Goal: Transaction & Acquisition: Purchase product/service

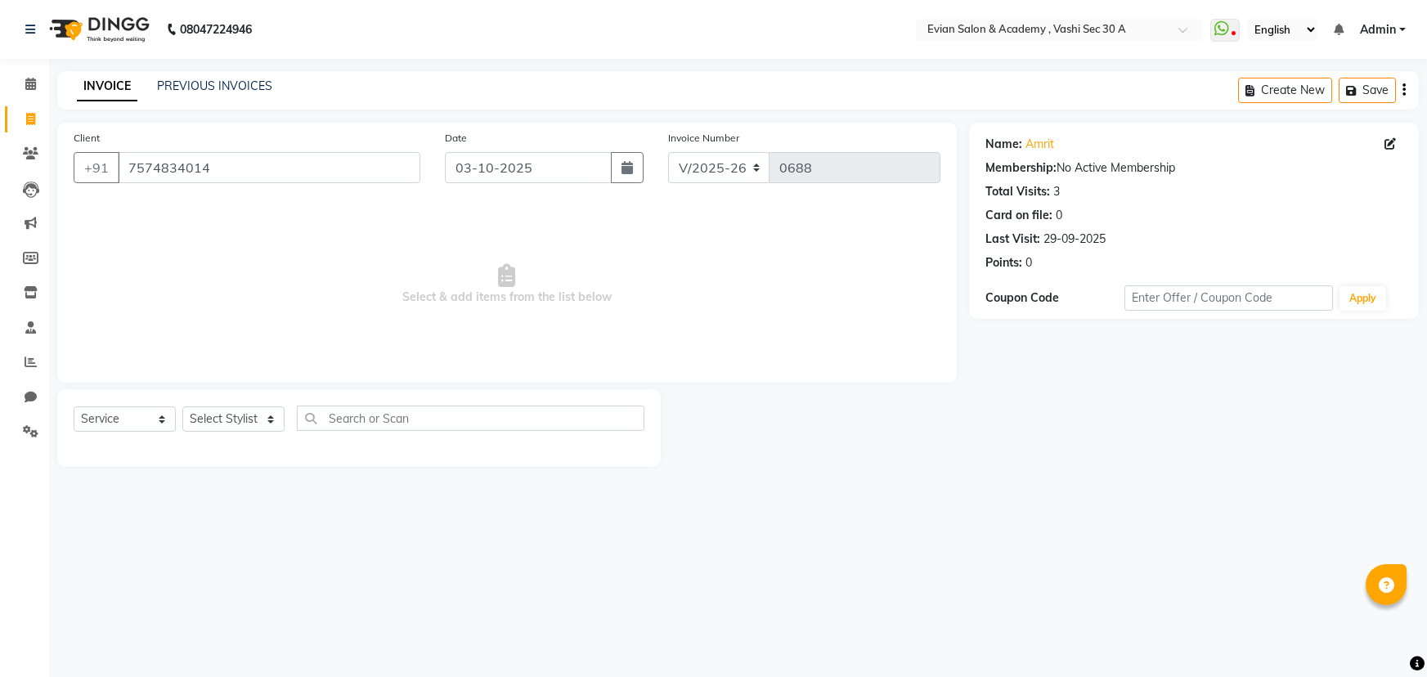
select select "4961"
select select "service"
click at [251, 424] on select "Select Stylist [PERSON_NAME] SIR Admin [PERSON_NAME] [PERSON_NAME] DISHA MAMPI …" at bounding box center [233, 418] width 102 height 25
select select "53504"
click at [182, 406] on select "Select Stylist [PERSON_NAME] SIR Admin [PERSON_NAME] [PERSON_NAME] DISHA MAMPI …" at bounding box center [233, 418] width 102 height 25
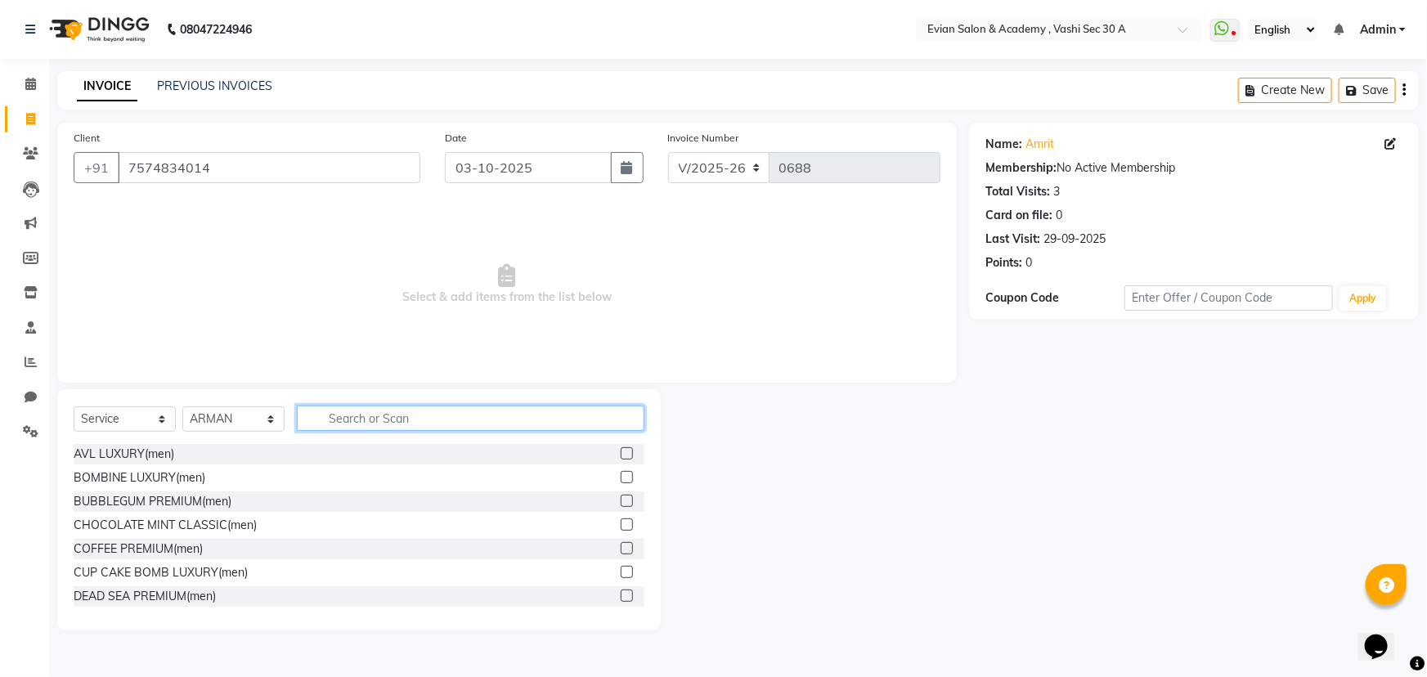
click at [386, 424] on input "text" at bounding box center [471, 418] width 348 height 25
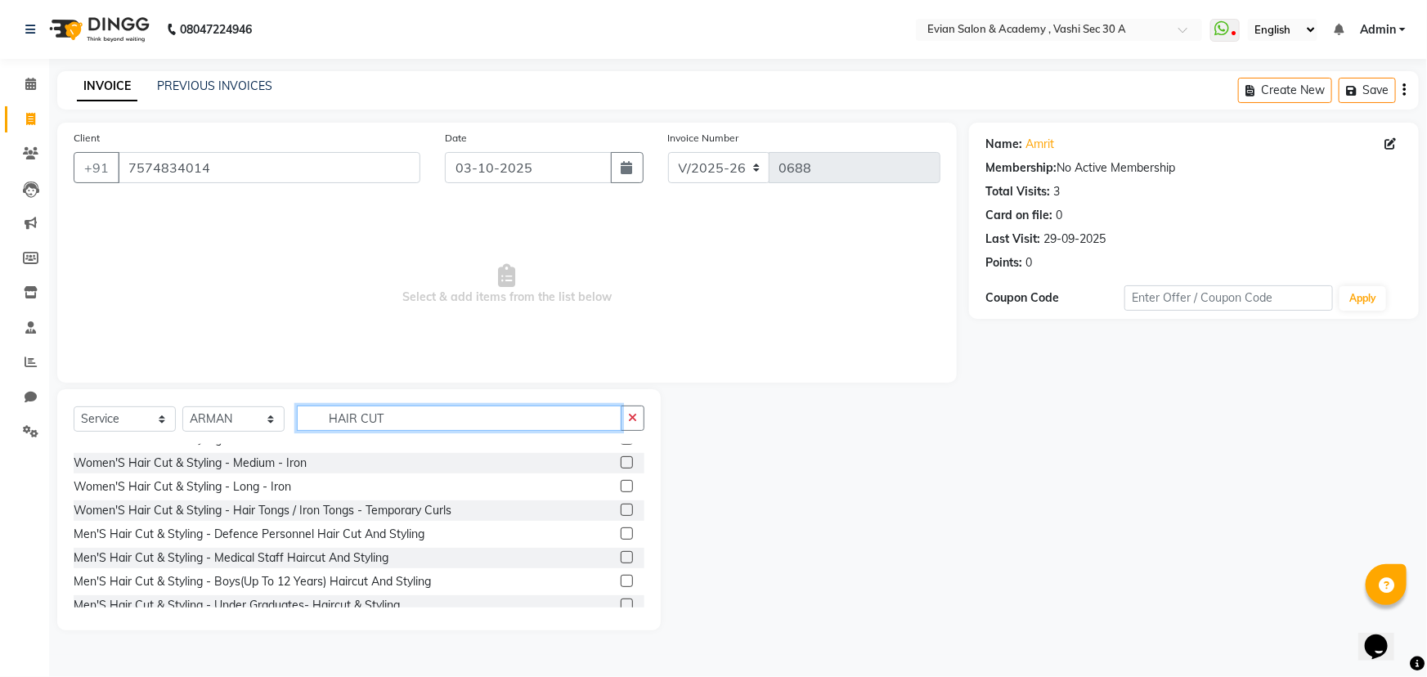
scroll to position [371, 0]
type input "HAIR CUT"
click at [621, 532] on label at bounding box center [627, 533] width 12 height 12
click at [621, 532] on input "checkbox" at bounding box center [626, 533] width 11 height 11
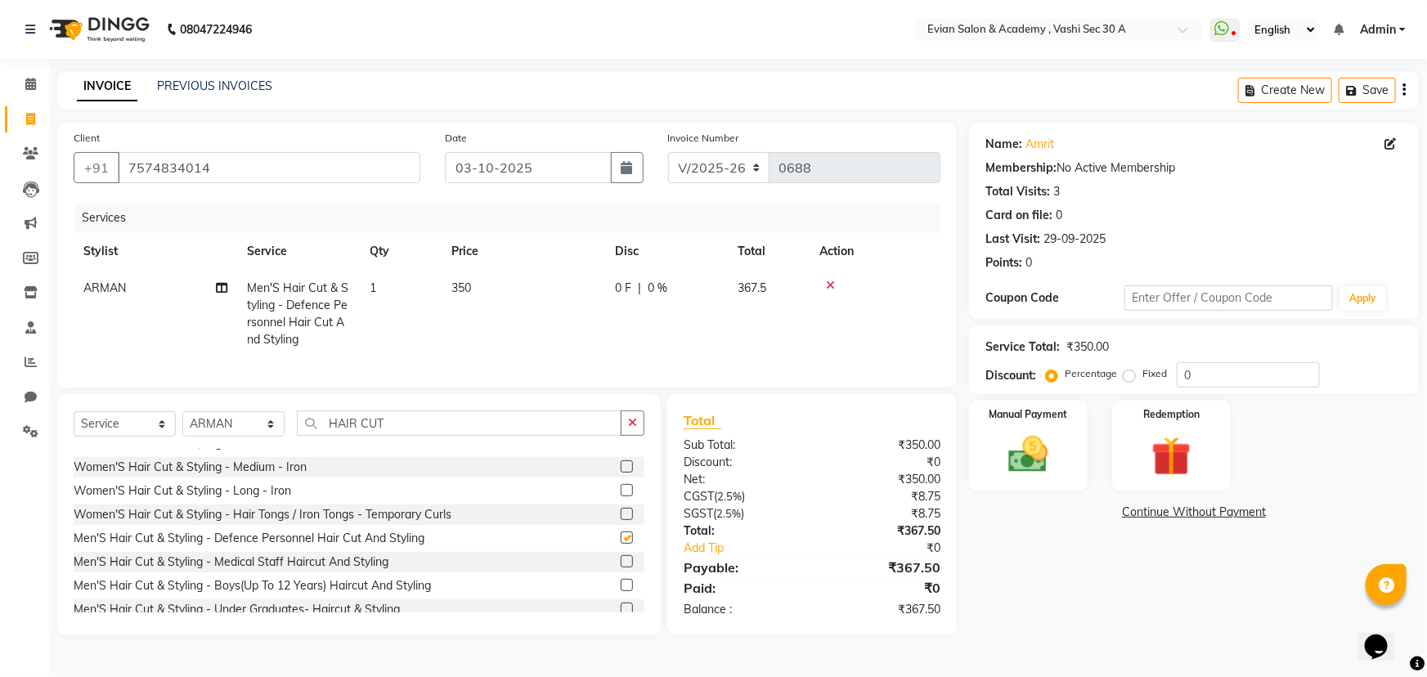
checkbox input "false"
click at [419, 435] on input "HAIR CUT" at bounding box center [459, 423] width 325 height 25
type input "H"
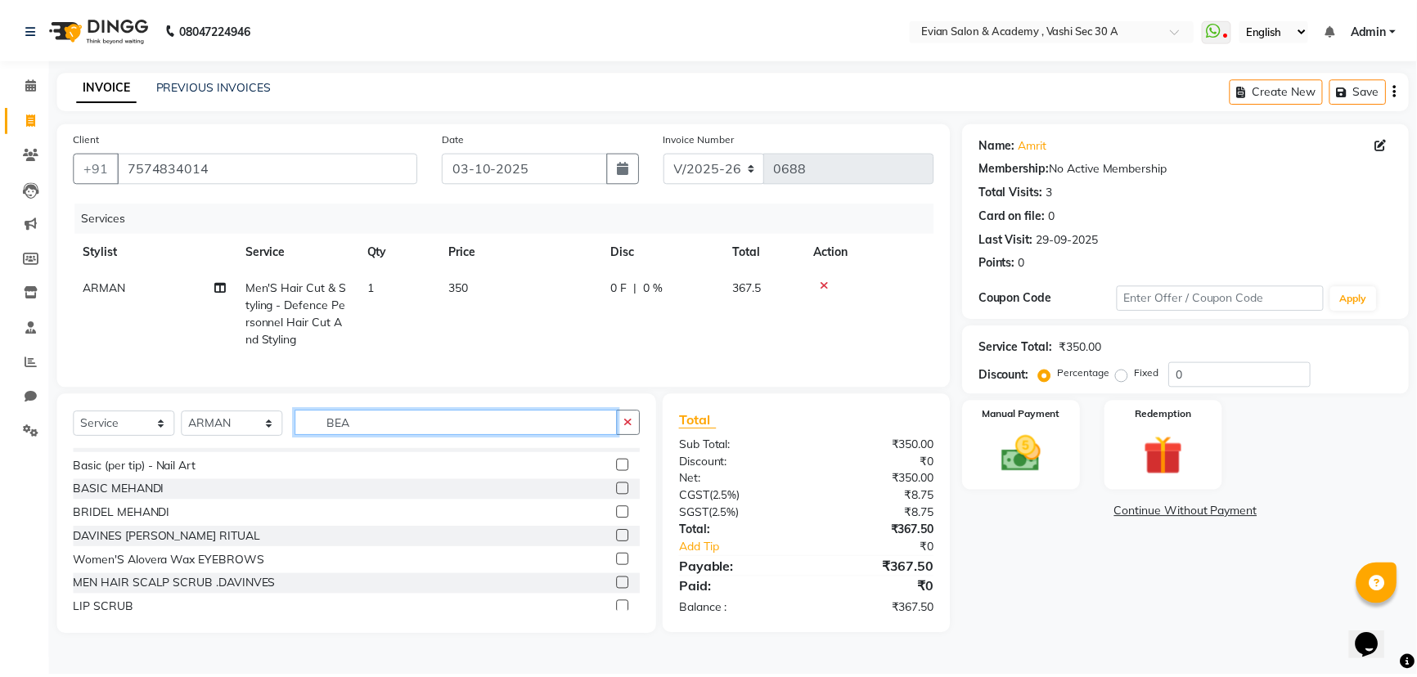
scroll to position [0, 0]
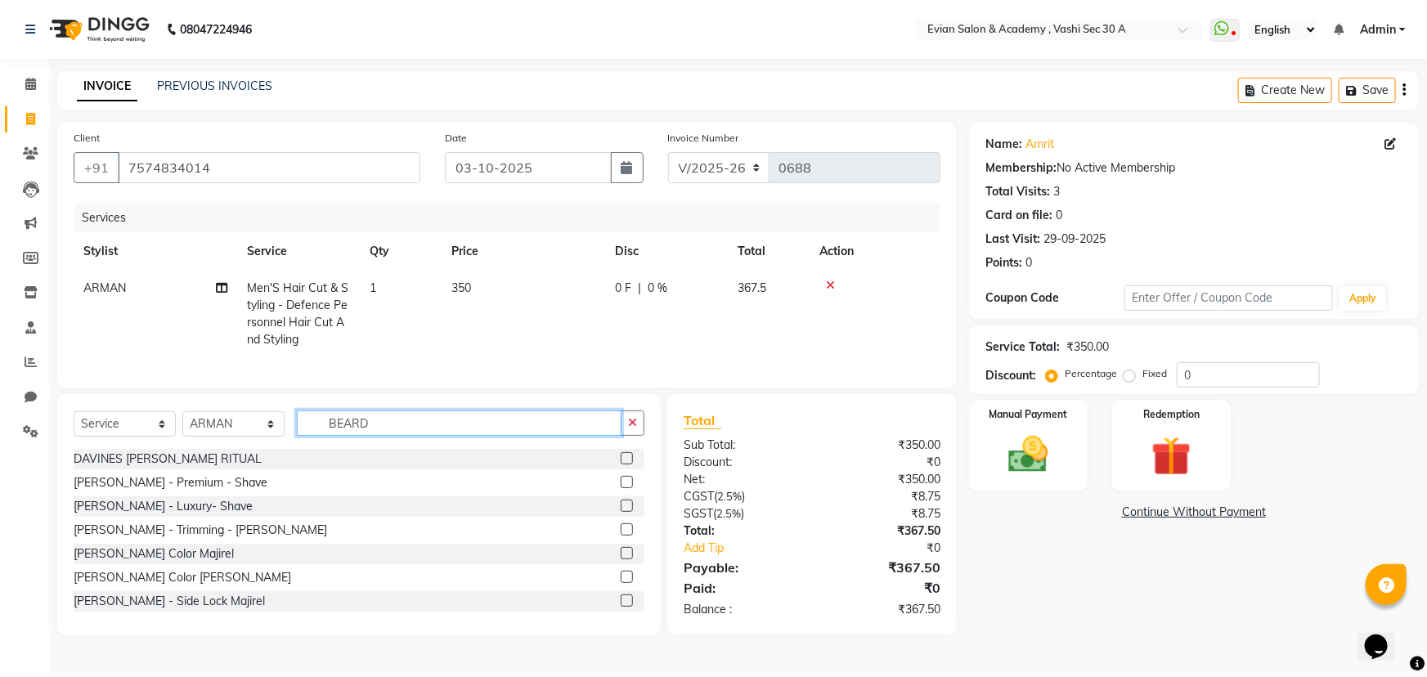
type input "BEARD"
click at [621, 488] on label at bounding box center [627, 482] width 12 height 12
click at [621, 488] on input "checkbox" at bounding box center [626, 483] width 11 height 11
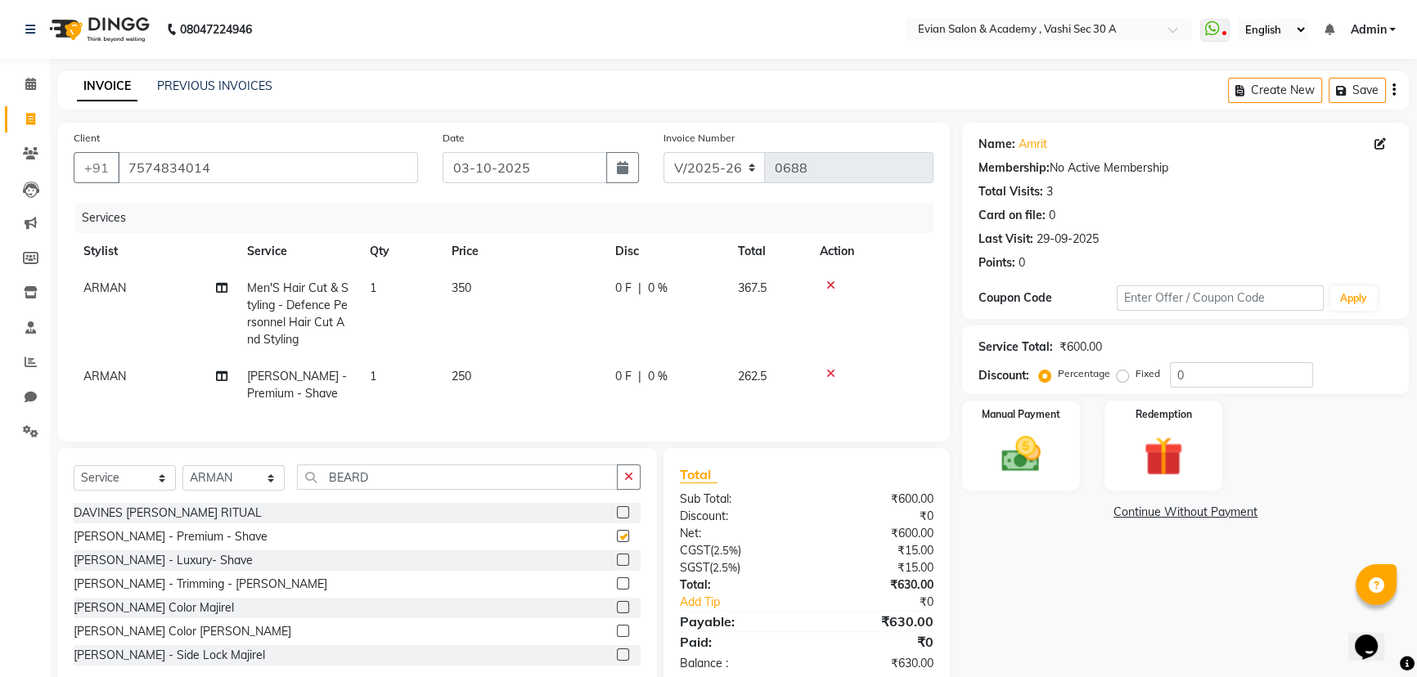
checkbox input "false"
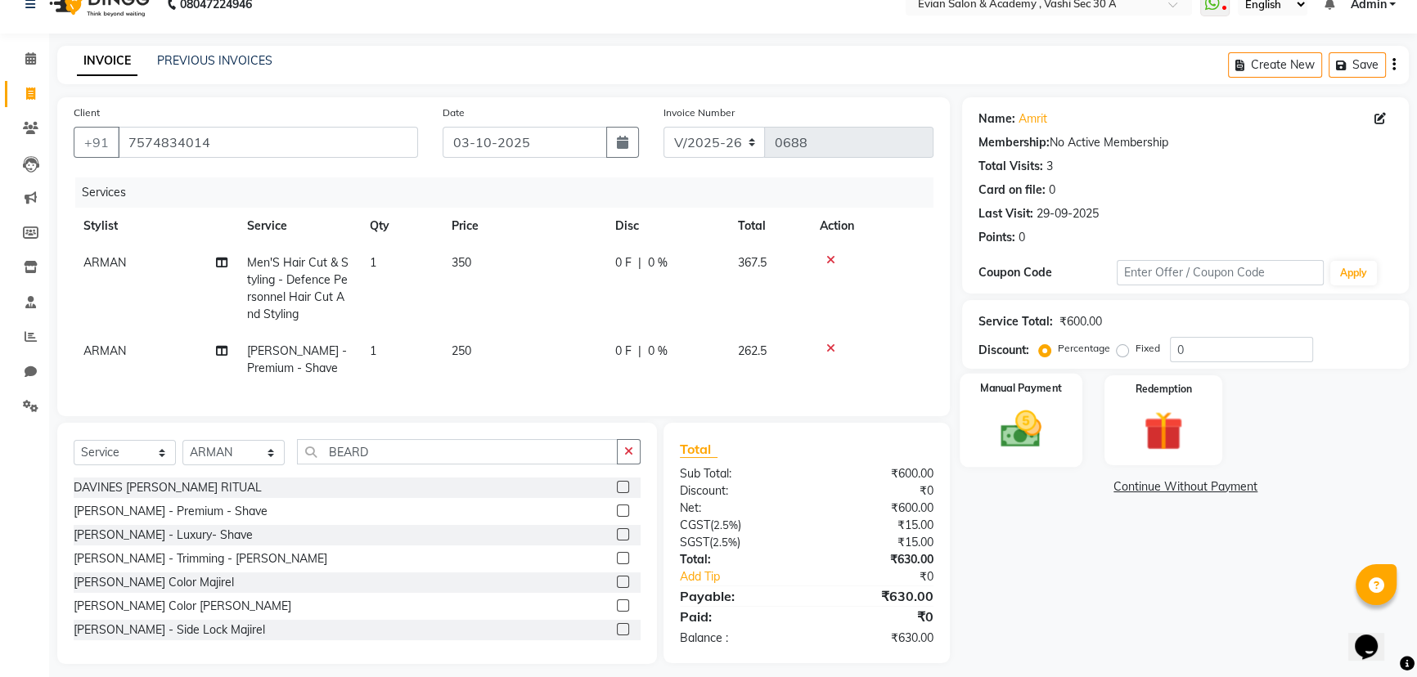
scroll to position [48, 0]
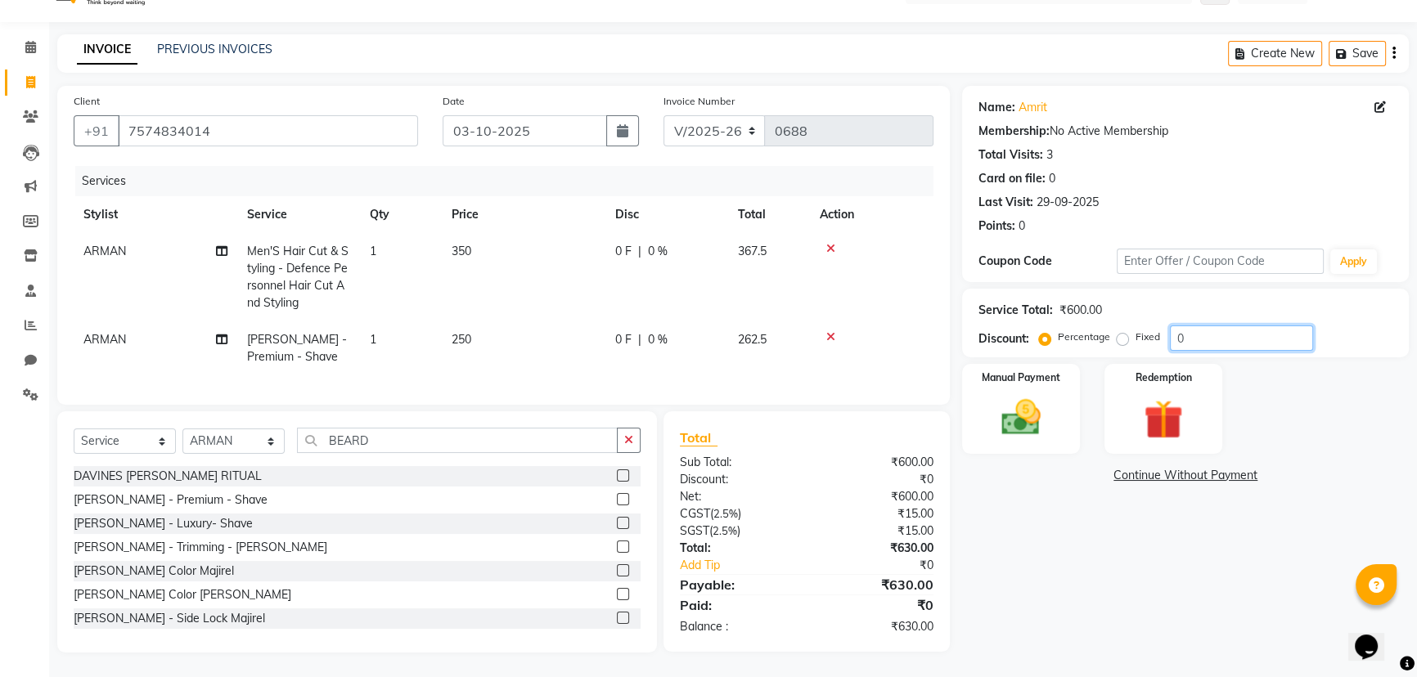
click at [1233, 337] on input "0" at bounding box center [1241, 338] width 143 height 25
type input "20"
click at [1392, 53] on icon "button" at bounding box center [1393, 53] width 3 height 1
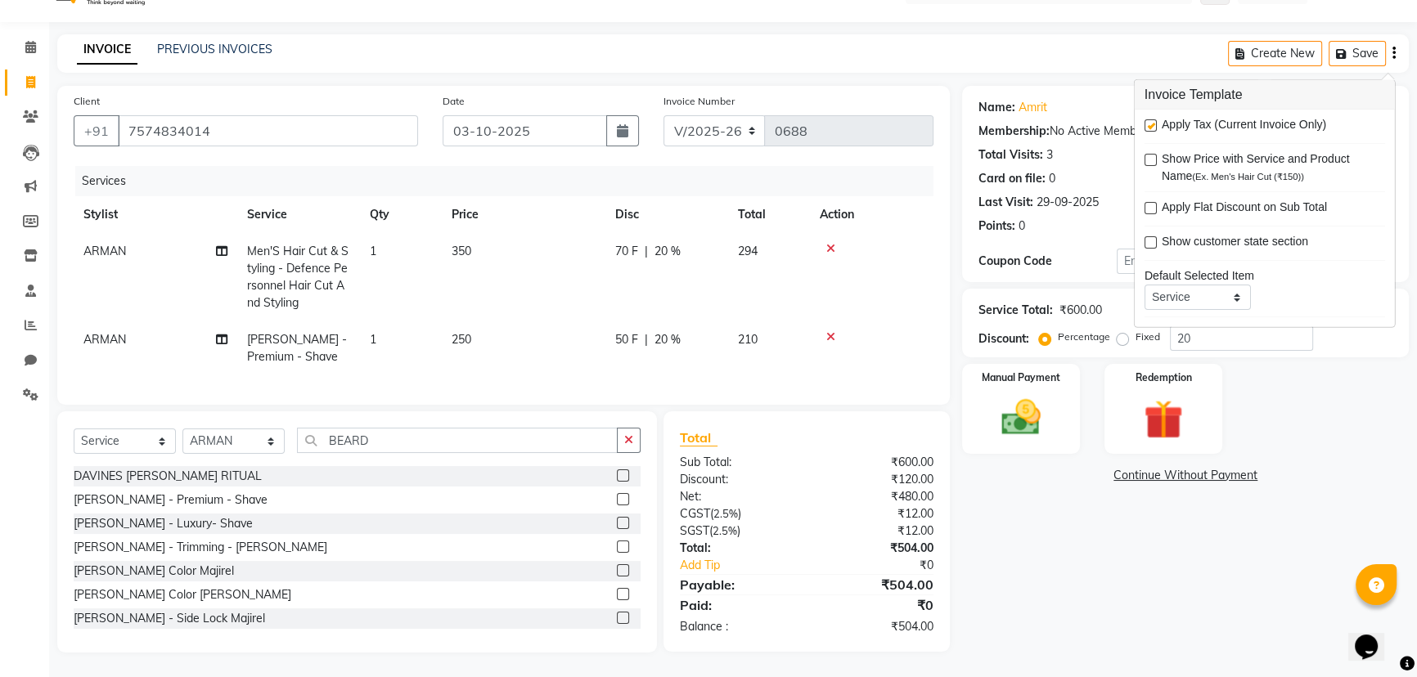
click at [1150, 119] on label at bounding box center [1150, 125] width 12 height 12
click at [1150, 121] on input "checkbox" at bounding box center [1149, 126] width 11 height 11
checkbox input "false"
click at [528, 252] on td "350" at bounding box center [524, 277] width 164 height 88
select select "53504"
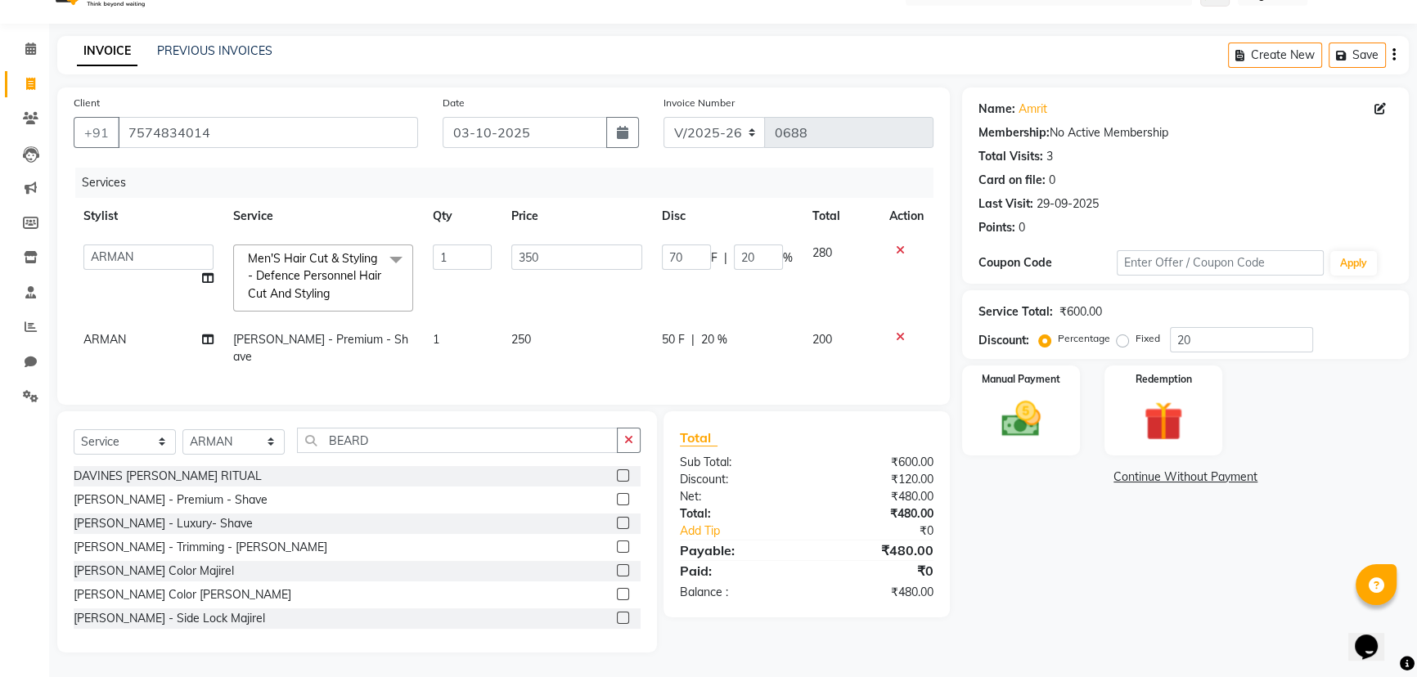
scroll to position [29, 0]
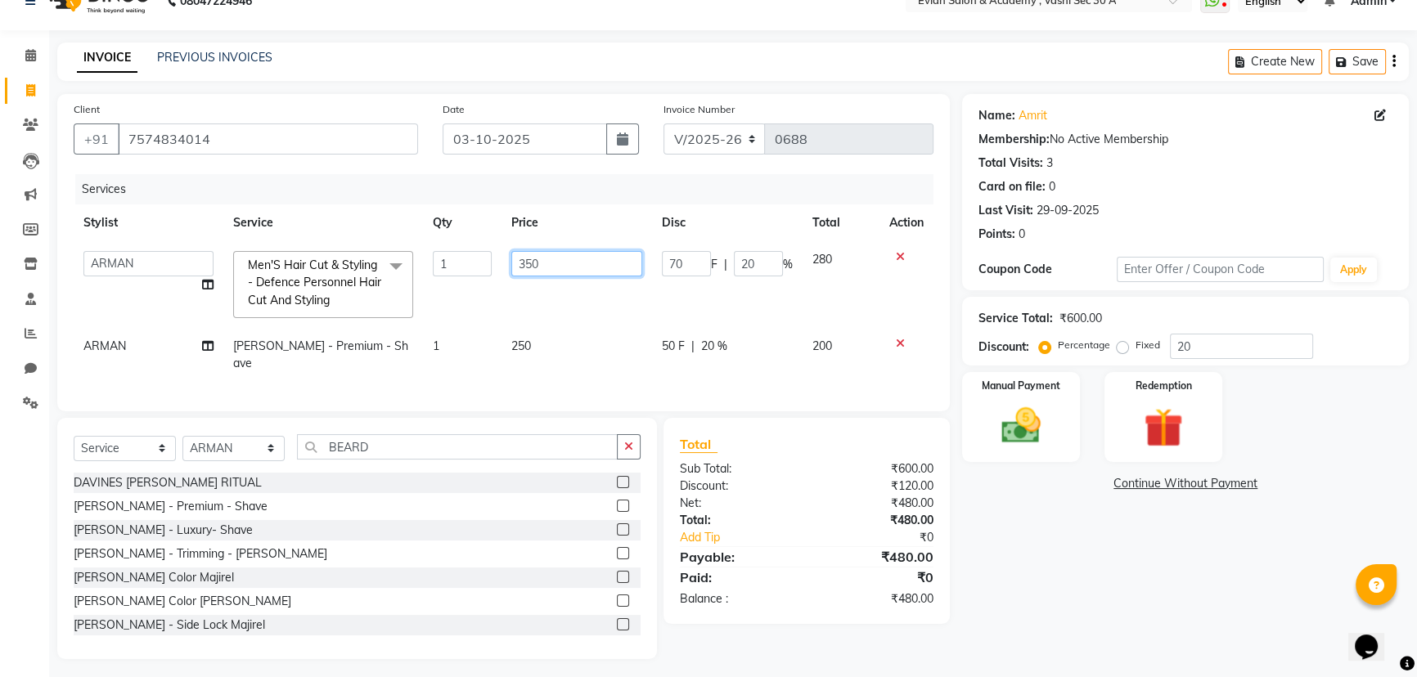
click at [577, 249] on td "350" at bounding box center [576, 284] width 150 height 87
type input "3"
type input "150"
click at [564, 346] on td "250" at bounding box center [576, 355] width 150 height 54
select select "53504"
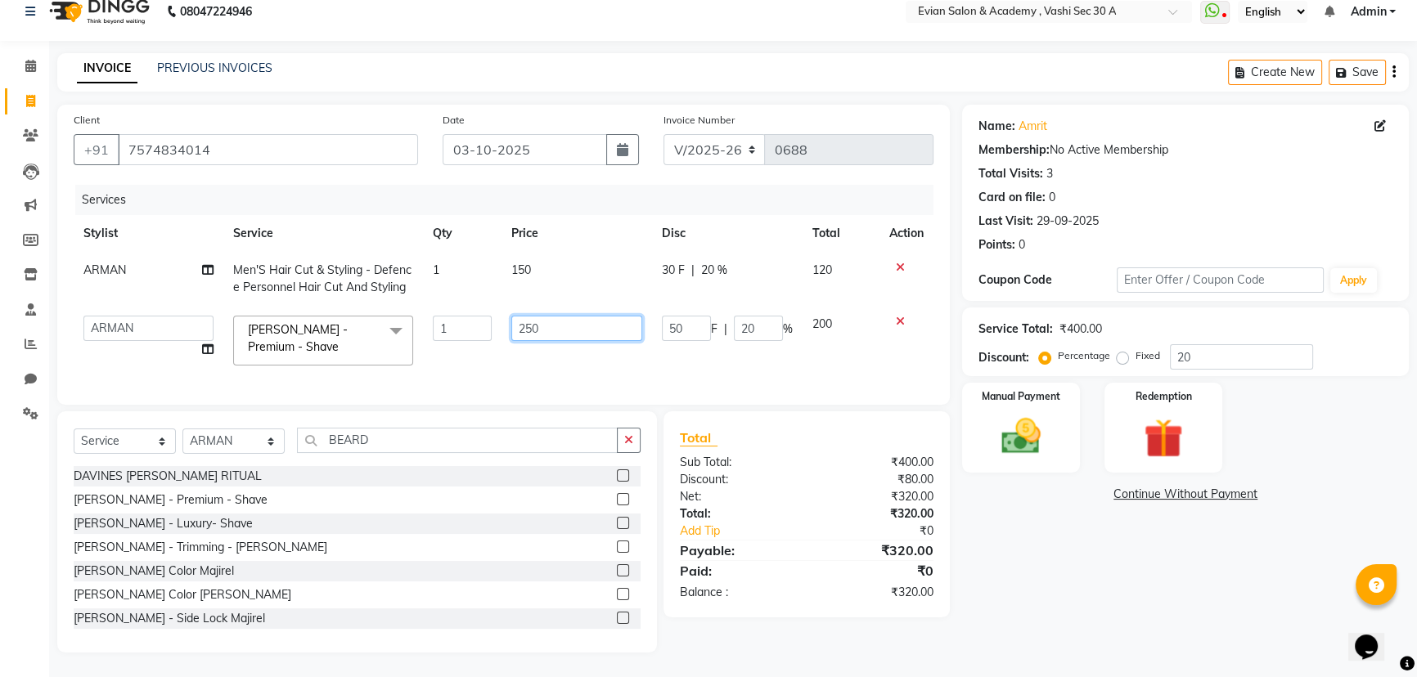
click at [591, 316] on input "250" at bounding box center [576, 328] width 131 height 25
type input "2"
type input "100"
click at [1071, 551] on div "Name: Amrit Membership: No Active Membership Total Visits: 3 Card on file: 0 La…" at bounding box center [1191, 379] width 459 height 548
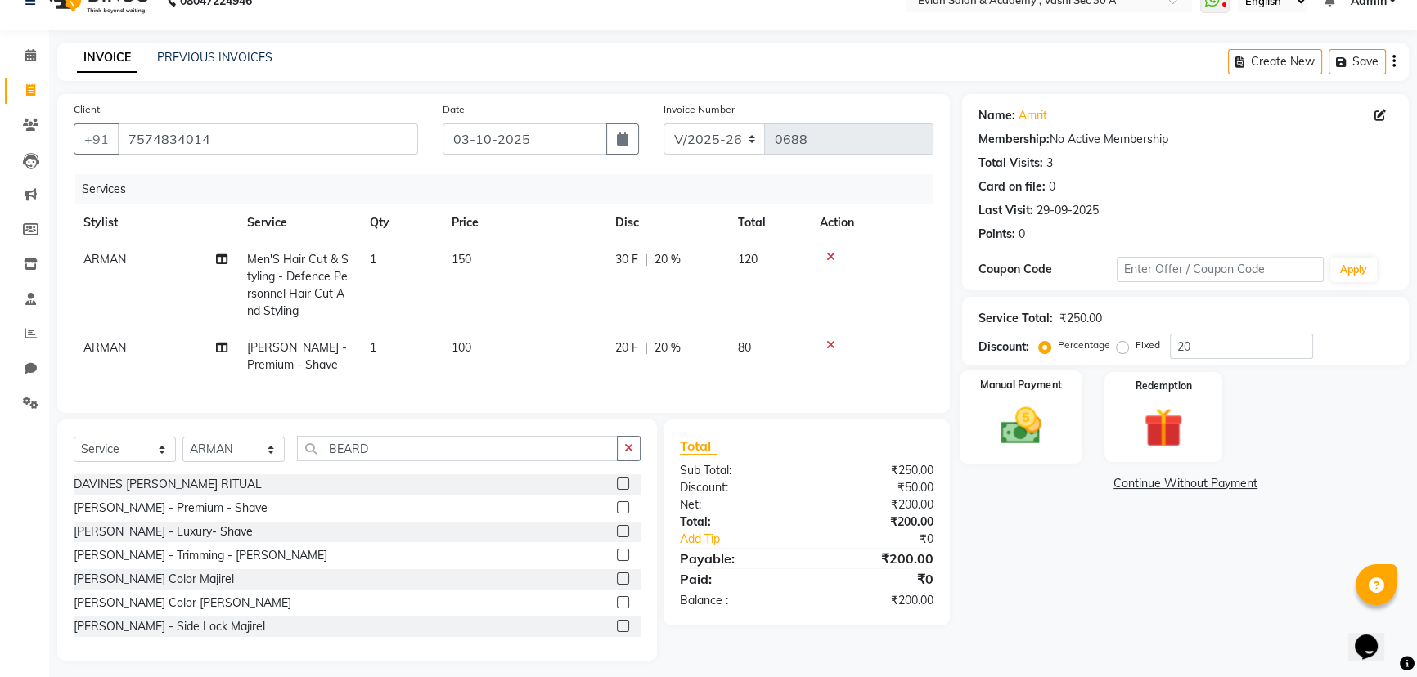
click at [1052, 420] on img at bounding box center [1021, 425] width 66 height 47
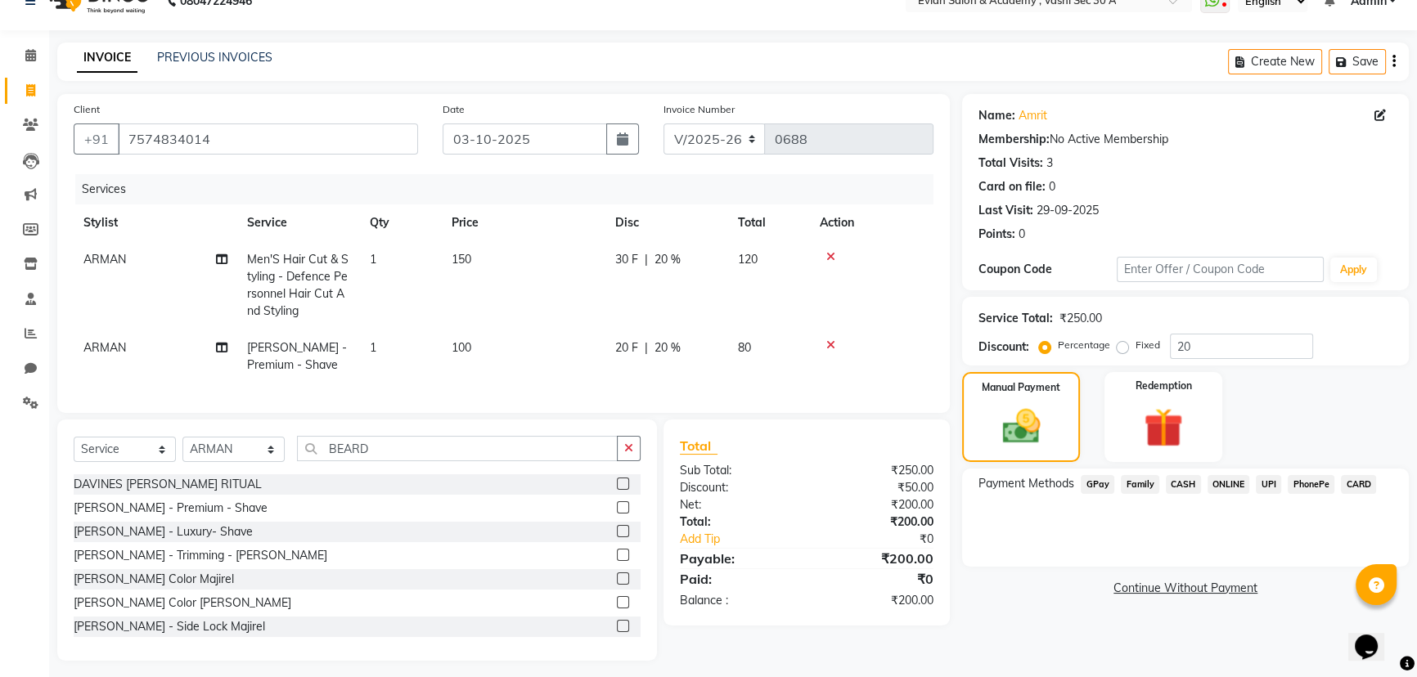
click at [1100, 486] on span "GPay" at bounding box center [1097, 484] width 34 height 19
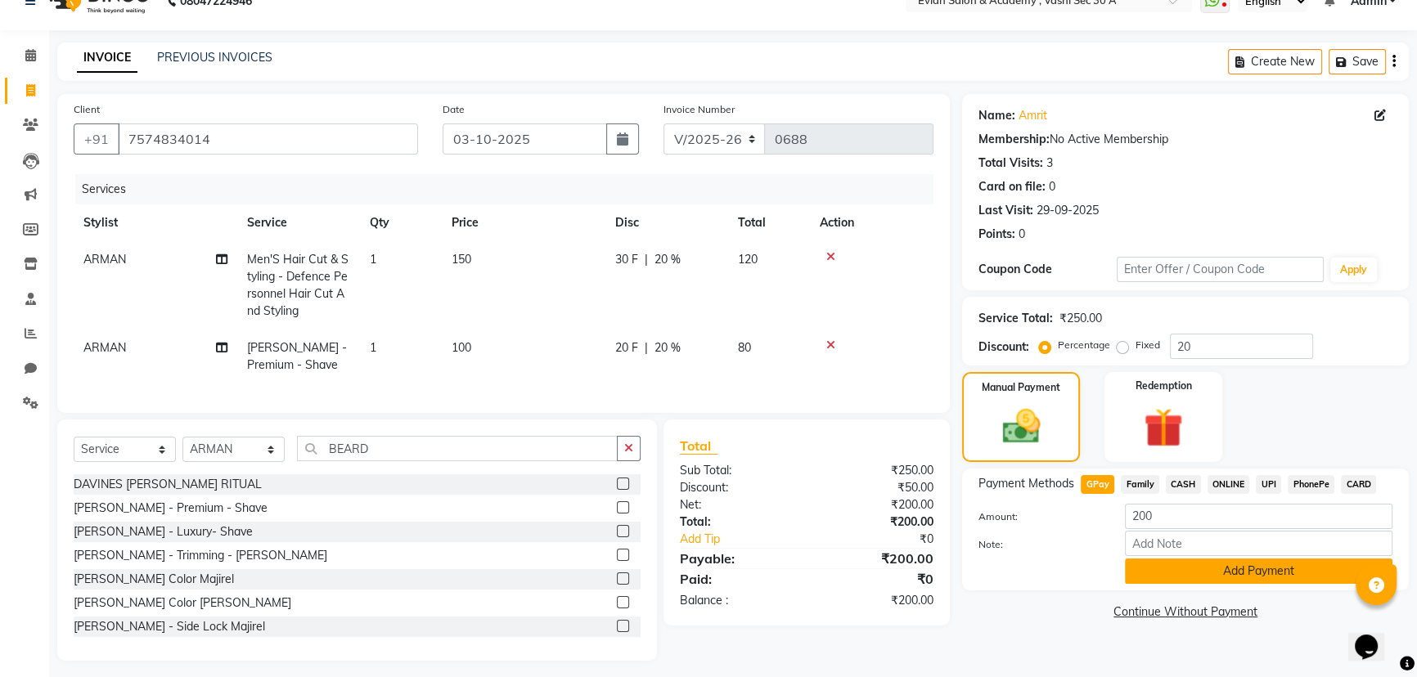
click at [1156, 573] on button "Add Payment" at bounding box center [1258, 571] width 267 height 25
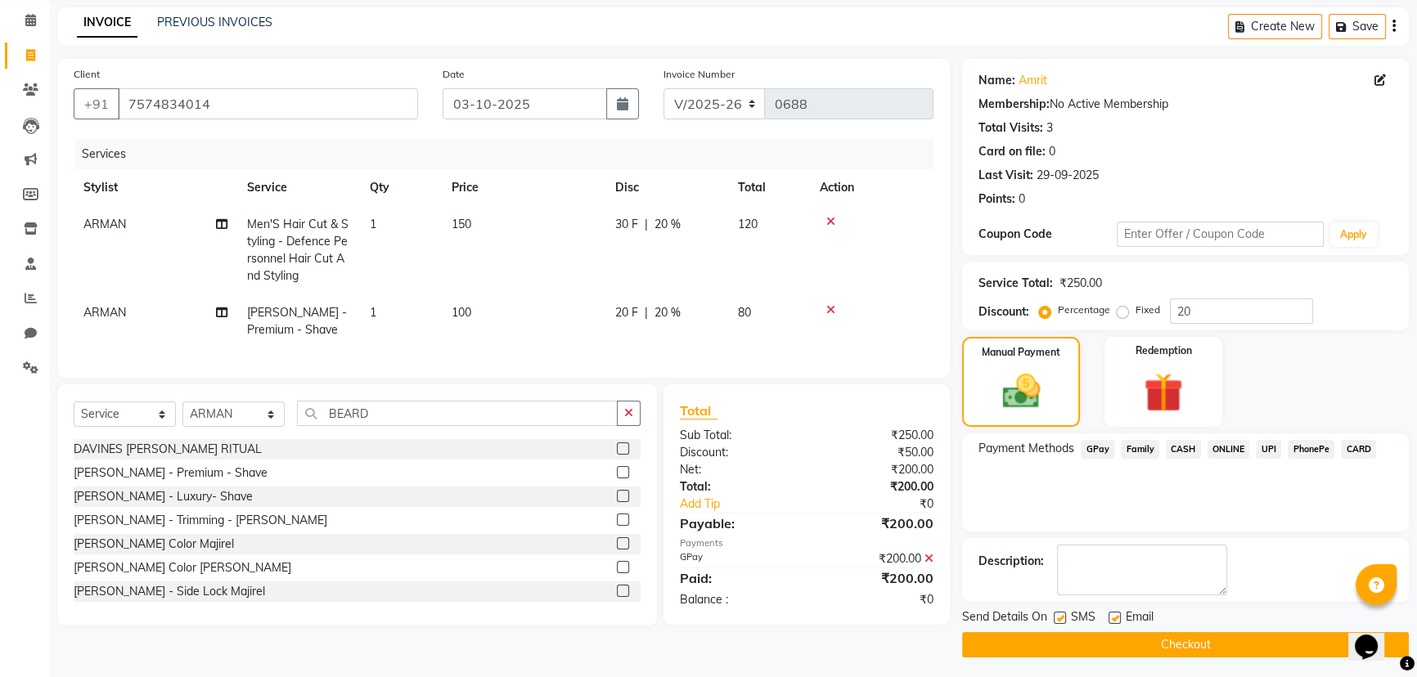
scroll to position [67, 0]
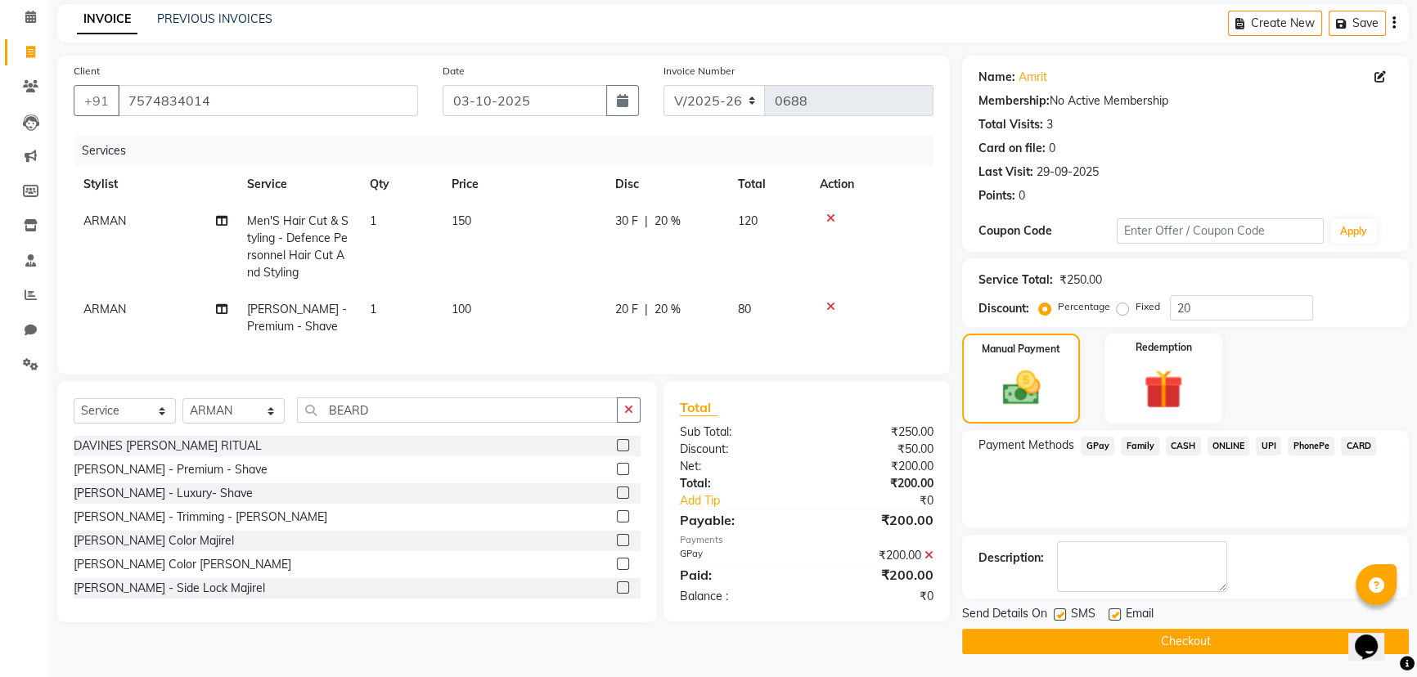
click at [1022, 642] on button "Checkout" at bounding box center [1185, 641] width 447 height 25
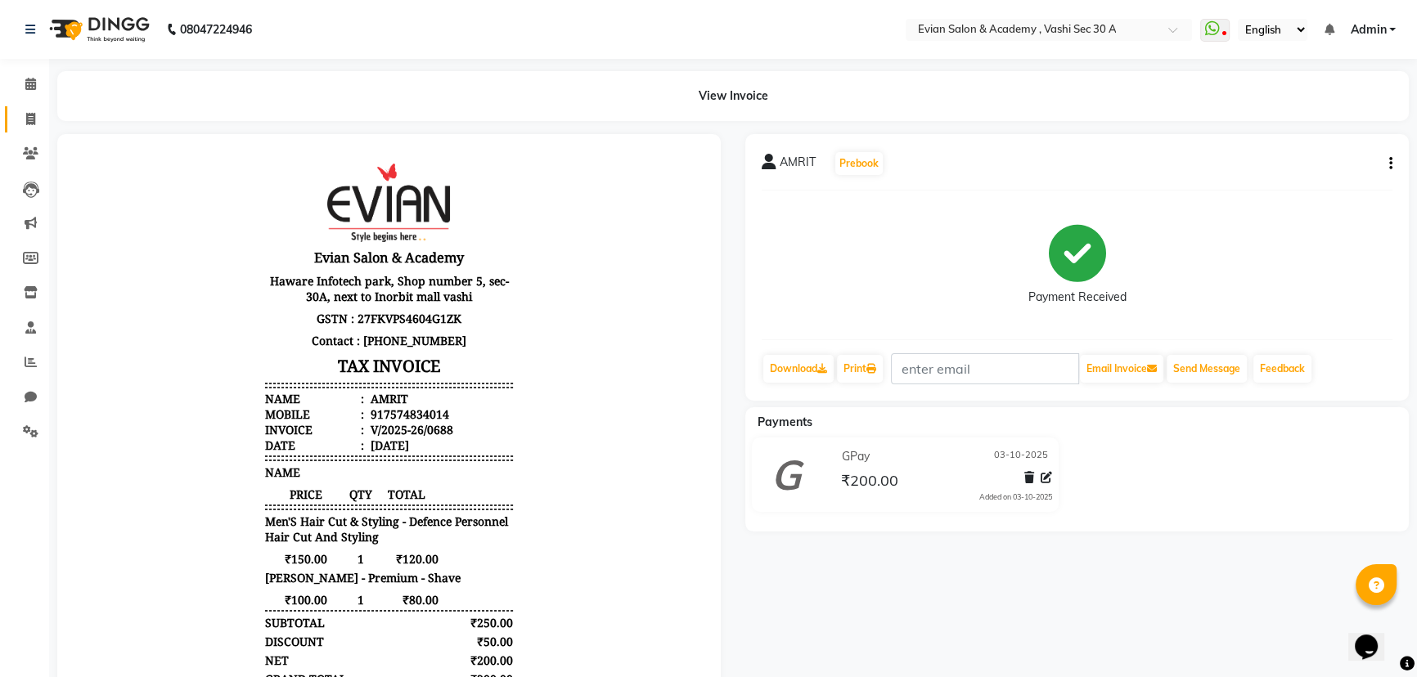
drag, startPoint x: 29, startPoint y: 117, endPoint x: 39, endPoint y: 123, distance: 12.1
click at [29, 117] on icon at bounding box center [30, 119] width 9 height 12
select select "service"
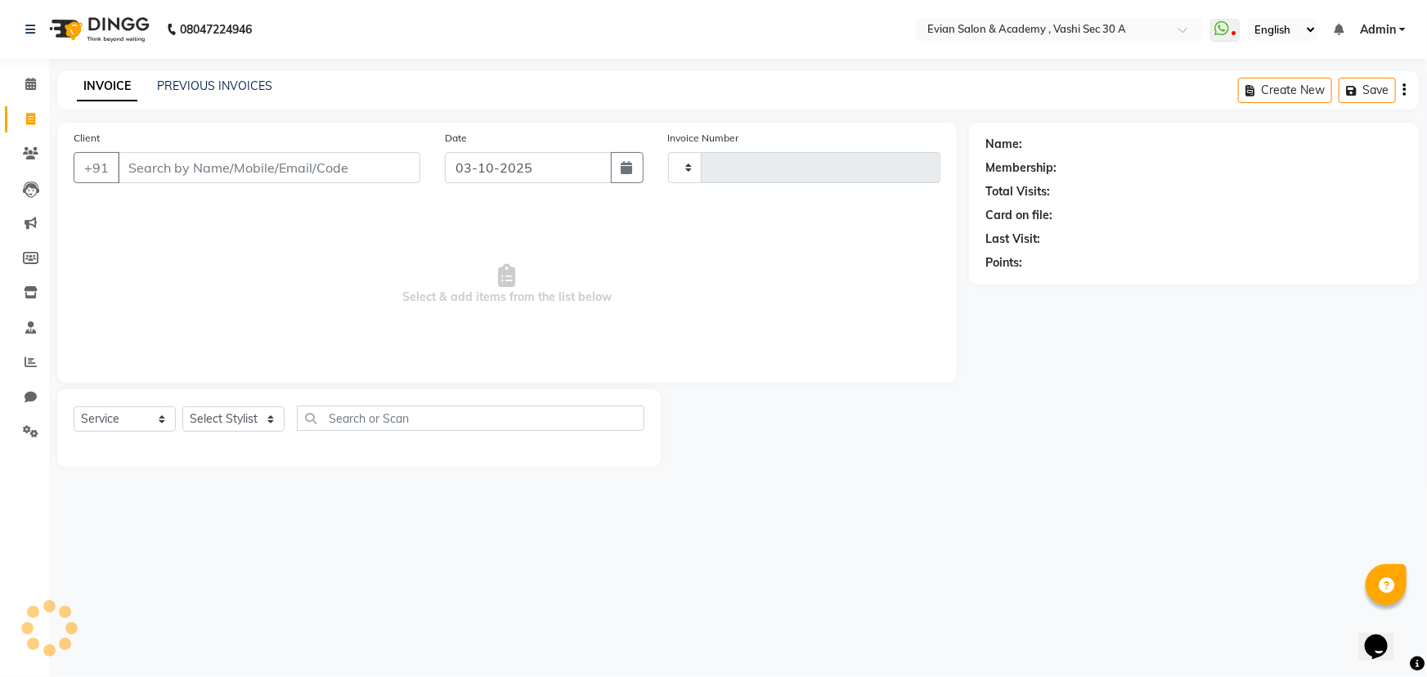
type input "0689"
select select "4961"
click at [152, 159] on input "Client" at bounding box center [269, 167] width 303 height 31
type input "9653134396"
click at [385, 180] on button "Add Client" at bounding box center [378, 167] width 84 height 31
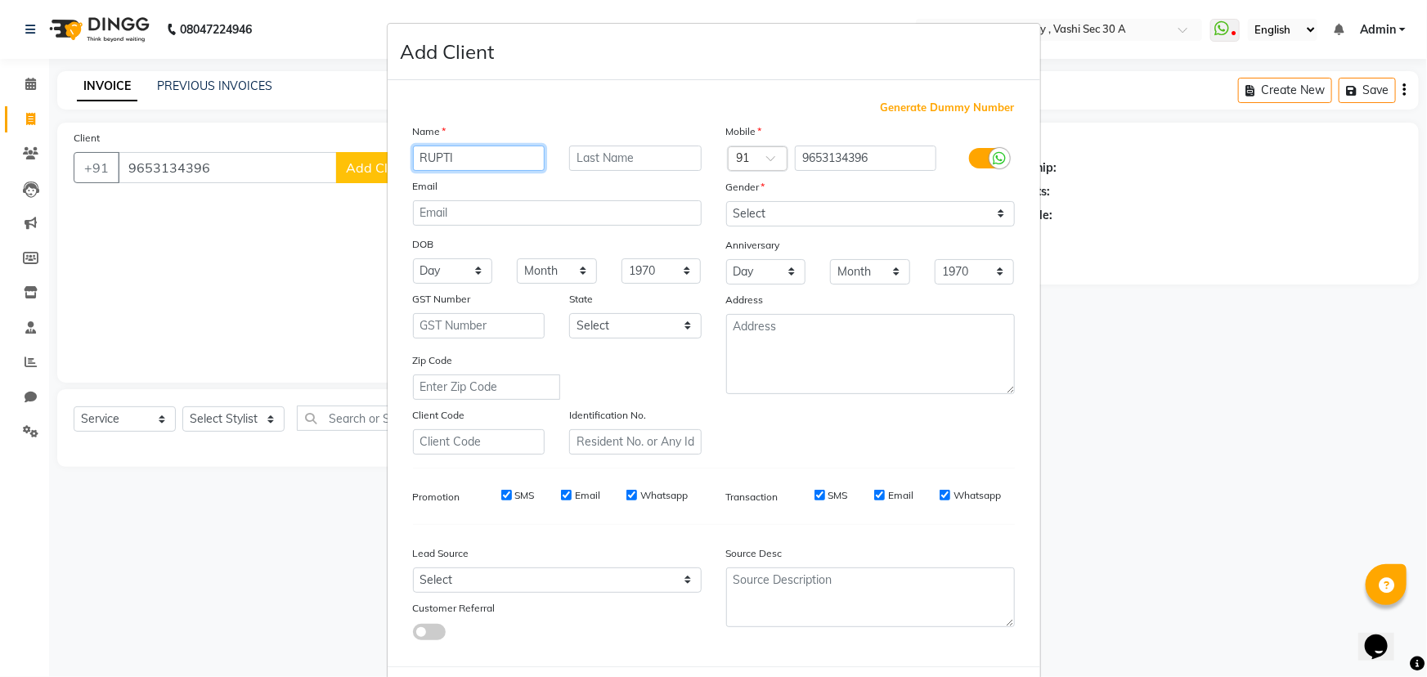
type input "RUPTI"
click at [896, 223] on select "Select [DEMOGRAPHIC_DATA] [DEMOGRAPHIC_DATA] Other Prefer Not To Say" at bounding box center [870, 213] width 289 height 25
click at [726, 201] on select "Select [DEMOGRAPHIC_DATA] [DEMOGRAPHIC_DATA] Other Prefer Not To Say" at bounding box center [870, 213] width 289 height 25
click at [841, 222] on select "Select [DEMOGRAPHIC_DATA] [DEMOGRAPHIC_DATA] Other Prefer Not To Say" at bounding box center [870, 213] width 289 height 25
select select "[DEMOGRAPHIC_DATA]"
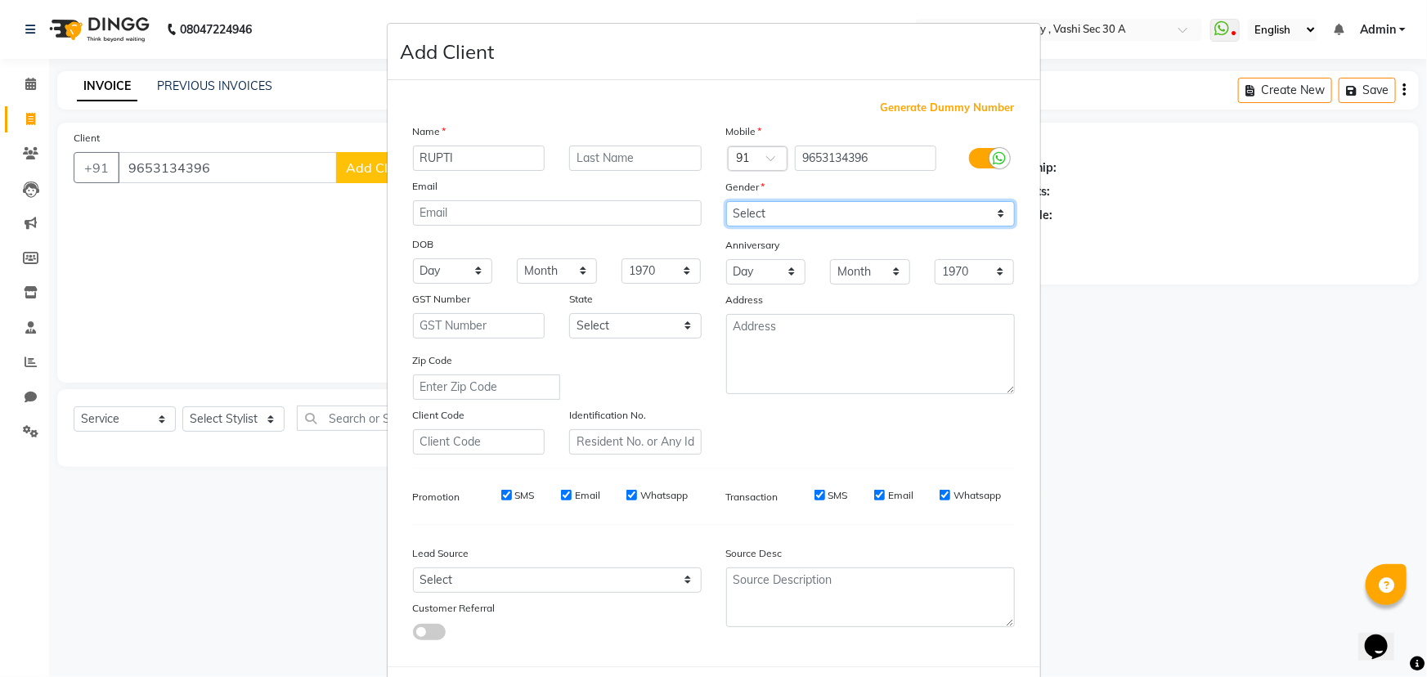
click at [726, 201] on select "Select [DEMOGRAPHIC_DATA] [DEMOGRAPHIC_DATA] Other Prefer Not To Say" at bounding box center [870, 213] width 289 height 25
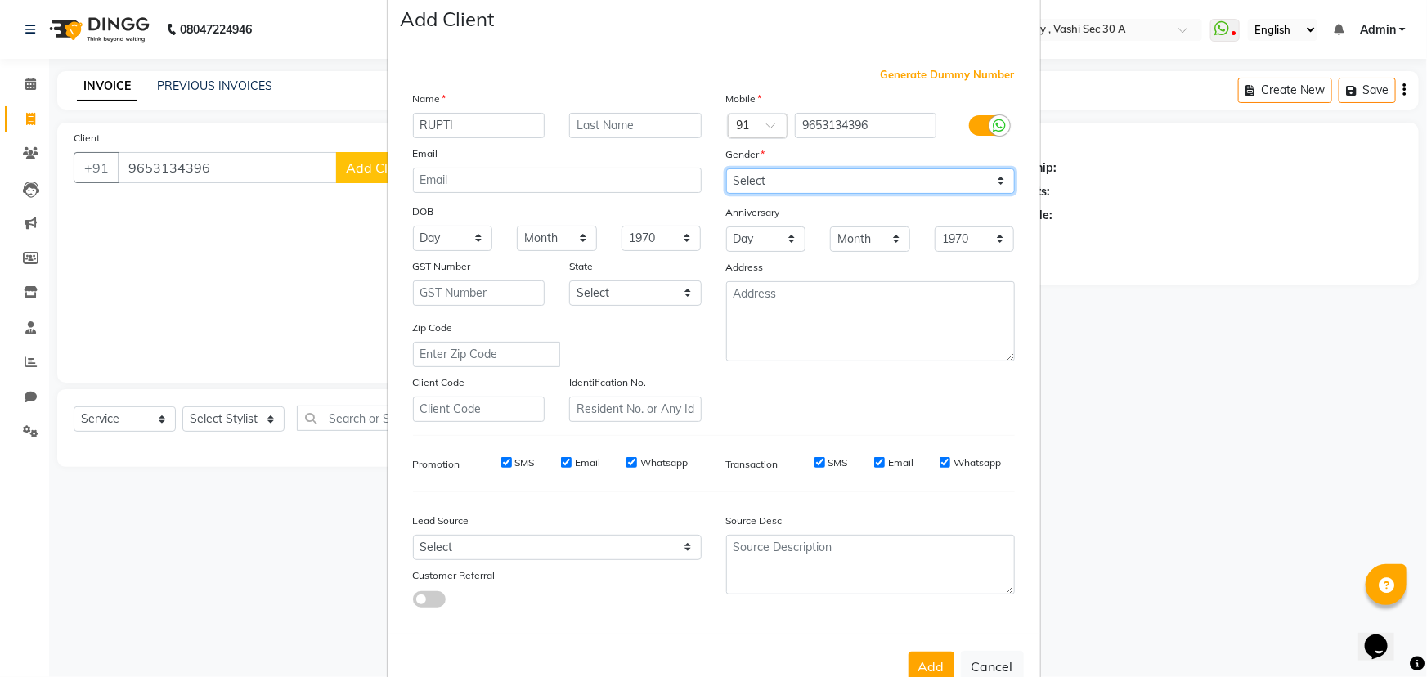
scroll to position [82, 0]
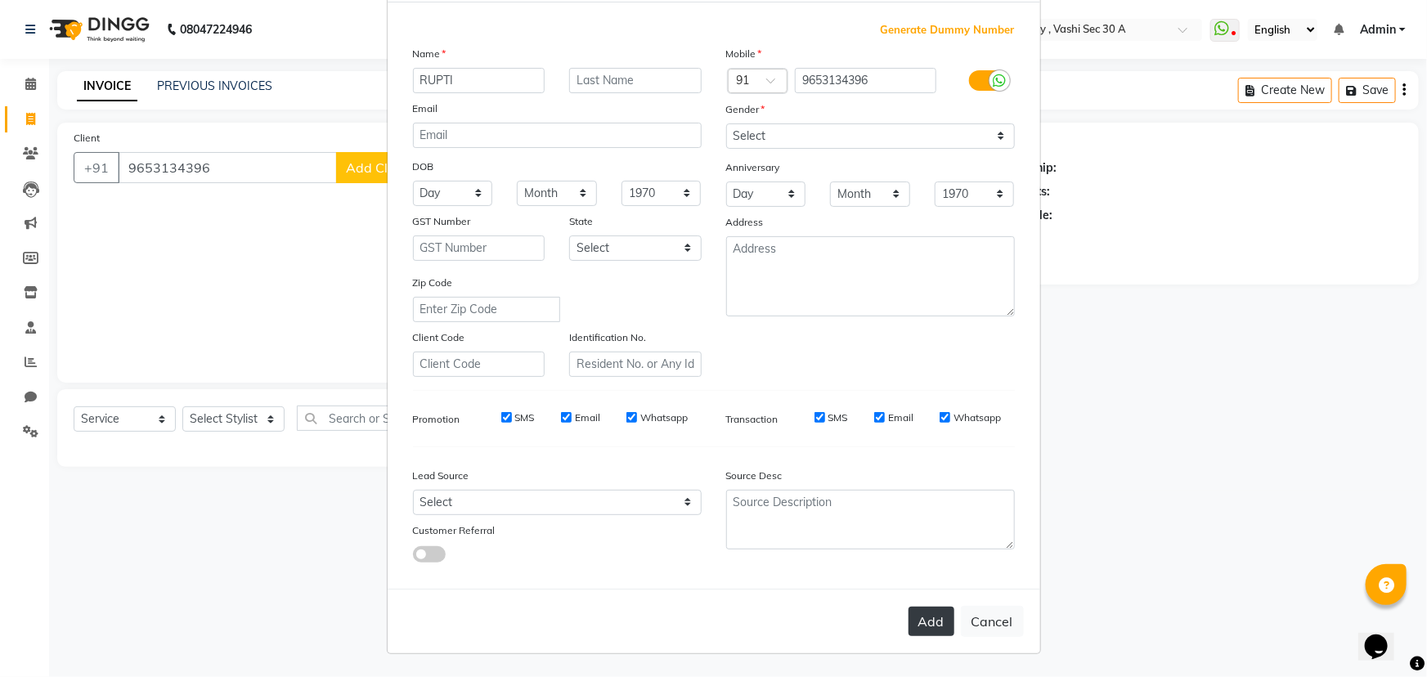
click at [916, 613] on button "Add" at bounding box center [932, 621] width 46 height 29
select select
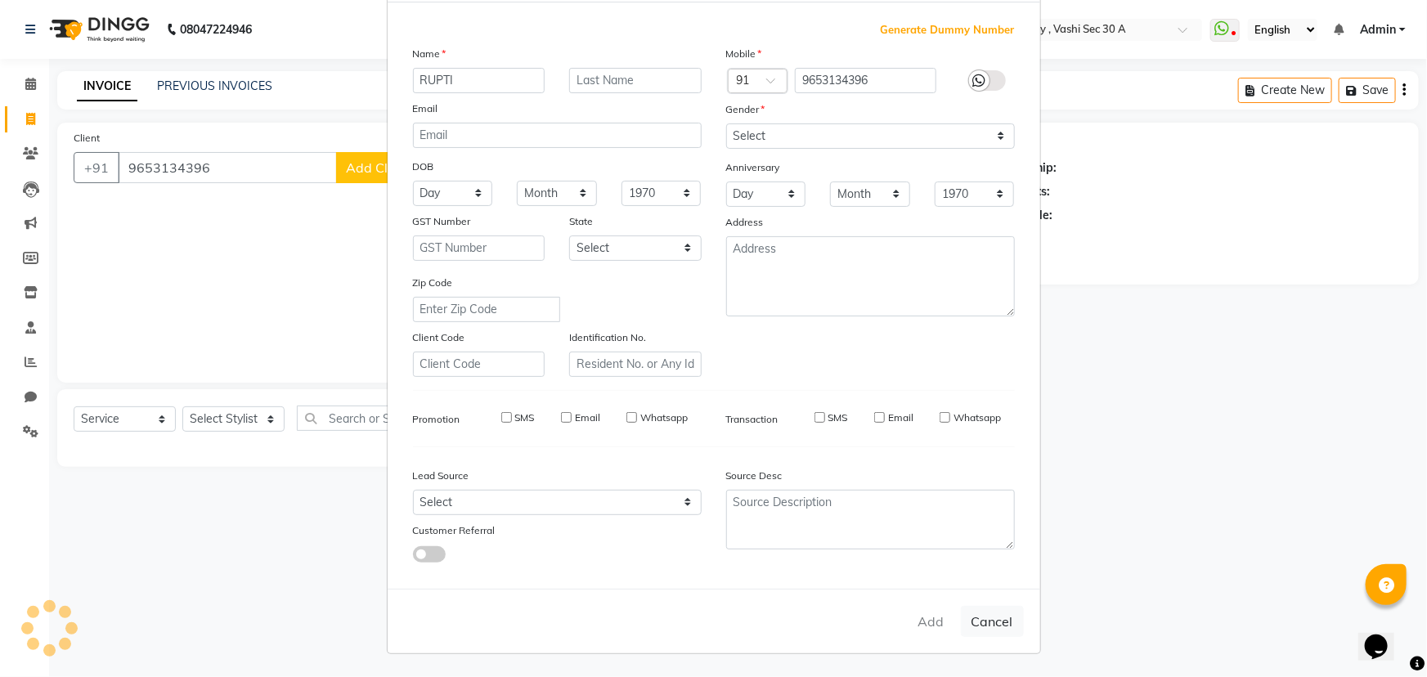
select select
checkbox input "false"
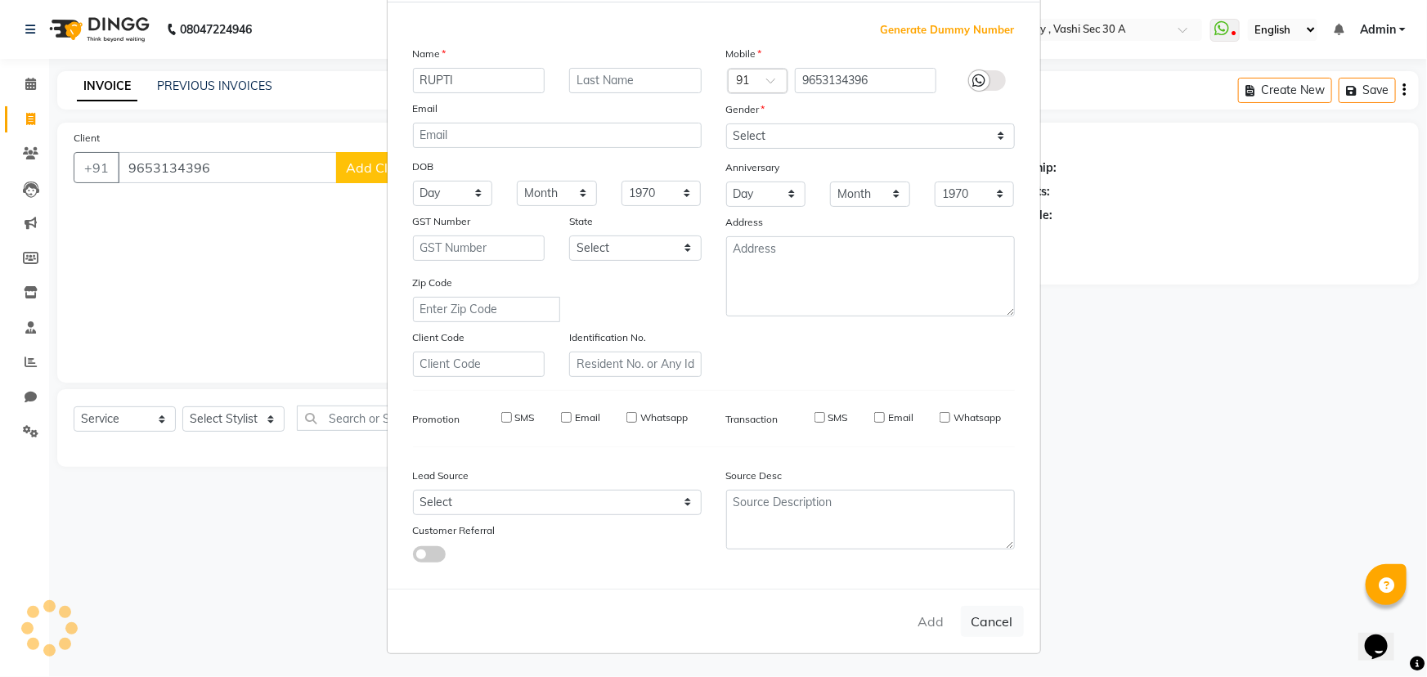
checkbox input "false"
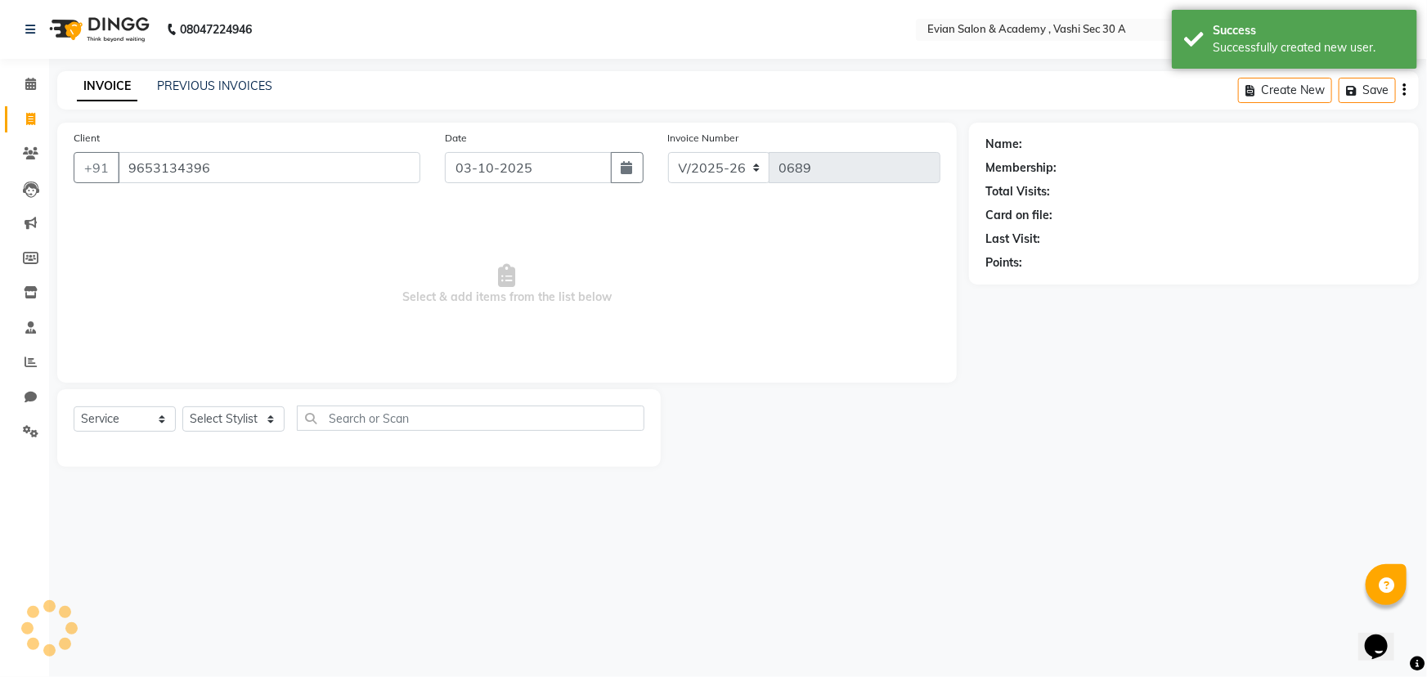
select select "1: Object"
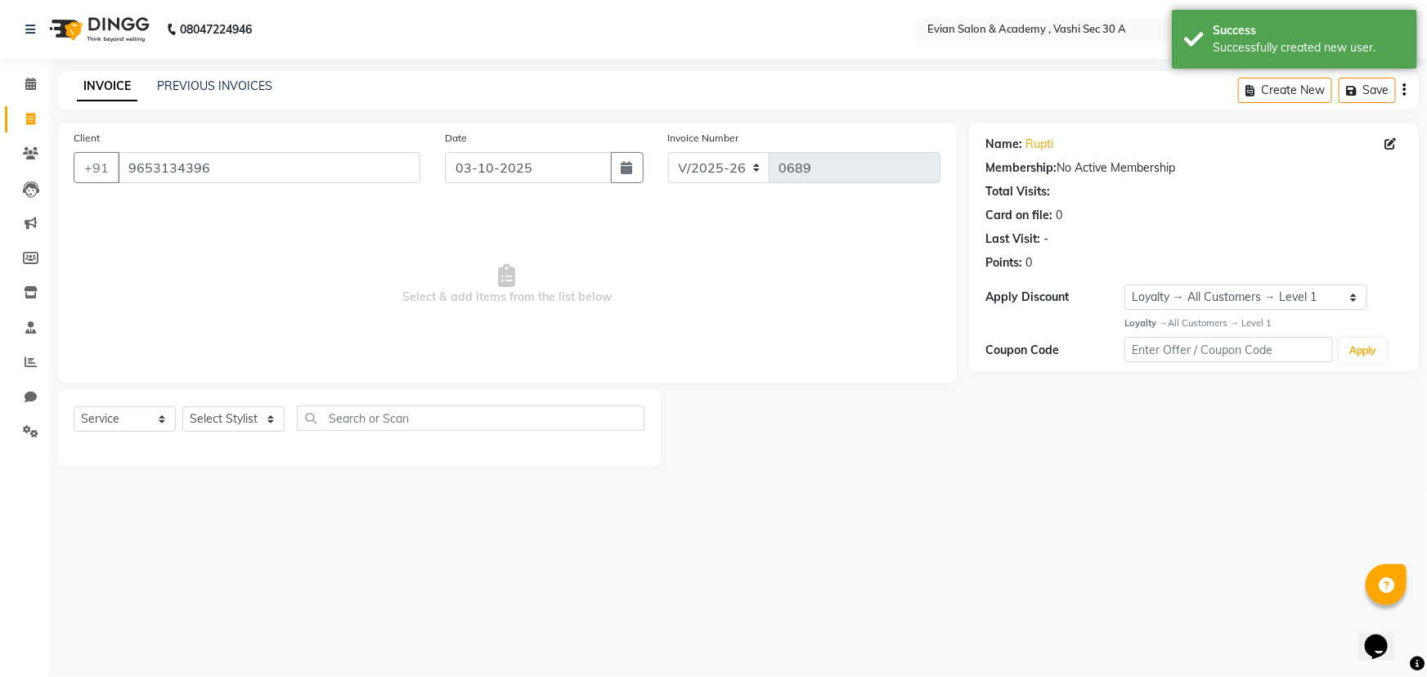
click at [244, 433] on div "Select Service Product Membership Package Voucher Prepaid Gift Card Select Styl…" at bounding box center [359, 425] width 571 height 38
click at [245, 424] on select "Select Stylist [PERSON_NAME] SIR Admin [PERSON_NAME] [PERSON_NAME] DISHA MAMPI …" at bounding box center [233, 418] width 102 height 25
select select "53504"
click at [182, 406] on select "Select Stylist [PERSON_NAME] SIR Admin [PERSON_NAME] [PERSON_NAME] DISHA MAMPI …" at bounding box center [233, 418] width 102 height 25
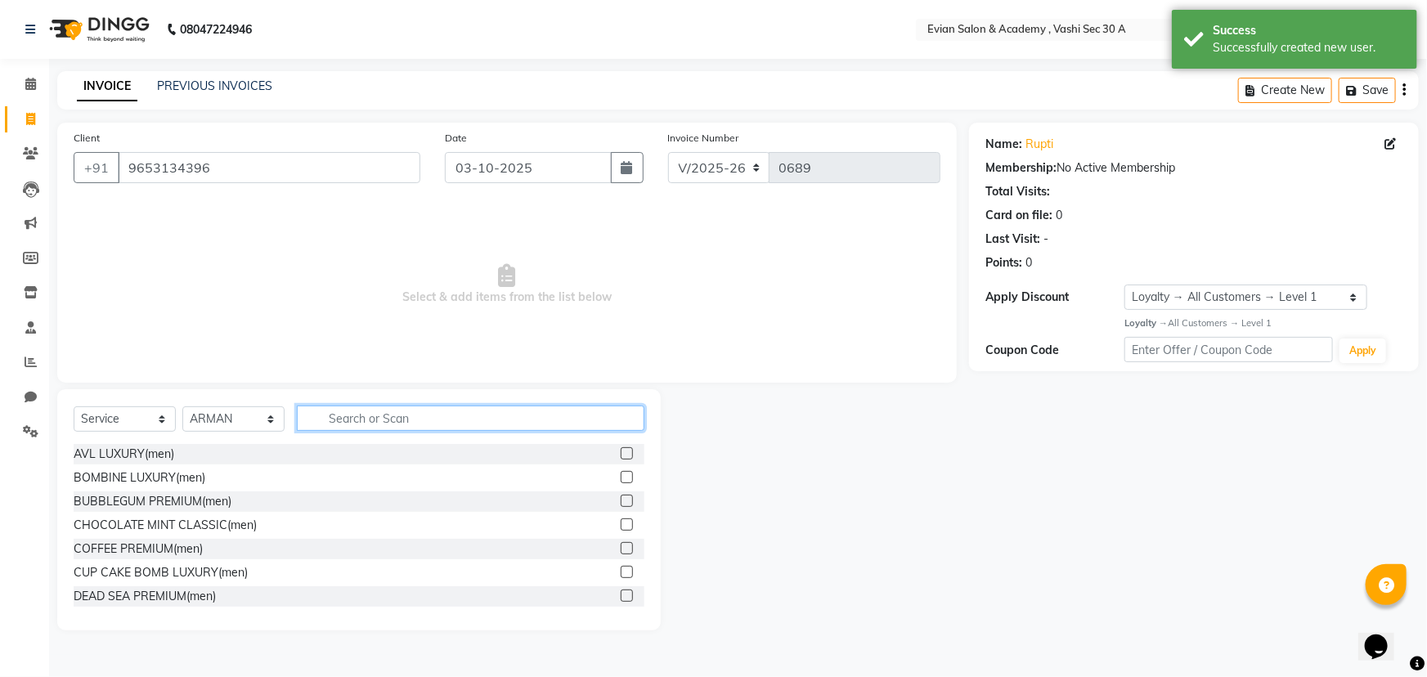
click at [357, 416] on input "text" at bounding box center [471, 418] width 348 height 25
type input "A"
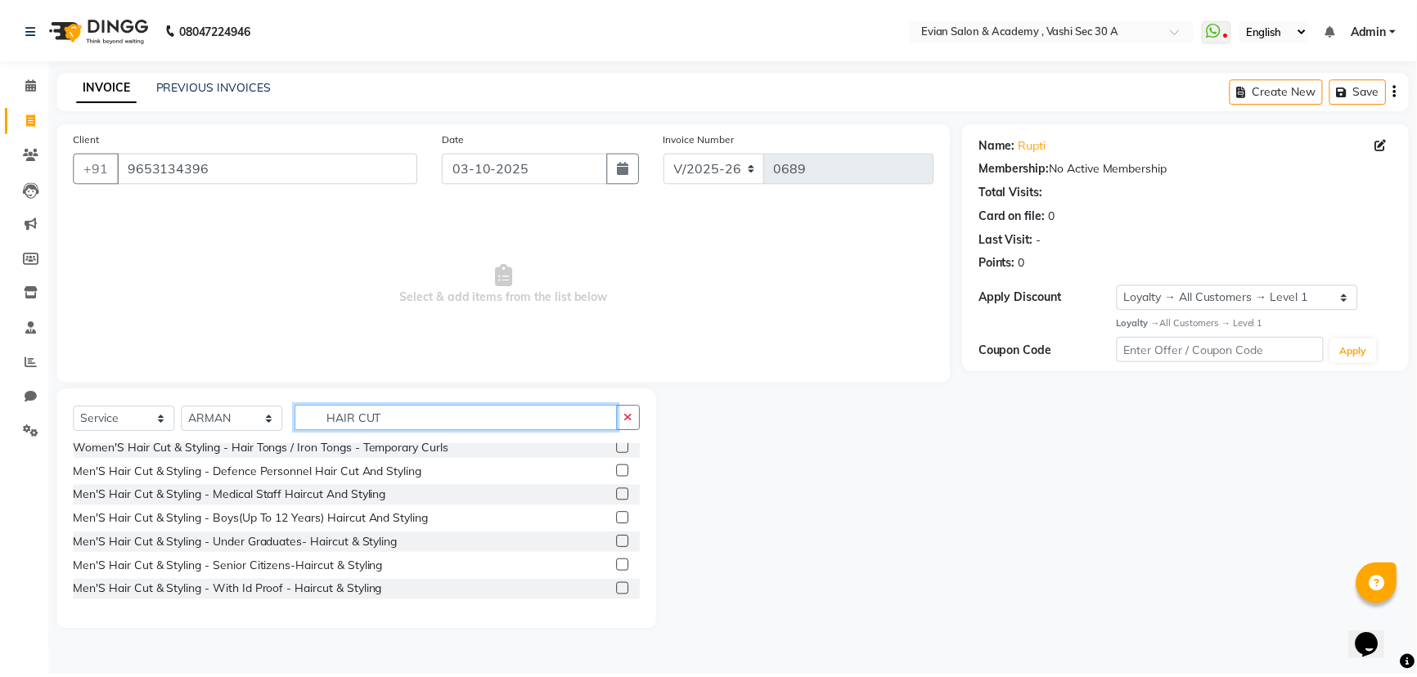
scroll to position [446, 0]
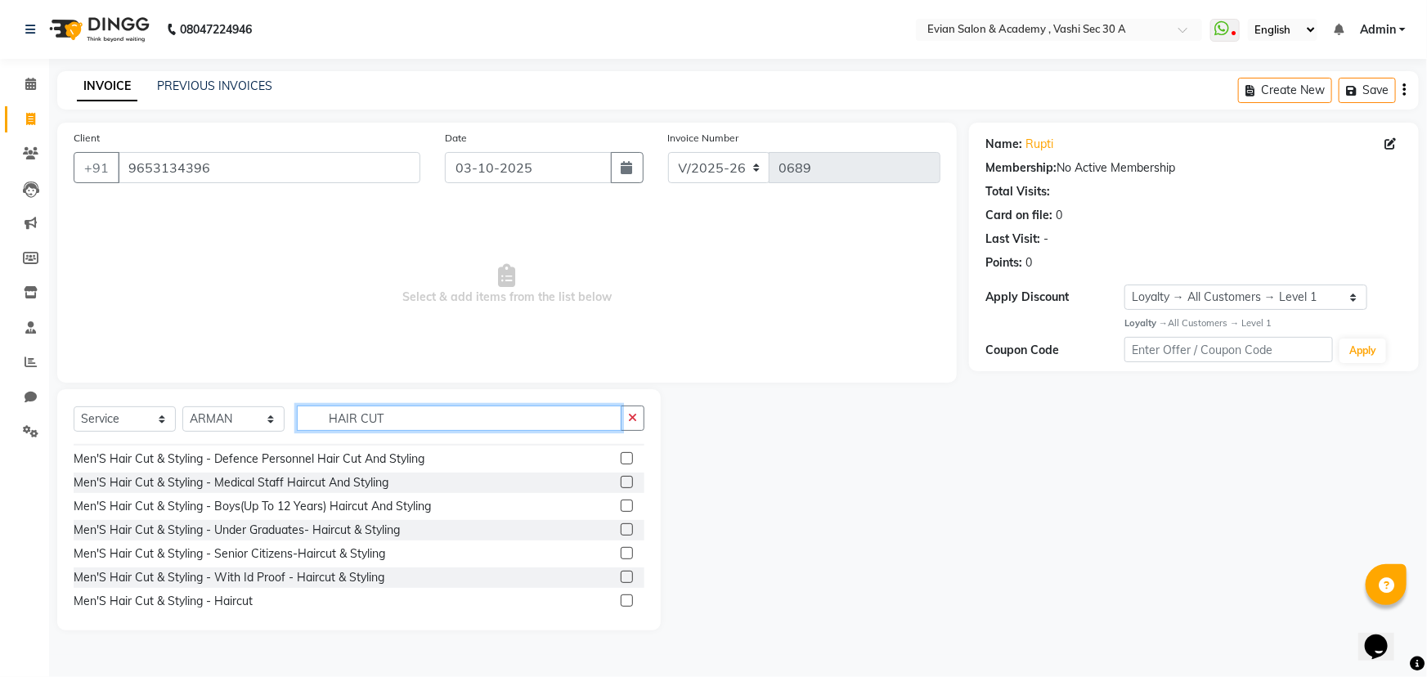
type input "HAIR CUT"
click at [621, 458] on label at bounding box center [627, 458] width 12 height 12
click at [621, 458] on input "checkbox" at bounding box center [626, 459] width 11 height 11
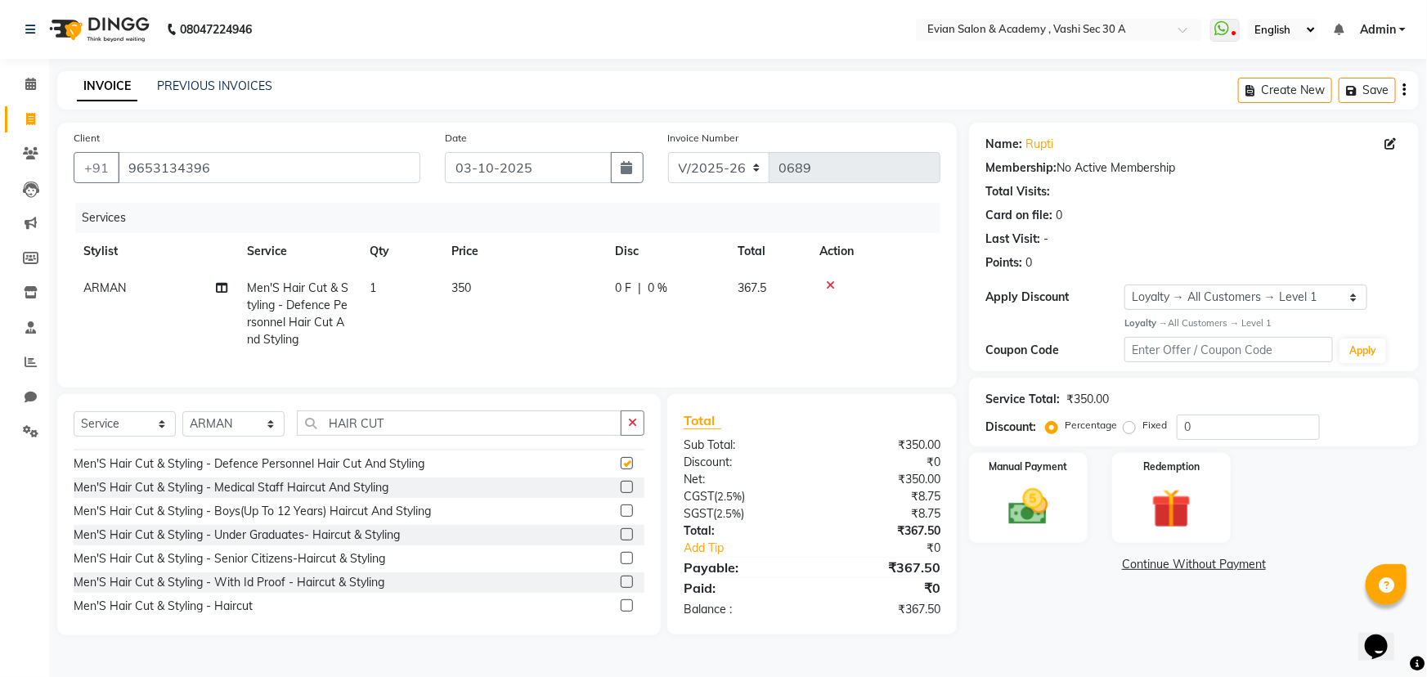
checkbox input "false"
click at [561, 290] on td "350" at bounding box center [524, 314] width 164 height 88
select select "53504"
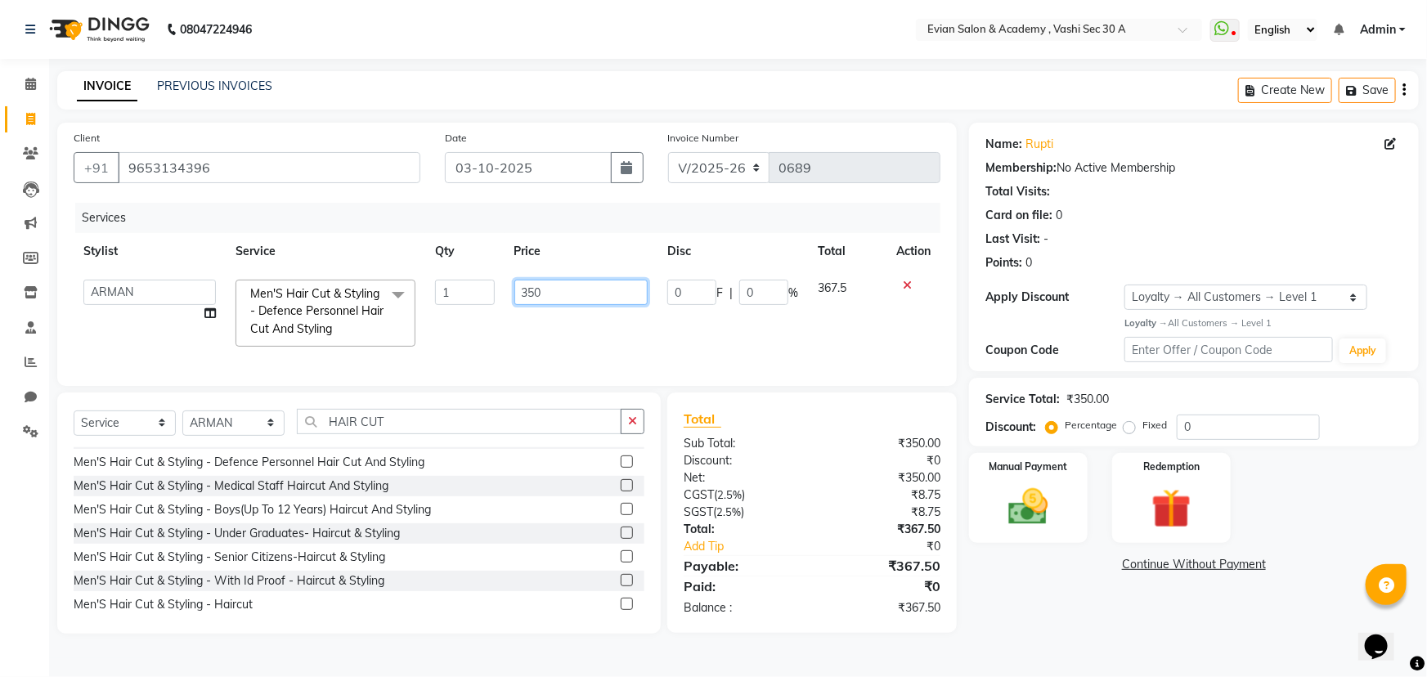
click at [564, 293] on input "350" at bounding box center [581, 292] width 134 height 25
type input "3"
type input "150"
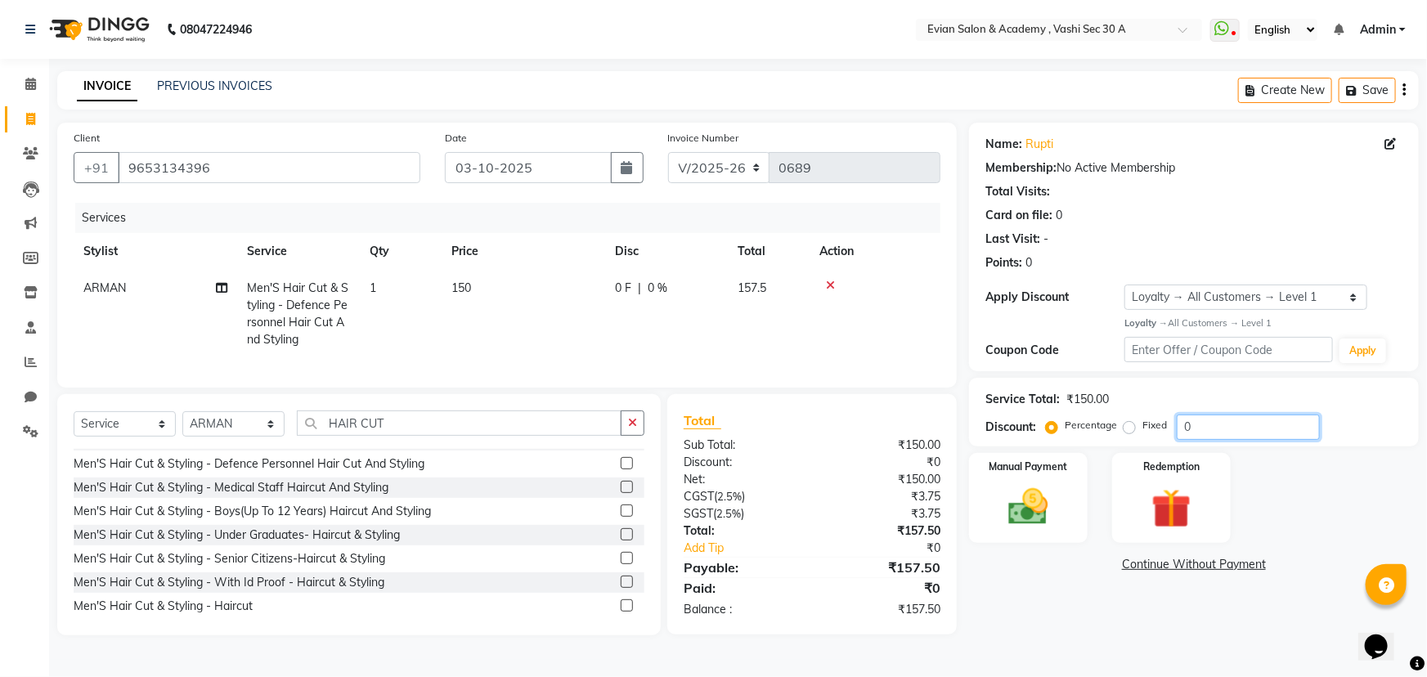
click at [1219, 426] on input "0" at bounding box center [1248, 427] width 143 height 25
type input "20"
click at [1406, 90] on icon "button" at bounding box center [1404, 90] width 3 height 1
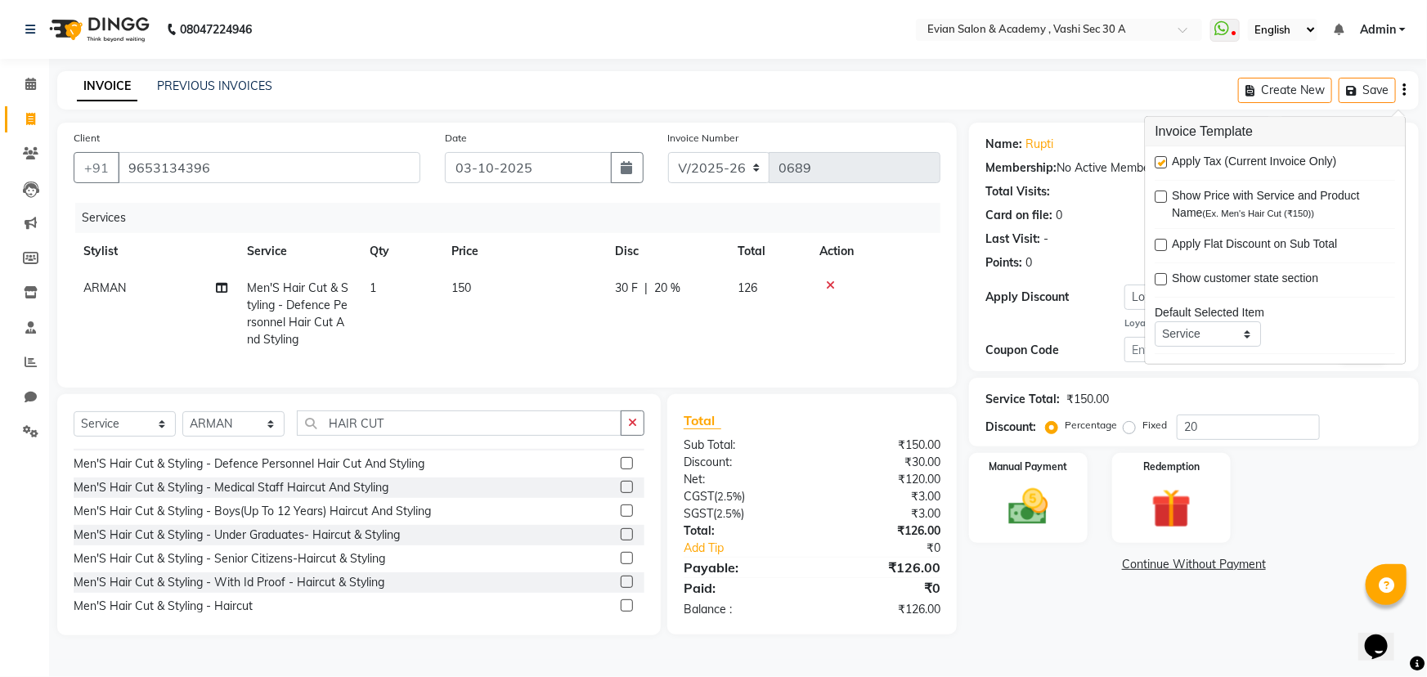
click at [1161, 159] on label at bounding box center [1162, 162] width 12 height 12
click at [1161, 159] on input "checkbox" at bounding box center [1161, 163] width 11 height 11
checkbox input "false"
click at [1053, 509] on img at bounding box center [1028, 506] width 67 height 47
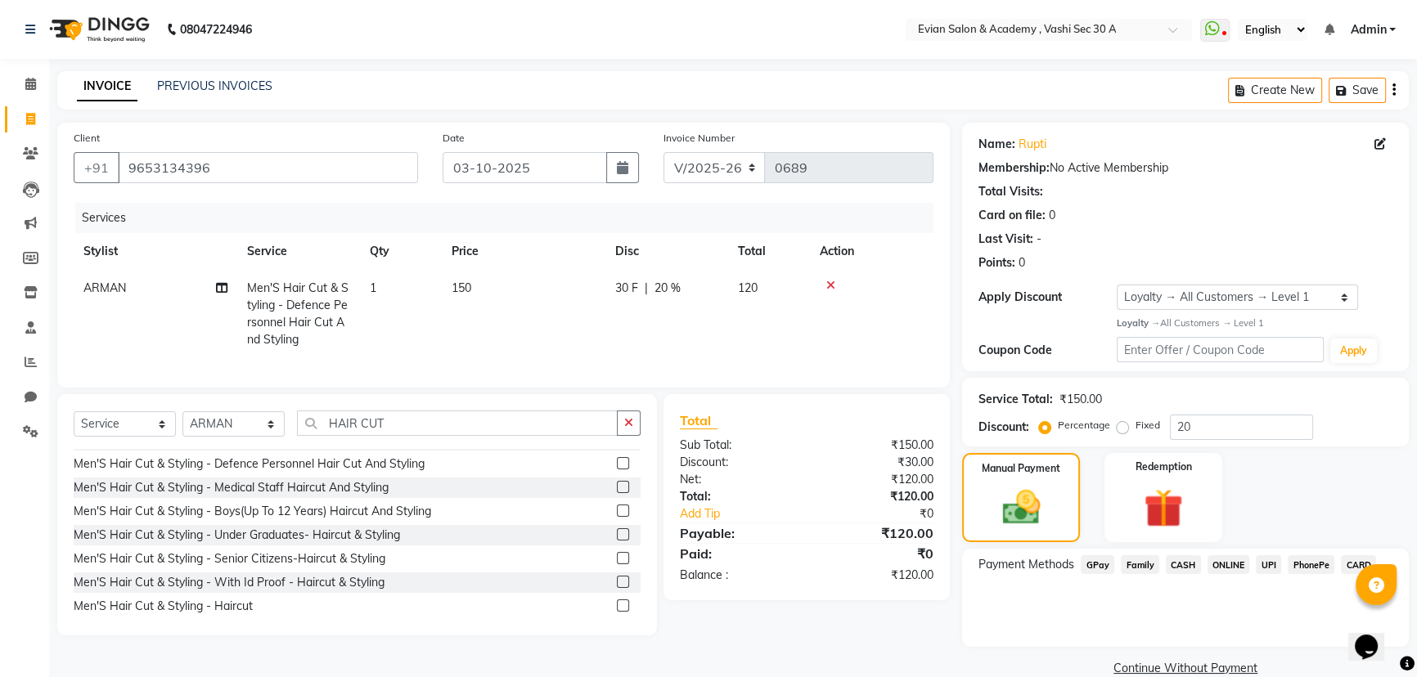
click at [1094, 564] on span "GPay" at bounding box center [1097, 564] width 34 height 19
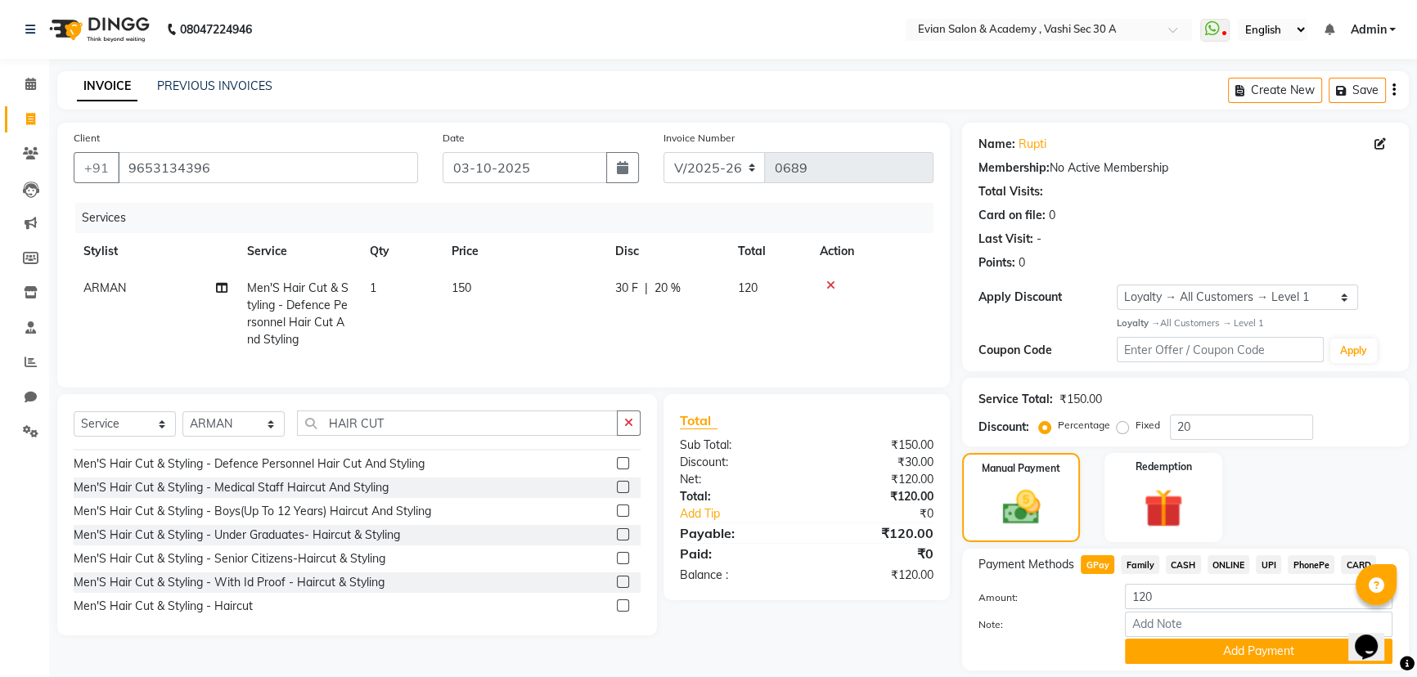
click at [1166, 651] on button "Add Payment" at bounding box center [1258, 651] width 267 height 25
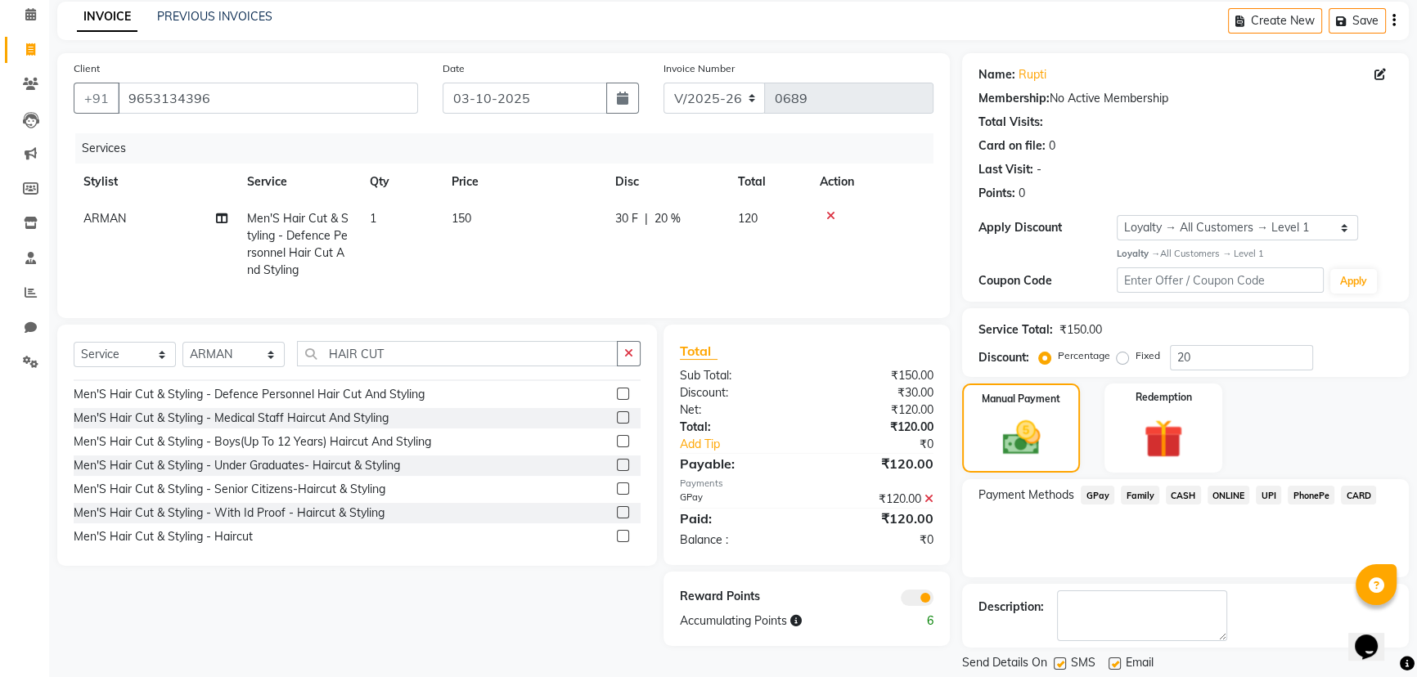
scroll to position [119, 0]
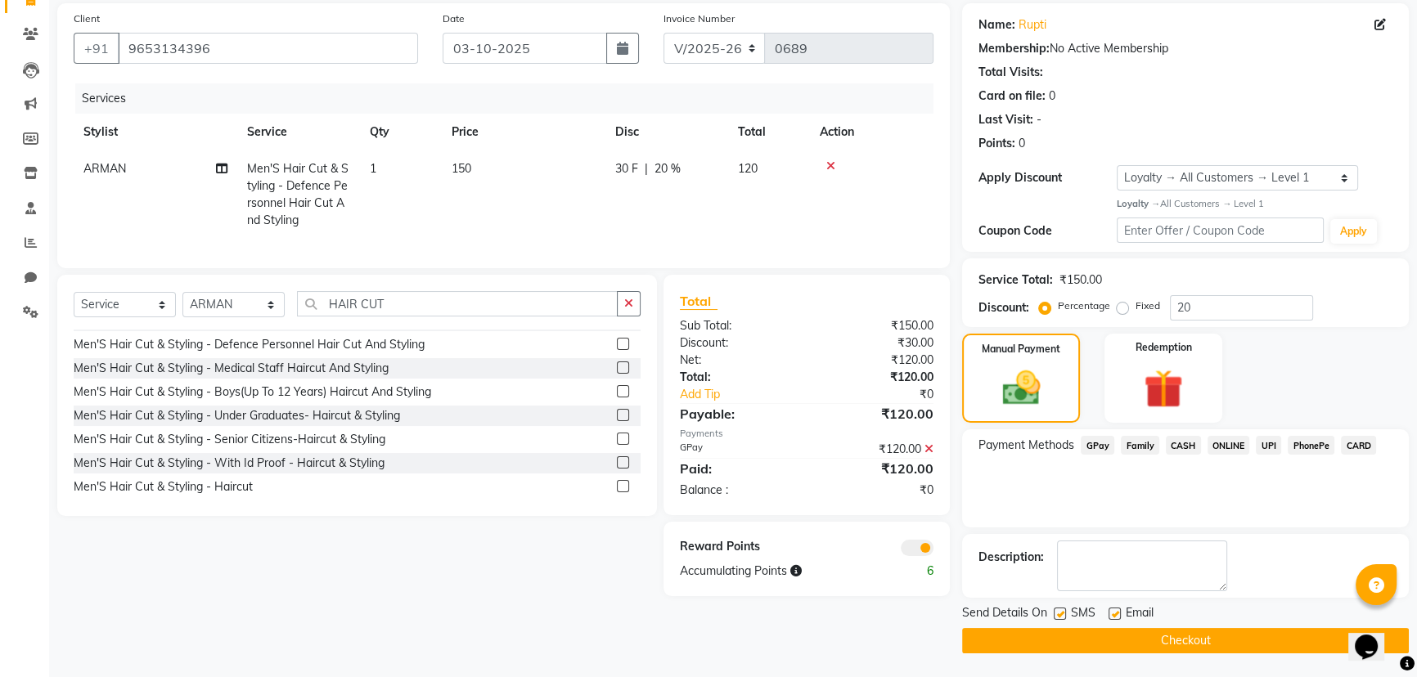
click at [919, 556] on span at bounding box center [916, 548] width 33 height 16
click at [933, 550] on input "checkbox" at bounding box center [933, 550] width 0 height 0
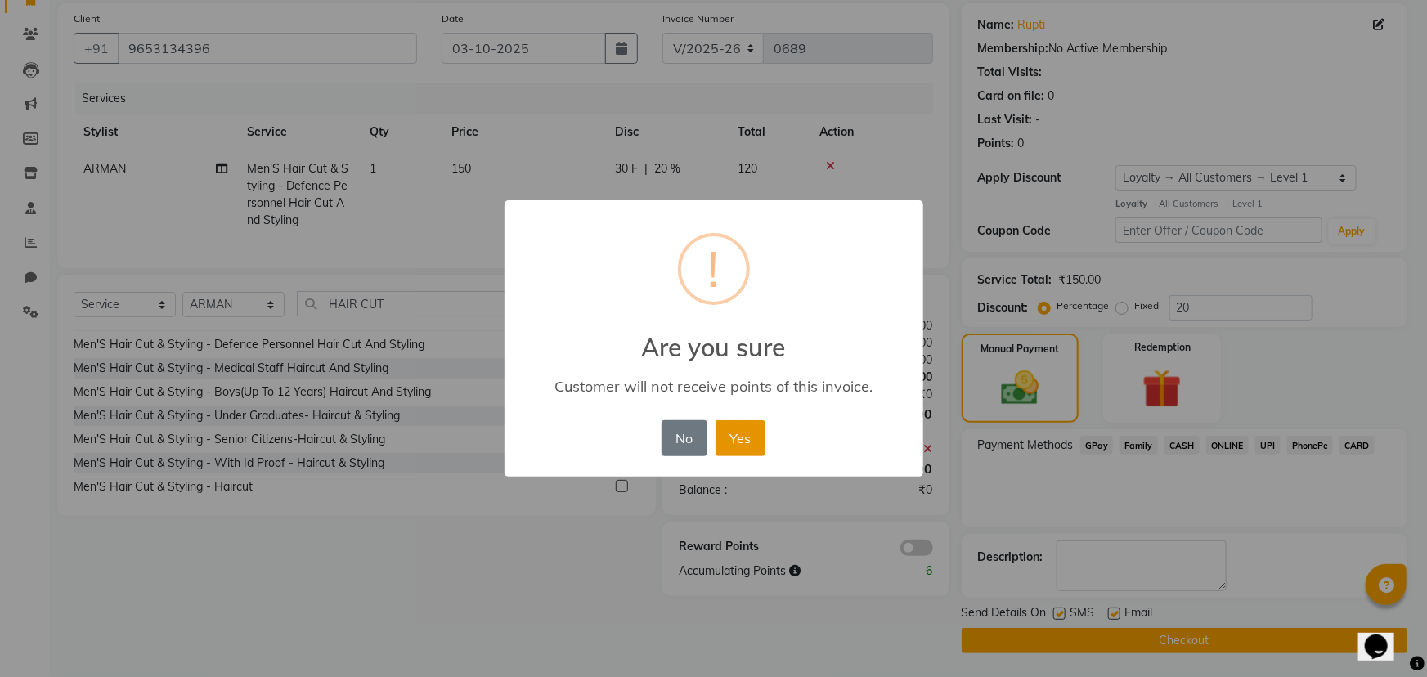
click at [752, 440] on button "Yes" at bounding box center [741, 438] width 50 height 36
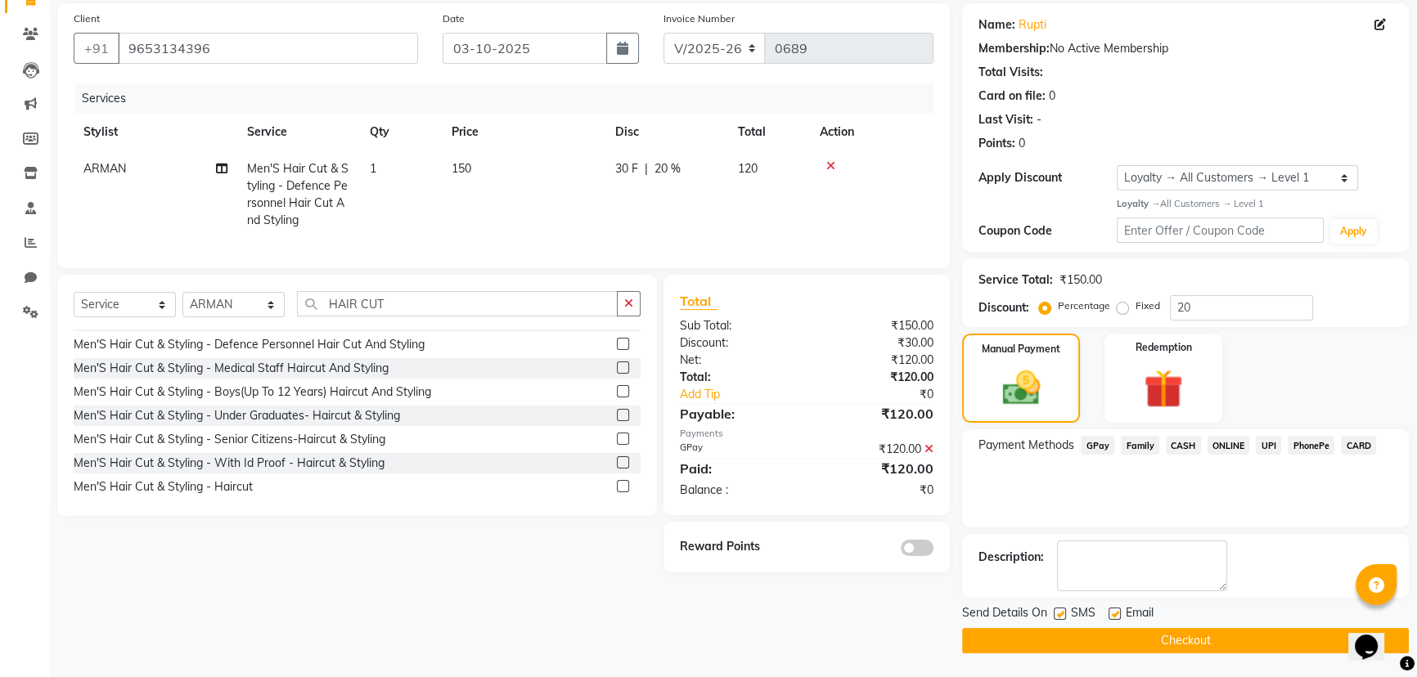
click at [984, 639] on button "Checkout" at bounding box center [1185, 640] width 447 height 25
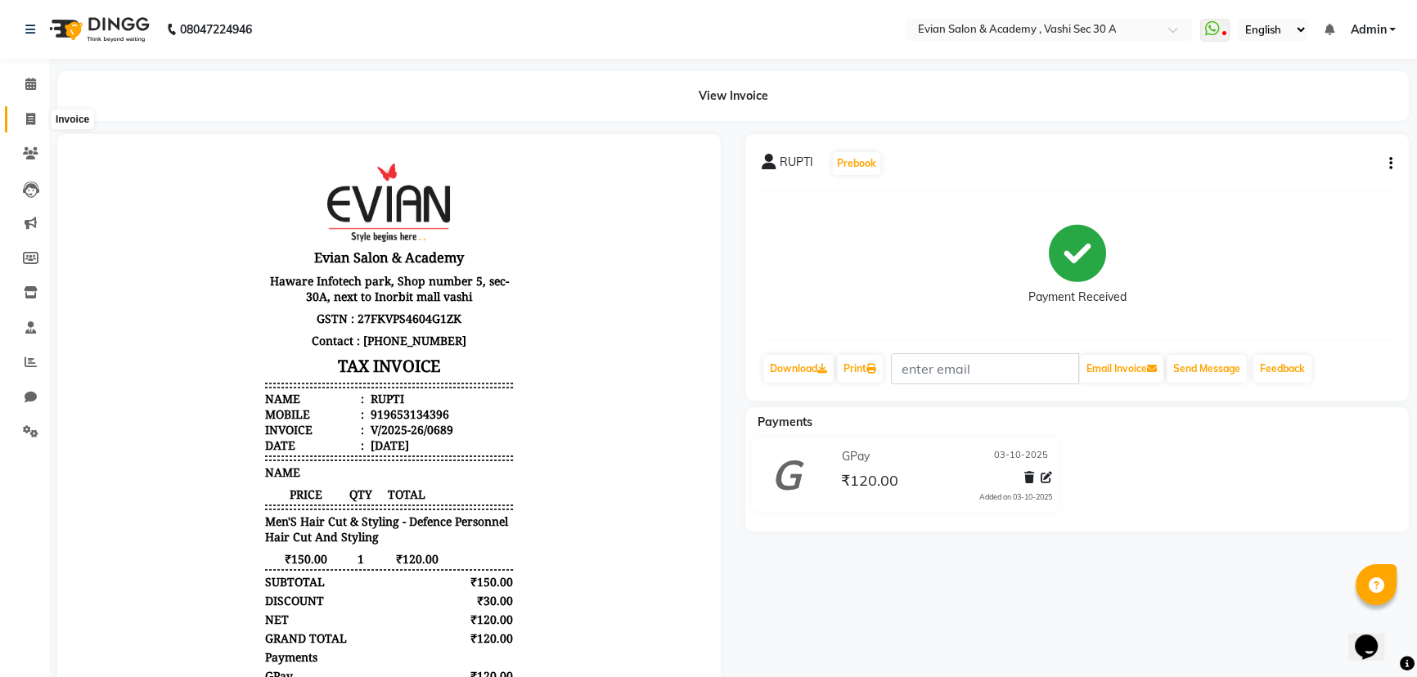
click at [35, 118] on span at bounding box center [30, 119] width 29 height 19
select select "4961"
select select "service"
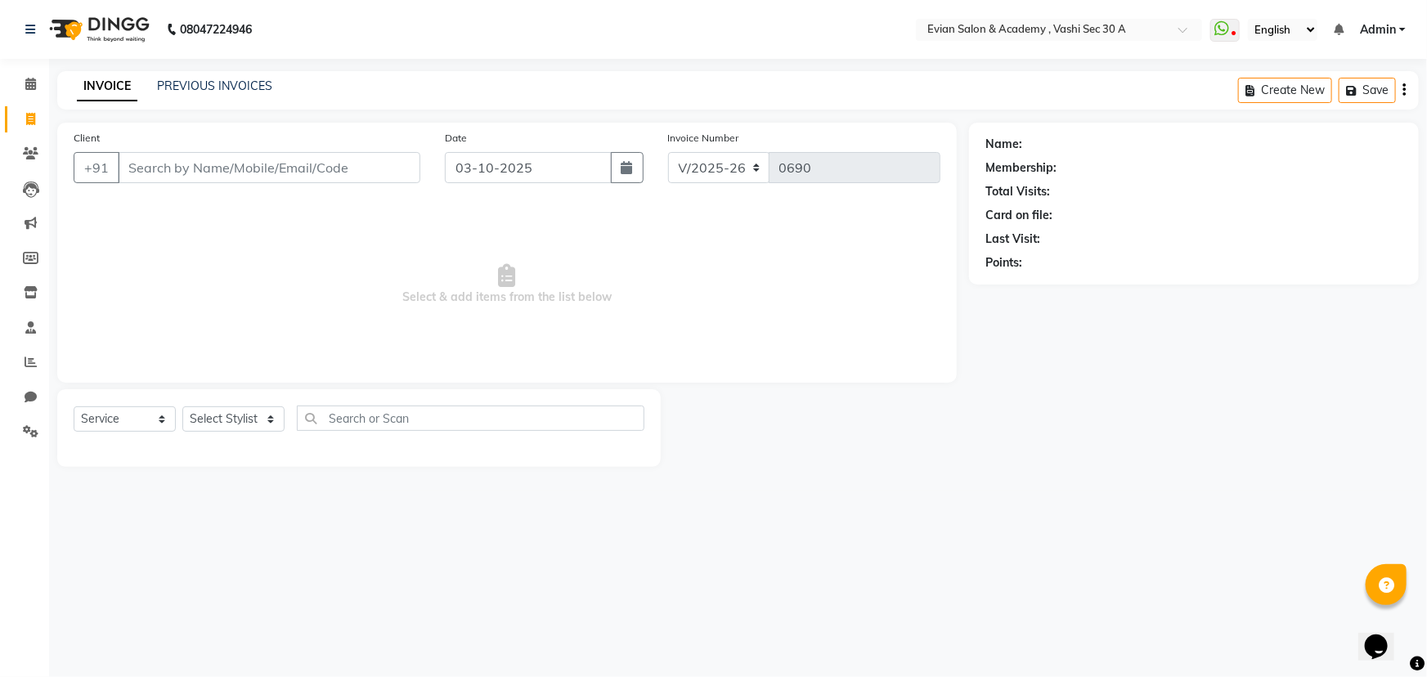
click at [187, 169] on input "Client" at bounding box center [269, 167] width 303 height 31
type input "9293520603"
click at [385, 173] on span "Add Client" at bounding box center [378, 167] width 65 height 16
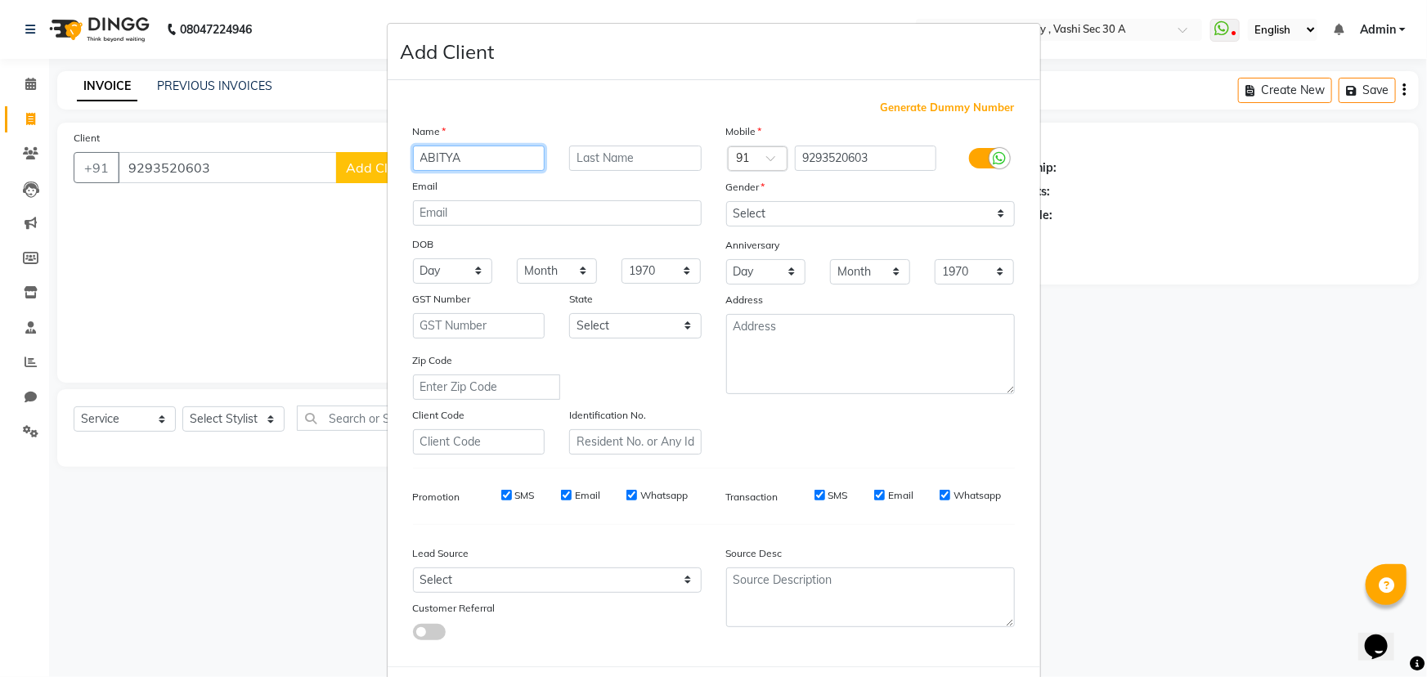
type input "ABITYA"
click at [943, 217] on select "Select [DEMOGRAPHIC_DATA] [DEMOGRAPHIC_DATA] Other Prefer Not To Say" at bounding box center [870, 213] width 289 height 25
select select "[DEMOGRAPHIC_DATA]"
click at [726, 201] on select "Select [DEMOGRAPHIC_DATA] [DEMOGRAPHIC_DATA] Other Prefer Not To Say" at bounding box center [870, 213] width 289 height 25
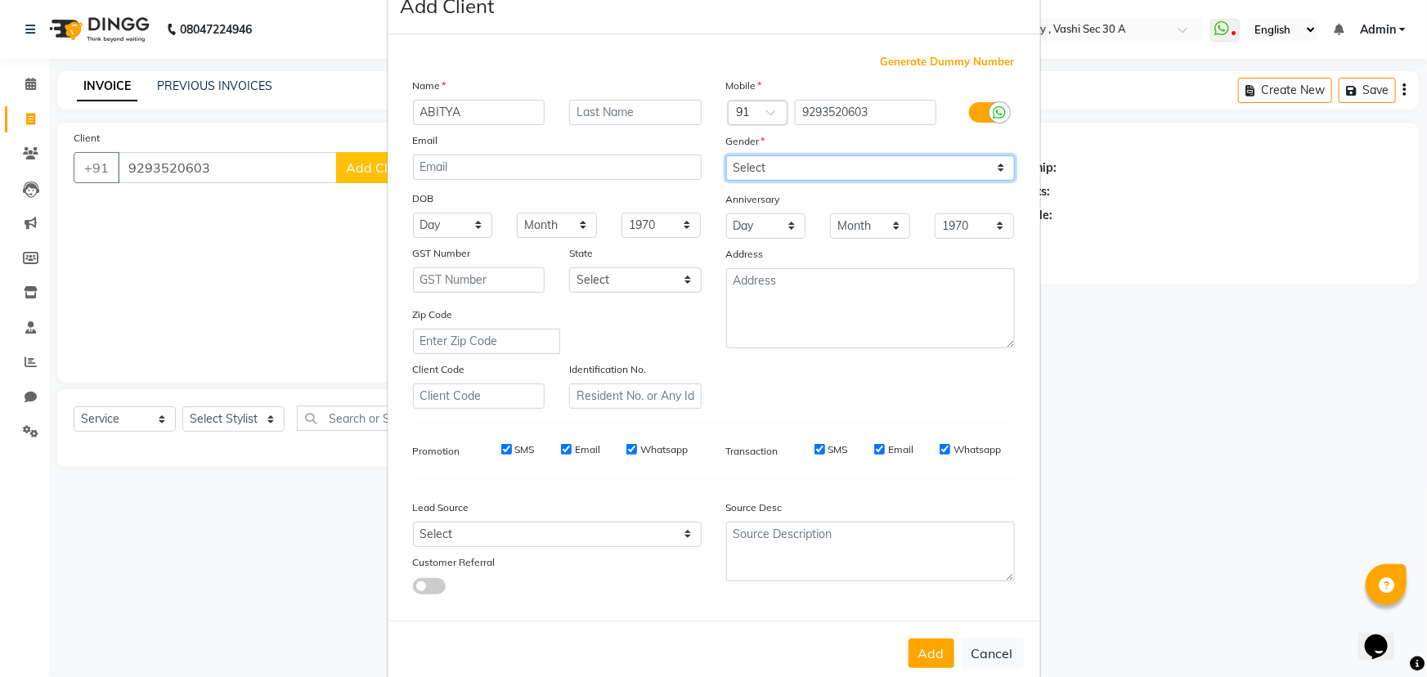
scroll to position [82, 0]
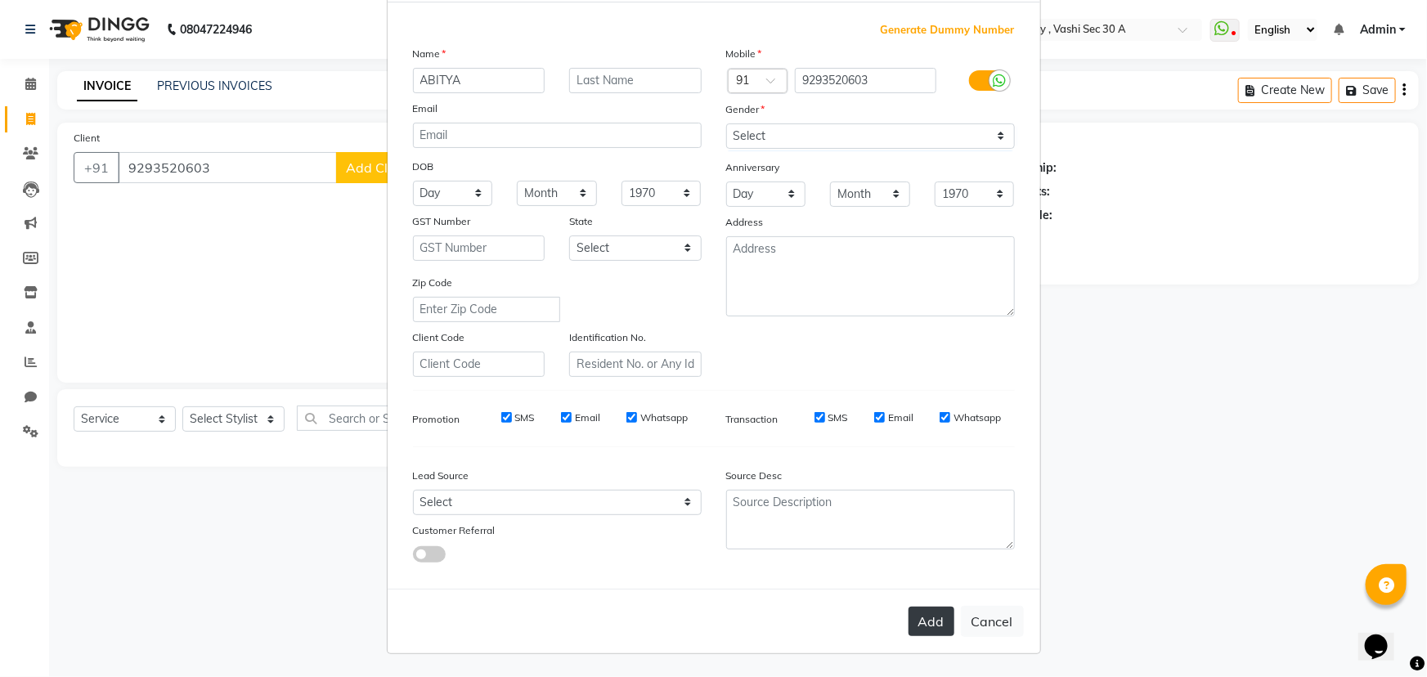
click at [935, 626] on button "Add" at bounding box center [932, 621] width 46 height 29
select select
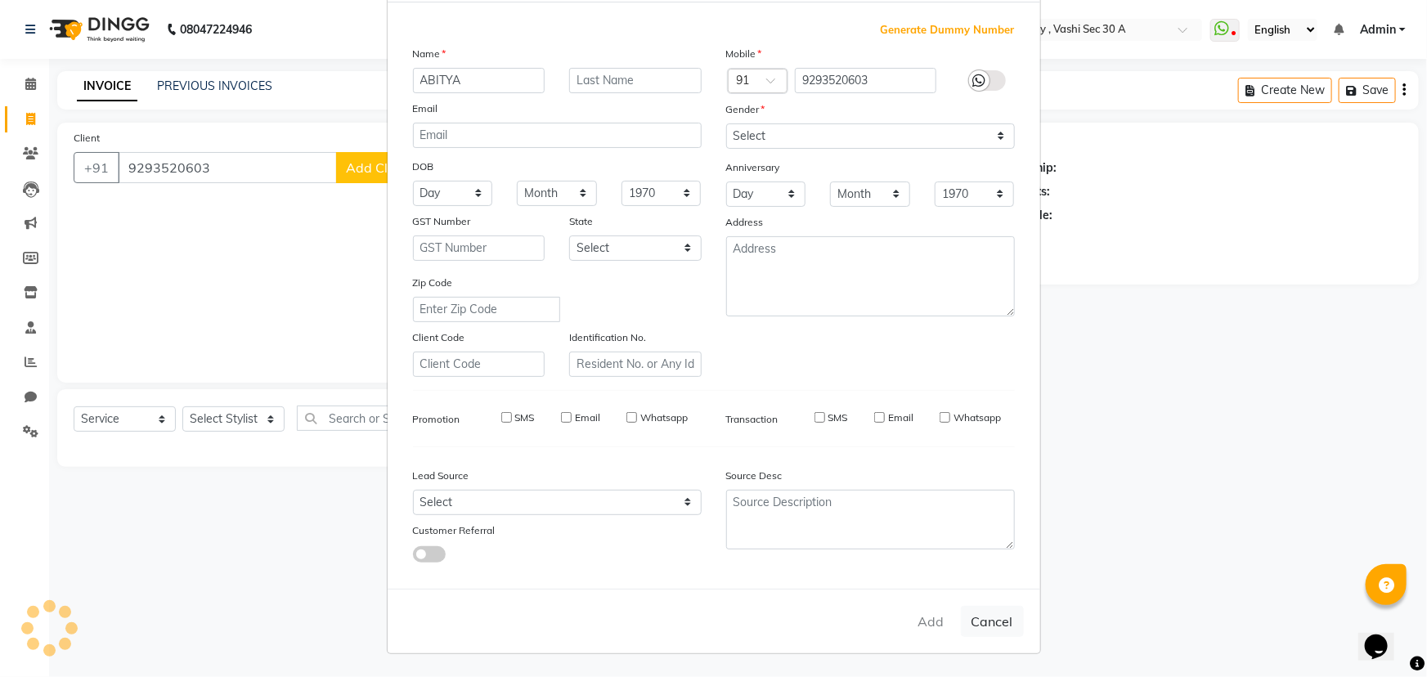
select select
checkbox input "false"
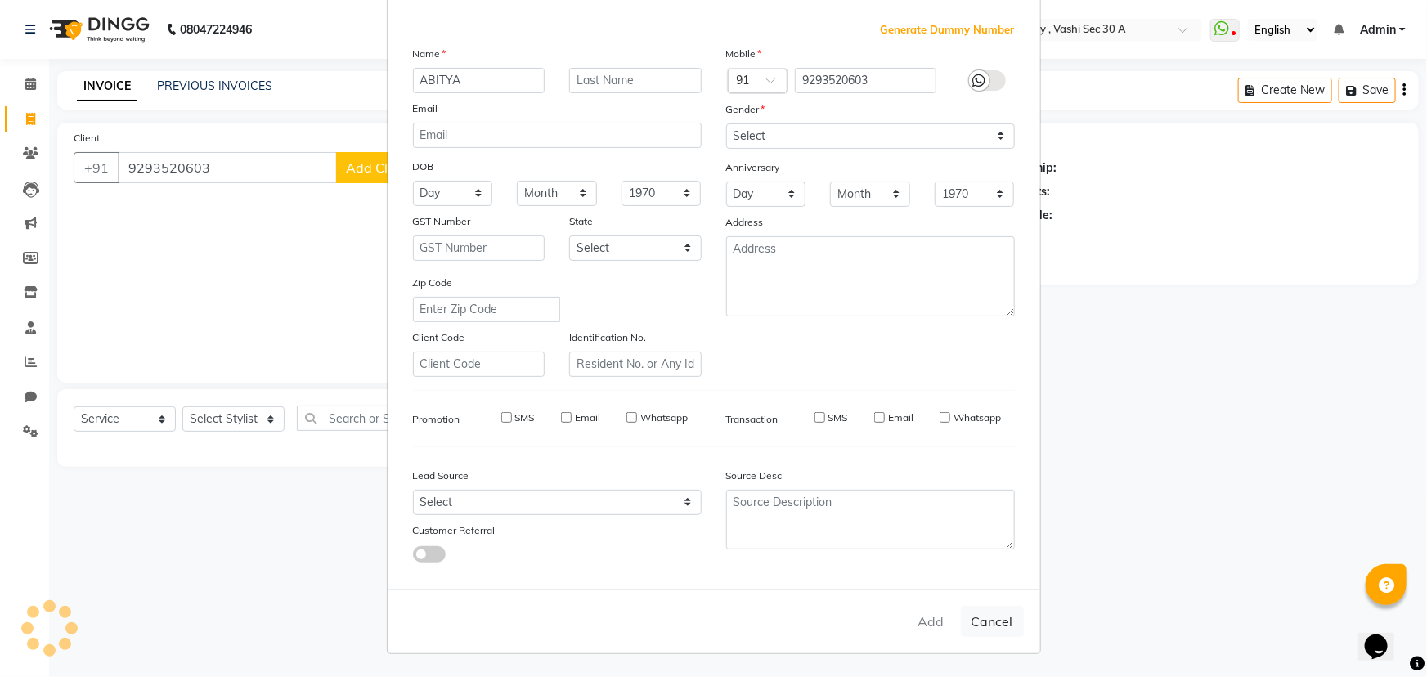
checkbox input "false"
select select "1: Object"
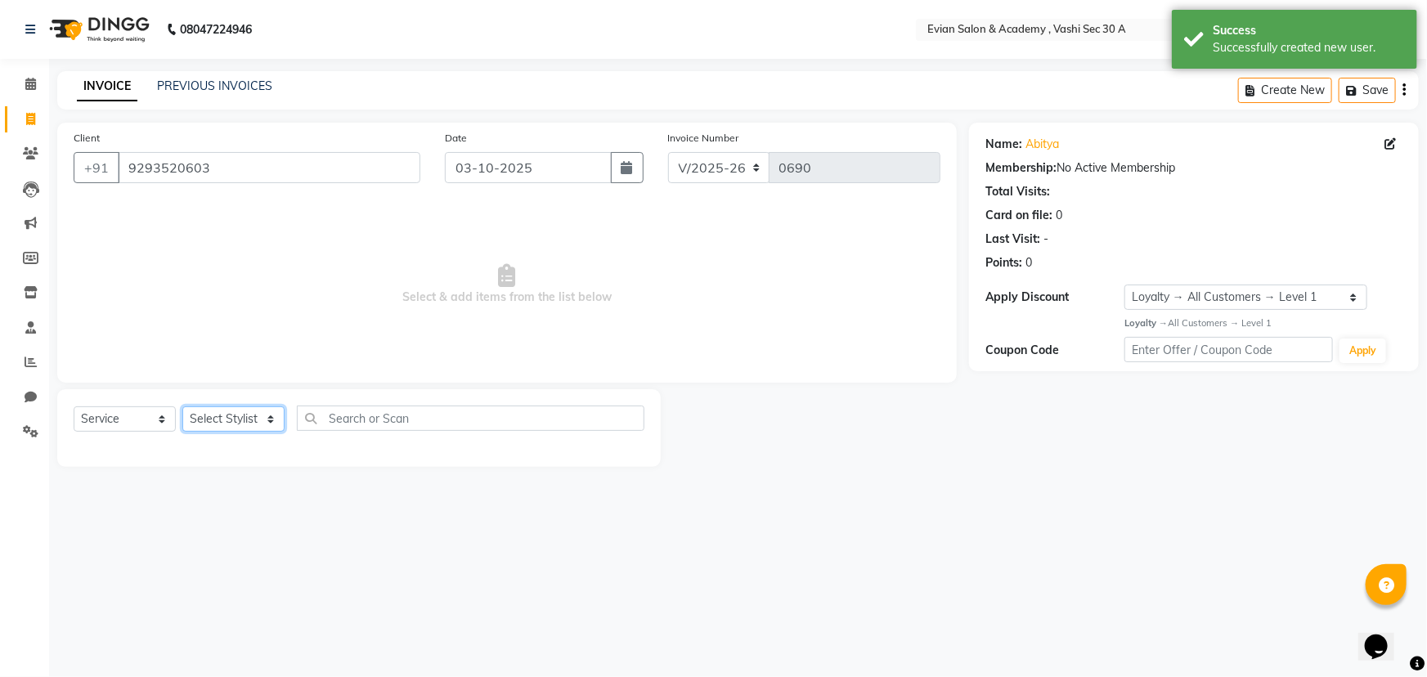
click at [247, 412] on select "Select Stylist [PERSON_NAME] SIR Admin [PERSON_NAME] [PERSON_NAME] DISHA MAMPI …" at bounding box center [233, 418] width 102 height 25
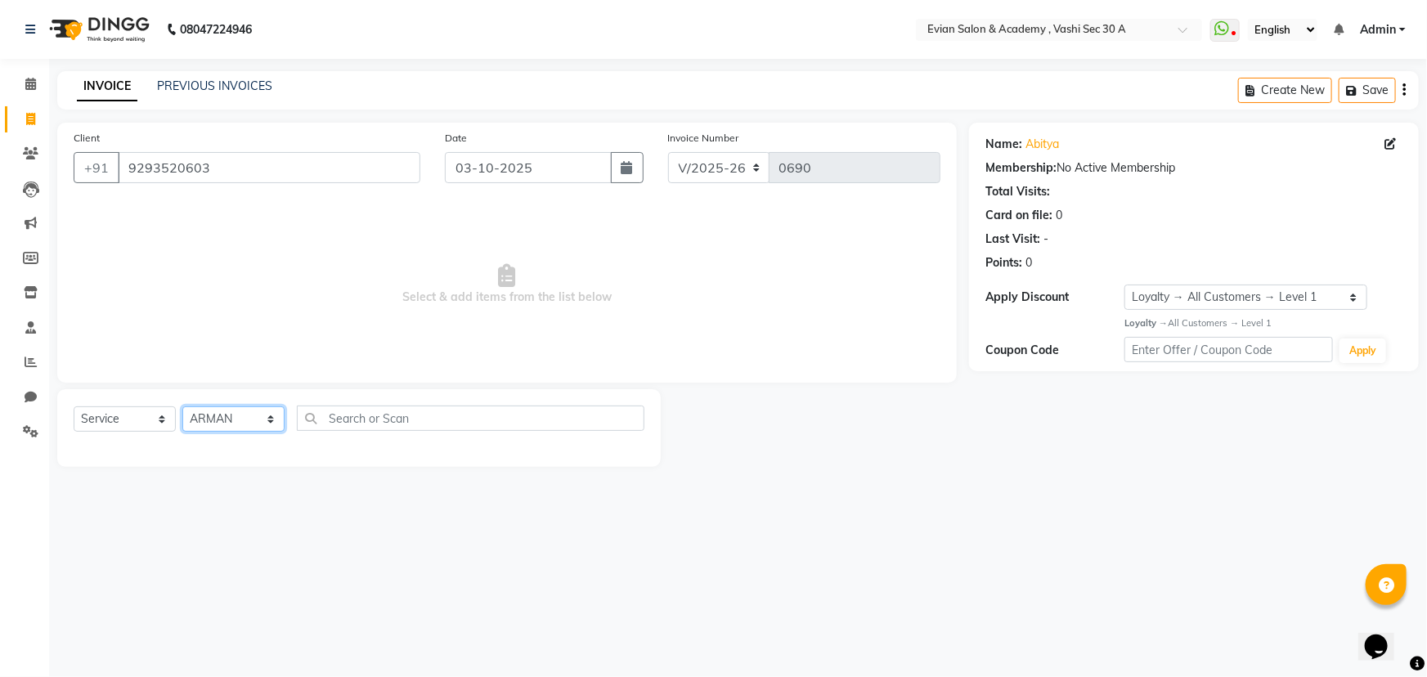
click at [182, 406] on select "Select Stylist [PERSON_NAME] SIR Admin [PERSON_NAME] [PERSON_NAME] DISHA MAMPI …" at bounding box center [233, 418] width 102 height 25
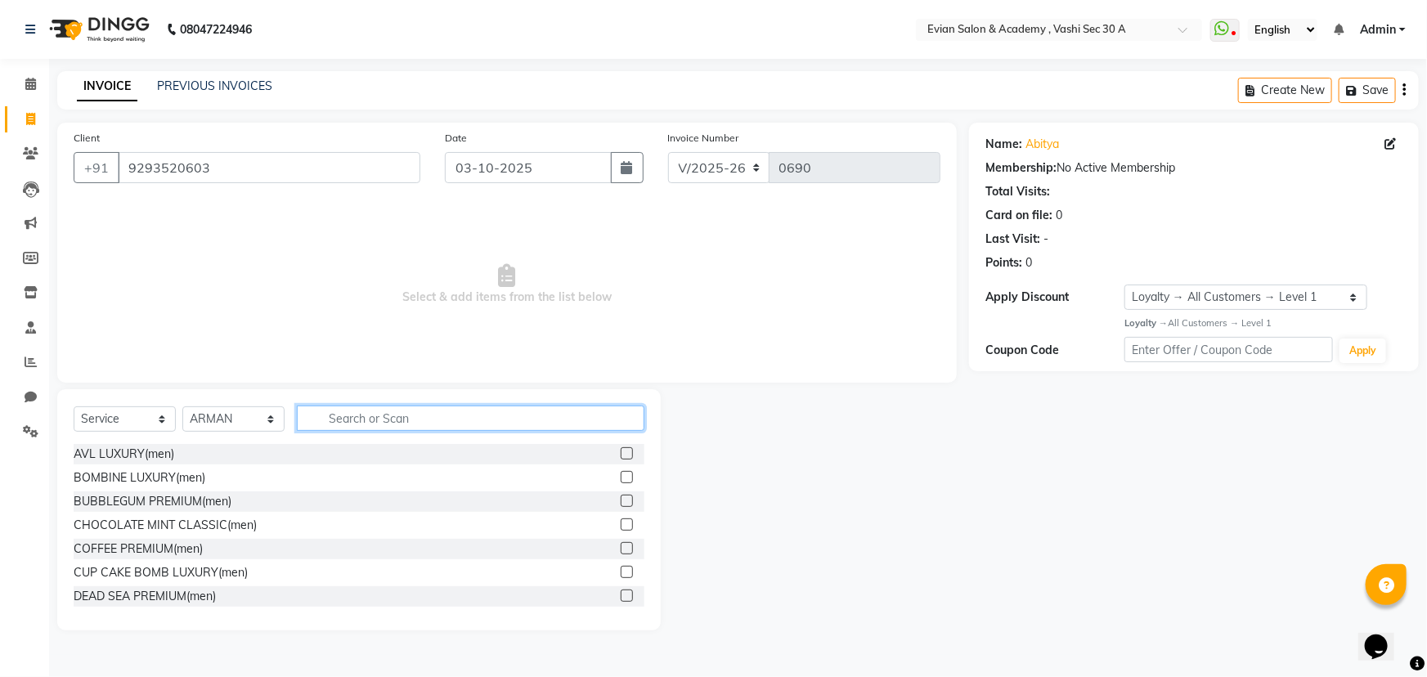
click at [353, 420] on input "text" at bounding box center [471, 418] width 348 height 25
click at [237, 431] on select "Select Stylist [PERSON_NAME] SIR Admin [PERSON_NAME] [PERSON_NAME] DISHA MAMPI …" at bounding box center [233, 418] width 102 height 25
select select "45876"
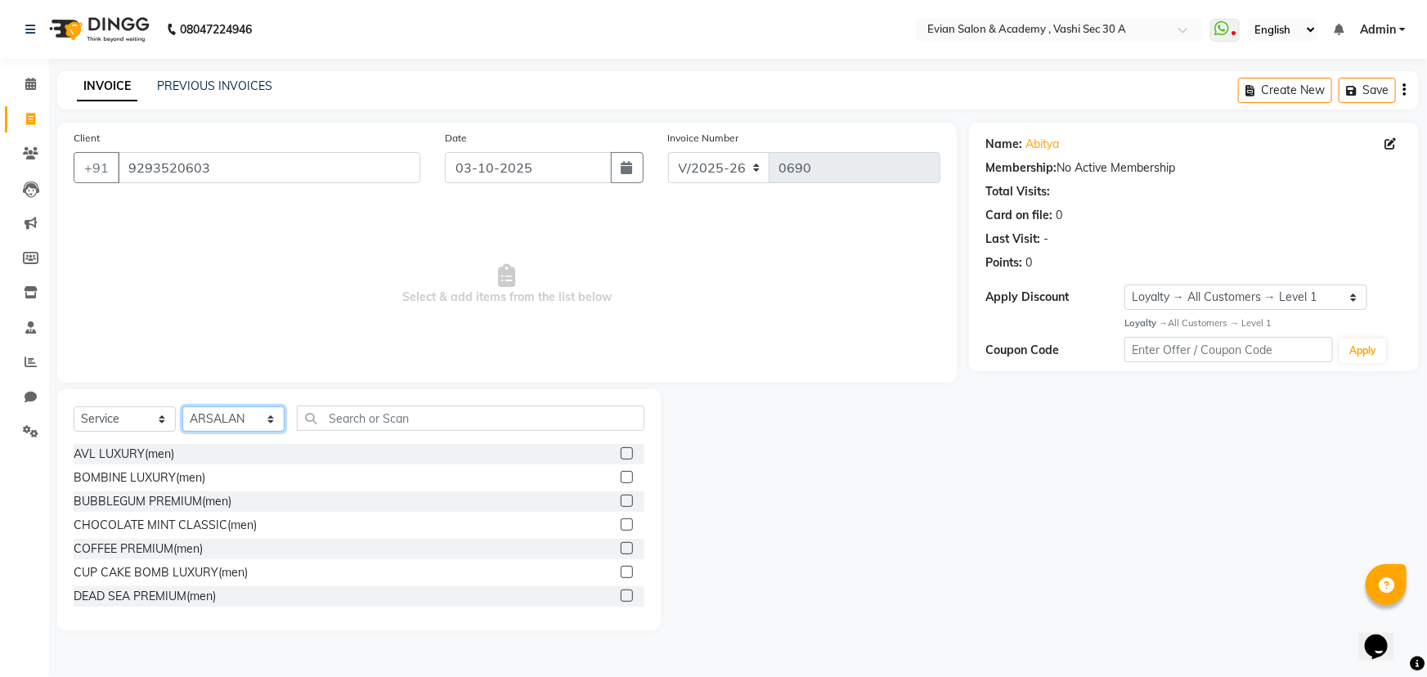
click at [182, 406] on select "Select Stylist [PERSON_NAME] SIR Admin [PERSON_NAME] [PERSON_NAME] DISHA MAMPI …" at bounding box center [233, 418] width 102 height 25
click at [344, 425] on input "text" at bounding box center [471, 418] width 348 height 25
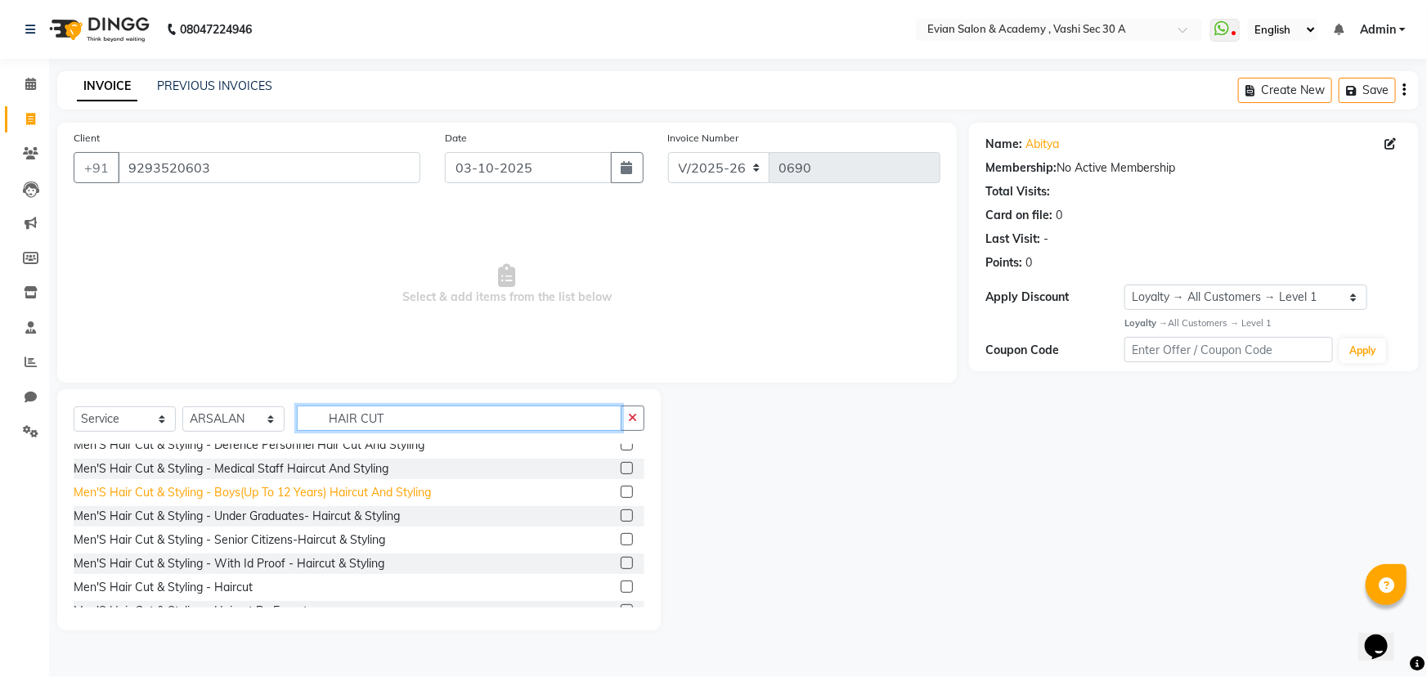
scroll to position [425, 0]
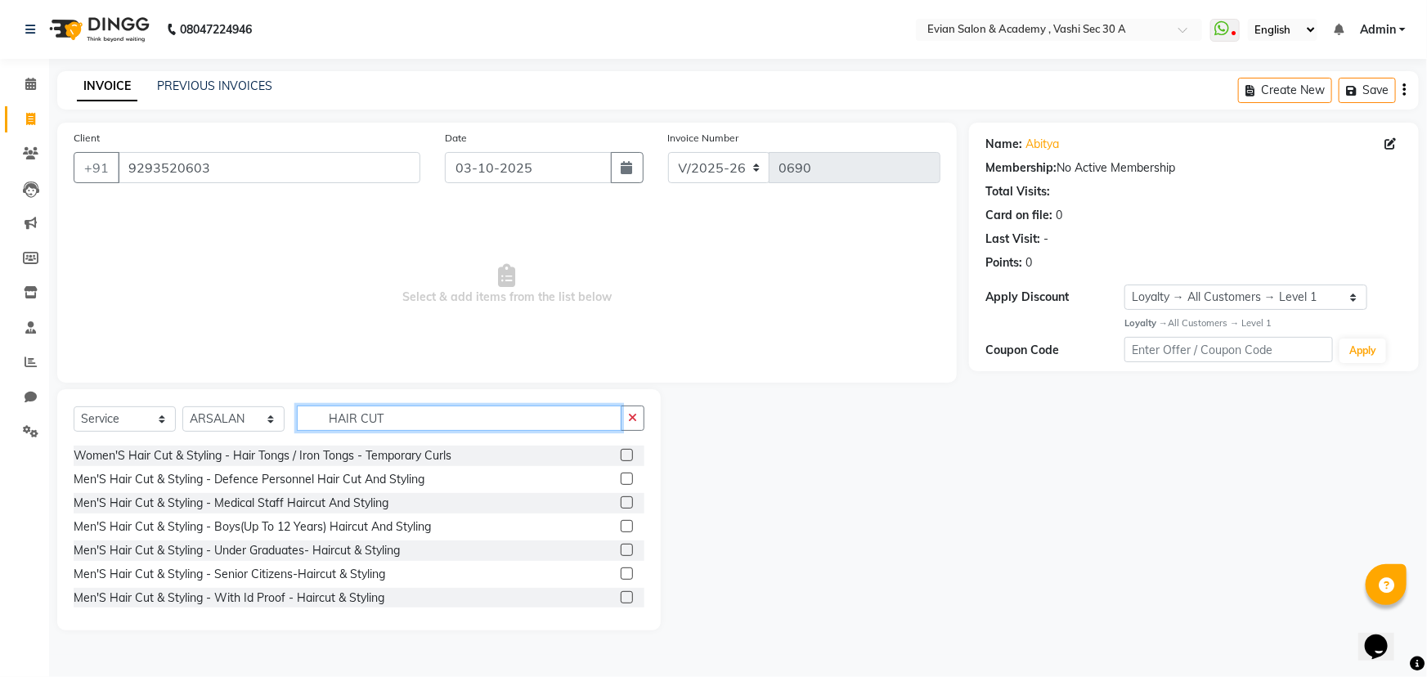
type input "HAIR CUT"
click at [621, 478] on label at bounding box center [627, 479] width 12 height 12
click at [621, 478] on input "checkbox" at bounding box center [626, 479] width 11 height 11
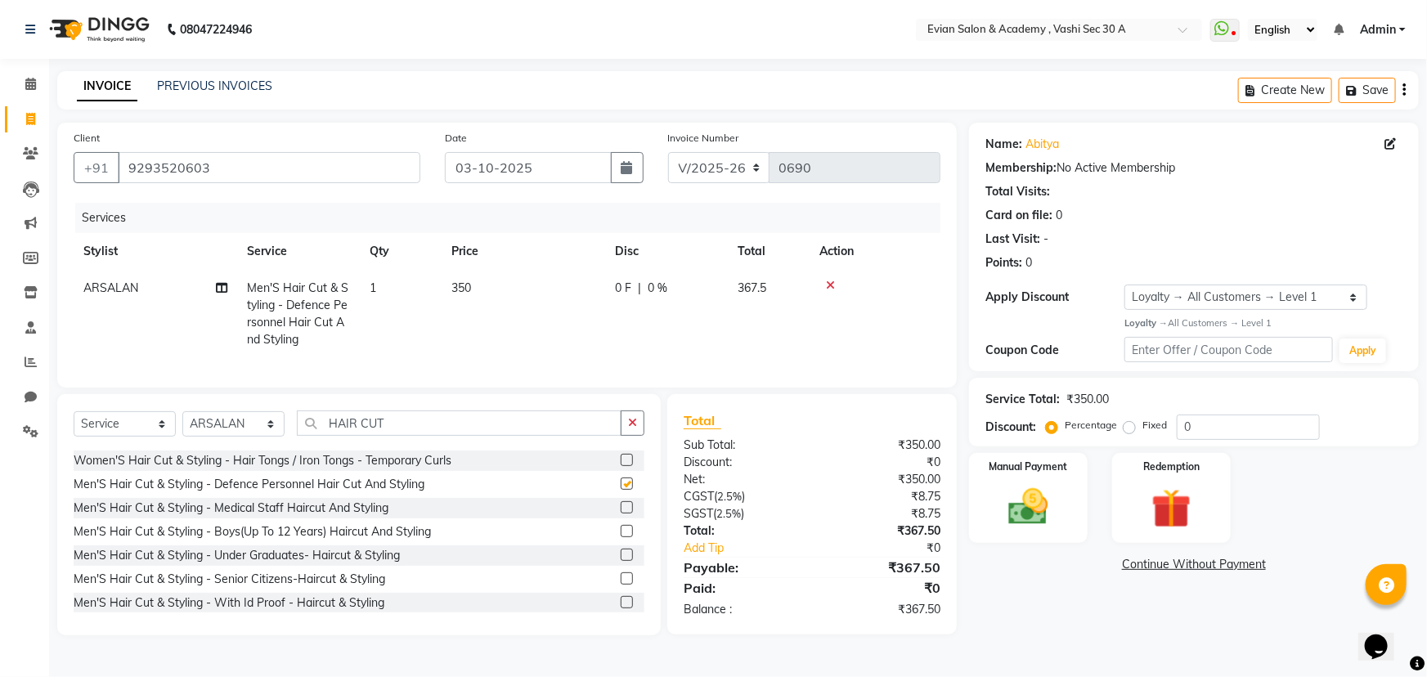
checkbox input "false"
click at [418, 436] on input "HAIR CUT" at bounding box center [459, 423] width 325 height 25
type input "H"
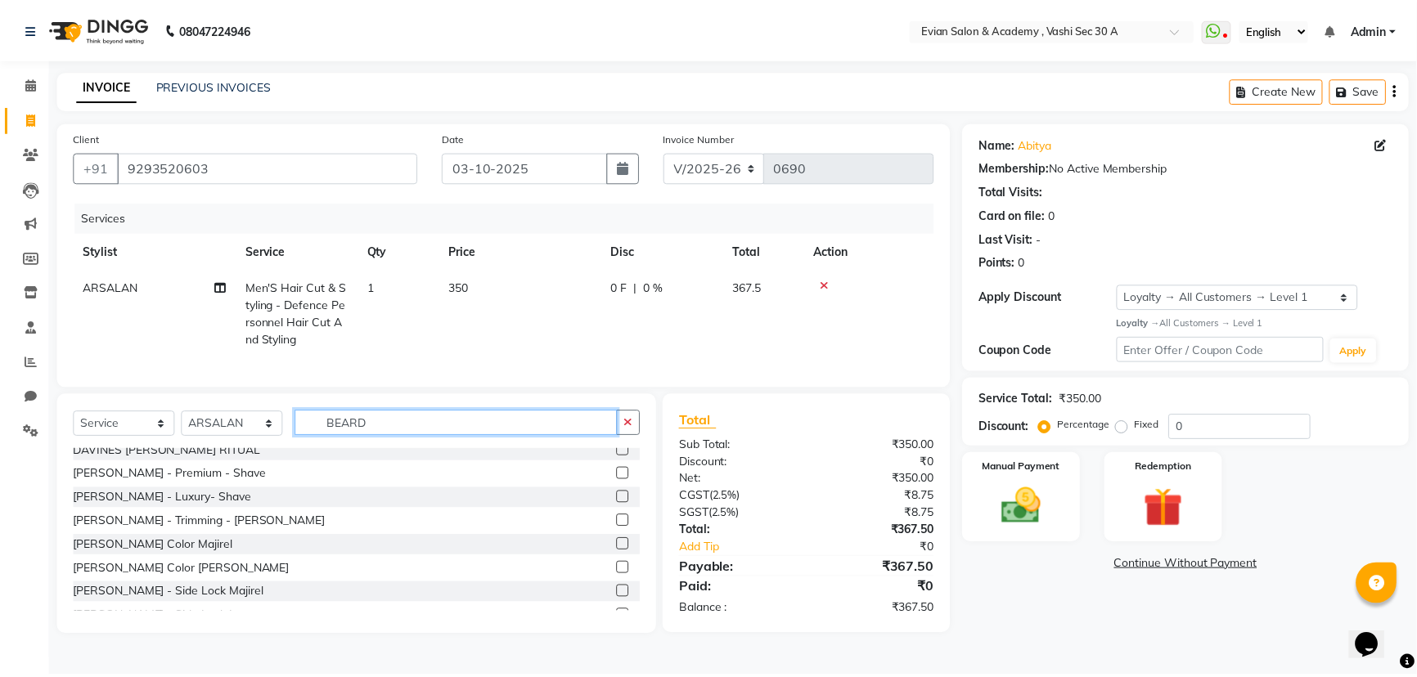
scroll to position [0, 0]
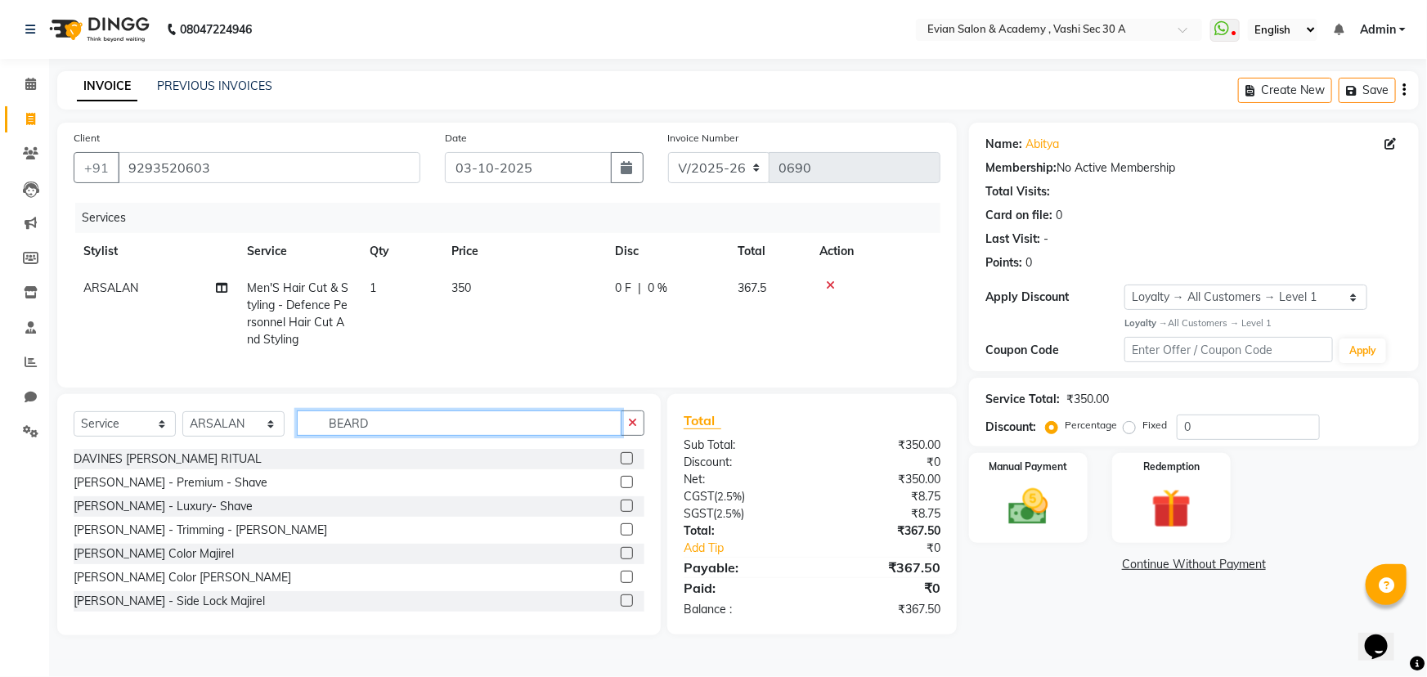
type input "BEARD"
click at [621, 488] on label at bounding box center [627, 482] width 12 height 12
click at [621, 488] on input "checkbox" at bounding box center [626, 483] width 11 height 11
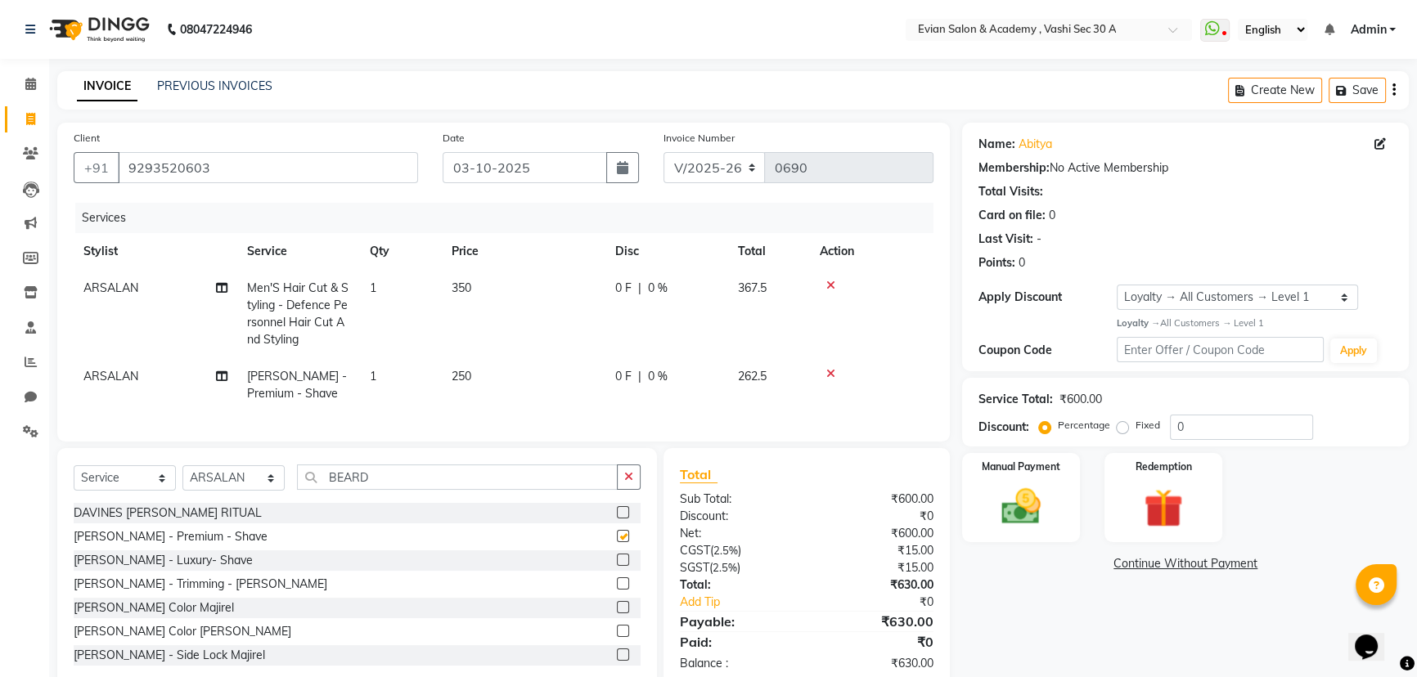
checkbox input "false"
click at [515, 299] on td "350" at bounding box center [524, 314] width 164 height 88
select select "45876"
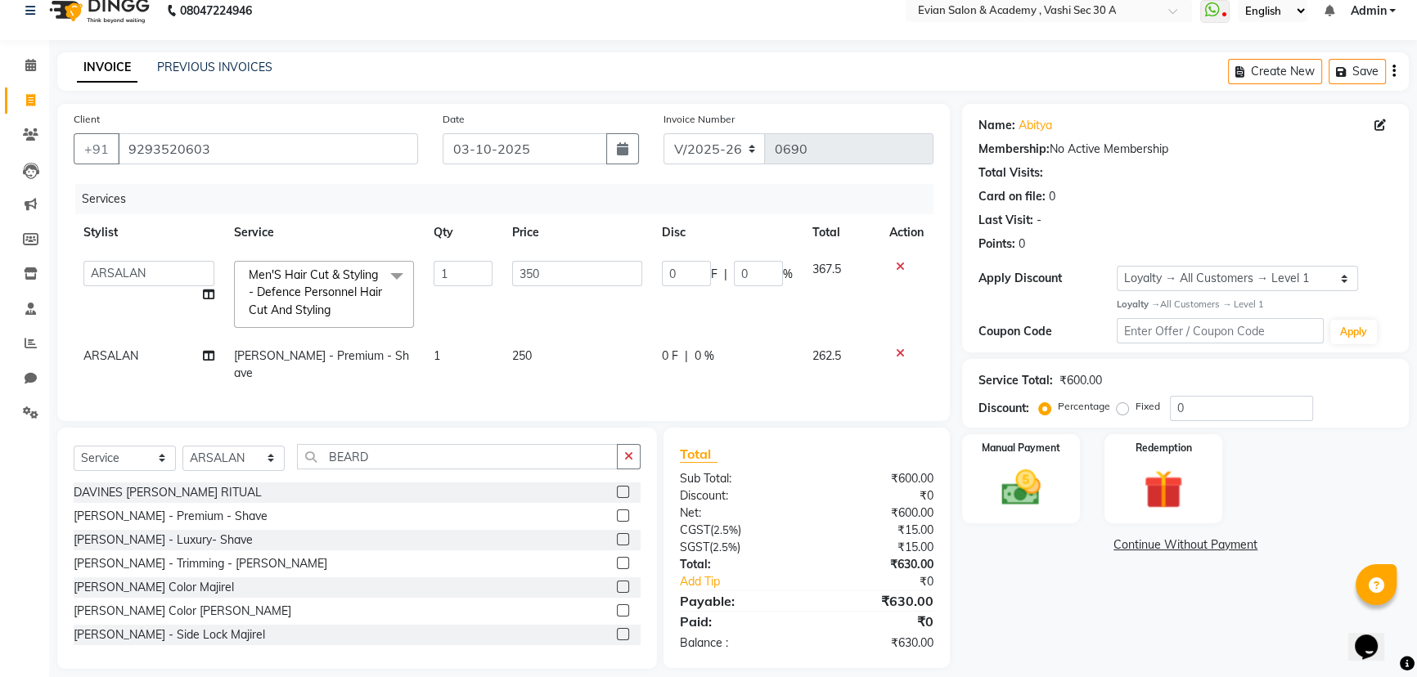
scroll to position [29, 0]
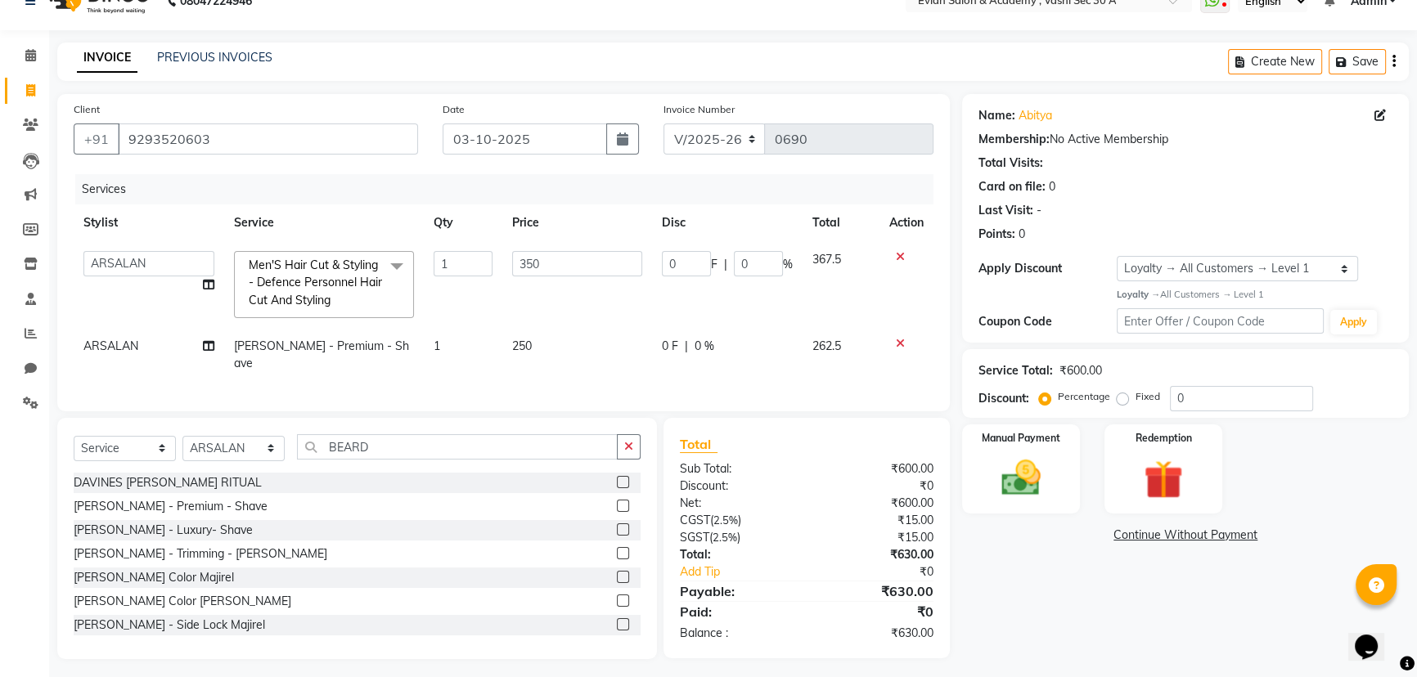
click at [896, 344] on icon at bounding box center [900, 343] width 9 height 11
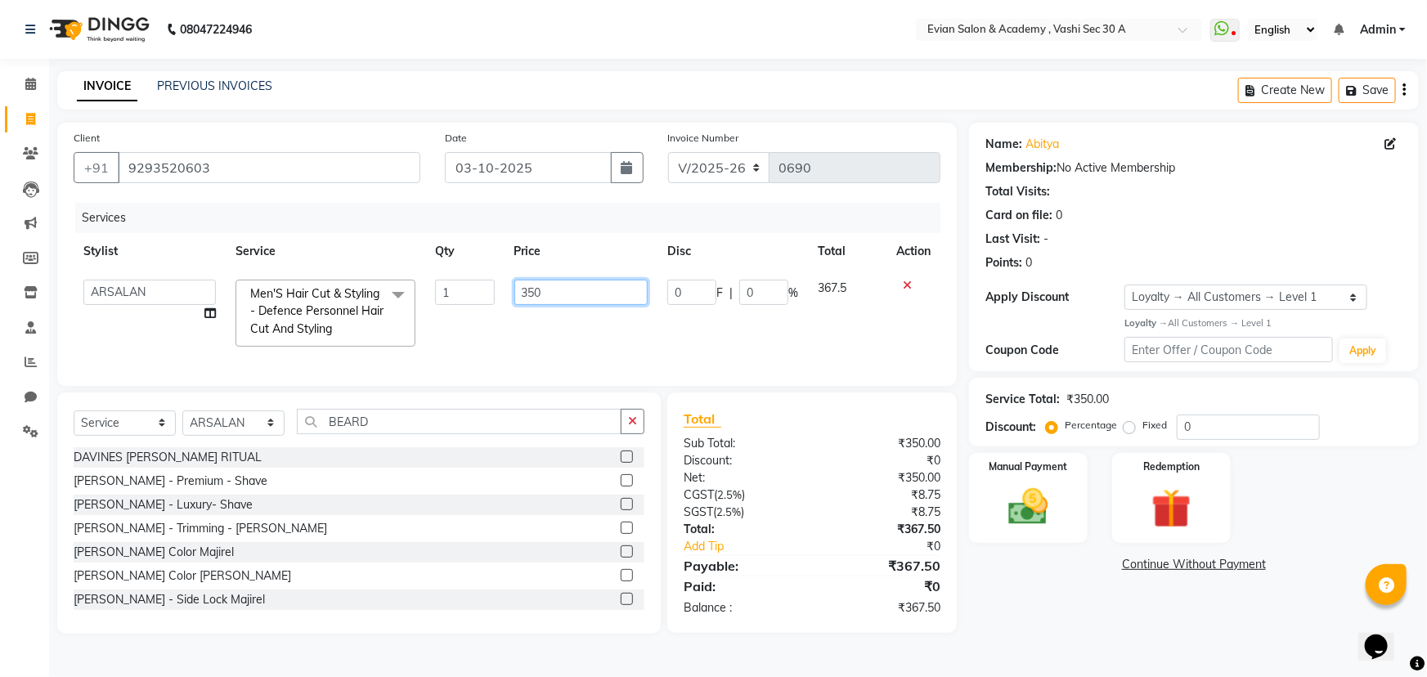
click at [589, 288] on input "350" at bounding box center [581, 292] width 134 height 25
type input "3"
type input "150"
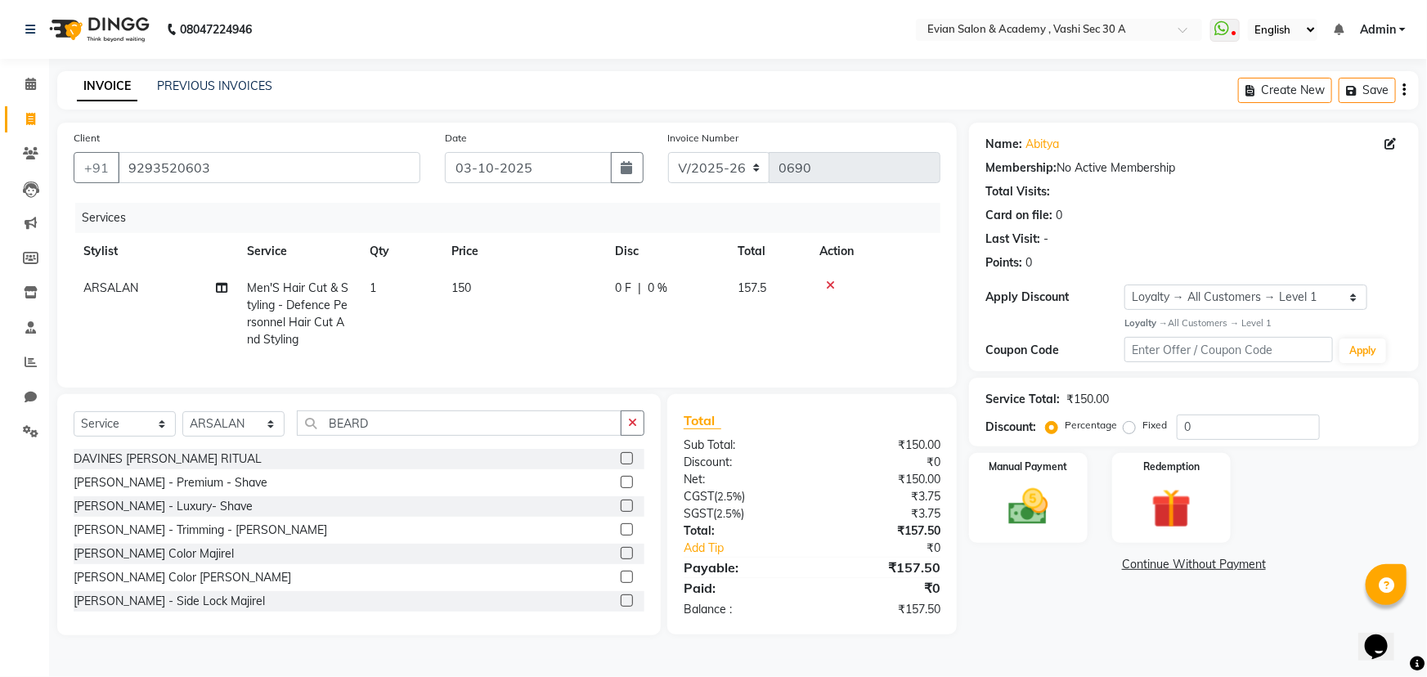
click at [986, 613] on div "Name: Abitya Membership: No Active Membership Total Visits: Card on file: 0 Las…" at bounding box center [1200, 379] width 462 height 513
click at [1215, 433] on input "0" at bounding box center [1248, 427] width 143 height 25
type input "20"
click at [1404, 90] on icon "button" at bounding box center [1404, 90] width 3 height 1
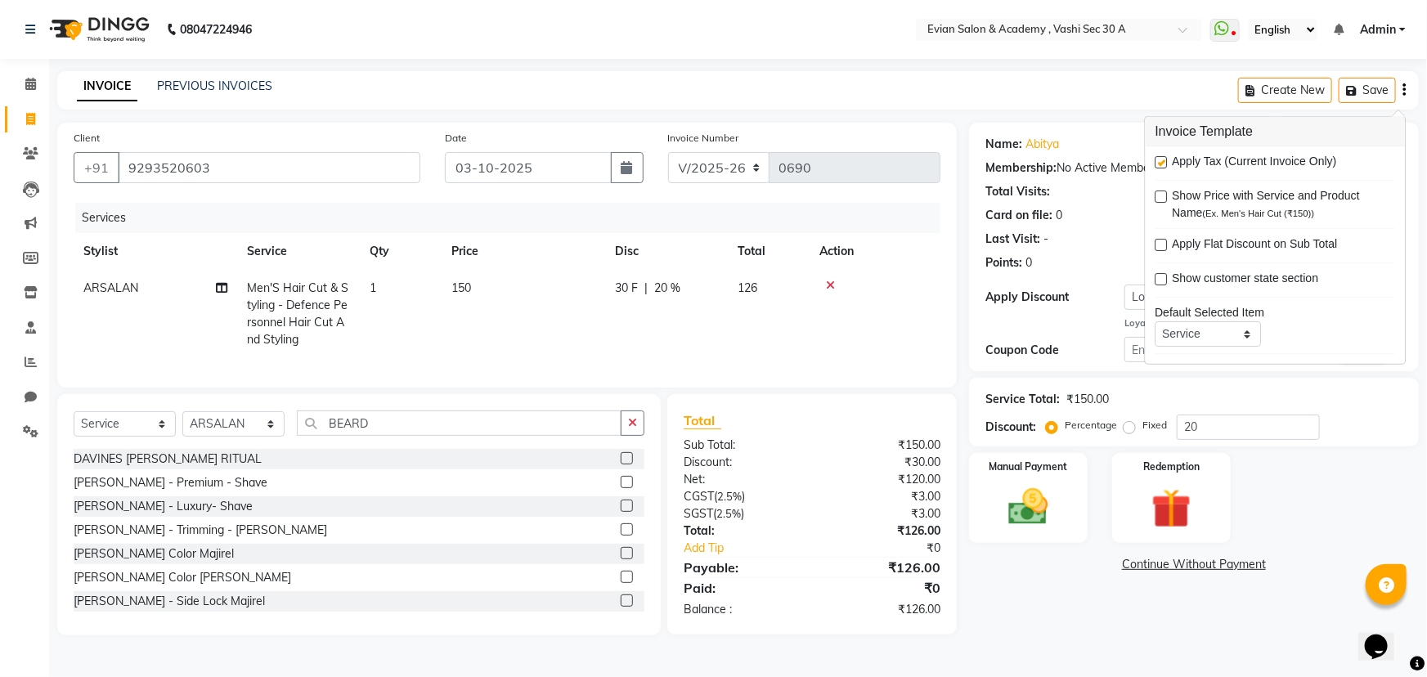
click at [1161, 159] on label at bounding box center [1162, 162] width 12 height 12
click at [1161, 159] on input "checkbox" at bounding box center [1161, 163] width 11 height 11
checkbox input "false"
click at [1006, 523] on img at bounding box center [1028, 506] width 67 height 47
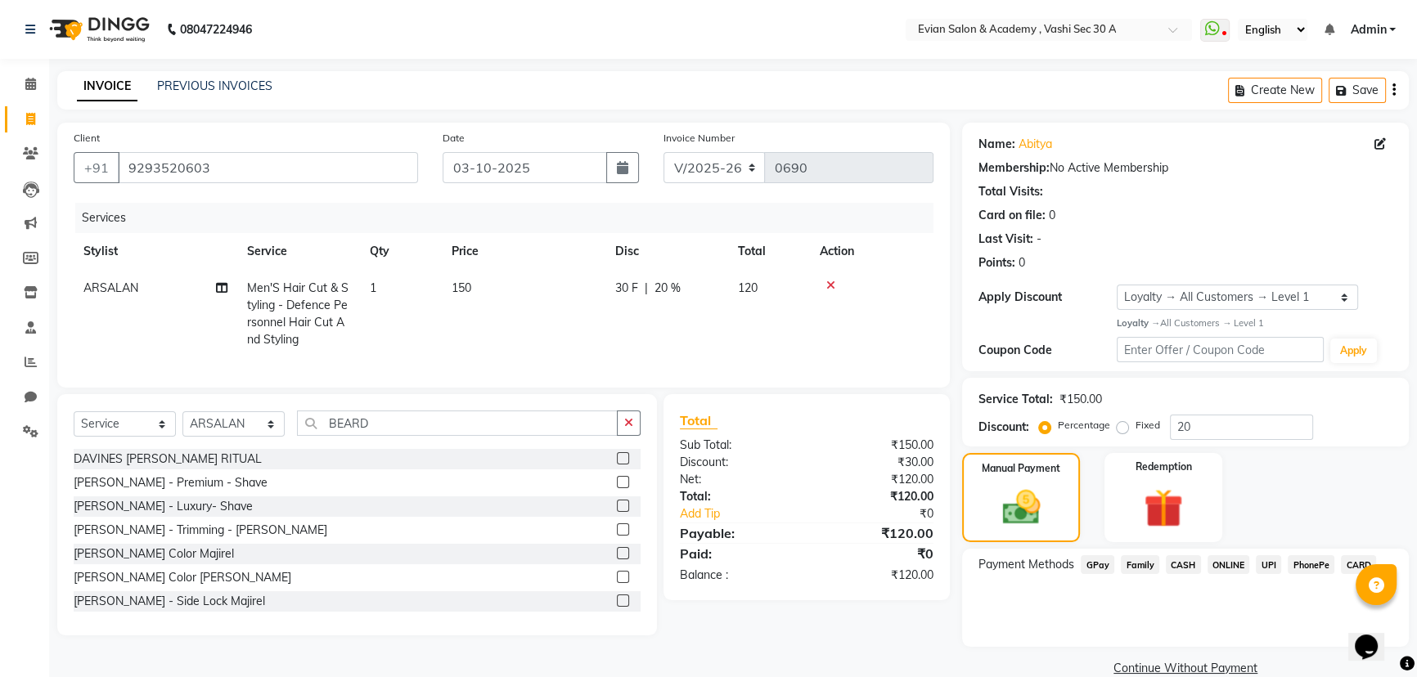
click at [1093, 561] on span "GPay" at bounding box center [1097, 564] width 34 height 19
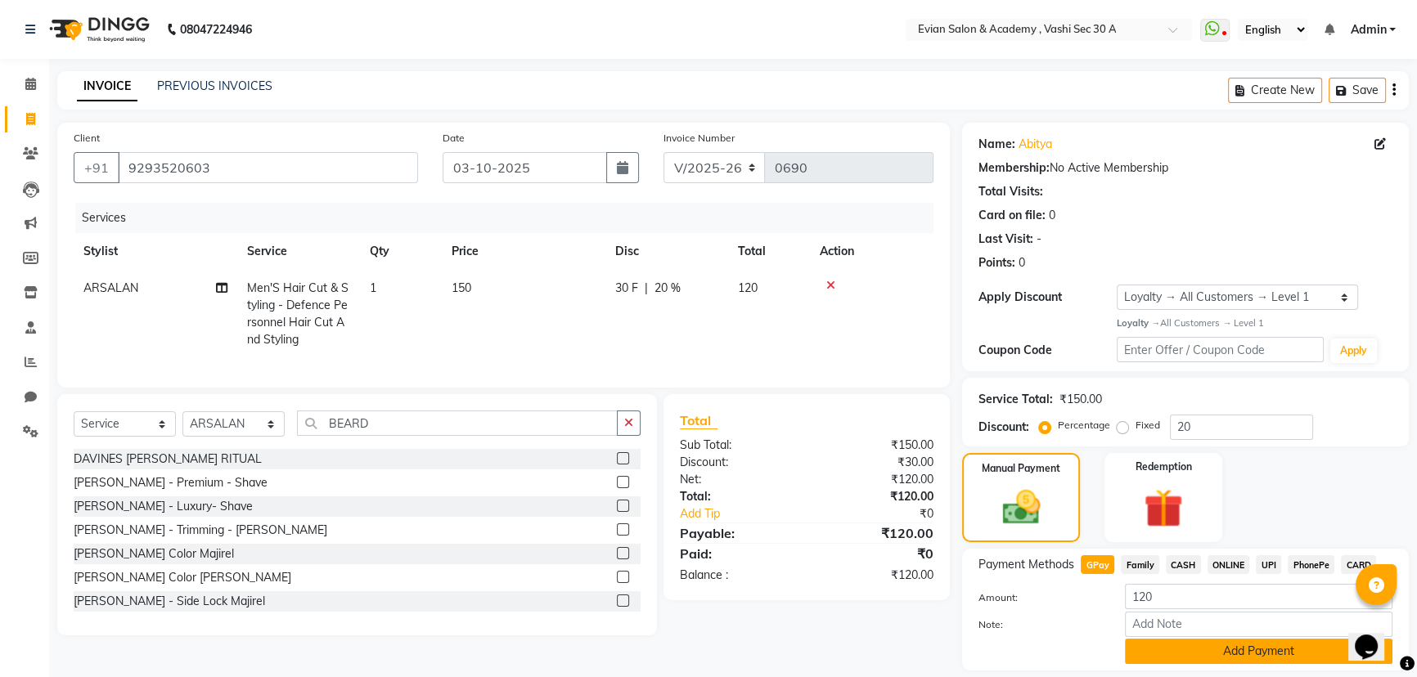
click at [1148, 645] on button "Add Payment" at bounding box center [1258, 651] width 267 height 25
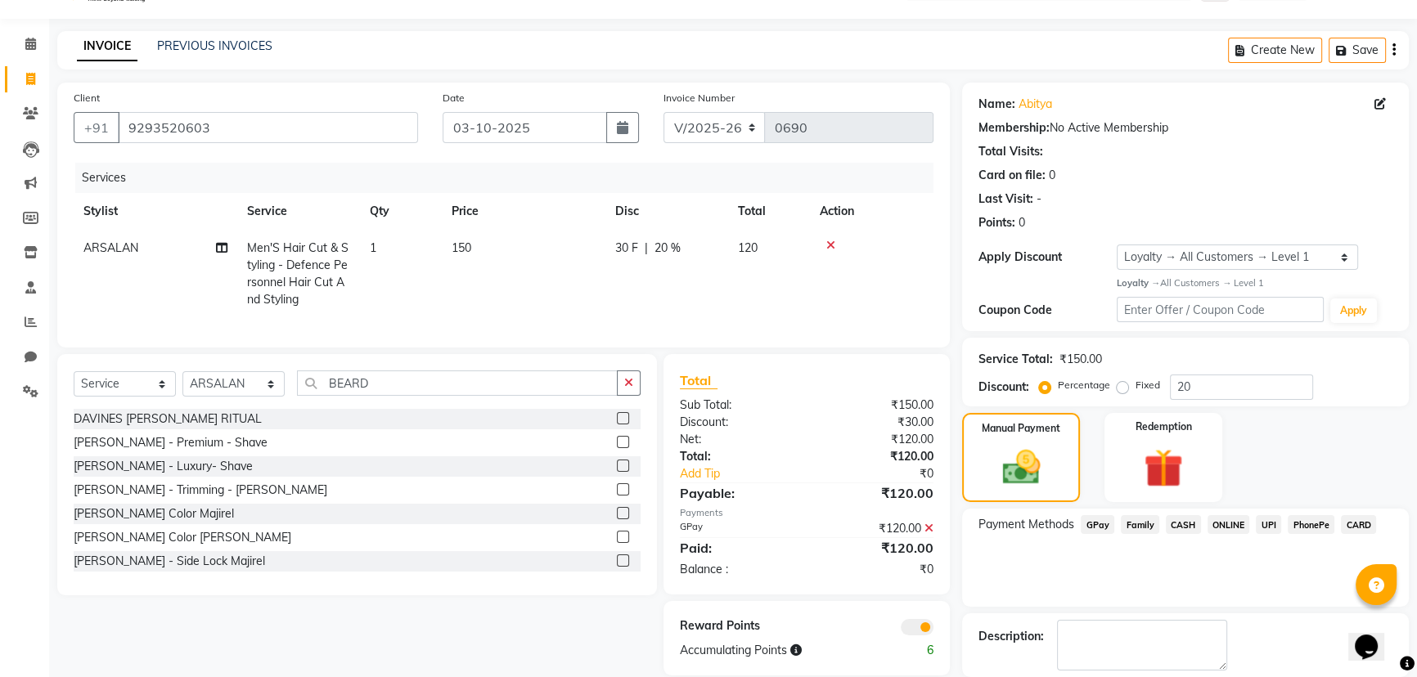
scroll to position [119, 0]
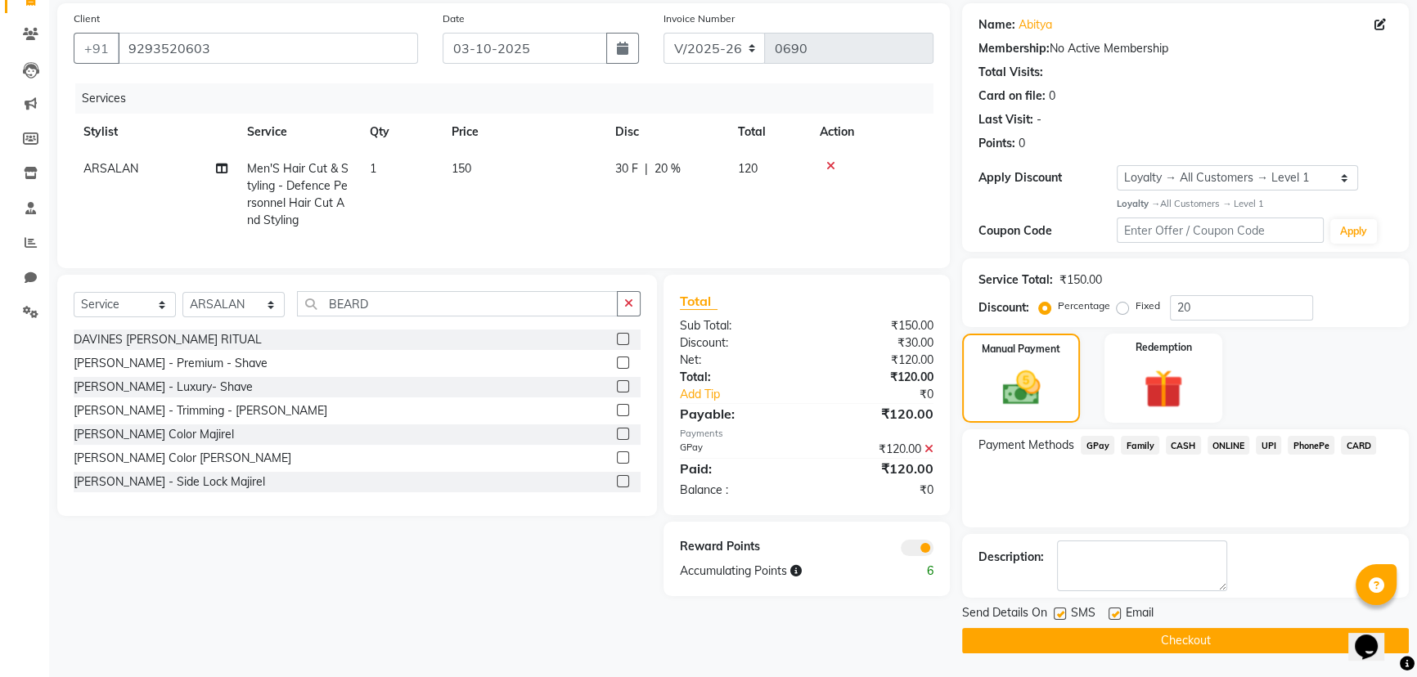
click at [921, 553] on span at bounding box center [916, 548] width 33 height 16
click at [933, 550] on input "checkbox" at bounding box center [933, 550] width 0 height 0
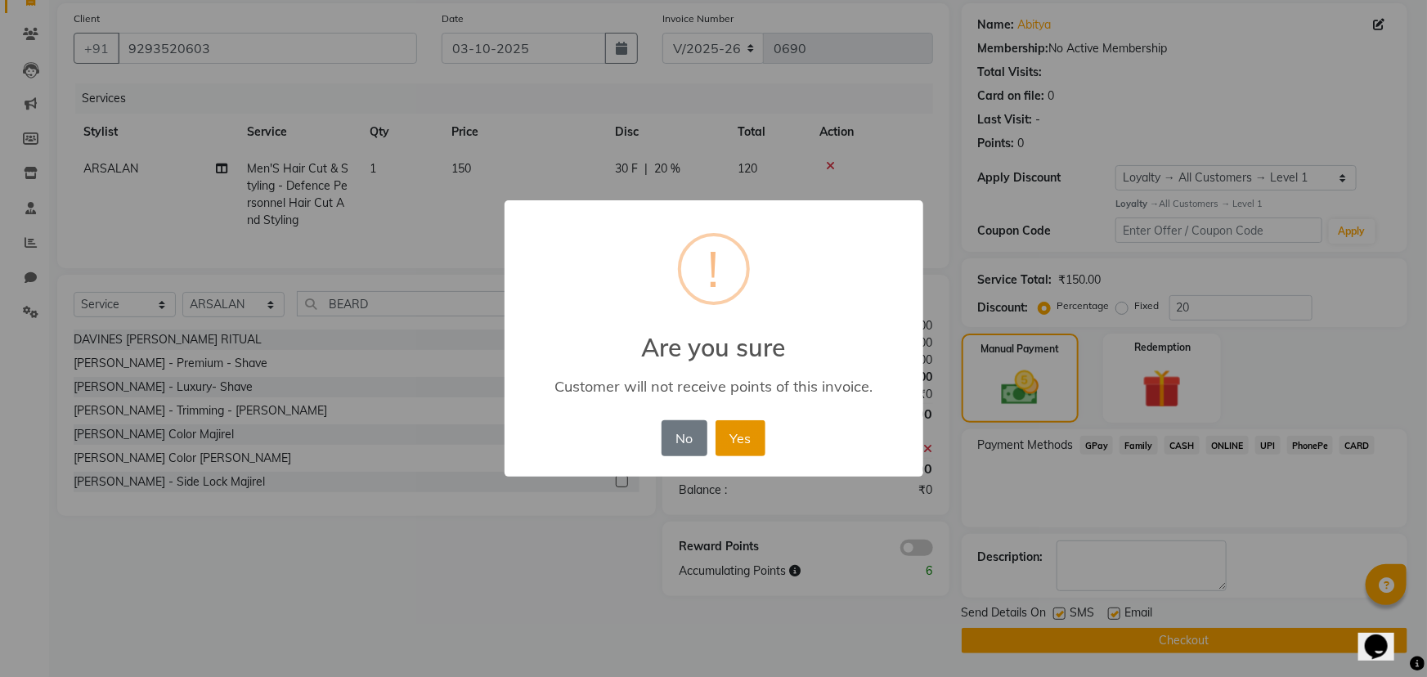
click at [739, 438] on button "Yes" at bounding box center [741, 438] width 50 height 36
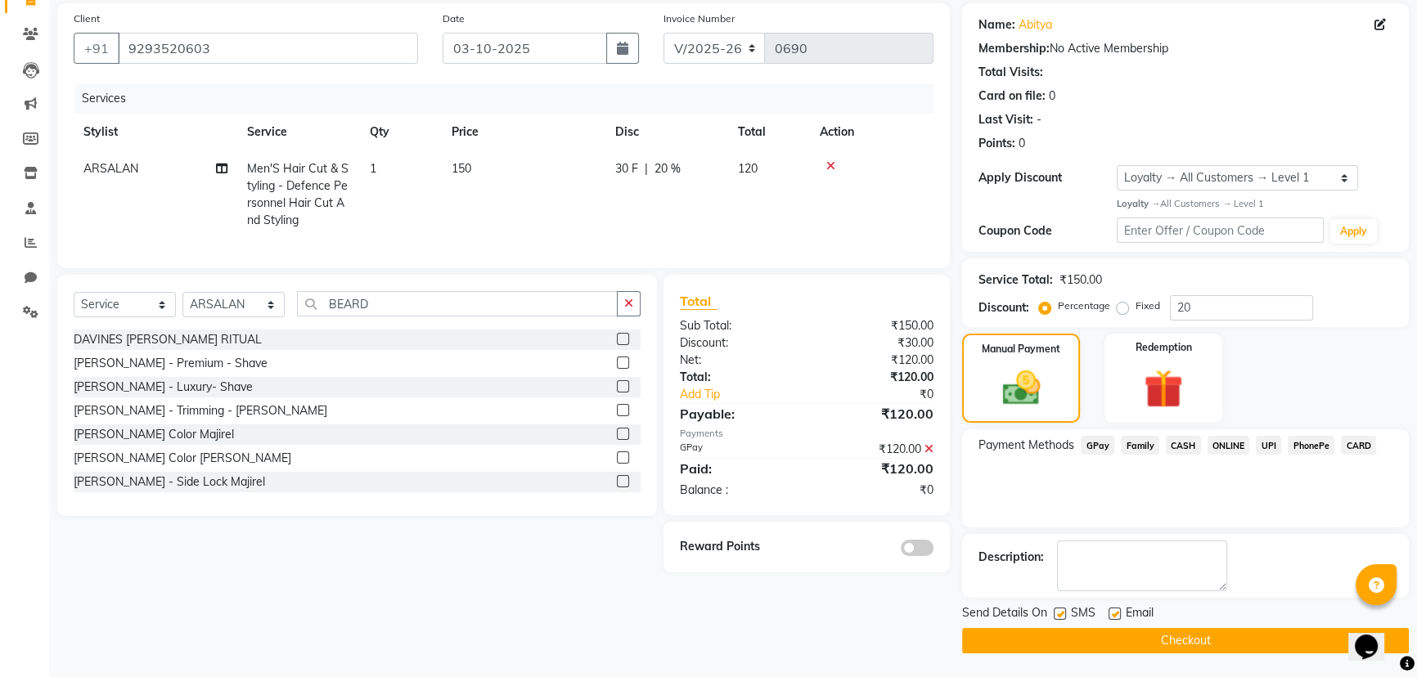
click at [996, 644] on button "Checkout" at bounding box center [1185, 640] width 447 height 25
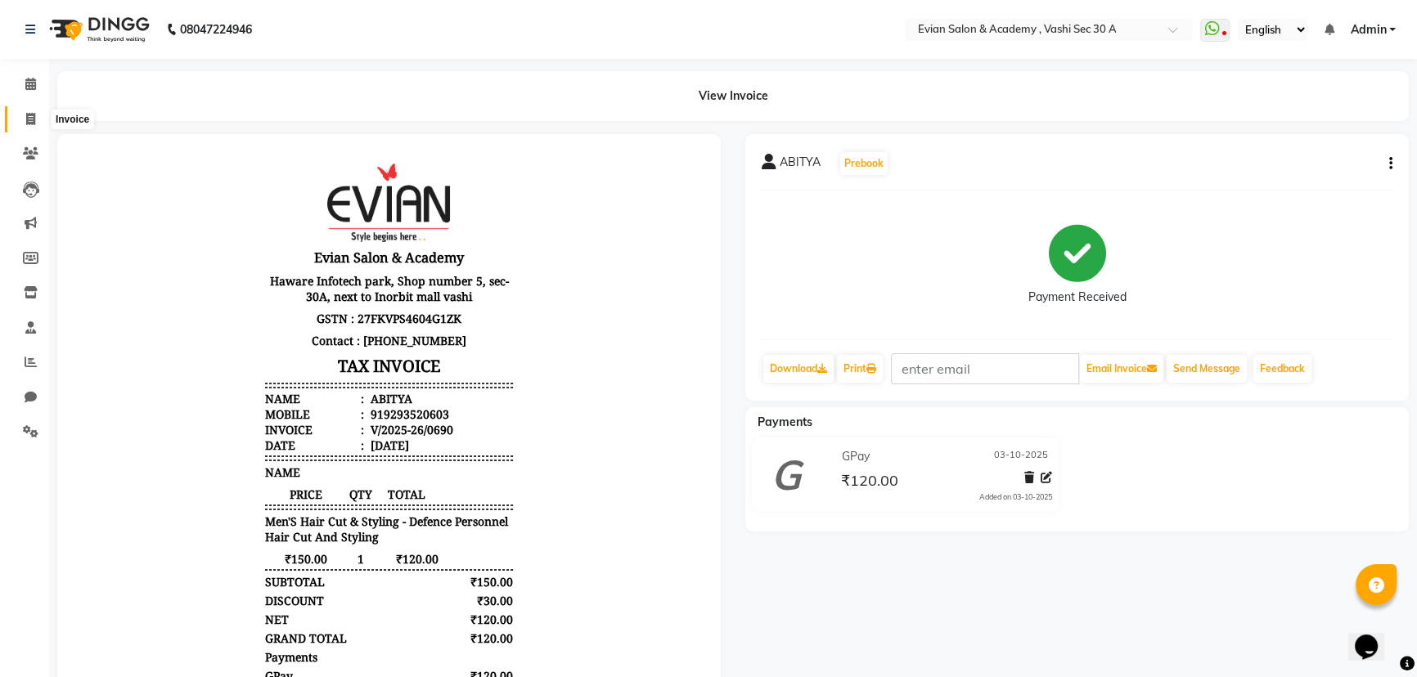
click at [31, 119] on icon at bounding box center [30, 119] width 9 height 12
select select "4961"
select select "service"
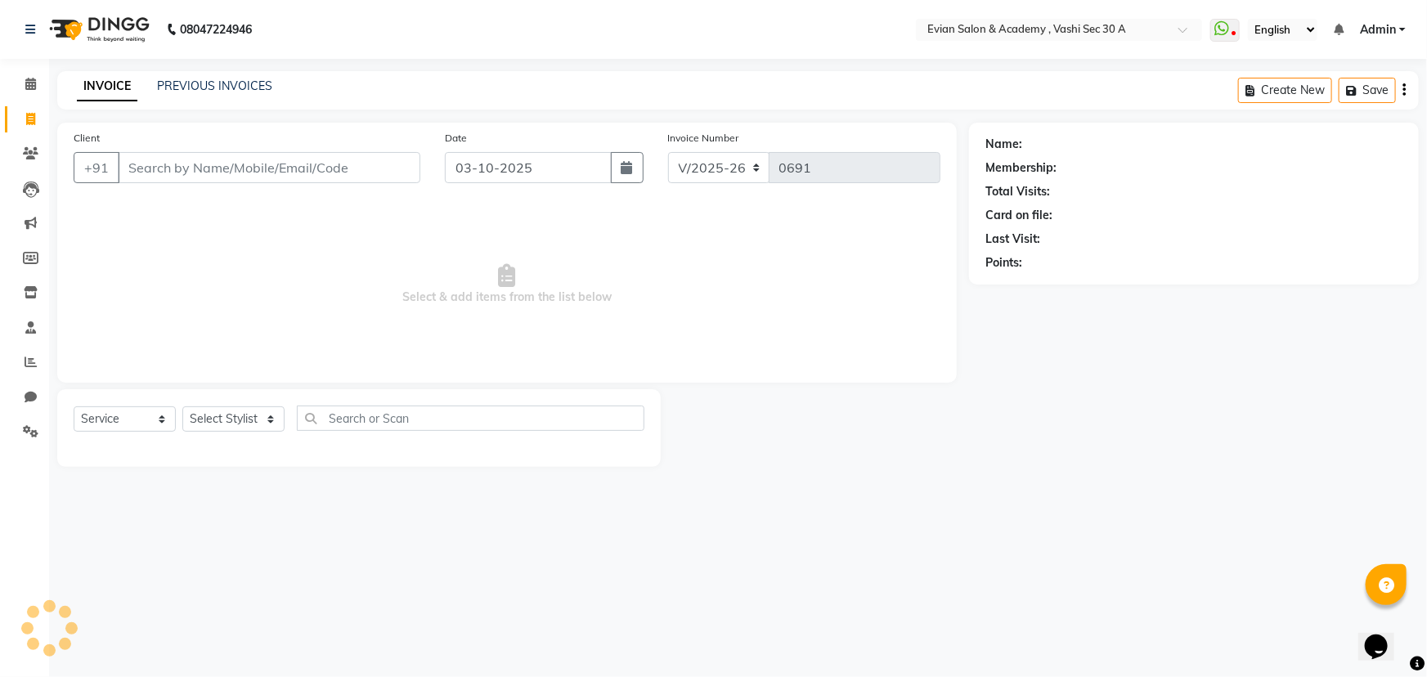
click at [191, 164] on input "Client" at bounding box center [269, 167] width 303 height 31
type input "9869413165"
click at [401, 179] on button "Add Client" at bounding box center [378, 167] width 84 height 31
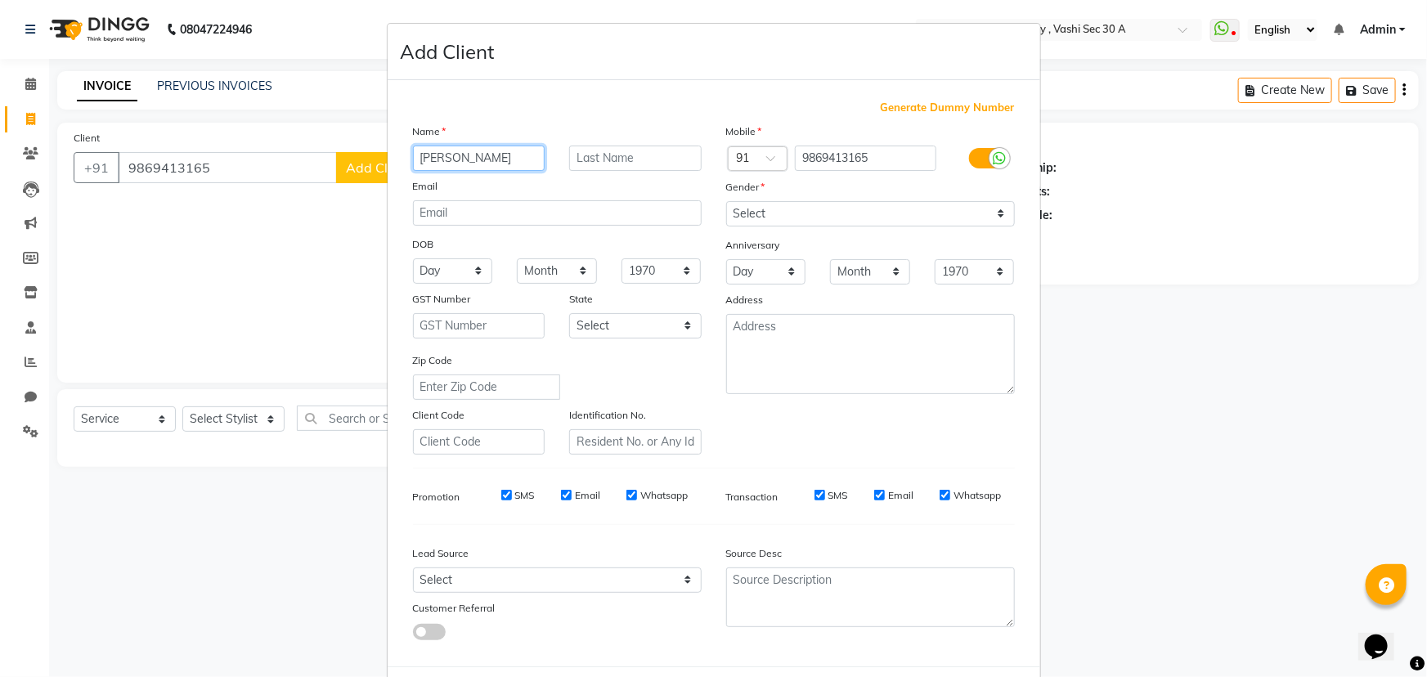
type input "[PERSON_NAME]"
click at [878, 223] on select "Select [DEMOGRAPHIC_DATA] [DEMOGRAPHIC_DATA] Other Prefer Not To Say" at bounding box center [870, 213] width 289 height 25
select select "[DEMOGRAPHIC_DATA]"
click at [726, 201] on select "Select [DEMOGRAPHIC_DATA] [DEMOGRAPHIC_DATA] Other Prefer Not To Say" at bounding box center [870, 213] width 289 height 25
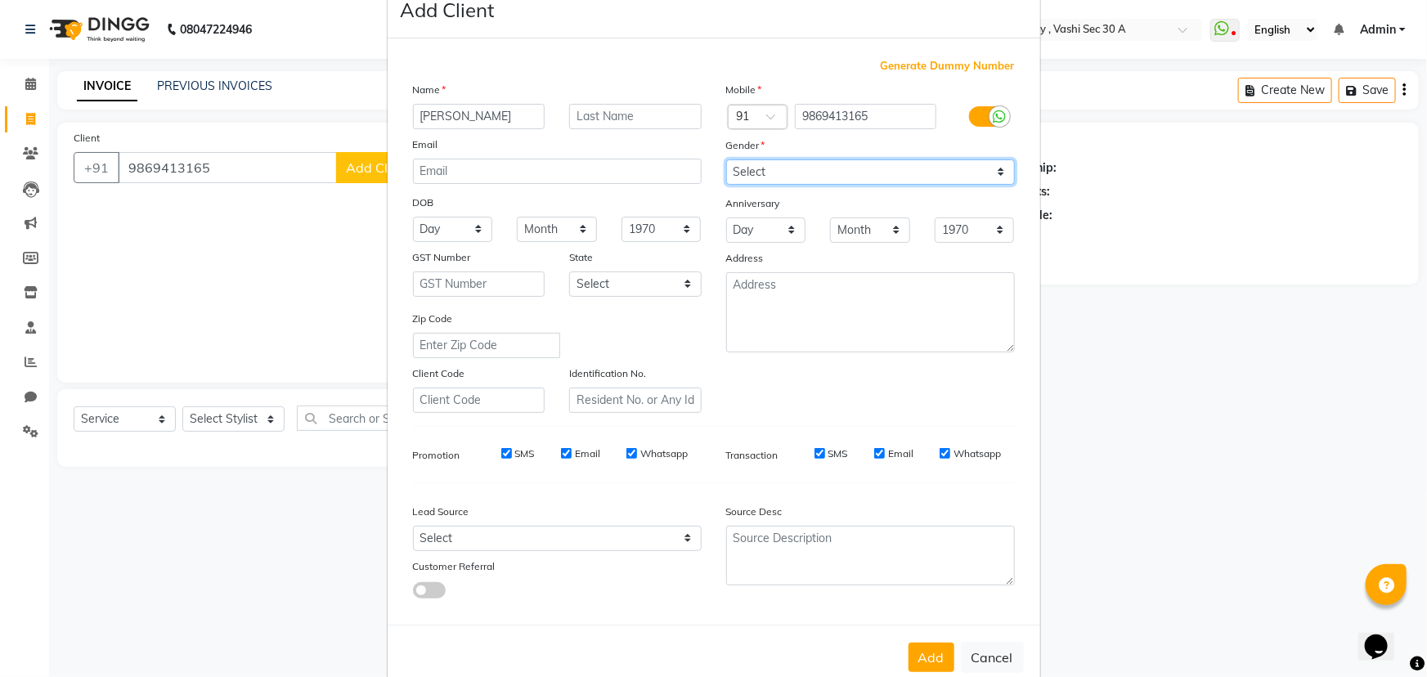
scroll to position [82, 0]
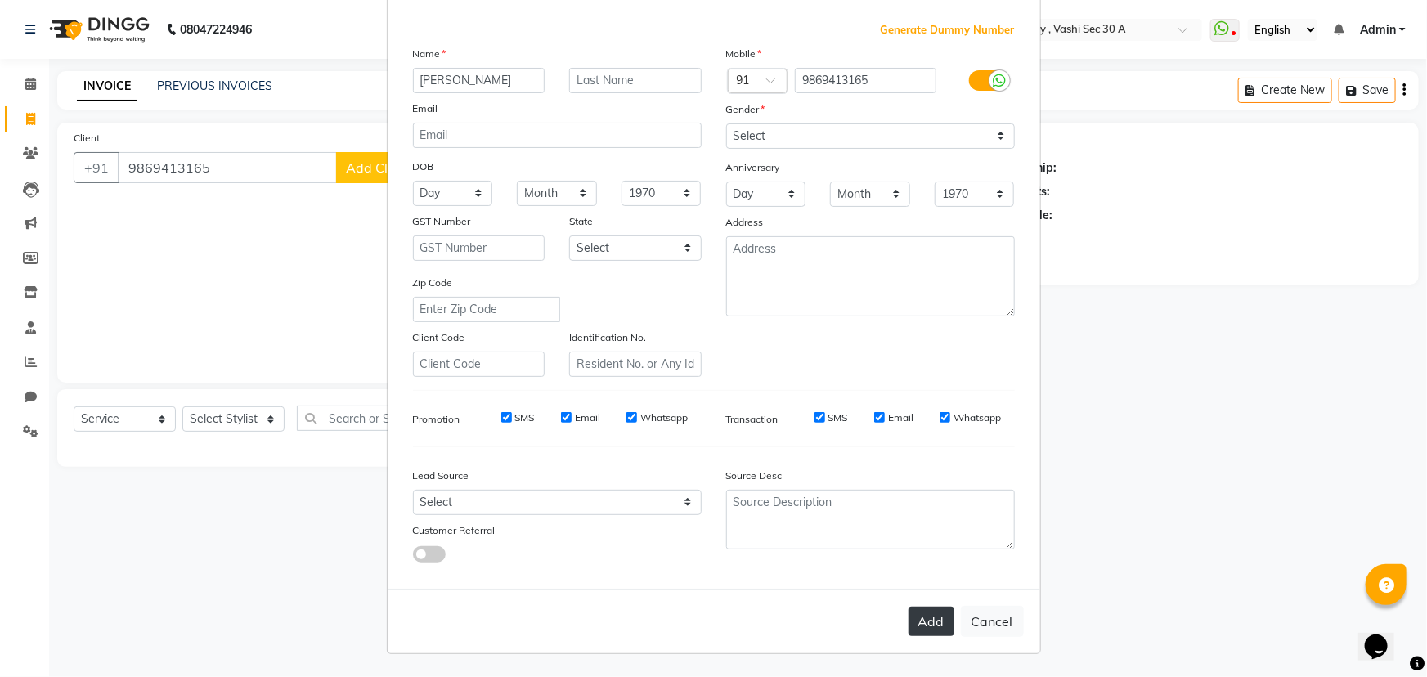
click at [932, 630] on button "Add" at bounding box center [932, 621] width 46 height 29
select select
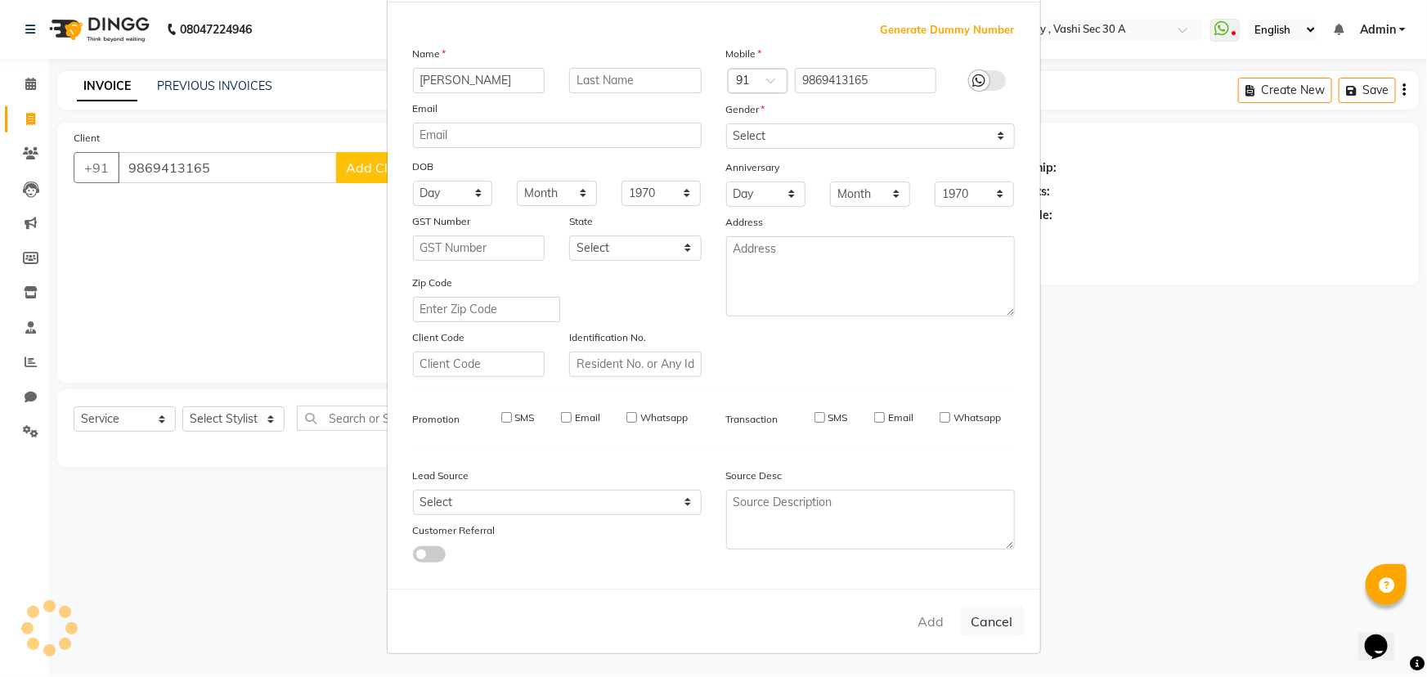
select select
checkbox input "false"
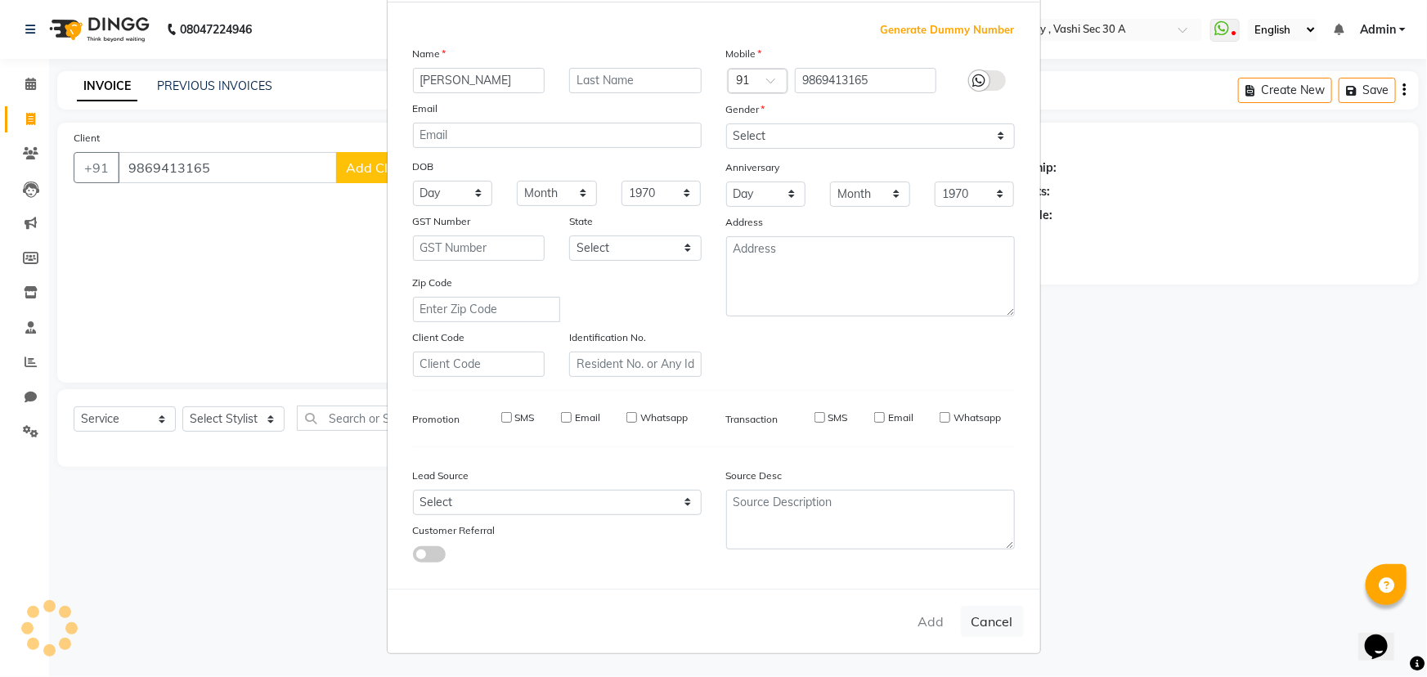
checkbox input "false"
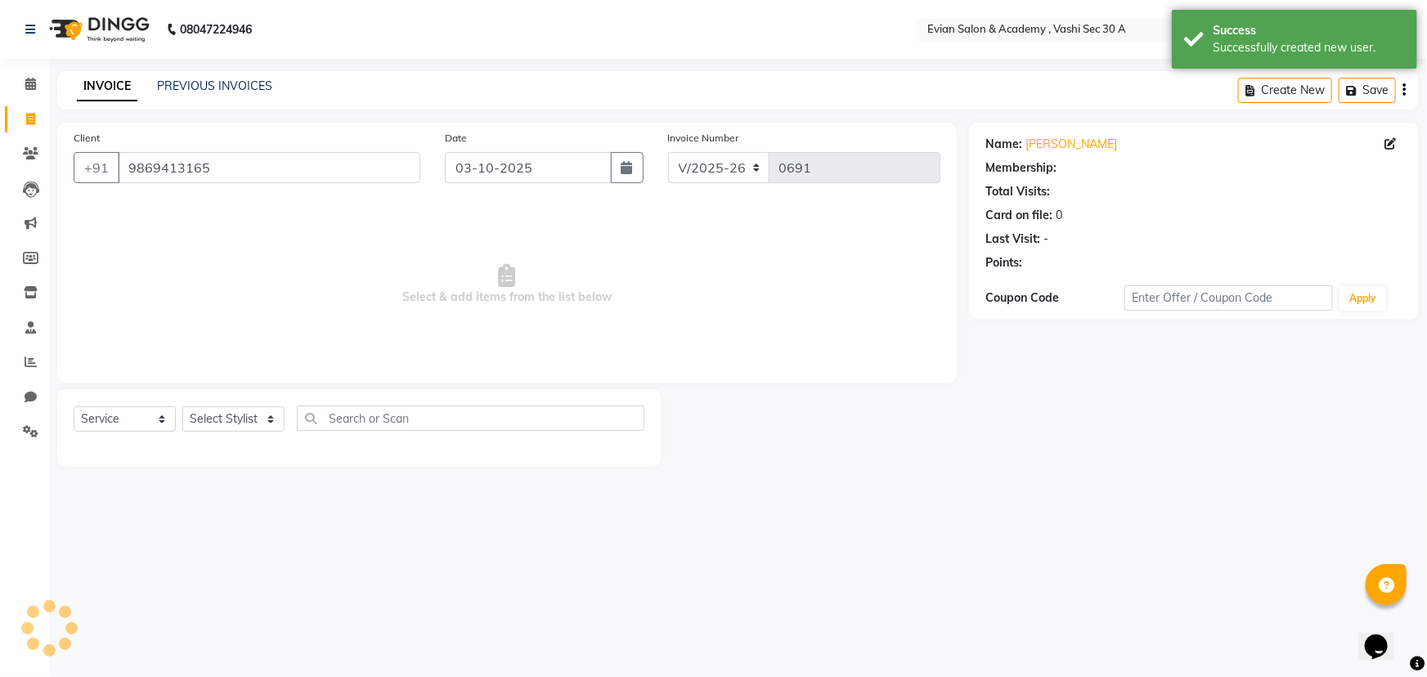
select select "1: Object"
click at [269, 424] on select "Select Stylist [PERSON_NAME] SIR Admin [PERSON_NAME] [PERSON_NAME] DISHA MAMPI …" at bounding box center [233, 418] width 102 height 25
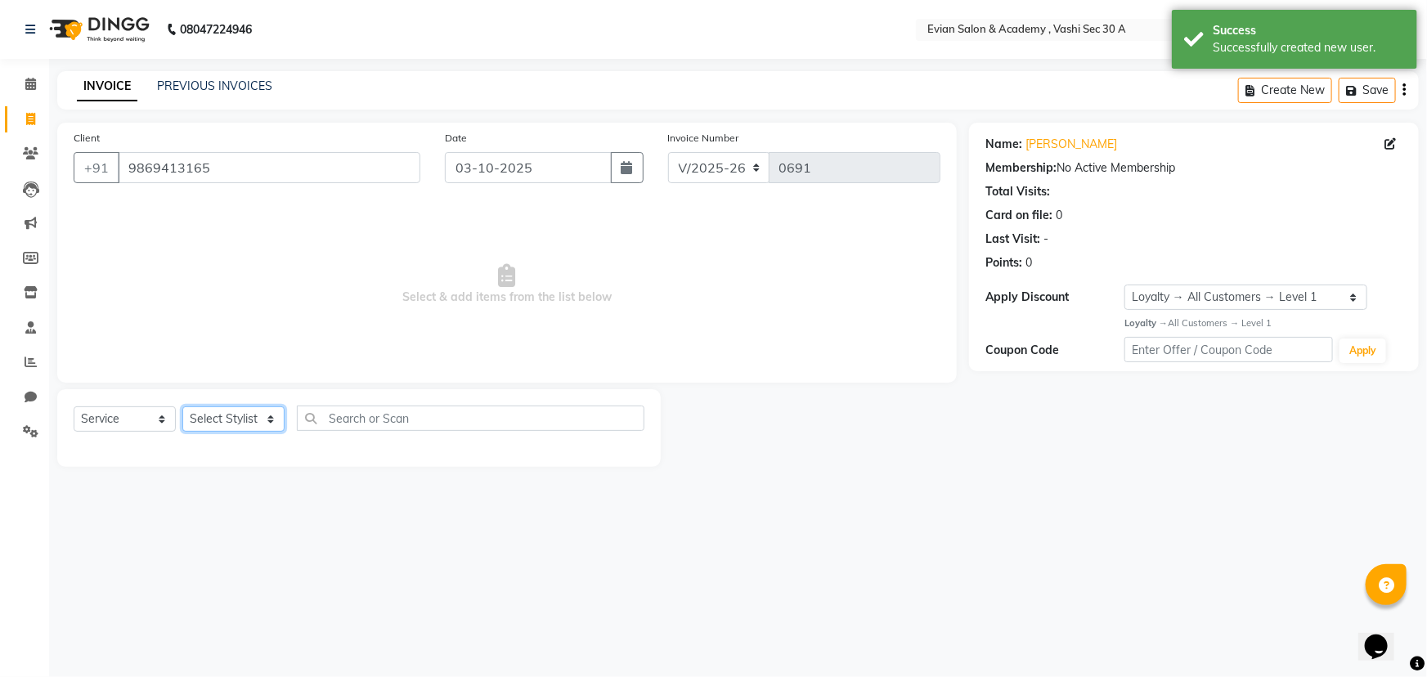
select select "53504"
click at [182, 406] on select "Select Stylist [PERSON_NAME] SIR Admin [PERSON_NAME] [PERSON_NAME] DISHA MAMPI …" at bounding box center [233, 418] width 102 height 25
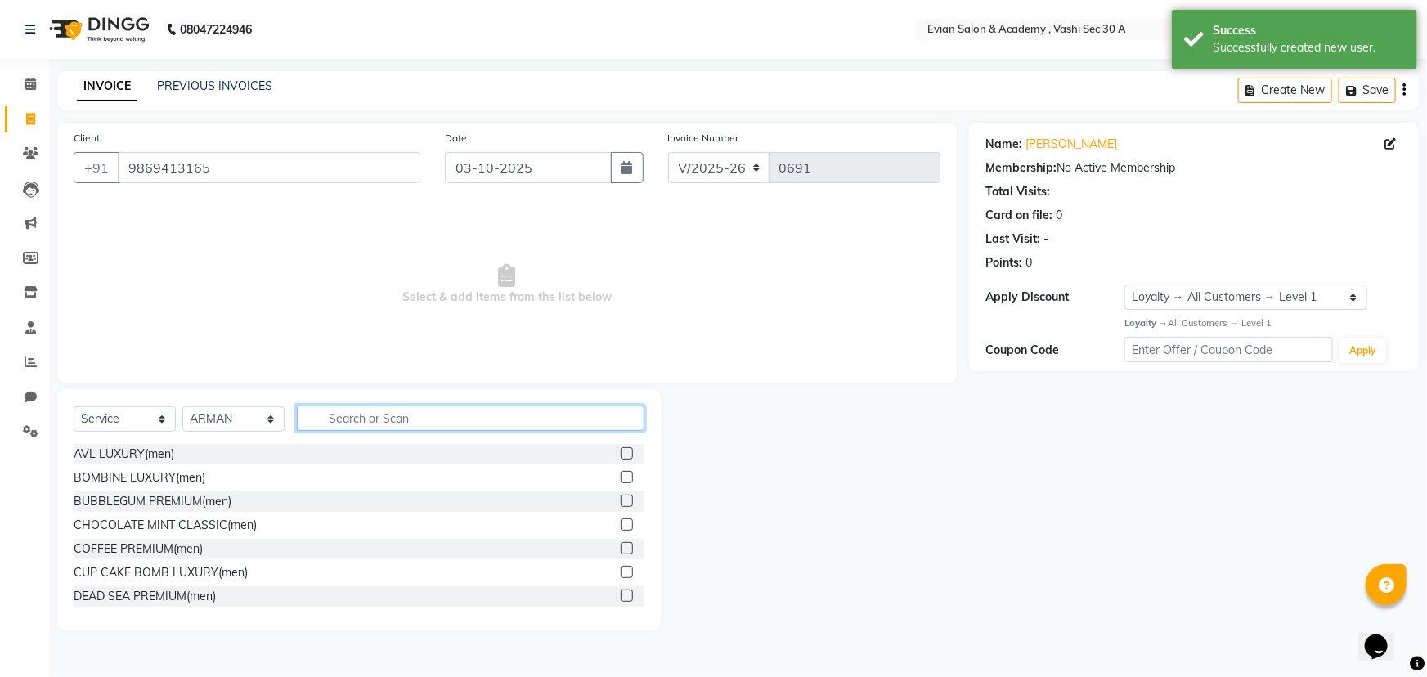
click at [348, 424] on input "text" at bounding box center [471, 418] width 348 height 25
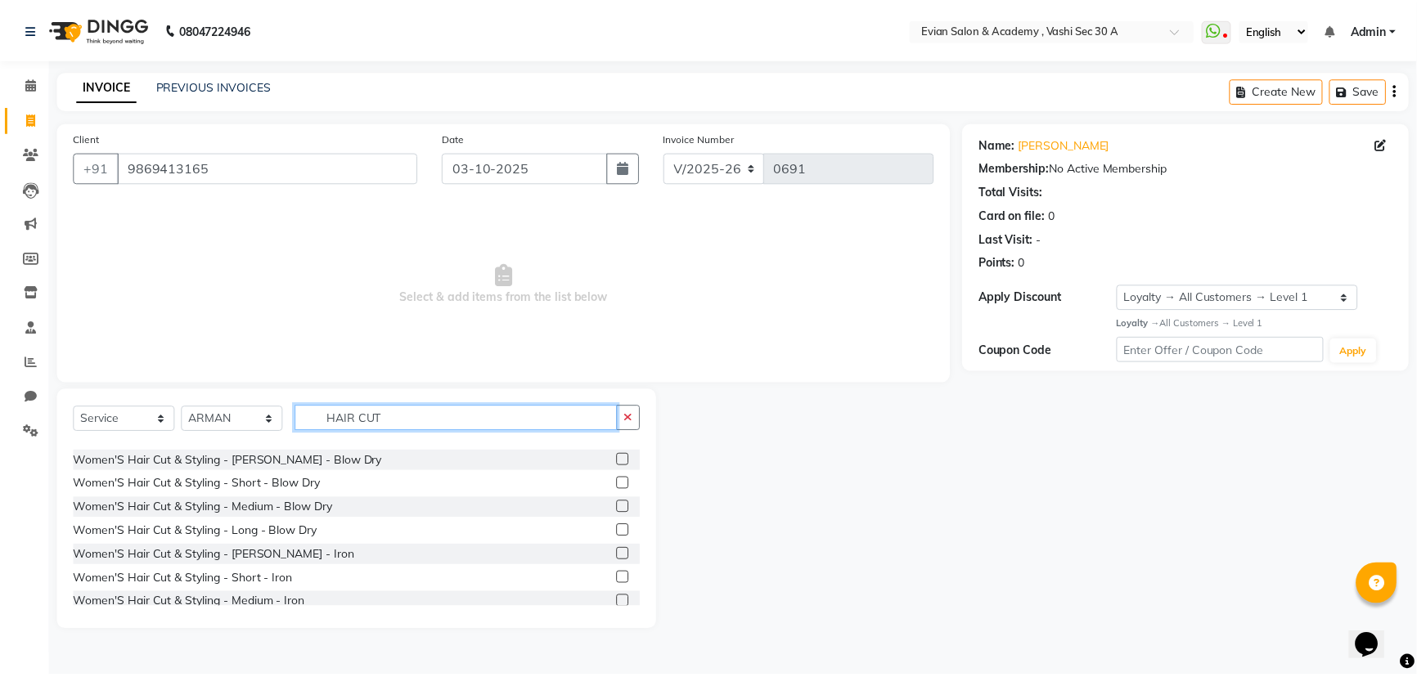
scroll to position [371, 0]
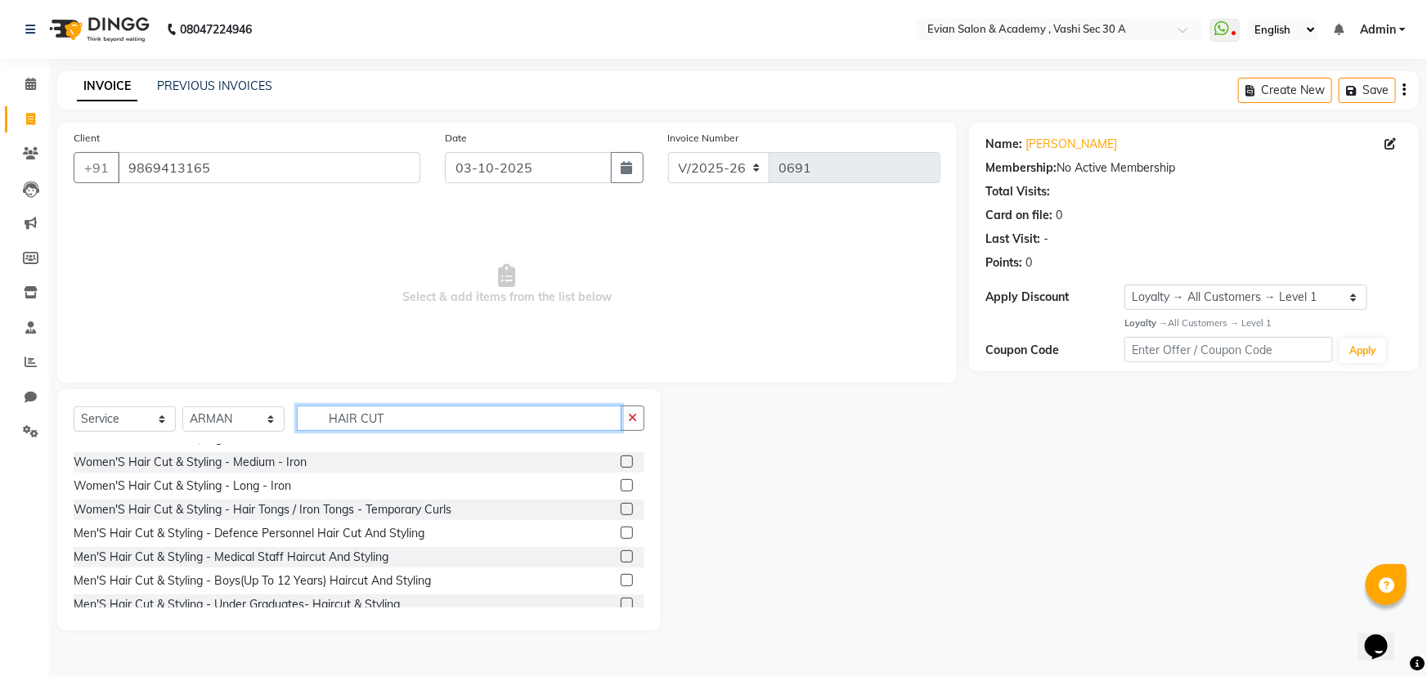
type input "HAIR CUT"
click at [621, 531] on label at bounding box center [627, 533] width 12 height 12
click at [621, 531] on input "checkbox" at bounding box center [626, 533] width 11 height 11
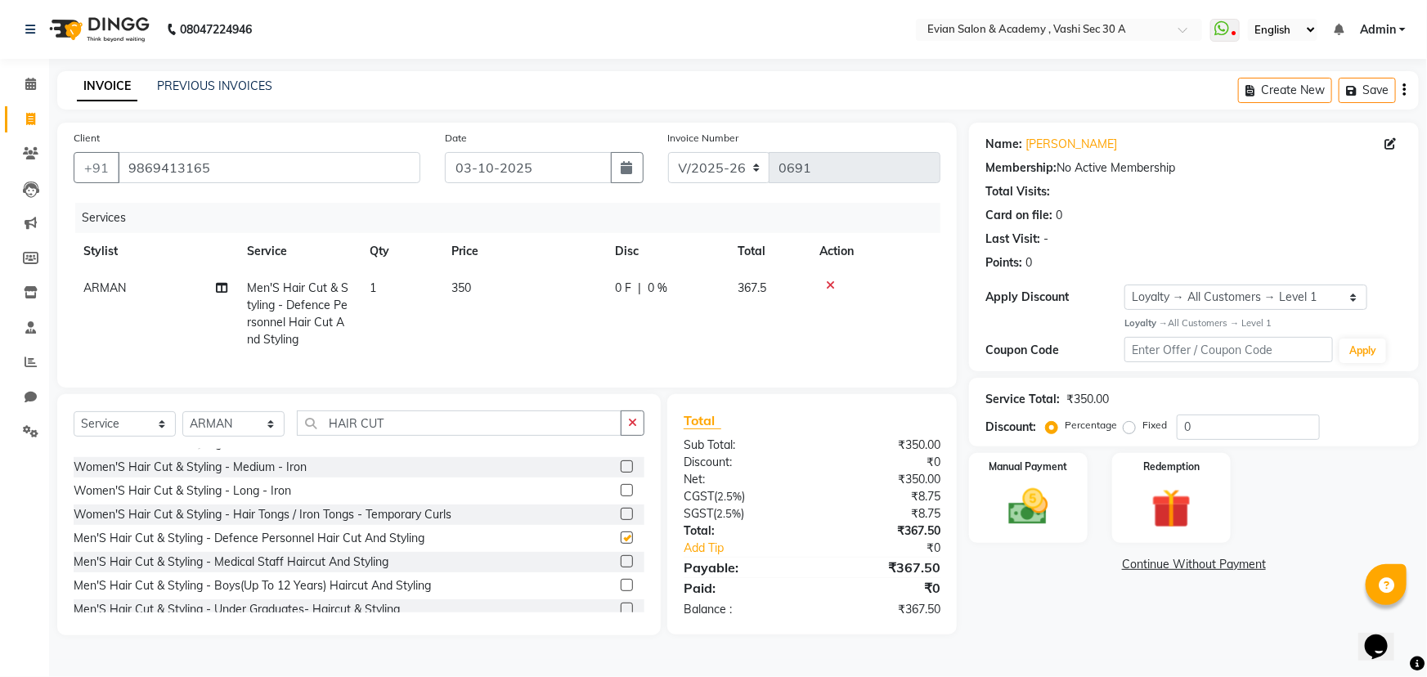
checkbox input "false"
click at [564, 284] on td "350" at bounding box center [524, 314] width 164 height 88
select select "53504"
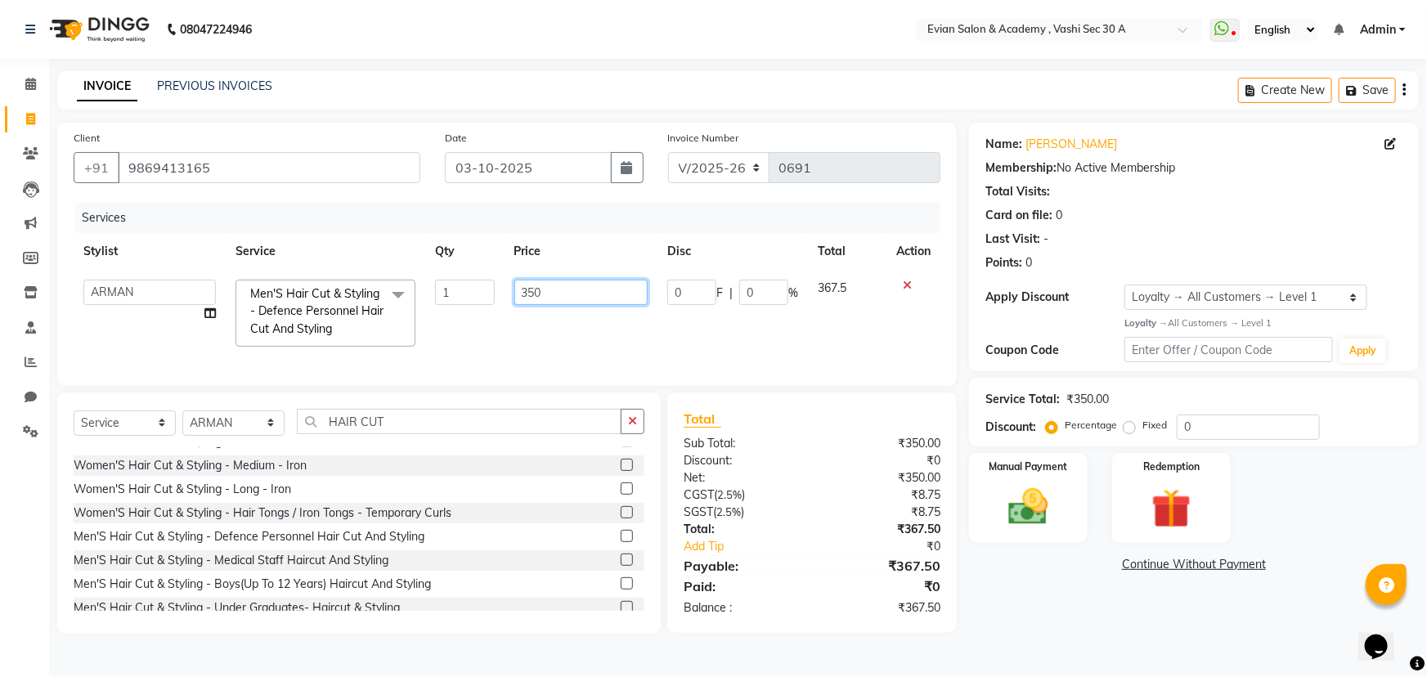
click at [565, 284] on input "350" at bounding box center [581, 292] width 134 height 25
type input "3"
type input "150"
click at [1237, 429] on input "0" at bounding box center [1248, 427] width 143 height 25
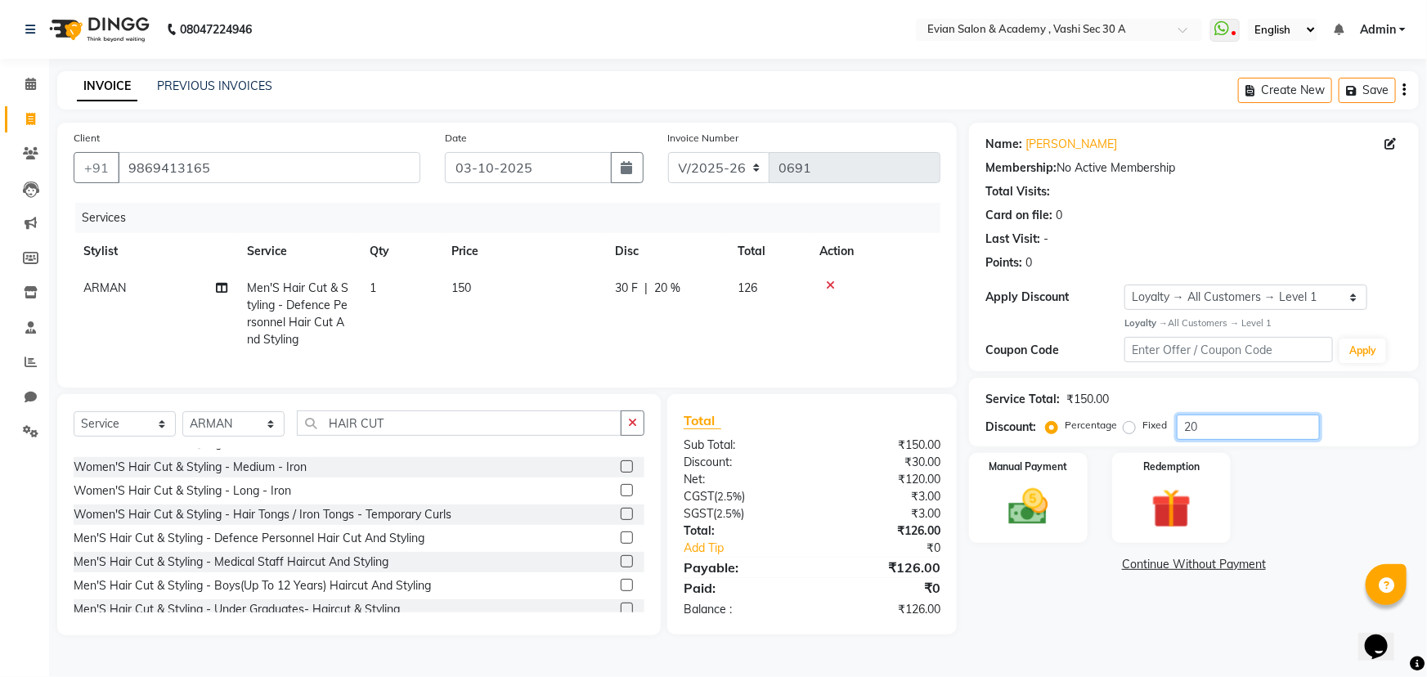
type input "20"
click at [1403, 90] on icon "button" at bounding box center [1404, 90] width 3 height 1
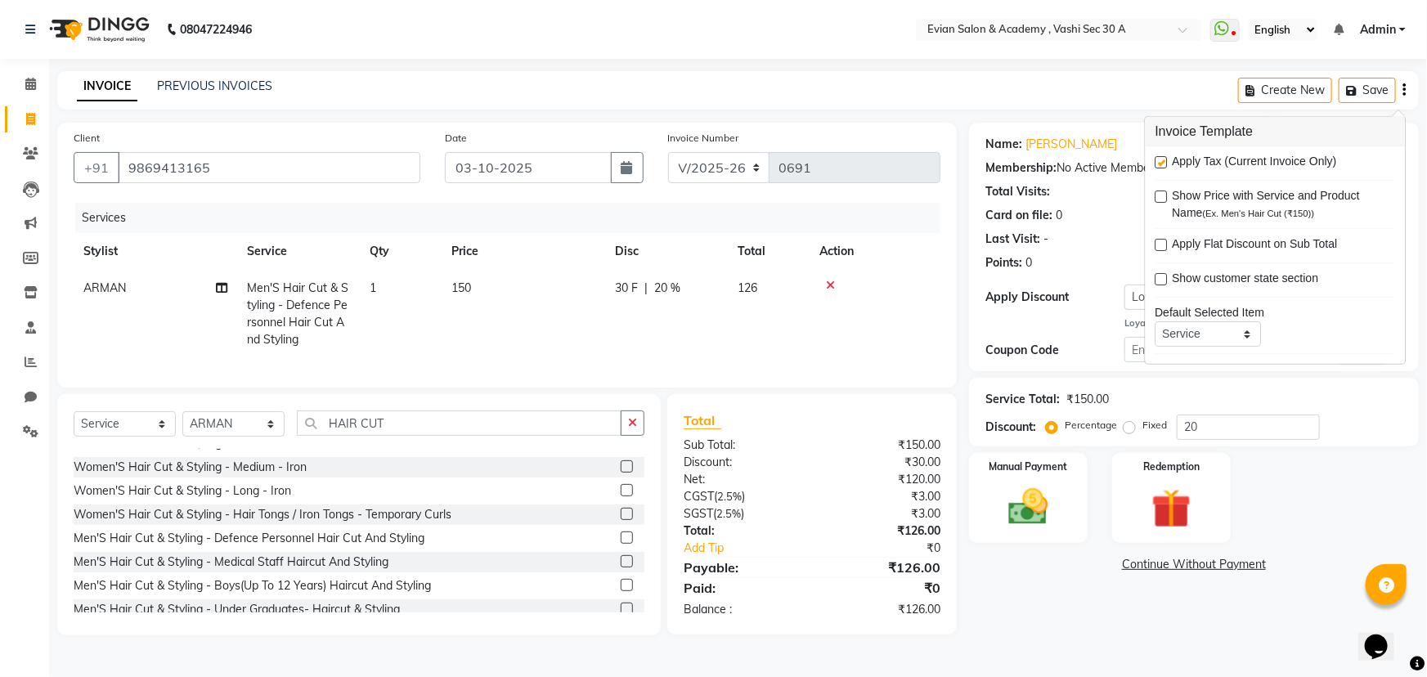
click at [1165, 164] on label at bounding box center [1162, 162] width 12 height 12
click at [1165, 164] on input "checkbox" at bounding box center [1161, 163] width 11 height 11
checkbox input "false"
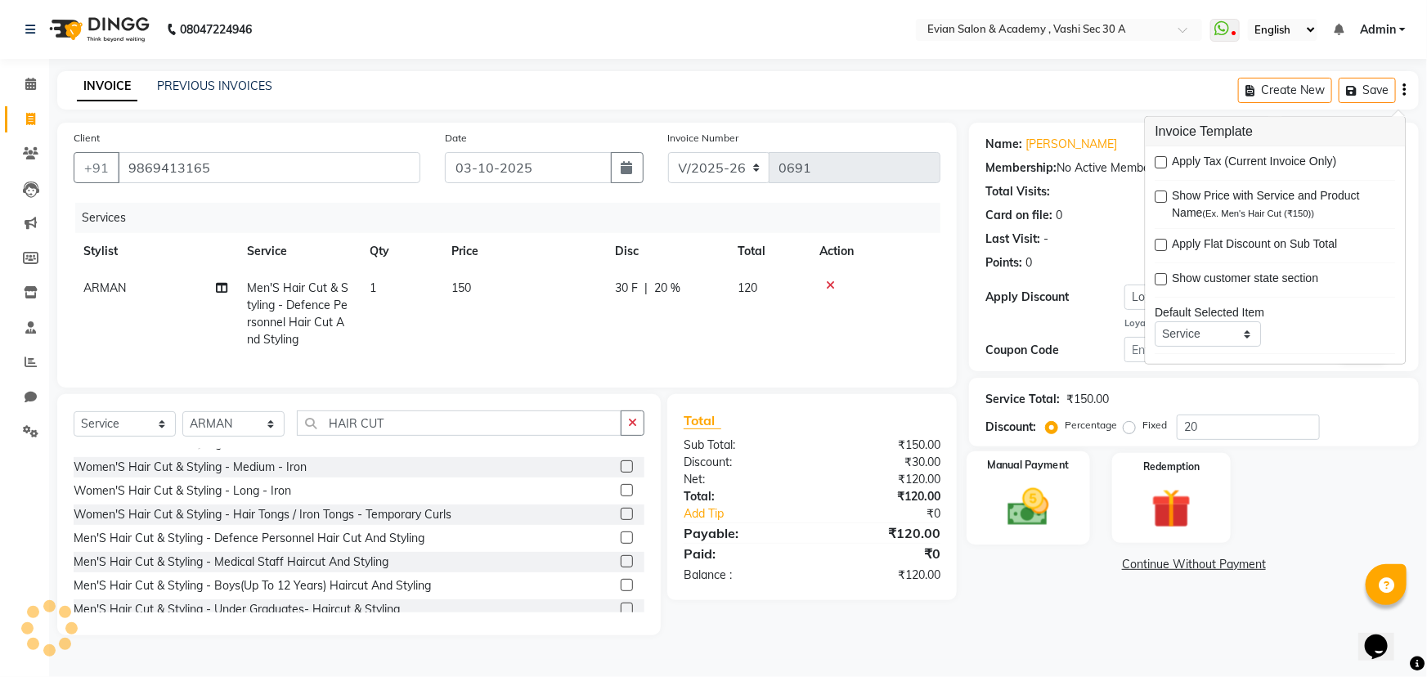
click at [1045, 496] on img at bounding box center [1028, 506] width 67 height 47
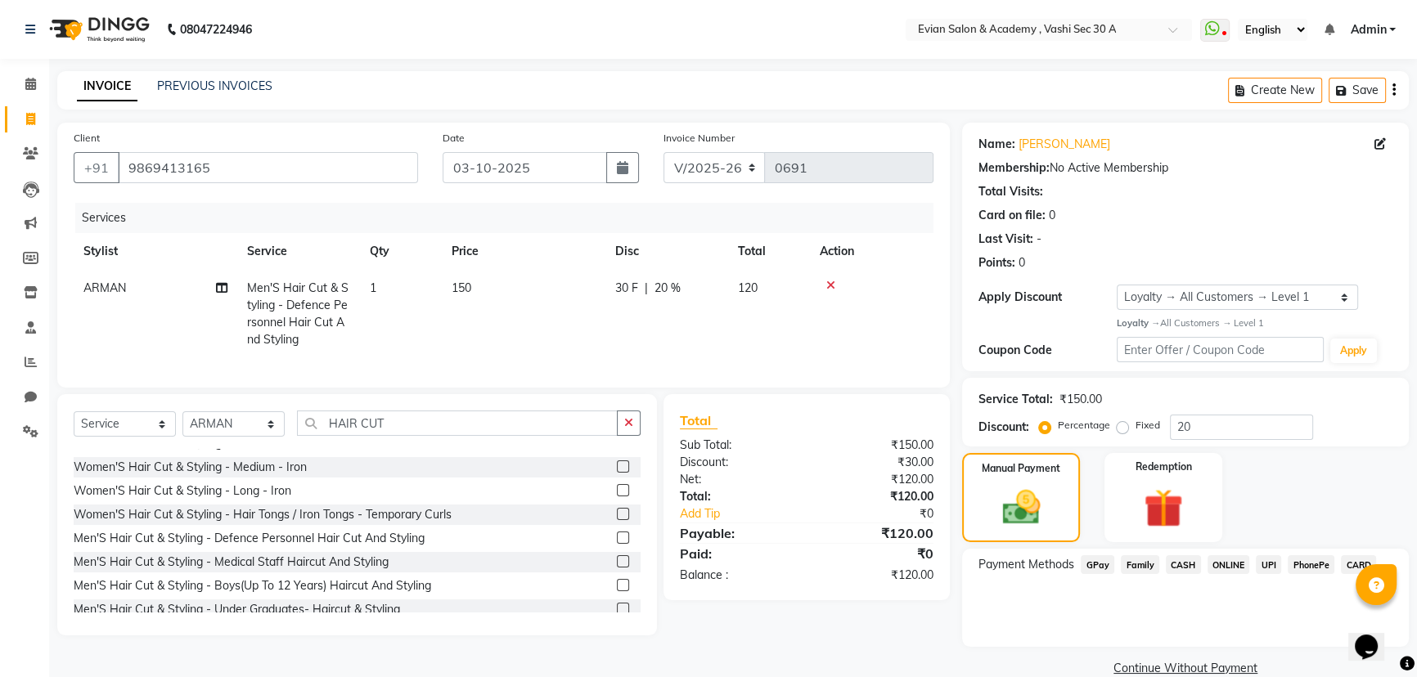
click at [1092, 564] on span "GPay" at bounding box center [1097, 564] width 34 height 19
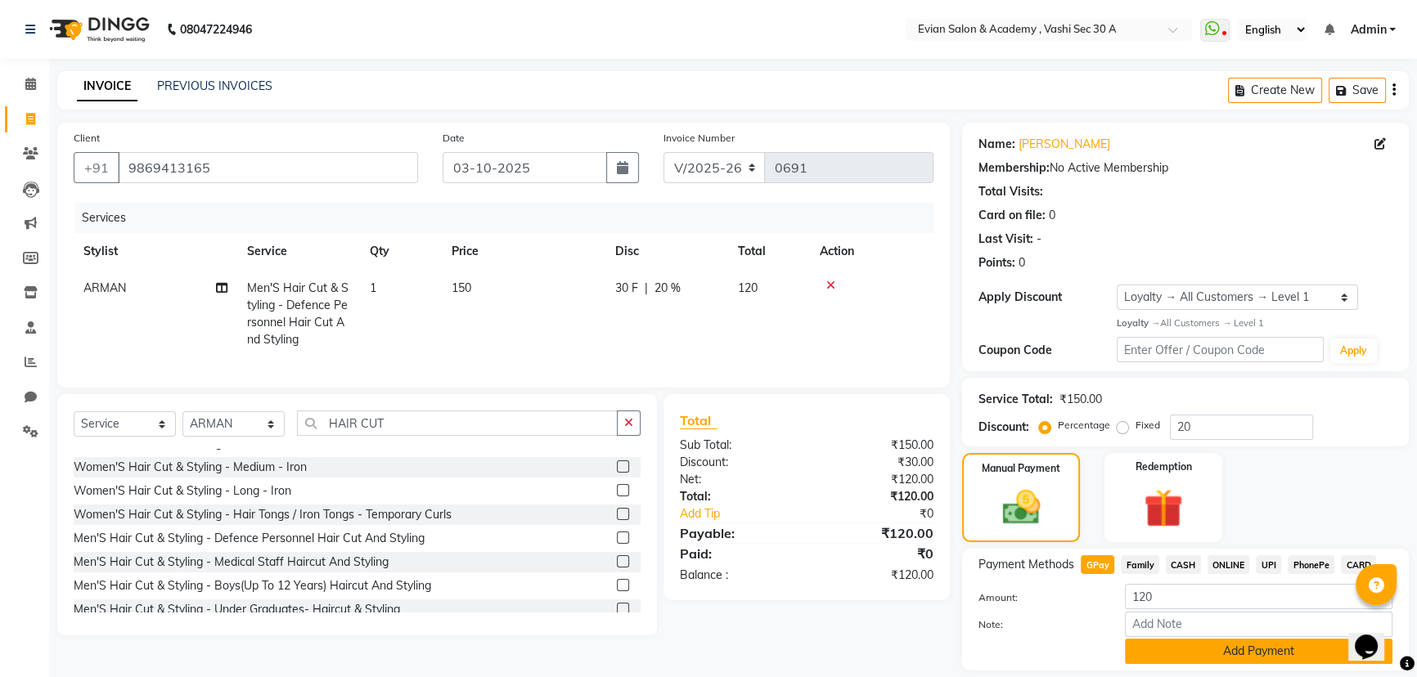
click at [1138, 647] on button "Add Payment" at bounding box center [1258, 651] width 267 height 25
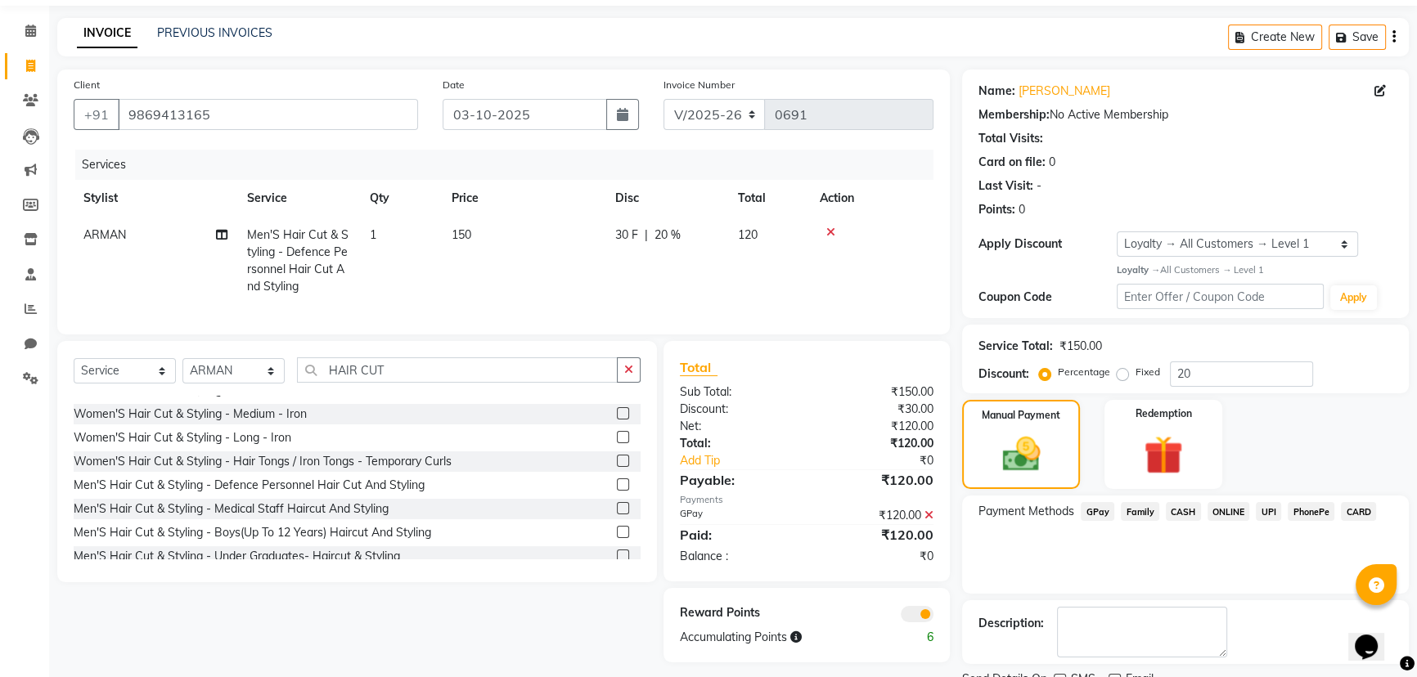
scroll to position [119, 0]
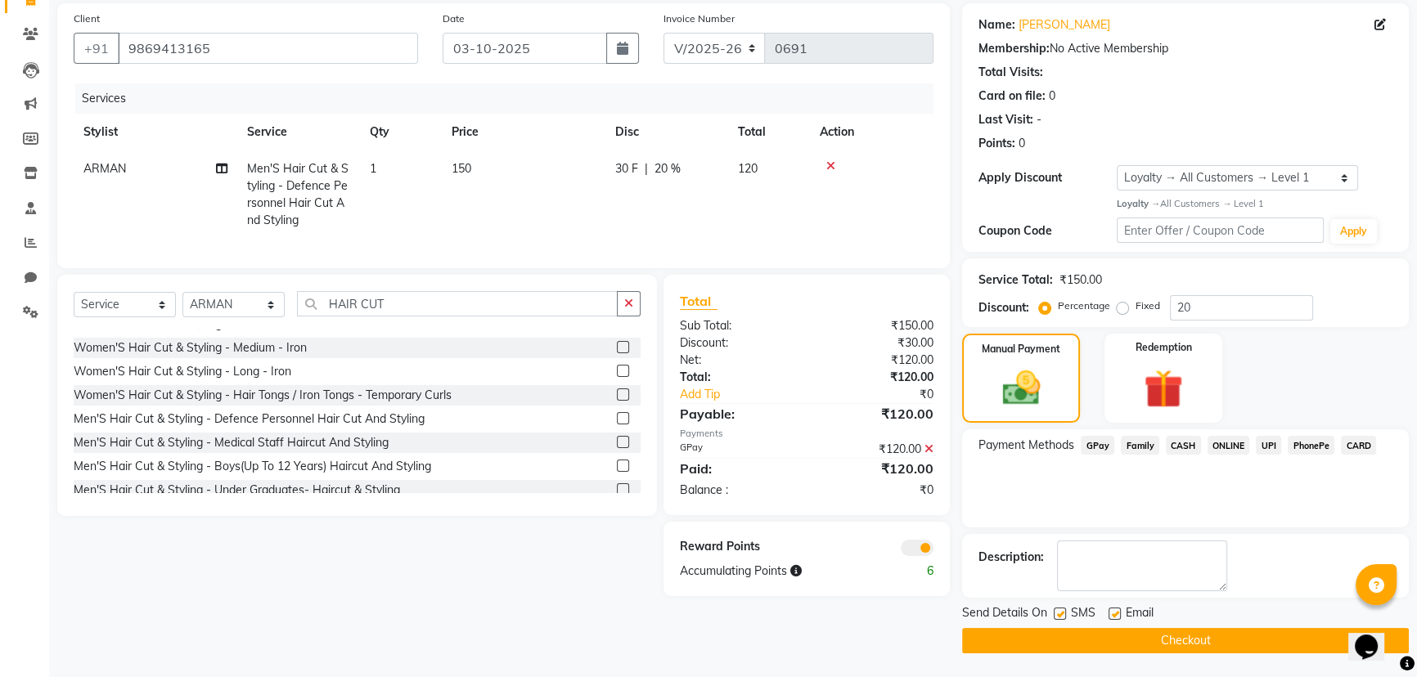
click at [1188, 443] on span "CASH" at bounding box center [1182, 445] width 35 height 19
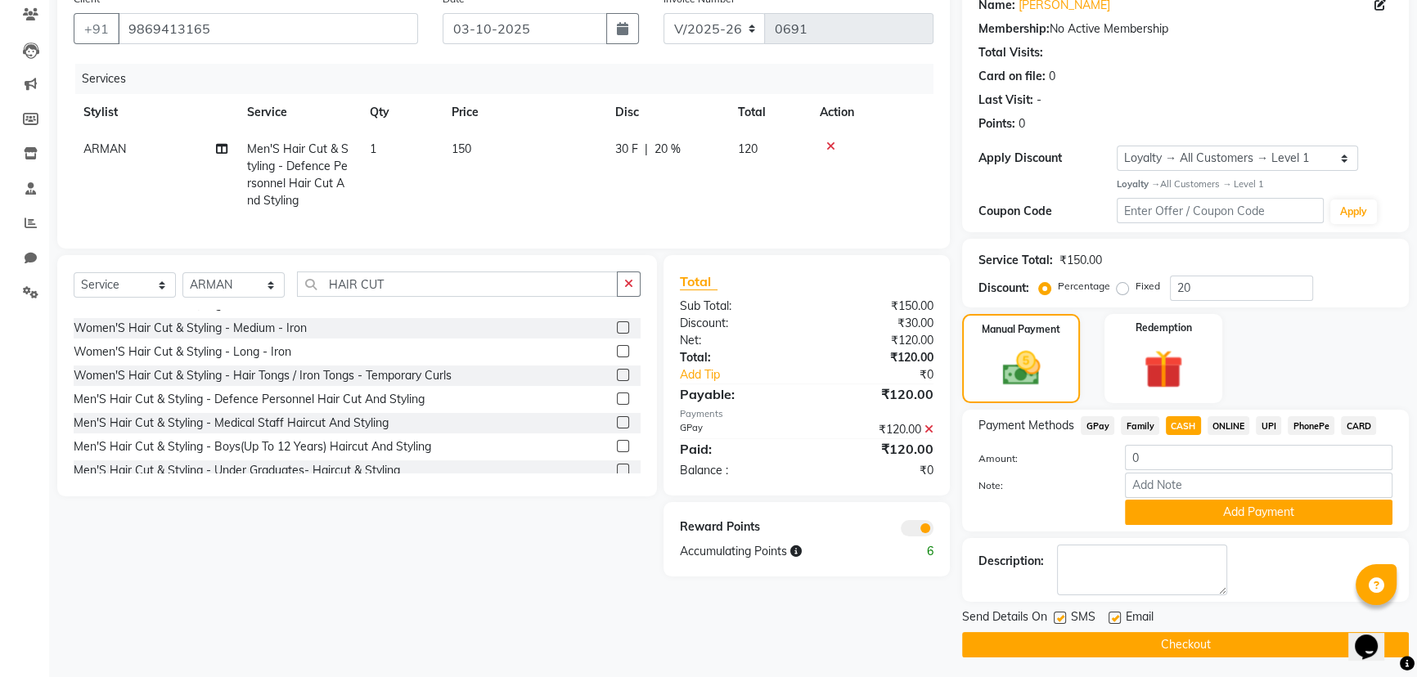
scroll to position [143, 0]
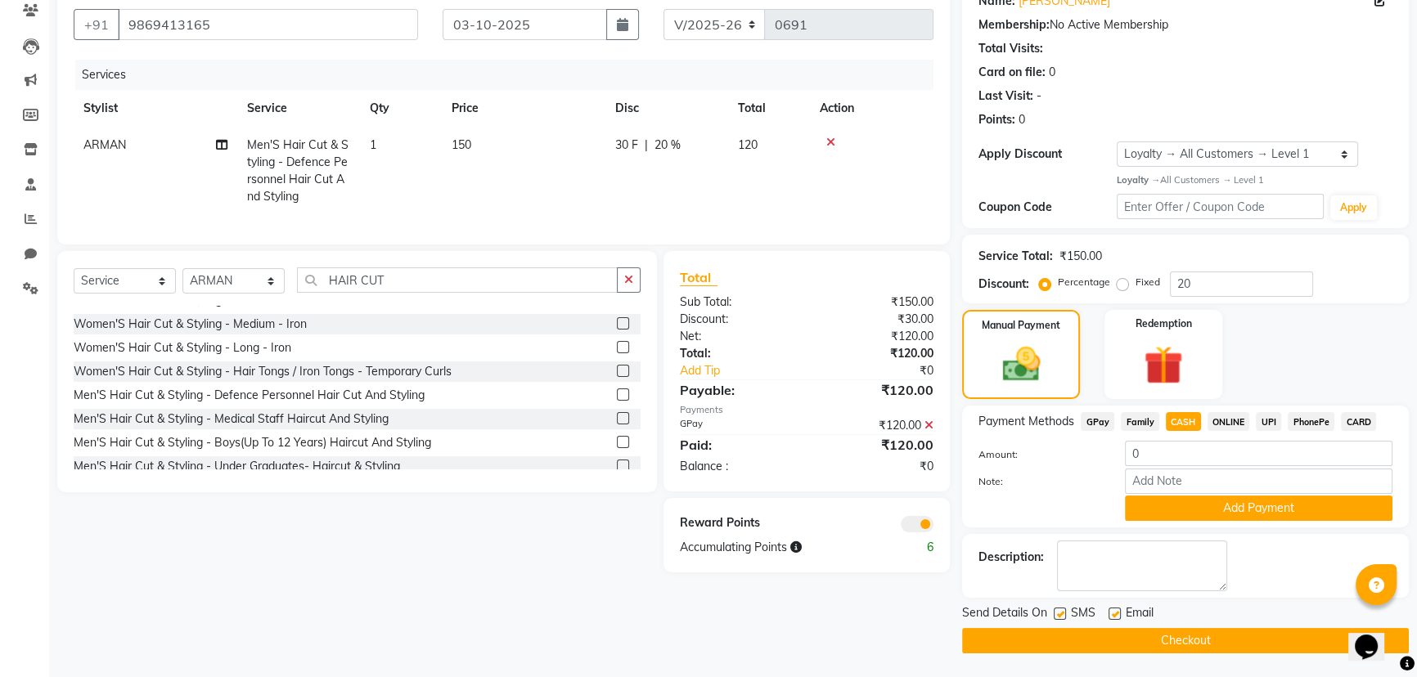
click at [932, 431] on icon at bounding box center [928, 425] width 9 height 11
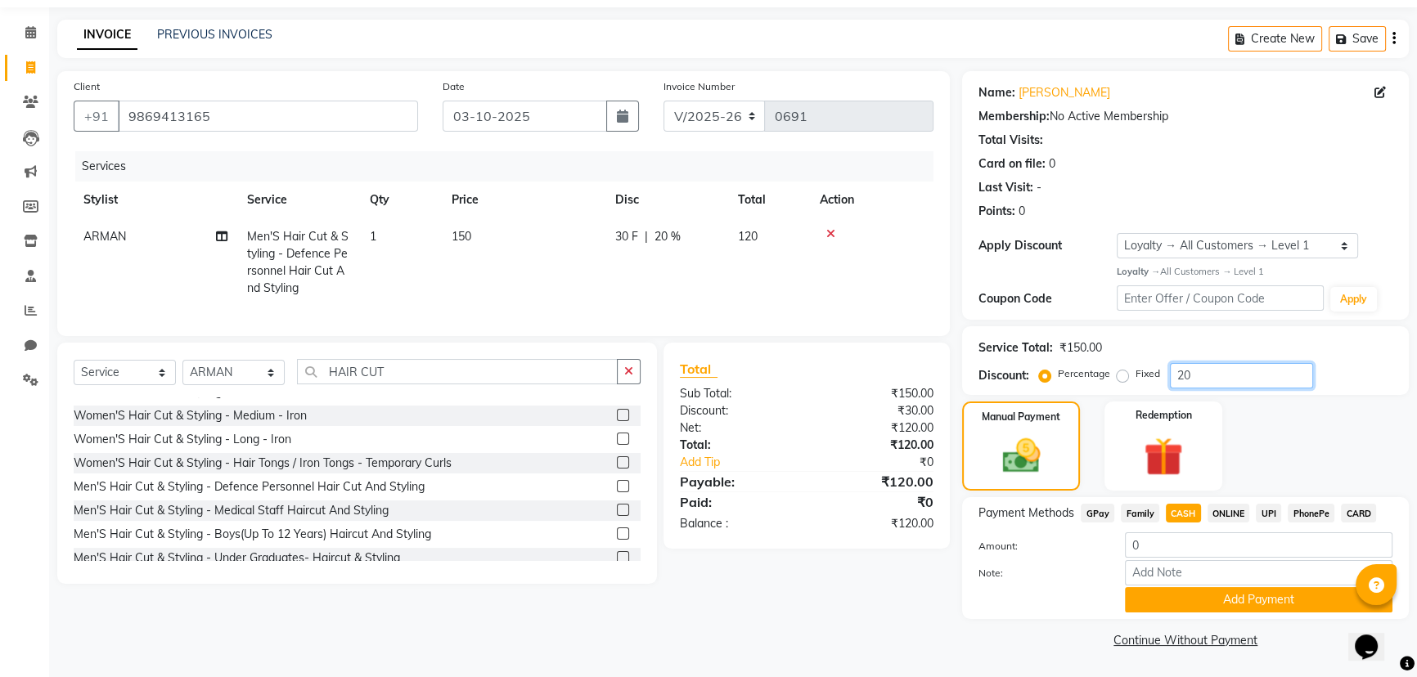
click at [1202, 380] on input "20" at bounding box center [1241, 375] width 143 height 25
click at [1047, 441] on img at bounding box center [1021, 455] width 64 height 45
click at [1200, 367] on input "20" at bounding box center [1241, 375] width 143 height 25
click at [1100, 514] on span "GPay" at bounding box center [1097, 513] width 34 height 19
type input "120"
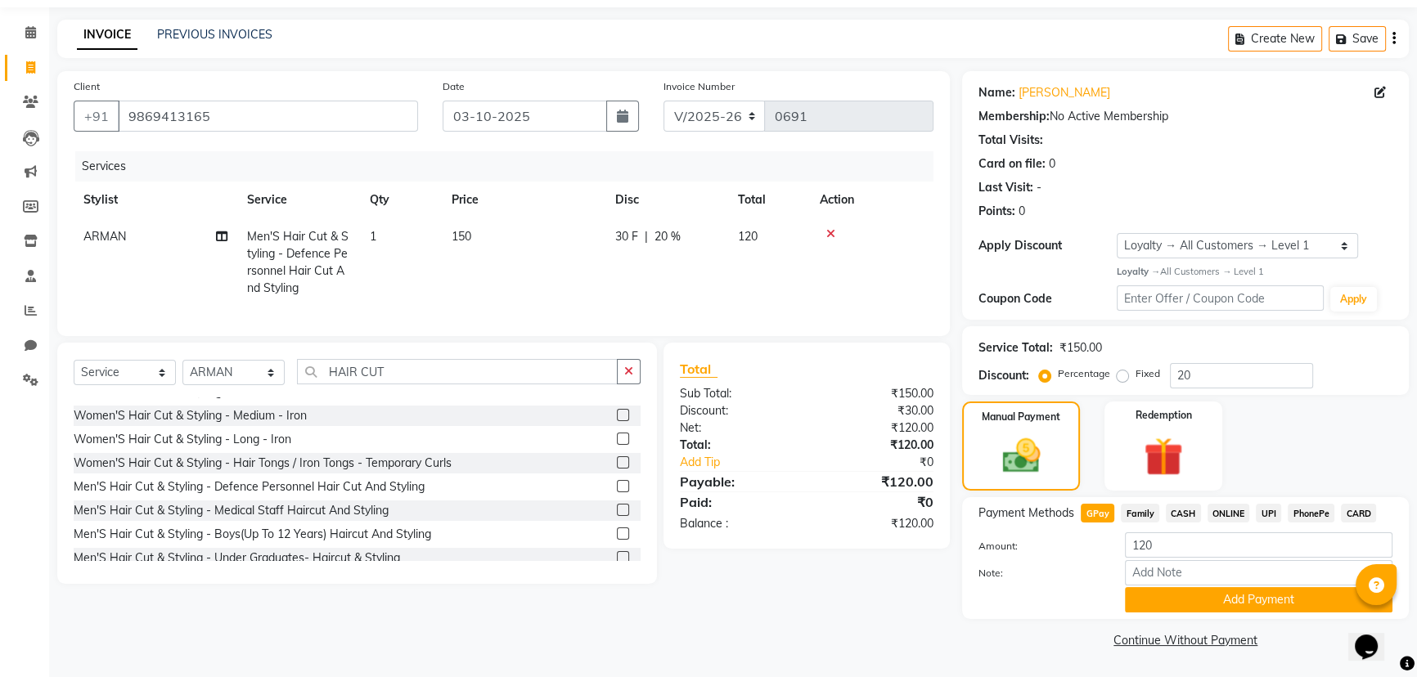
click at [1175, 512] on span "CASH" at bounding box center [1182, 513] width 35 height 19
click at [1176, 606] on button "Add Payment" at bounding box center [1258, 599] width 267 height 25
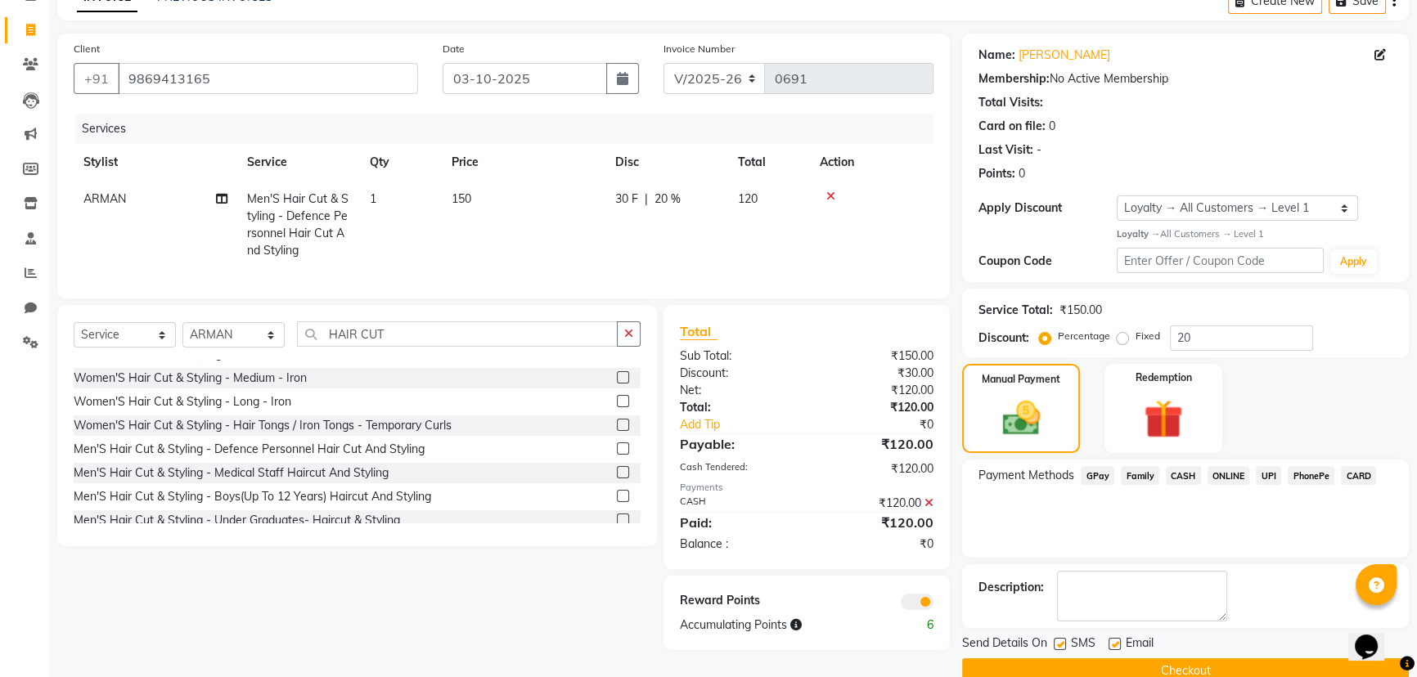
scroll to position [119, 0]
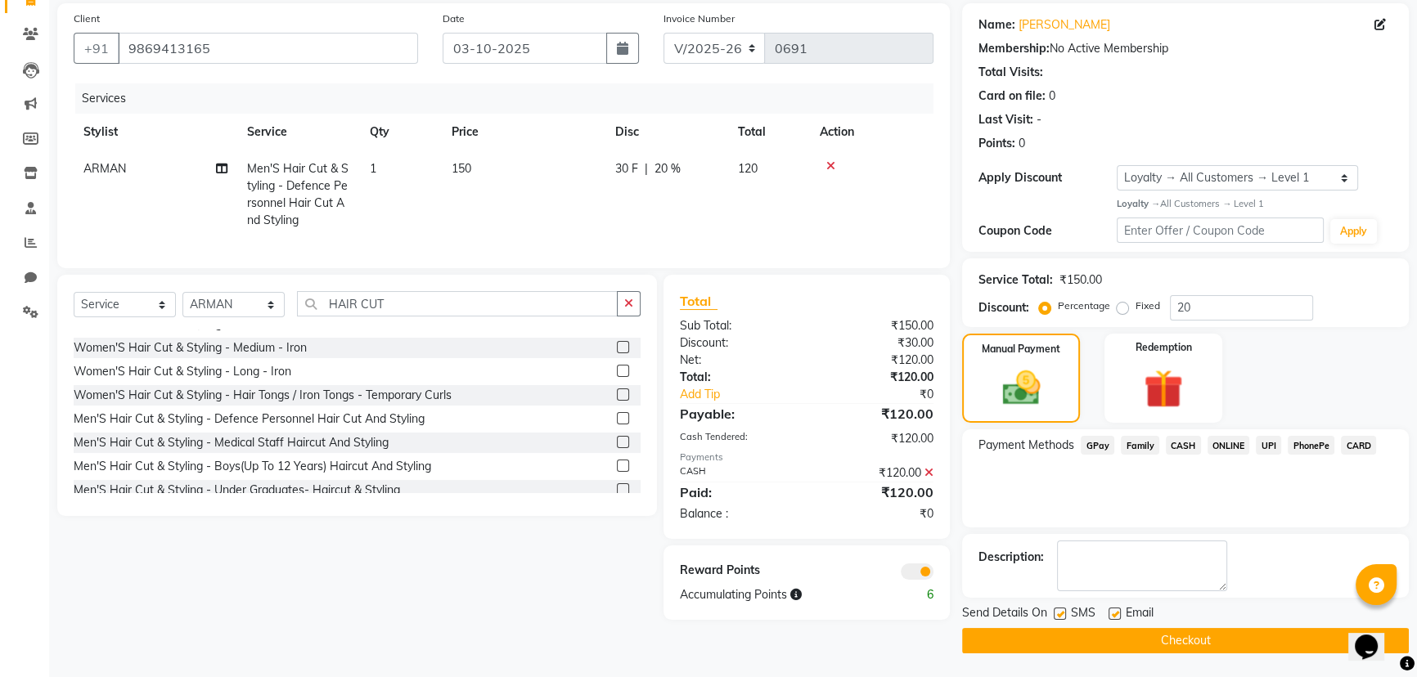
click at [916, 580] on span at bounding box center [916, 572] width 33 height 16
click at [933, 574] on input "checkbox" at bounding box center [933, 574] width 0 height 0
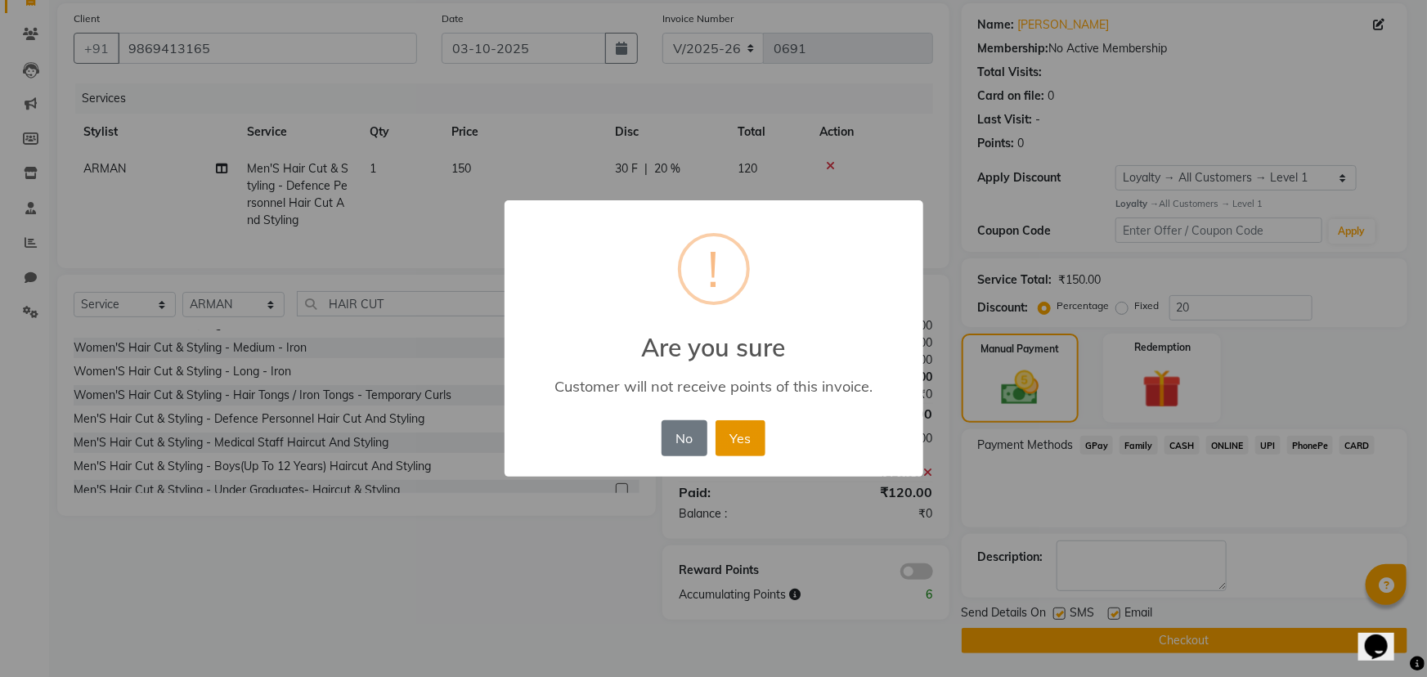
click at [752, 436] on button "Yes" at bounding box center [741, 438] width 50 height 36
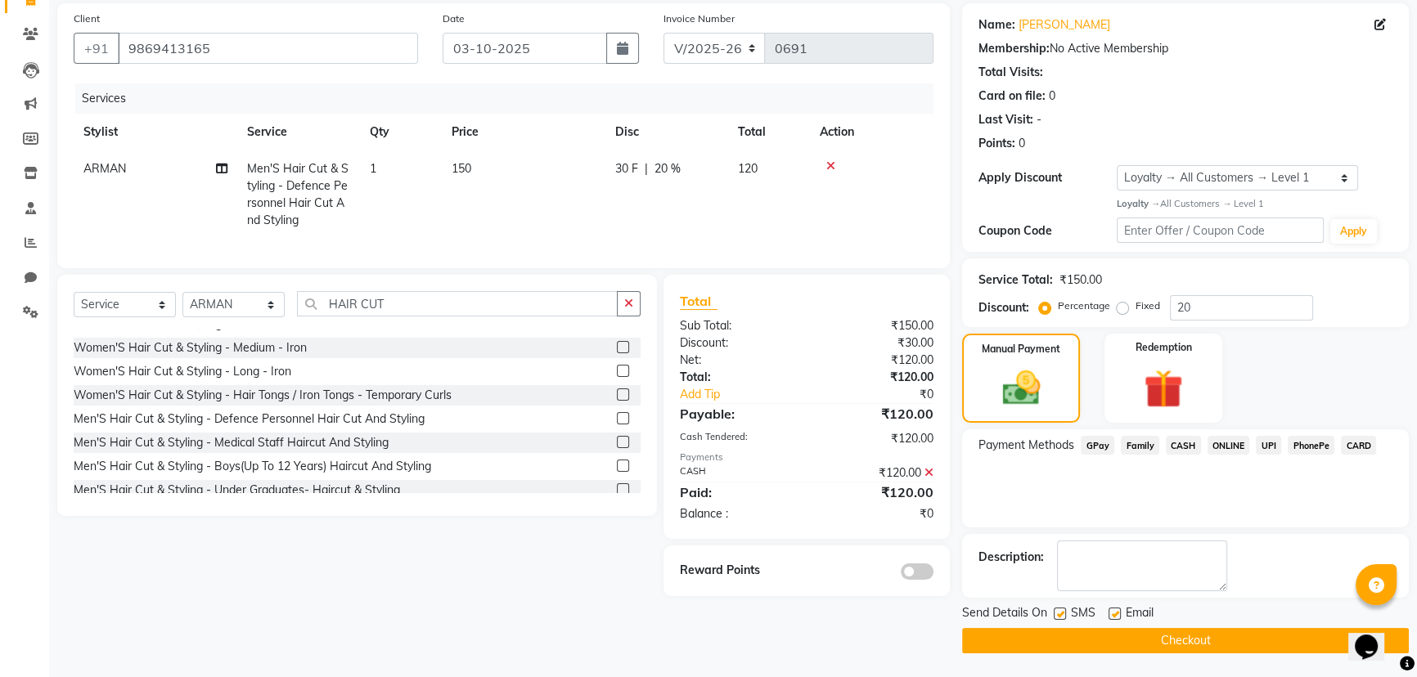
click at [1031, 639] on button "Checkout" at bounding box center [1185, 640] width 447 height 25
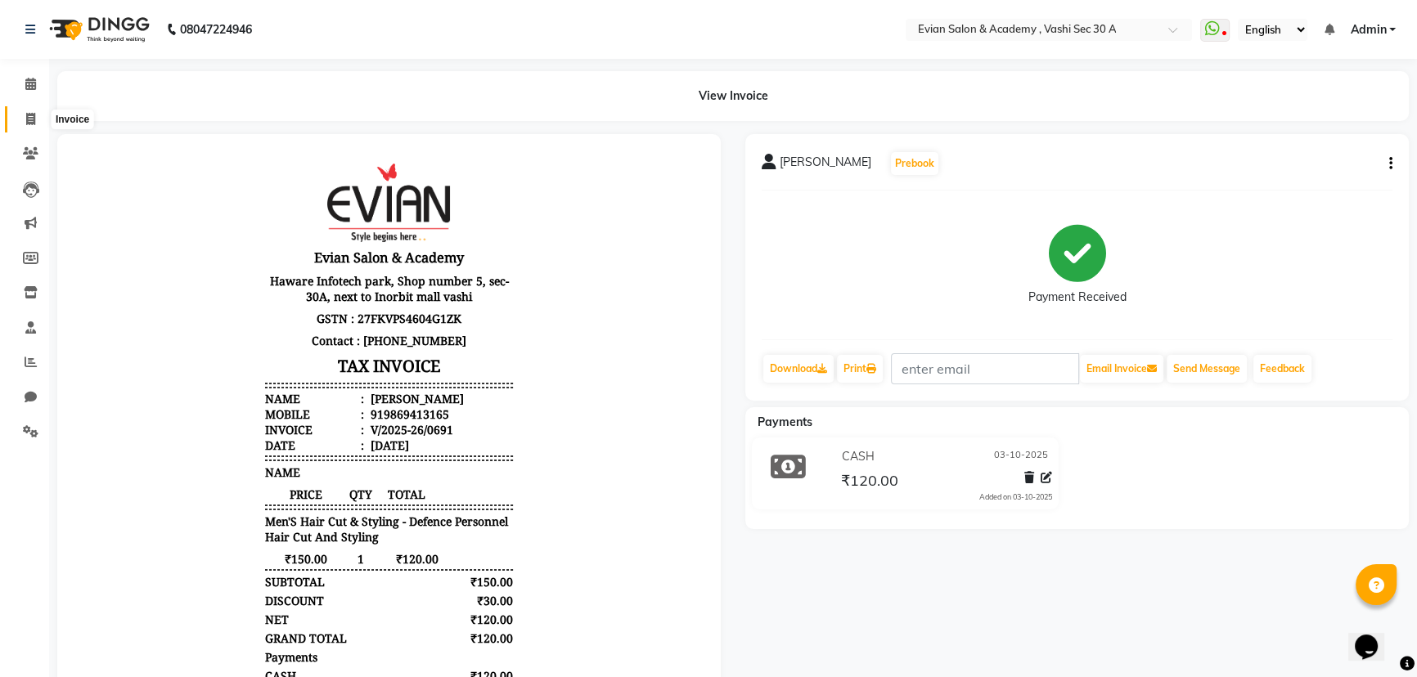
drag, startPoint x: 33, startPoint y: 122, endPoint x: 43, endPoint y: 131, distance: 13.9
click at [33, 122] on icon at bounding box center [30, 119] width 9 height 12
select select "4961"
select select "service"
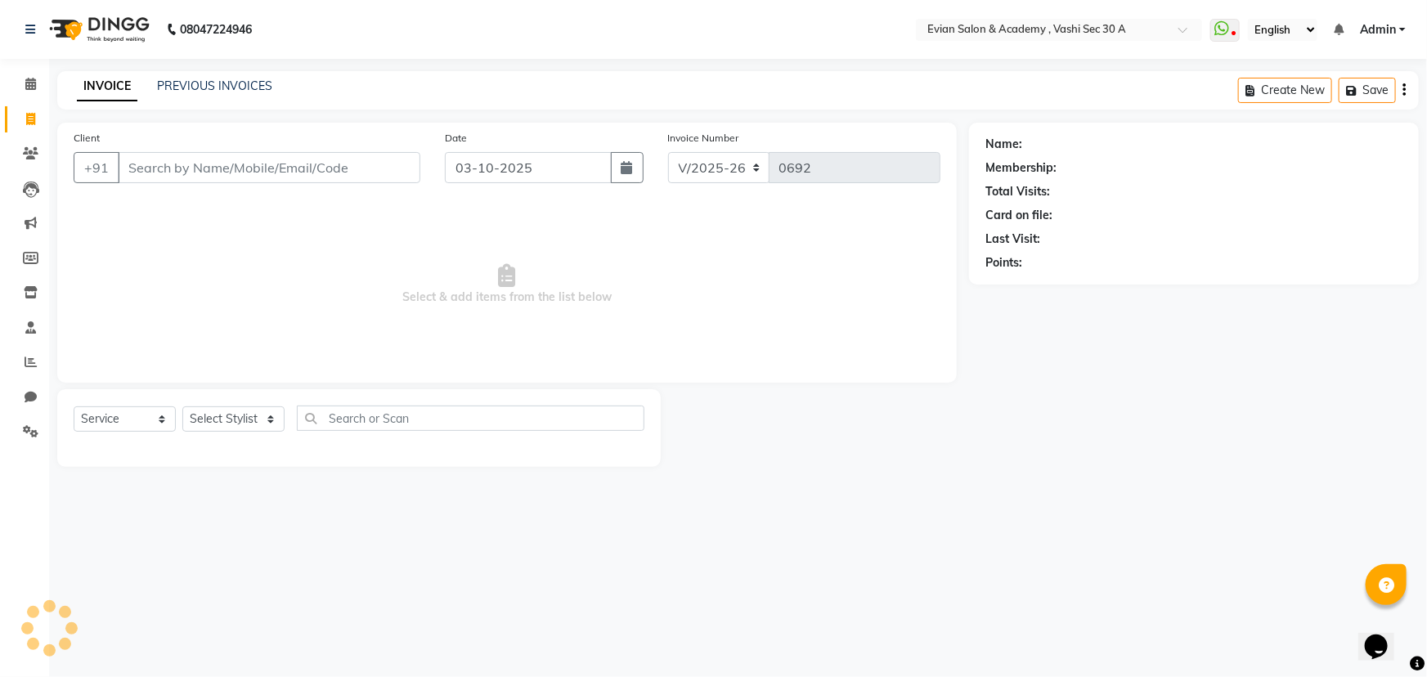
click at [149, 163] on input "Client" at bounding box center [269, 167] width 303 height 31
type input "9833006819"
click at [393, 162] on span "Add Client" at bounding box center [378, 167] width 65 height 16
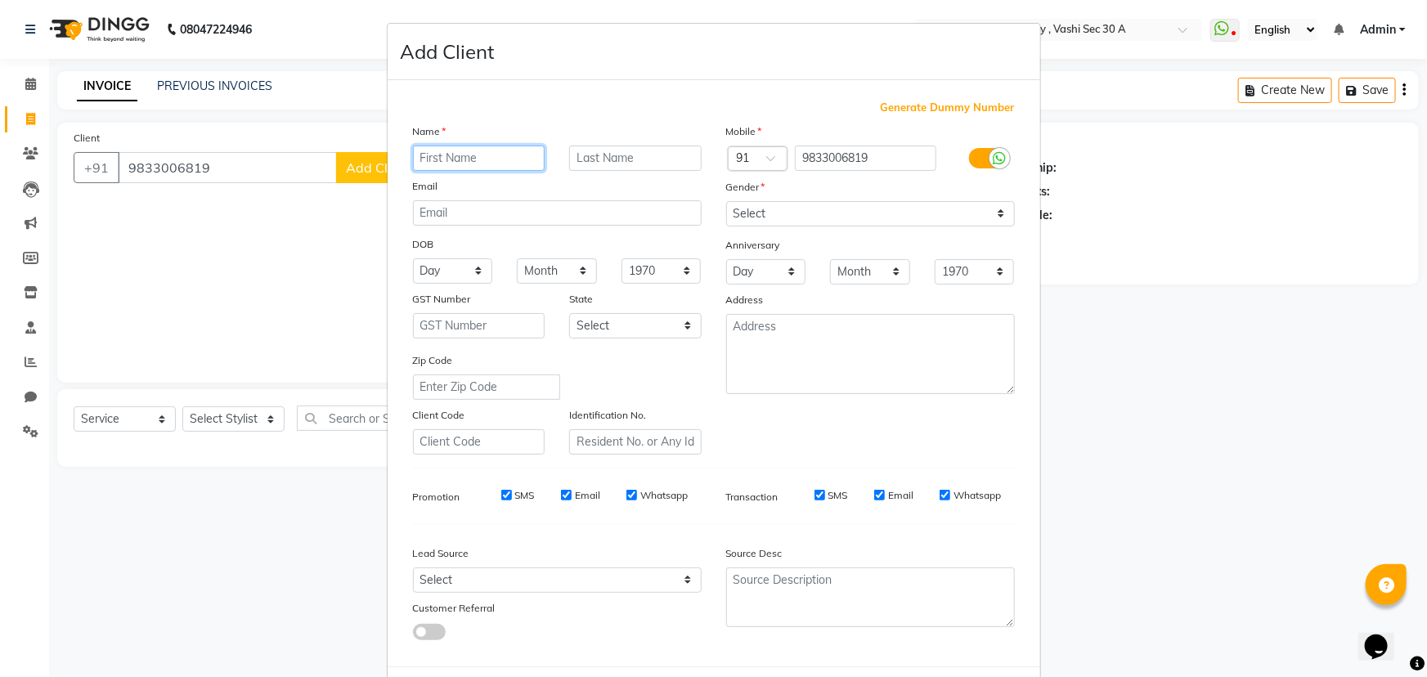
click at [480, 159] on input "text" at bounding box center [479, 158] width 132 height 25
type input "[PERSON_NAME]"
drag, startPoint x: 805, startPoint y: 213, endPoint x: 816, endPoint y: 206, distance: 13.2
click at [805, 213] on select "Select [DEMOGRAPHIC_DATA] [DEMOGRAPHIC_DATA] Other Prefer Not To Say" at bounding box center [870, 213] width 289 height 25
click at [838, 216] on select "Select [DEMOGRAPHIC_DATA] [DEMOGRAPHIC_DATA] Other Prefer Not To Say" at bounding box center [870, 213] width 289 height 25
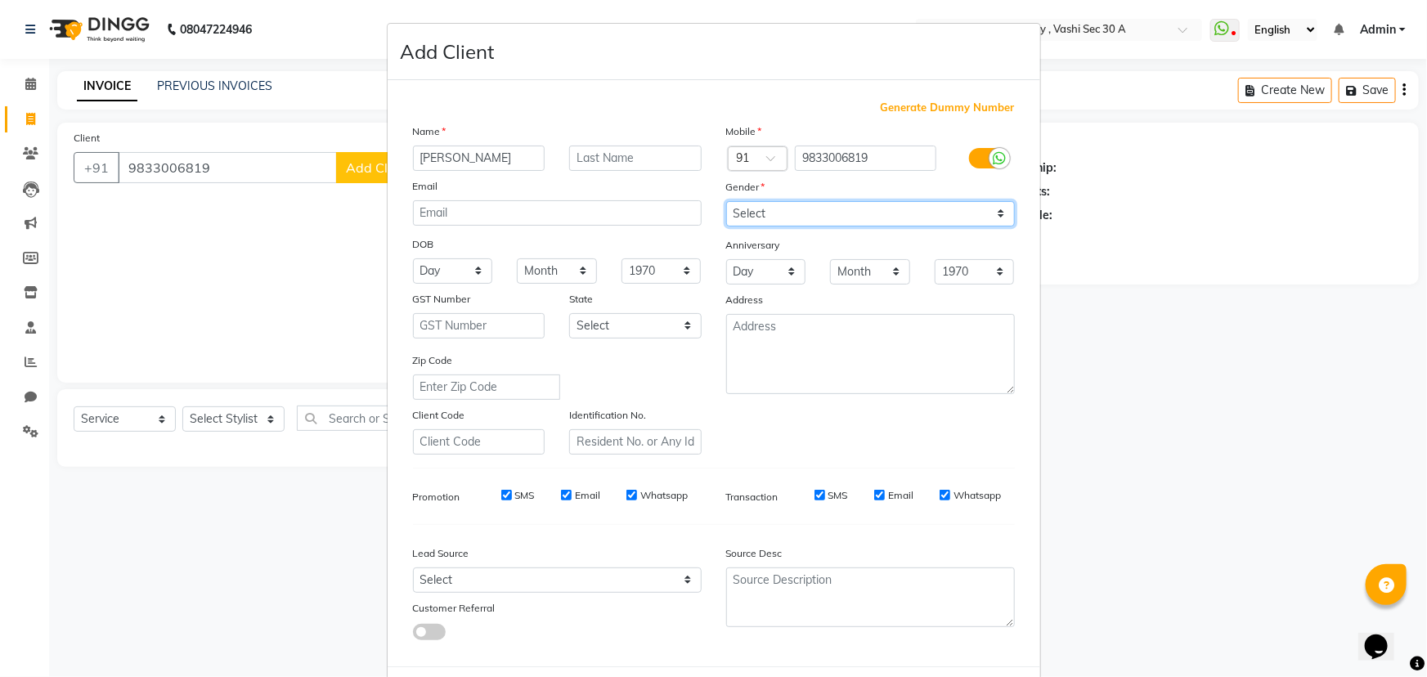
select select "[DEMOGRAPHIC_DATA]"
click at [726, 201] on select "Select [DEMOGRAPHIC_DATA] [DEMOGRAPHIC_DATA] Other Prefer Not To Say" at bounding box center [870, 213] width 289 height 25
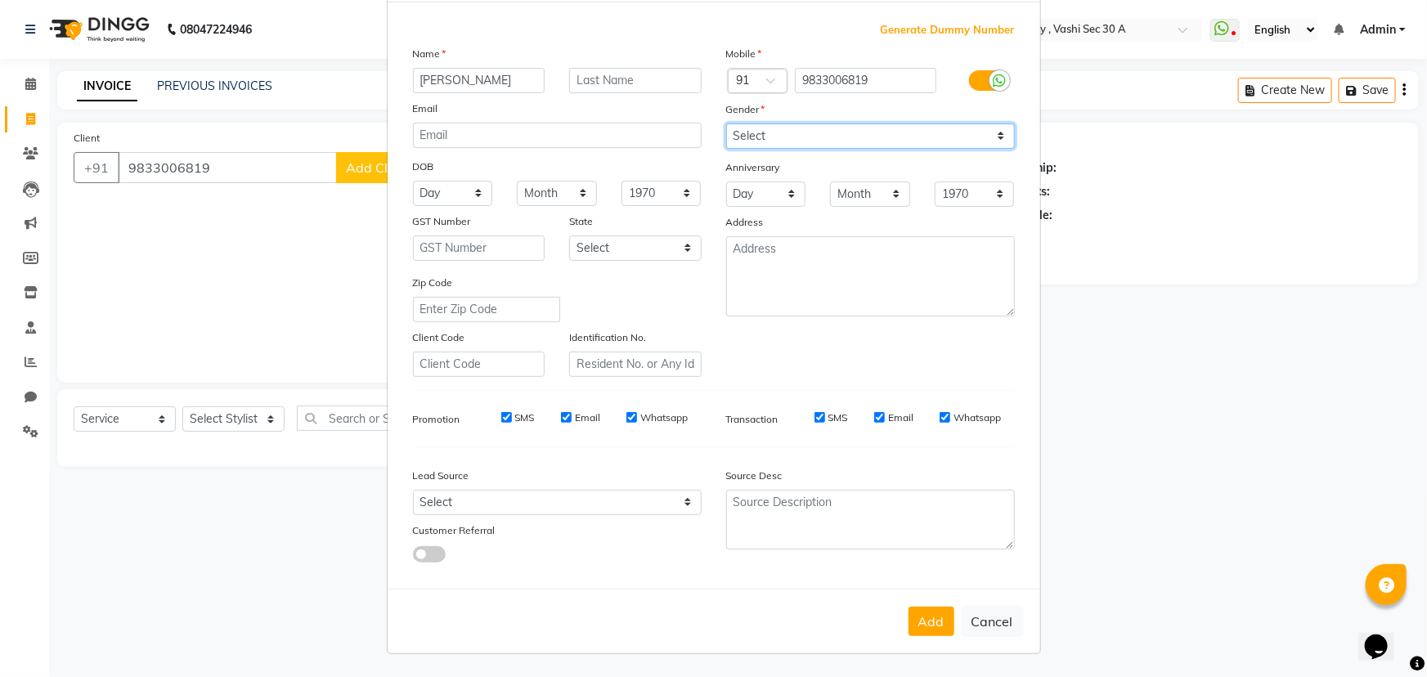
scroll to position [82, 0]
click at [932, 623] on button "Add" at bounding box center [932, 621] width 46 height 29
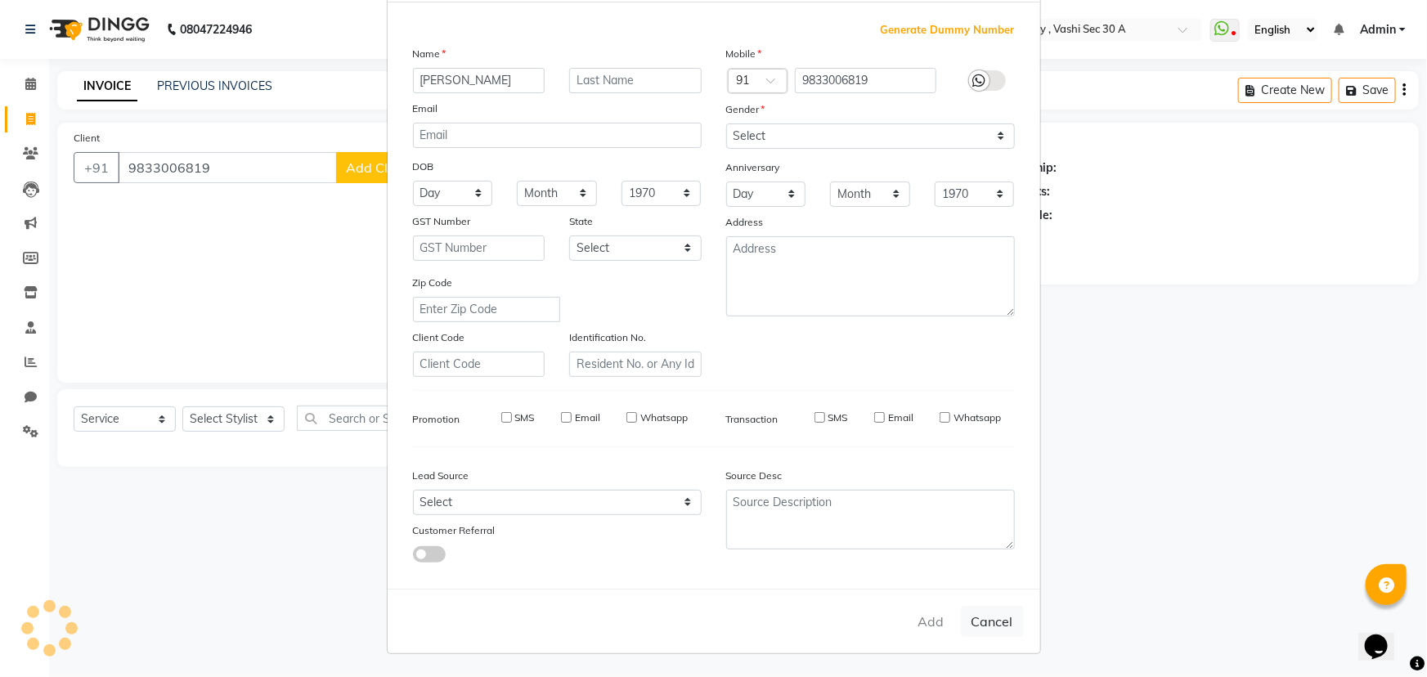
select select
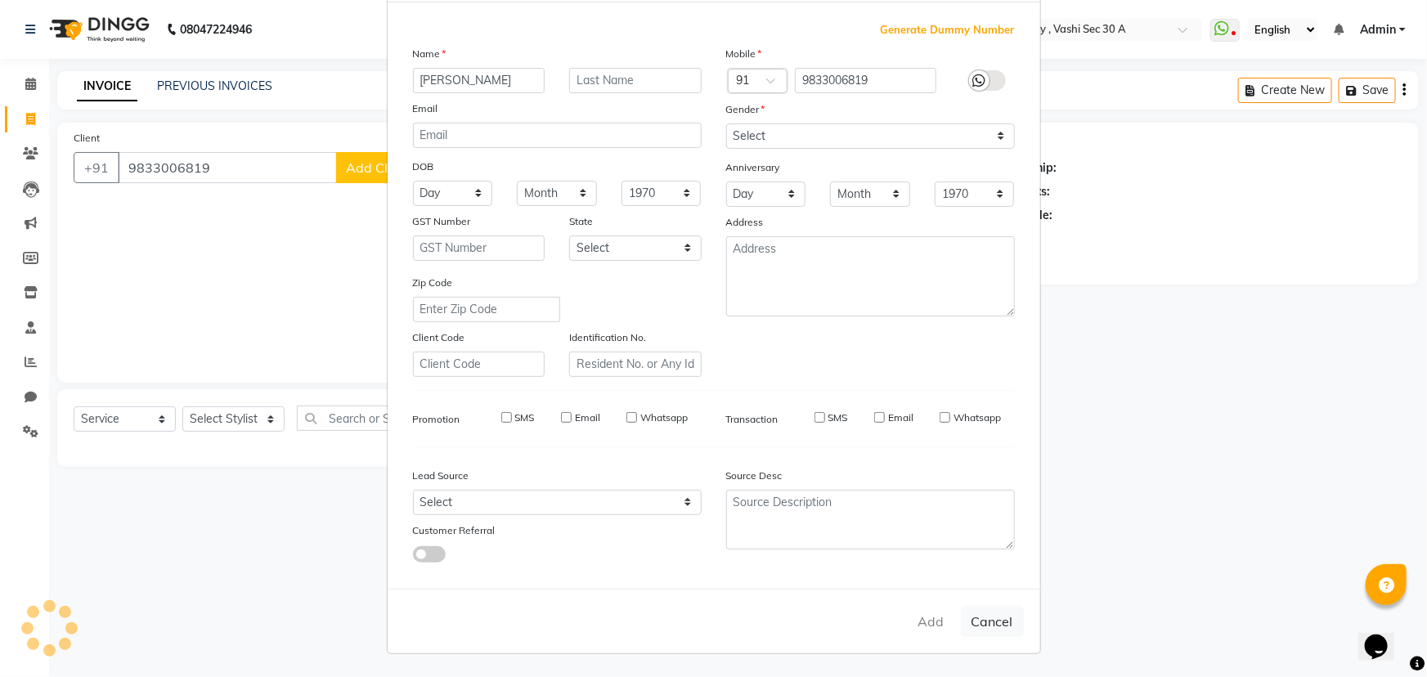
select select
checkbox input "false"
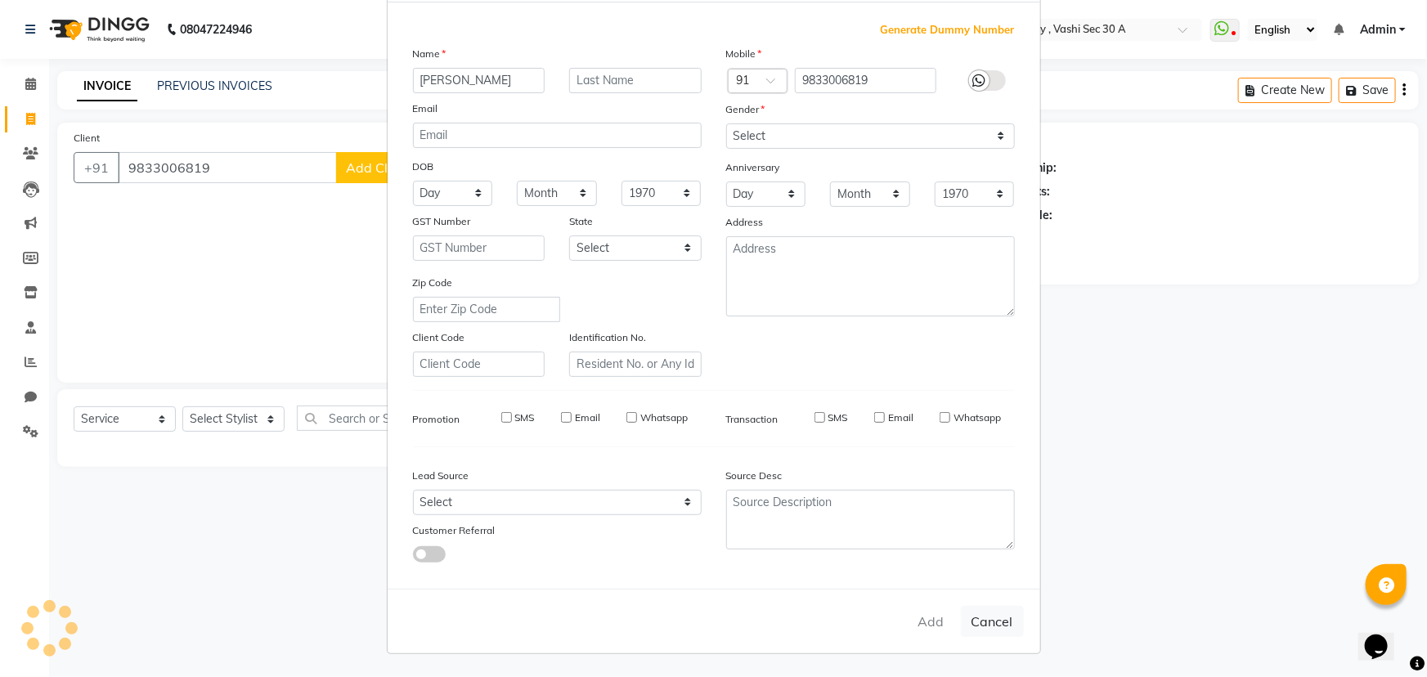
checkbox input "false"
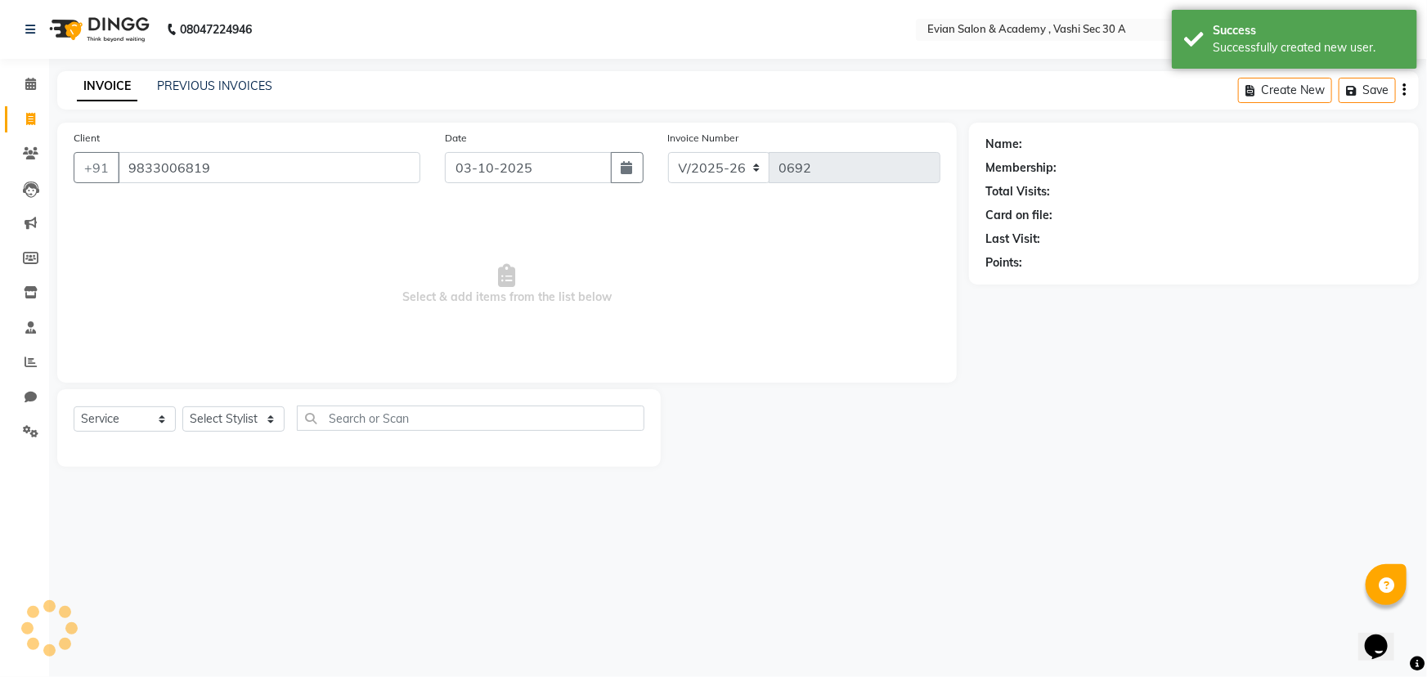
select select "1: Object"
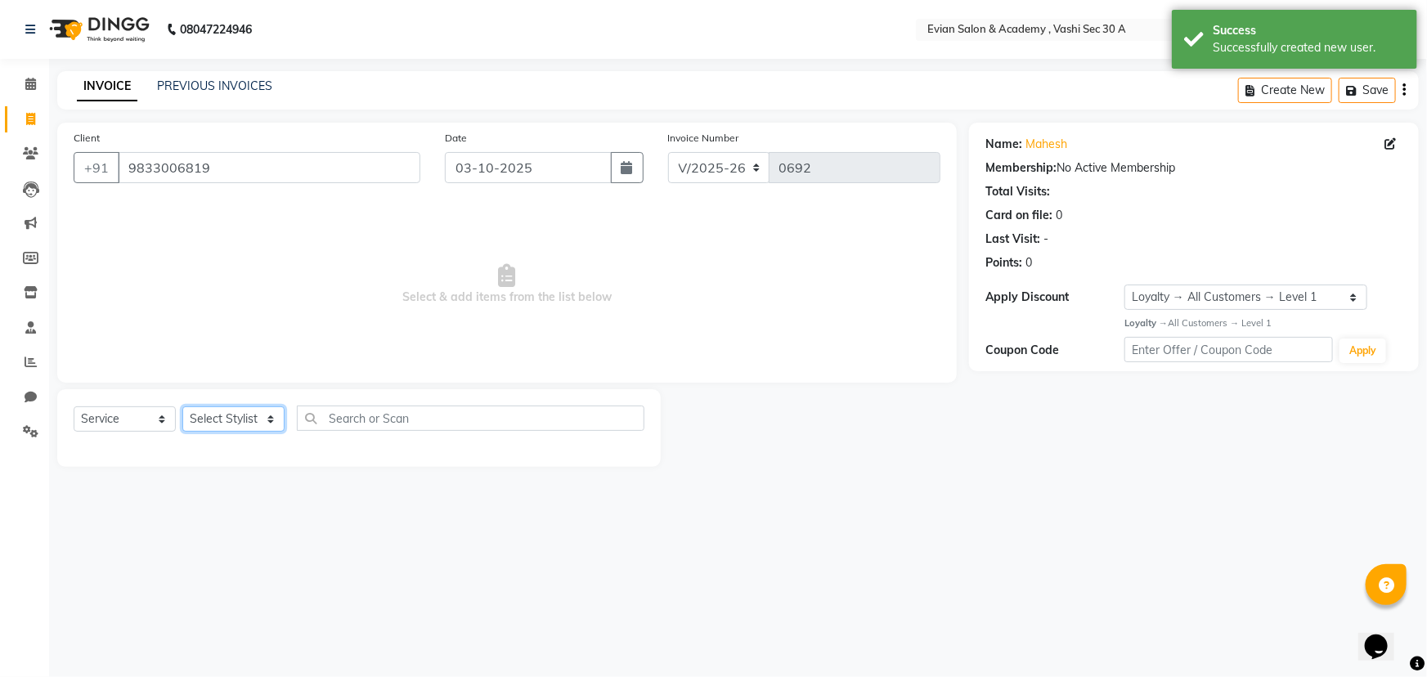
click at [229, 421] on select "Select Stylist [PERSON_NAME] SIR Admin [PERSON_NAME] [PERSON_NAME] DISHA MAMPI …" at bounding box center [233, 418] width 102 height 25
select select "45876"
click at [182, 406] on select "Select Stylist [PERSON_NAME] SIR Admin [PERSON_NAME] [PERSON_NAME] DISHA MAMPI …" at bounding box center [233, 418] width 102 height 25
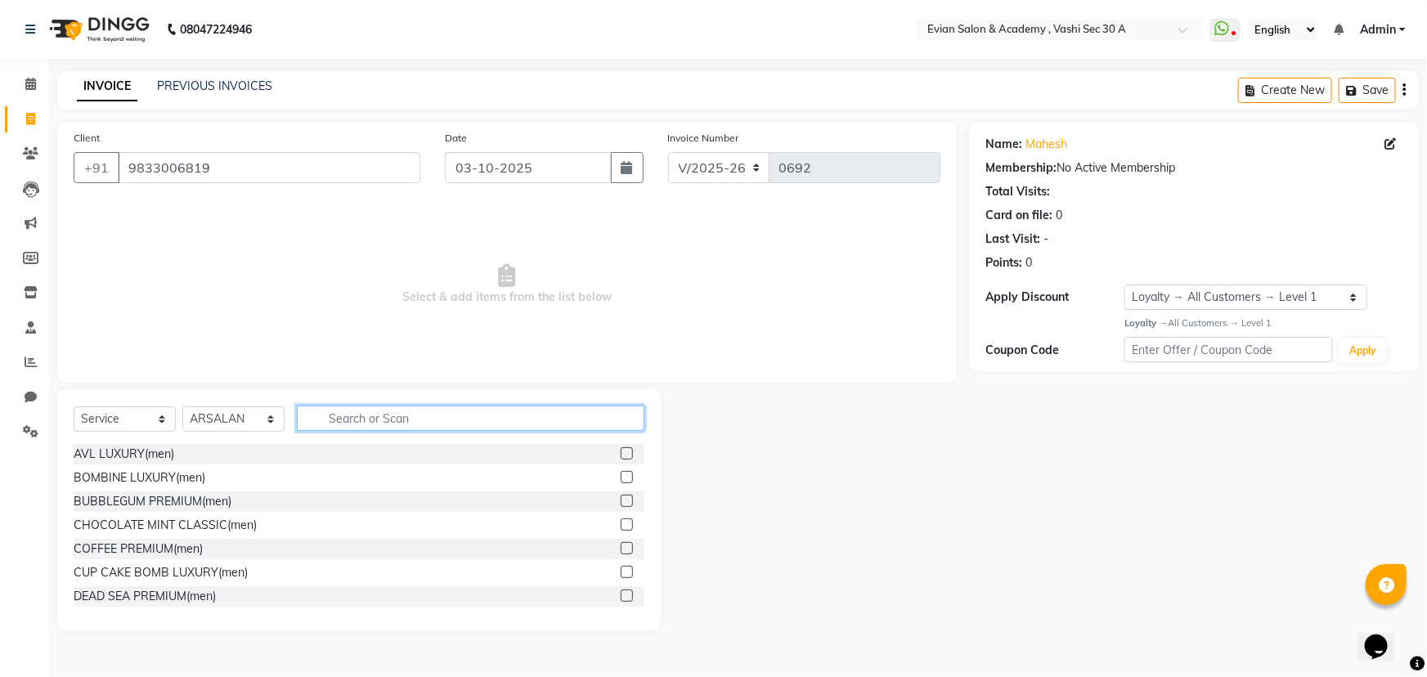
click at [380, 420] on input "text" at bounding box center [471, 418] width 348 height 25
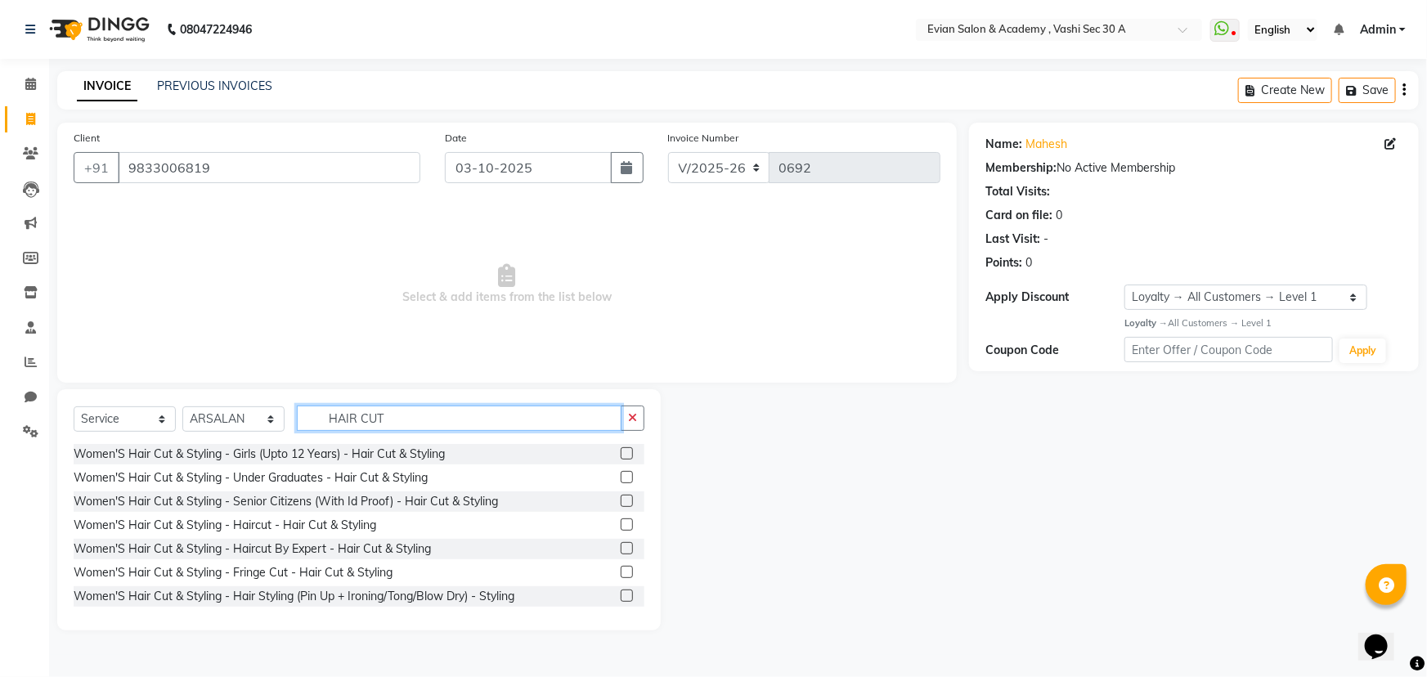
type input "HAIR CUT"
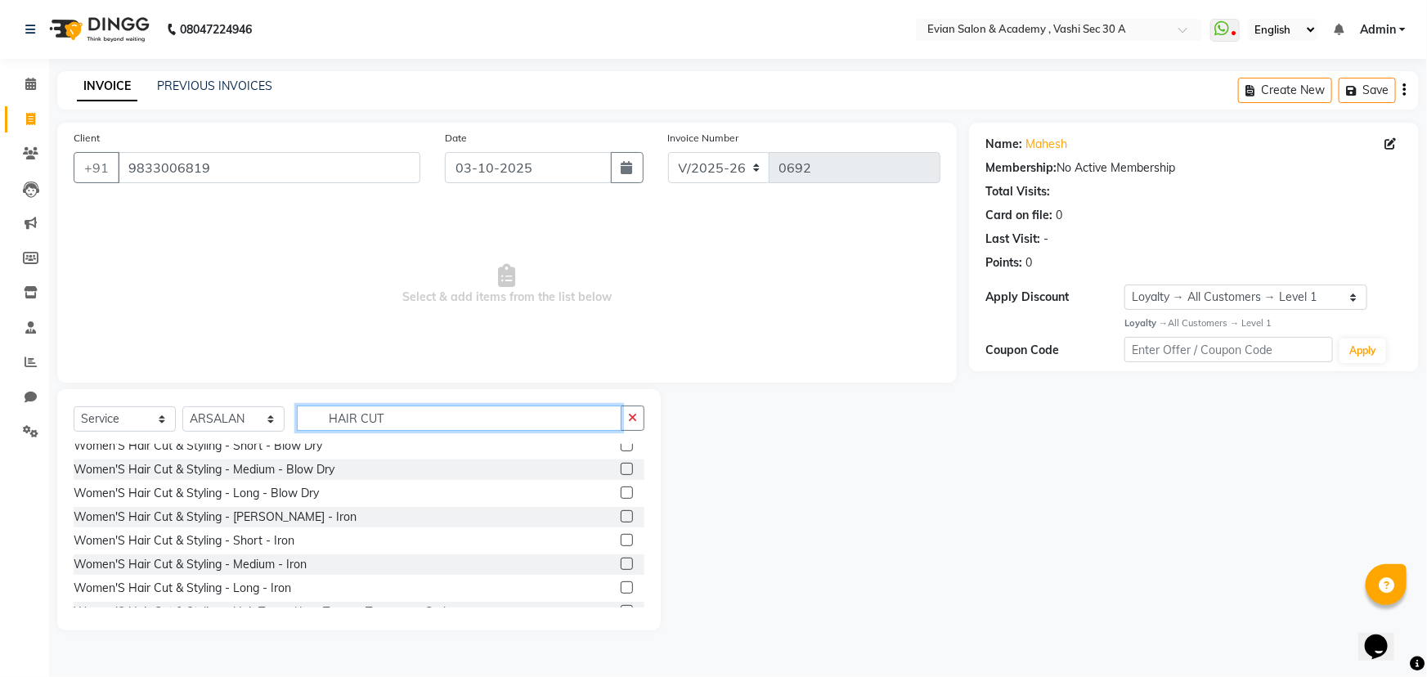
scroll to position [371, 0]
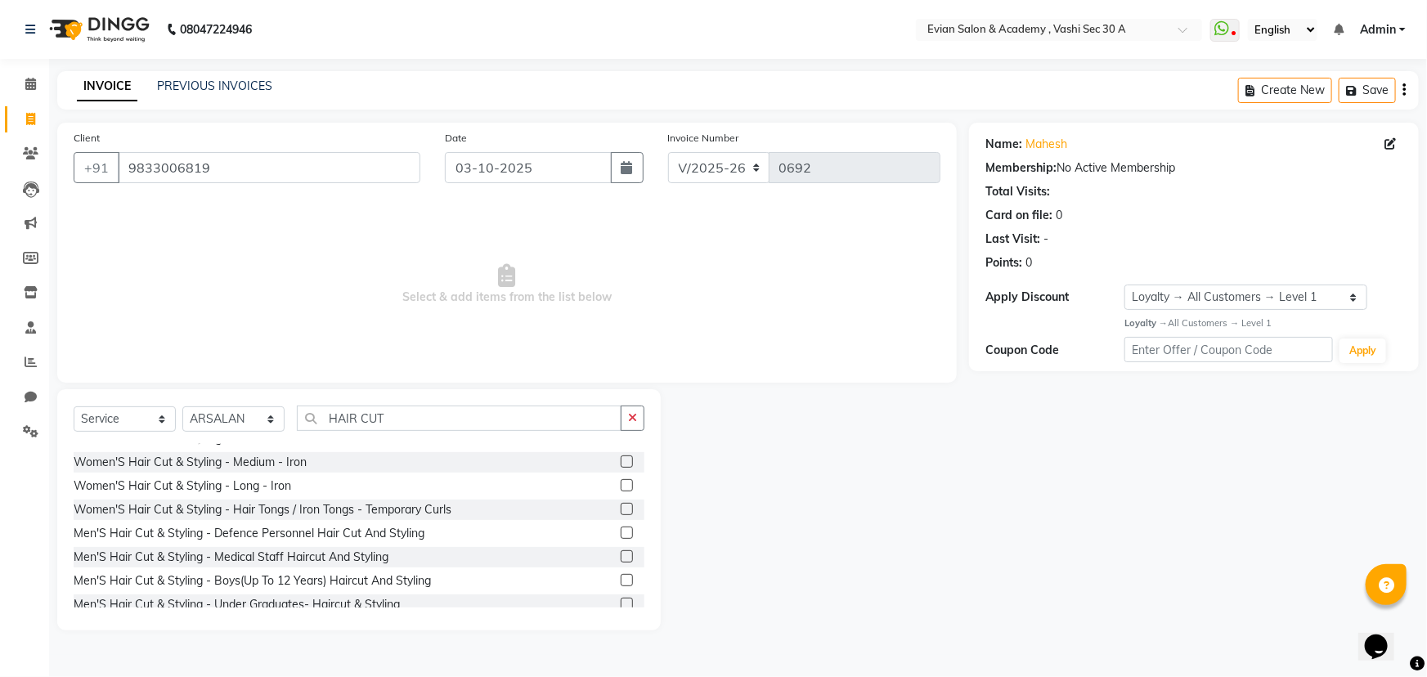
click at [621, 534] on label at bounding box center [627, 533] width 12 height 12
click at [621, 534] on input "checkbox" at bounding box center [626, 533] width 11 height 11
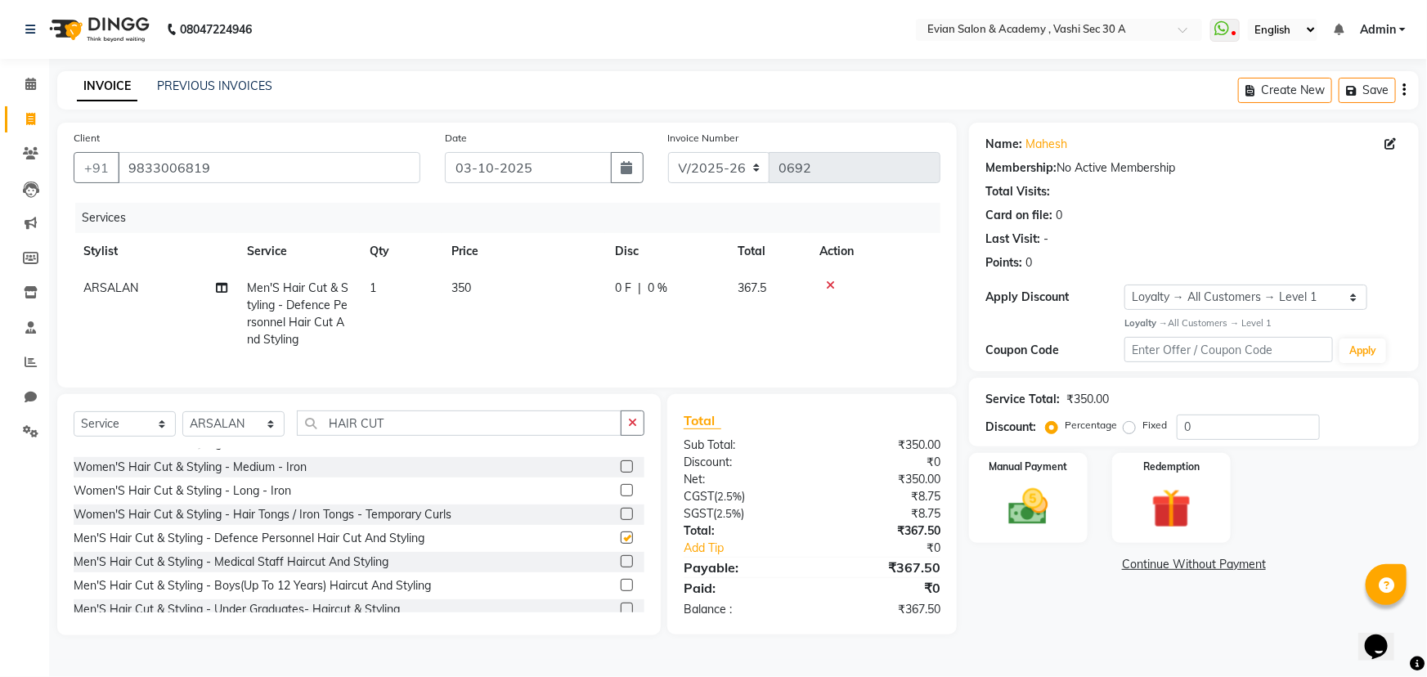
checkbox input "false"
click at [468, 436] on input "HAIR CUT" at bounding box center [459, 423] width 325 height 25
type input "H"
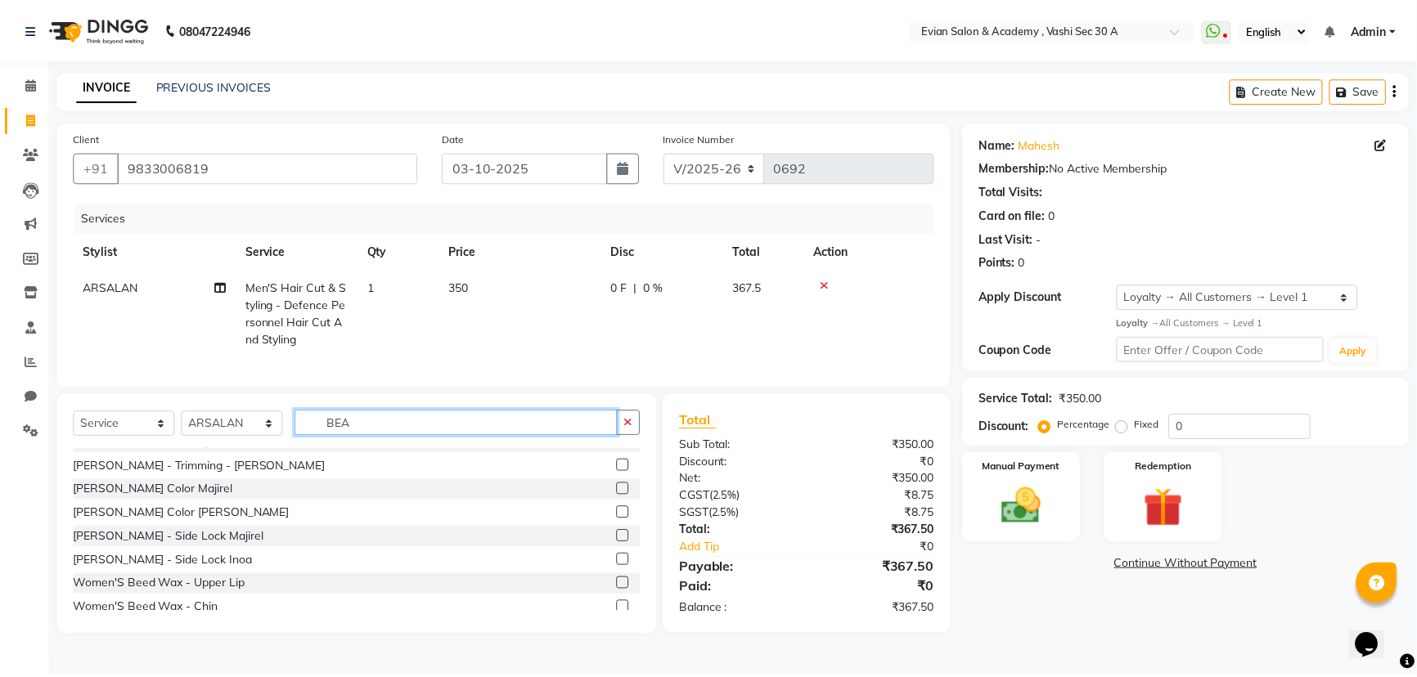
scroll to position [0, 0]
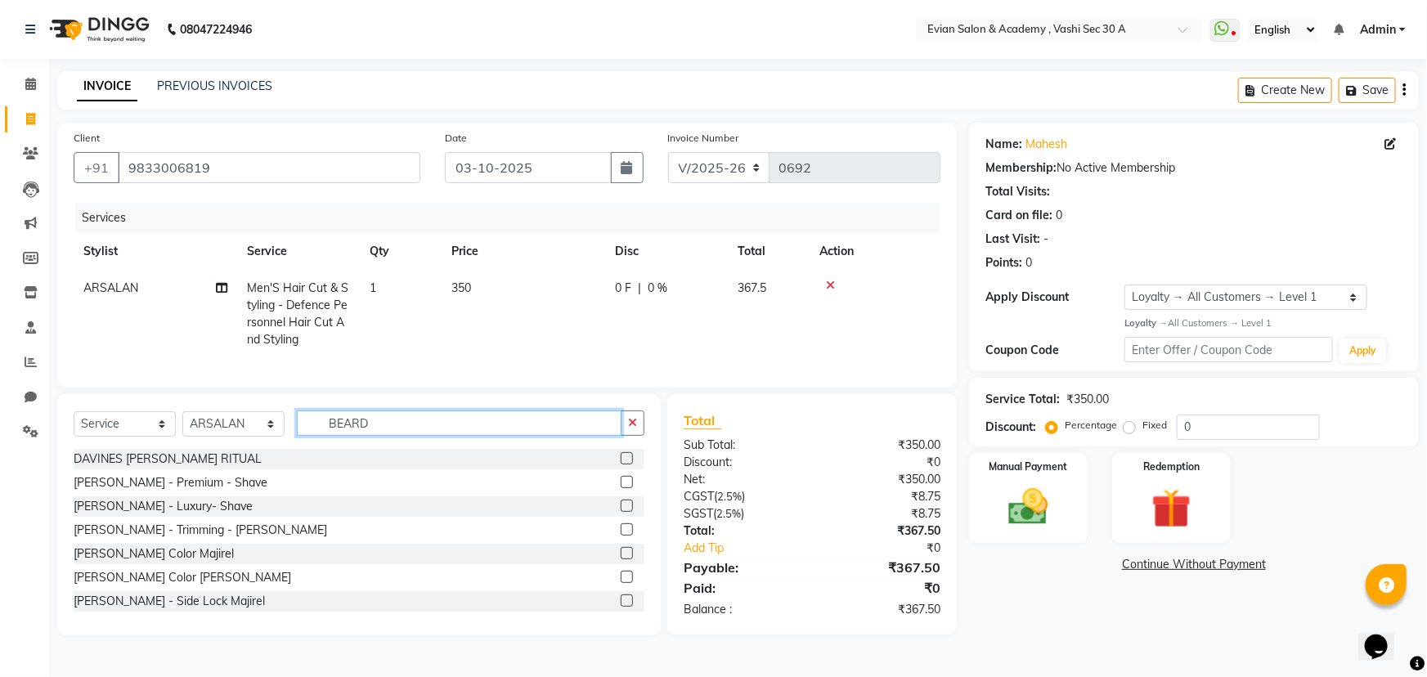
type input "BEARD"
click at [621, 488] on label at bounding box center [627, 482] width 12 height 12
click at [621, 488] on input "checkbox" at bounding box center [626, 483] width 11 height 11
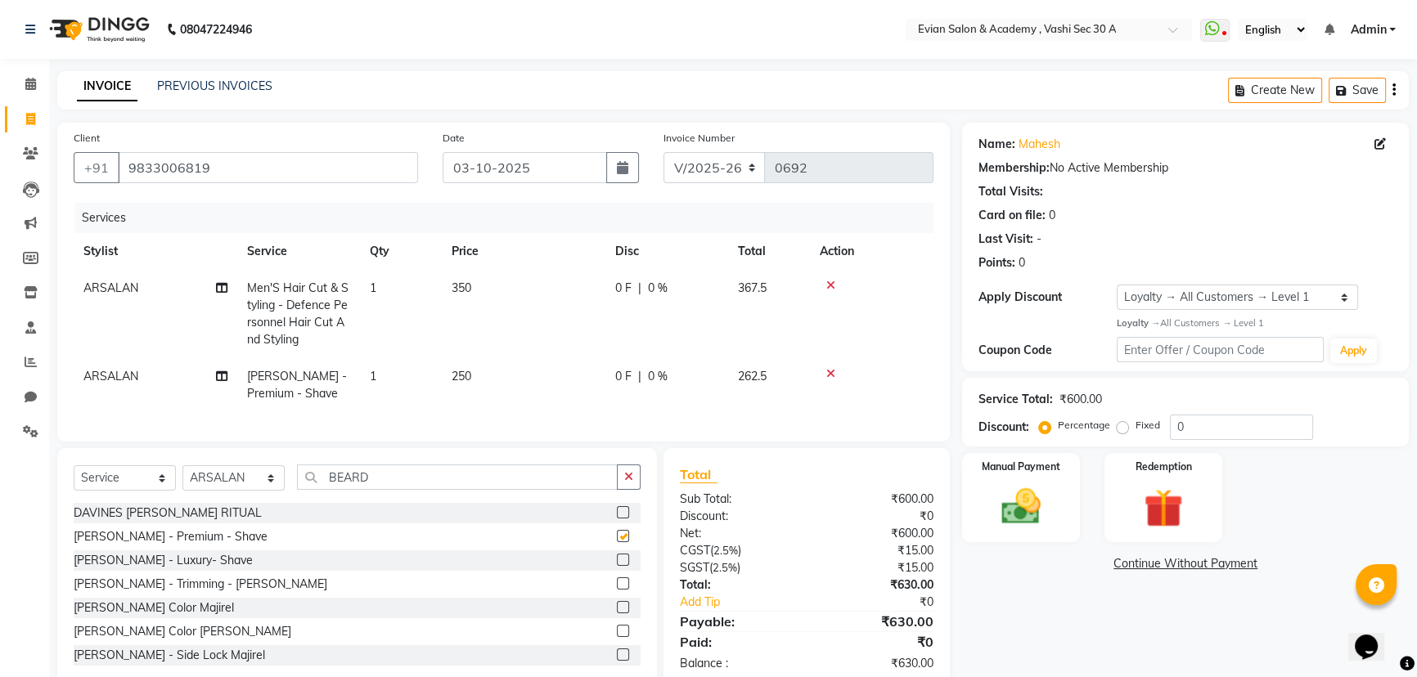
checkbox input "false"
click at [505, 294] on td "350" at bounding box center [524, 314] width 164 height 88
select select "45876"
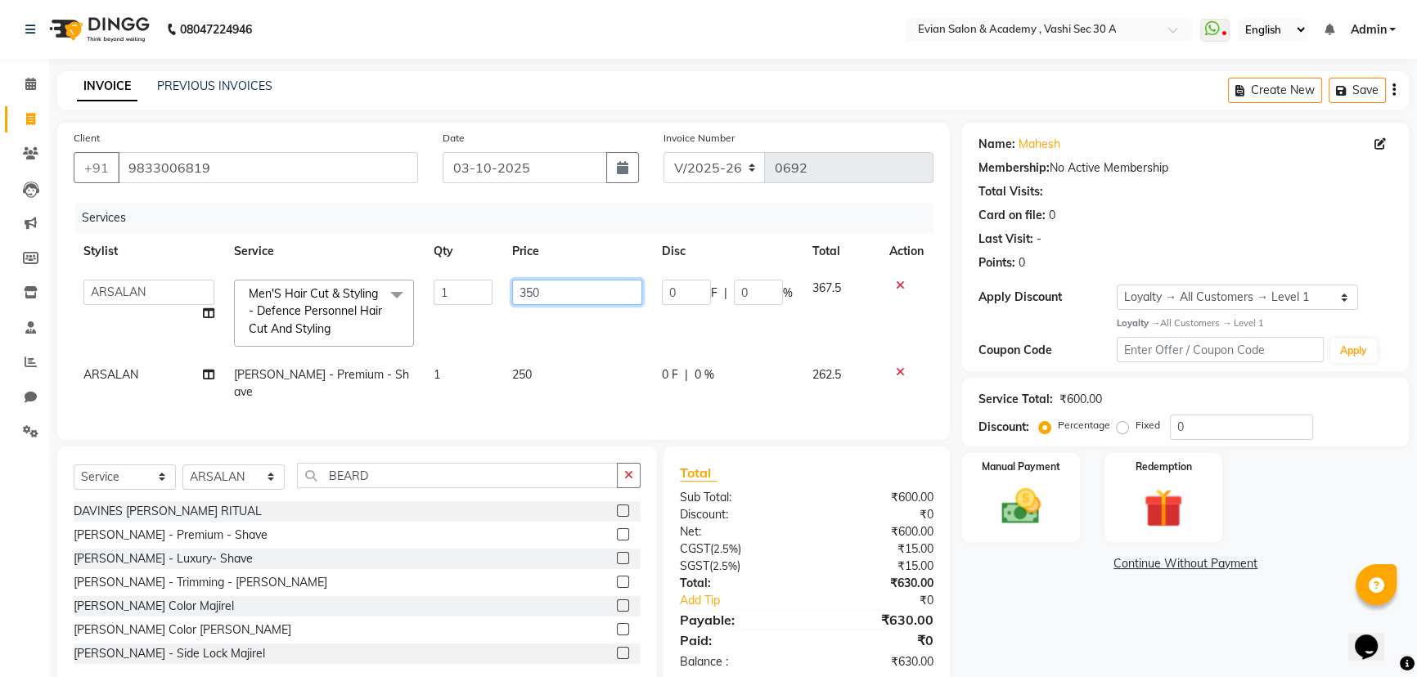
click at [560, 294] on input "350" at bounding box center [577, 292] width 130 height 25
type input "3"
type input "150"
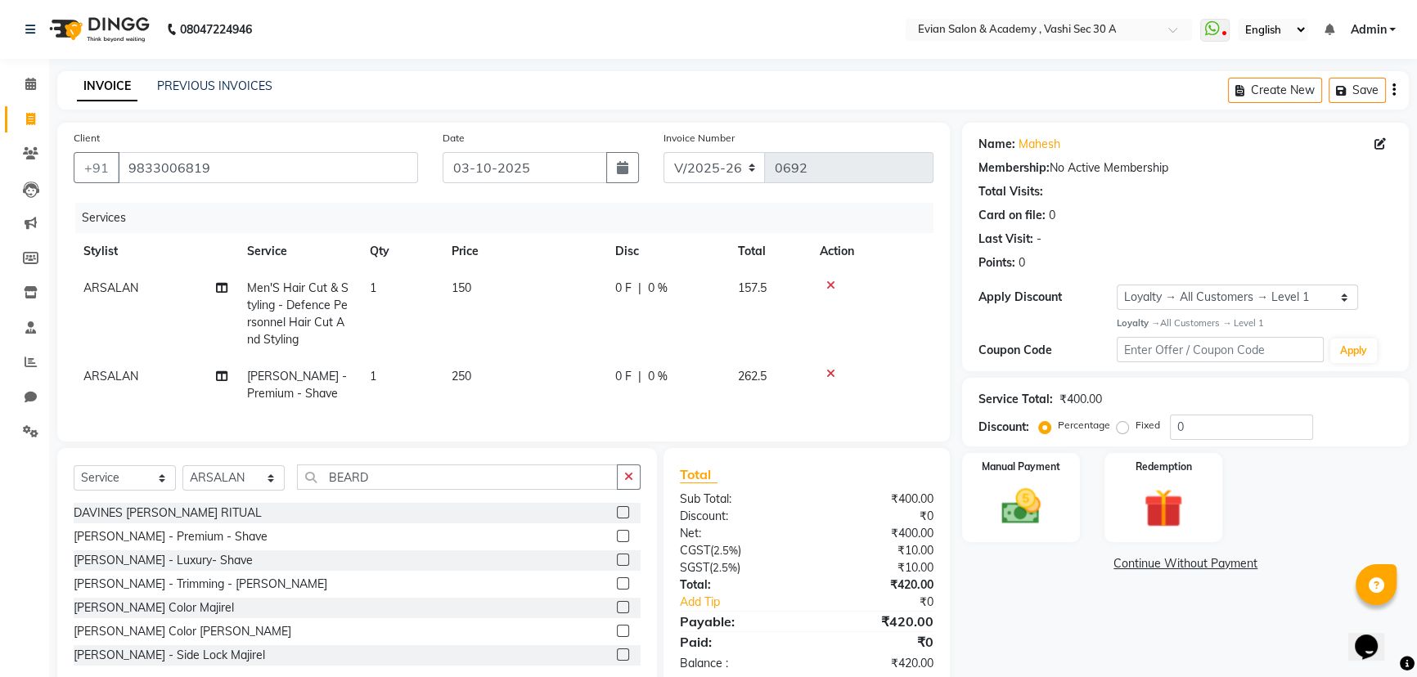
drag, startPoint x: 559, startPoint y: 384, endPoint x: 560, endPoint y: 374, distance: 9.9
click at [559, 379] on td "250" at bounding box center [524, 385] width 164 height 54
select select "45876"
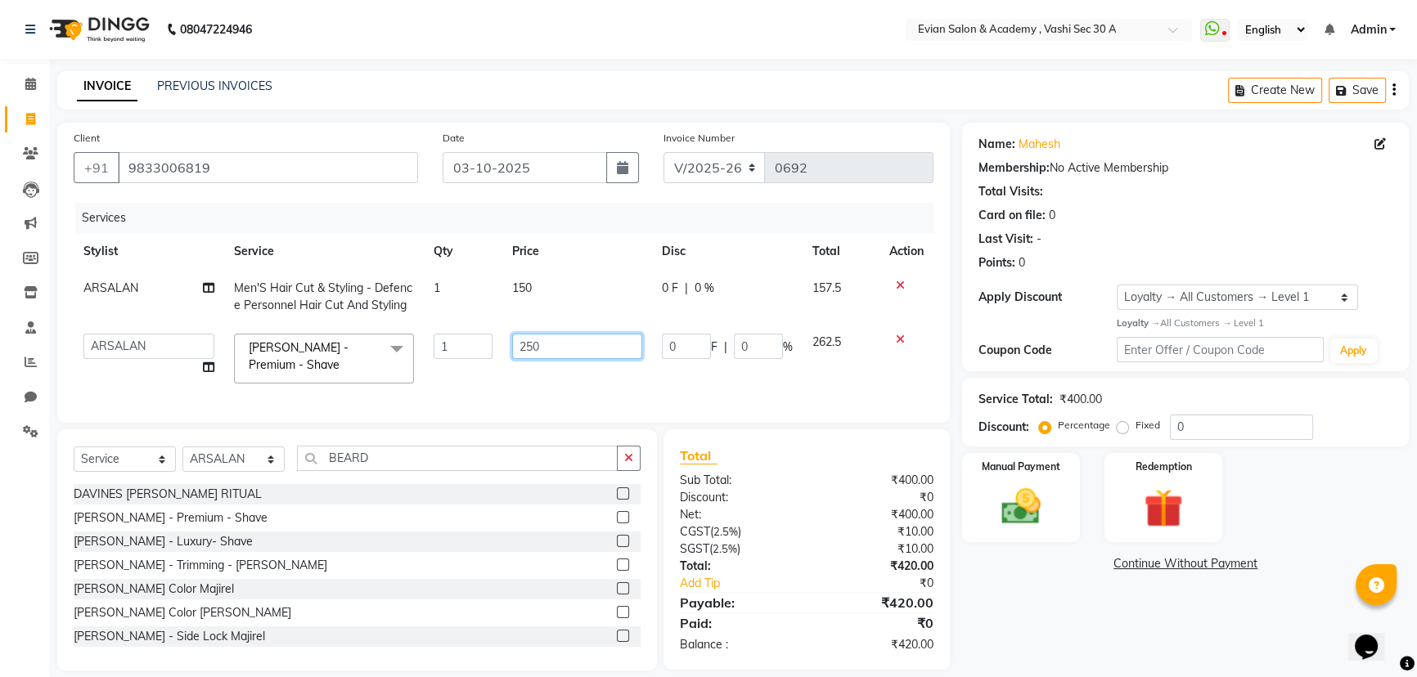
click at [550, 339] on input "250" at bounding box center [577, 346] width 130 height 25
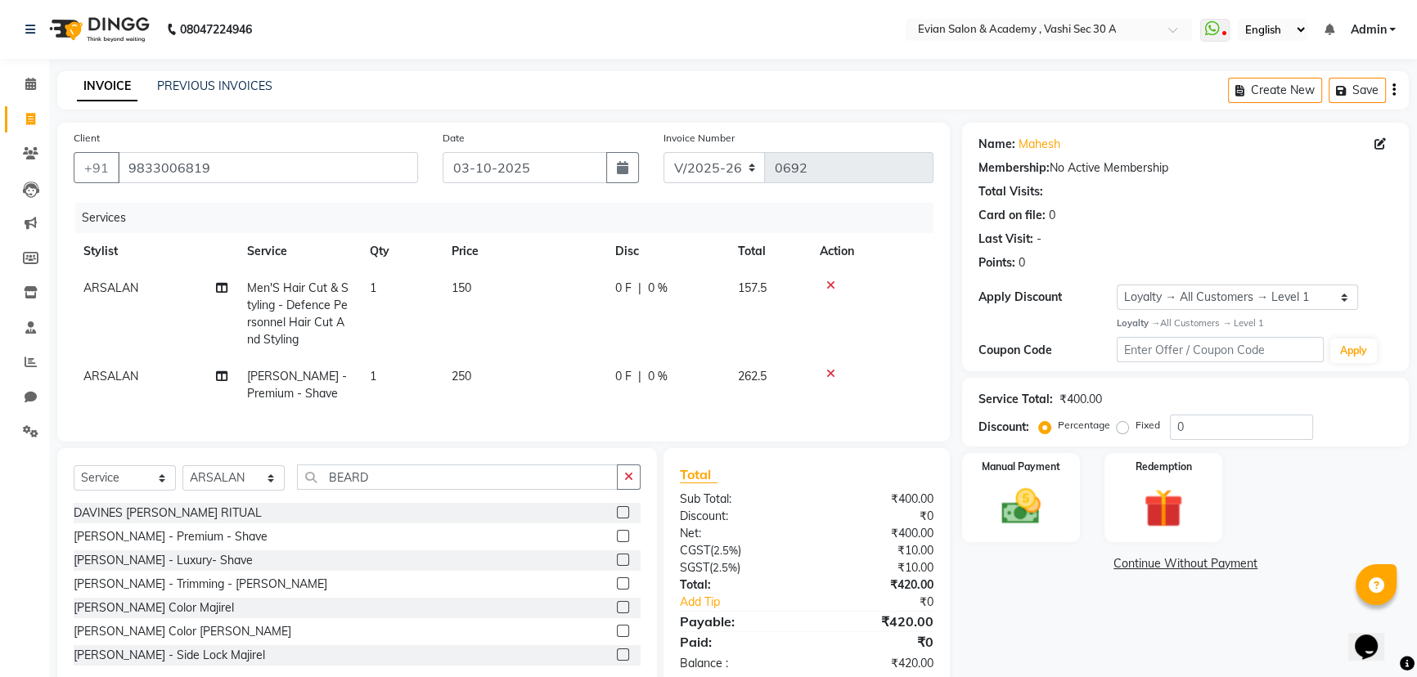
click at [540, 384] on td "250" at bounding box center [524, 385] width 164 height 54
select select "45876"
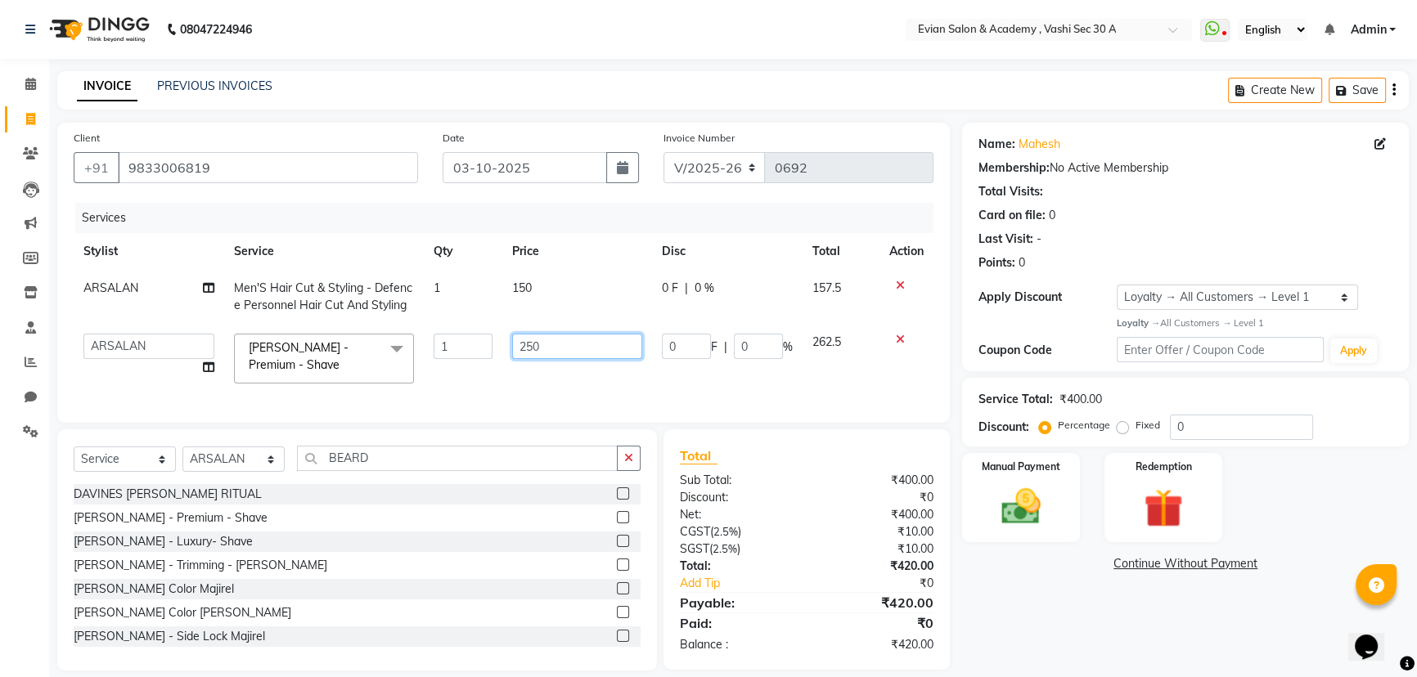
click at [556, 352] on input "250" at bounding box center [577, 346] width 130 height 25
type input "2"
type input "87.5"
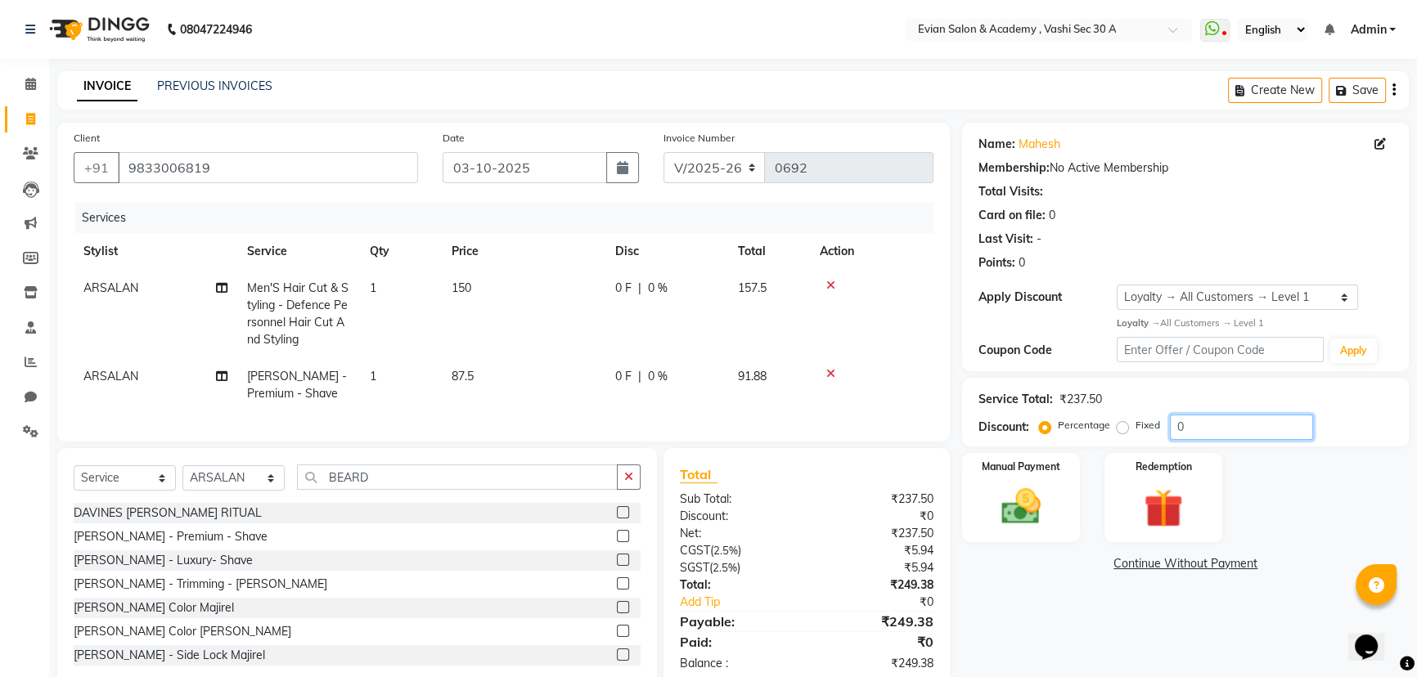
click at [1202, 425] on input "0" at bounding box center [1241, 427] width 143 height 25
type input "20"
click at [1392, 90] on icon "button" at bounding box center [1393, 90] width 3 height 1
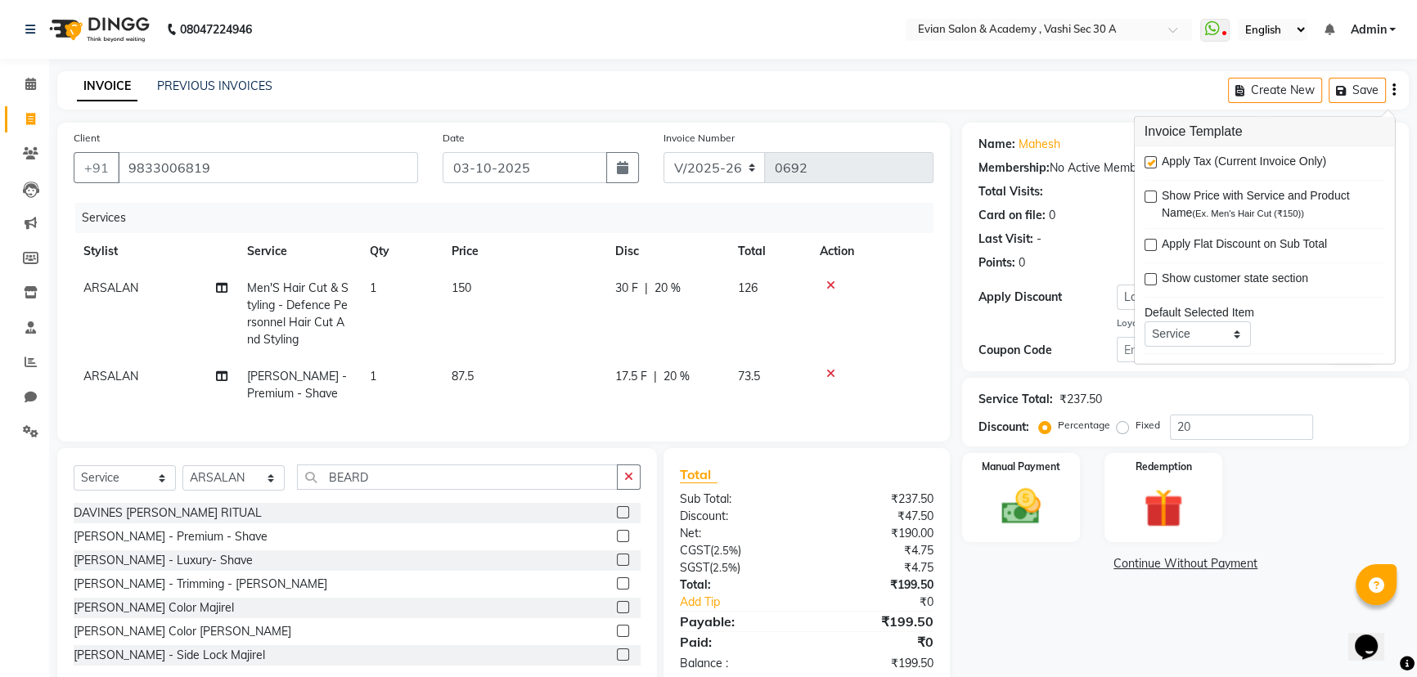
click at [1152, 161] on label at bounding box center [1150, 162] width 12 height 12
click at [1152, 161] on input "checkbox" at bounding box center [1149, 163] width 11 height 11
checkbox input "false"
click at [1051, 508] on img at bounding box center [1021, 506] width 66 height 47
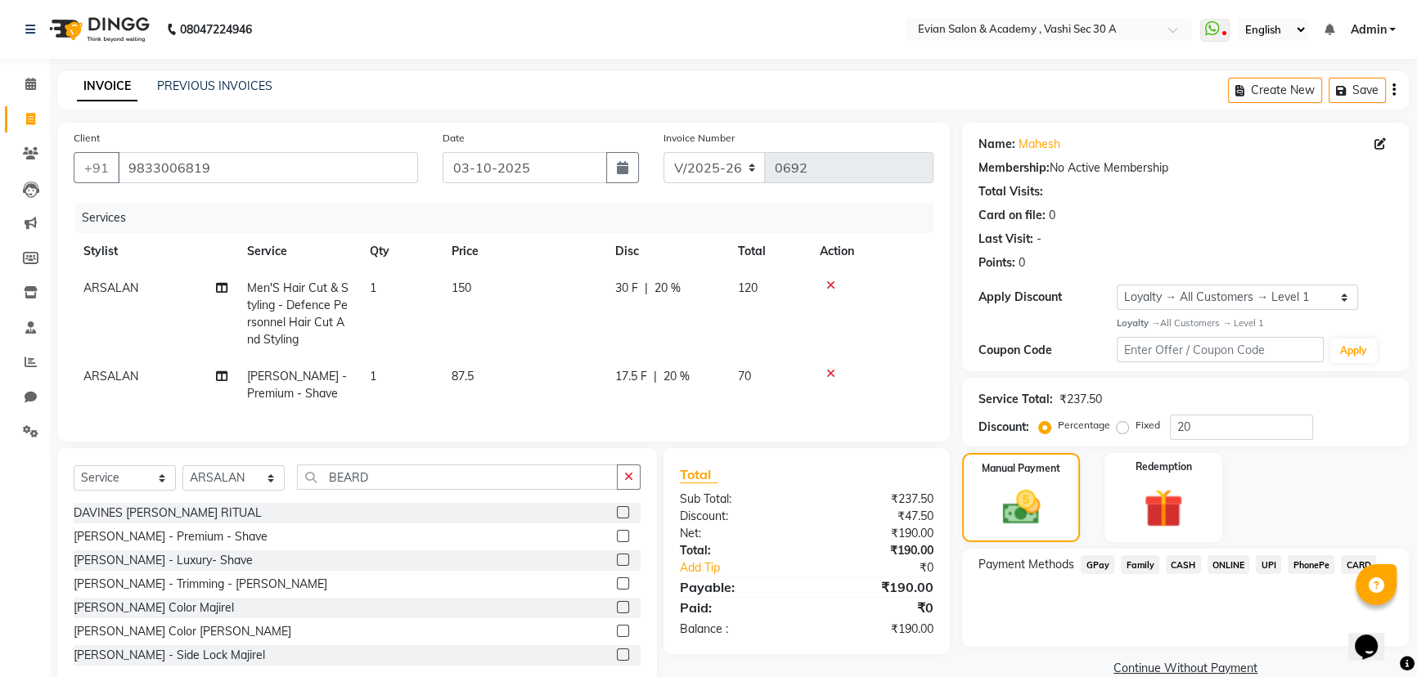
drag, startPoint x: 1183, startPoint y: 564, endPoint x: 1192, endPoint y: 579, distance: 17.7
click at [1185, 565] on span "CASH" at bounding box center [1182, 564] width 35 height 19
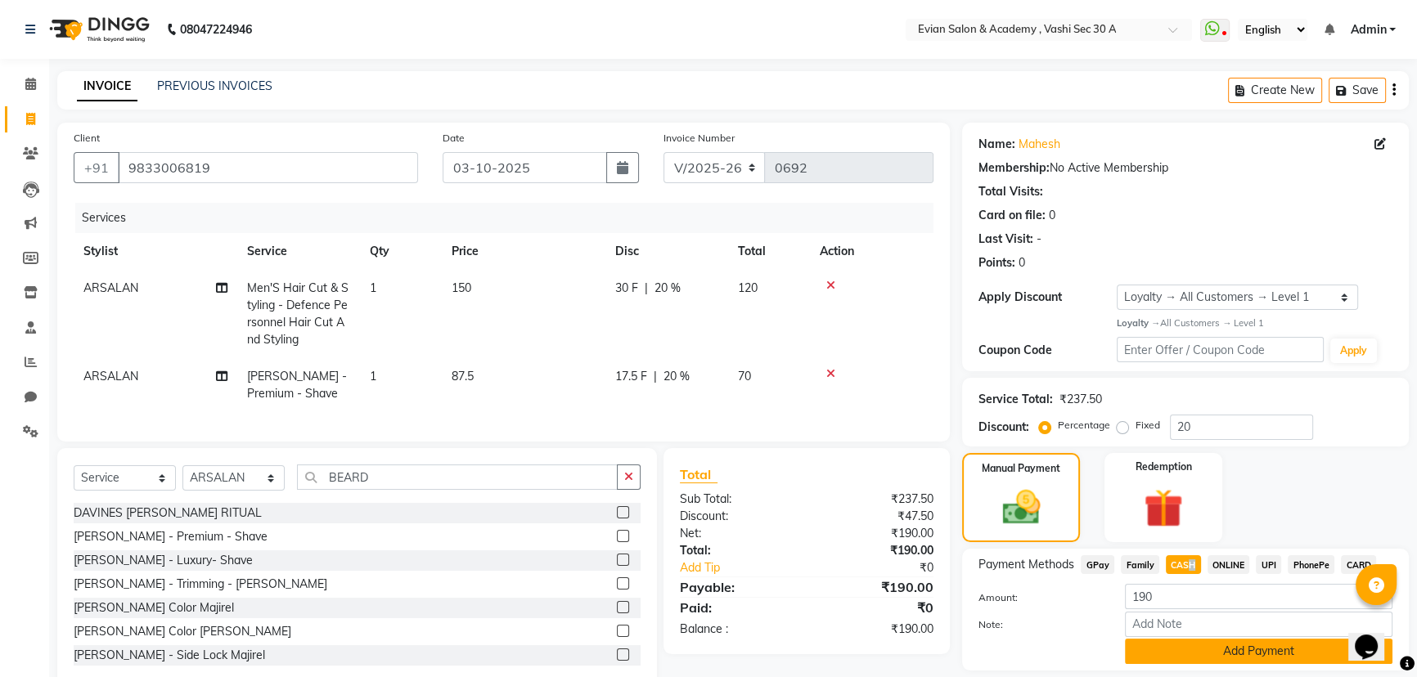
click at [1237, 650] on button "Add Payment" at bounding box center [1258, 651] width 267 height 25
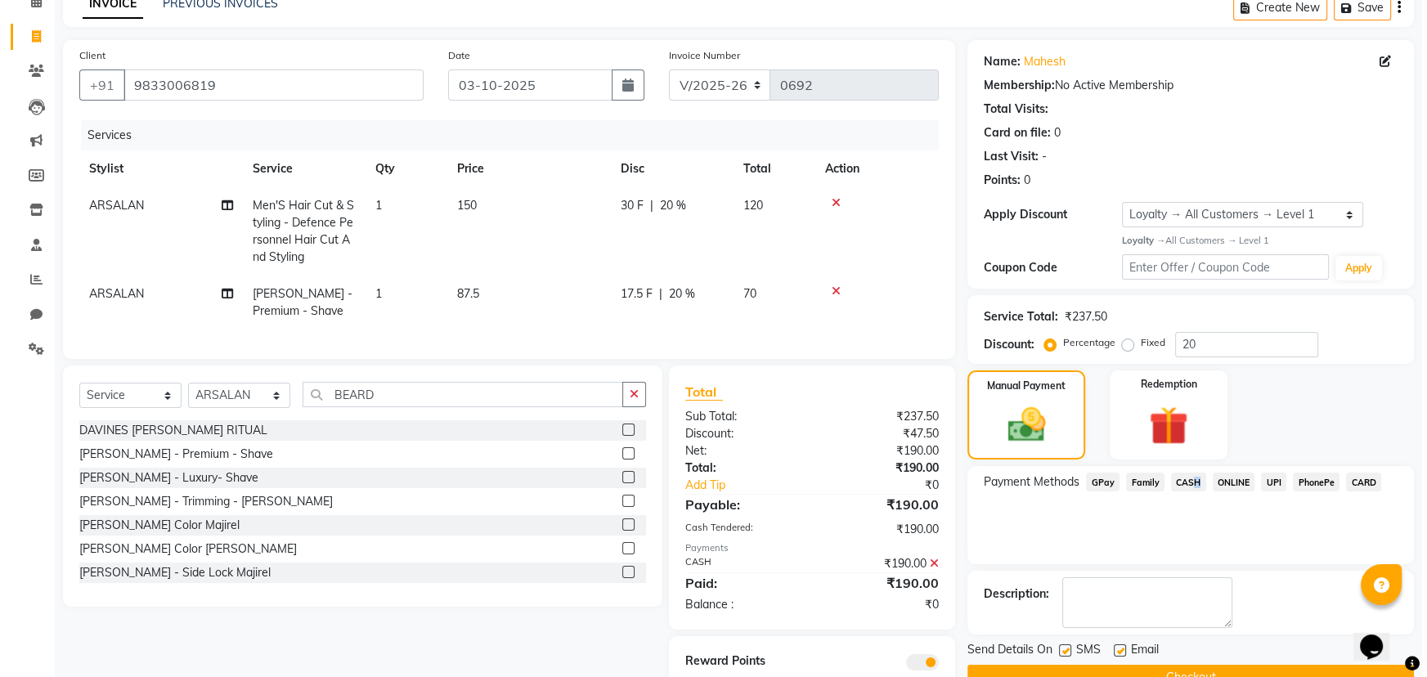
scroll to position [152, 0]
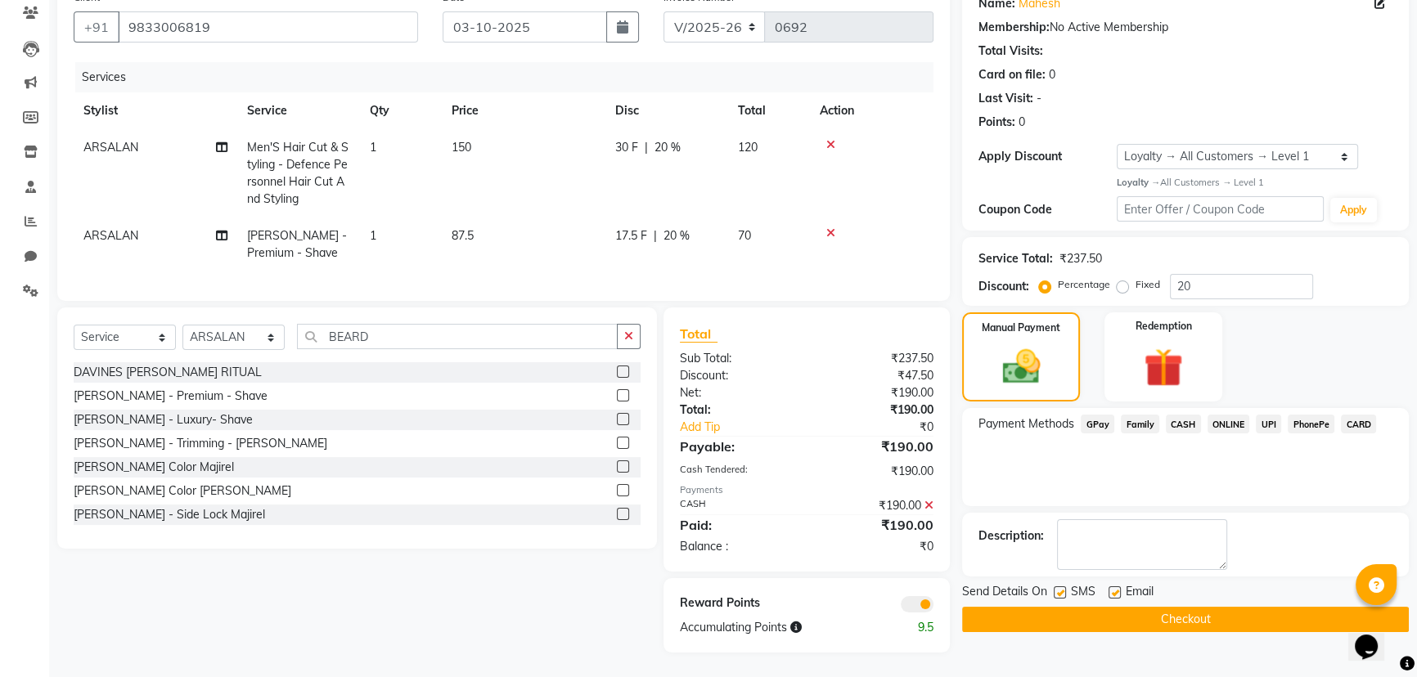
click at [916, 605] on span at bounding box center [916, 604] width 33 height 16
click at [933, 607] on input "checkbox" at bounding box center [933, 607] width 0 height 0
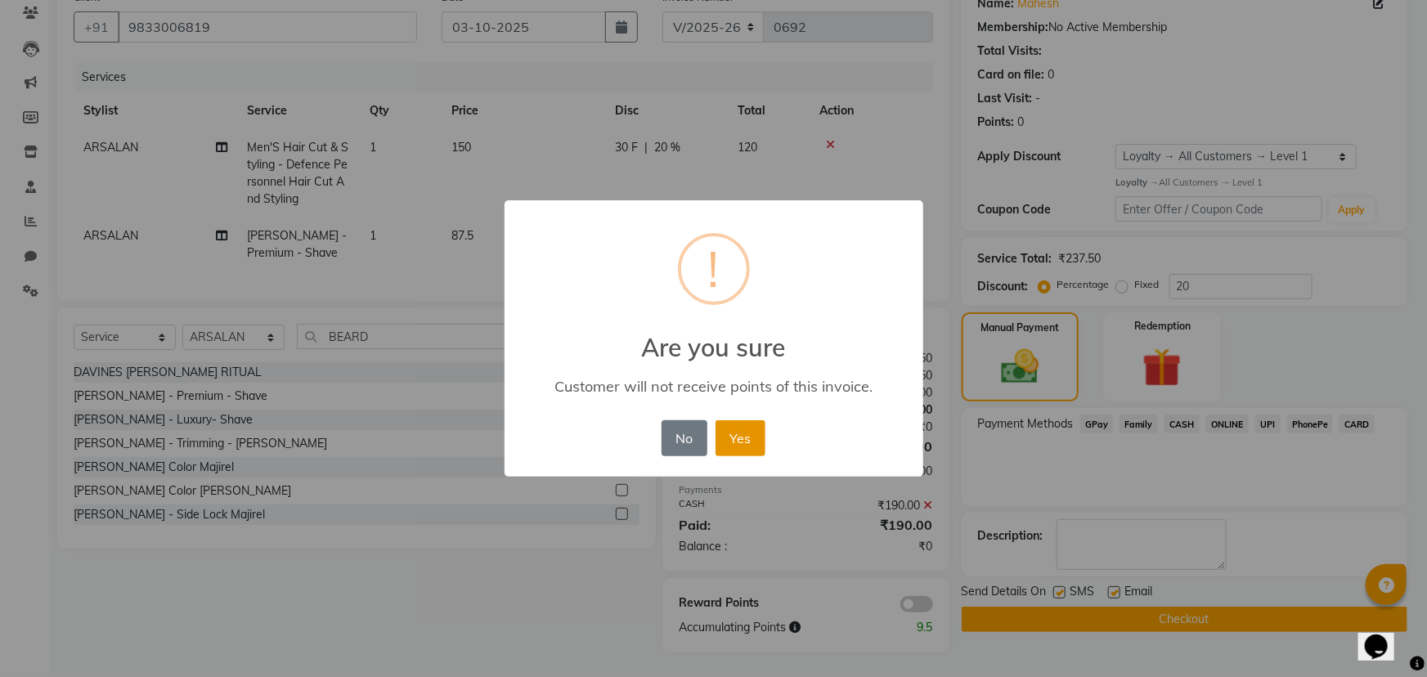
click at [742, 433] on button "Yes" at bounding box center [741, 438] width 50 height 36
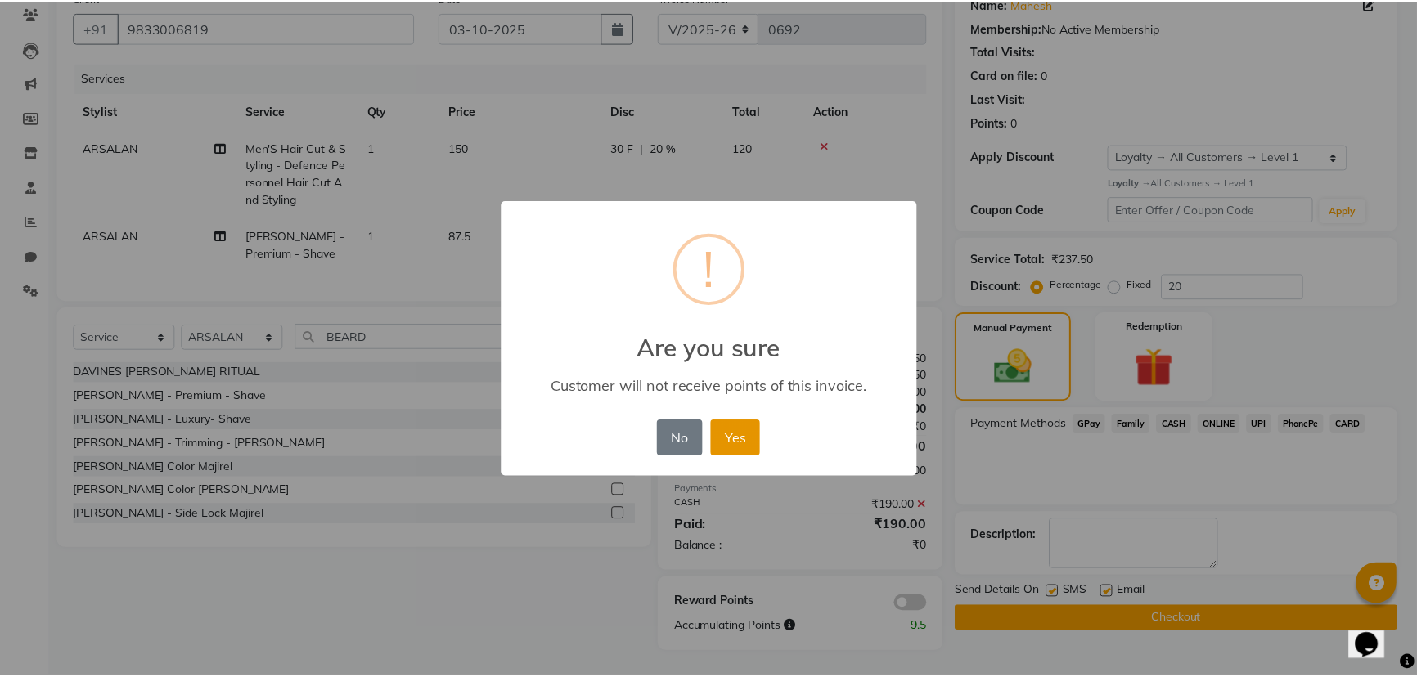
scroll to position [128, 0]
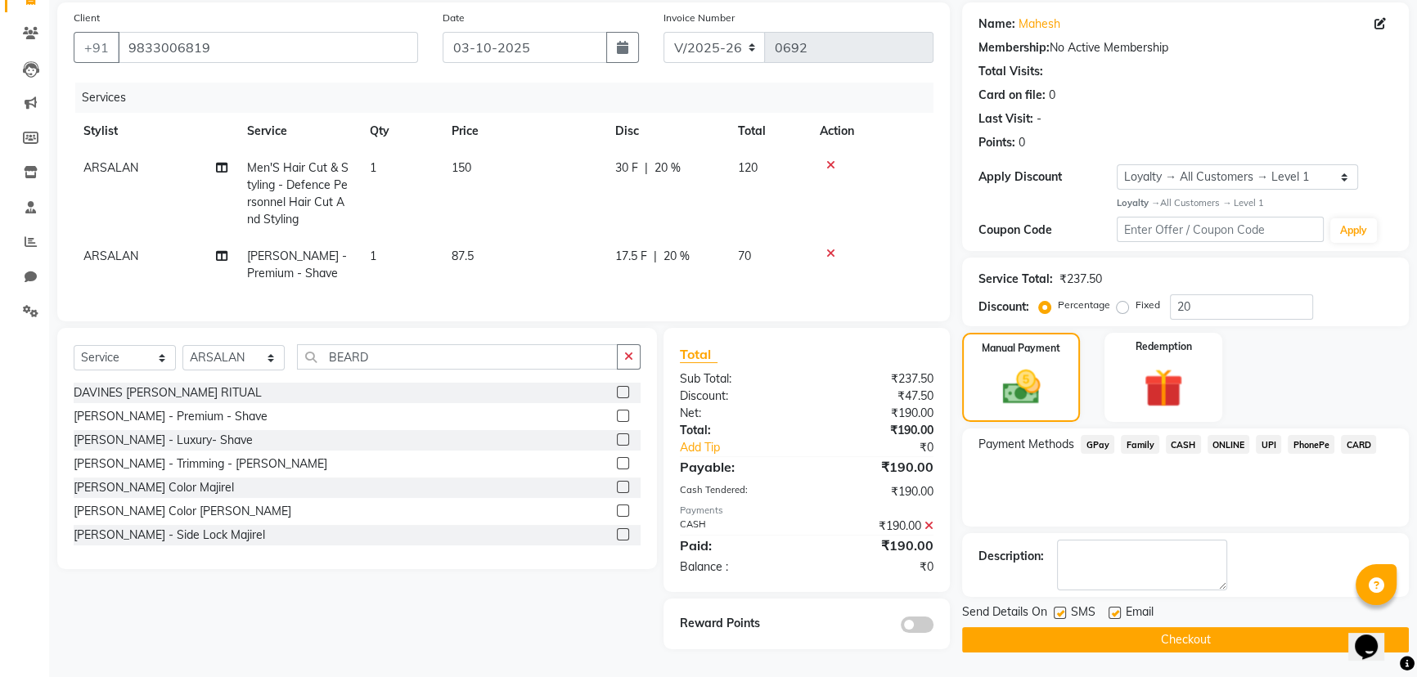
click at [1025, 633] on button "Checkout" at bounding box center [1185, 639] width 447 height 25
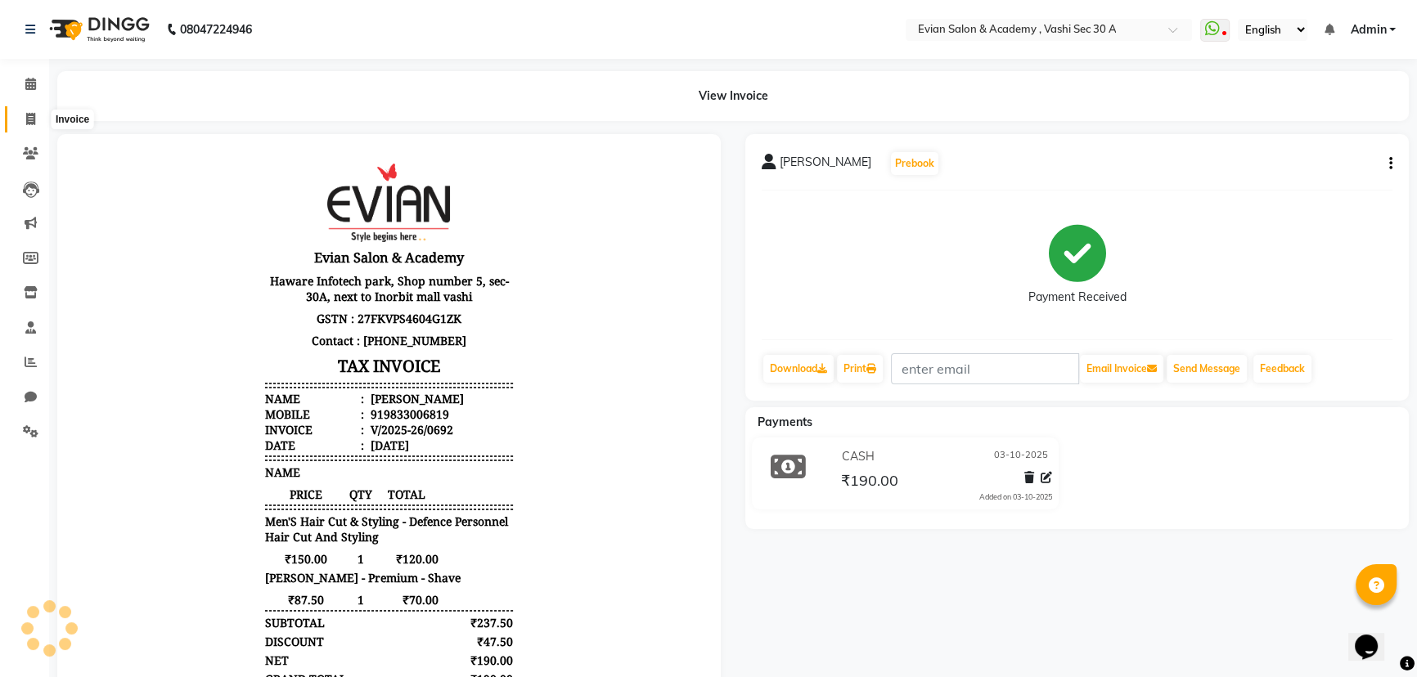
click at [29, 122] on icon at bounding box center [30, 119] width 9 height 12
select select "service"
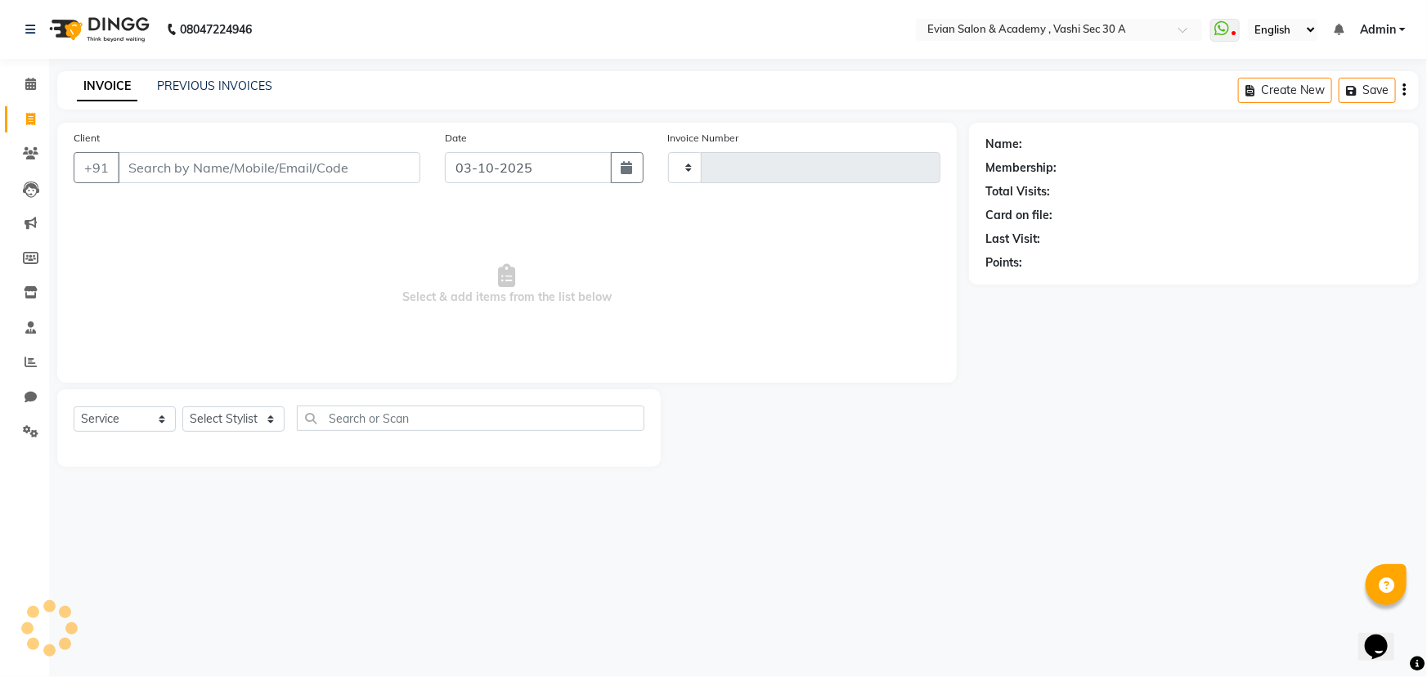
click at [152, 161] on input "Client" at bounding box center [269, 167] width 303 height 31
type input "7014755480"
type input "0693"
select select "4961"
type input "7014755480"
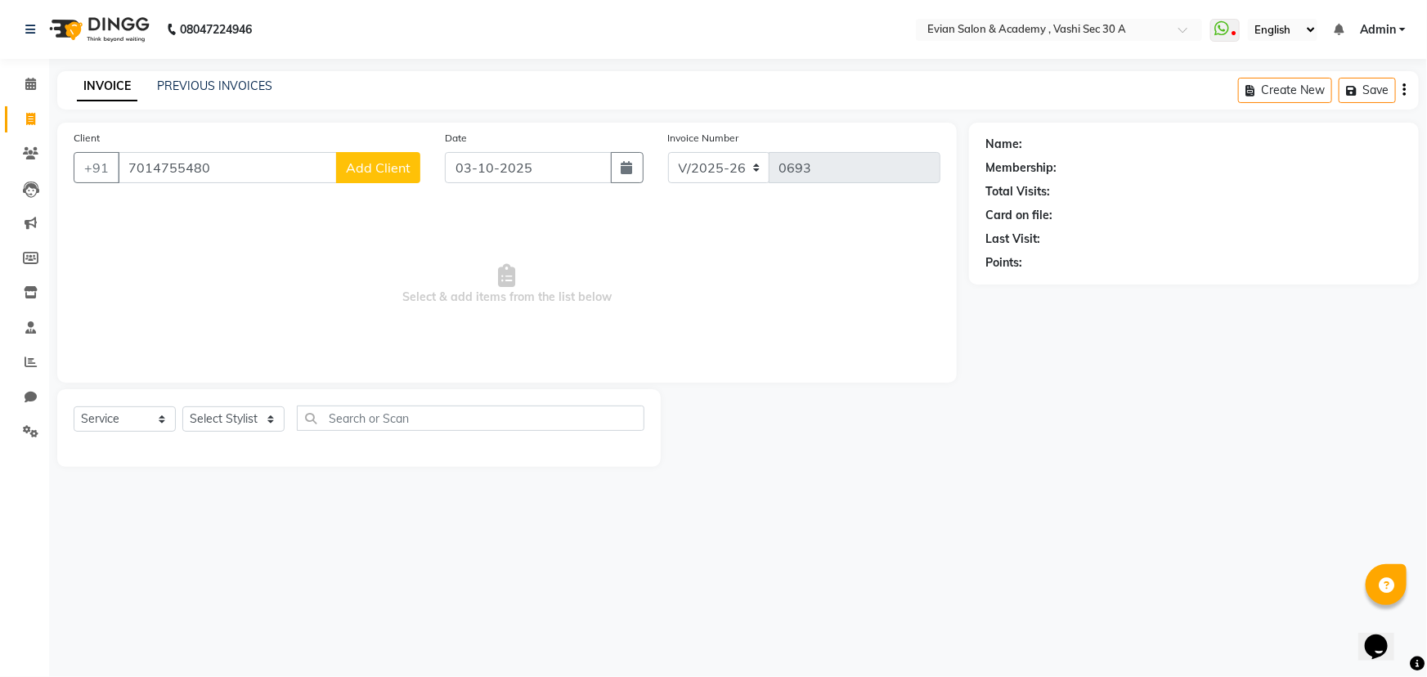
click at [395, 177] on button "Add Client" at bounding box center [378, 167] width 84 height 31
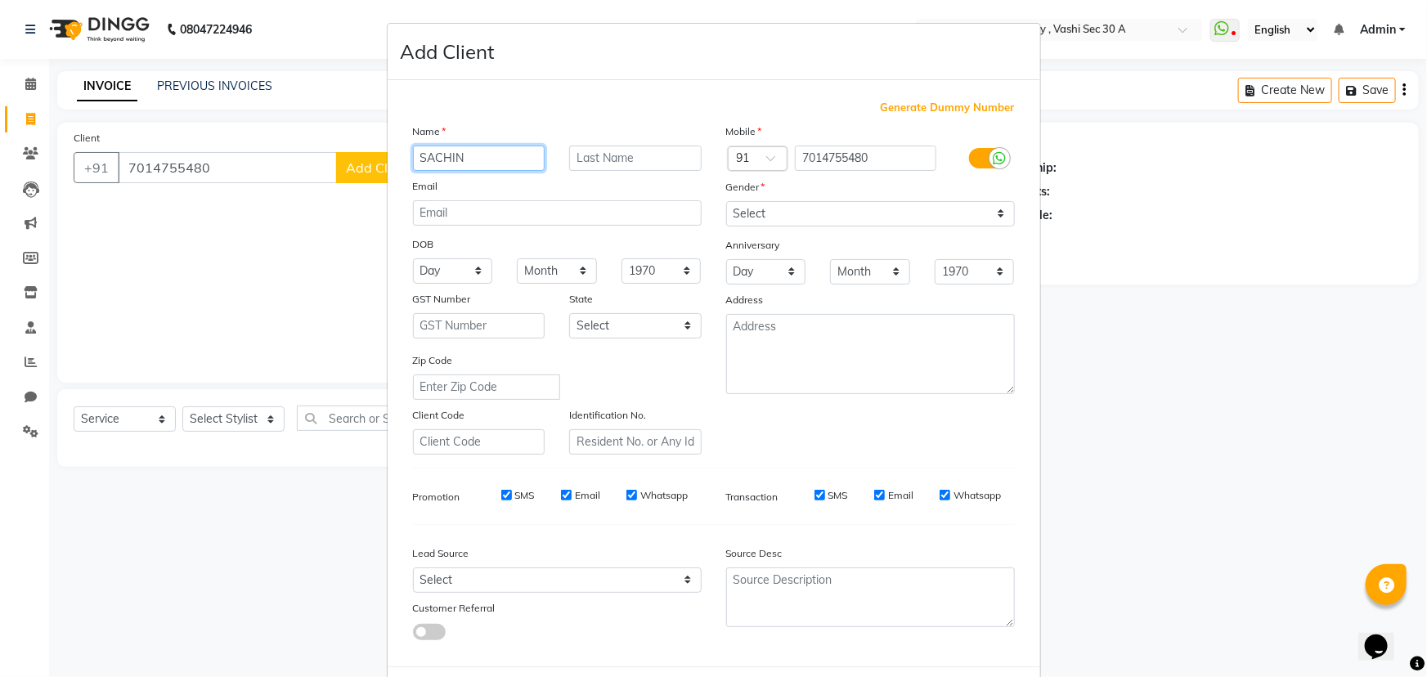
type input "SACHIN"
click at [793, 211] on select "Select [DEMOGRAPHIC_DATA] [DEMOGRAPHIC_DATA] Other Prefer Not To Say" at bounding box center [870, 213] width 289 height 25
select select "[DEMOGRAPHIC_DATA]"
click at [726, 201] on select "Select [DEMOGRAPHIC_DATA] [DEMOGRAPHIC_DATA] Other Prefer Not To Say" at bounding box center [870, 213] width 289 height 25
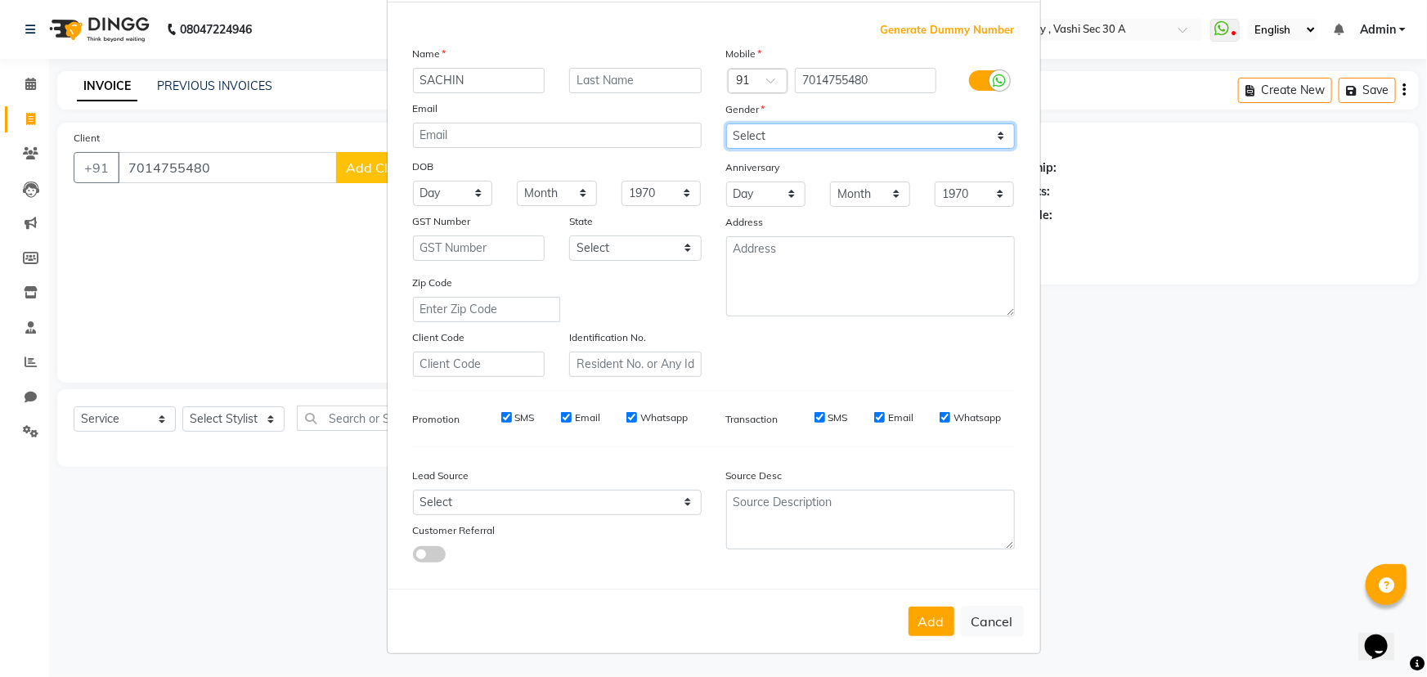
scroll to position [82, 0]
click at [927, 619] on button "Add" at bounding box center [932, 621] width 46 height 29
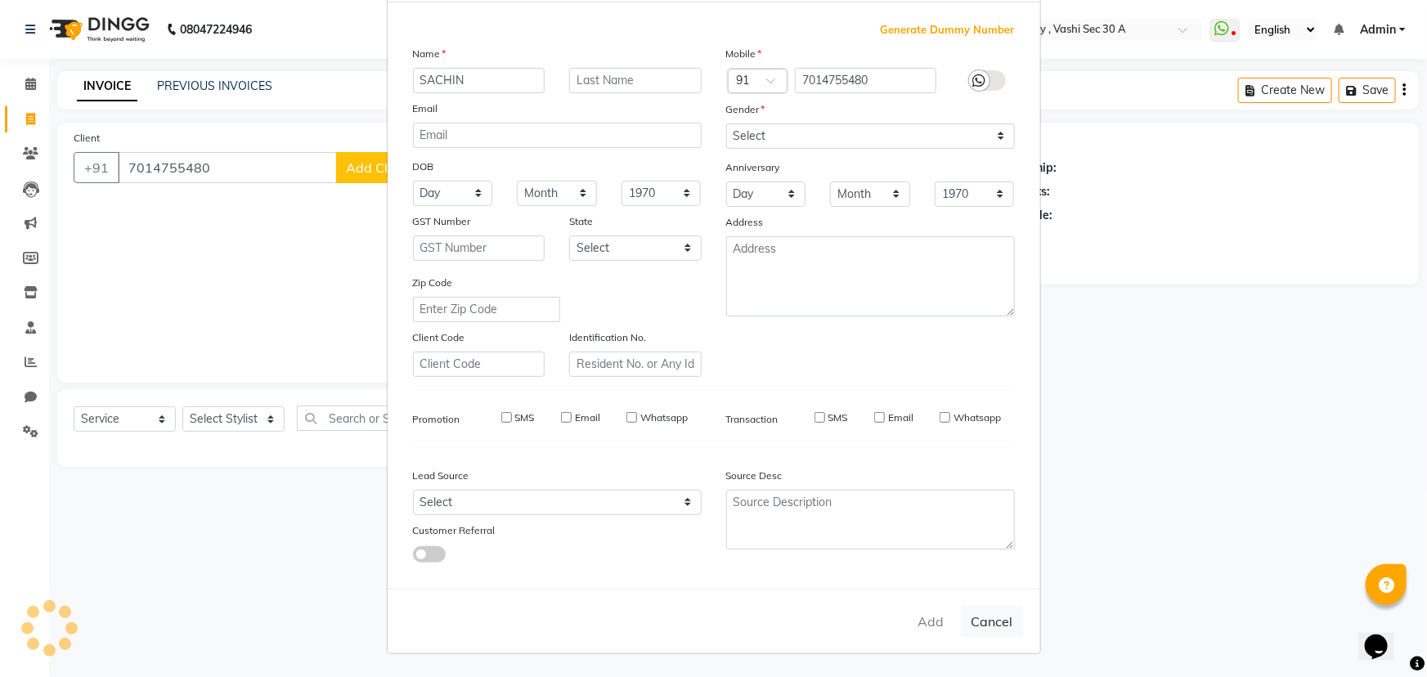
select select
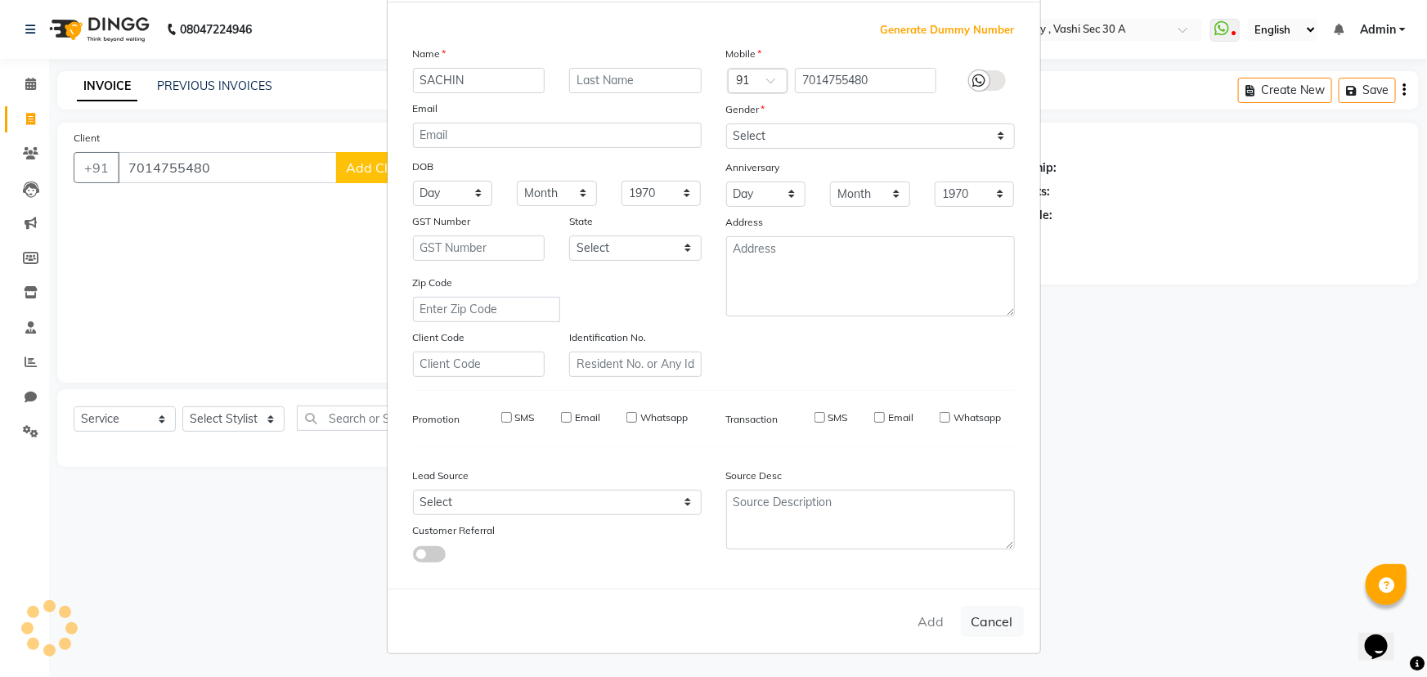
select select
checkbox input "false"
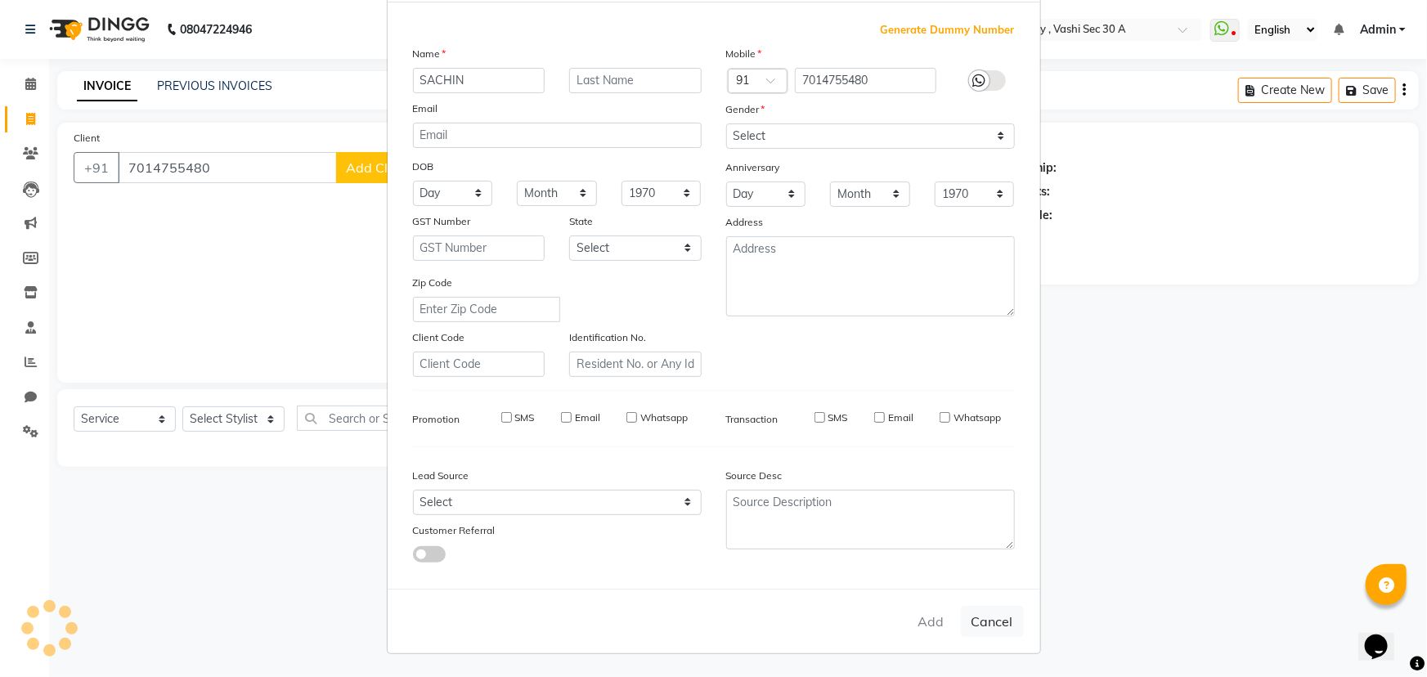
checkbox input "false"
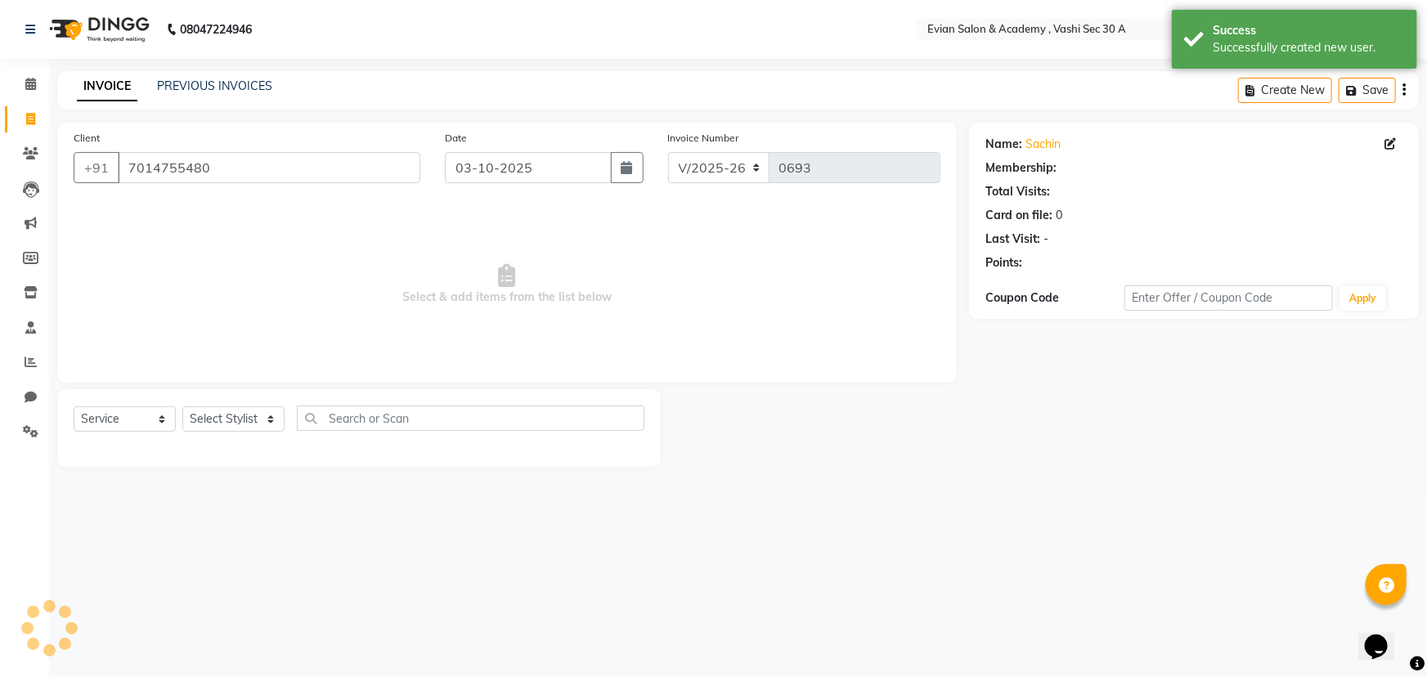
select select "1: Object"
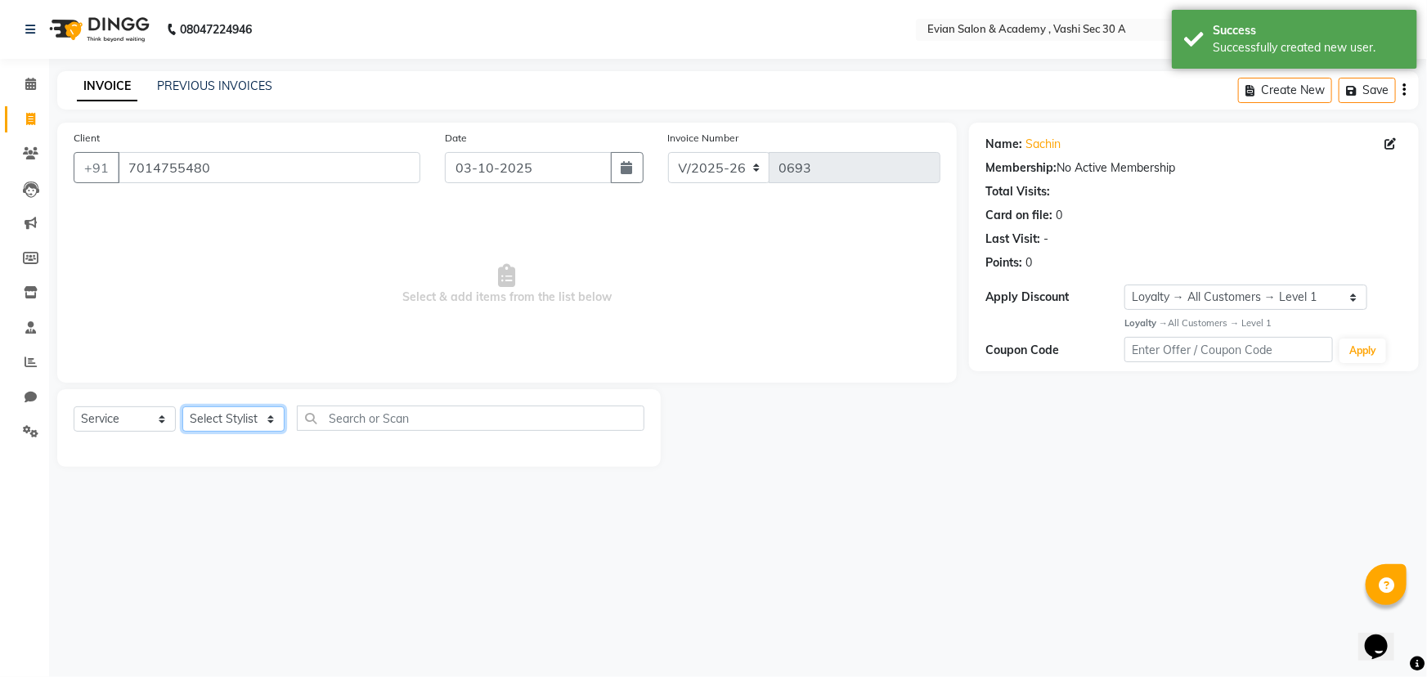
click at [245, 420] on select "Select Stylist [PERSON_NAME] SIR Admin [PERSON_NAME] [PERSON_NAME] DISHA MAMPI …" at bounding box center [233, 418] width 102 height 25
select select "39659"
click at [182, 406] on select "Select Stylist [PERSON_NAME] SIR Admin [PERSON_NAME] [PERSON_NAME] DISHA MAMPI …" at bounding box center [233, 418] width 102 height 25
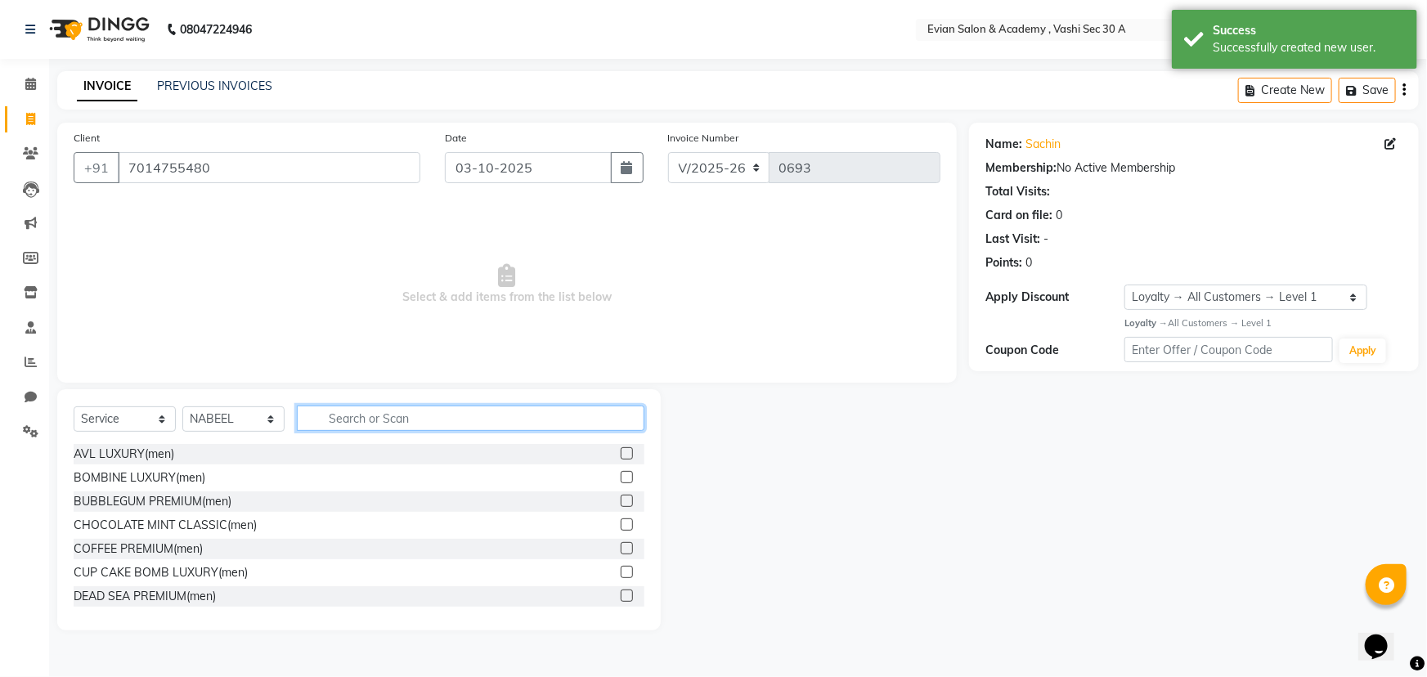
click at [373, 416] on input "text" at bounding box center [471, 418] width 348 height 25
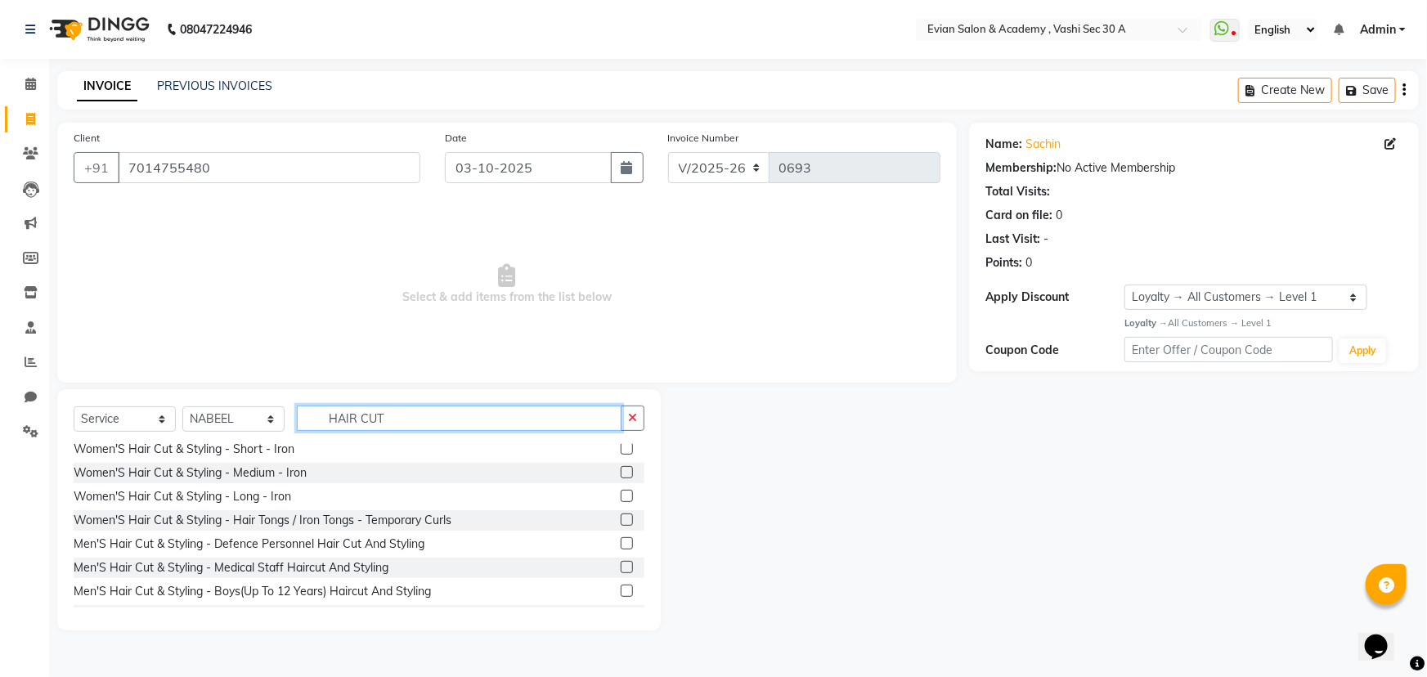
scroll to position [371, 0]
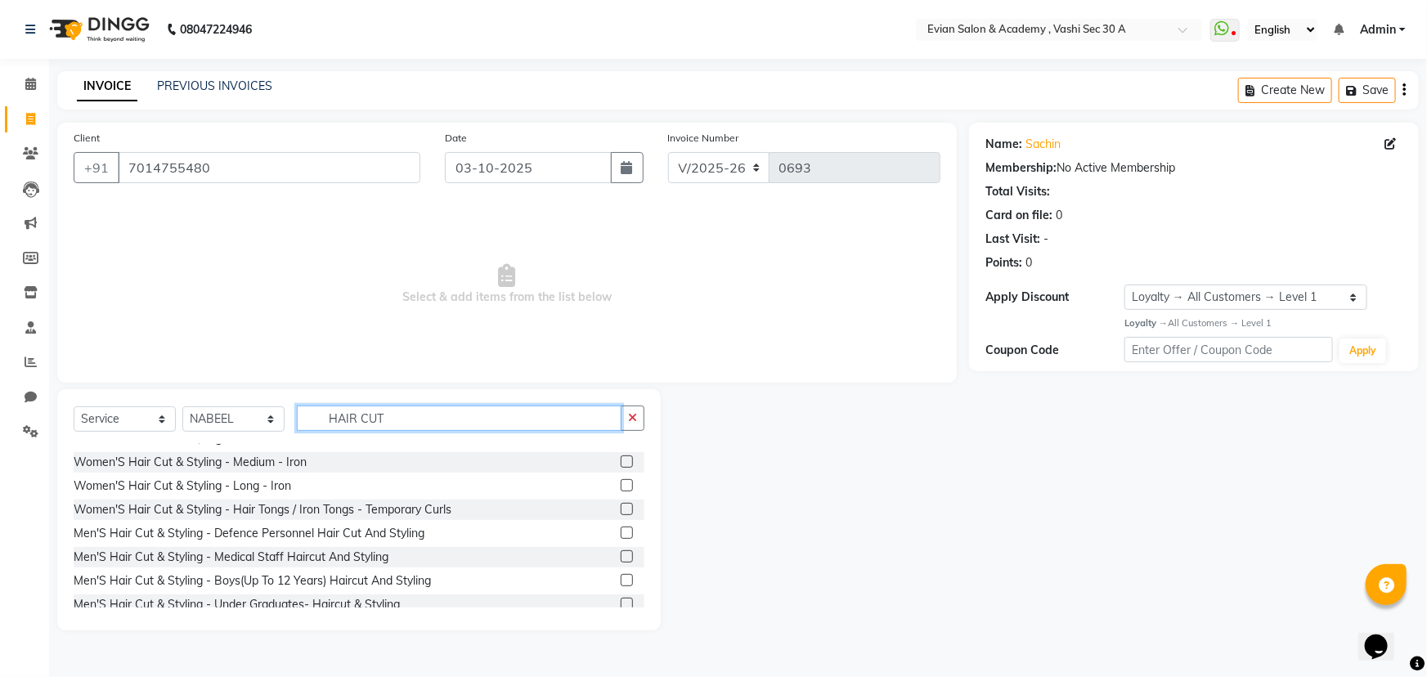
type input "HAIR CUT"
click at [621, 531] on label at bounding box center [627, 533] width 12 height 12
click at [621, 531] on input "checkbox" at bounding box center [626, 533] width 11 height 11
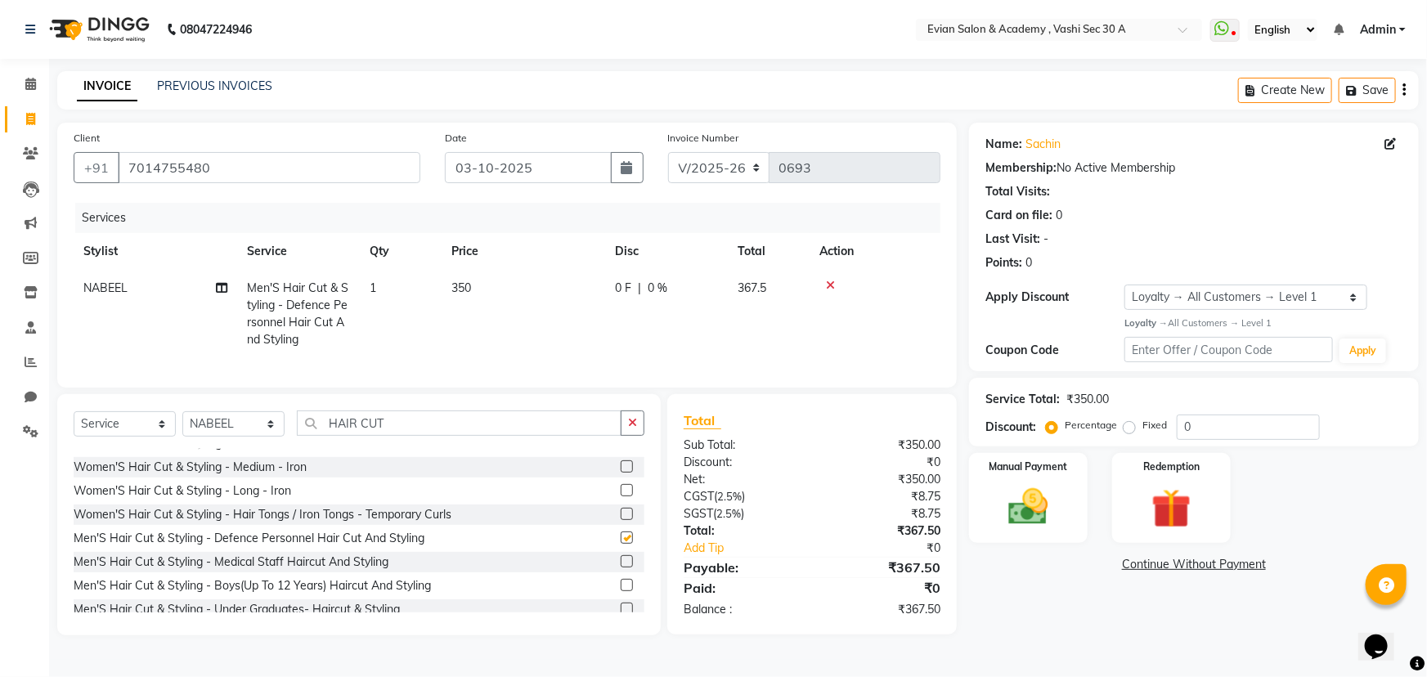
checkbox input "false"
click at [424, 432] on input "HAIR CUT" at bounding box center [459, 423] width 325 height 25
type input "H"
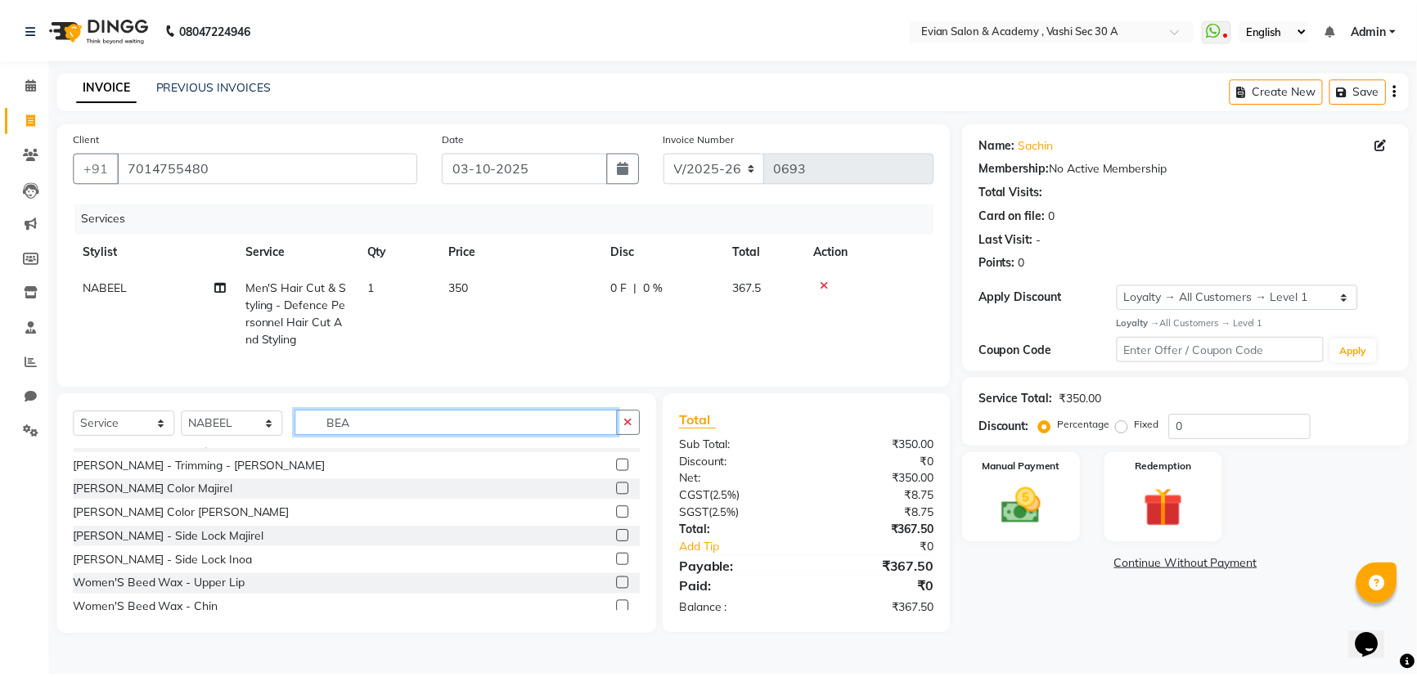
scroll to position [0, 0]
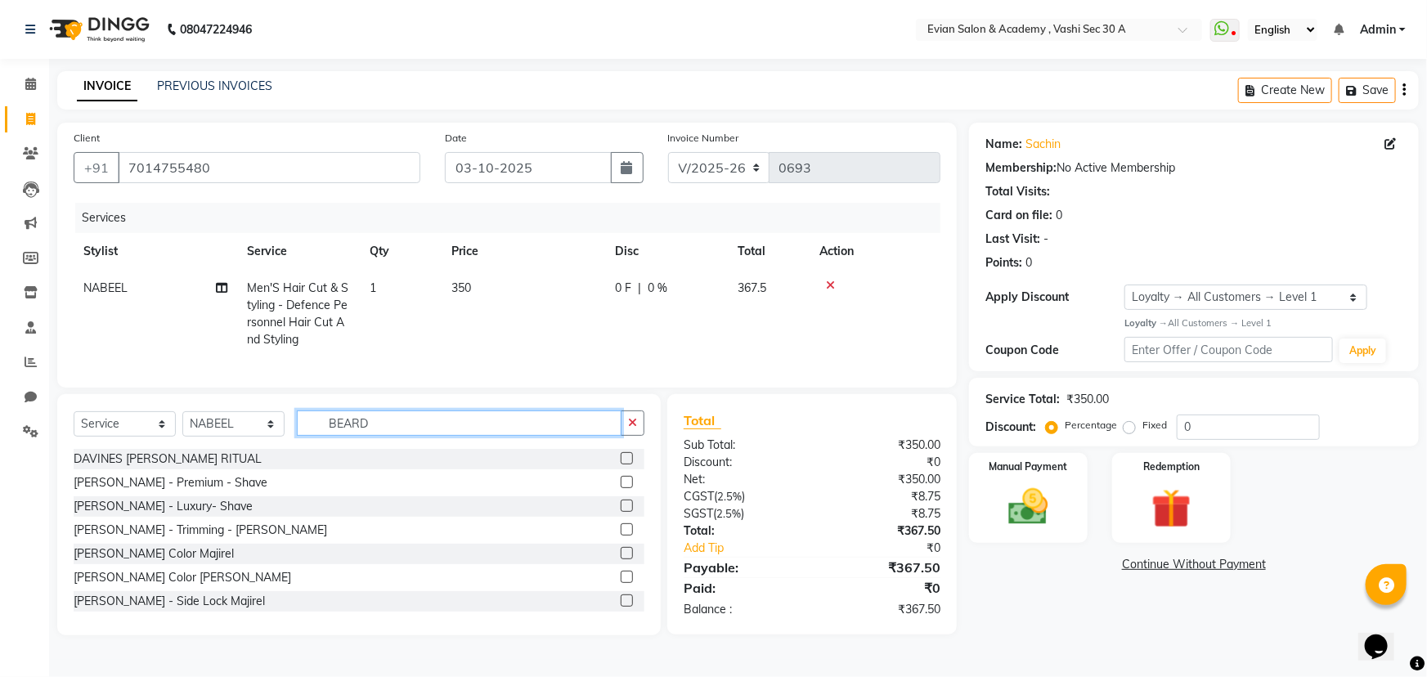
type input "BEARD"
click at [621, 536] on label at bounding box center [627, 529] width 12 height 12
click at [621, 536] on input "checkbox" at bounding box center [626, 530] width 11 height 11
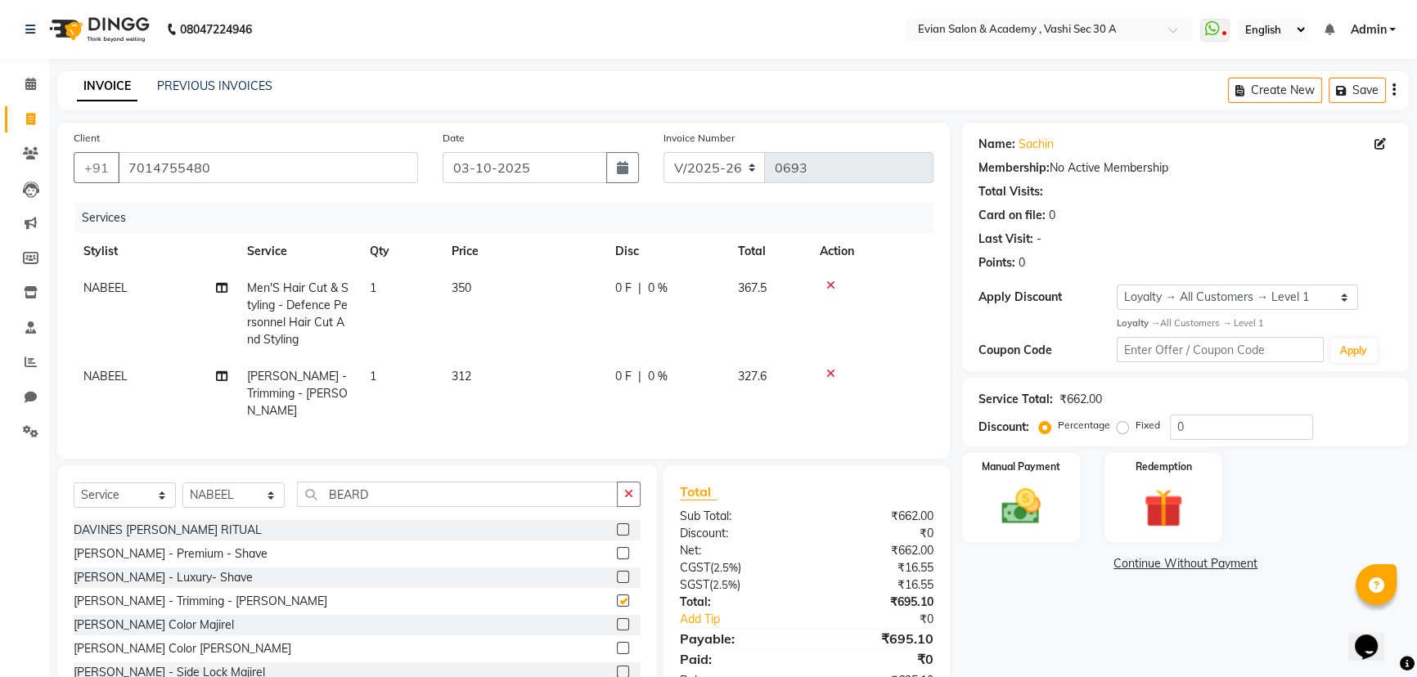
checkbox input "false"
click at [1187, 431] on input "0" at bounding box center [1241, 427] width 143 height 25
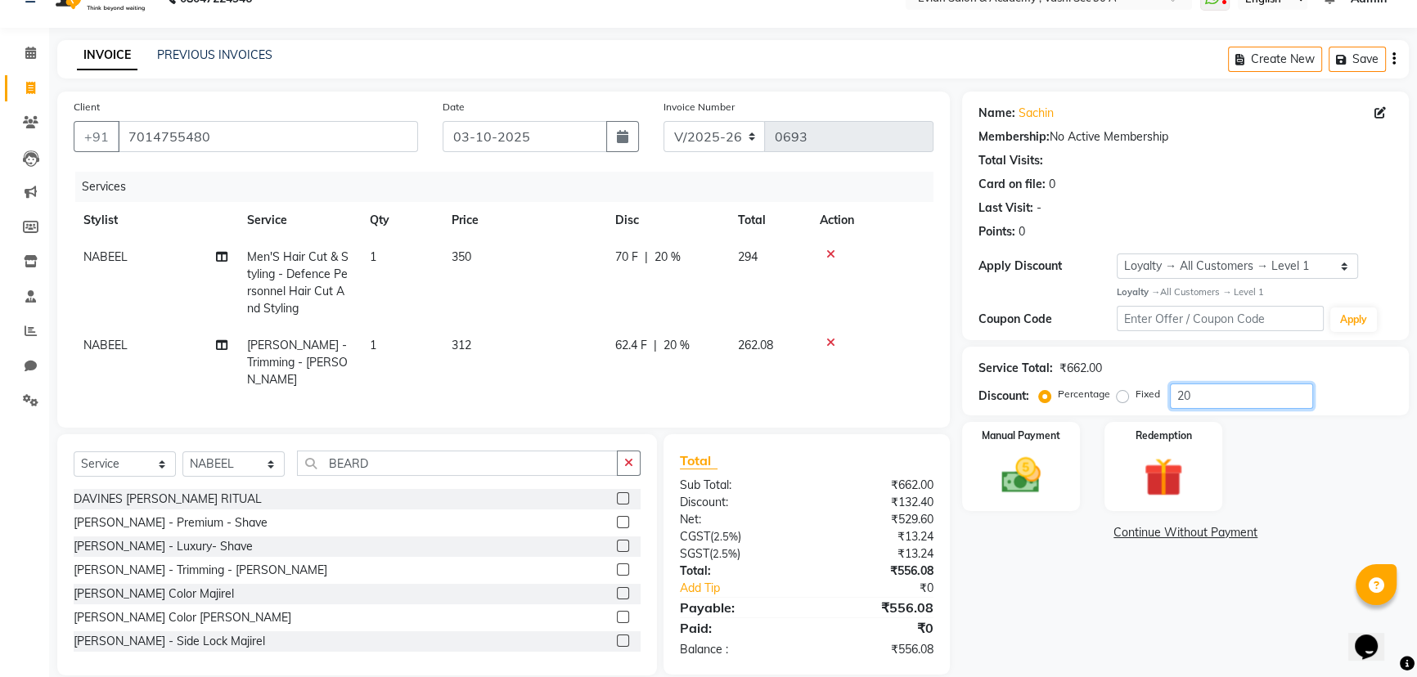
scroll to position [48, 0]
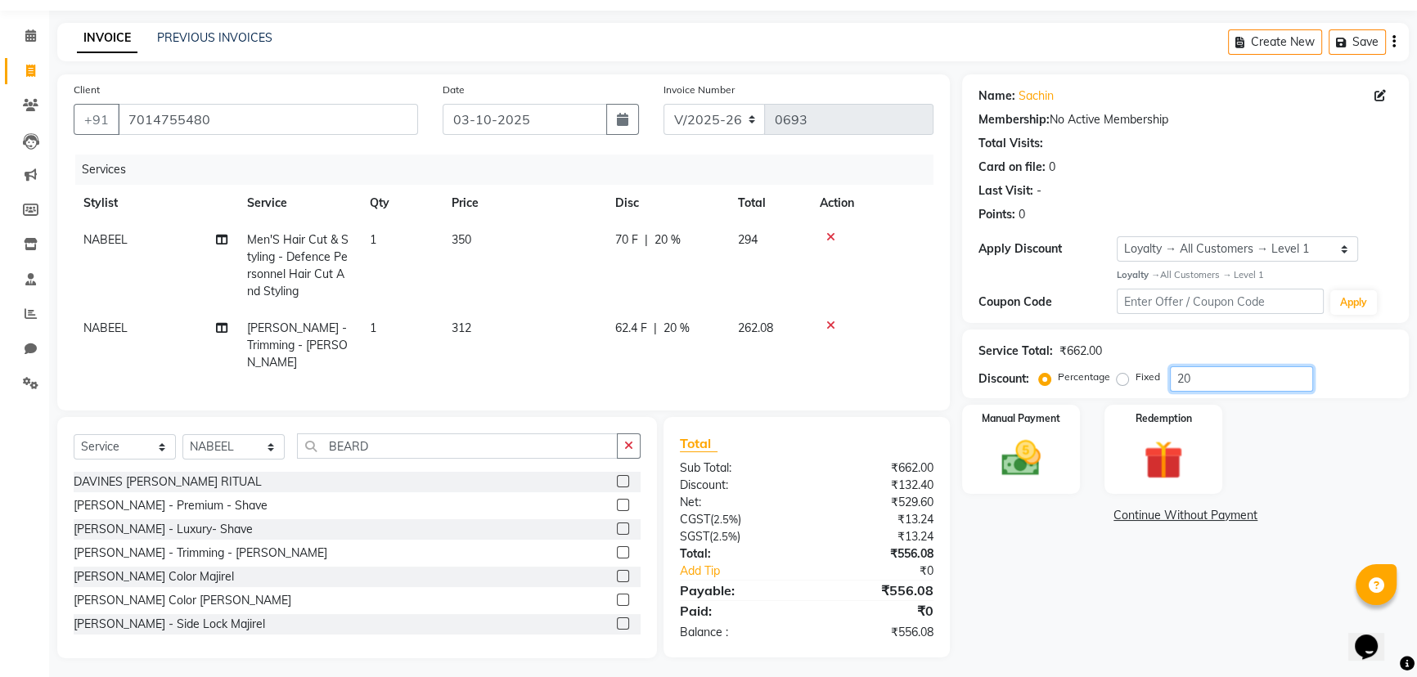
type input "20"
click at [1129, 581] on div "Name: Sachin Membership: No Active Membership Total Visits: Card on file: 0 Las…" at bounding box center [1191, 366] width 459 height 584
click at [1394, 40] on button "button" at bounding box center [1393, 42] width 3 height 38
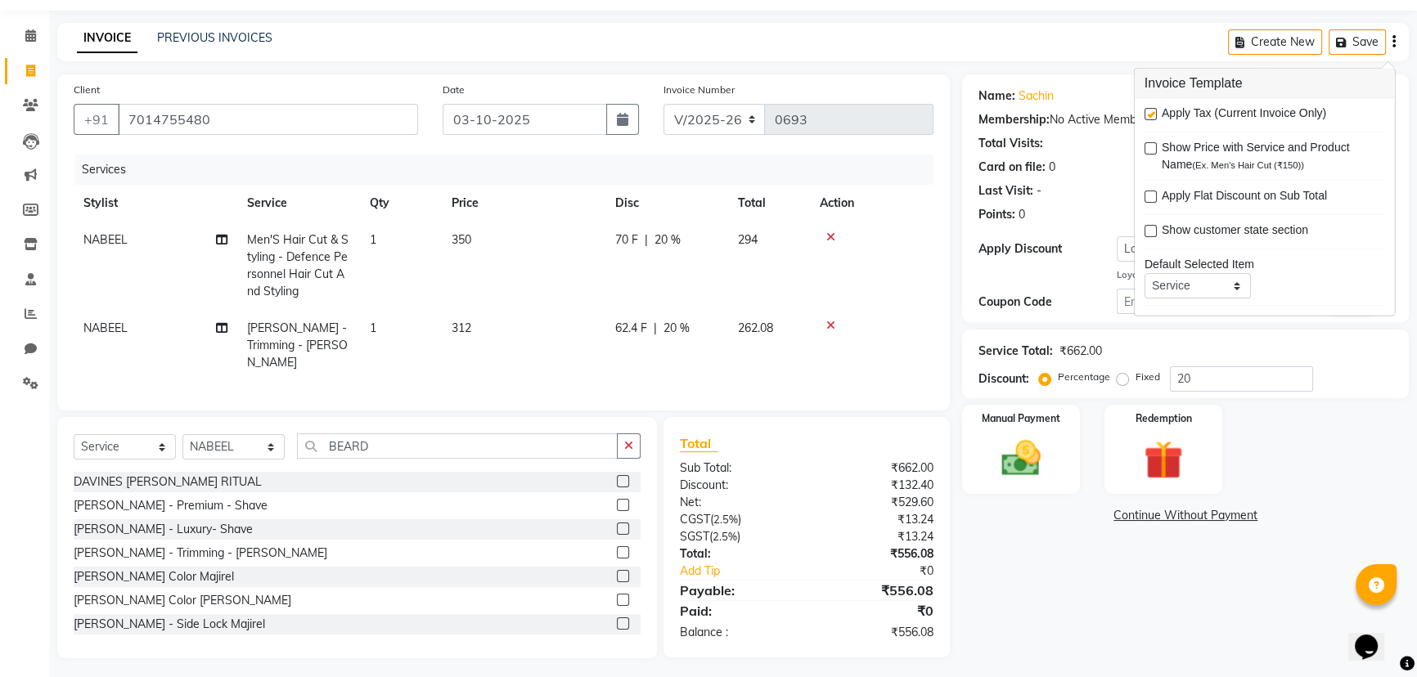
click at [1046, 564] on div "Name: Sachin Membership: No Active Membership Total Visits: Card on file: 0 Las…" at bounding box center [1191, 366] width 459 height 584
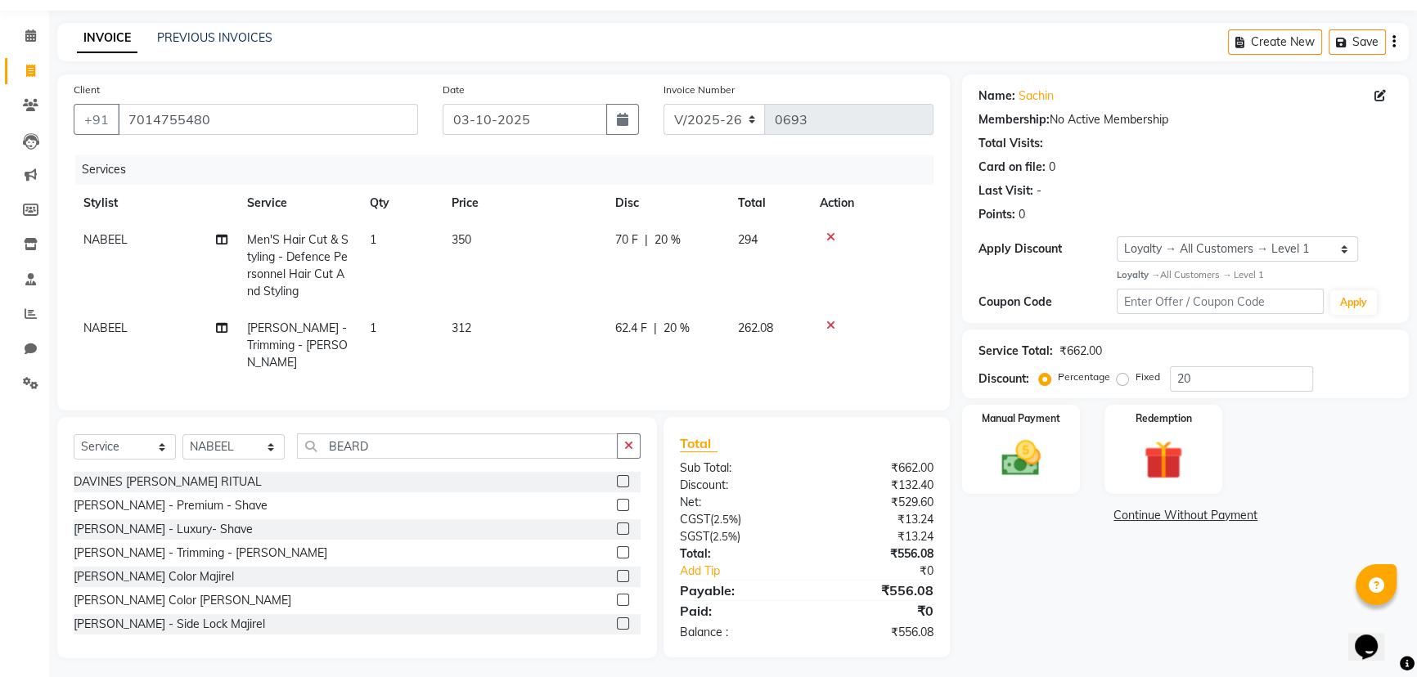
click at [1393, 42] on icon "button" at bounding box center [1393, 42] width 3 height 1
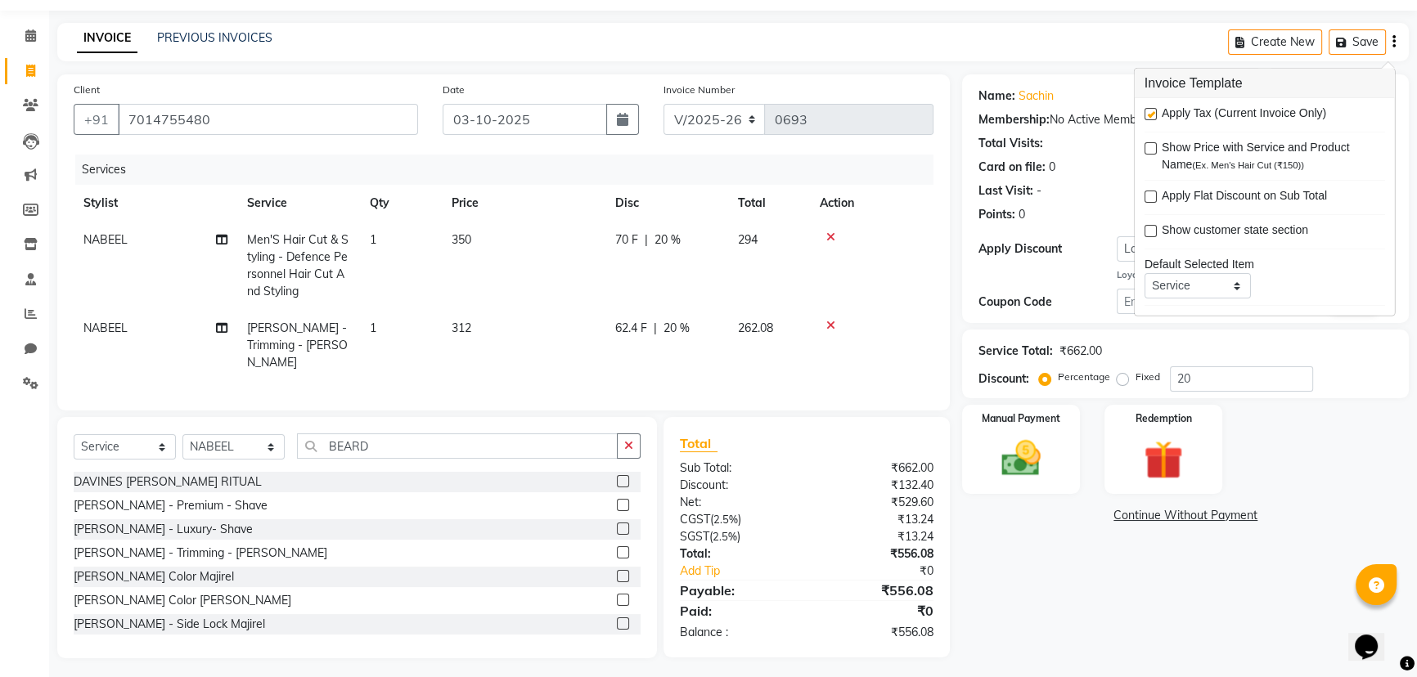
click at [1154, 111] on label at bounding box center [1150, 114] width 12 height 12
click at [1154, 111] on input "checkbox" at bounding box center [1149, 115] width 11 height 11
checkbox input "false"
click at [1064, 556] on div "Name: Sachin Membership: No Active Membership Total Visits: Card on file: 0 Las…" at bounding box center [1191, 366] width 459 height 584
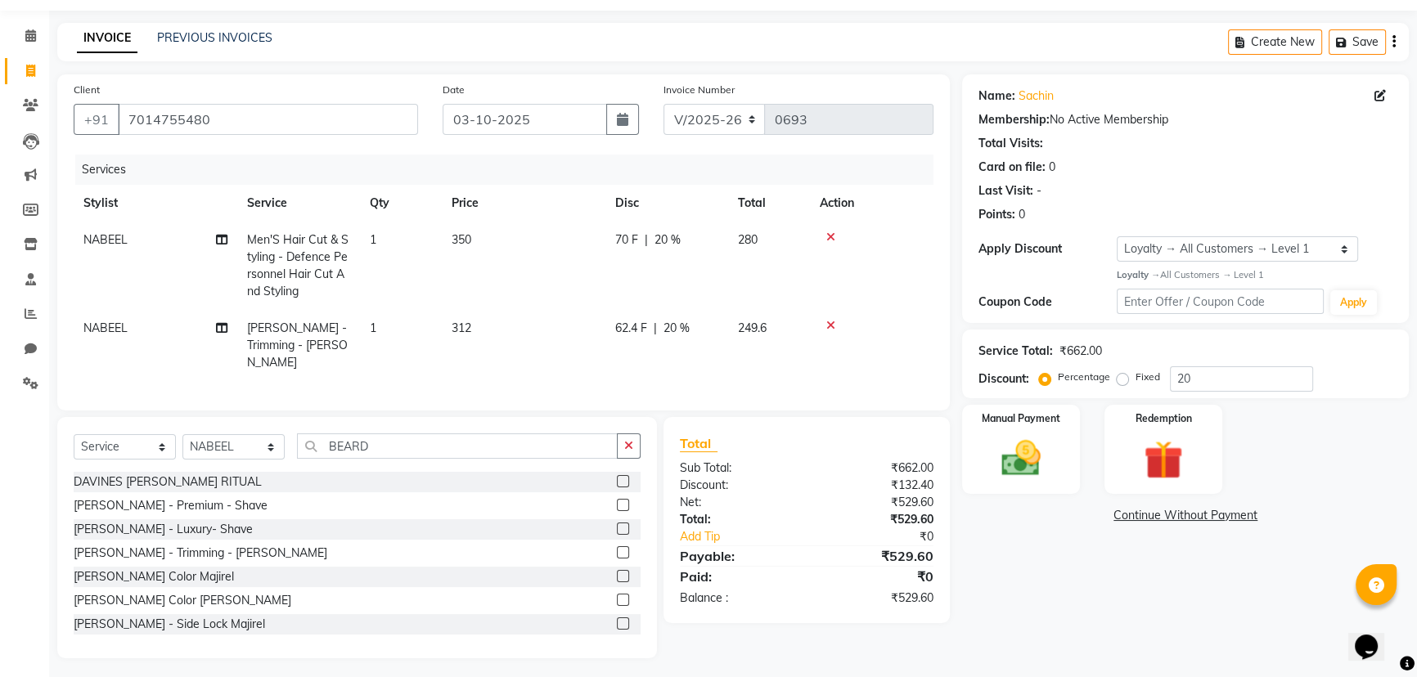
click at [527, 257] on td "350" at bounding box center [524, 266] width 164 height 88
select select "39659"
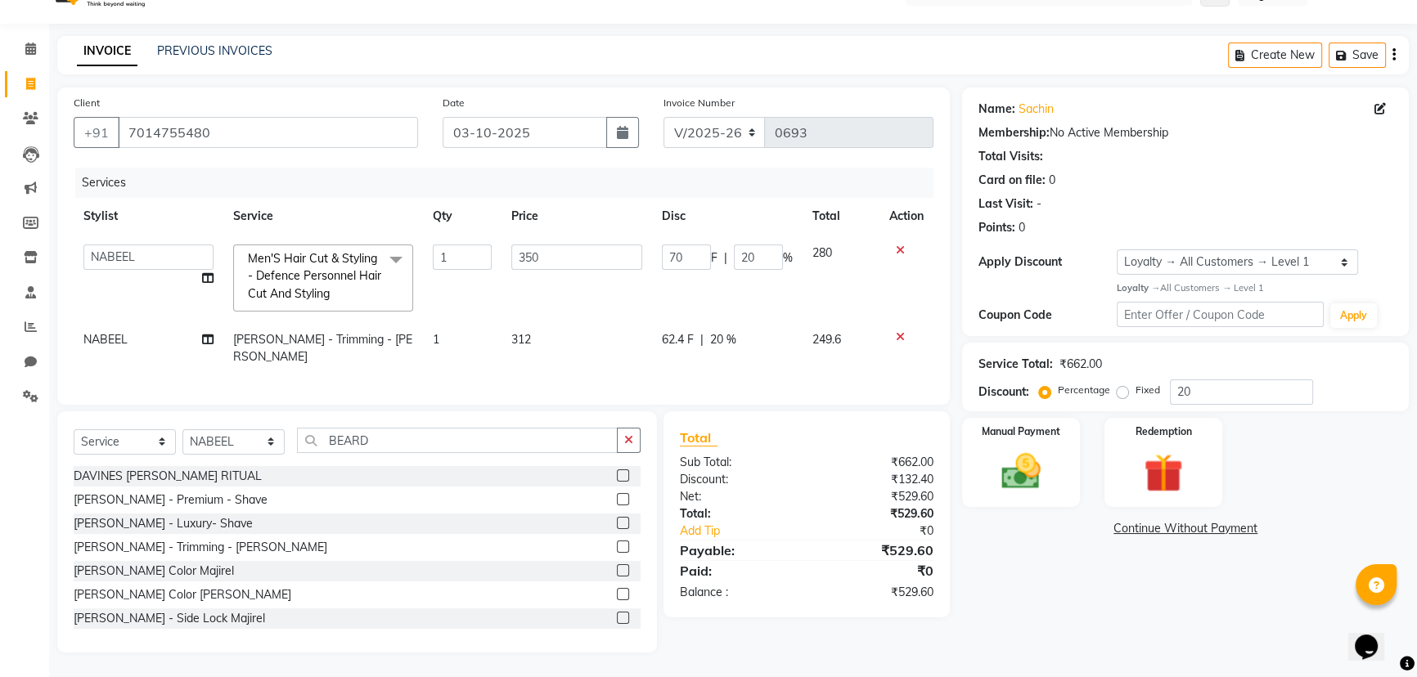
scroll to position [29, 0]
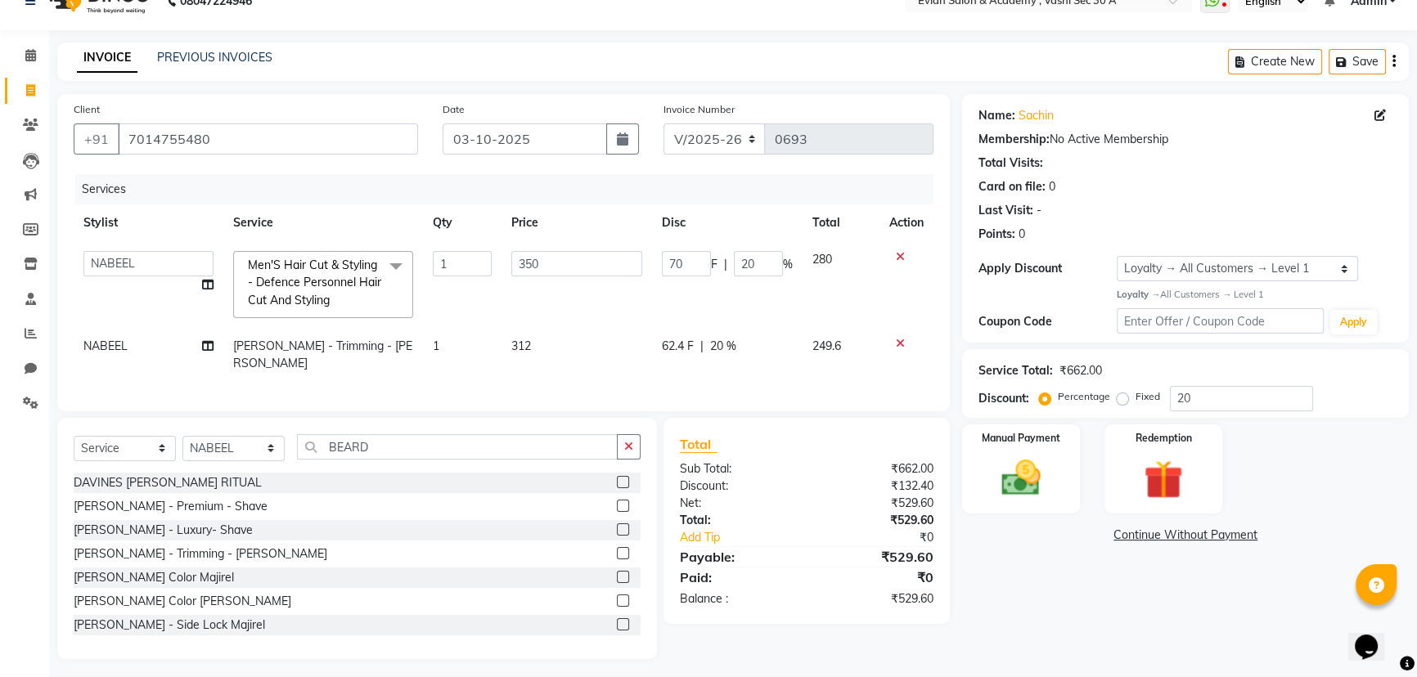
click at [545, 244] on td "350" at bounding box center [576, 284] width 150 height 87
click at [555, 262] on input "350" at bounding box center [576, 263] width 131 height 25
type input "3"
type input "293.75"
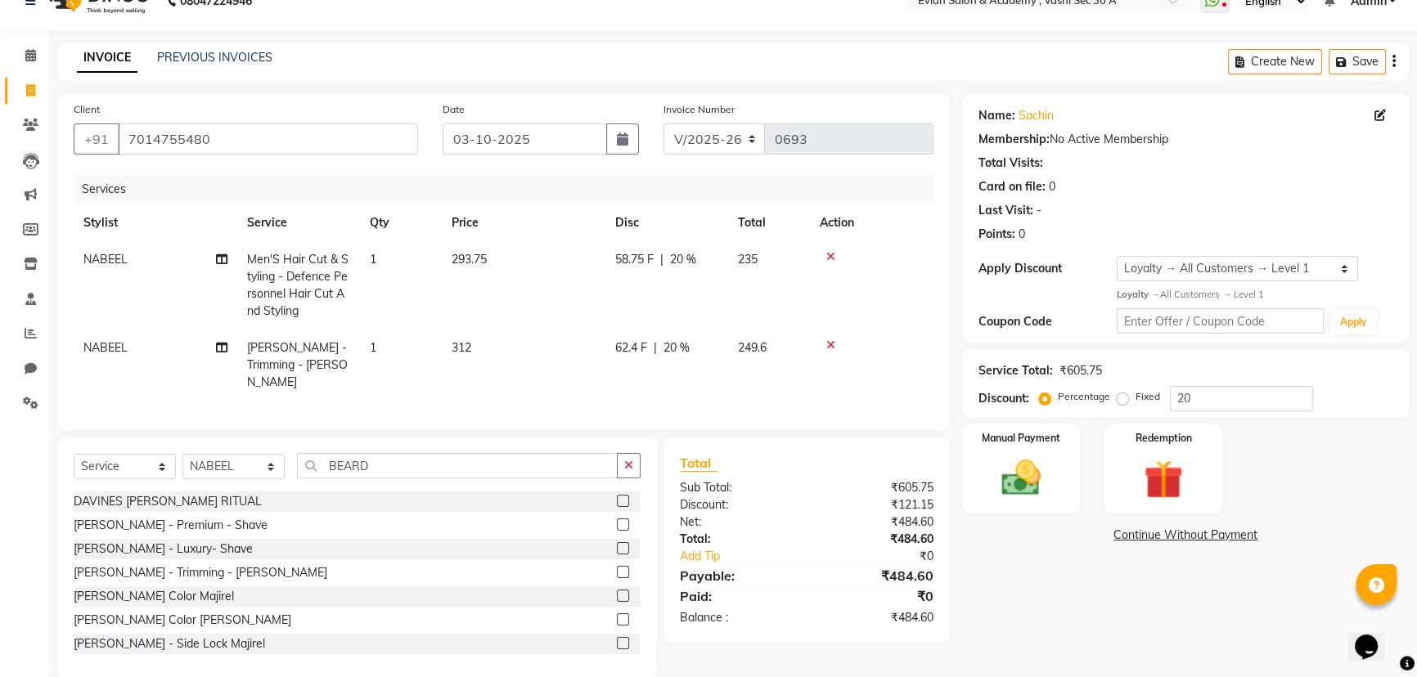
click at [581, 360] on td "312" at bounding box center [524, 365] width 164 height 71
select select "39659"
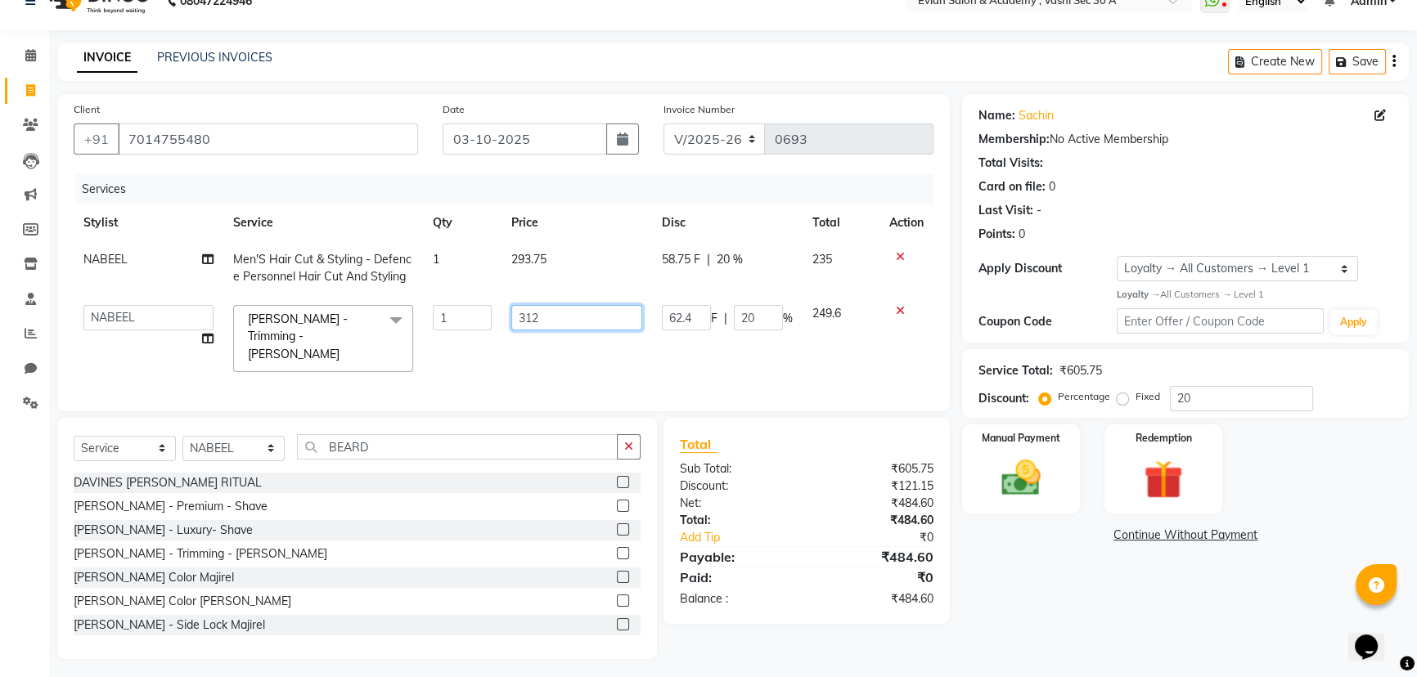
click at [578, 323] on input "312" at bounding box center [576, 317] width 131 height 25
type input "318.75"
click at [1102, 652] on div "Name: Sachin Membership: No Active Membership Total Visits: Card on file: 0 Las…" at bounding box center [1191, 376] width 459 height 565
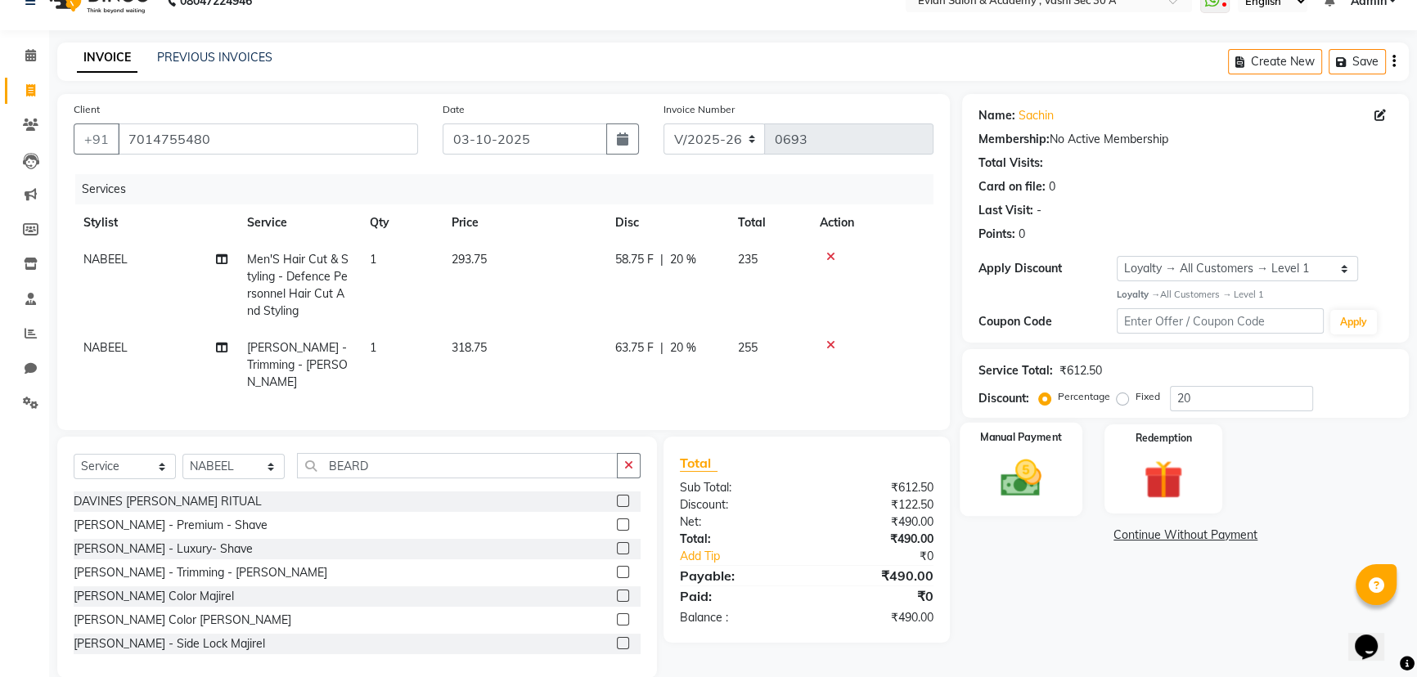
click at [1022, 501] on img at bounding box center [1021, 478] width 66 height 47
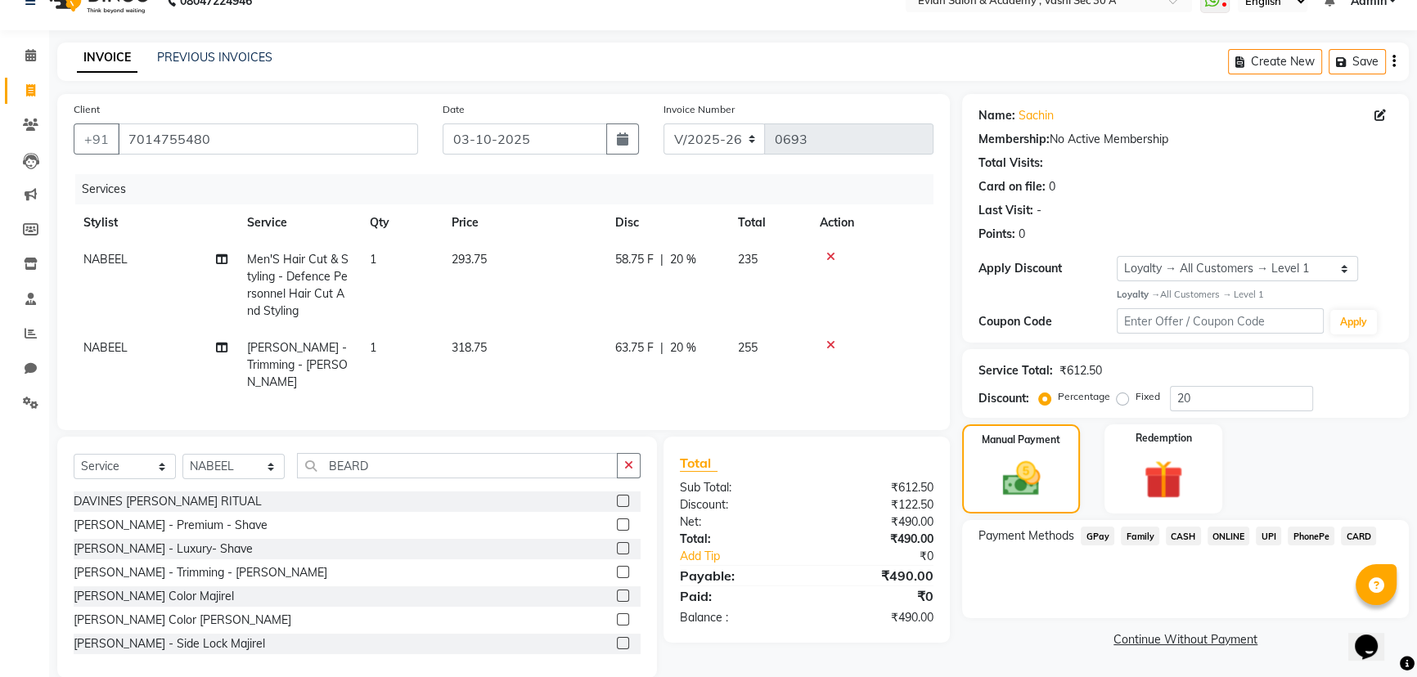
click at [1092, 533] on span "GPay" at bounding box center [1097, 536] width 34 height 19
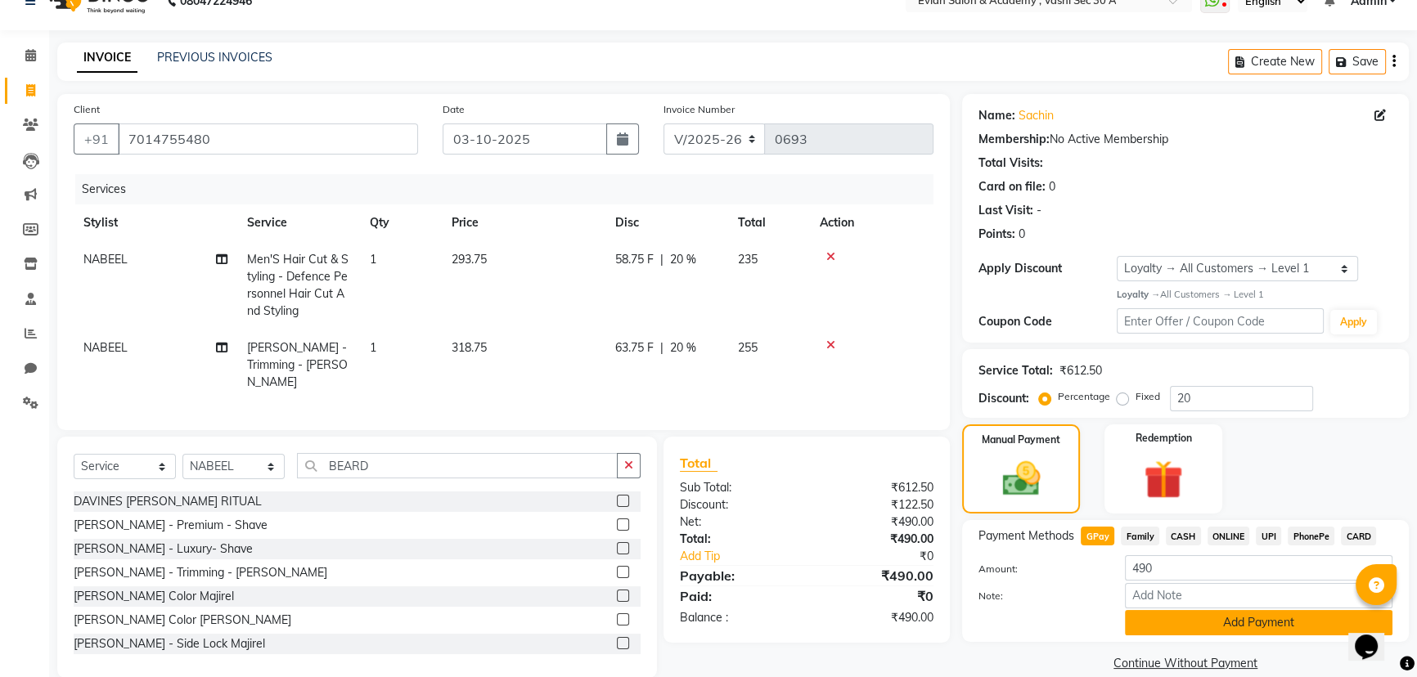
click at [1144, 627] on button "Add Payment" at bounding box center [1258, 622] width 267 height 25
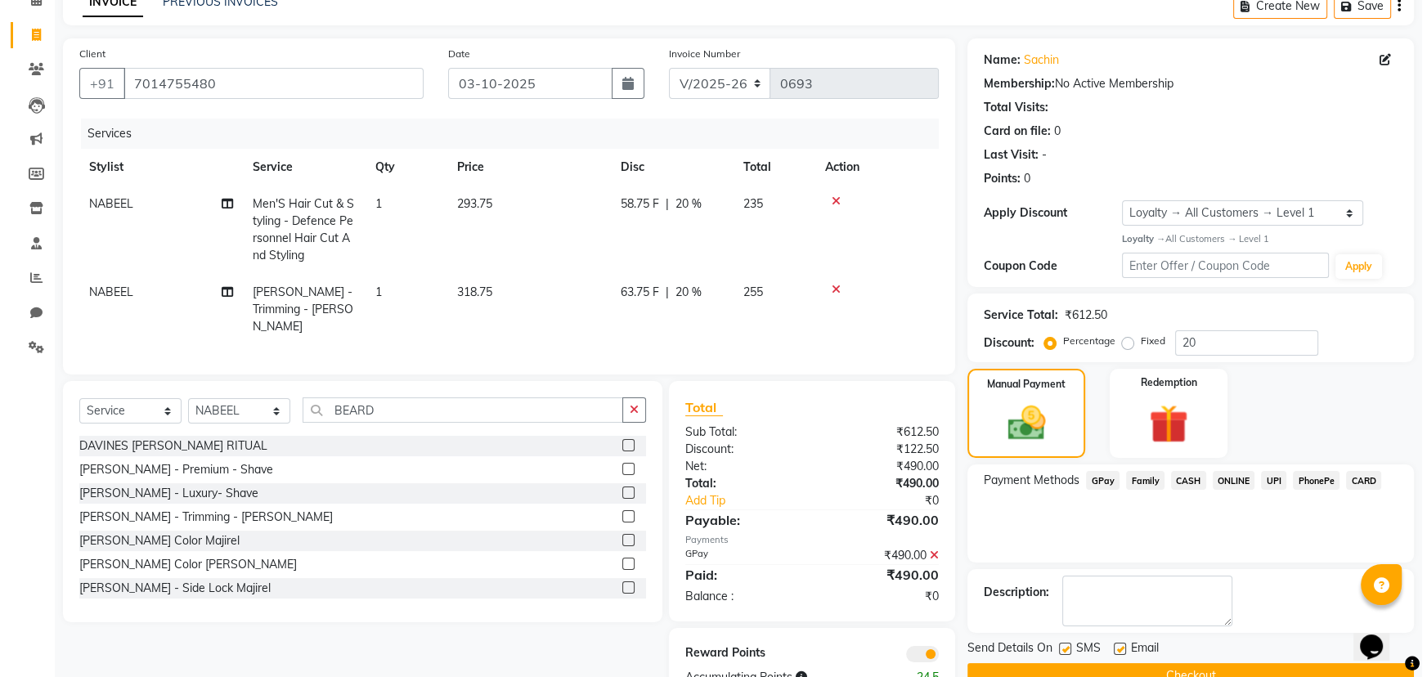
scroll to position [128, 0]
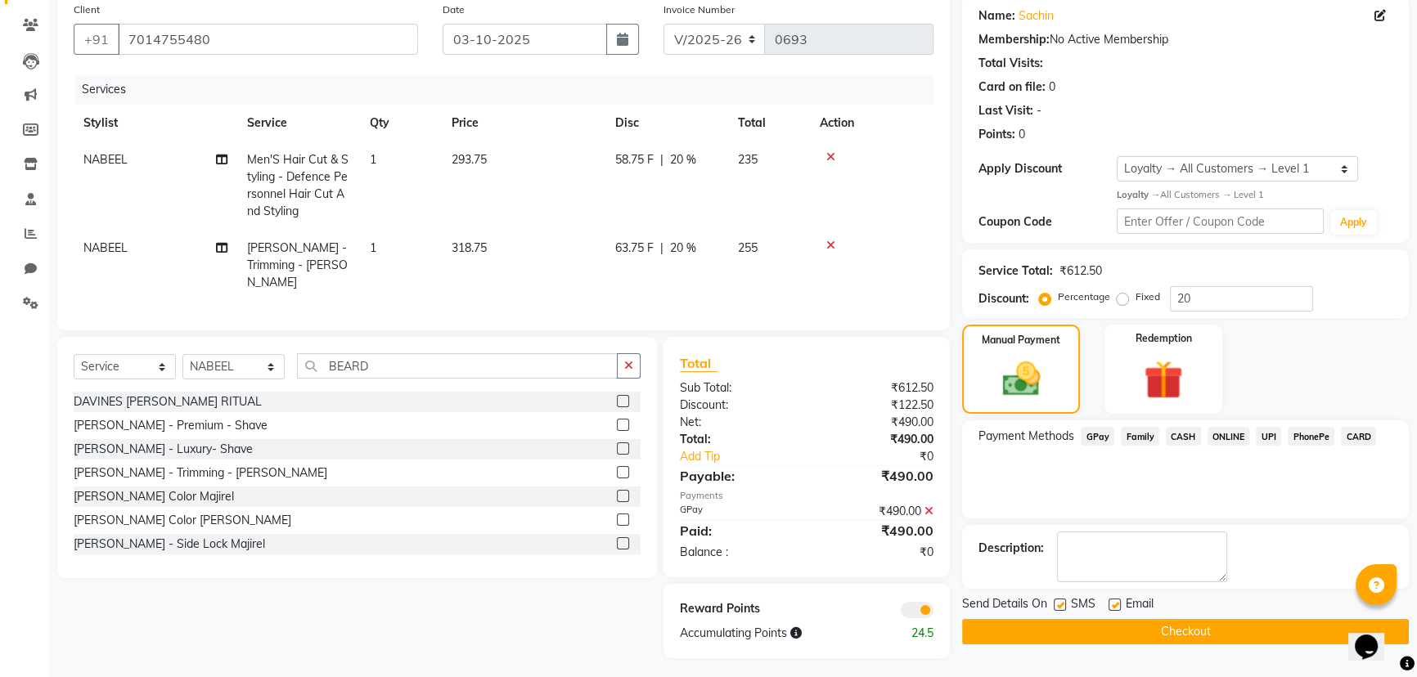
click at [914, 605] on span at bounding box center [916, 610] width 33 height 16
click at [933, 613] on input "checkbox" at bounding box center [933, 613] width 0 height 0
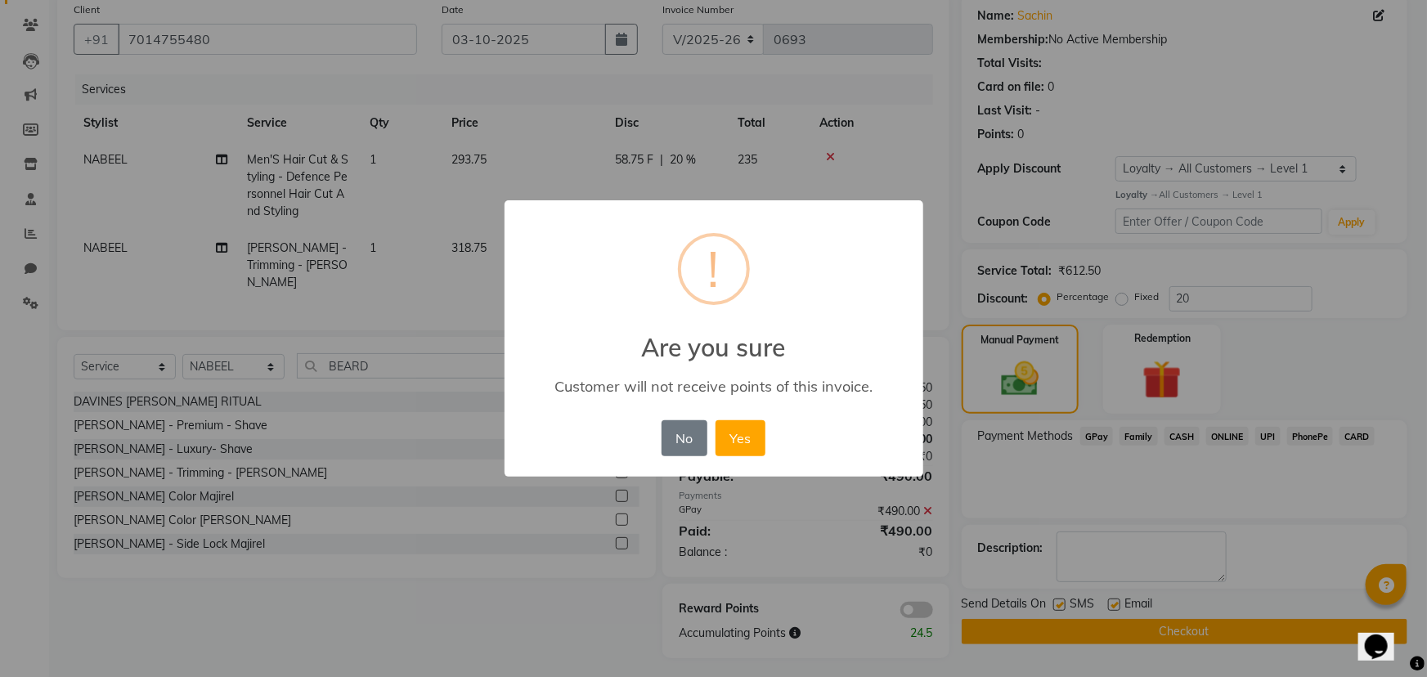
drag, startPoint x: 730, startPoint y: 429, endPoint x: 884, endPoint y: 543, distance: 192.4
click at [730, 429] on button "Yes" at bounding box center [741, 438] width 50 height 36
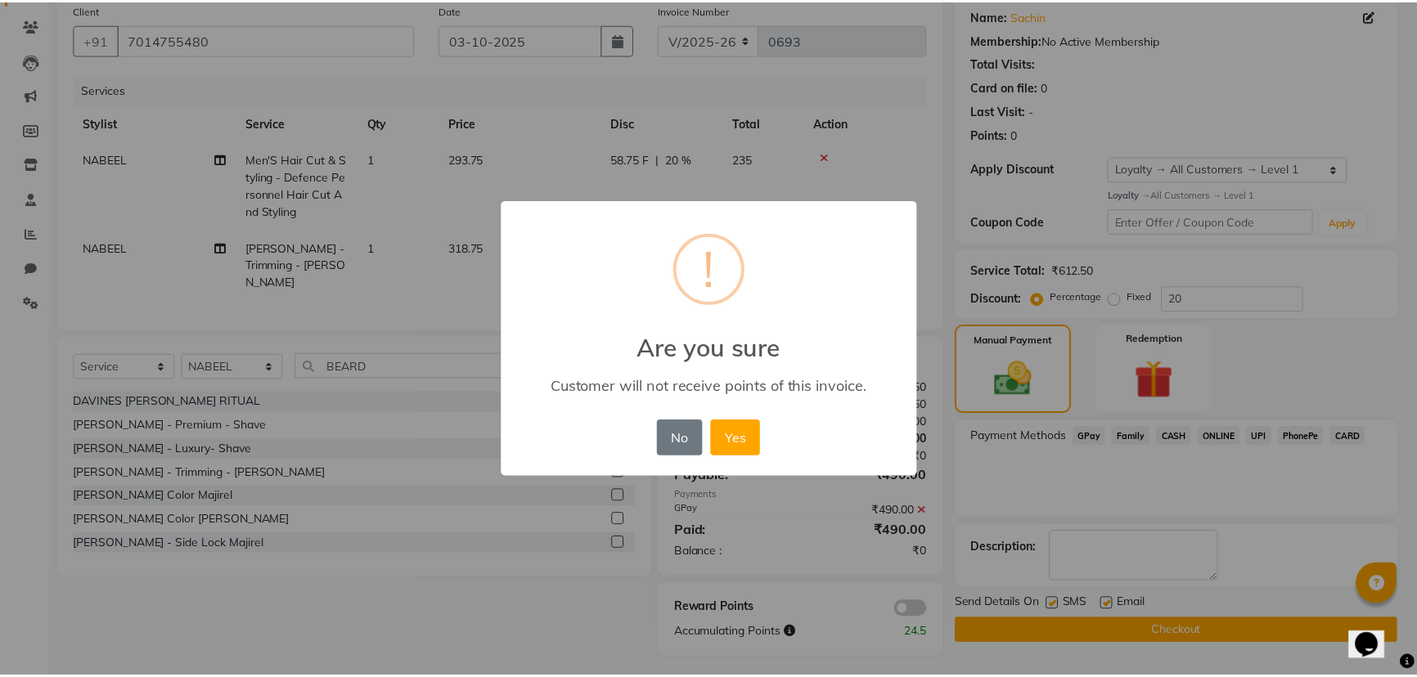
scroll to position [119, 0]
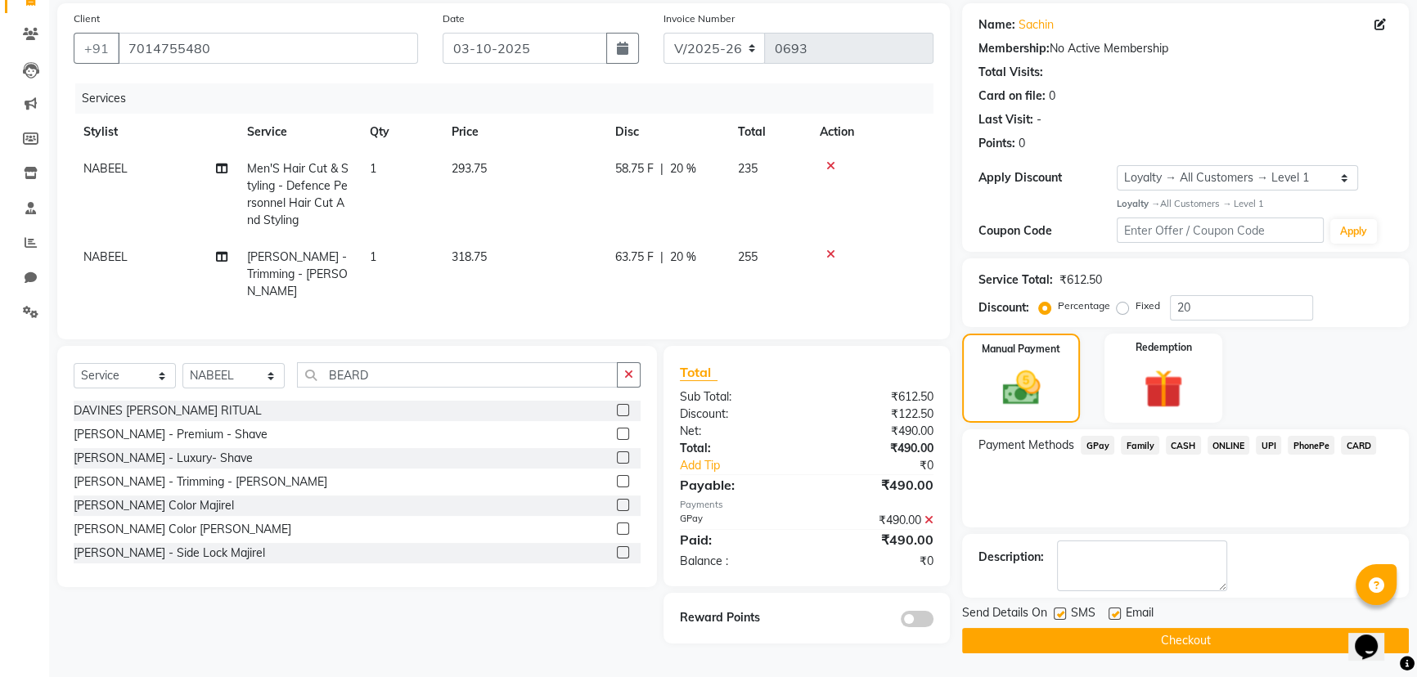
click at [1030, 642] on button "Checkout" at bounding box center [1185, 640] width 447 height 25
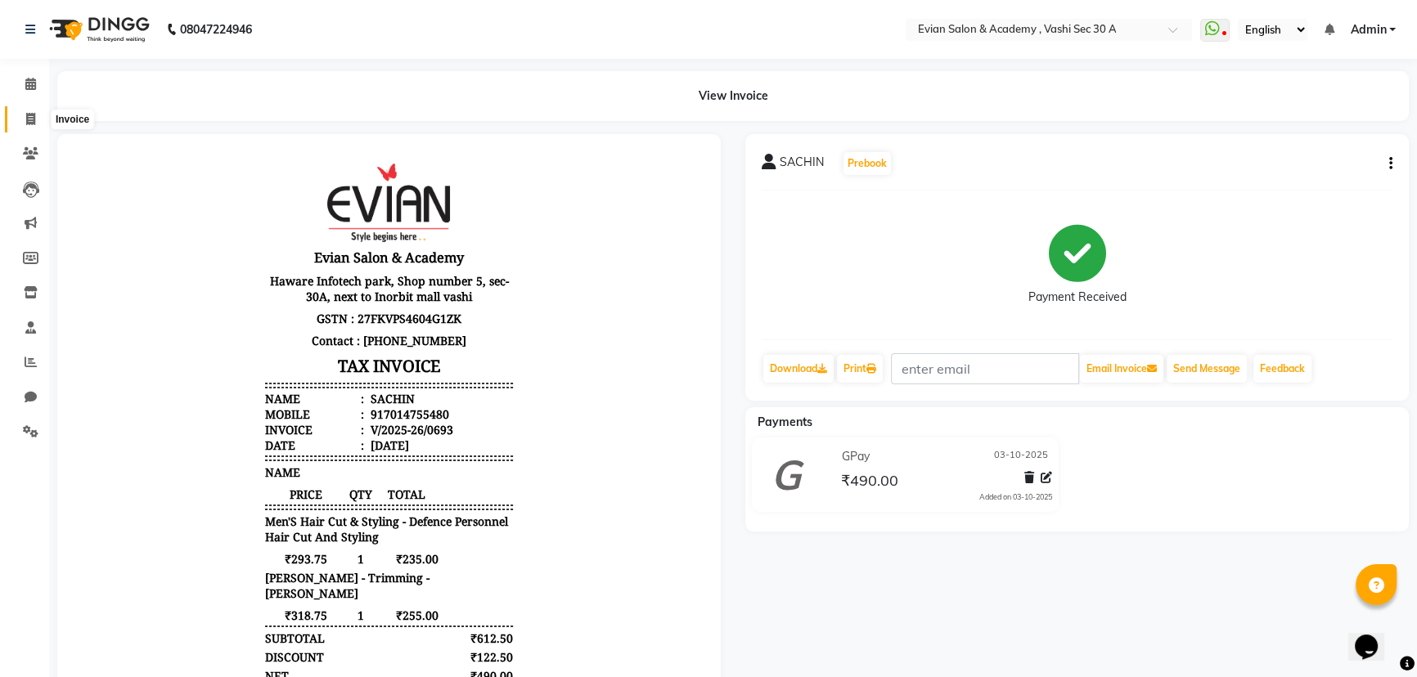
drag, startPoint x: 33, startPoint y: 111, endPoint x: 45, endPoint y: 119, distance: 14.3
click at [33, 111] on span at bounding box center [30, 119] width 29 height 19
select select "4961"
select select "service"
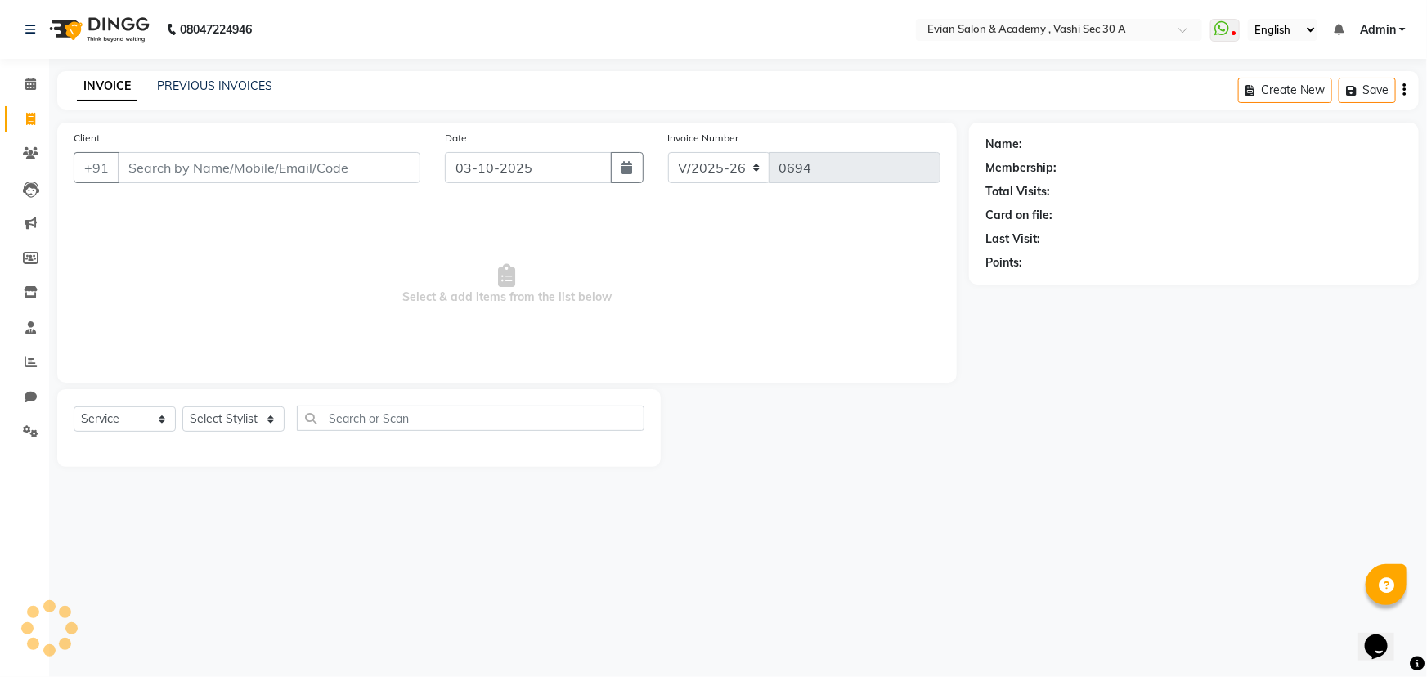
click at [155, 164] on input "Client" at bounding box center [269, 167] width 303 height 31
type input "9821710210"
click at [399, 177] on button "Add Client" at bounding box center [378, 167] width 84 height 31
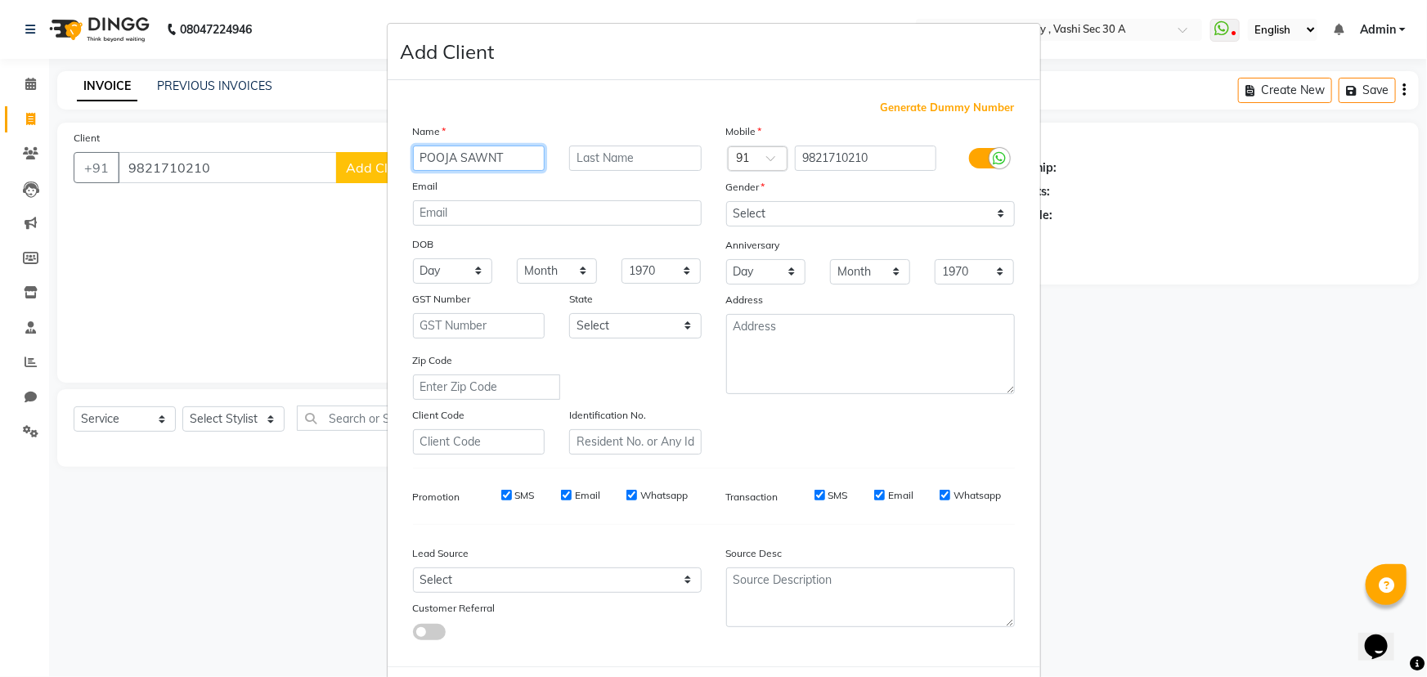
type input "POOJA SAWNT"
click at [811, 209] on select "Select [DEMOGRAPHIC_DATA] [DEMOGRAPHIC_DATA] Other Prefer Not To Say" at bounding box center [870, 213] width 289 height 25
select select "[DEMOGRAPHIC_DATA]"
click at [726, 201] on select "Select [DEMOGRAPHIC_DATA] [DEMOGRAPHIC_DATA] Other Prefer Not To Say" at bounding box center [870, 213] width 289 height 25
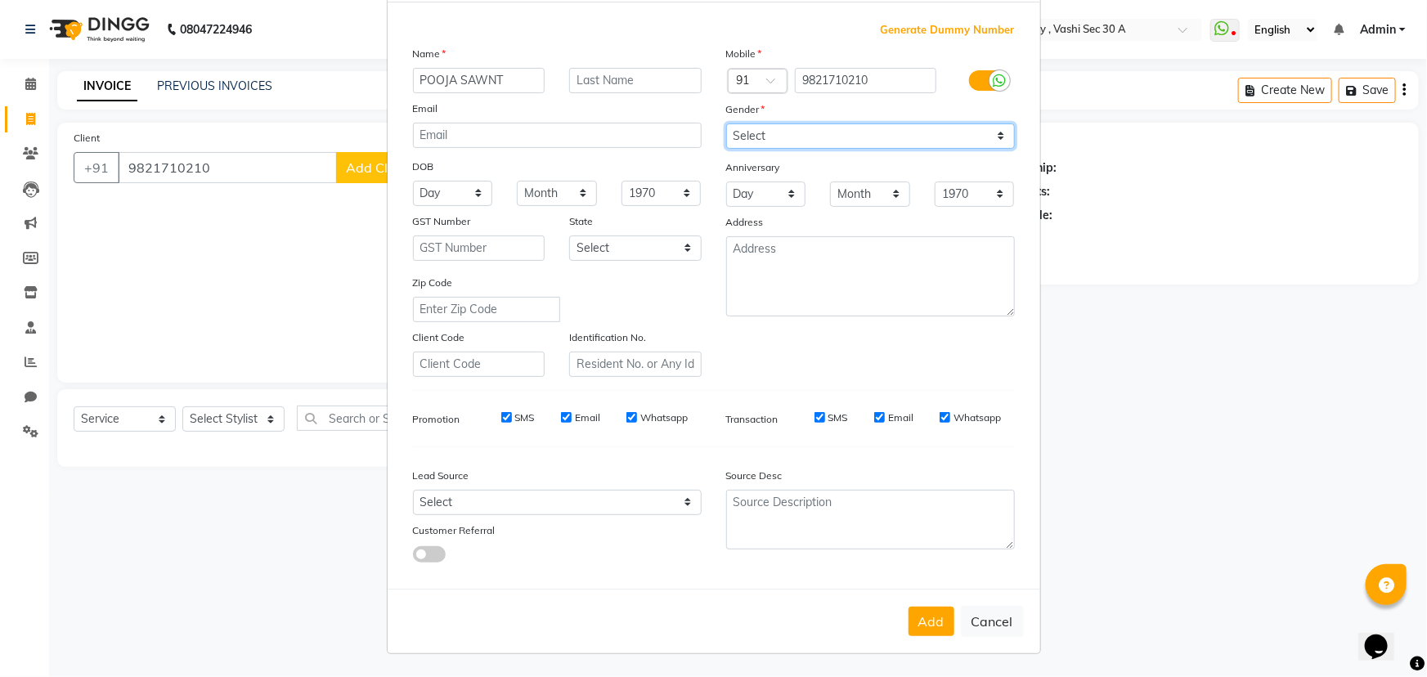
scroll to position [82, 0]
click at [932, 612] on button "Add" at bounding box center [932, 621] width 46 height 29
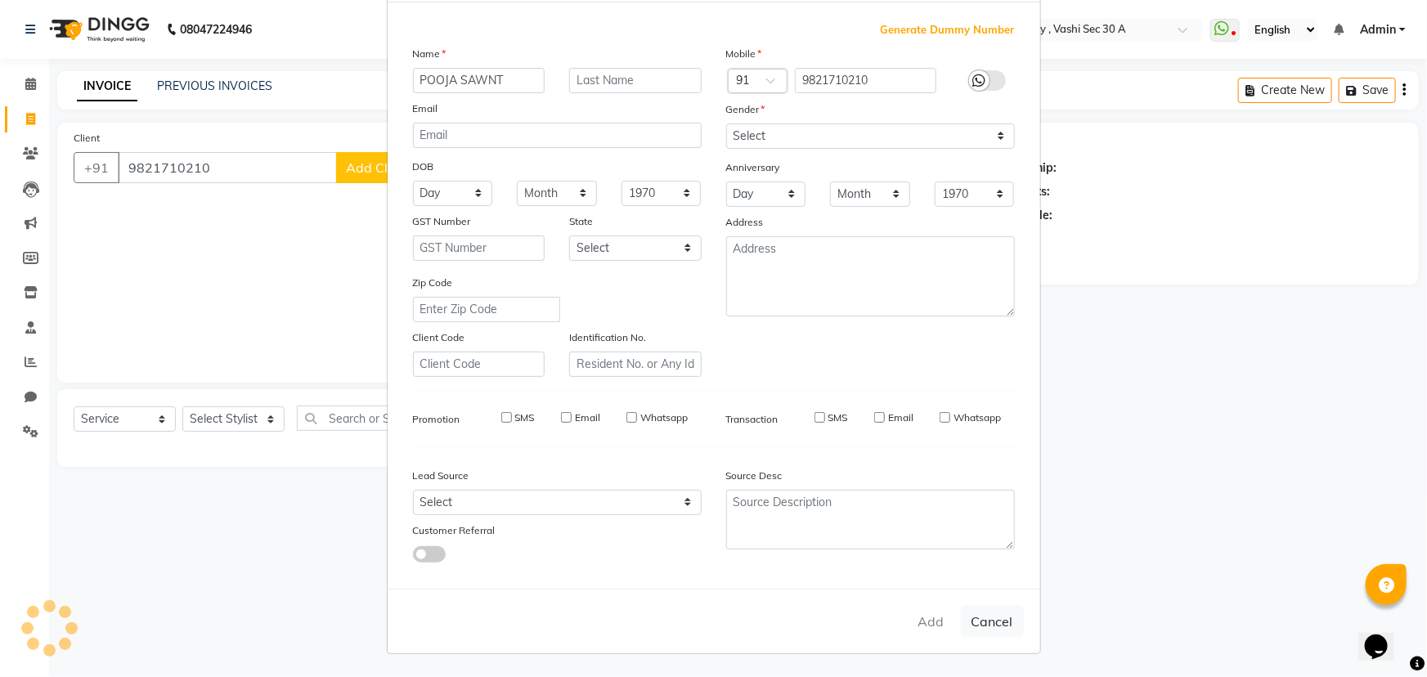
select select
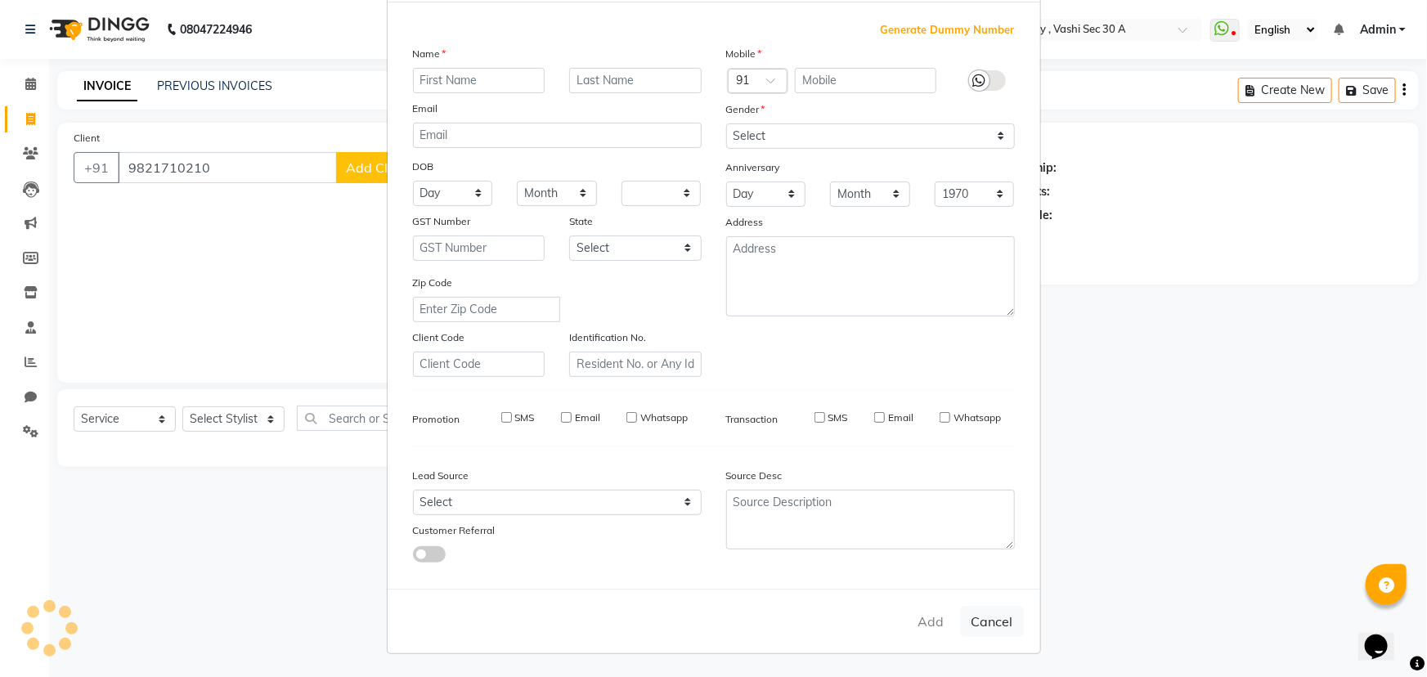
select select
checkbox input "false"
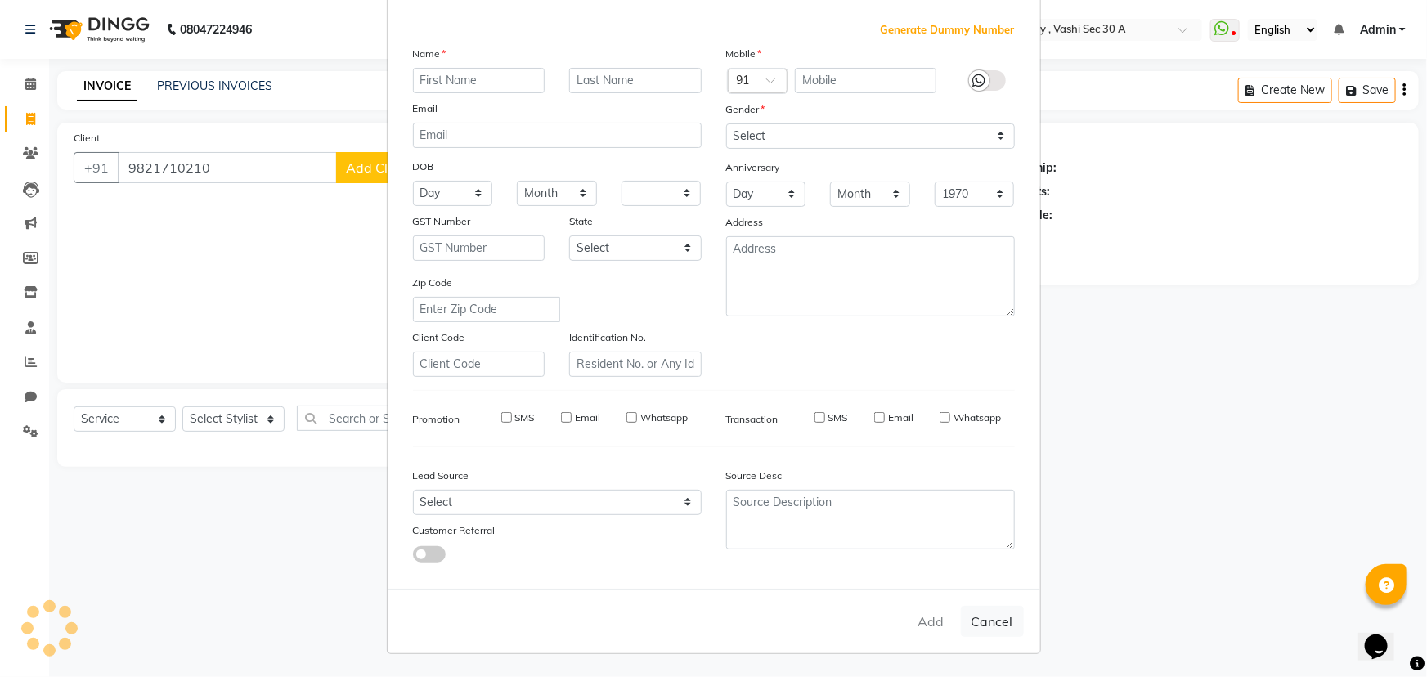
checkbox input "false"
select select "1: Object"
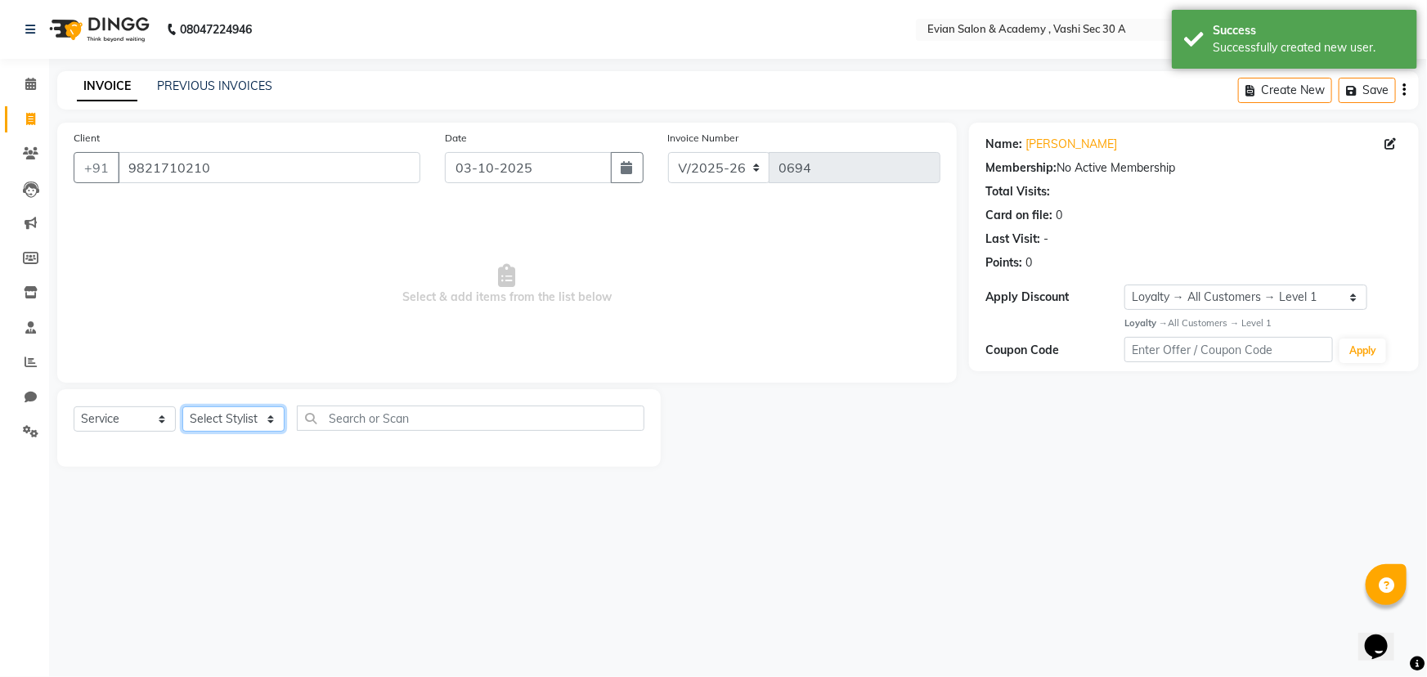
click at [263, 416] on select "Select Stylist [PERSON_NAME] SIR Admin [PERSON_NAME] [PERSON_NAME] DISHA MAMPI …" at bounding box center [233, 418] width 102 height 25
select select "68171"
click at [182, 406] on select "Select Stylist [PERSON_NAME] SIR Admin [PERSON_NAME] [PERSON_NAME] DISHA MAMPI …" at bounding box center [233, 418] width 102 height 25
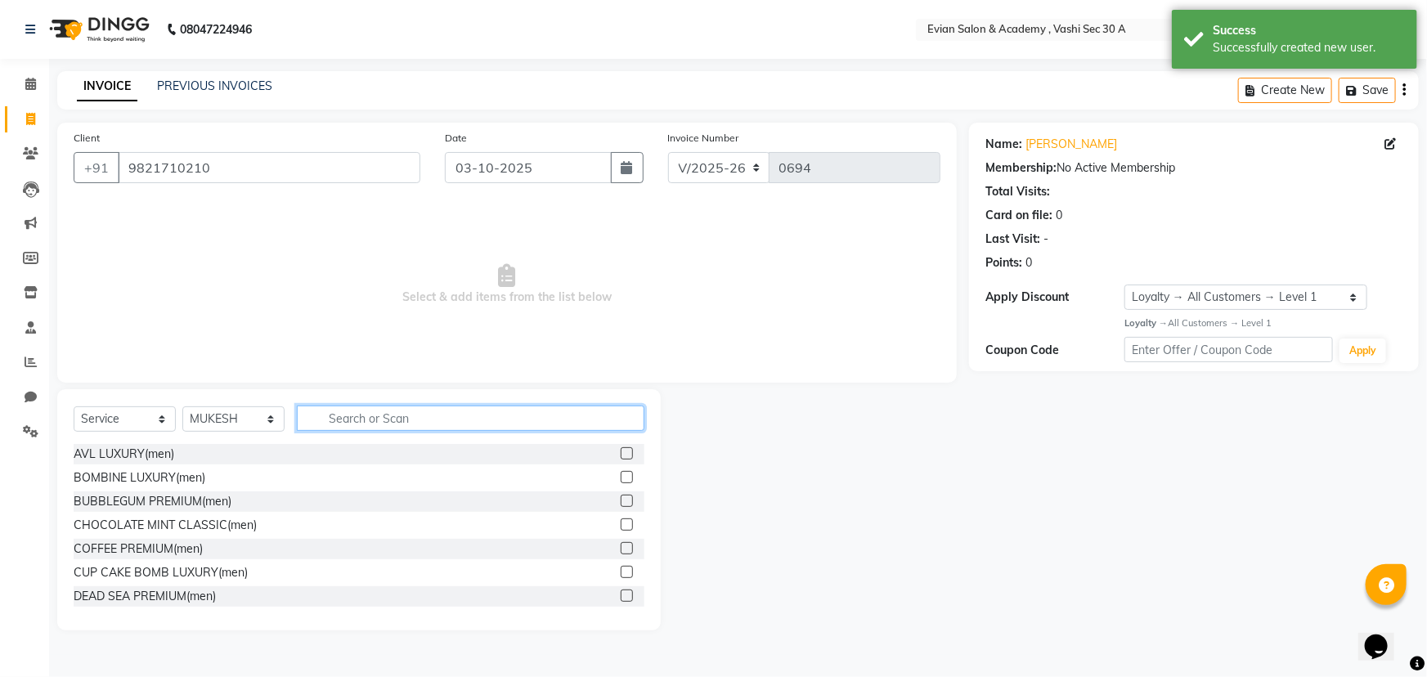
click at [358, 420] on input "text" at bounding box center [471, 418] width 348 height 25
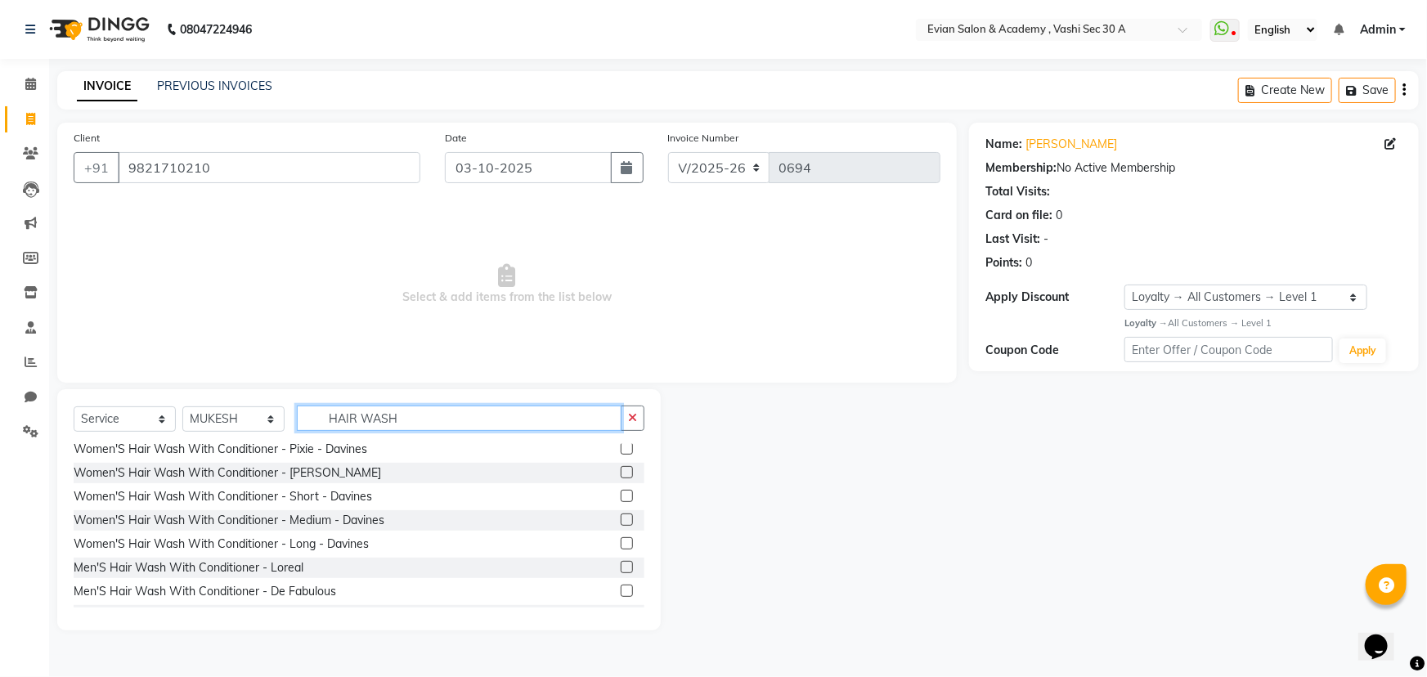
scroll to position [371, 0]
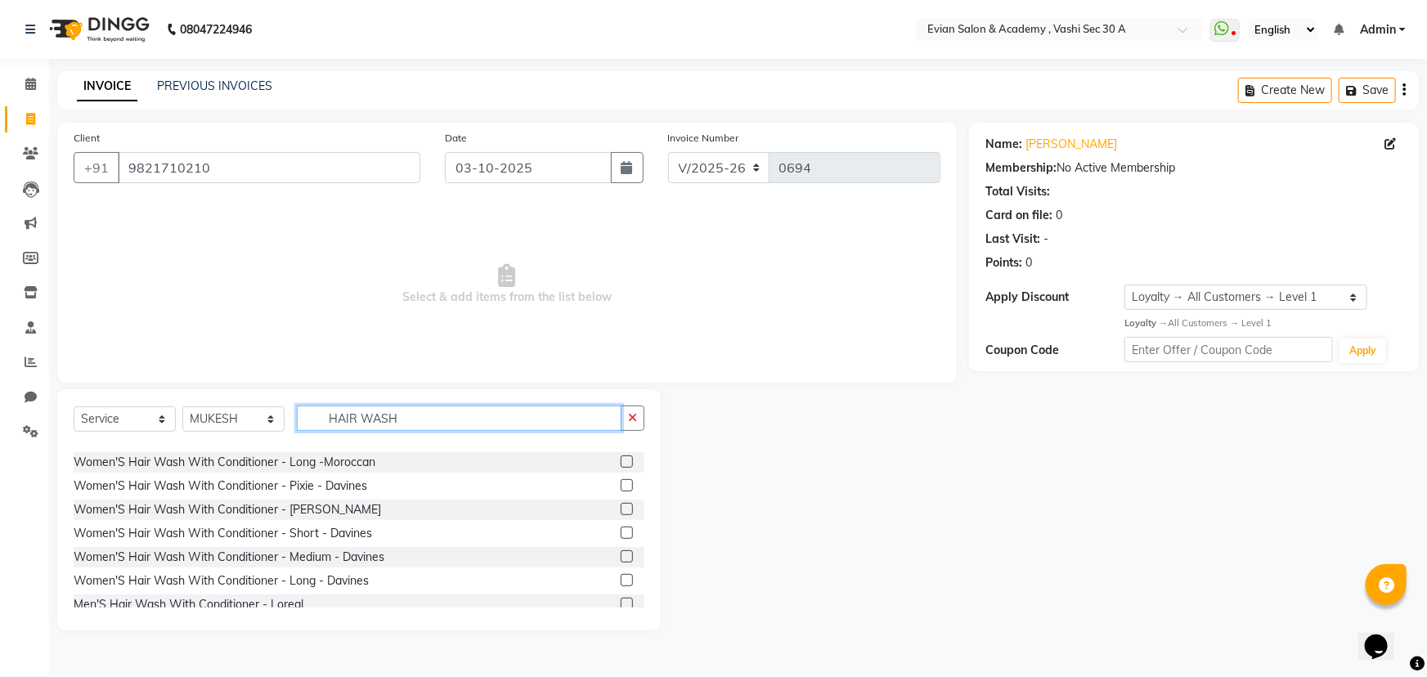
type input "HAIR WASH"
click at [621, 577] on label at bounding box center [627, 580] width 12 height 12
click at [621, 577] on input "checkbox" at bounding box center [626, 581] width 11 height 11
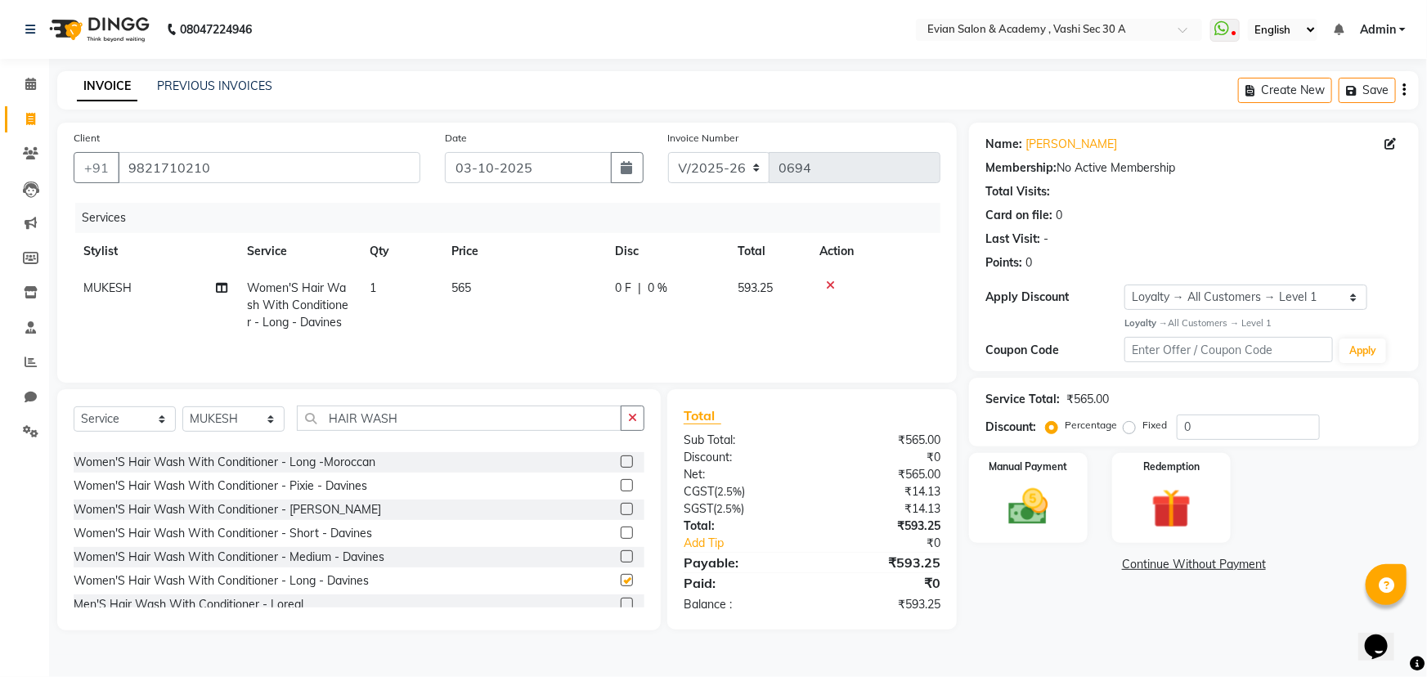
checkbox input "false"
click at [454, 408] on input "HAIR WASH" at bounding box center [459, 418] width 325 height 25
type input "H"
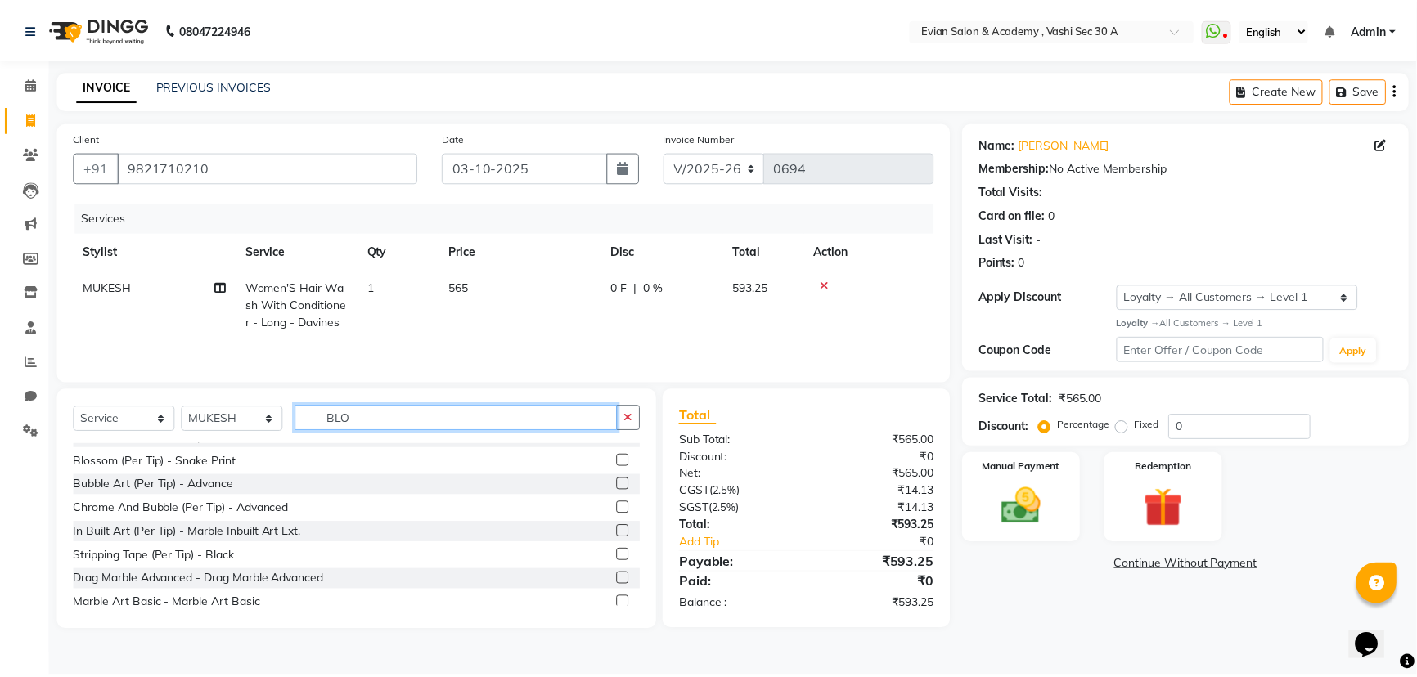
scroll to position [0, 0]
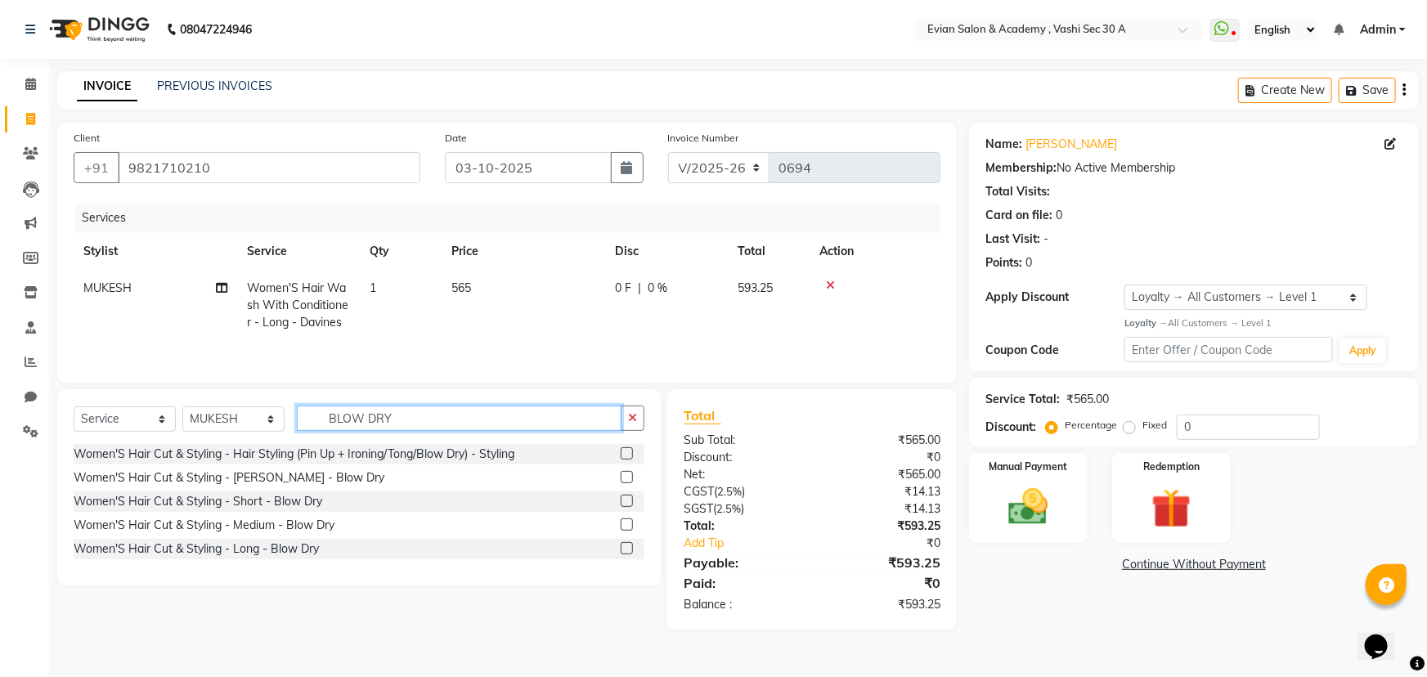
type input "BLOW DRY"
click at [626, 551] on label at bounding box center [627, 548] width 12 height 12
click at [626, 551] on input "checkbox" at bounding box center [626, 549] width 11 height 11
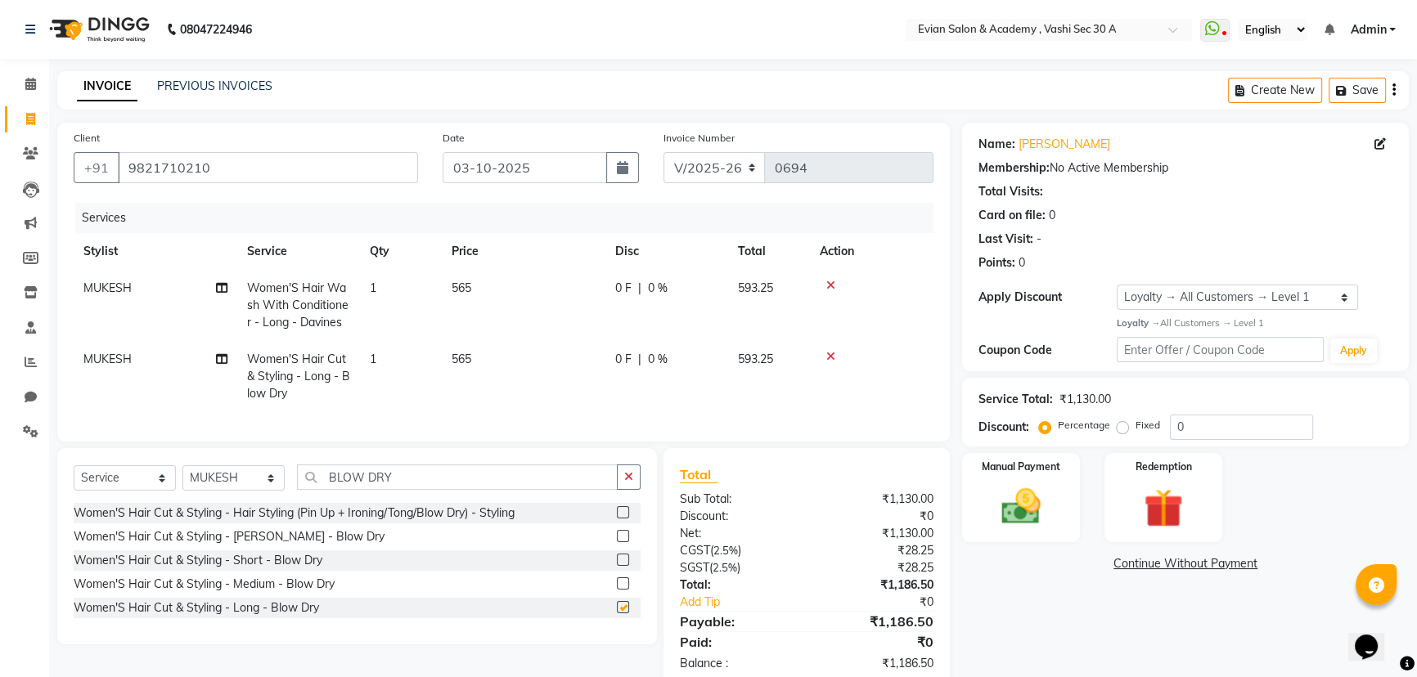
checkbox input "false"
click at [539, 293] on td "565" at bounding box center [524, 305] width 164 height 71
select select "68171"
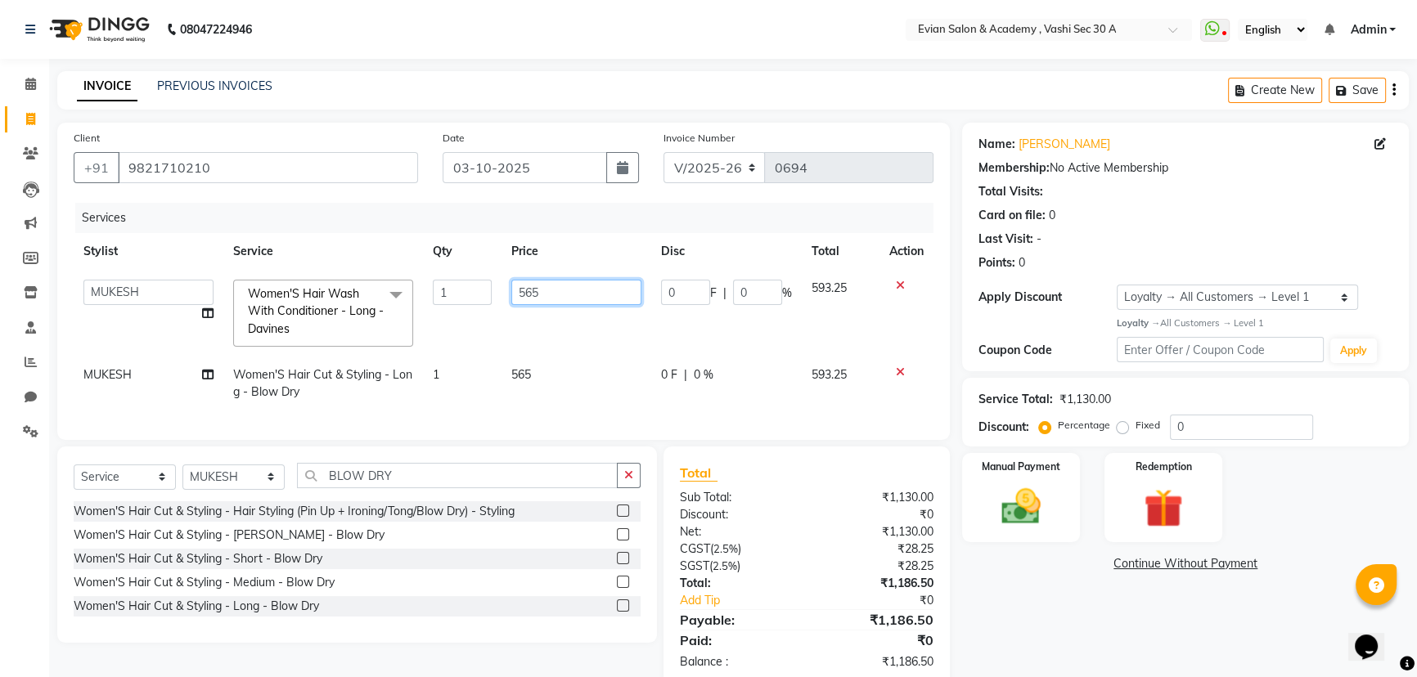
click at [556, 285] on input "565" at bounding box center [576, 292] width 130 height 25
type input "5"
type input "328.75"
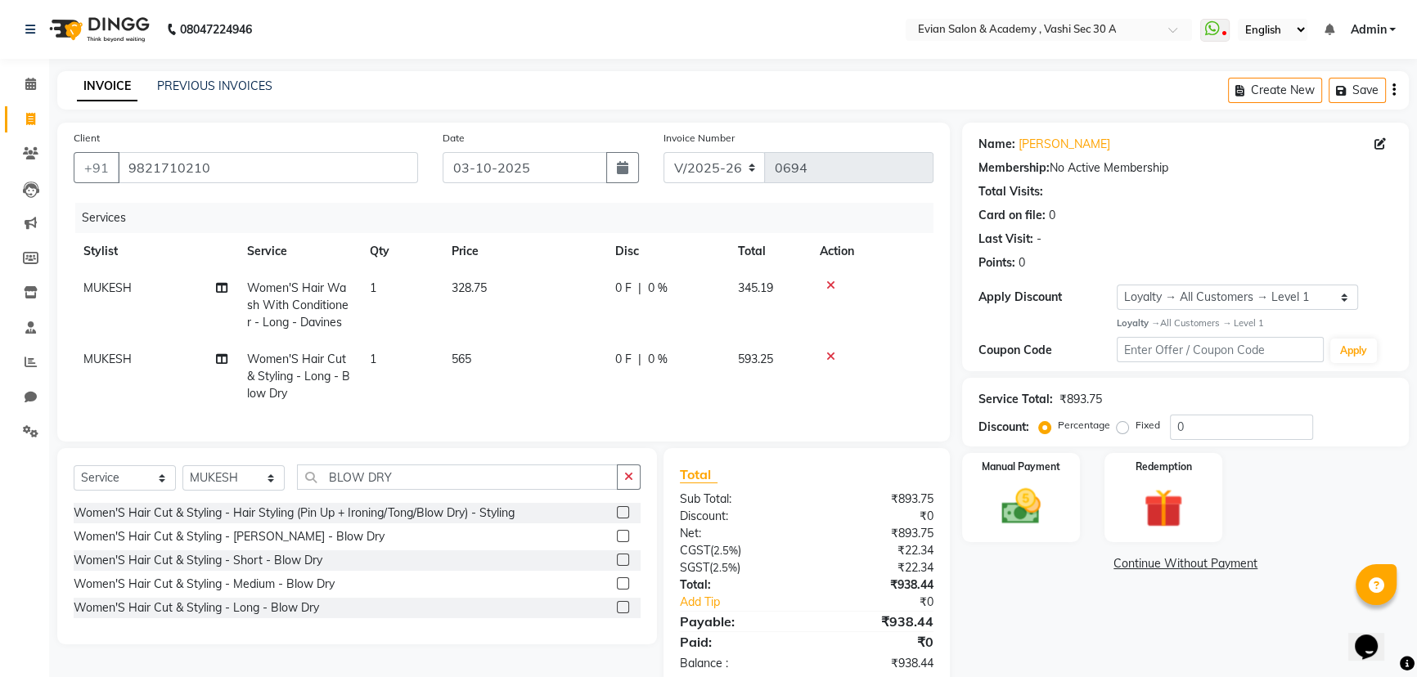
click at [550, 392] on td "565" at bounding box center [524, 376] width 164 height 71
select select "68171"
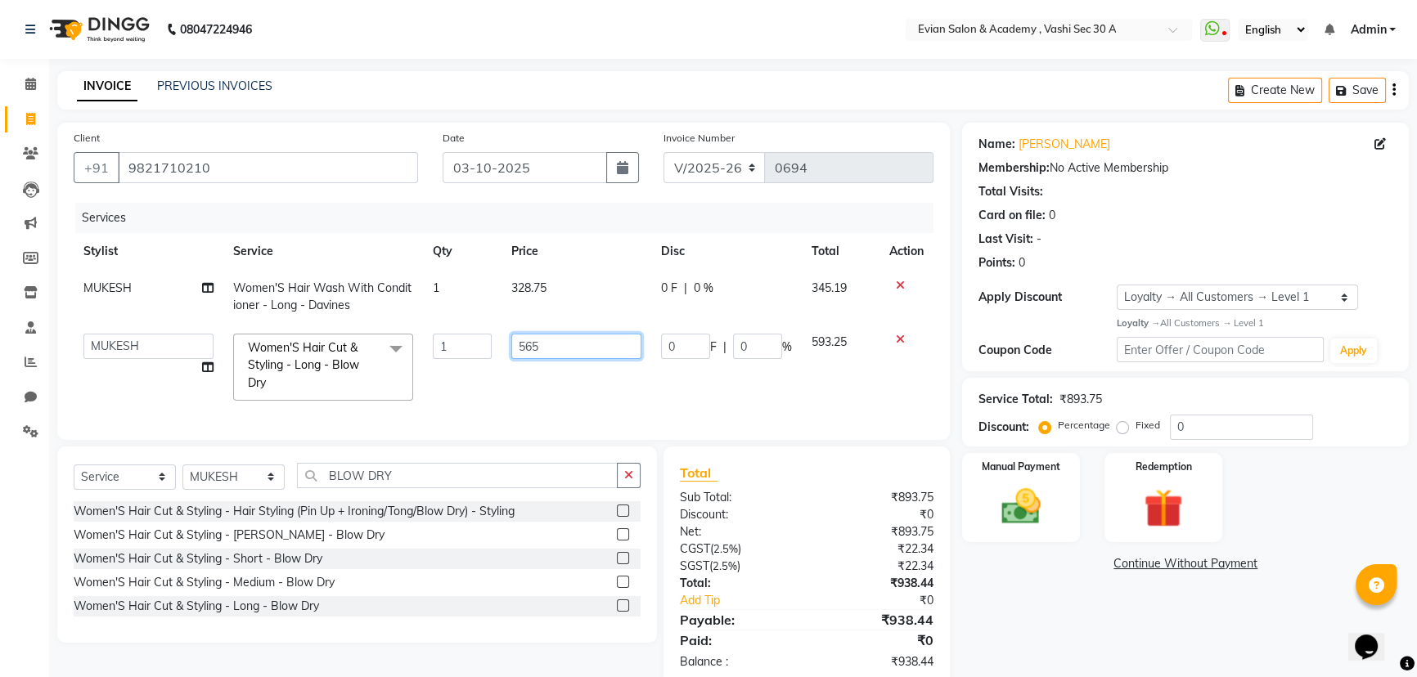
click at [557, 344] on input "565" at bounding box center [576, 346] width 130 height 25
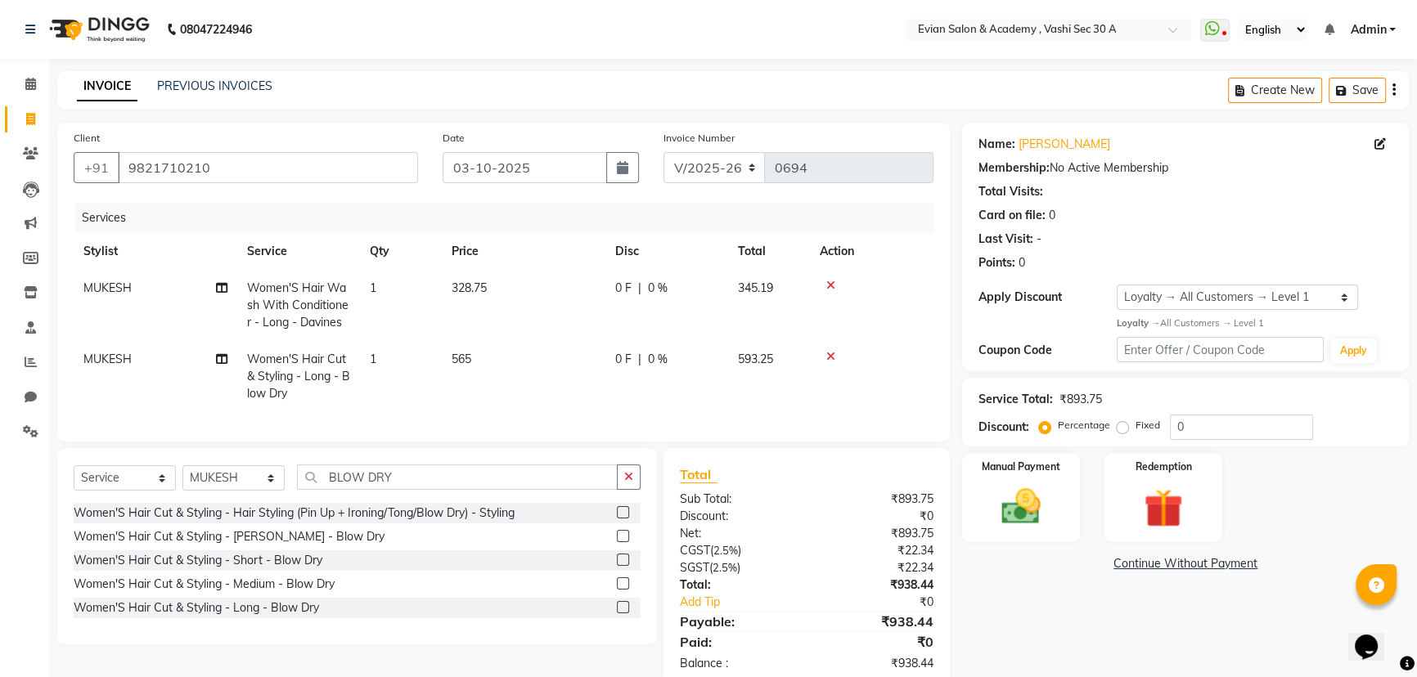
click at [550, 348] on td "565" at bounding box center [524, 376] width 164 height 71
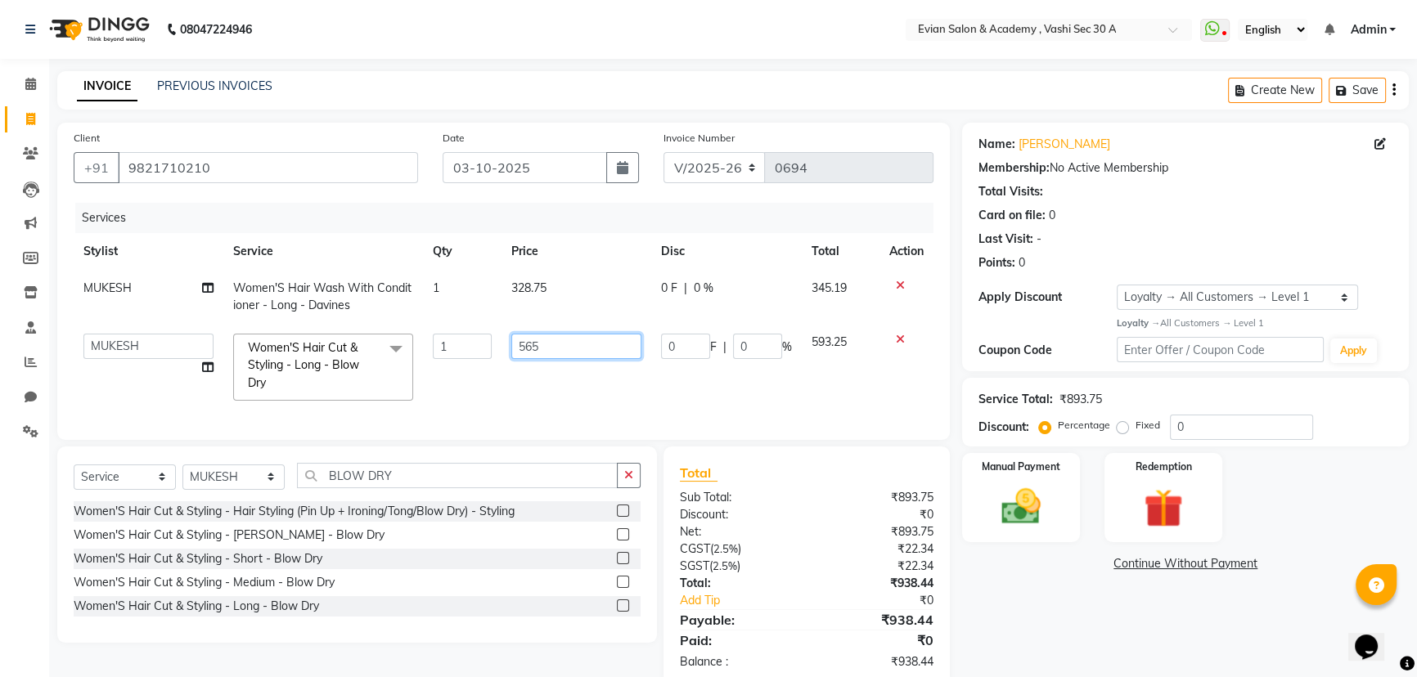
click at [549, 347] on input "565" at bounding box center [576, 346] width 130 height 25
click at [1044, 619] on div "Name: Pooja Sawnt Membership: No Active Membership Total Visits: Card on file: …" at bounding box center [1191, 405] width 459 height 564
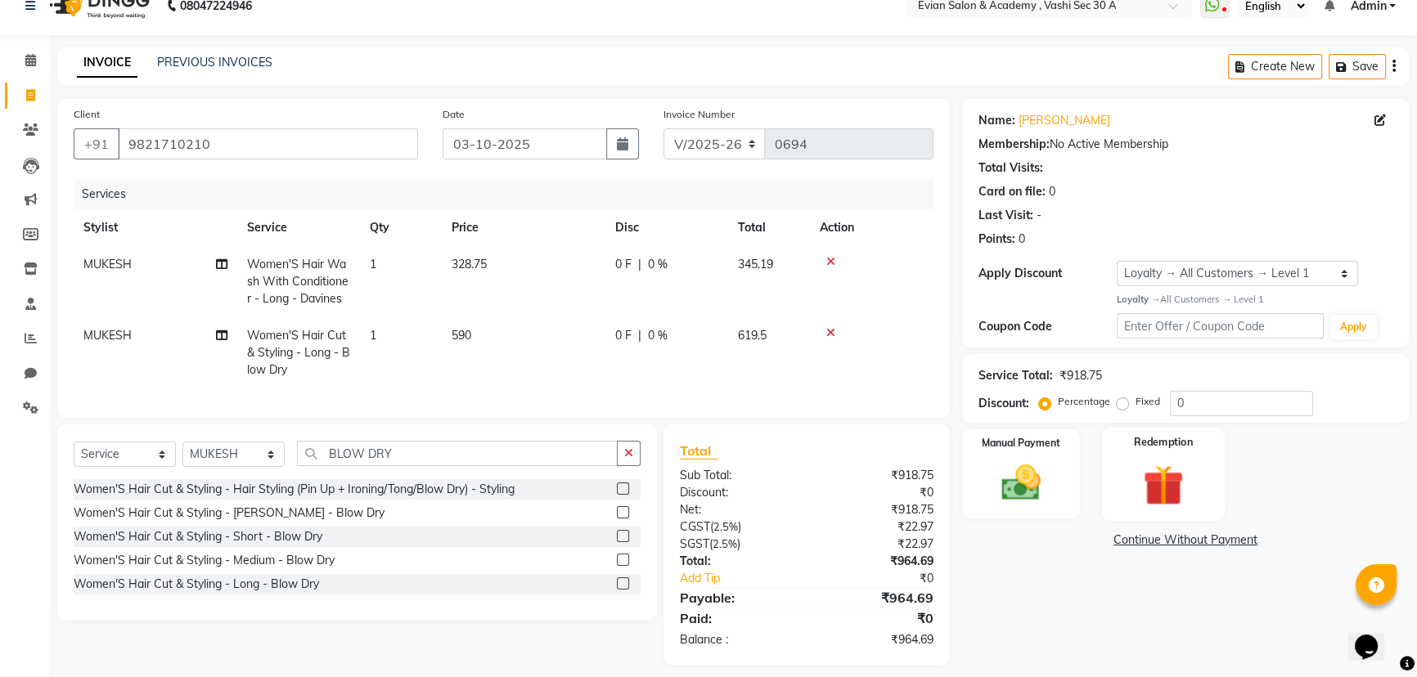
scroll to position [47, 0]
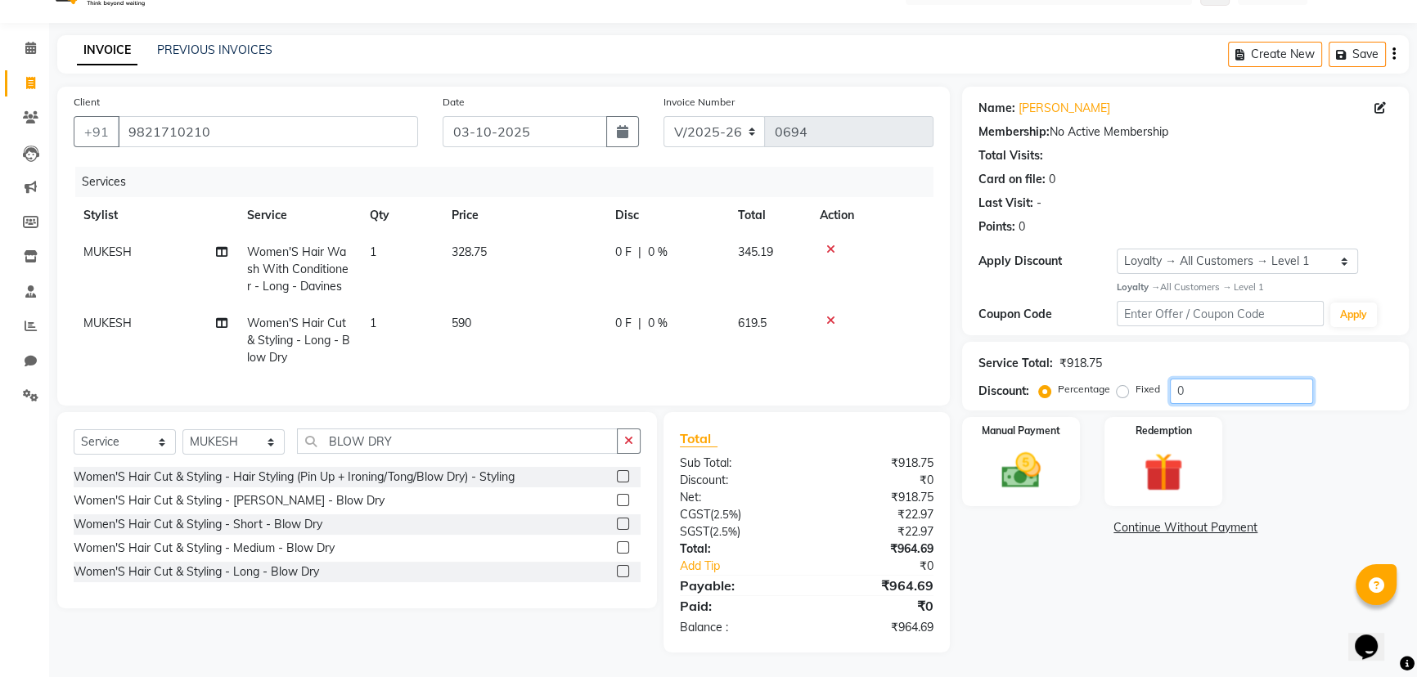
click at [1197, 380] on input "0" at bounding box center [1241, 391] width 143 height 25
click at [470, 245] on span "328.75" at bounding box center [468, 252] width 35 height 15
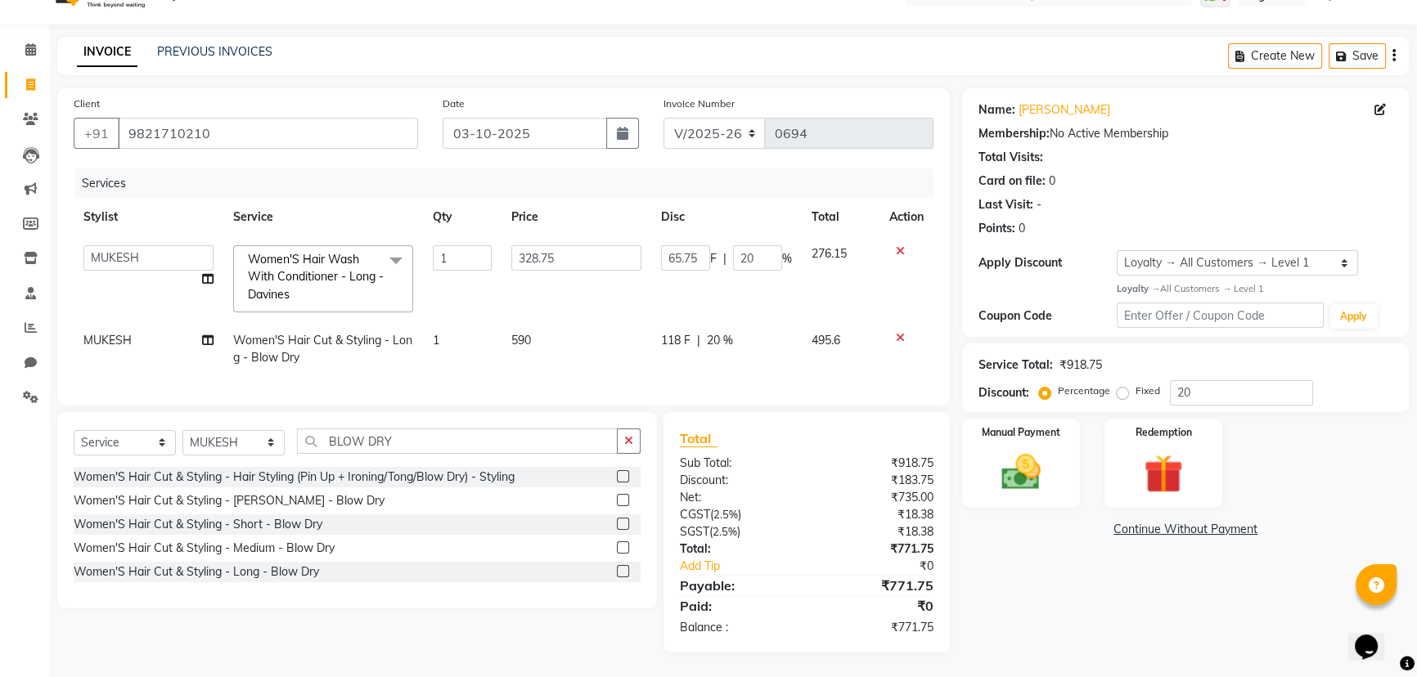
scroll to position [46, 0]
click at [537, 245] on input "328.75" at bounding box center [576, 257] width 130 height 25
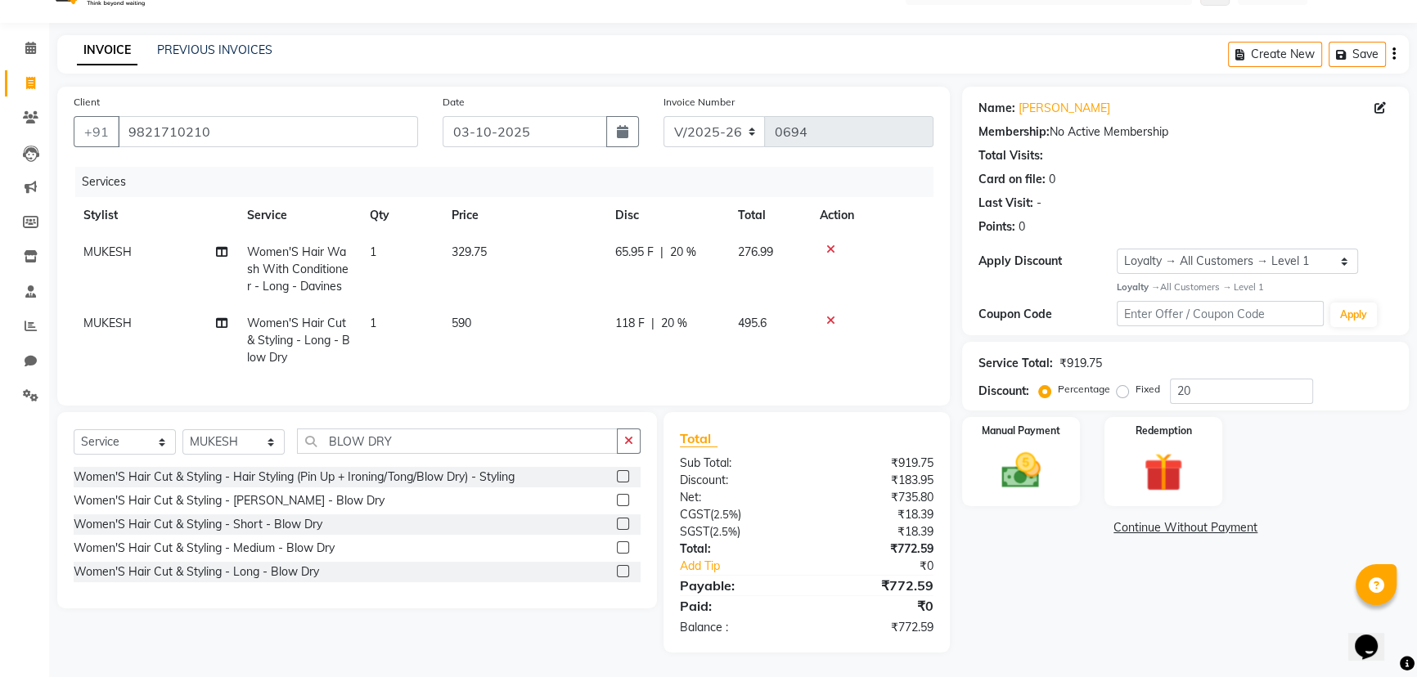
click at [1032, 595] on div "Name: Pooja Sawnt Membership: No Active Membership Total Visits: Card on file: …" at bounding box center [1191, 370] width 459 height 566
click at [1037, 483] on img at bounding box center [1021, 470] width 66 height 47
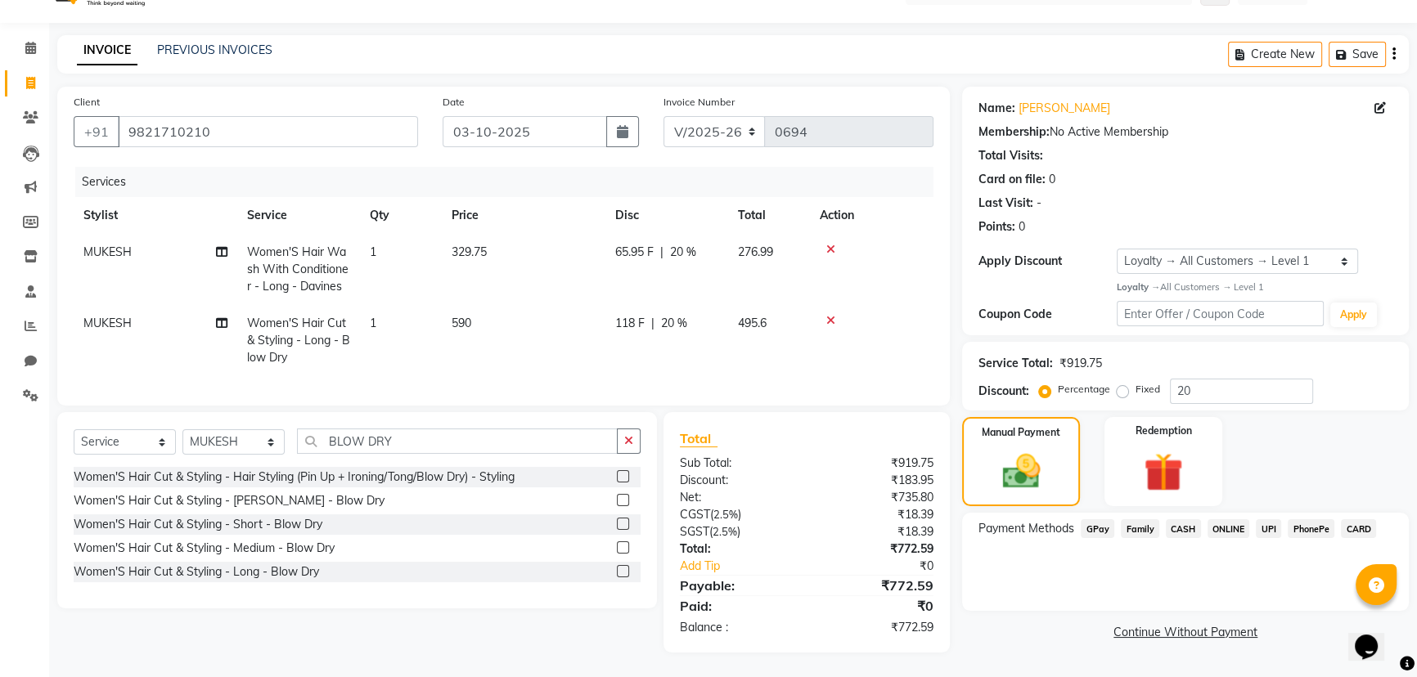
click at [1189, 519] on span "CASH" at bounding box center [1182, 528] width 35 height 19
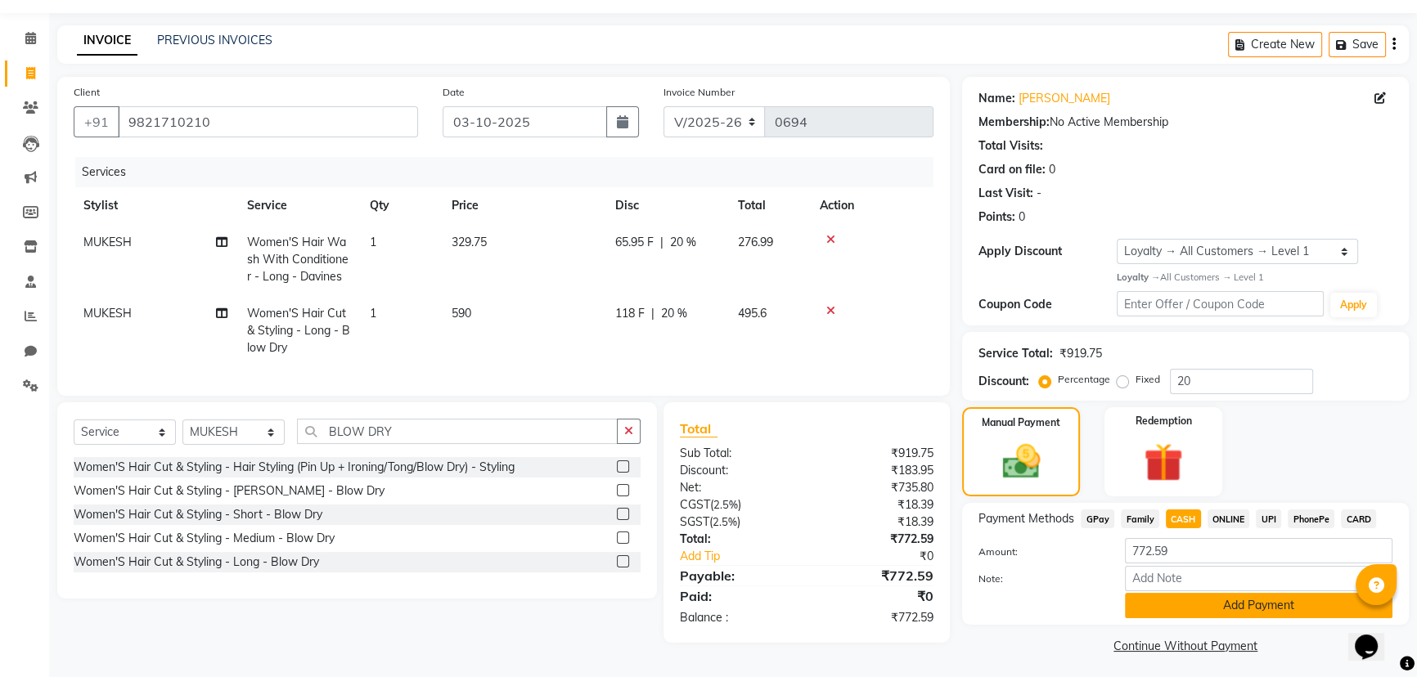
click at [1210, 601] on button "Add Payment" at bounding box center [1258, 605] width 267 height 25
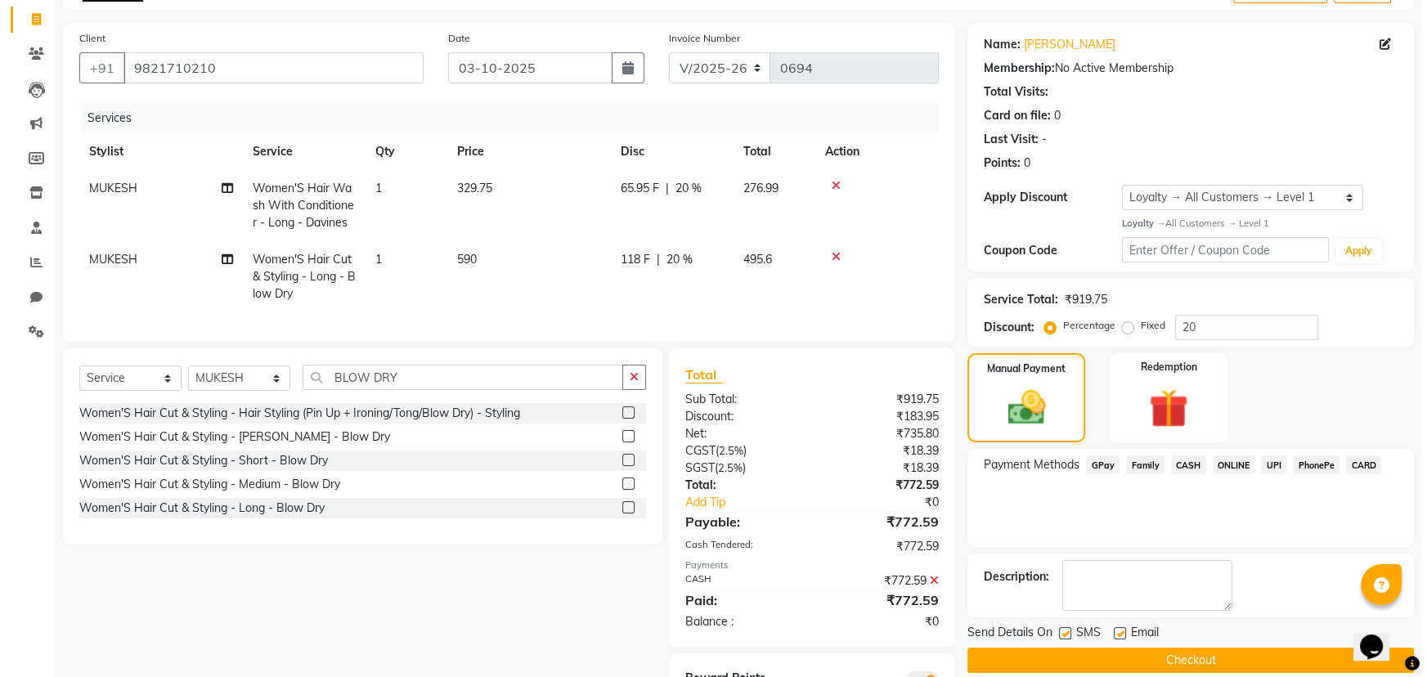
scroll to position [187, 0]
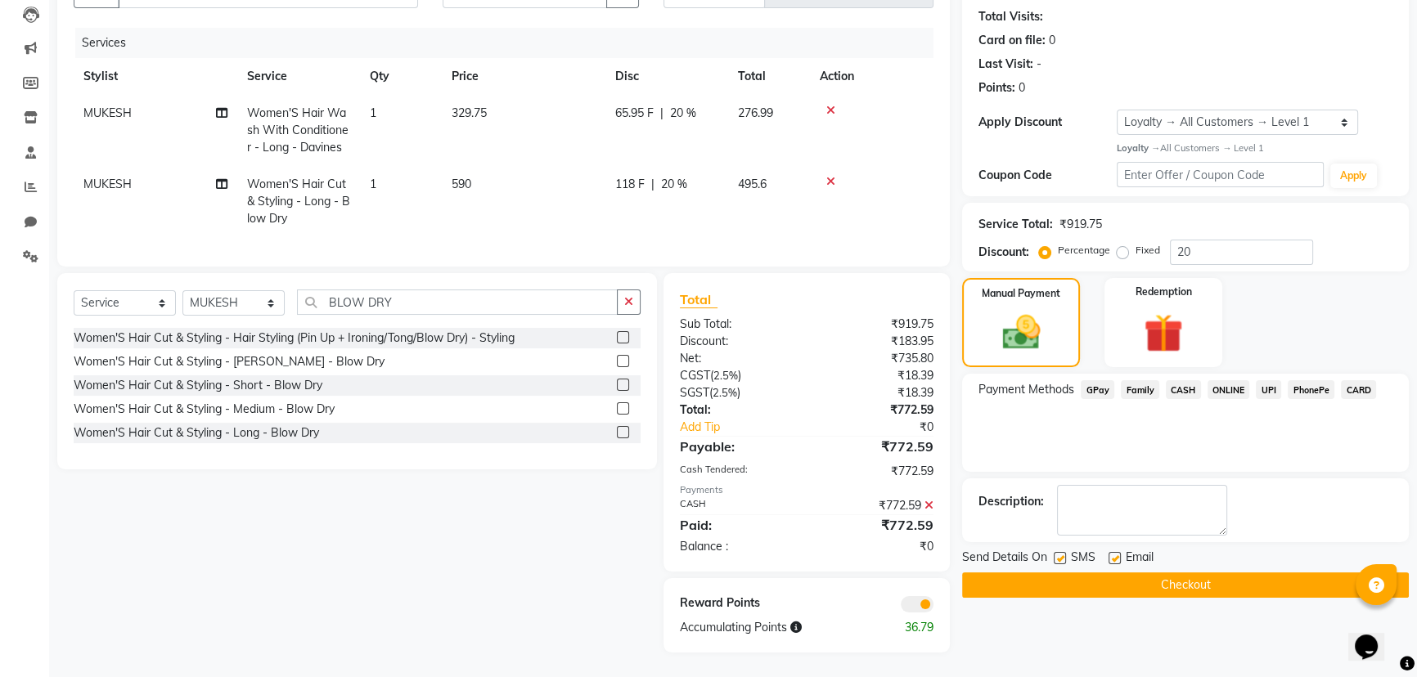
click at [914, 597] on span at bounding box center [916, 604] width 33 height 16
click at [933, 607] on input "checkbox" at bounding box center [933, 607] width 0 height 0
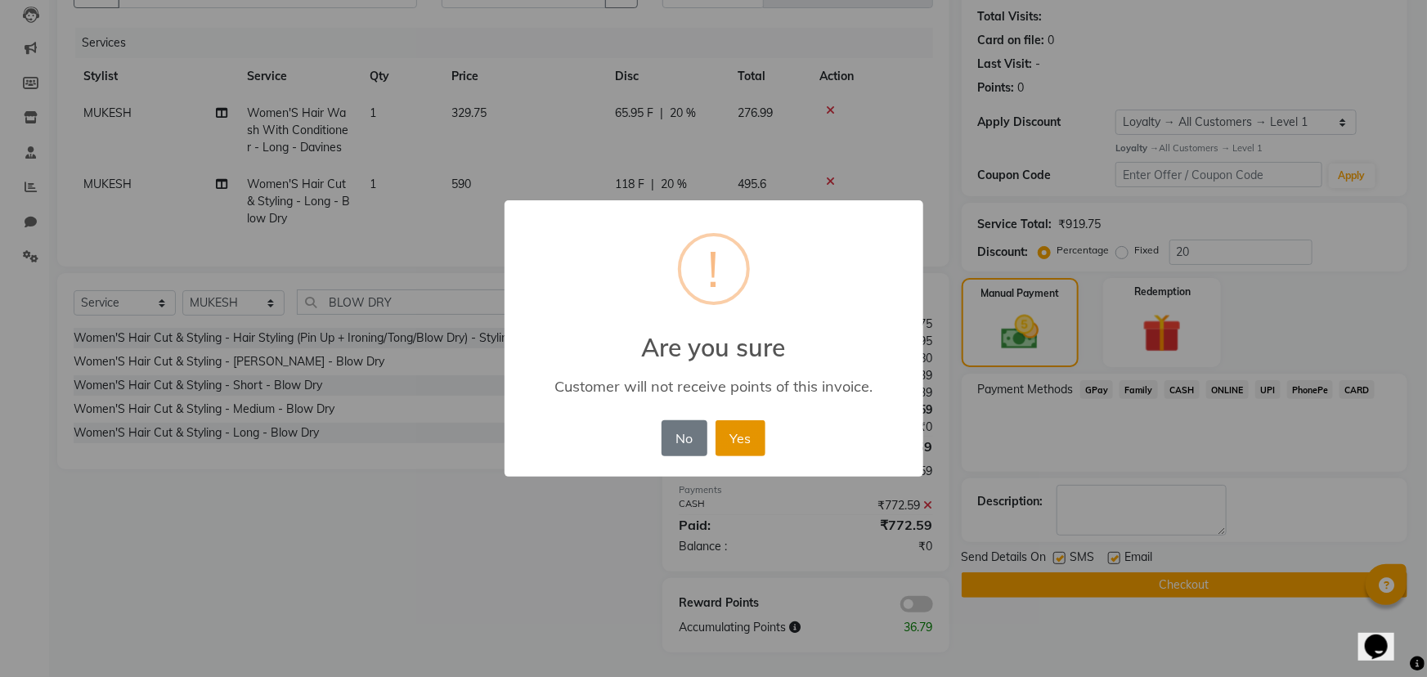
click at [747, 436] on button "Yes" at bounding box center [741, 438] width 50 height 36
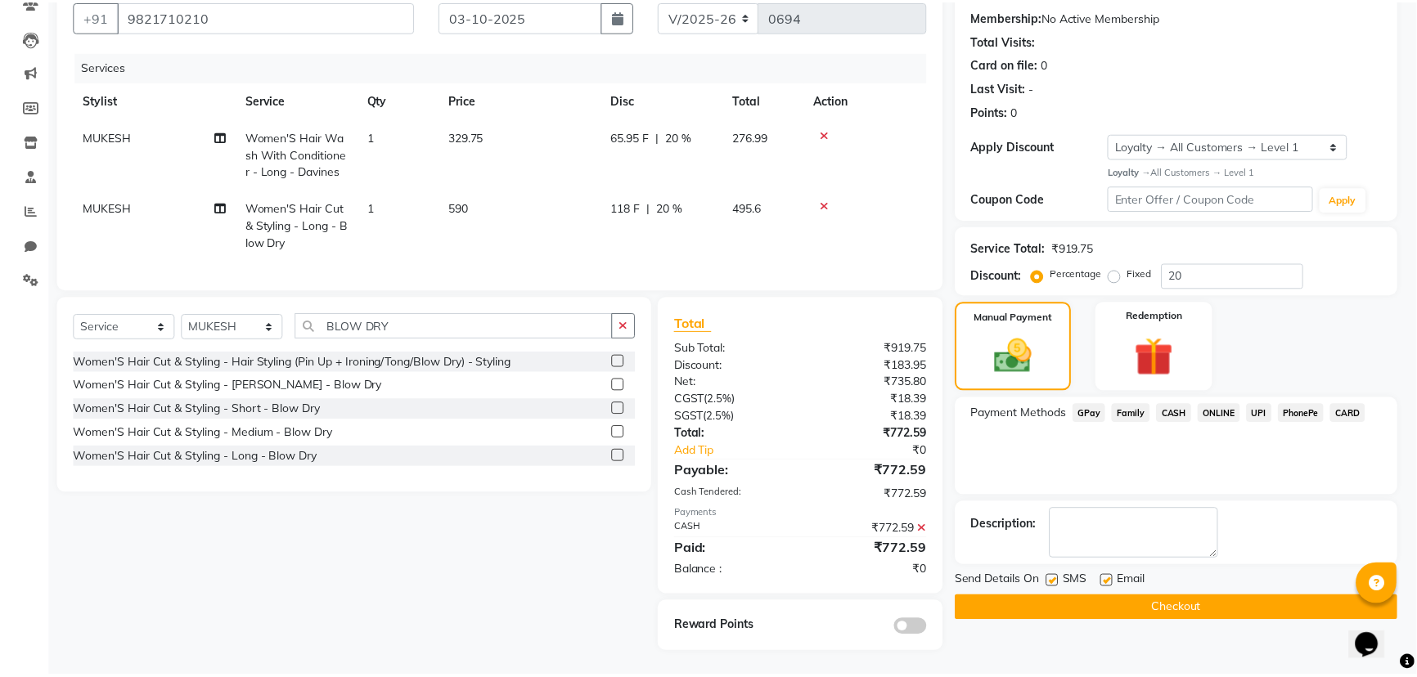
scroll to position [164, 0]
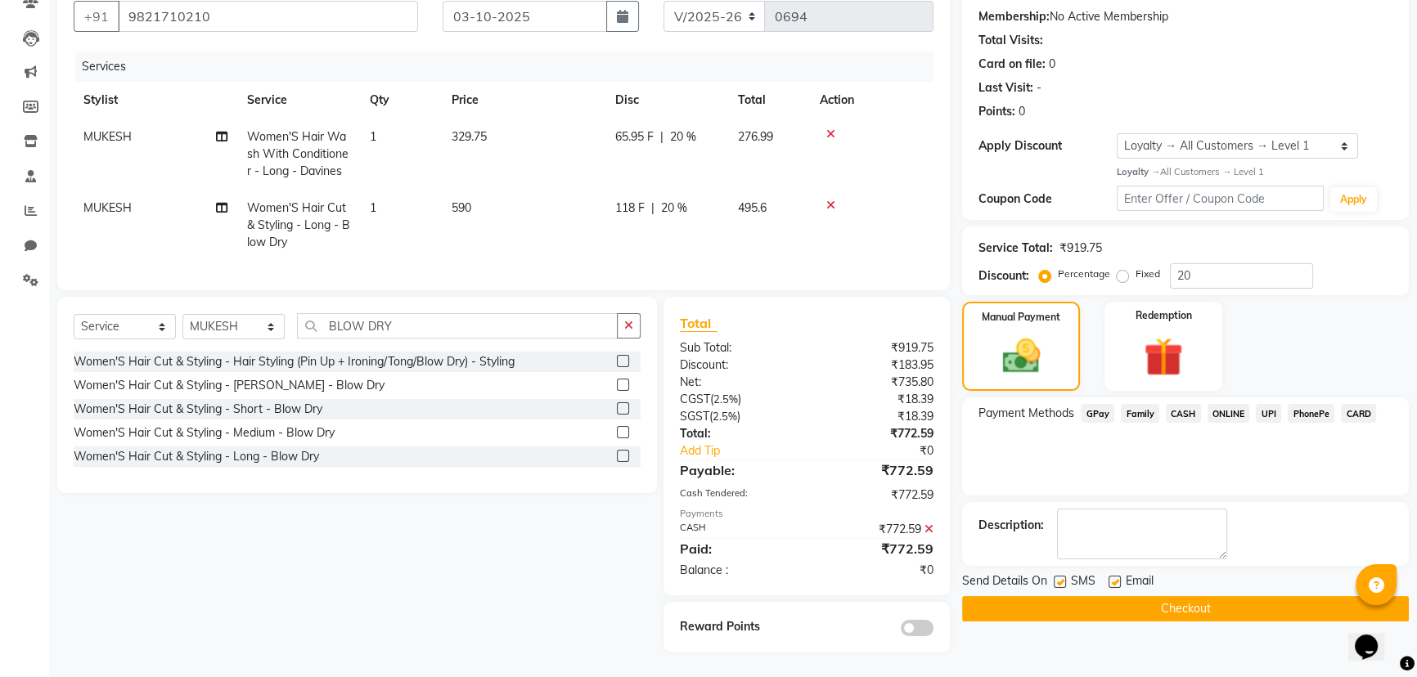
drag, startPoint x: 1004, startPoint y: 595, endPoint x: 1021, endPoint y: 582, distance: 21.6
click at [1006, 596] on button "Checkout" at bounding box center [1185, 608] width 447 height 25
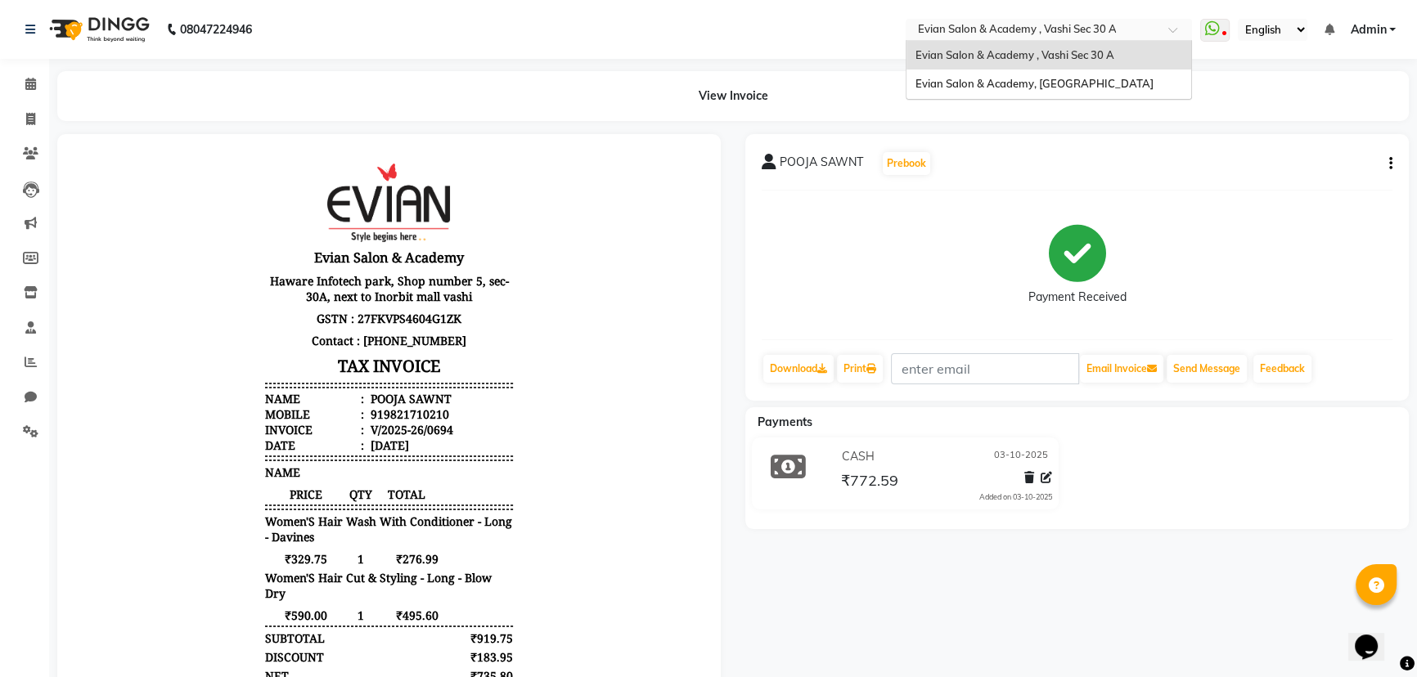
click at [1088, 37] on input "text" at bounding box center [1032, 31] width 237 height 16
click at [1088, 86] on div "Evian Salon & Academy, [GEOGRAPHIC_DATA]" at bounding box center [1048, 84] width 285 height 29
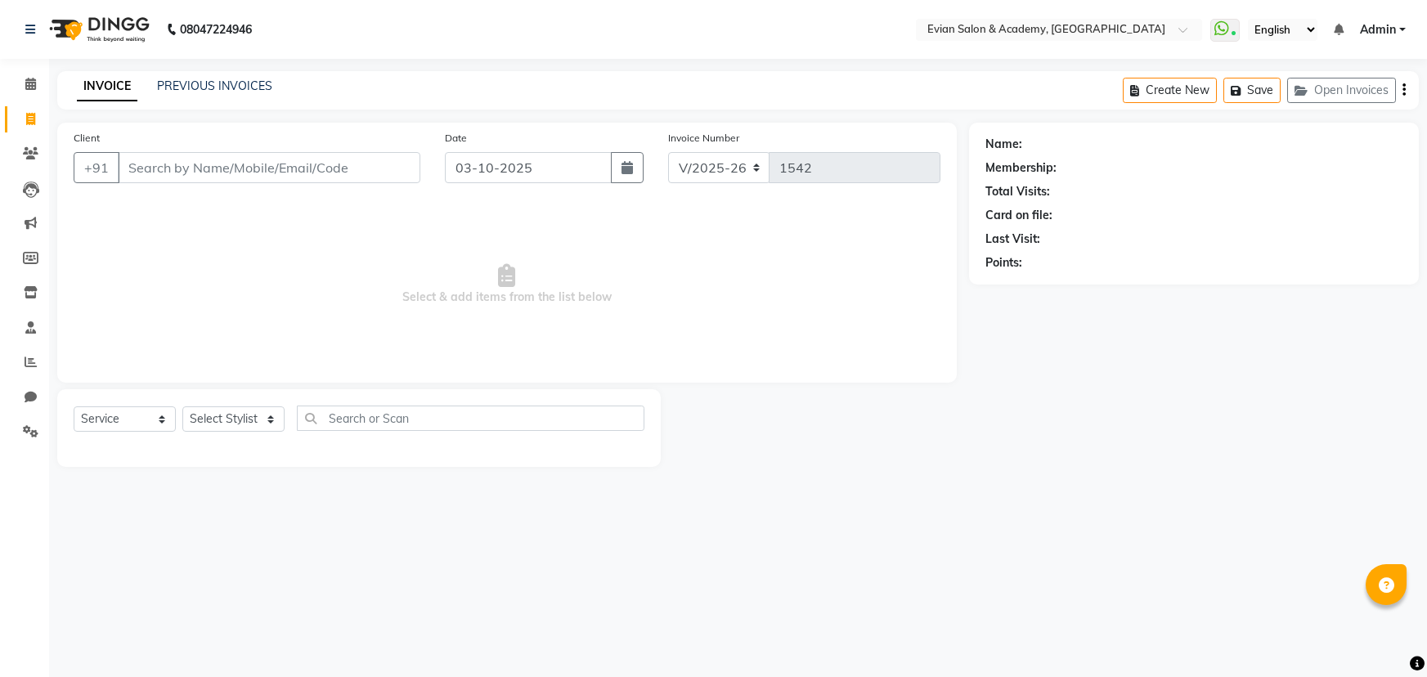
select select "4688"
select select "service"
paste input "8447543819"
type input "8447543819"
click at [228, 433] on div "Select Service Product Membership Package Voucher Prepaid Gift Card Select Styl…" at bounding box center [359, 425] width 571 height 38
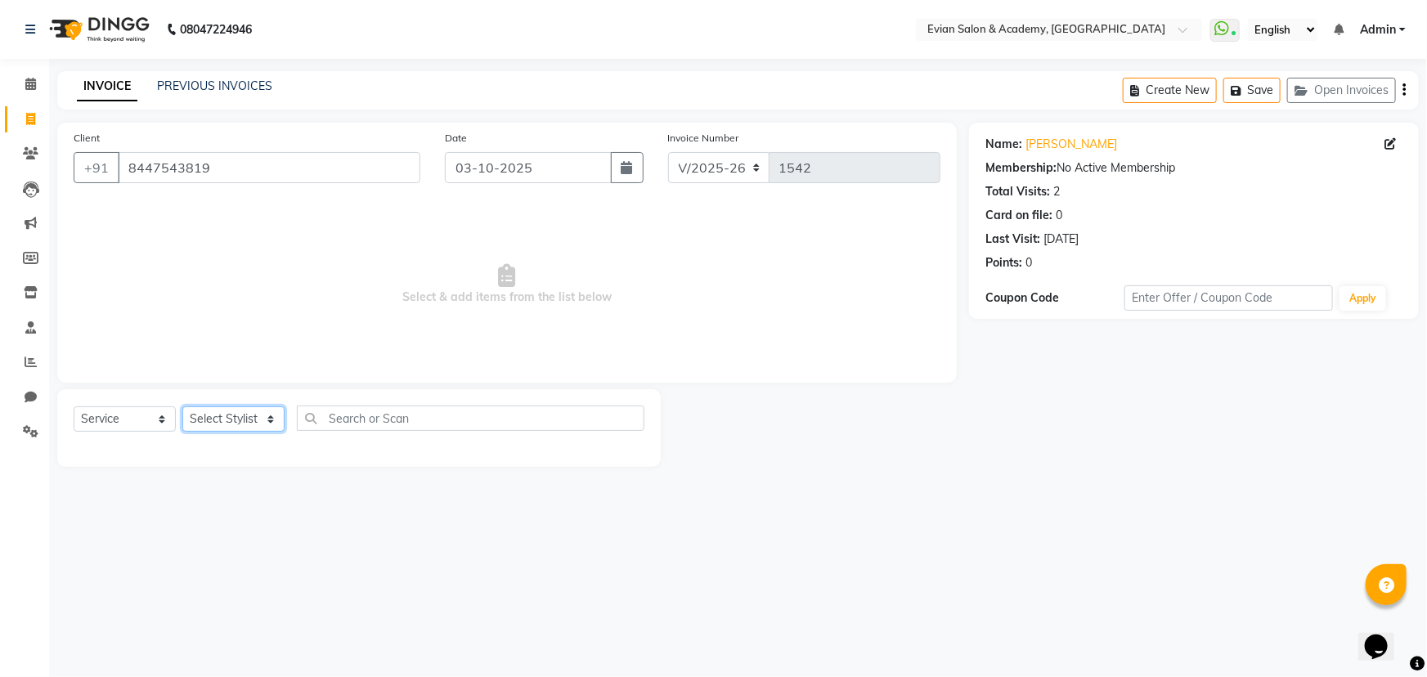
click at [228, 422] on select "Select Stylist ABUZAR SIR Admin ANAS ARMAN ARSALAN DISHA FAIZ Ghansoli dsk Mamp…" at bounding box center [233, 418] width 102 height 25
select select "91751"
click at [182, 406] on select "Select Stylist ABUZAR SIR Admin ANAS ARMAN ARSALAN DISHA FAIZ Ghansoli dsk Mamp…" at bounding box center [233, 418] width 102 height 25
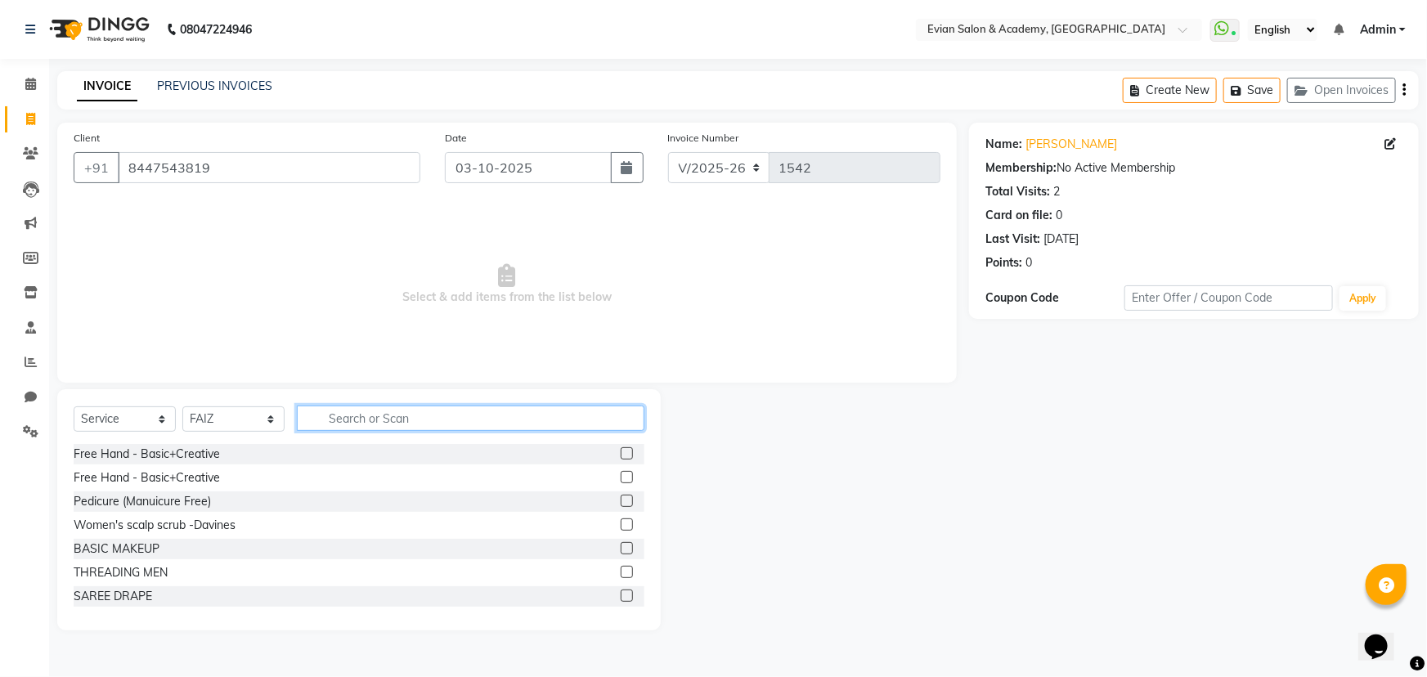
drag, startPoint x: 353, startPoint y: 414, endPoint x: 381, endPoint y: 420, distance: 29.2
click at [360, 416] on input "text" at bounding box center [471, 418] width 348 height 25
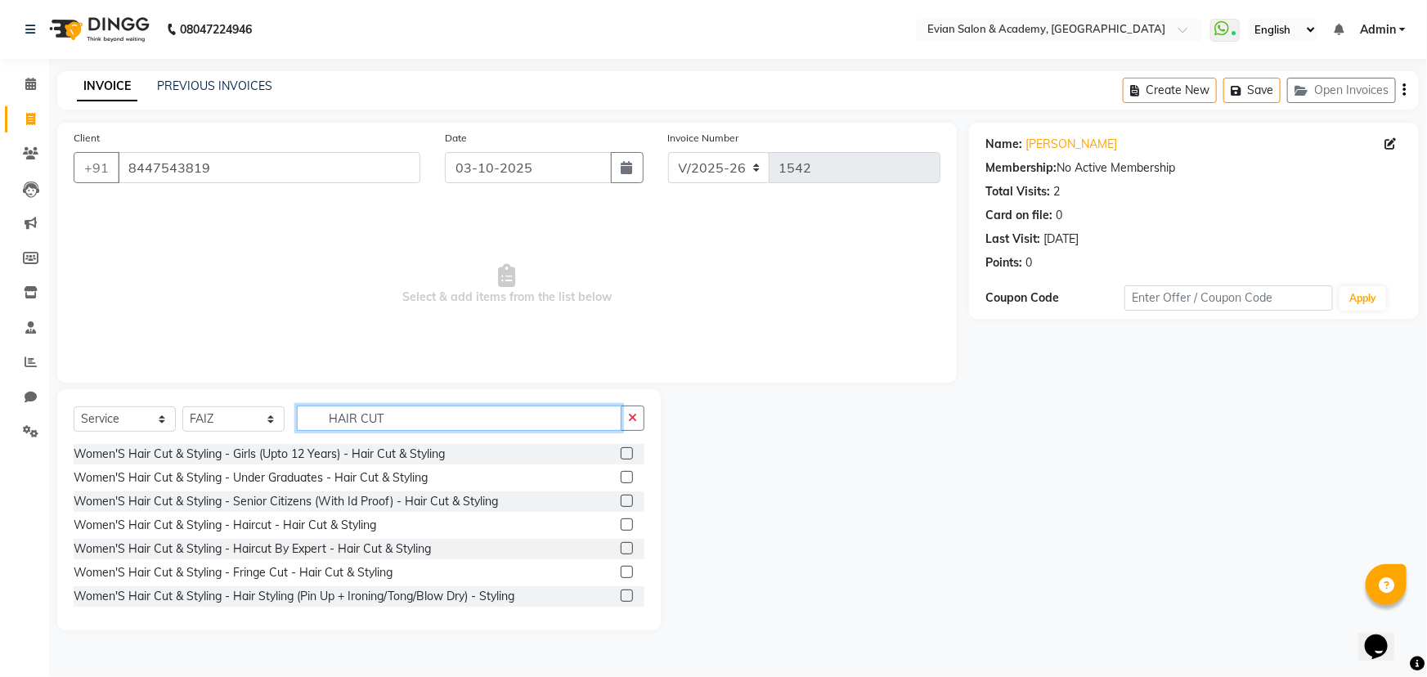
type input "HAIR CUT"
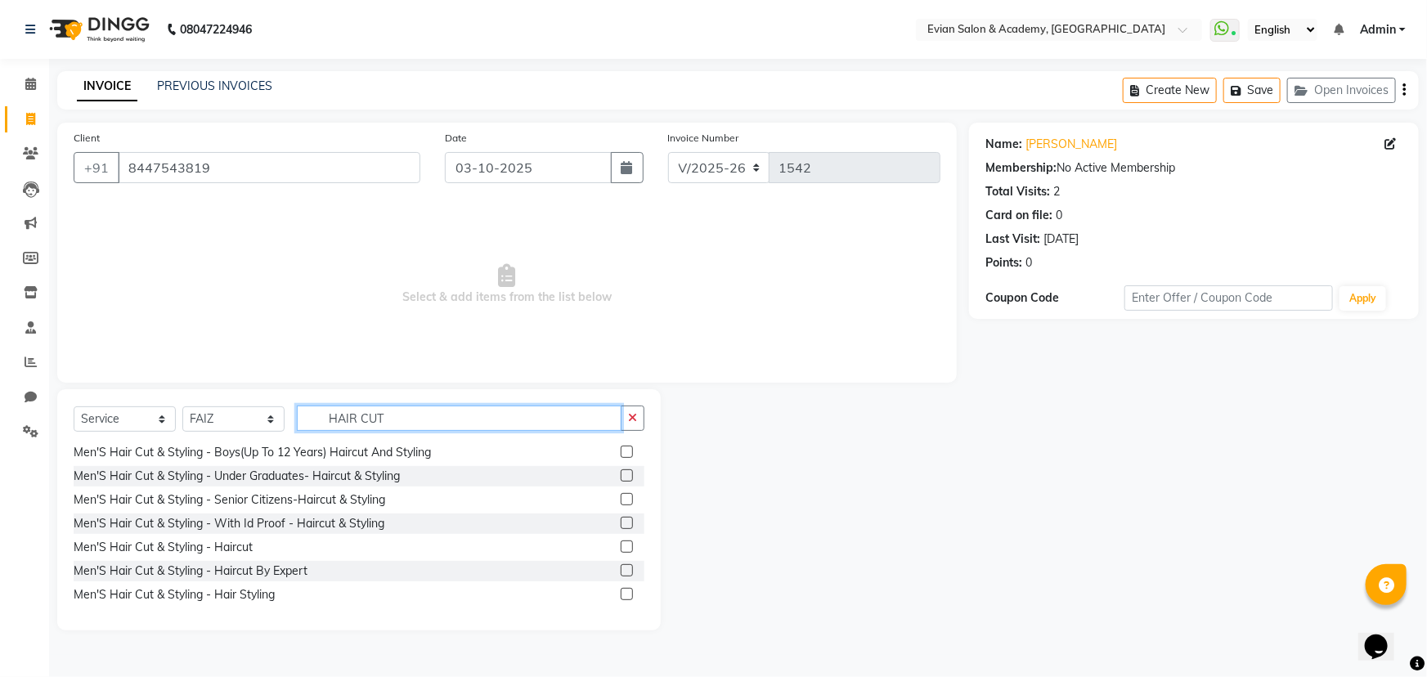
scroll to position [425, 0]
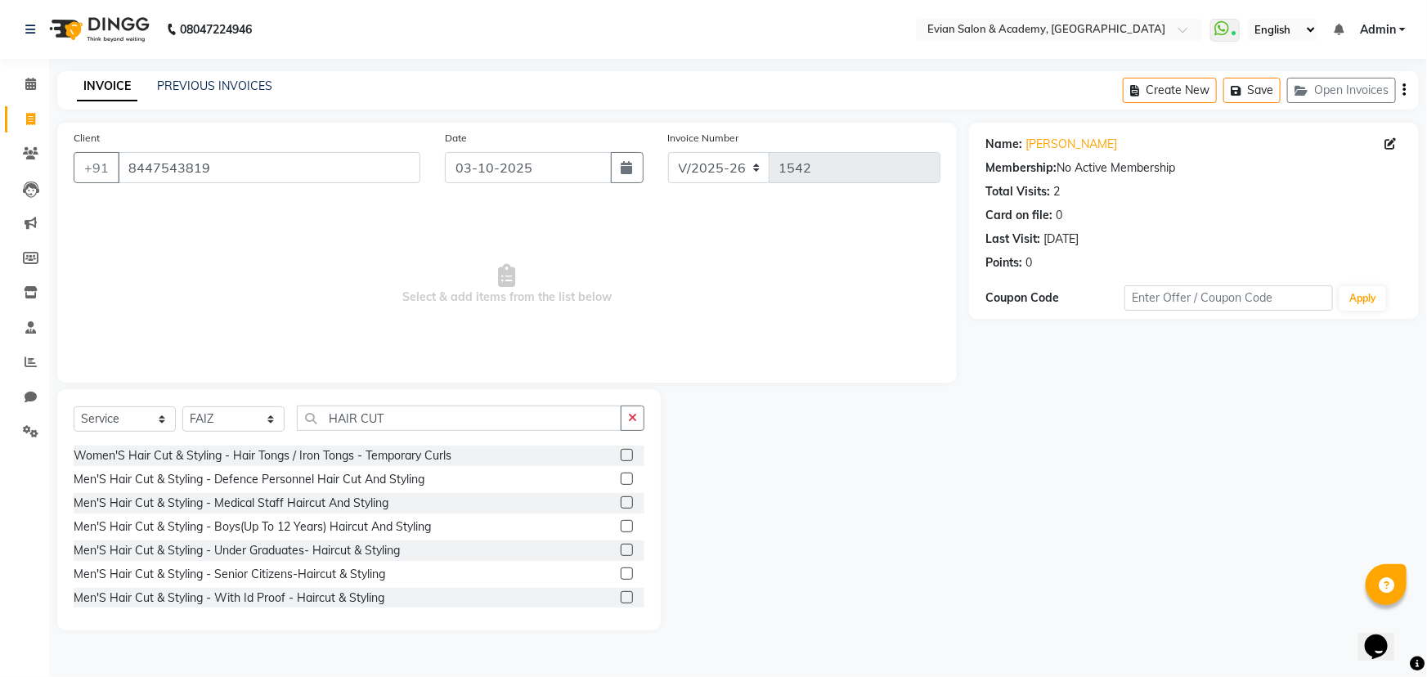
click at [621, 478] on label at bounding box center [627, 479] width 12 height 12
click at [621, 478] on input "checkbox" at bounding box center [626, 479] width 11 height 11
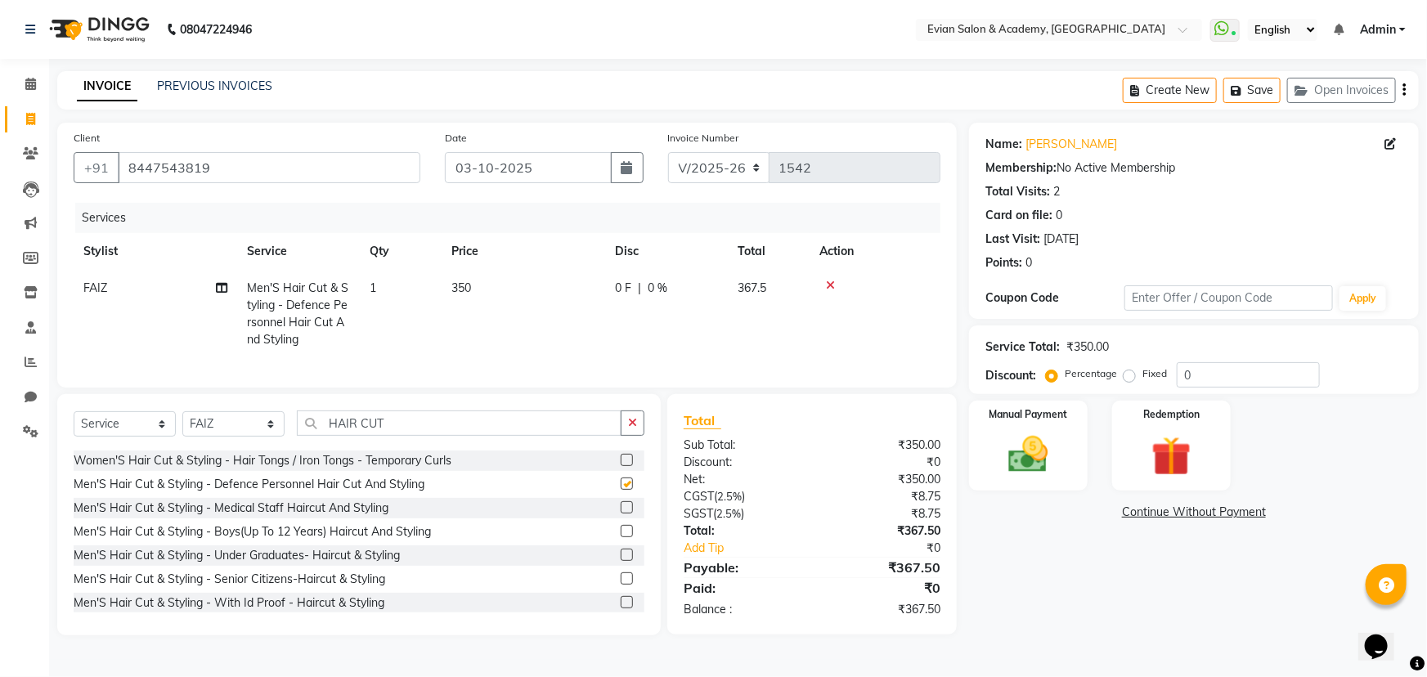
checkbox input "false"
click at [222, 437] on select "Select Stylist ABUZAR SIR Admin ANAS ARMAN ARSALAN DISHA FAIZ Ghansoli dsk Mamp…" at bounding box center [233, 423] width 102 height 25
select select "85452"
click at [182, 423] on select "Select Stylist ABUZAR SIR Admin ANAS ARMAN ARSALAN DISHA FAIZ Ghansoli dsk Mamp…" at bounding box center [233, 423] width 102 height 25
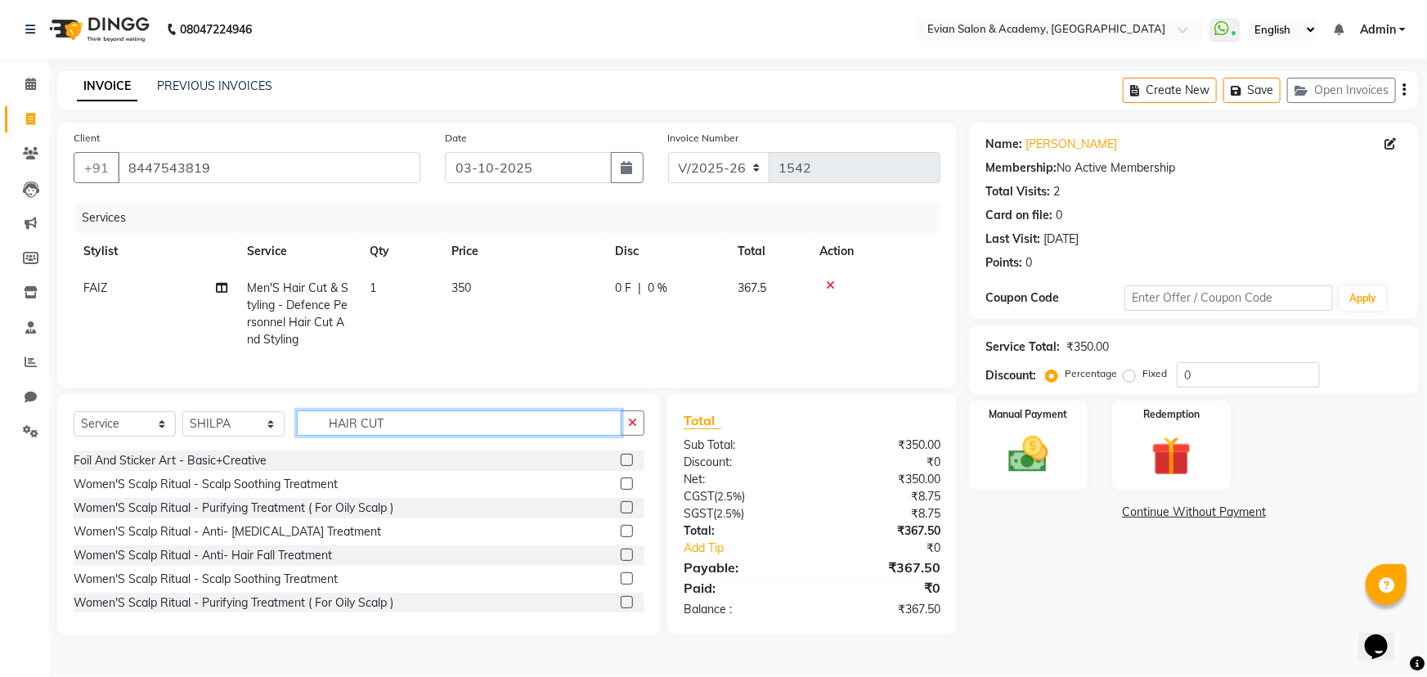
click at [404, 434] on input "HAIR CUT" at bounding box center [459, 423] width 325 height 25
type input "H"
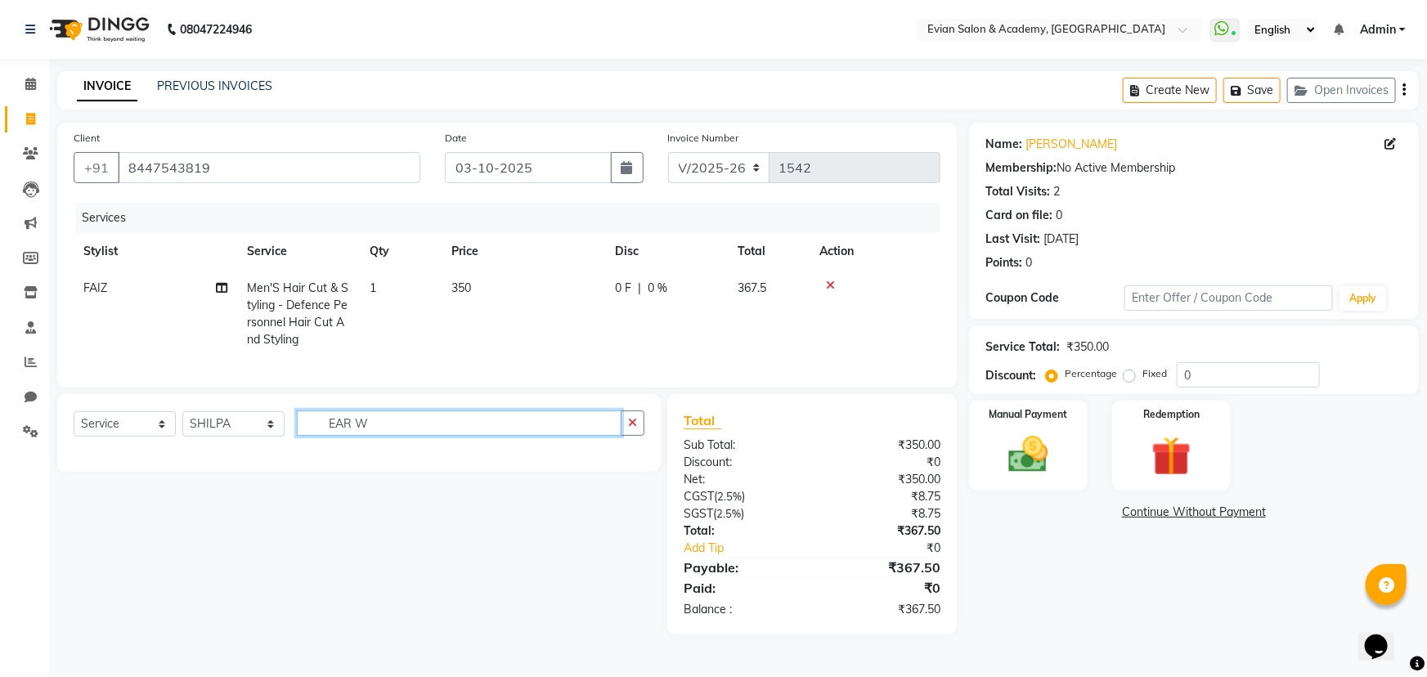
scroll to position [0, 0]
type input "E"
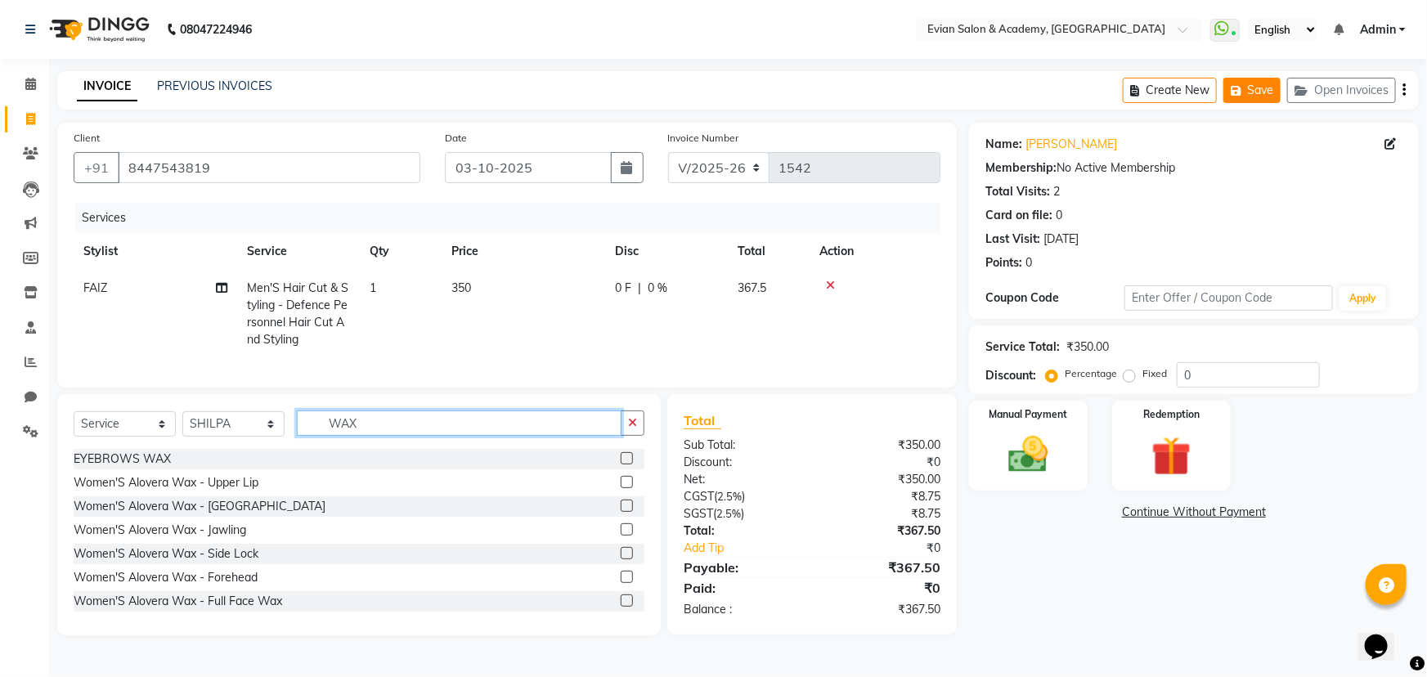
type input "WAX"
click at [1251, 90] on button "Save" at bounding box center [1252, 90] width 57 height 25
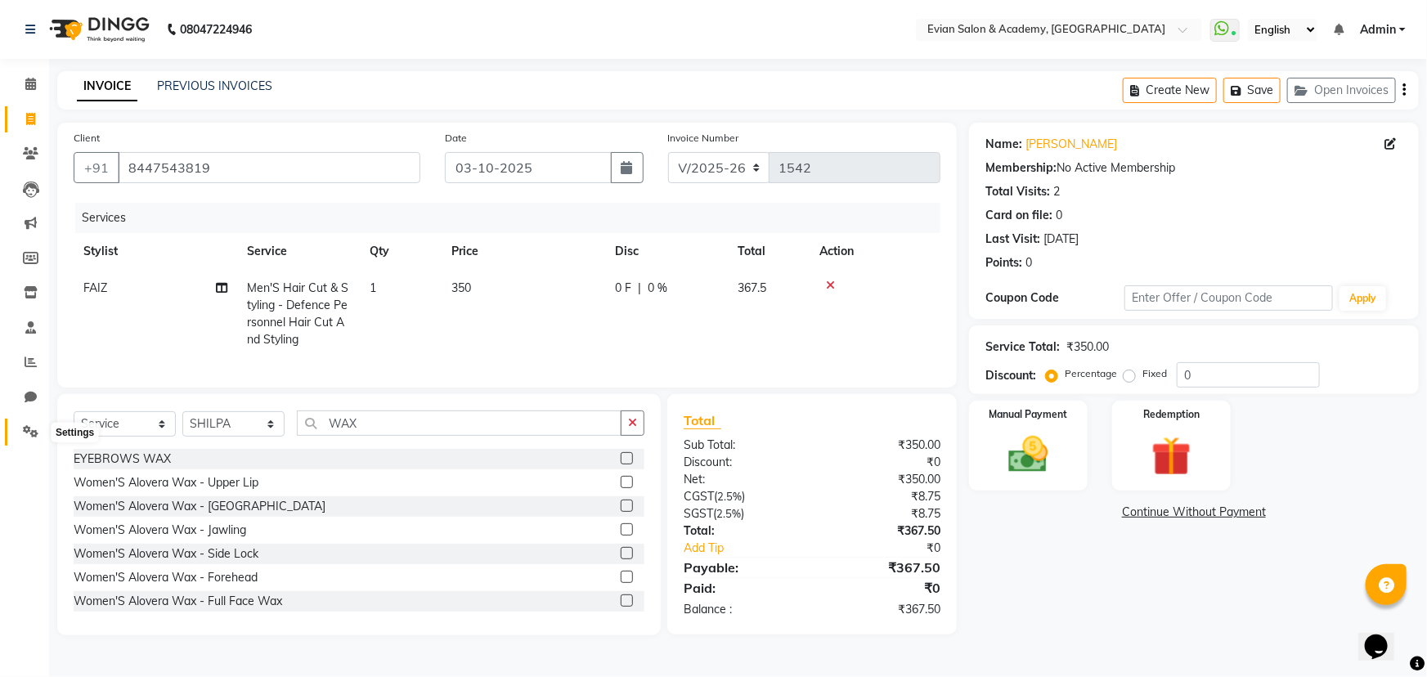
click at [28, 423] on span at bounding box center [30, 432] width 29 height 19
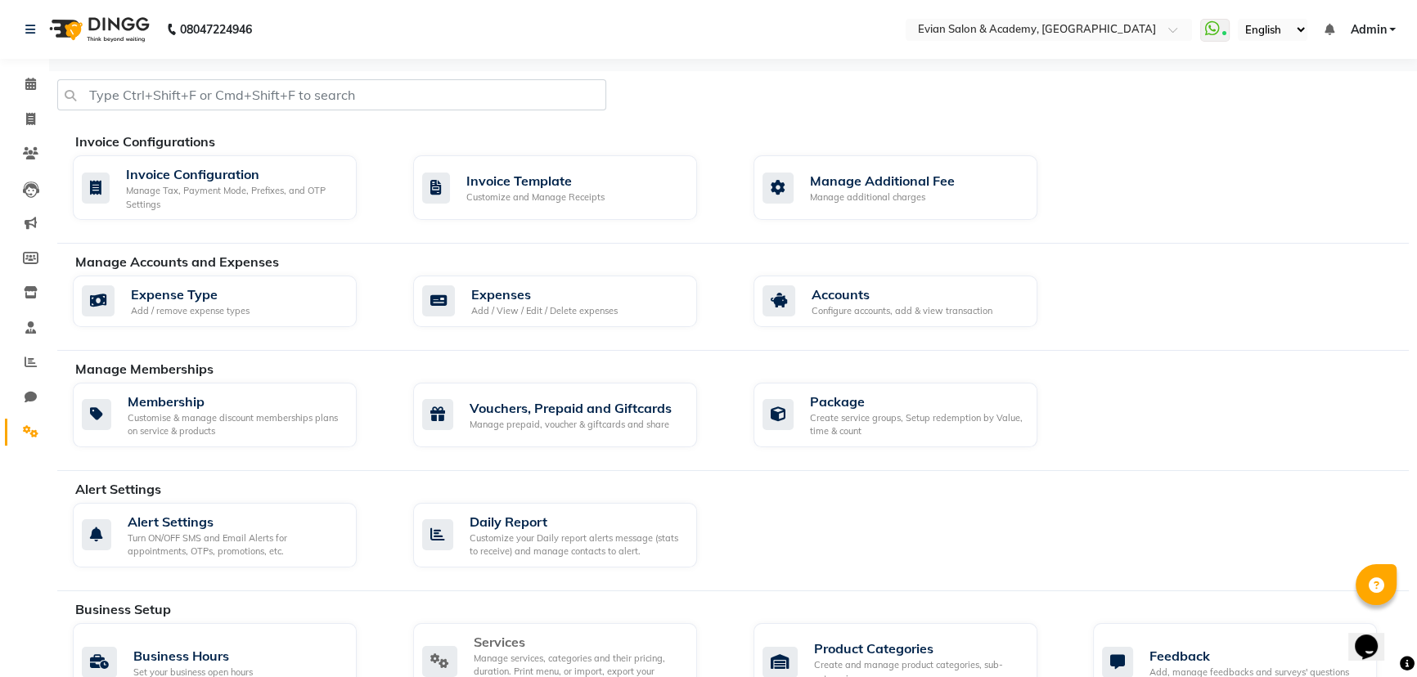
click at [557, 661] on div "Manage services, categories and their pricing, duration. Print menu, or import,…" at bounding box center [579, 672] width 210 height 41
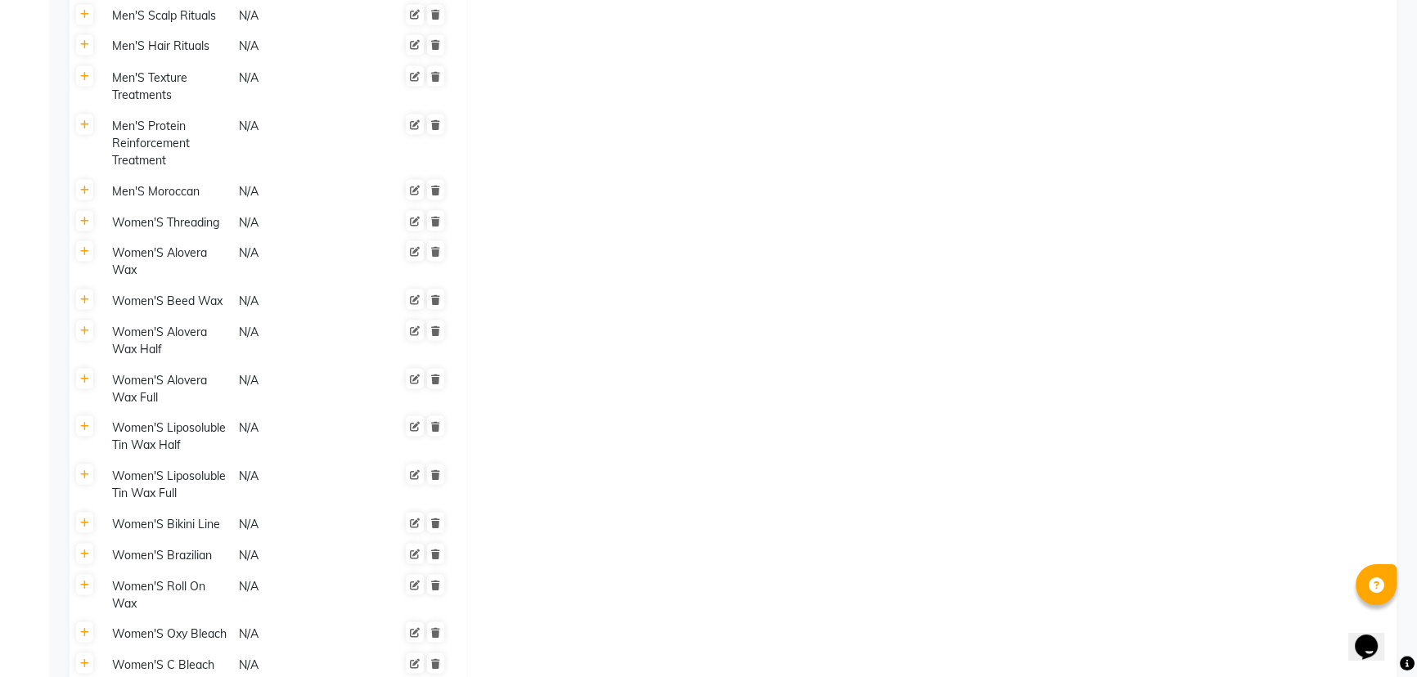
scroll to position [3866, 0]
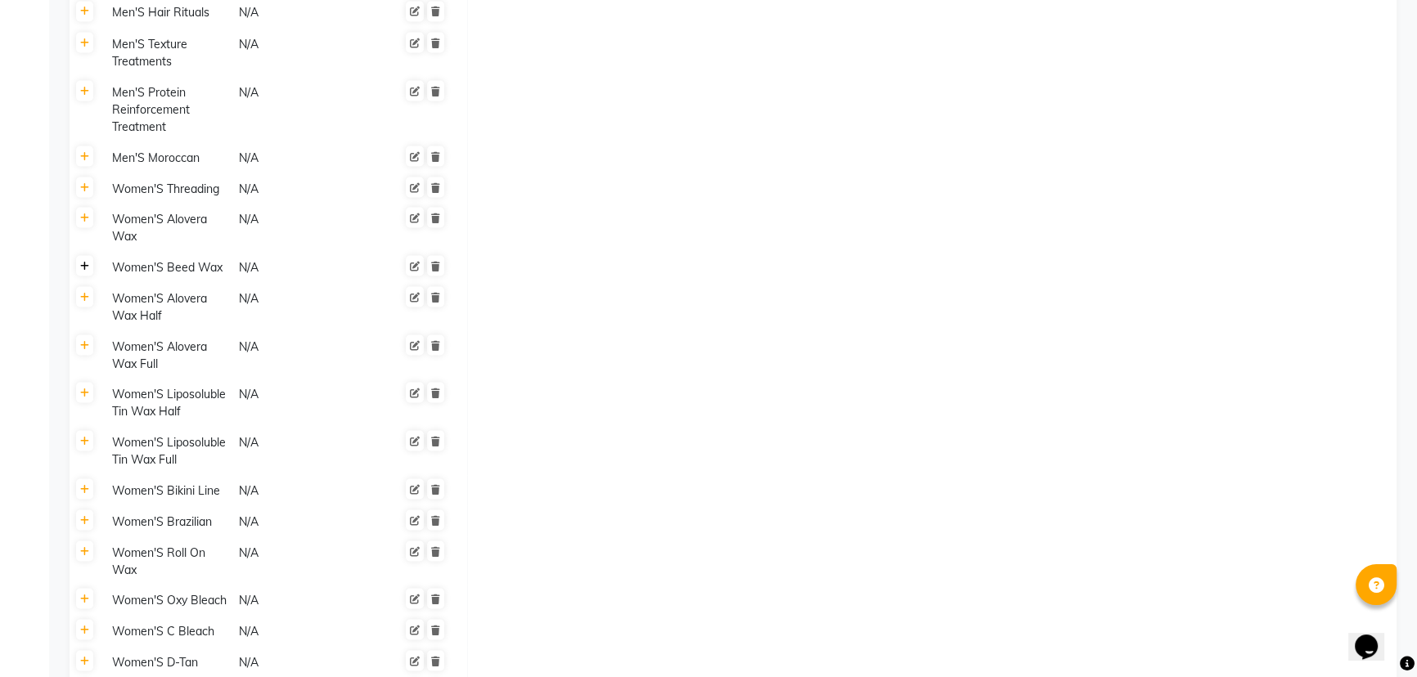
click at [83, 270] on icon at bounding box center [84, 266] width 9 height 10
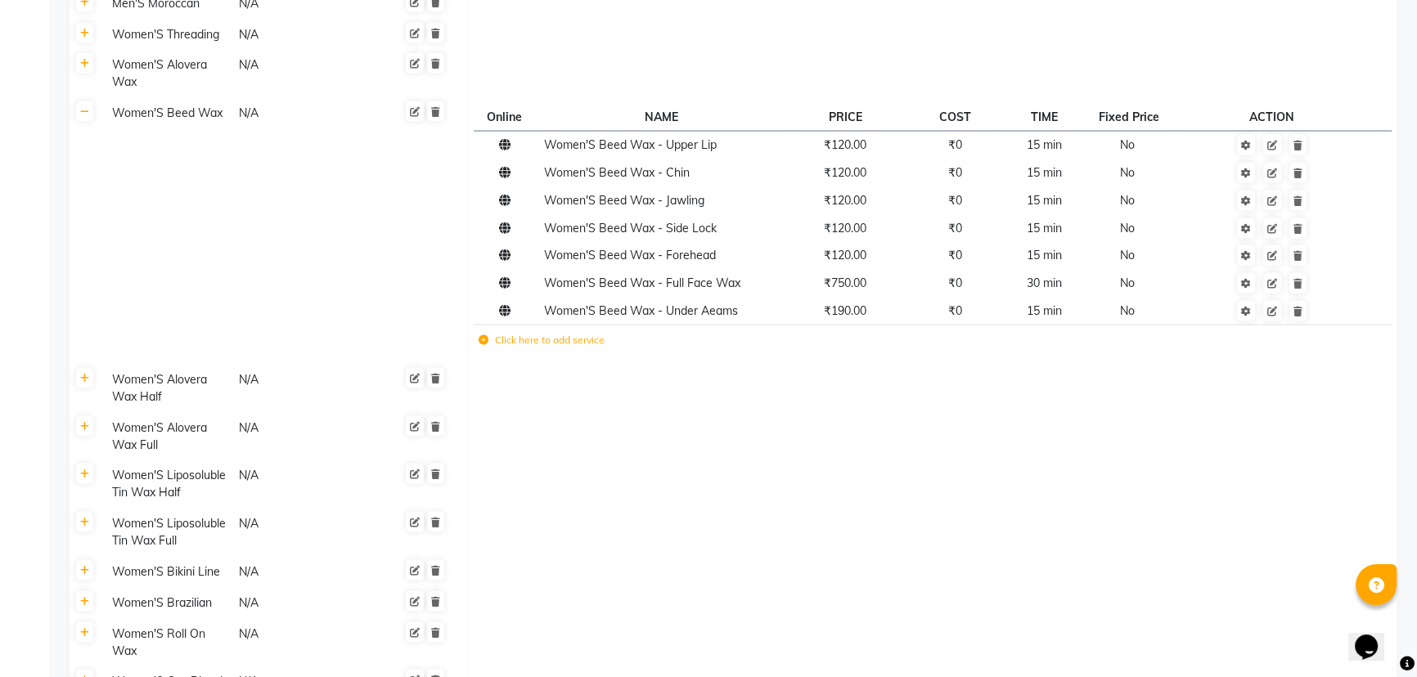
scroll to position [4015, 0]
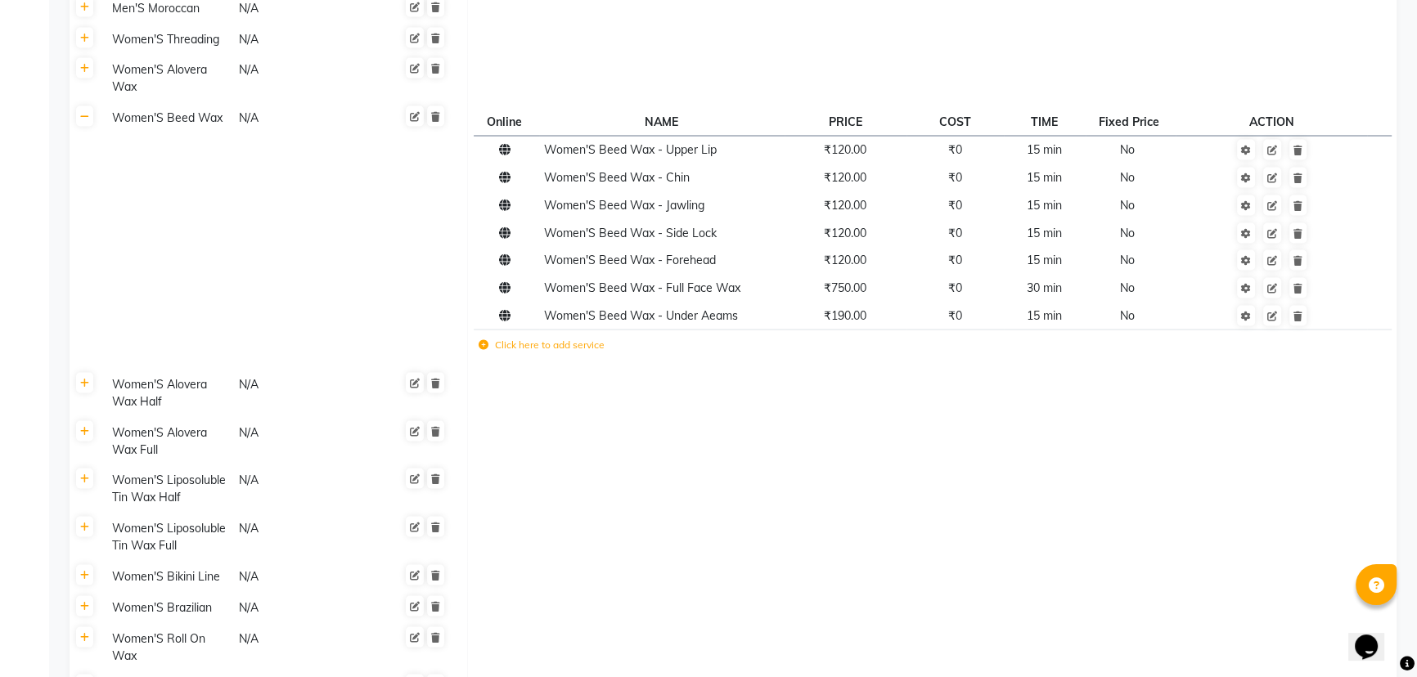
click at [482, 347] on icon at bounding box center [483, 345] width 10 height 10
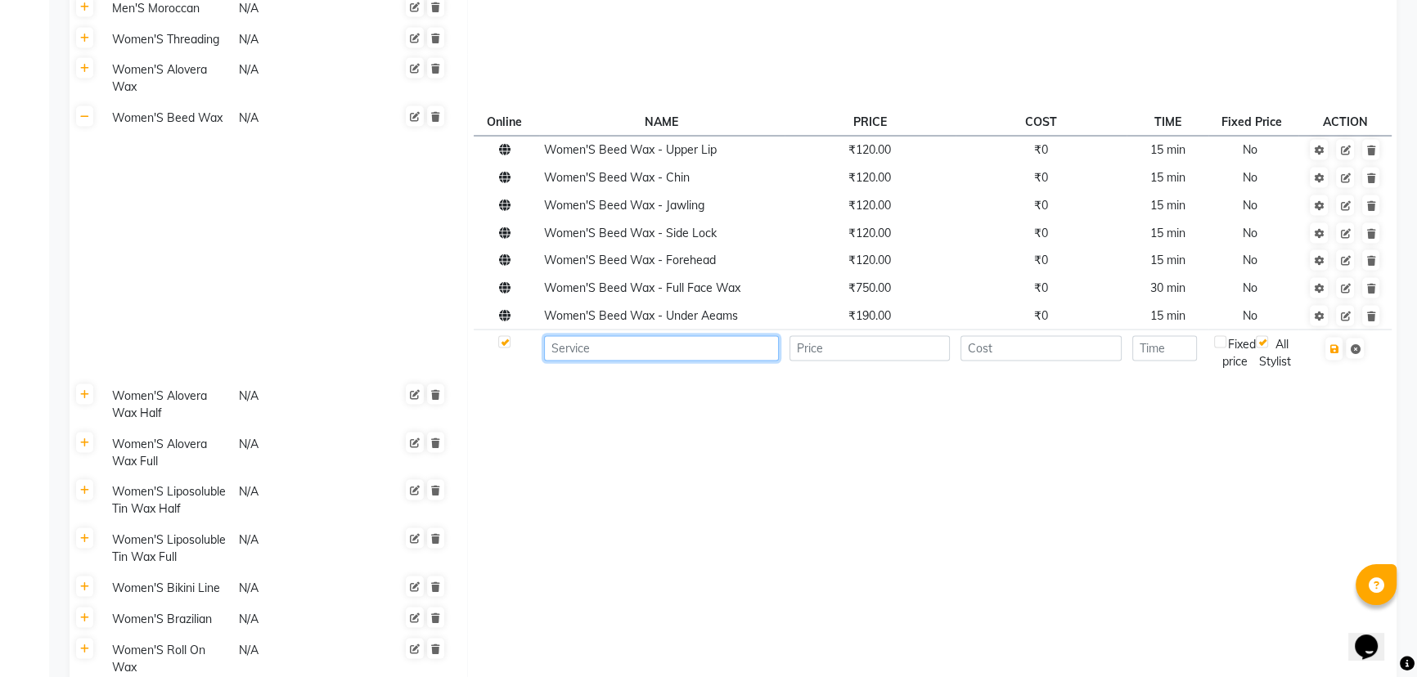
click at [613, 348] on input at bounding box center [661, 348] width 235 height 25
type input "EAR WAX"
click at [848, 358] on input "number" at bounding box center [869, 348] width 161 height 25
type input "200"
click at [998, 344] on input "number" at bounding box center [1040, 348] width 161 height 25
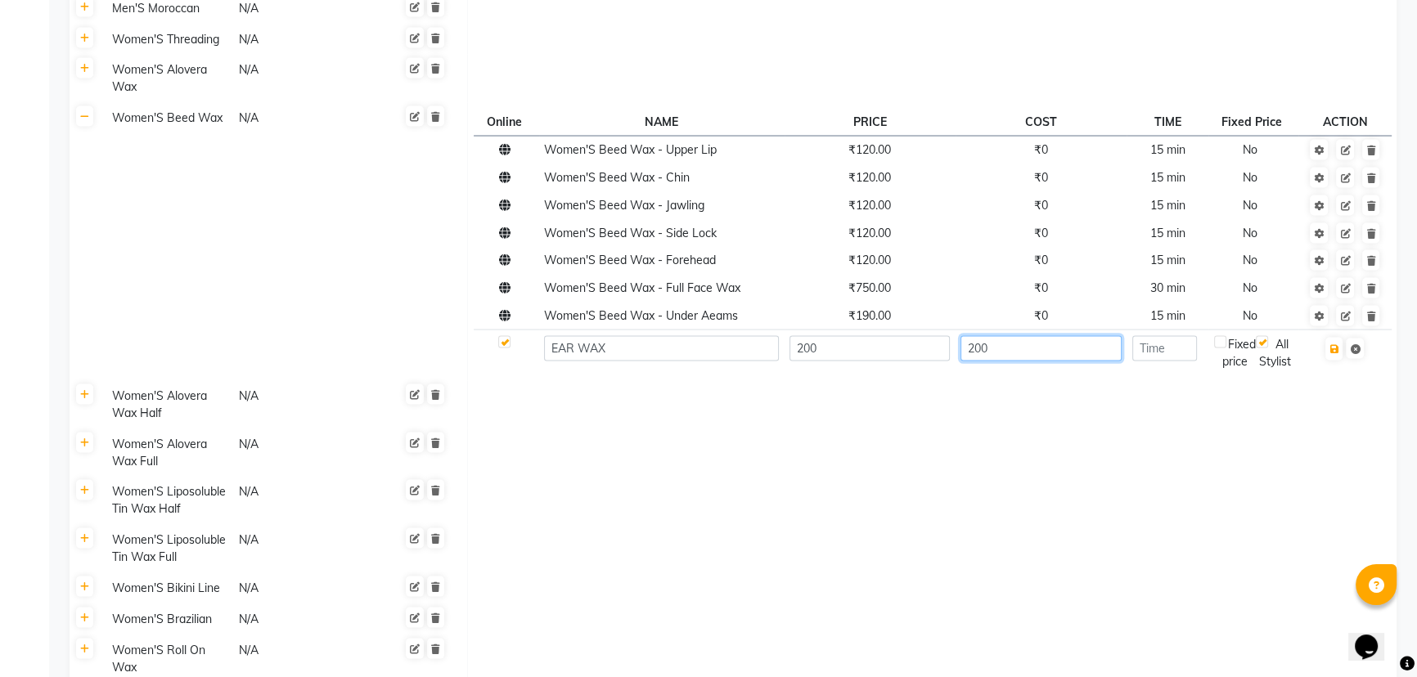
type input "200"
click at [1161, 357] on input "number" at bounding box center [1164, 348] width 65 height 25
type input "15"
click at [1341, 357] on button "button" at bounding box center [1333, 349] width 17 height 23
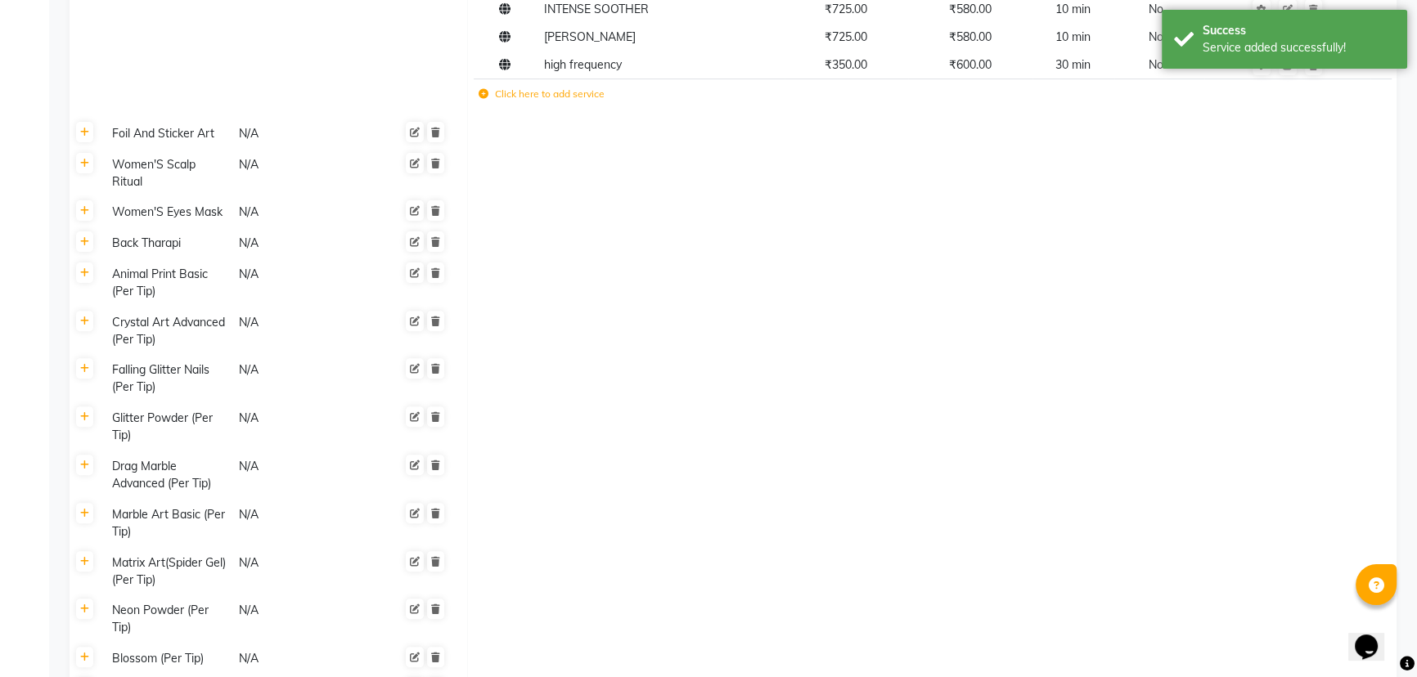
scroll to position [58, 0]
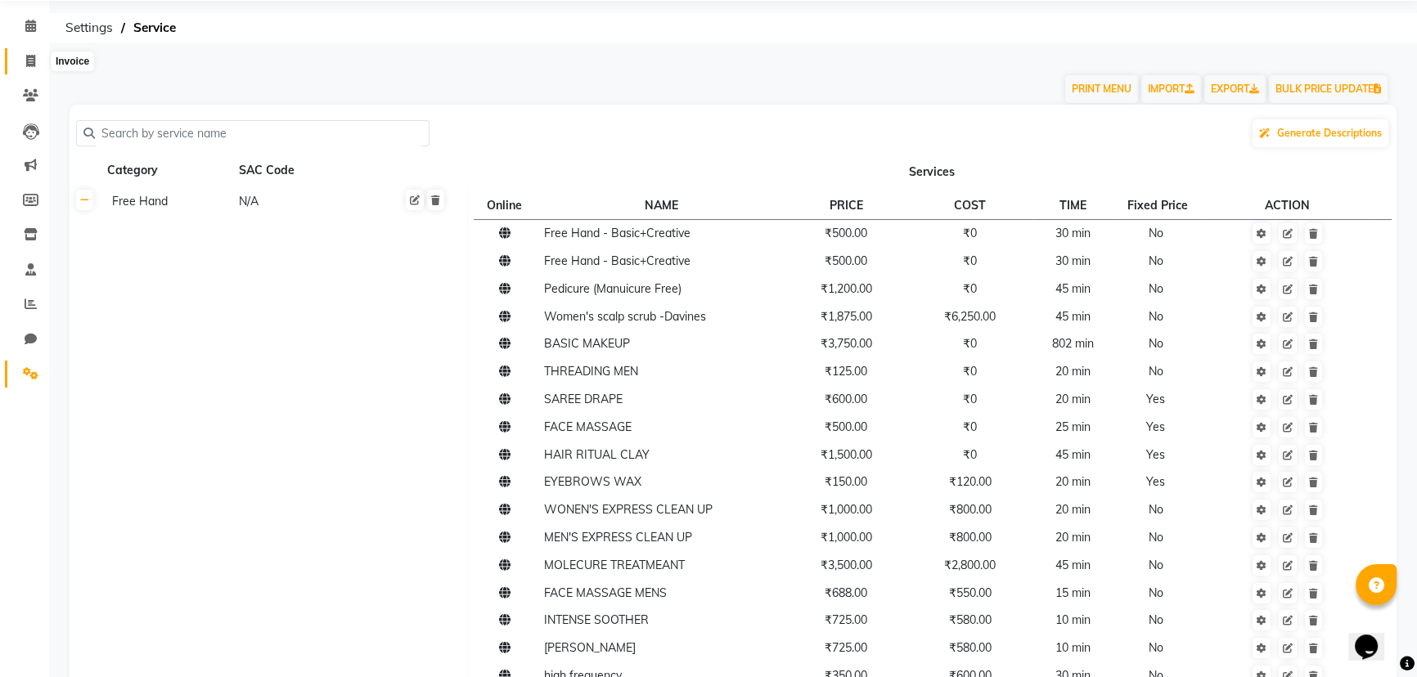
click at [34, 66] on span at bounding box center [30, 61] width 29 height 19
select select "4688"
select select "service"
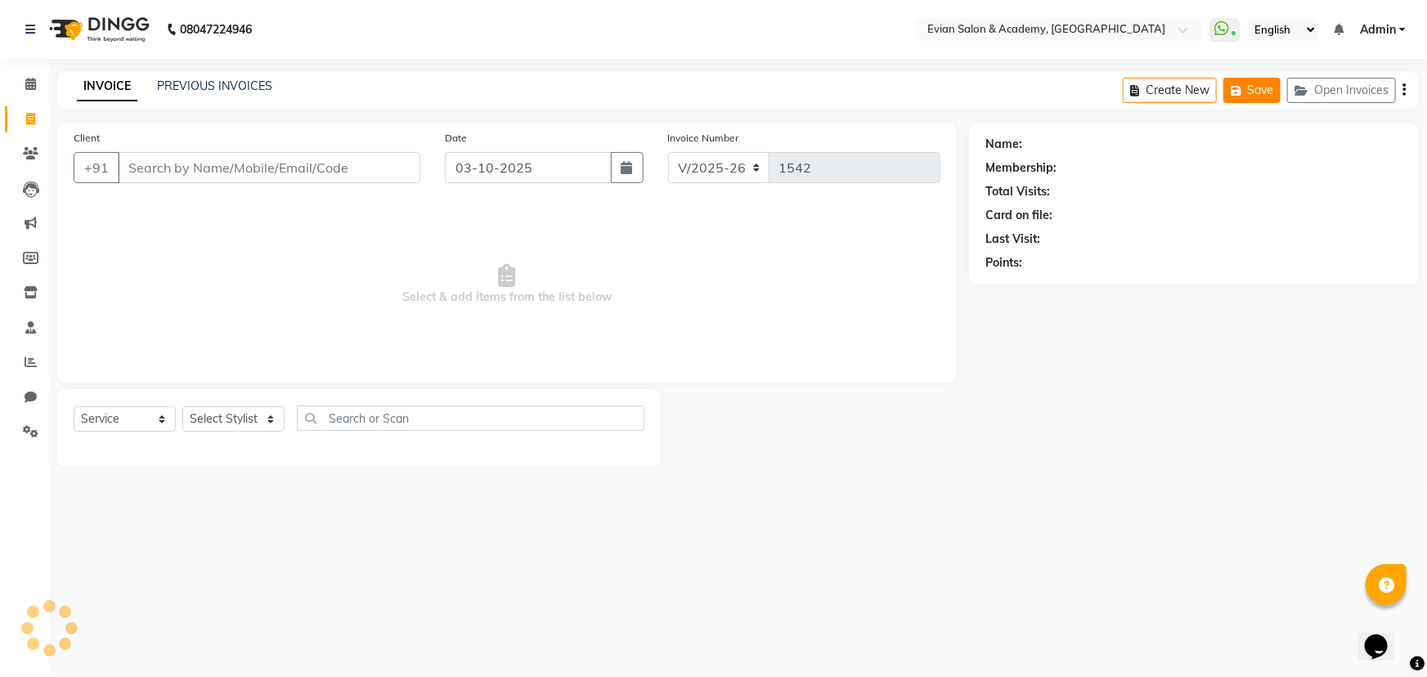
click at [1254, 89] on button "Save" at bounding box center [1252, 90] width 57 height 25
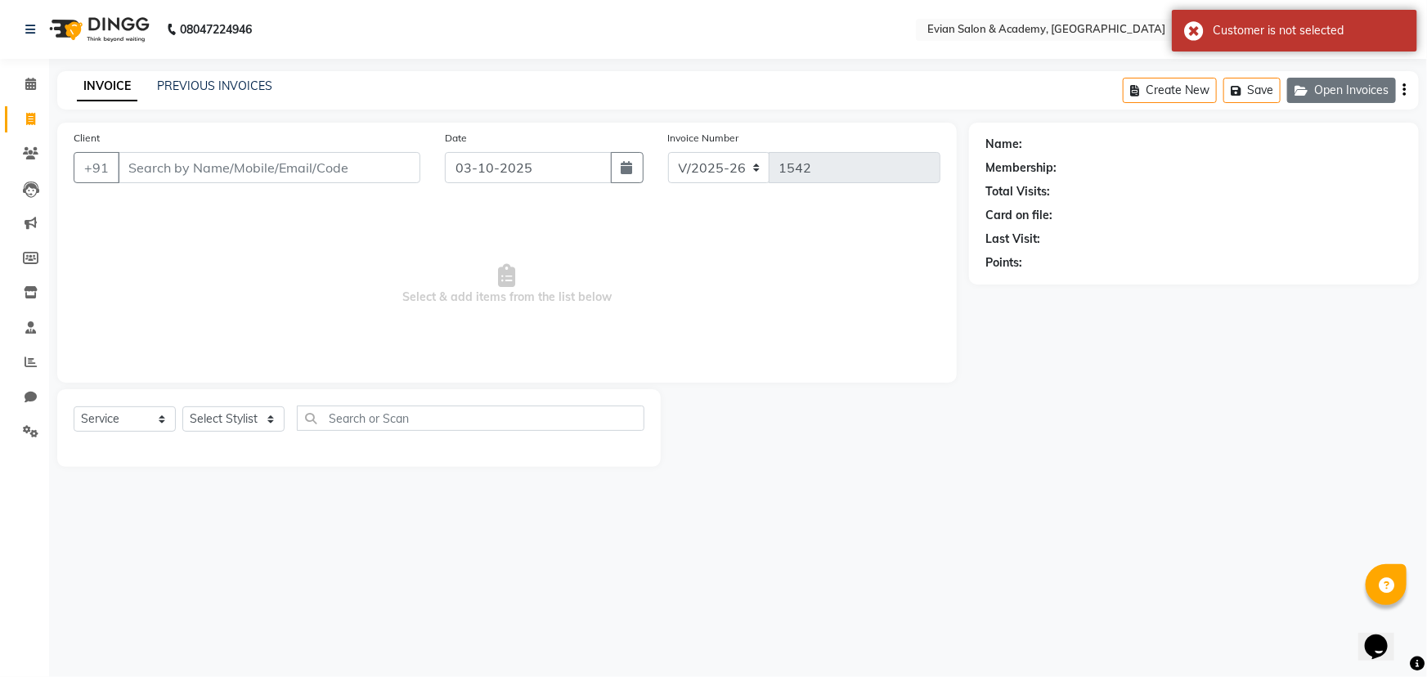
click at [1366, 94] on button "Open Invoices" at bounding box center [1341, 90] width 109 height 25
click at [1349, 90] on button "Open Invoices" at bounding box center [1341, 90] width 109 height 25
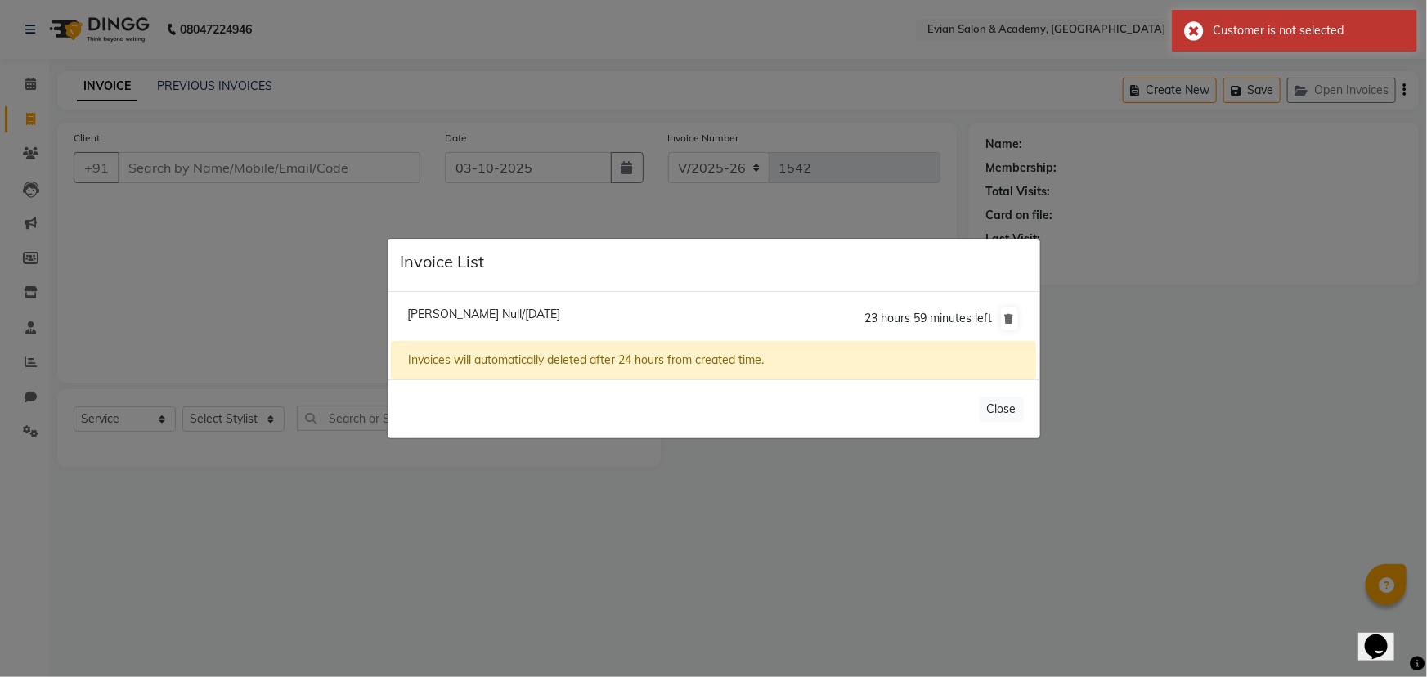
click at [867, 311] on span "23 hours 59 minutes left" at bounding box center [929, 318] width 128 height 15
click at [471, 317] on span "Swarnendu Null/03 October 2025" at bounding box center [483, 314] width 153 height 15
type input "8447543819"
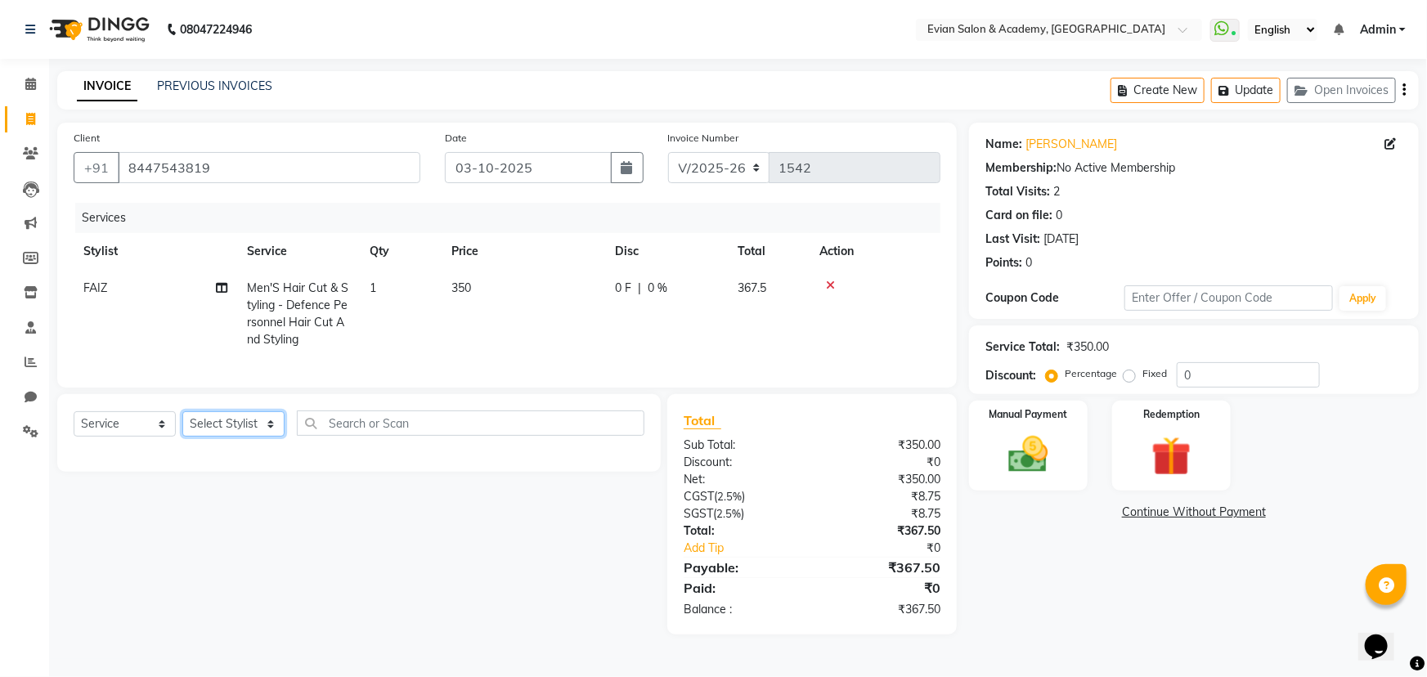
click at [258, 435] on select "Select Stylist ABUZAR SIR Admin ANAS ARMAN ARSALAN DISHA FAIZ Ghansoli dsk Mamp…" at bounding box center [233, 423] width 102 height 25
select select "85452"
click at [182, 423] on select "Select Stylist ABUZAR SIR Admin ANAS ARMAN ARSALAN DISHA FAIZ Ghansoli dsk Mamp…" at bounding box center [233, 423] width 102 height 25
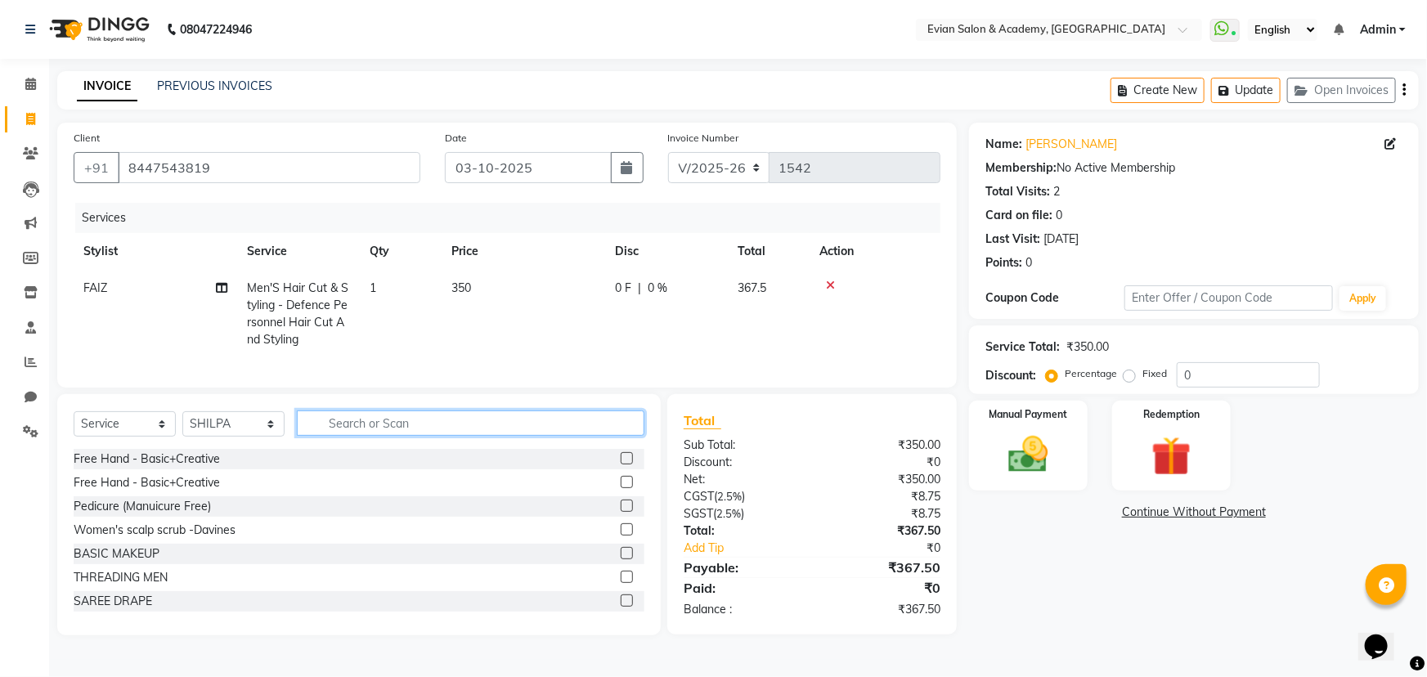
click at [344, 424] on input "text" at bounding box center [471, 423] width 348 height 25
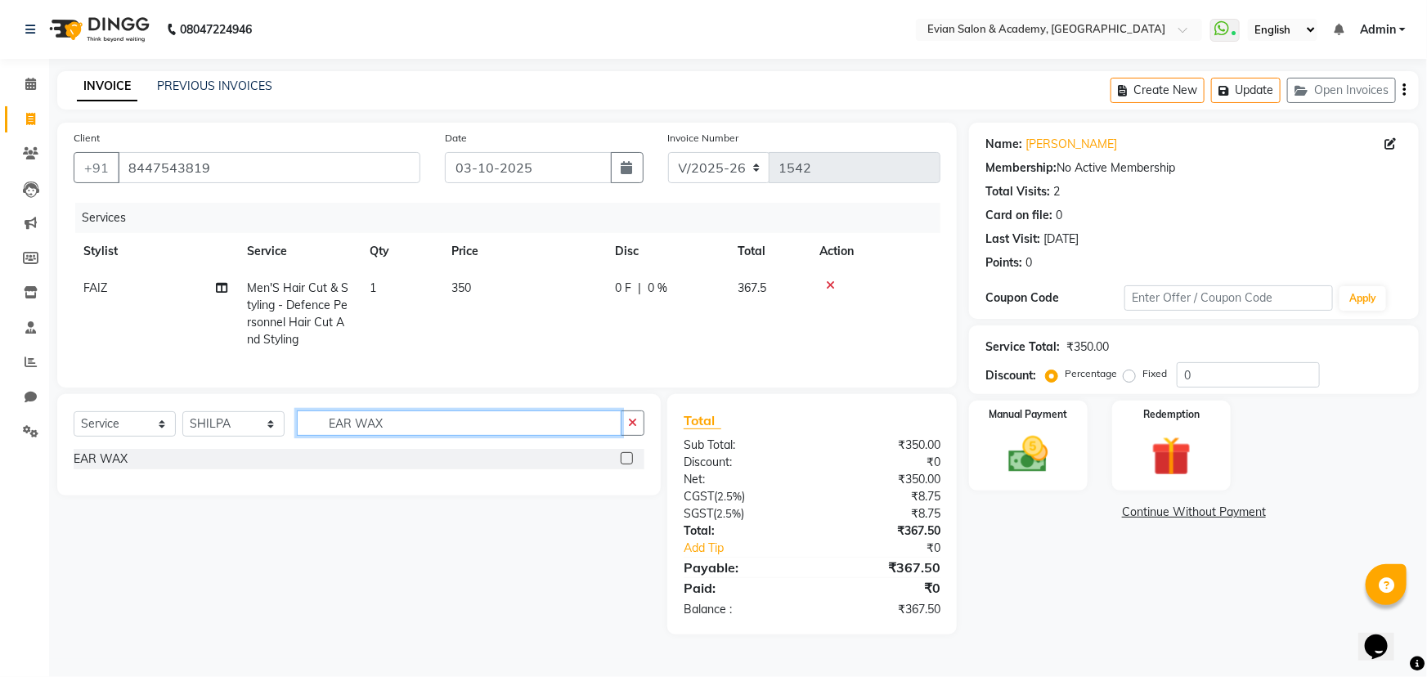
type input "EAR WAX"
drag, startPoint x: 615, startPoint y: 468, endPoint x: 626, endPoint y: 469, distance: 10.8
click at [618, 469] on div "EAR WAX" at bounding box center [359, 459] width 571 height 20
click at [633, 469] on div at bounding box center [633, 459] width 24 height 20
click at [631, 465] on label at bounding box center [627, 458] width 12 height 12
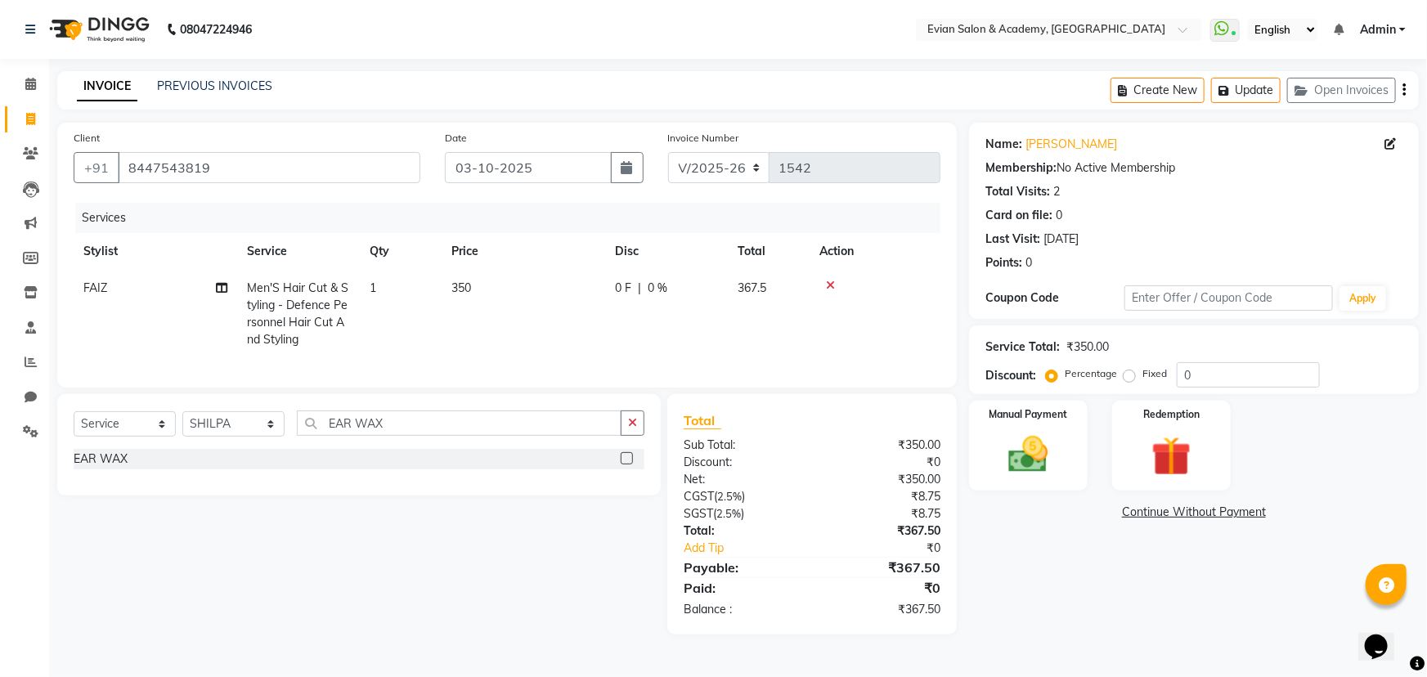
click at [631, 465] on input "checkbox" at bounding box center [626, 459] width 11 height 11
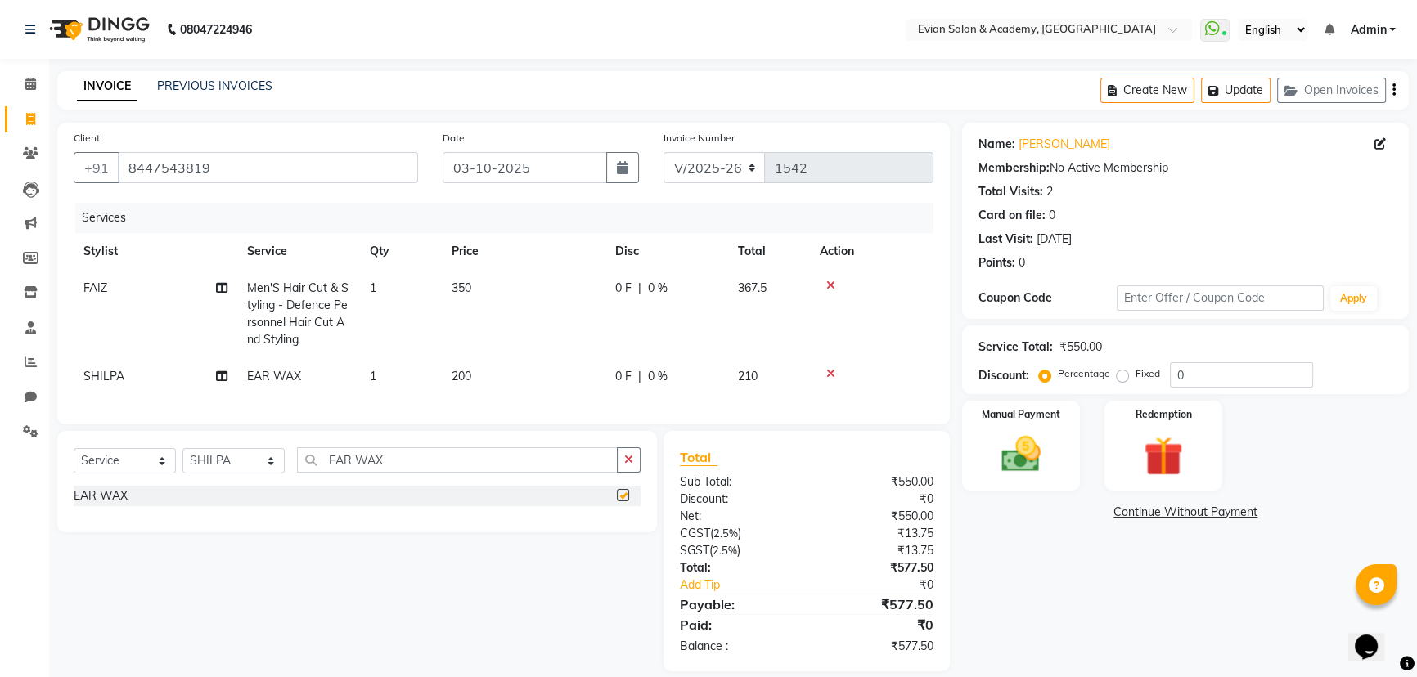
checkbox input "false"
click at [533, 313] on td "350" at bounding box center [524, 314] width 164 height 88
select select "91751"
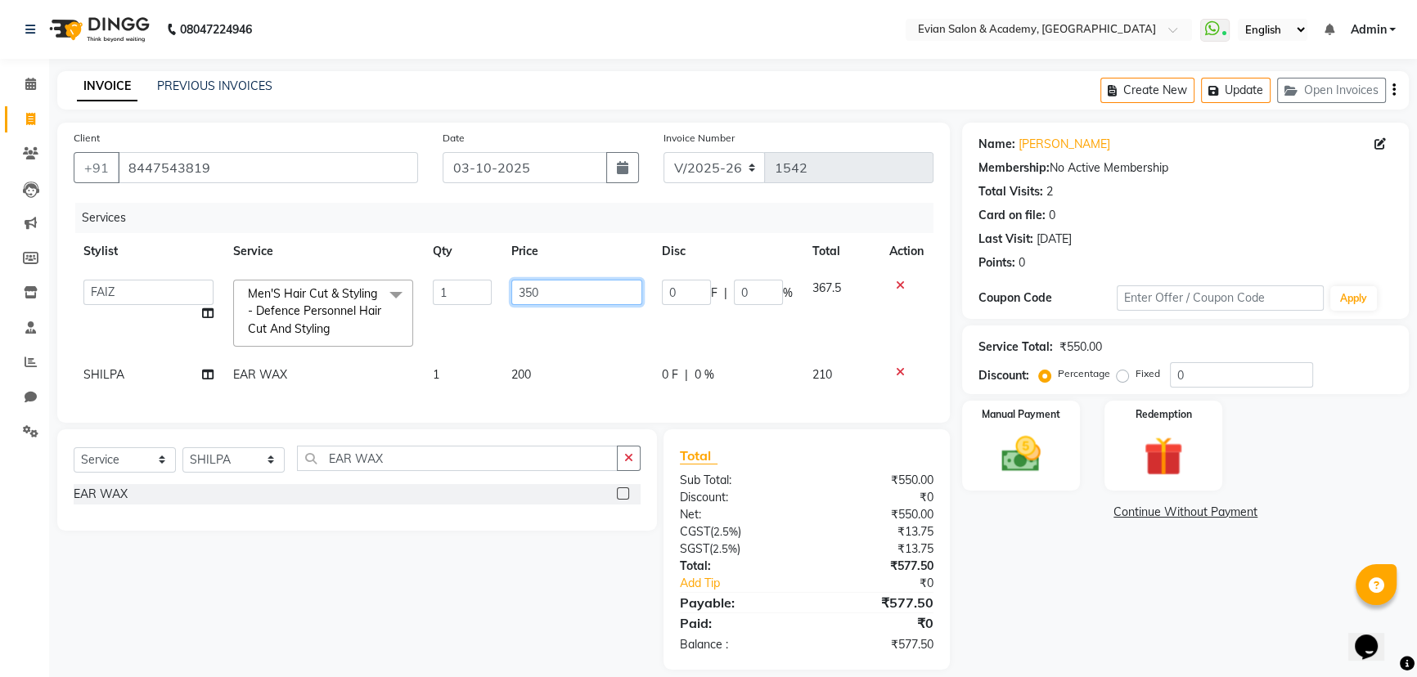
click at [567, 299] on input "350" at bounding box center [576, 292] width 131 height 25
type input "3"
type input "293.75"
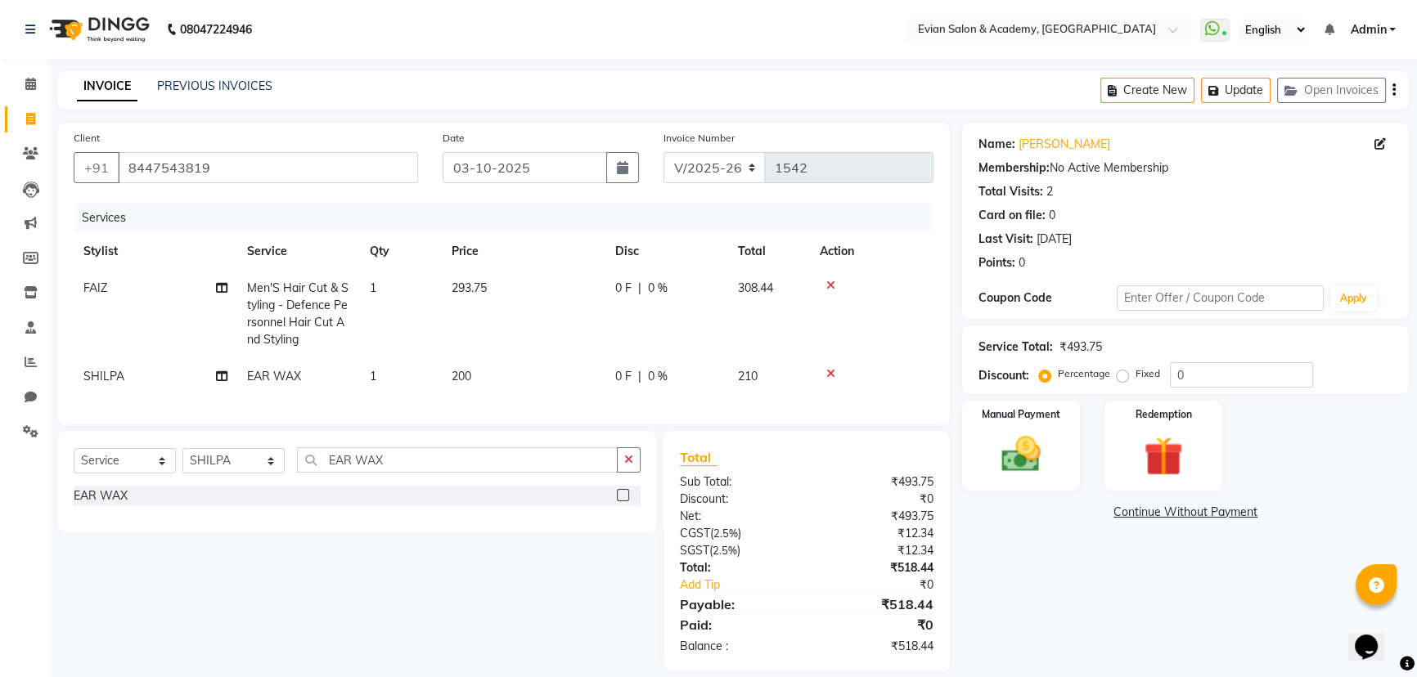
click at [574, 372] on td "200" at bounding box center [524, 376] width 164 height 37
select select "85452"
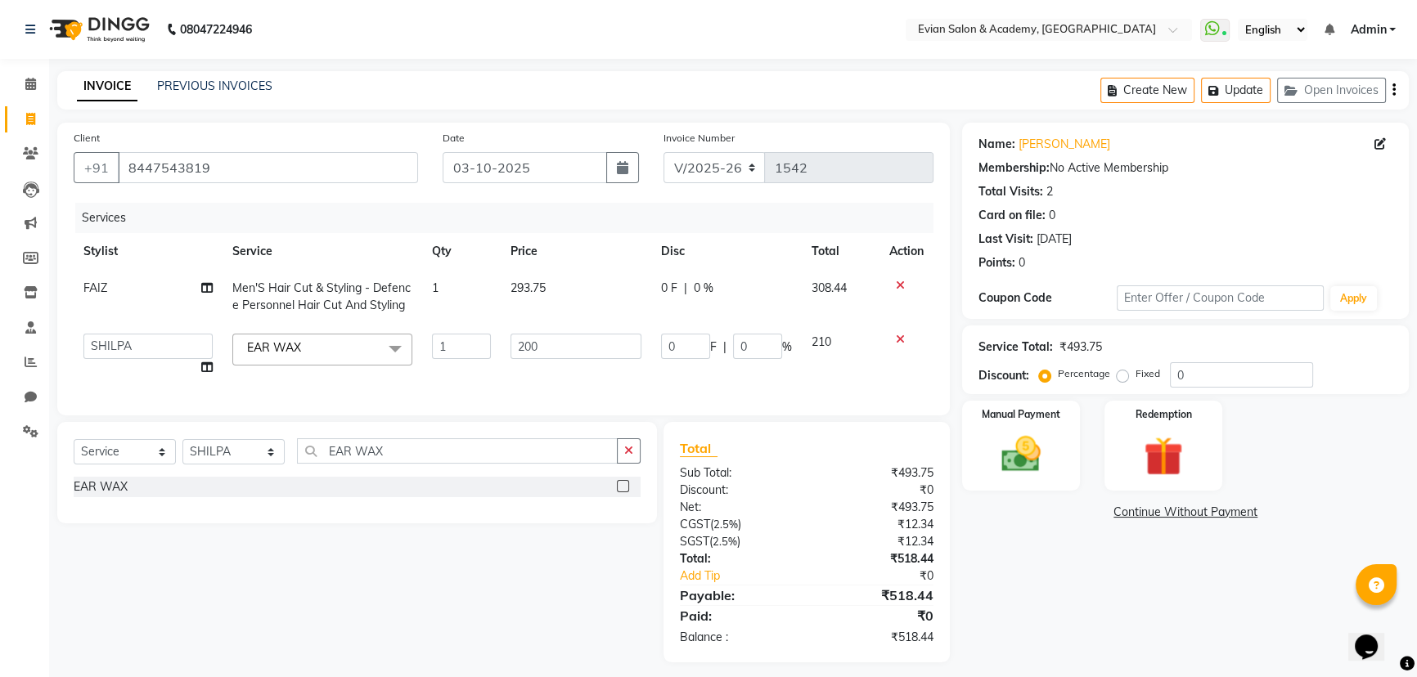
click at [570, 359] on td "200" at bounding box center [576, 355] width 150 height 62
click at [546, 346] on input "200" at bounding box center [575, 346] width 131 height 25
type input "250"
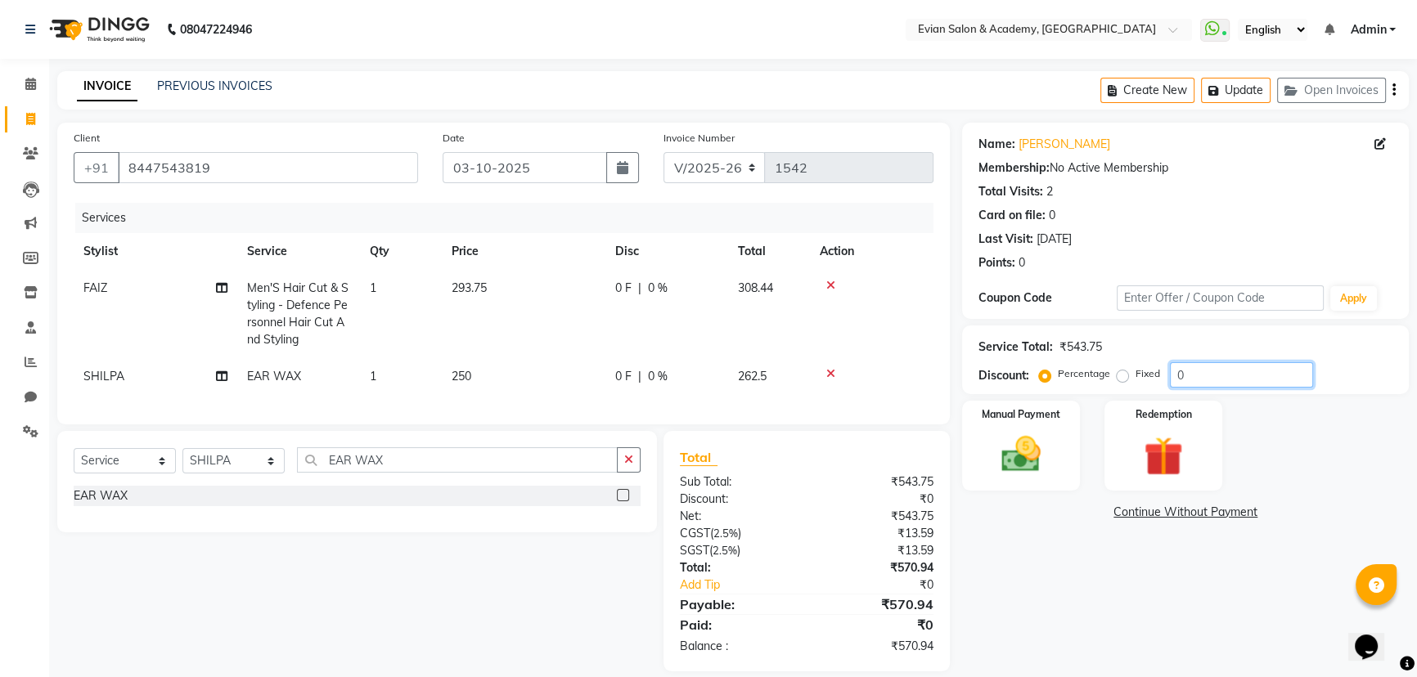
click at [1227, 378] on input "0" at bounding box center [1241, 374] width 143 height 25
type input "20"
click at [1394, 92] on button "button" at bounding box center [1393, 90] width 3 height 38
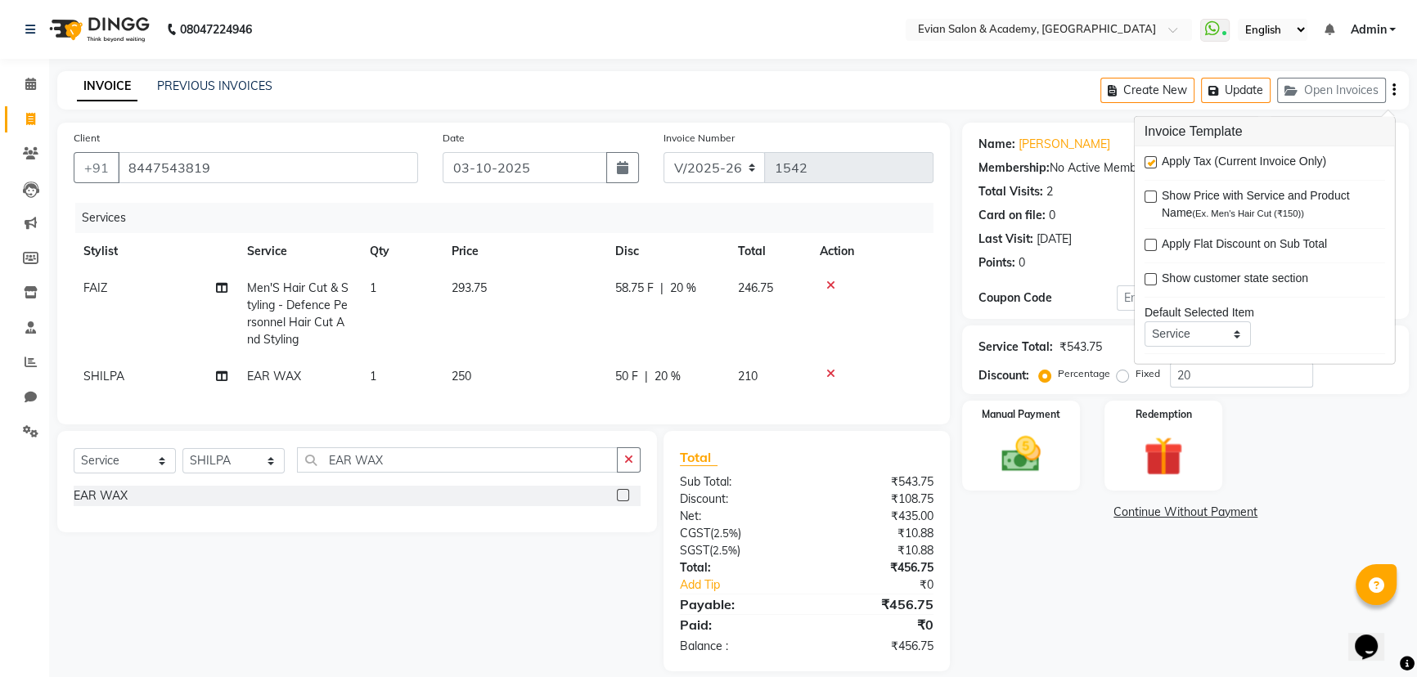
click at [469, 289] on span "293.75" at bounding box center [468, 288] width 35 height 15
select select "91751"
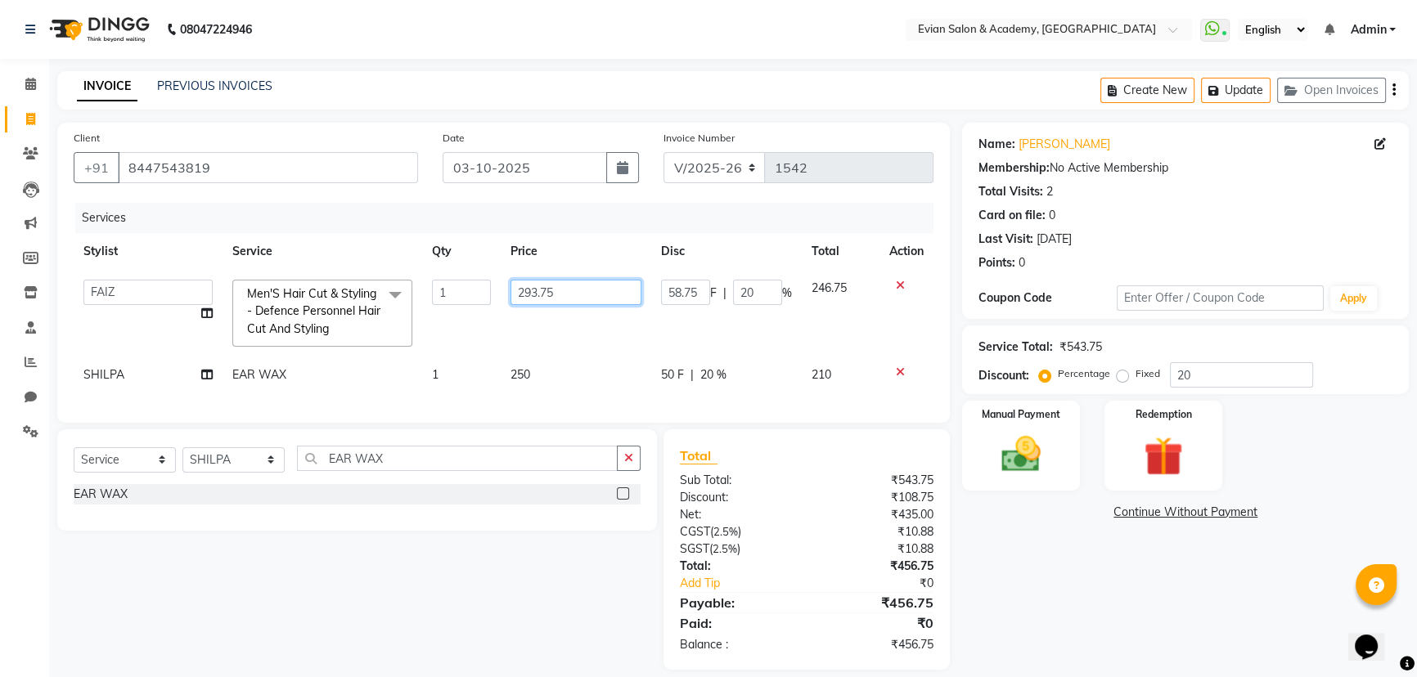
click at [535, 287] on input "293.75" at bounding box center [575, 292] width 131 height 25
type input "294.75"
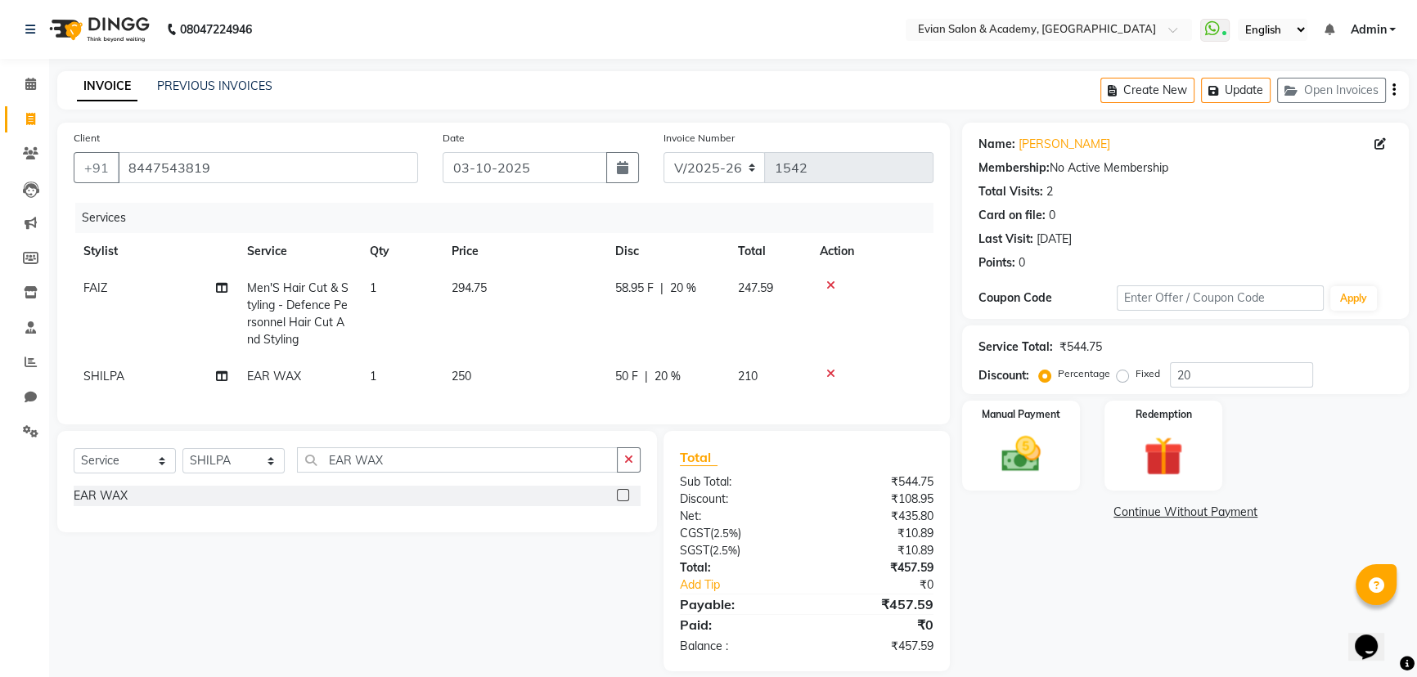
click at [1133, 570] on div "Name: Swarnendu Membership: No Active Membership Total Visits: 2 Card on file: …" at bounding box center [1191, 397] width 459 height 549
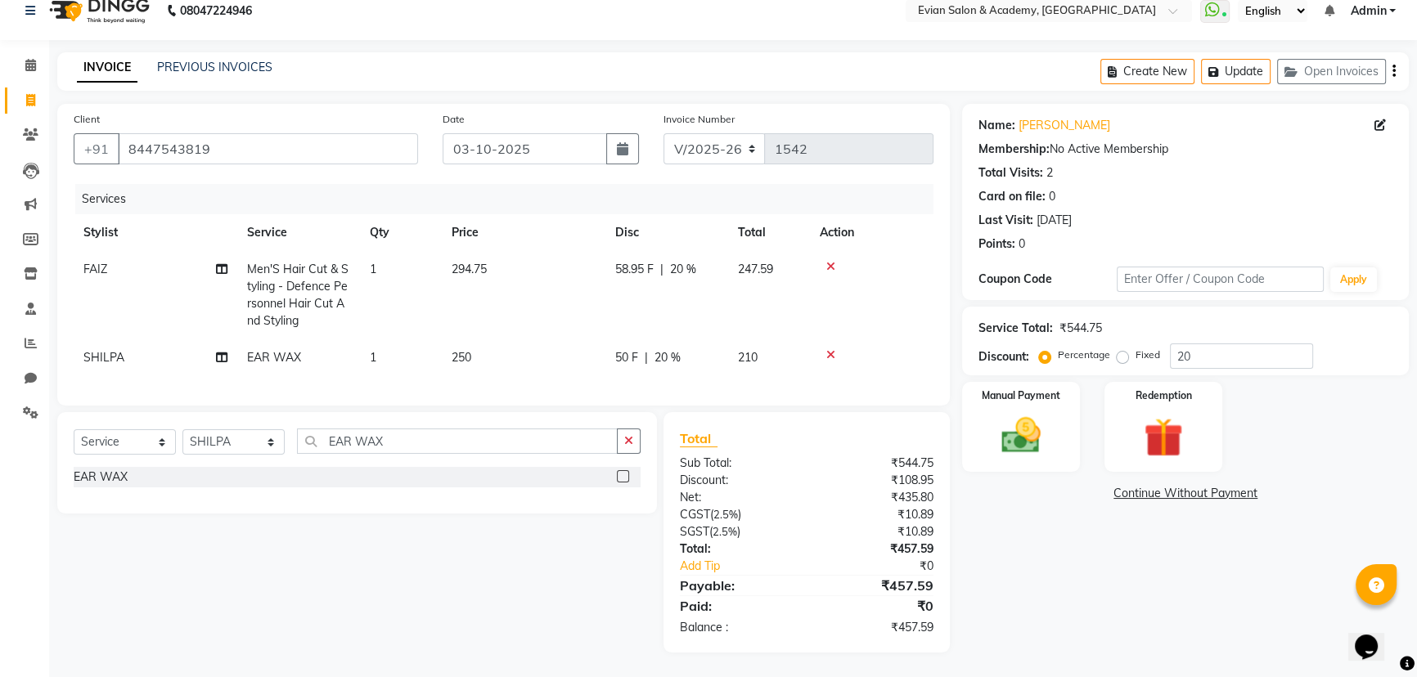
scroll to position [30, 0]
click at [1049, 421] on img at bounding box center [1021, 435] width 66 height 47
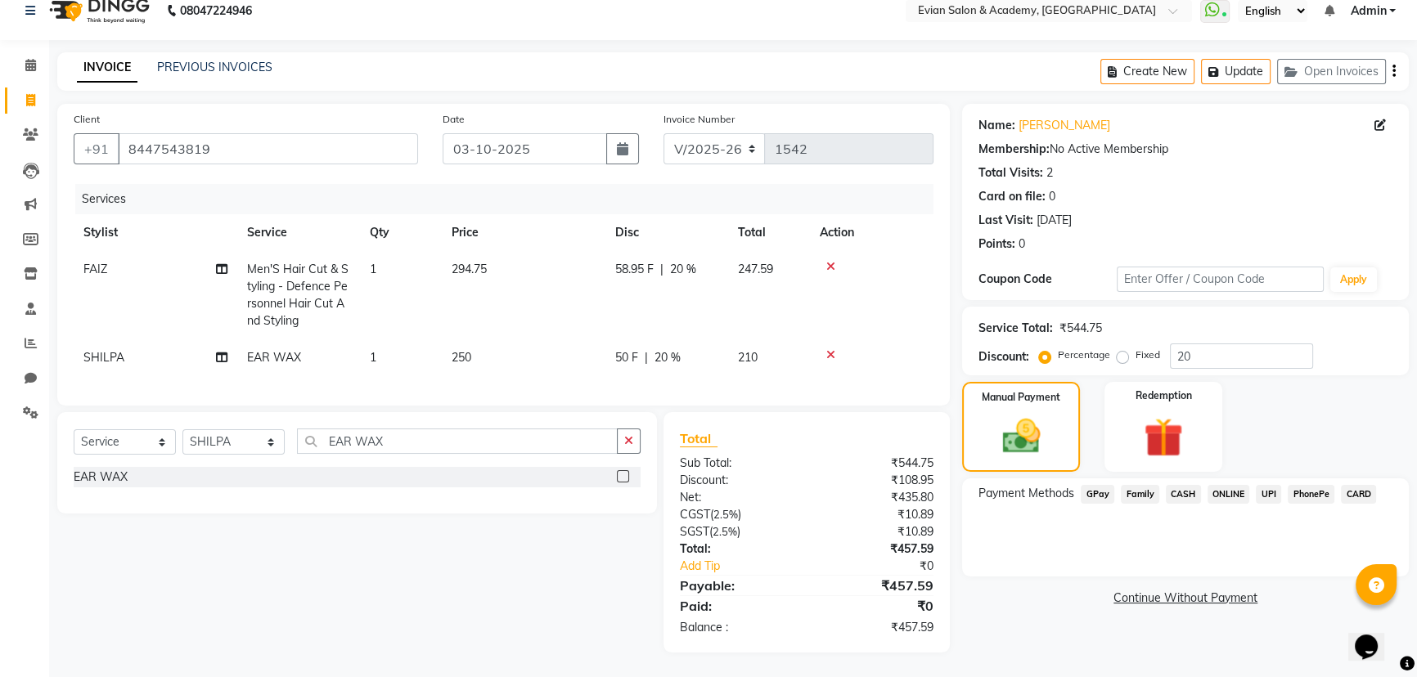
click at [1090, 485] on span "GPay" at bounding box center [1097, 494] width 34 height 19
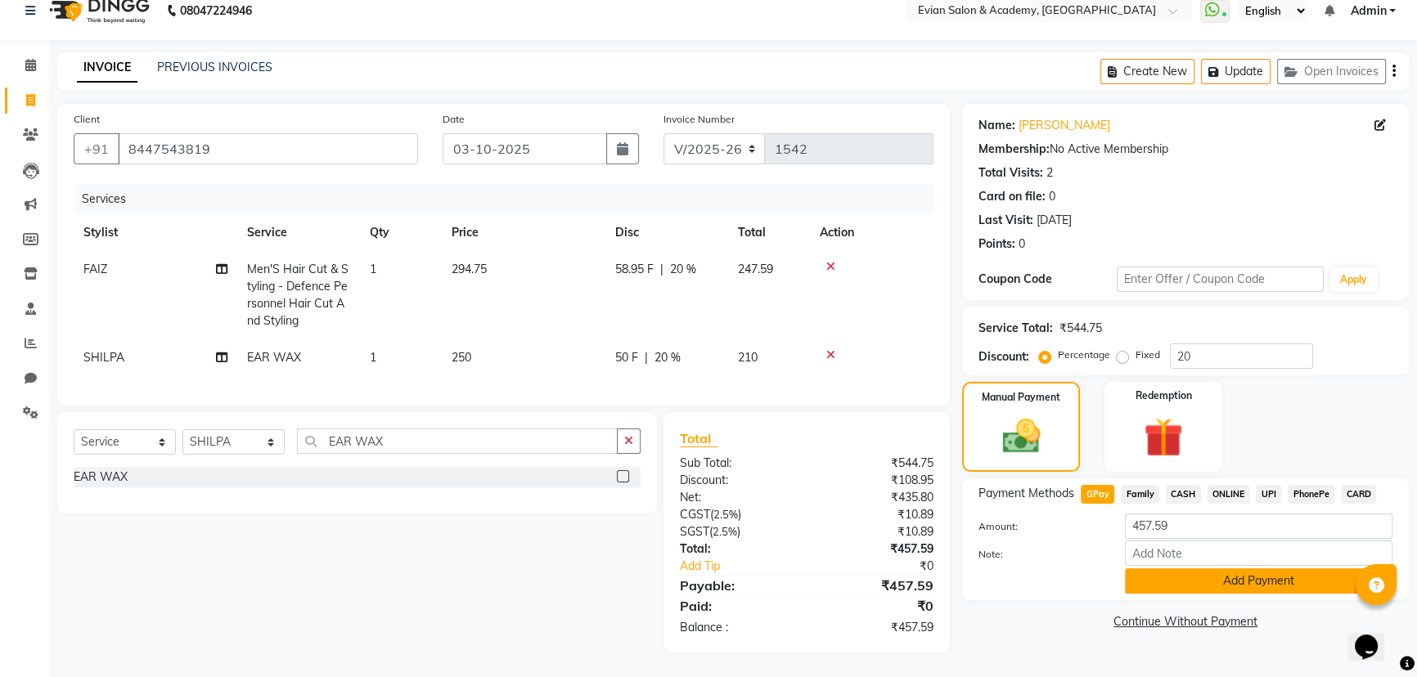
click at [1163, 577] on button "Add Payment" at bounding box center [1258, 580] width 267 height 25
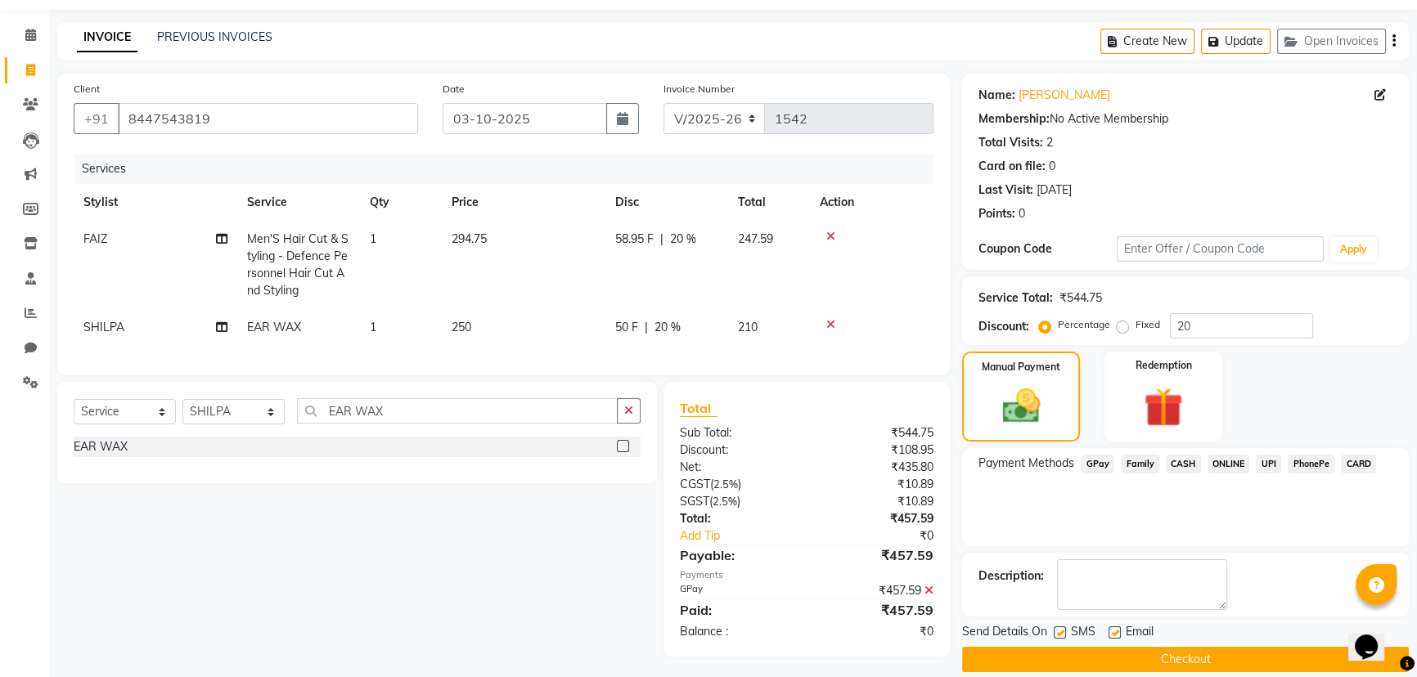
scroll to position [67, 0]
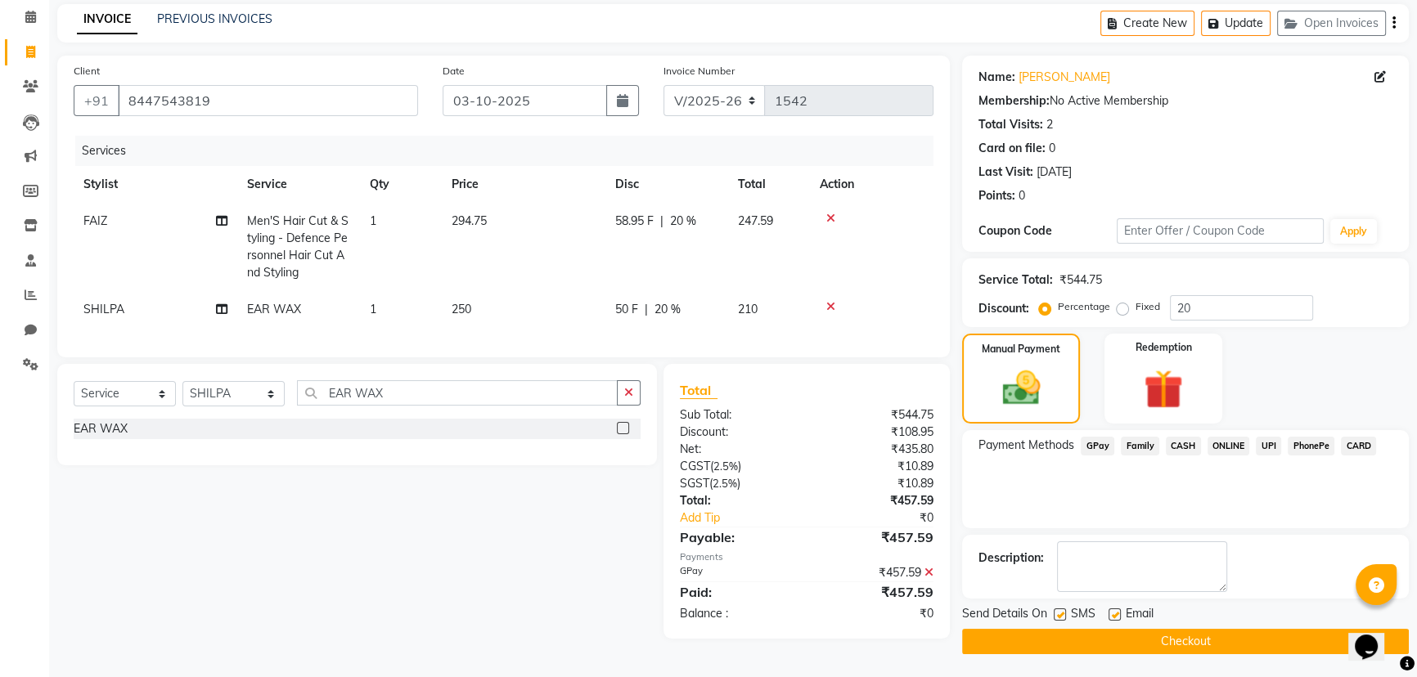
click at [1035, 635] on button "Checkout" at bounding box center [1185, 641] width 447 height 25
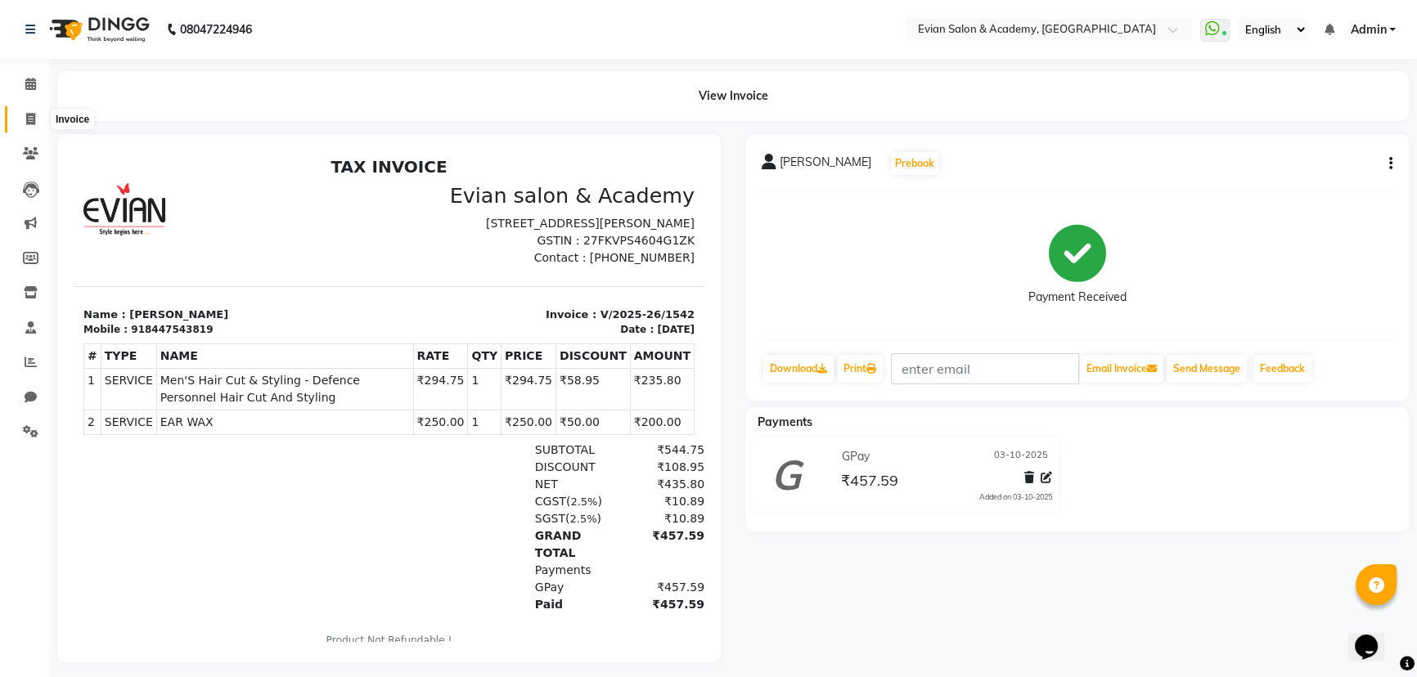
click at [33, 125] on span at bounding box center [30, 119] width 29 height 19
select select "service"
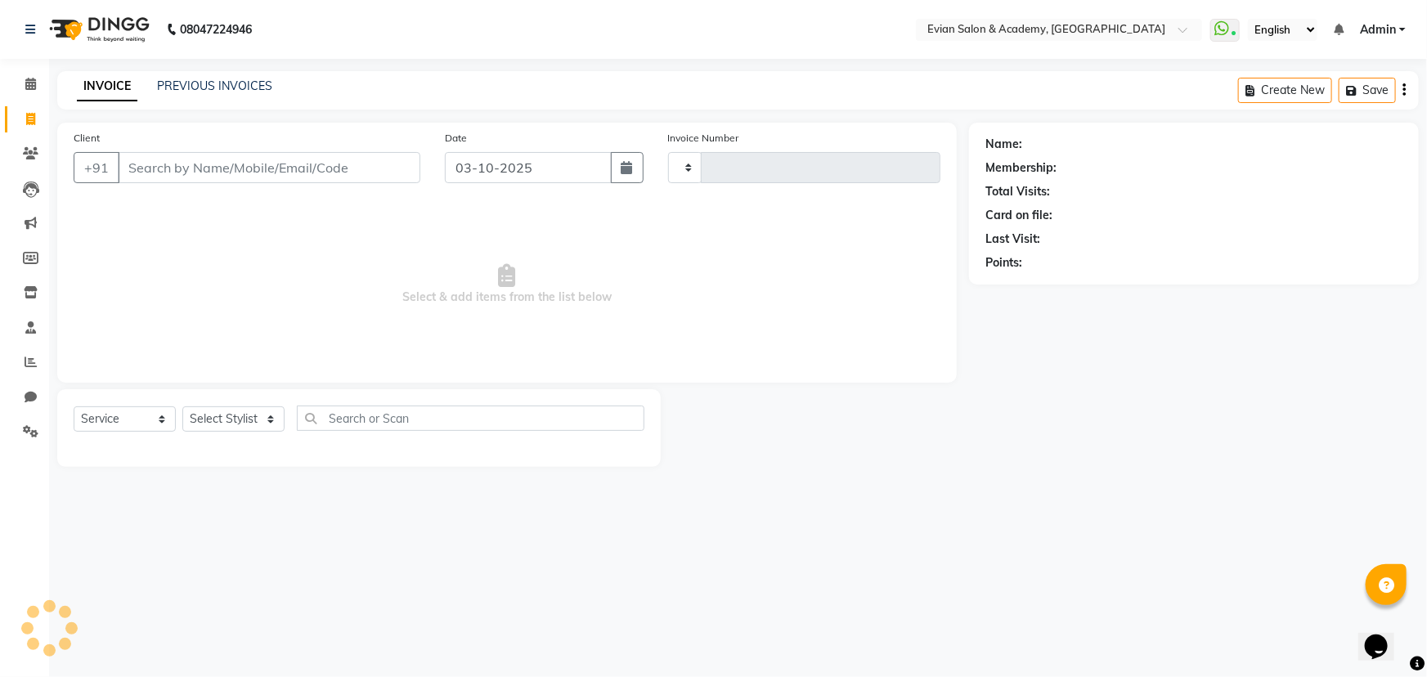
click at [148, 169] on input "Client" at bounding box center [269, 167] width 303 height 31
drag, startPoint x: 148, startPoint y: 169, endPoint x: 149, endPoint y: 178, distance: 9.0
type input "8369841129"
type input "1543"
select select "4688"
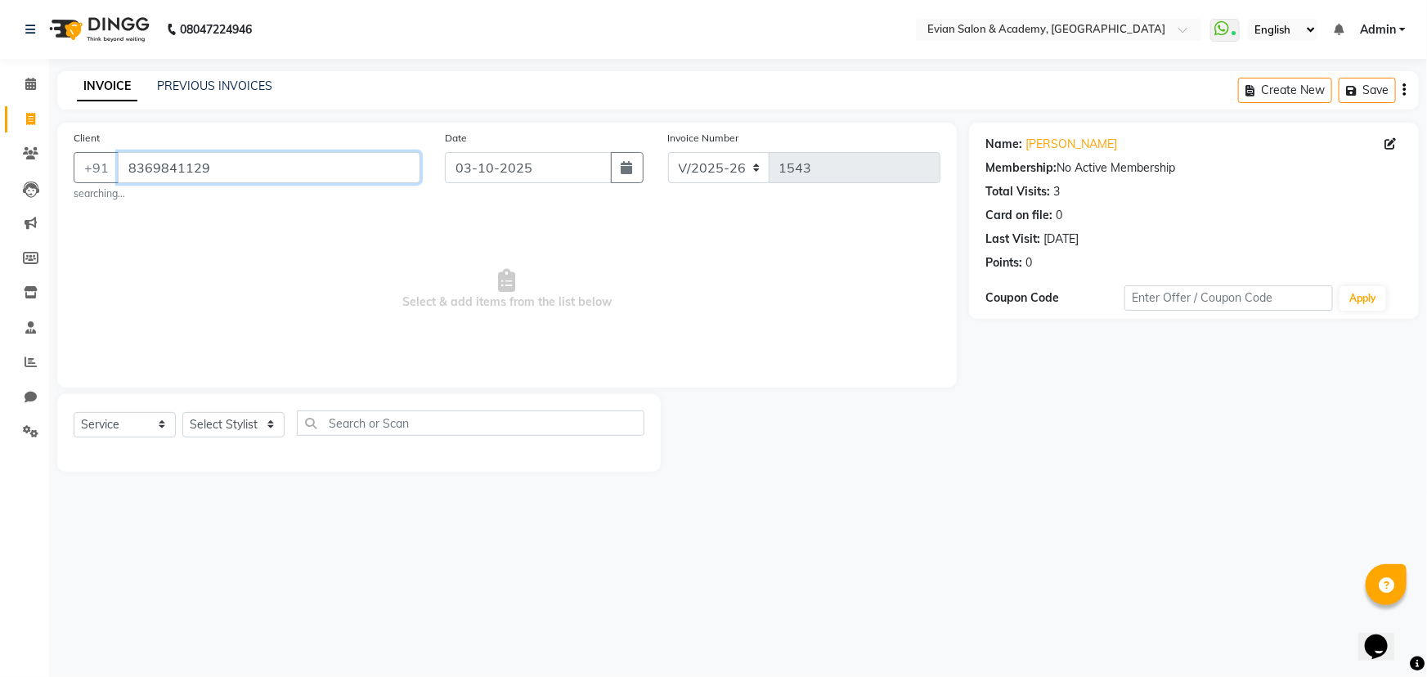
click at [192, 168] on input "8369841129" at bounding box center [269, 167] width 303 height 31
paste input "7744819587"
type input "7744819587"
click at [256, 417] on select "Select Stylist ABUZAR SIR Admin ANAS ARMAN ARSALAN DISHA FAIZ Ghansoli dsk Mamp…" at bounding box center [233, 424] width 102 height 25
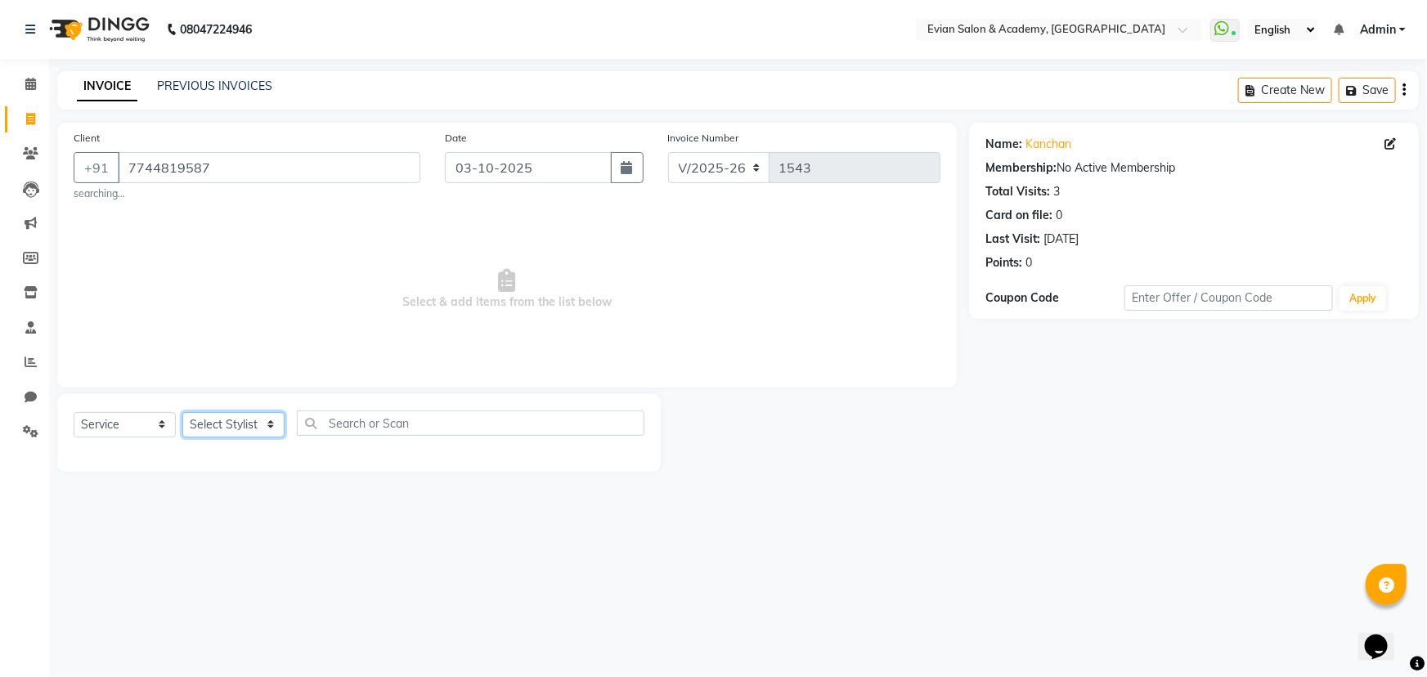
select select "85452"
click at [182, 412] on select "Select Stylist ABUZAR SIR Admin ANAS ARMAN ARSALAN DISHA FAIZ Ghansoli dsk Mamp…" at bounding box center [233, 424] width 102 height 25
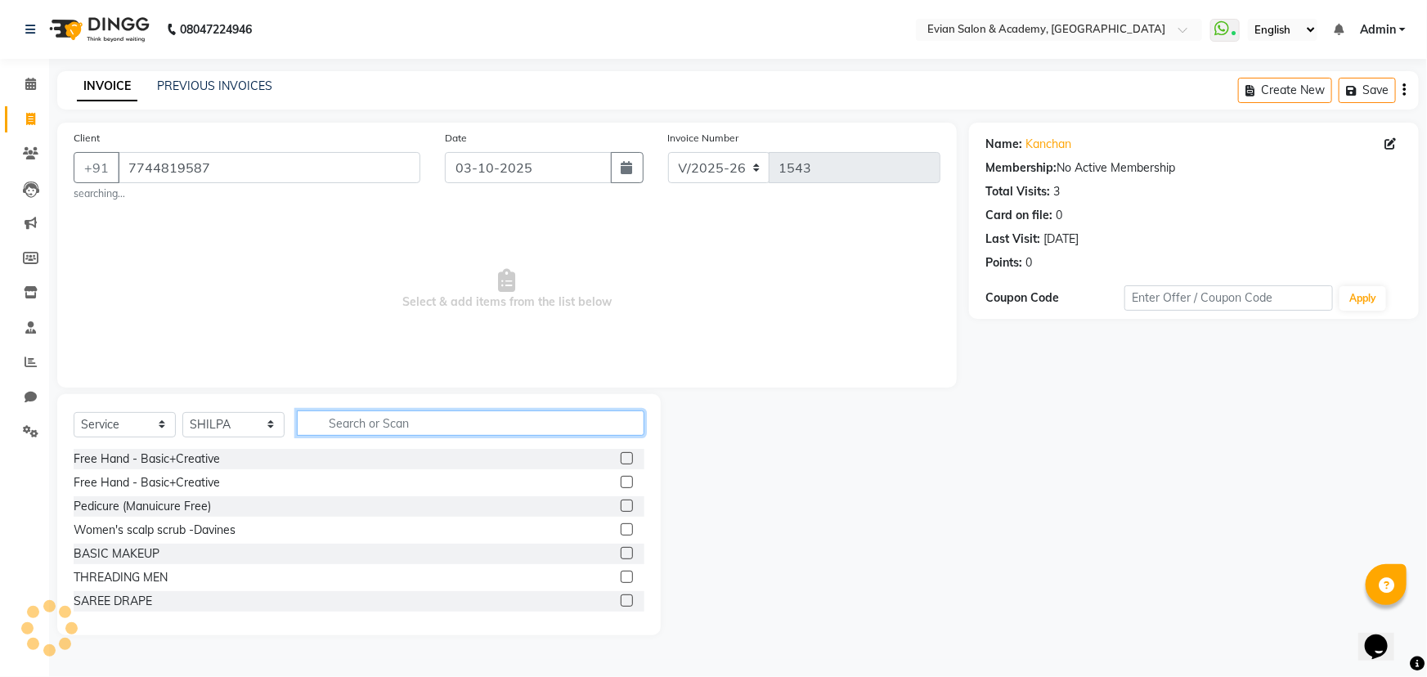
click at [360, 422] on input "text" at bounding box center [471, 423] width 348 height 25
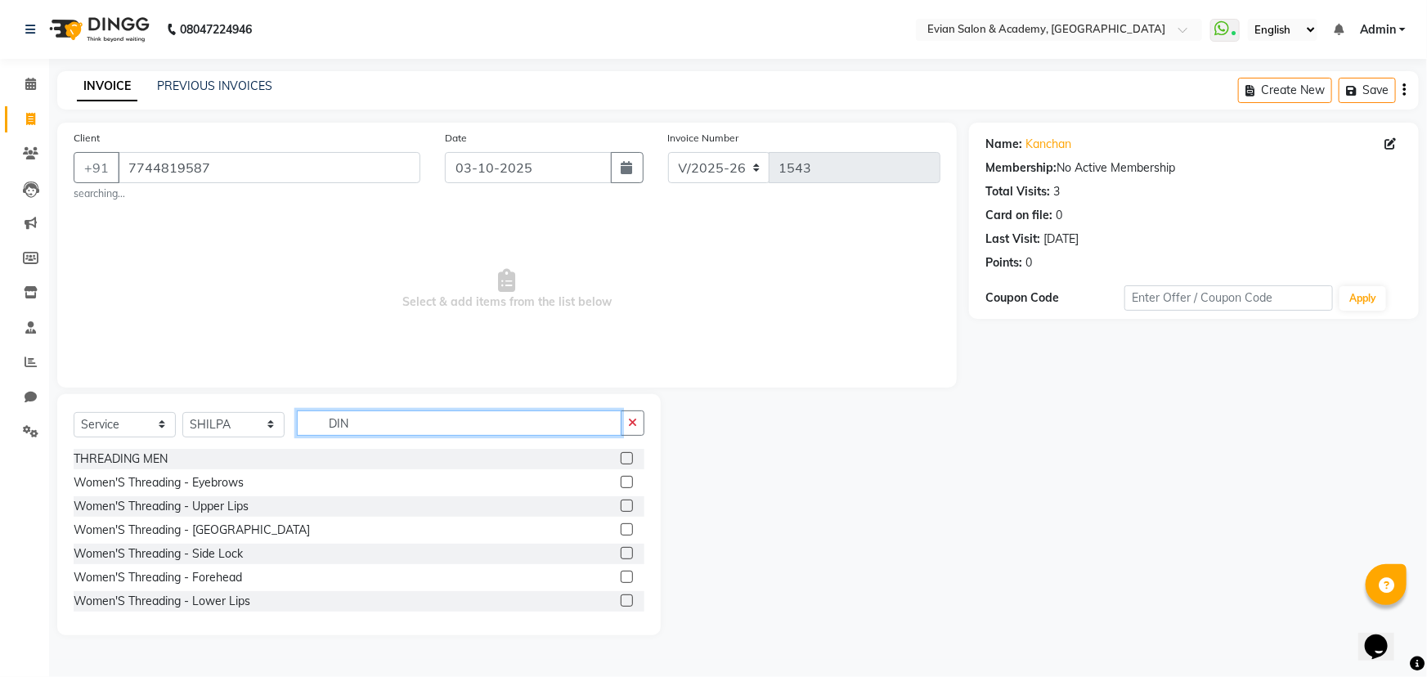
type input "DIN"
click at [621, 483] on label at bounding box center [627, 482] width 12 height 12
click at [621, 483] on input "checkbox" at bounding box center [626, 483] width 11 height 11
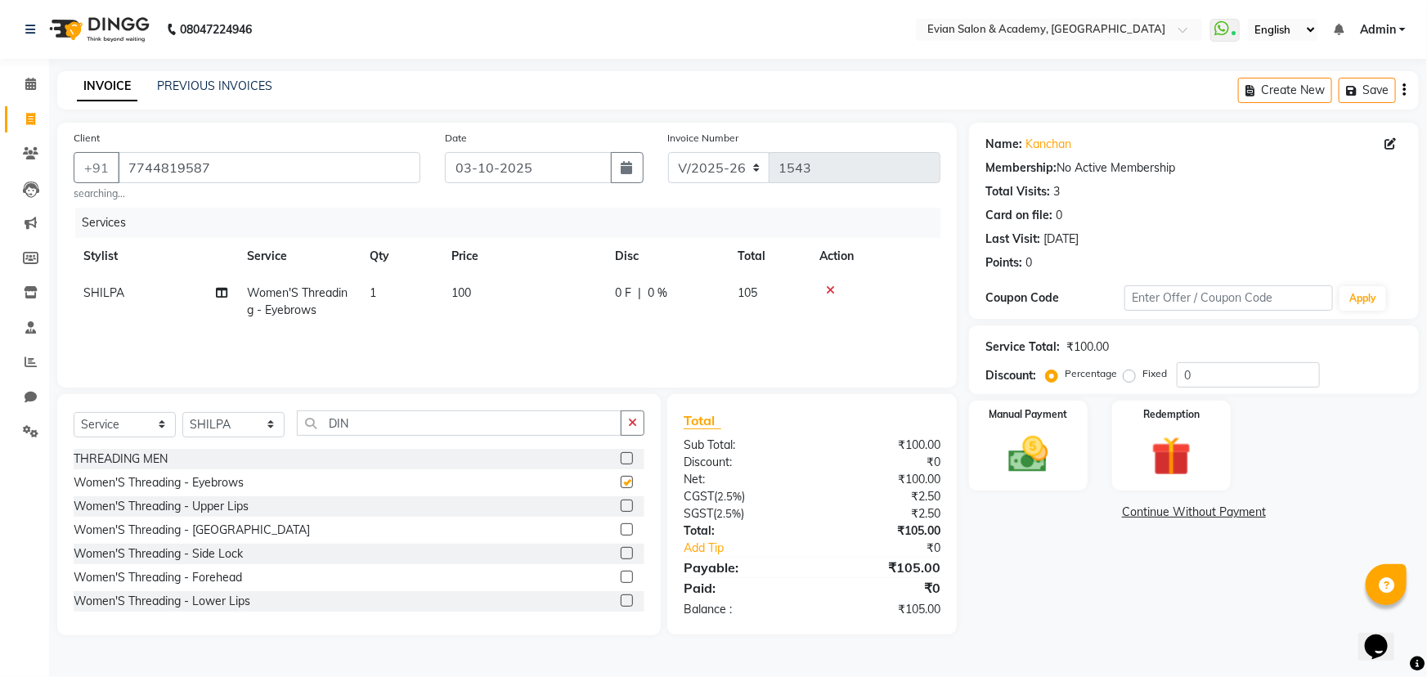
checkbox input "false"
click at [404, 412] on input "DIN" at bounding box center [459, 423] width 325 height 25
type input "D"
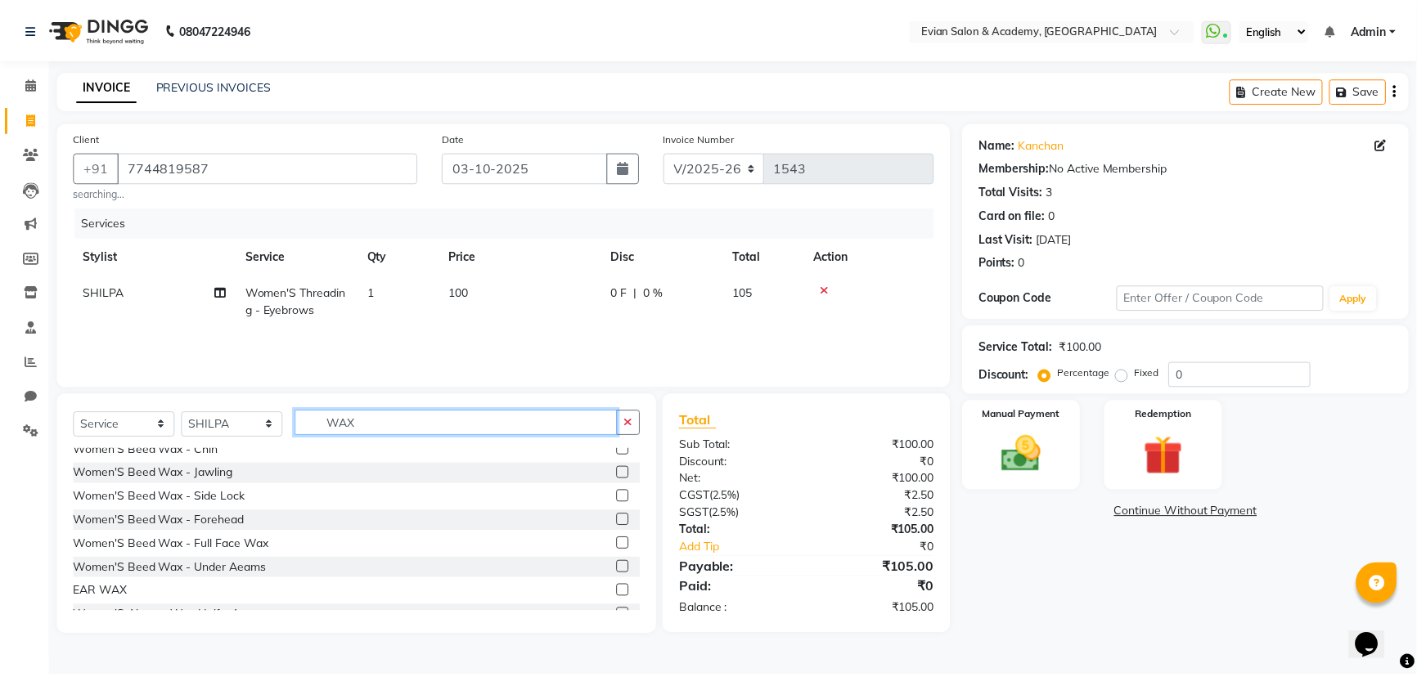
scroll to position [148, 0]
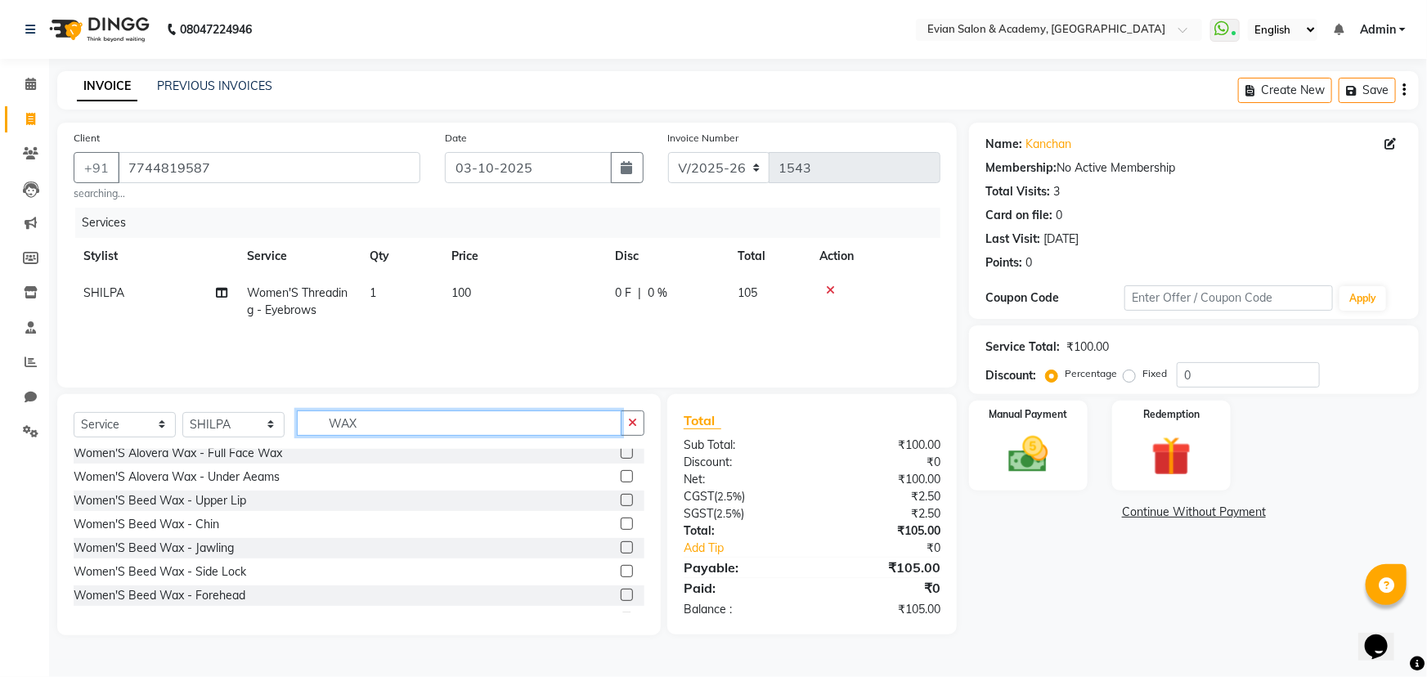
type input "WAX"
click at [621, 521] on label at bounding box center [627, 524] width 12 height 12
click at [621, 521] on input "checkbox" at bounding box center [626, 524] width 11 height 11
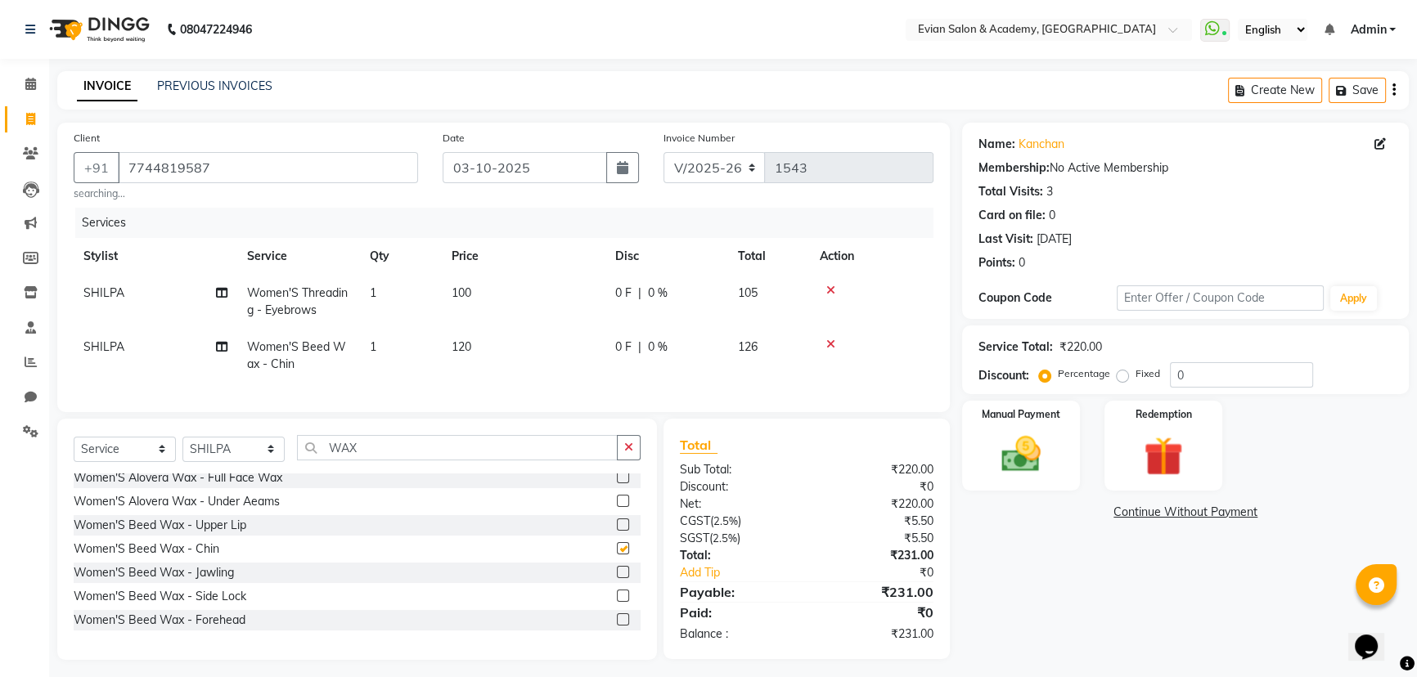
checkbox input "false"
click at [412, 460] on input "WAX" at bounding box center [457, 447] width 321 height 25
type input "W"
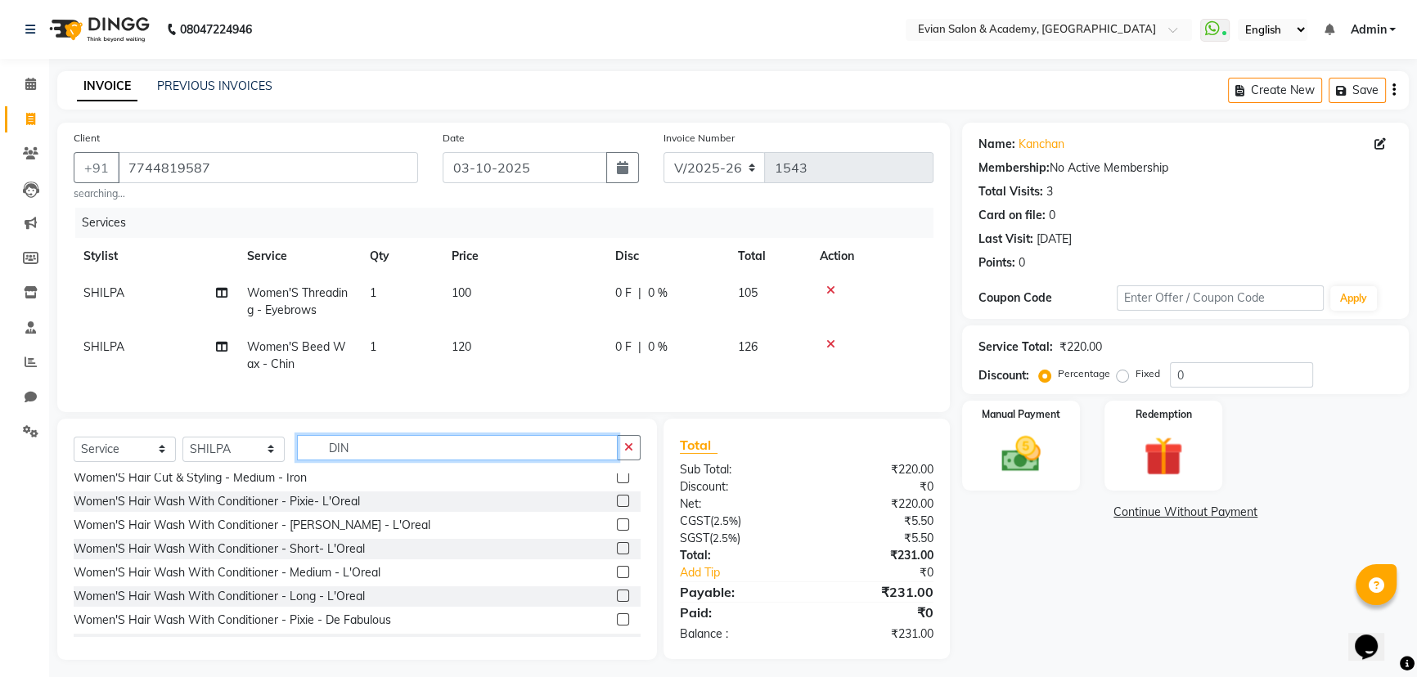
scroll to position [2, 0]
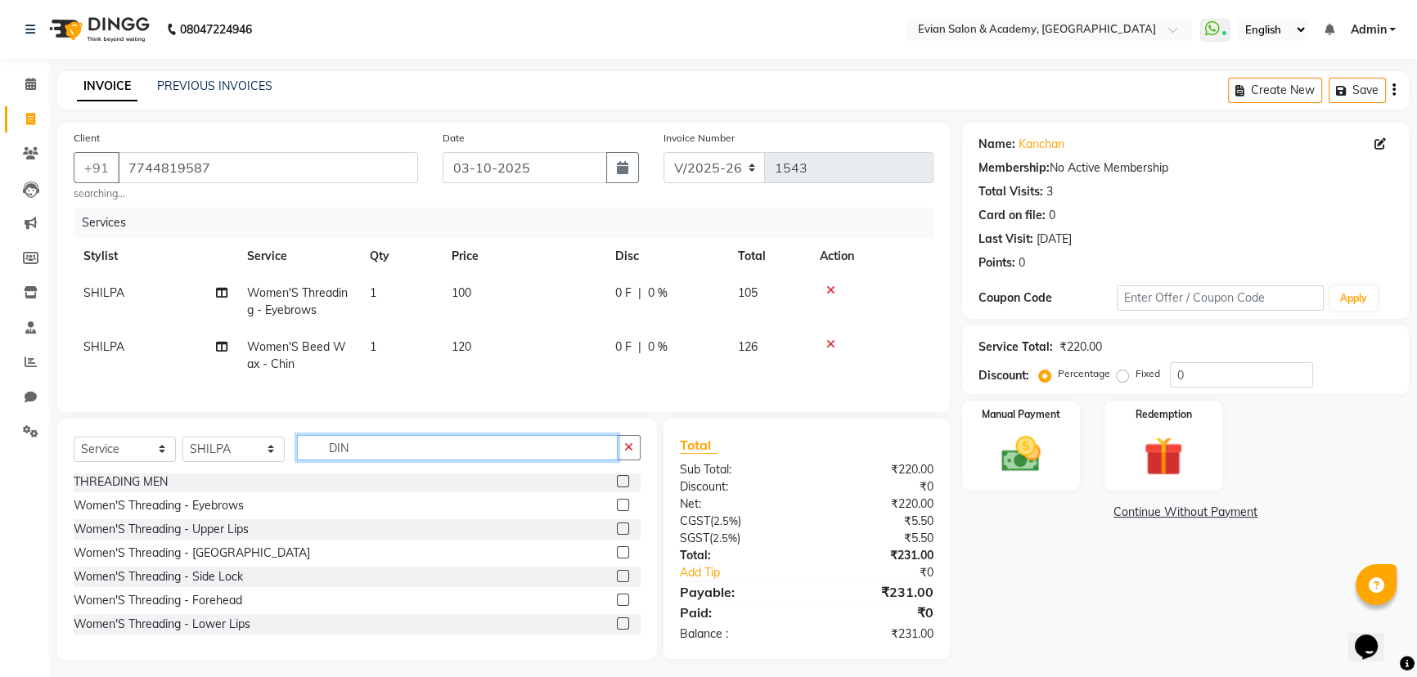
type input "DIN"
click at [617, 535] on label at bounding box center [623, 529] width 12 height 12
click at [617, 535] on input "checkbox" at bounding box center [622, 529] width 11 height 11
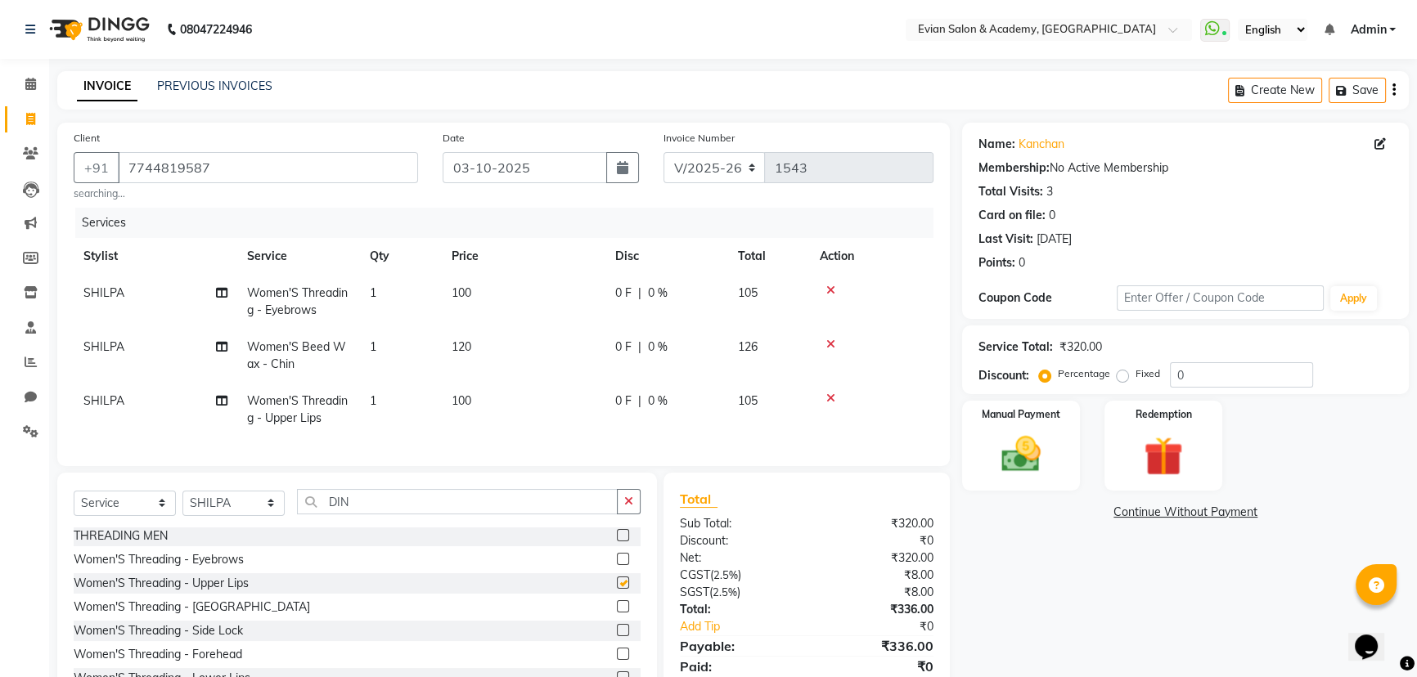
checkbox input "false"
click at [258, 516] on select "Select Stylist ABUZAR SIR Admin ANAS ARMAN ARSALAN DISHA FAIZ Ghansoli dsk Mamp…" at bounding box center [233, 503] width 102 height 25
select select "91752"
click at [182, 501] on select "Select Stylist ABUZAR SIR Admin ANAS ARMAN ARSALAN DISHA FAIZ Ghansoli dsk Mamp…" at bounding box center [233, 503] width 102 height 25
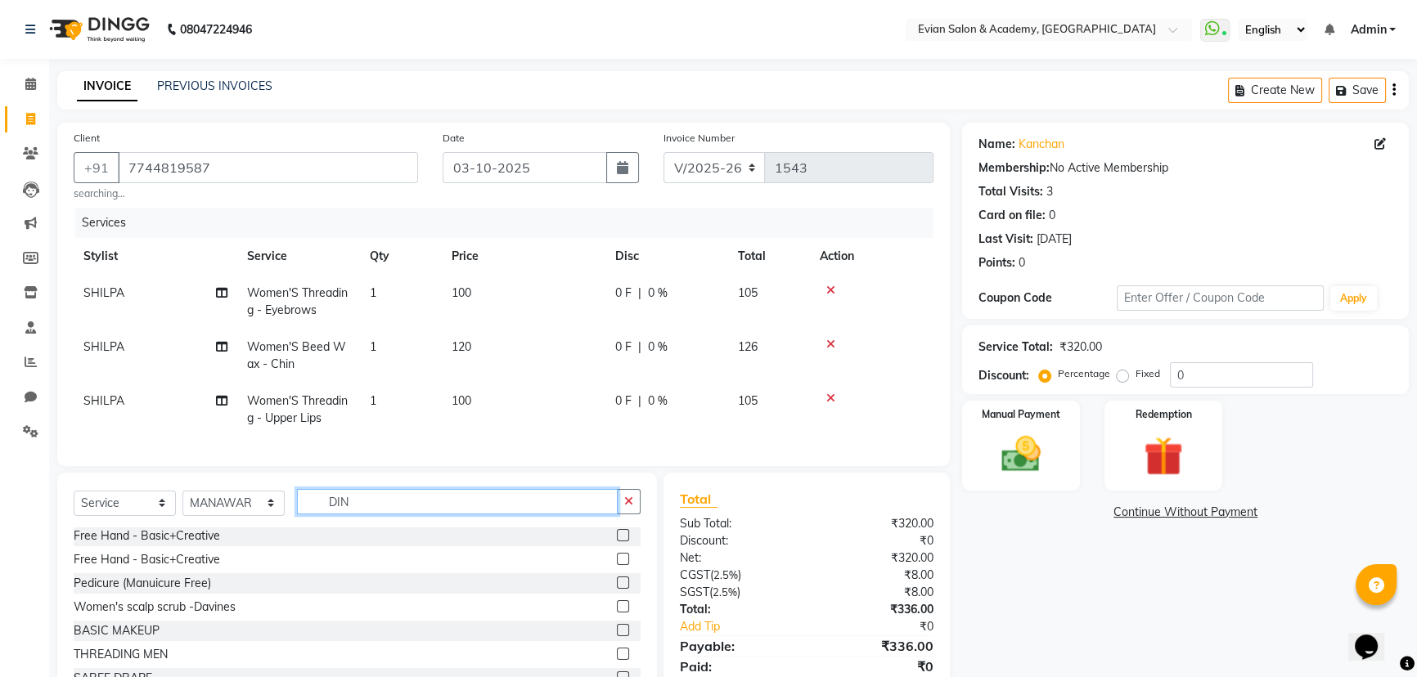
click at [361, 507] on input "DIN" at bounding box center [457, 501] width 321 height 25
type input "D"
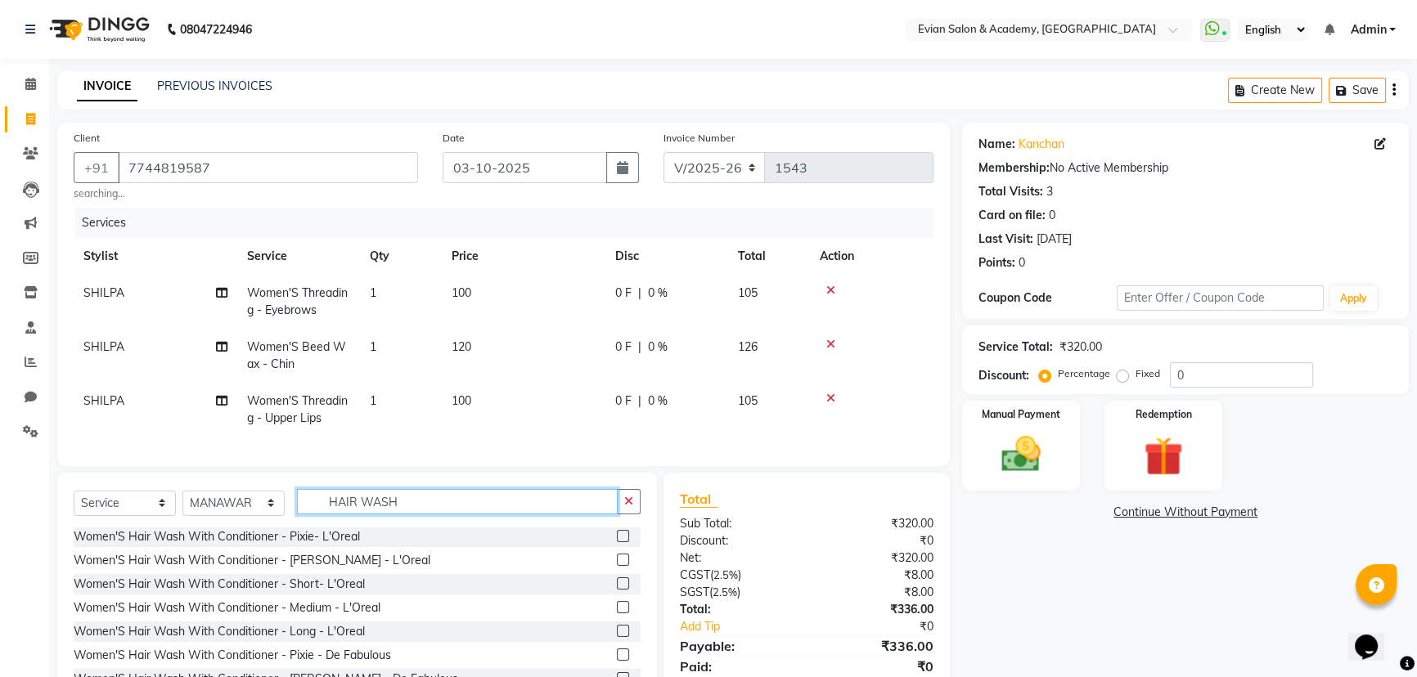
scroll to position [74, 0]
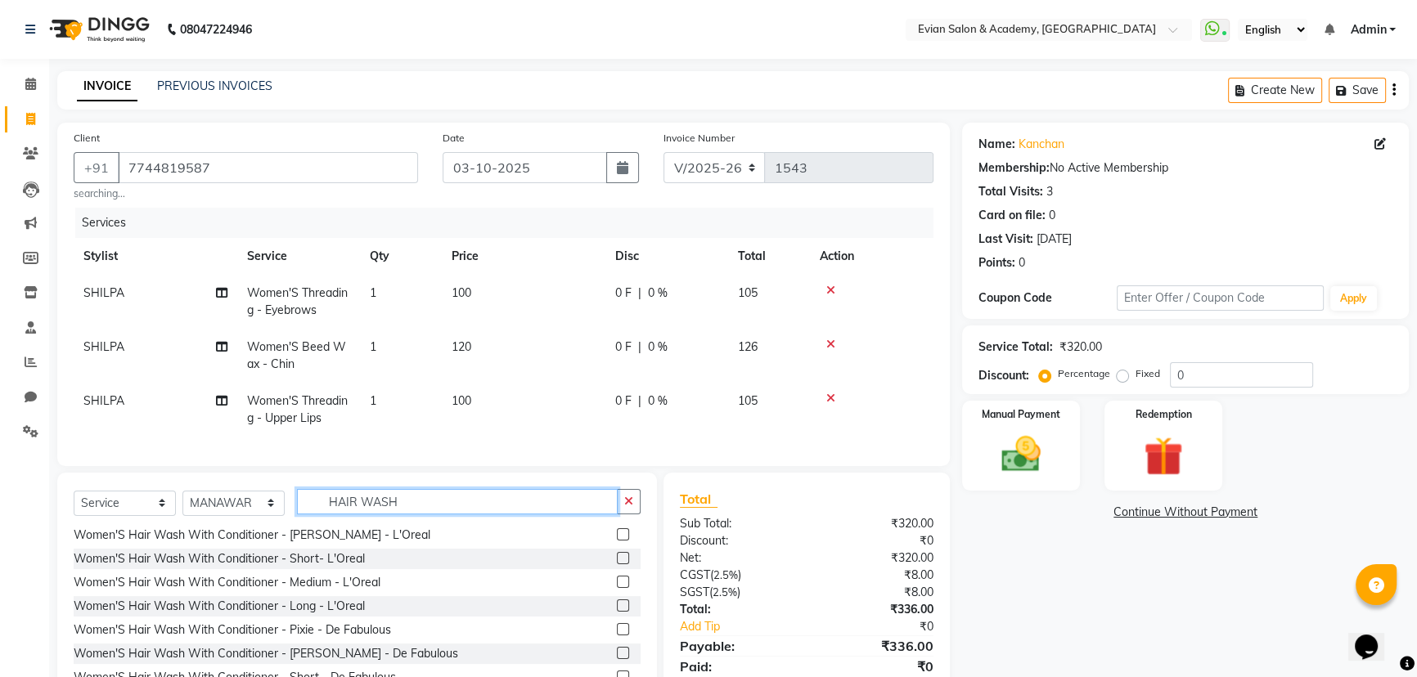
type input "HAIR WASH"
click at [617, 612] on label at bounding box center [623, 606] width 12 height 12
click at [617, 612] on input "checkbox" at bounding box center [622, 606] width 11 height 11
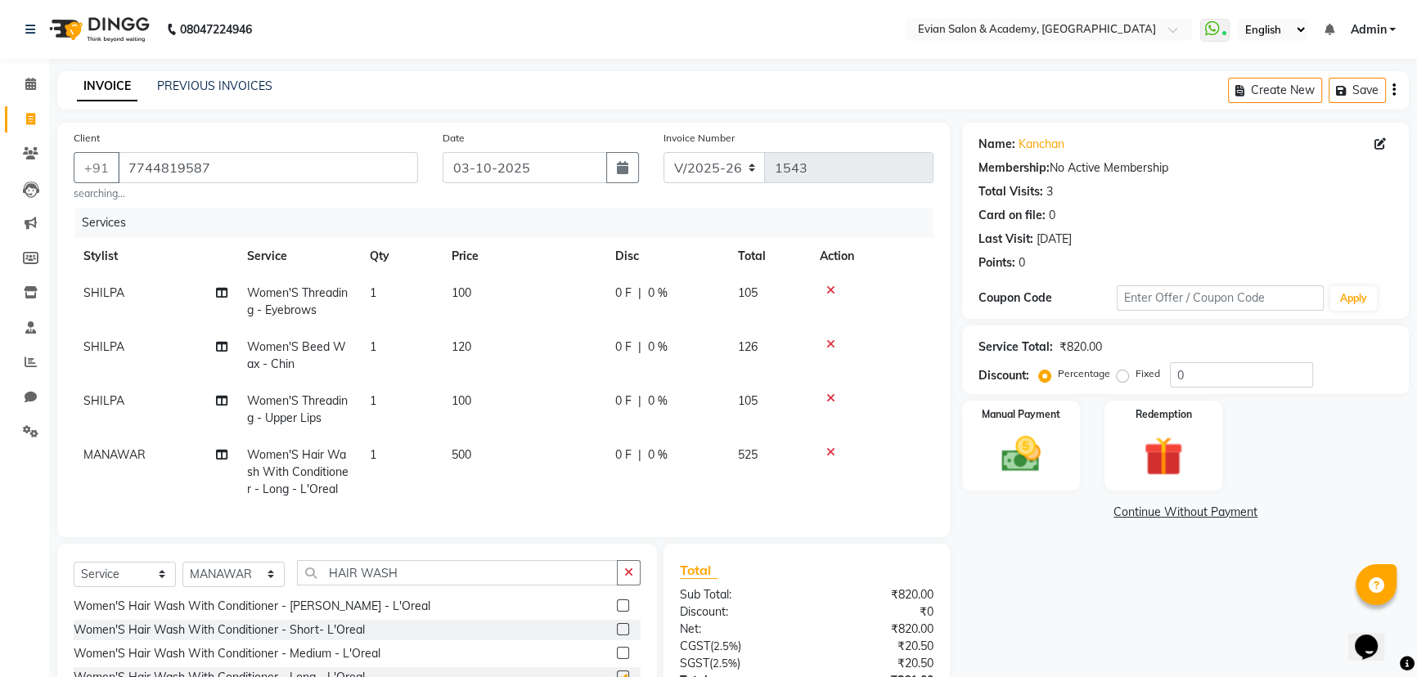
checkbox input "false"
click at [431, 586] on input "HAIR WASH" at bounding box center [457, 572] width 321 height 25
type input "H"
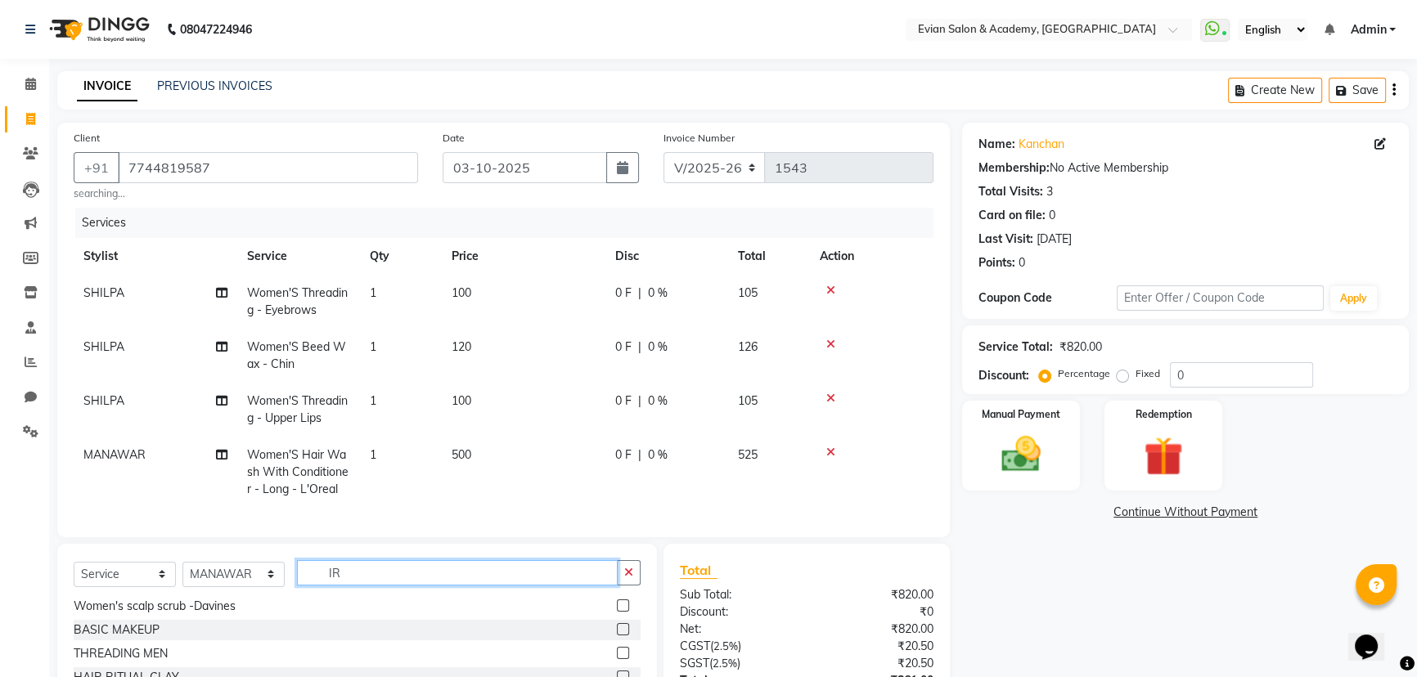
scroll to position [0, 0]
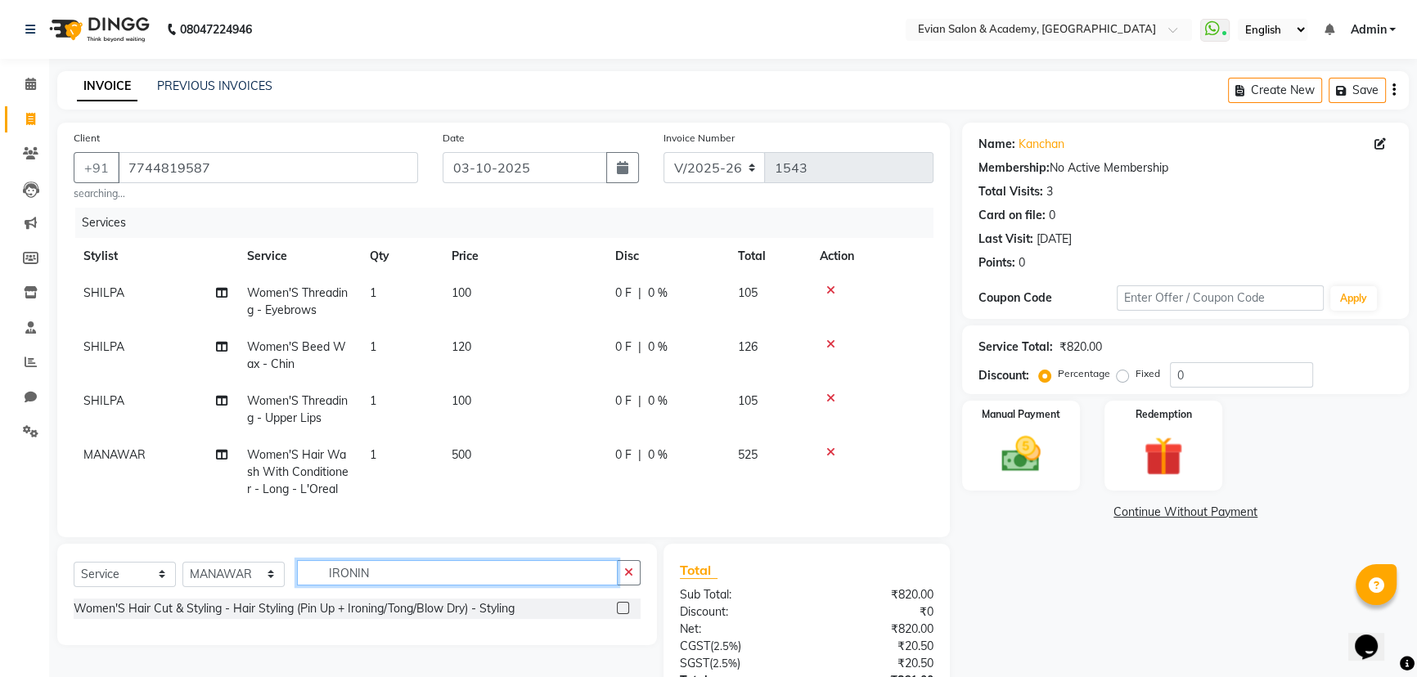
type input "IRONIN"
click at [624, 614] on label at bounding box center [623, 608] width 12 height 12
click at [624, 614] on input "checkbox" at bounding box center [622, 609] width 11 height 11
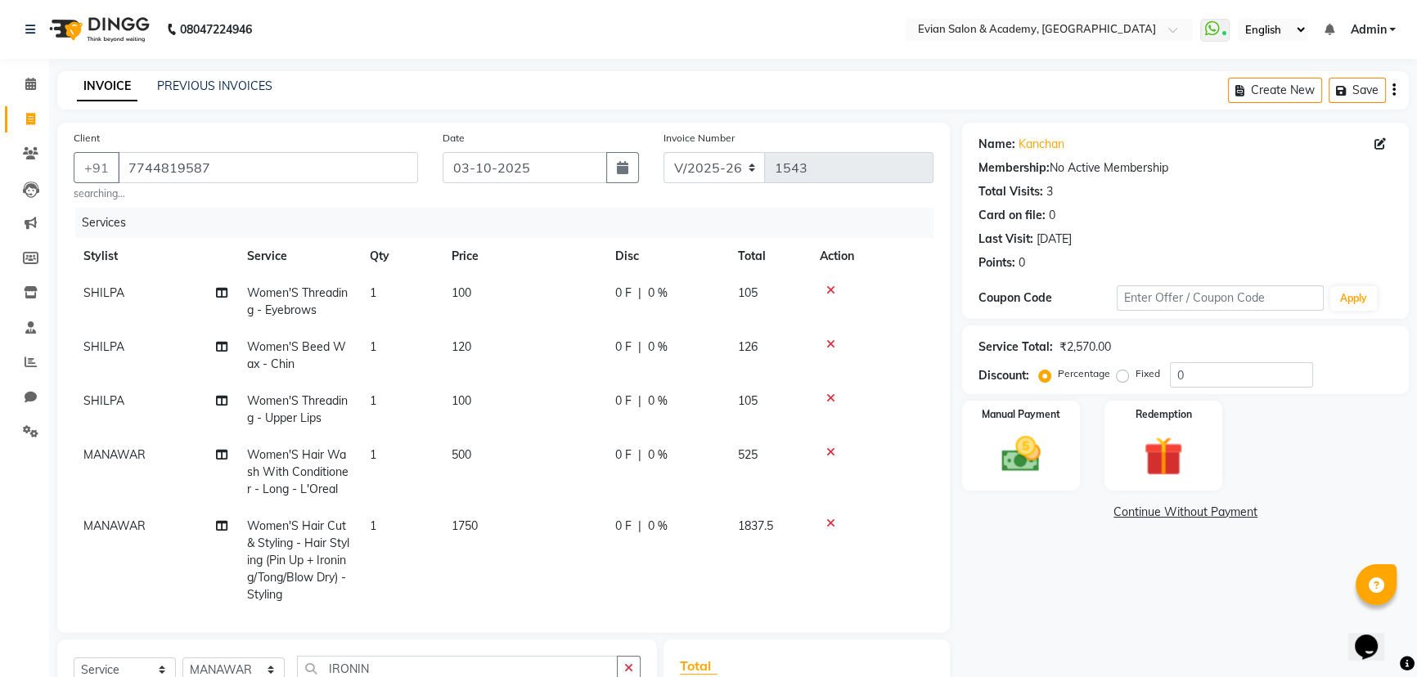
checkbox input "false"
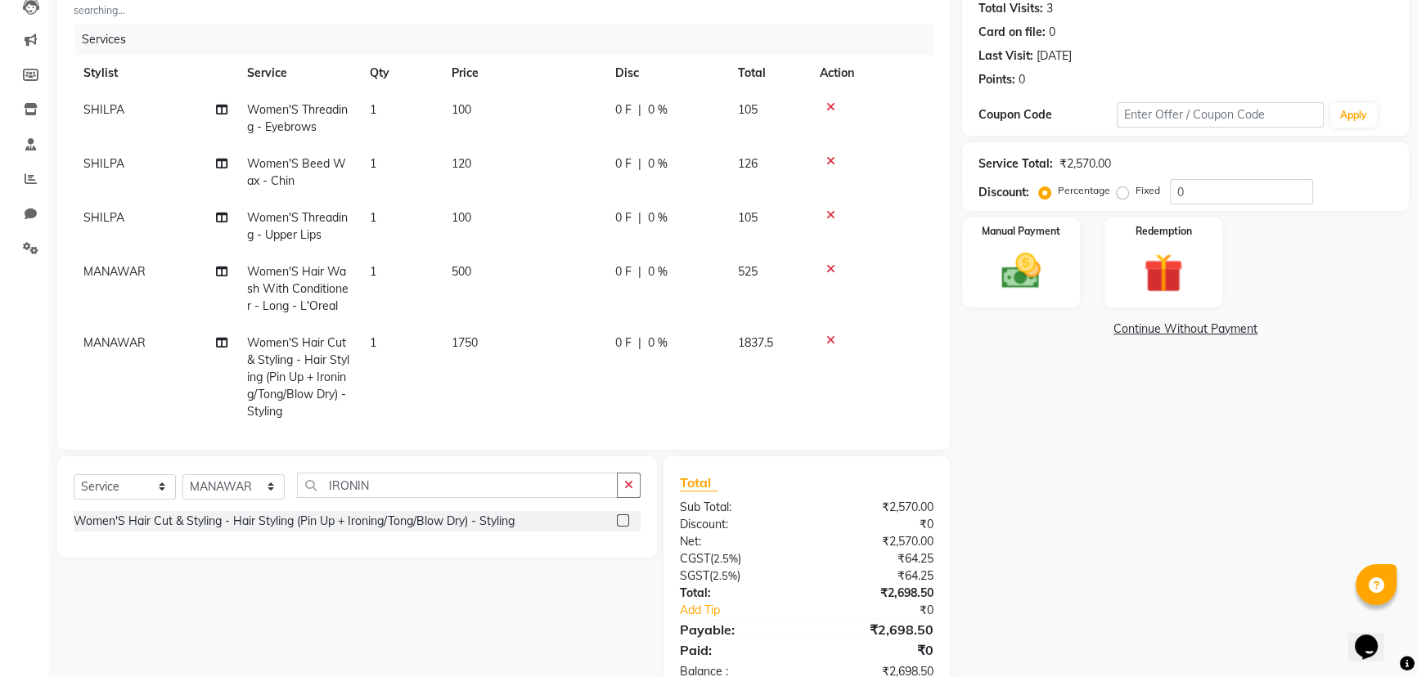
scroll to position [222, 0]
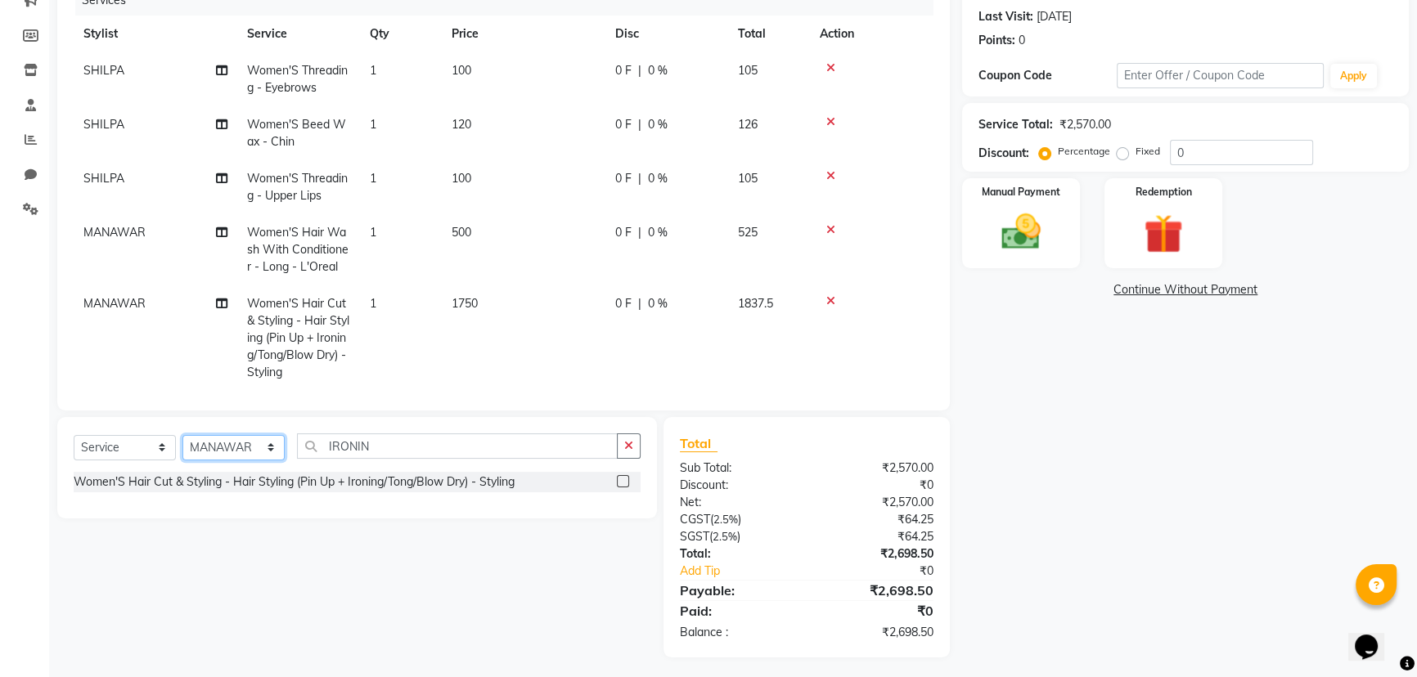
click at [249, 447] on select "Select Stylist ABUZAR SIR Admin ANAS ARMAN ARSALAN DISHA FAIZ Ghansoli dsk Mamp…" at bounding box center [233, 447] width 102 height 25
select select "91751"
click at [182, 435] on select "Select Stylist ABUZAR SIR Admin ANAS ARMAN ARSALAN DISHA FAIZ Ghansoli dsk Mamp…" at bounding box center [233, 447] width 102 height 25
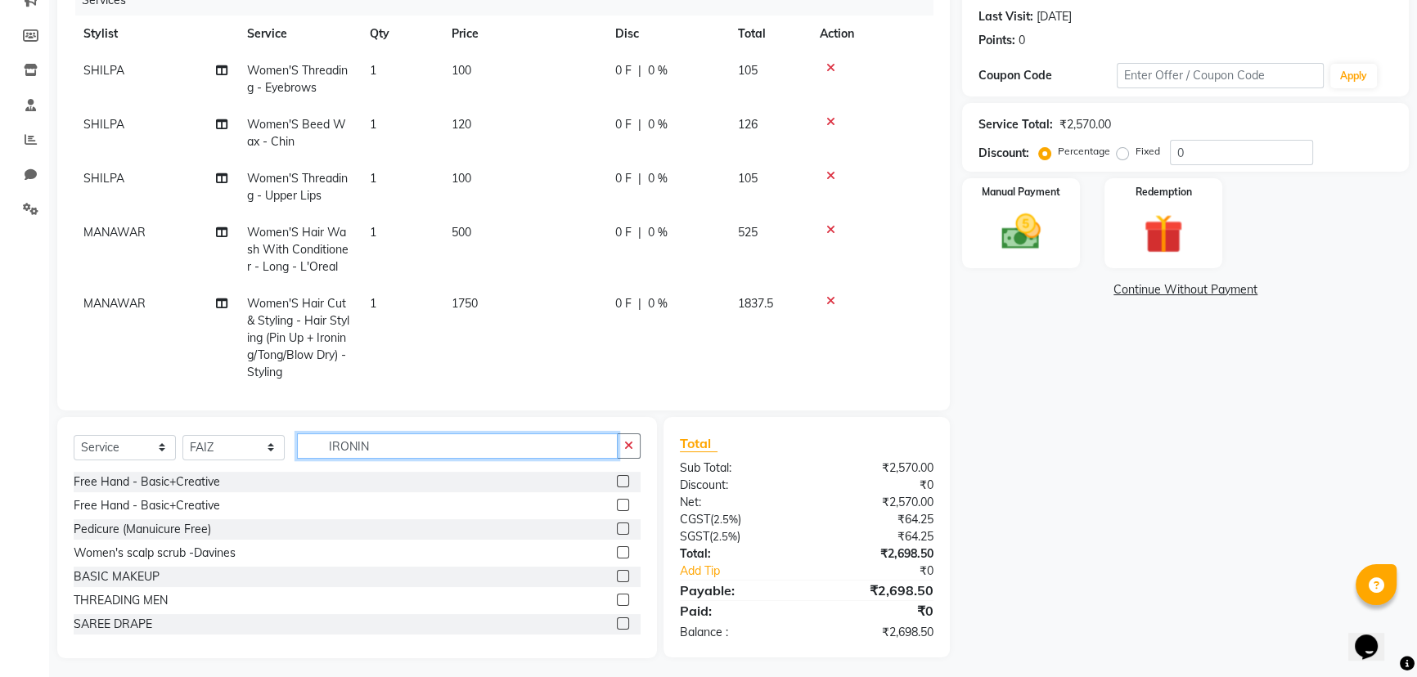
click at [387, 434] on input "IRONIN" at bounding box center [457, 445] width 321 height 25
type input "I"
type input "BEARD"
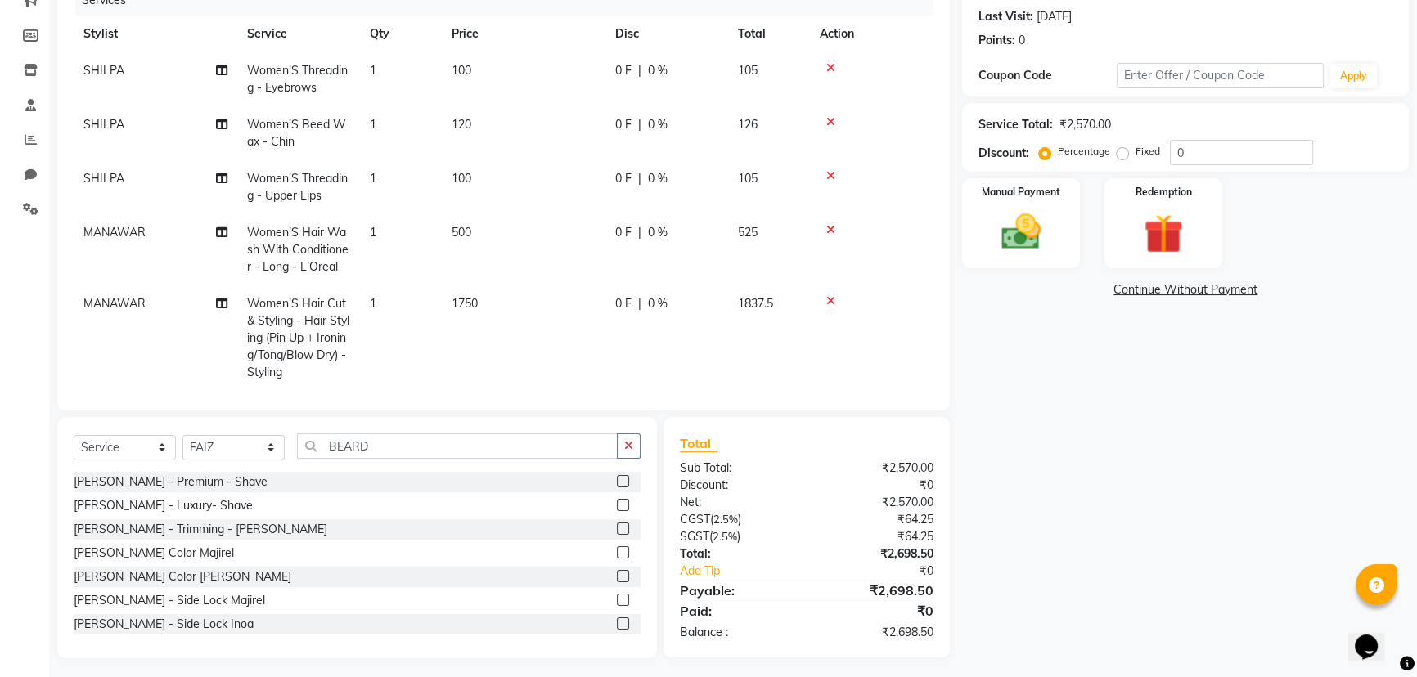
click at [617, 530] on label at bounding box center [623, 529] width 12 height 12
click at [617, 530] on input "checkbox" at bounding box center [622, 529] width 11 height 11
checkbox input "false"
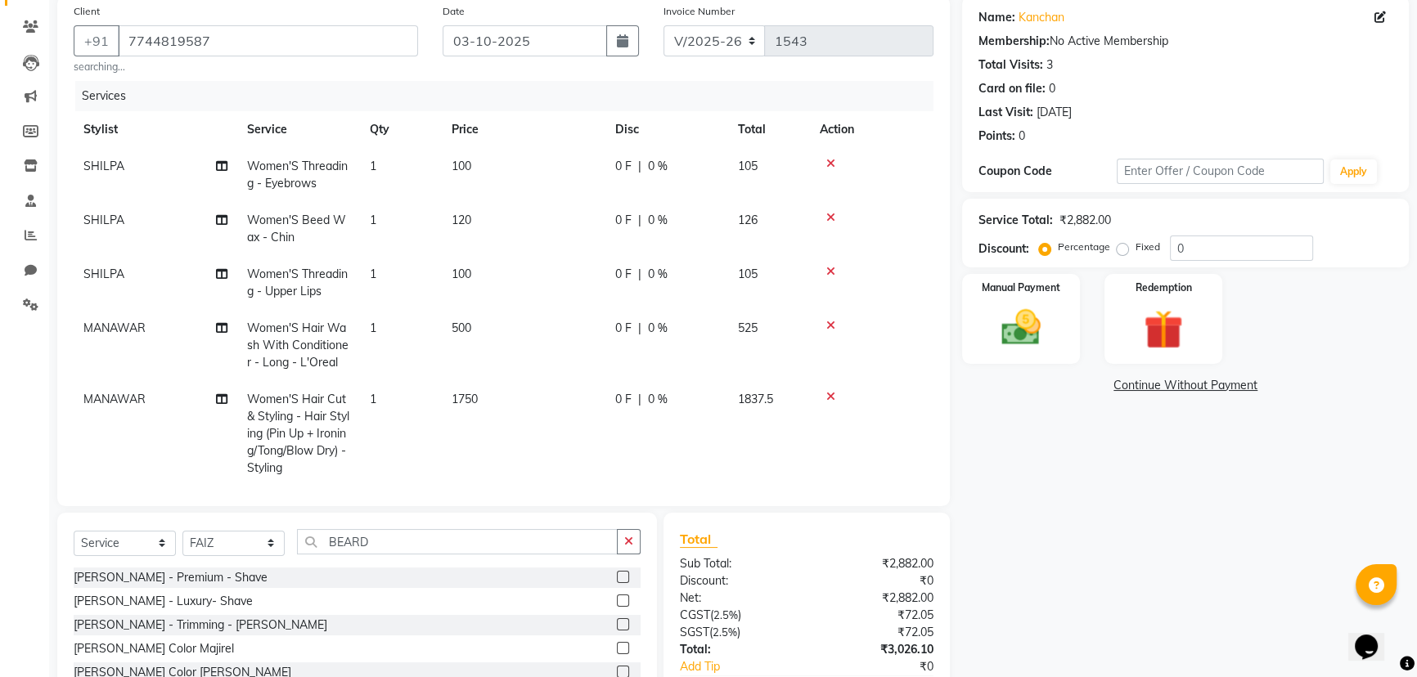
scroll to position [0, 0]
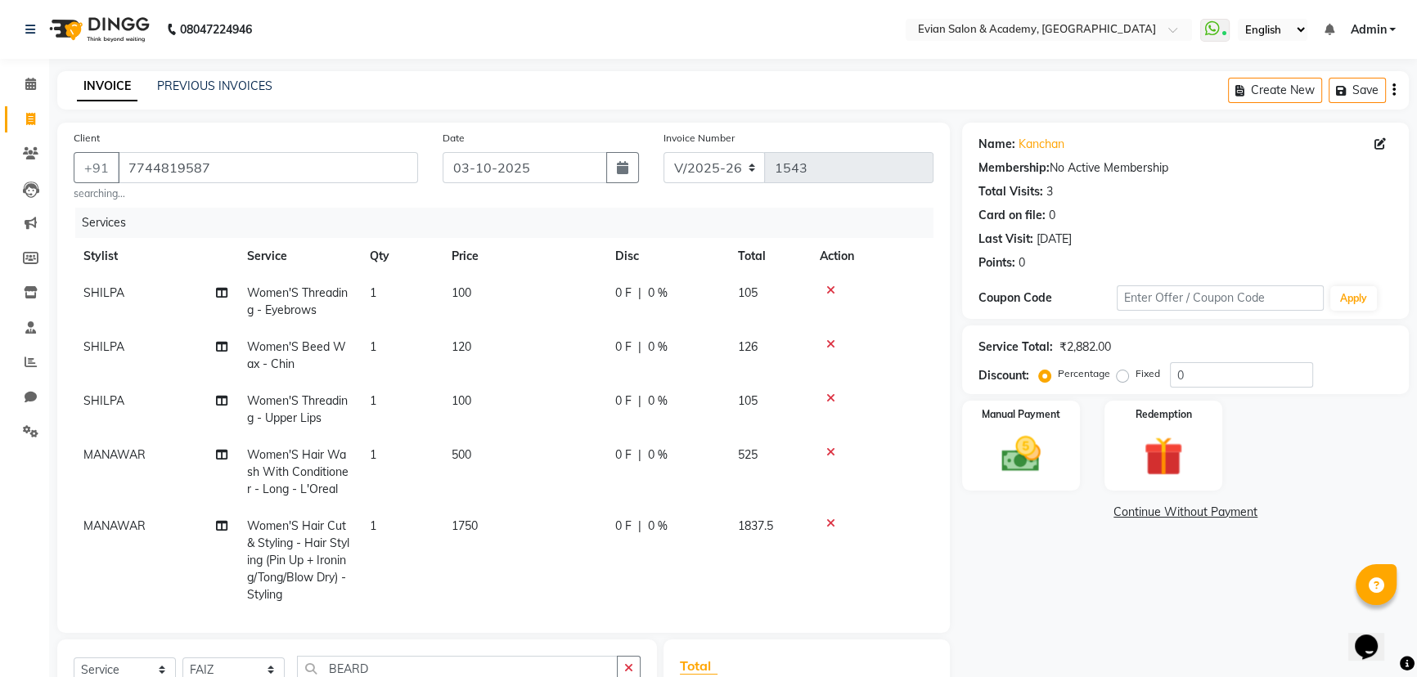
click at [519, 297] on td "100" at bounding box center [524, 302] width 164 height 54
select select "85452"
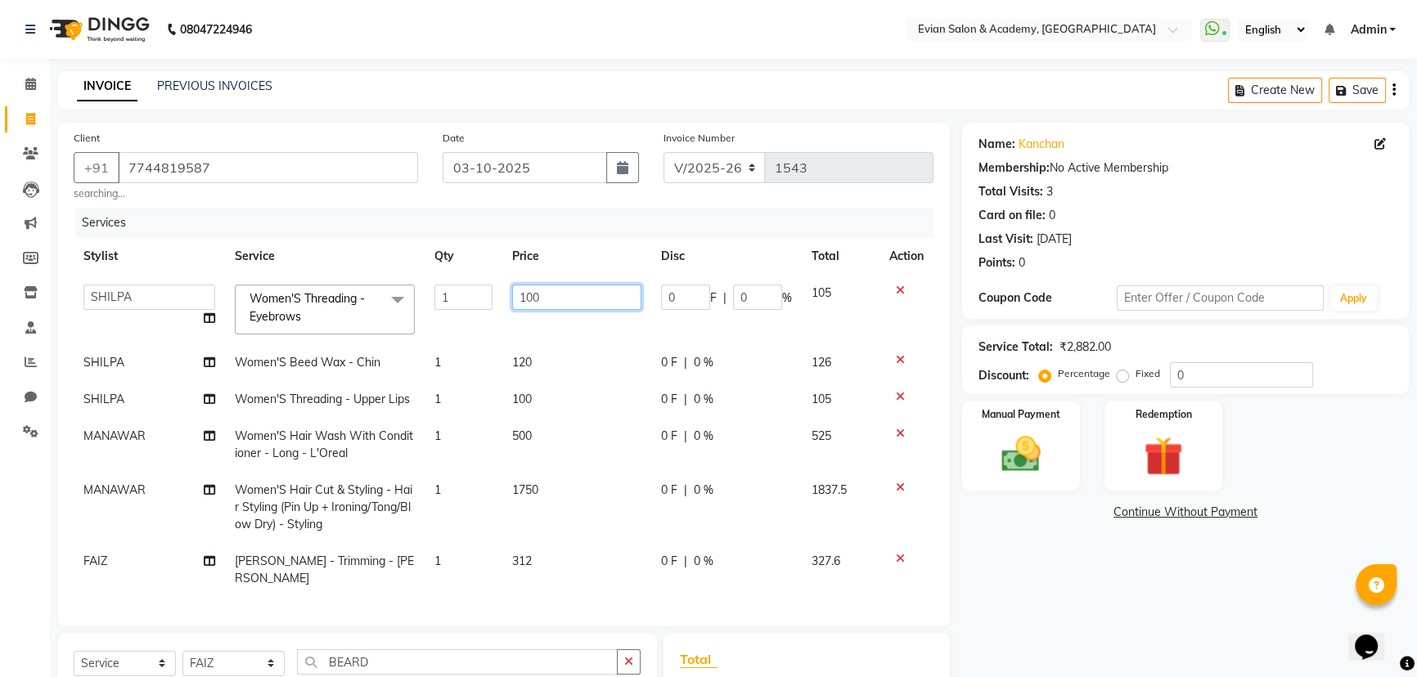
click at [559, 293] on input "100" at bounding box center [576, 297] width 129 height 25
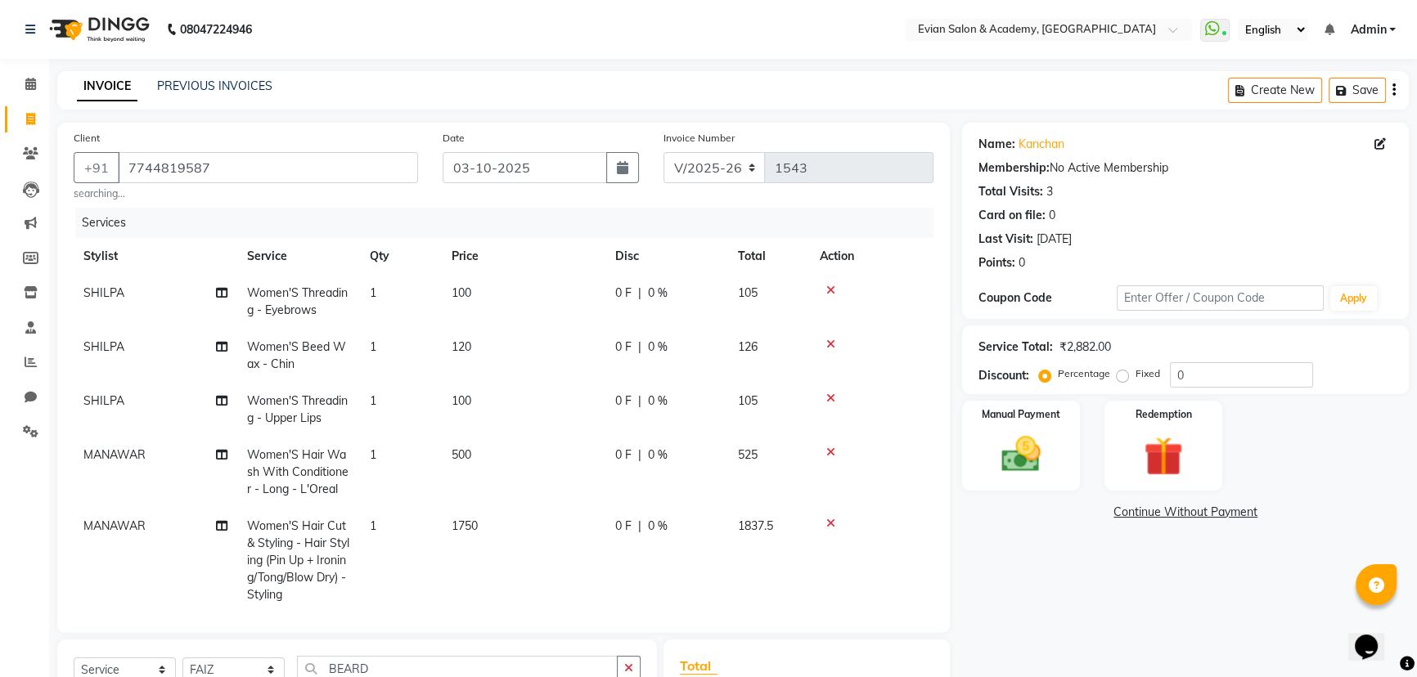
click at [538, 304] on td "100" at bounding box center [524, 302] width 164 height 54
select select "85452"
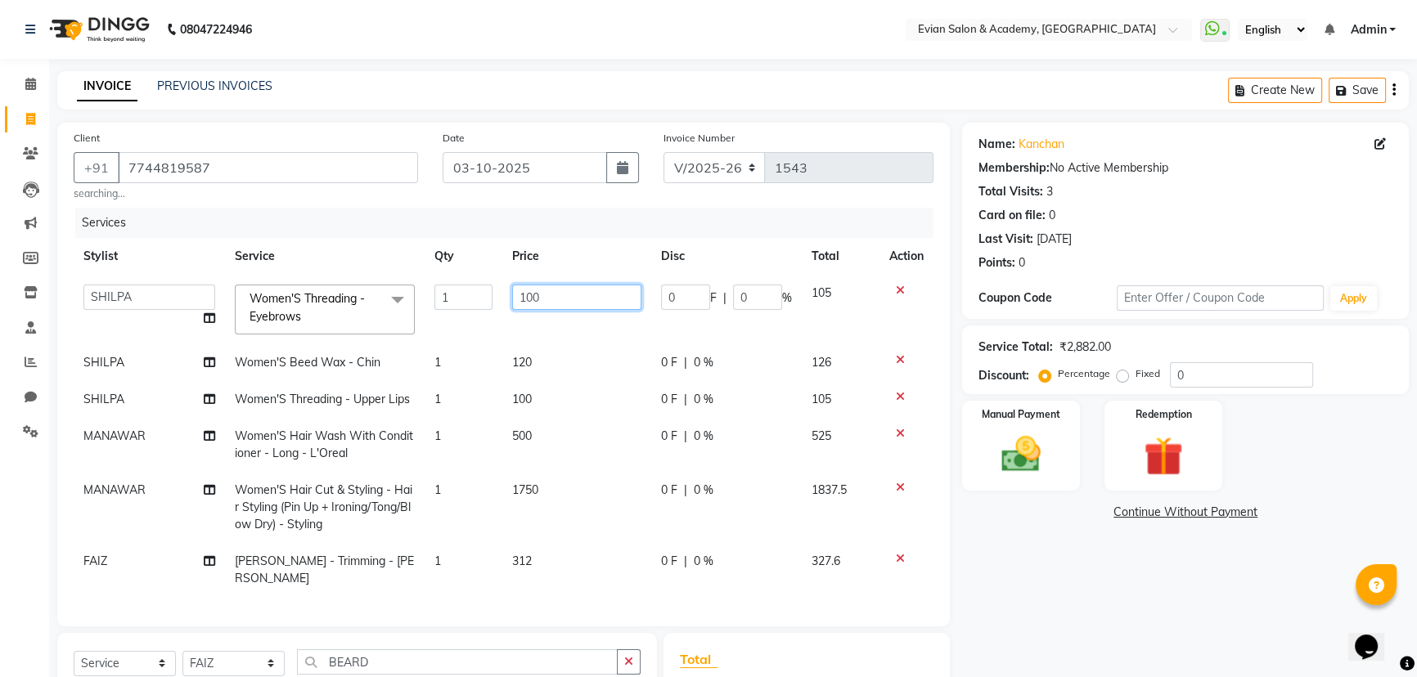
click at [535, 296] on input "100" at bounding box center [576, 297] width 129 height 25
click at [564, 296] on input "100" at bounding box center [576, 297] width 129 height 25
type input "1"
type input "75"
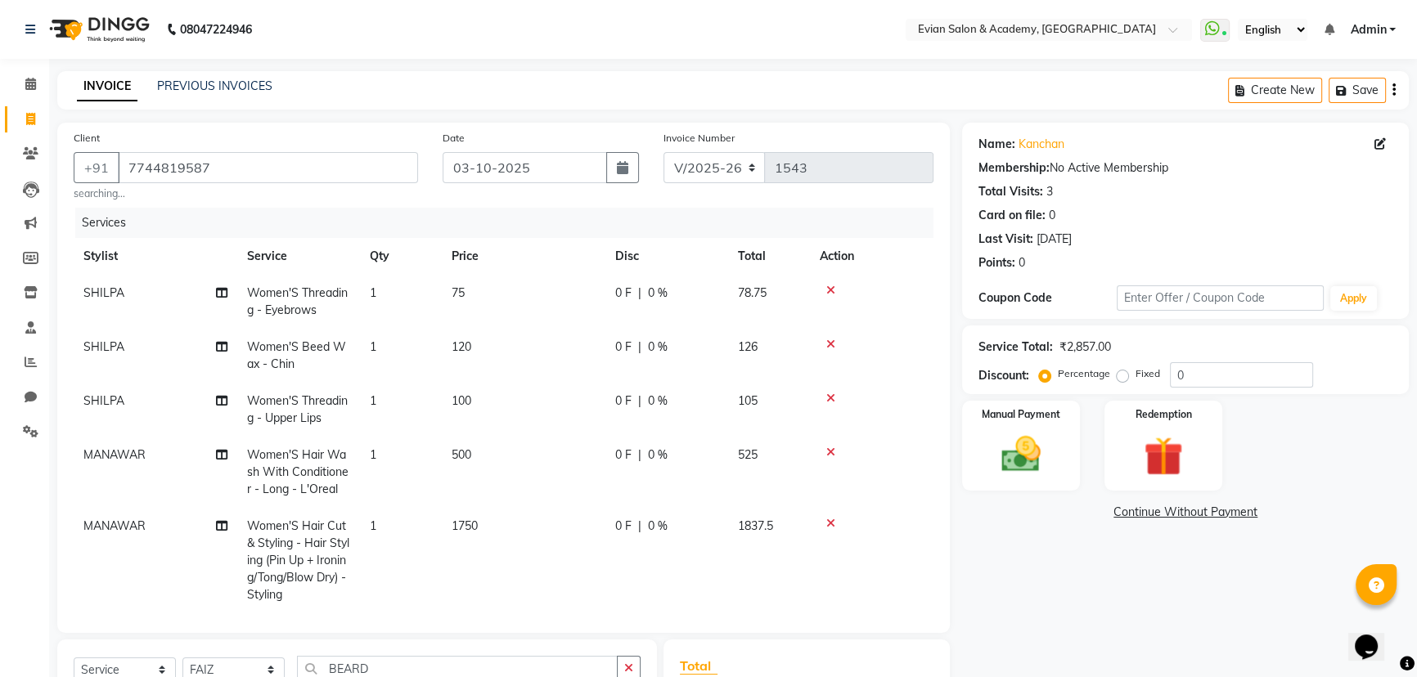
click at [574, 379] on td "120" at bounding box center [524, 356] width 164 height 54
select select "85452"
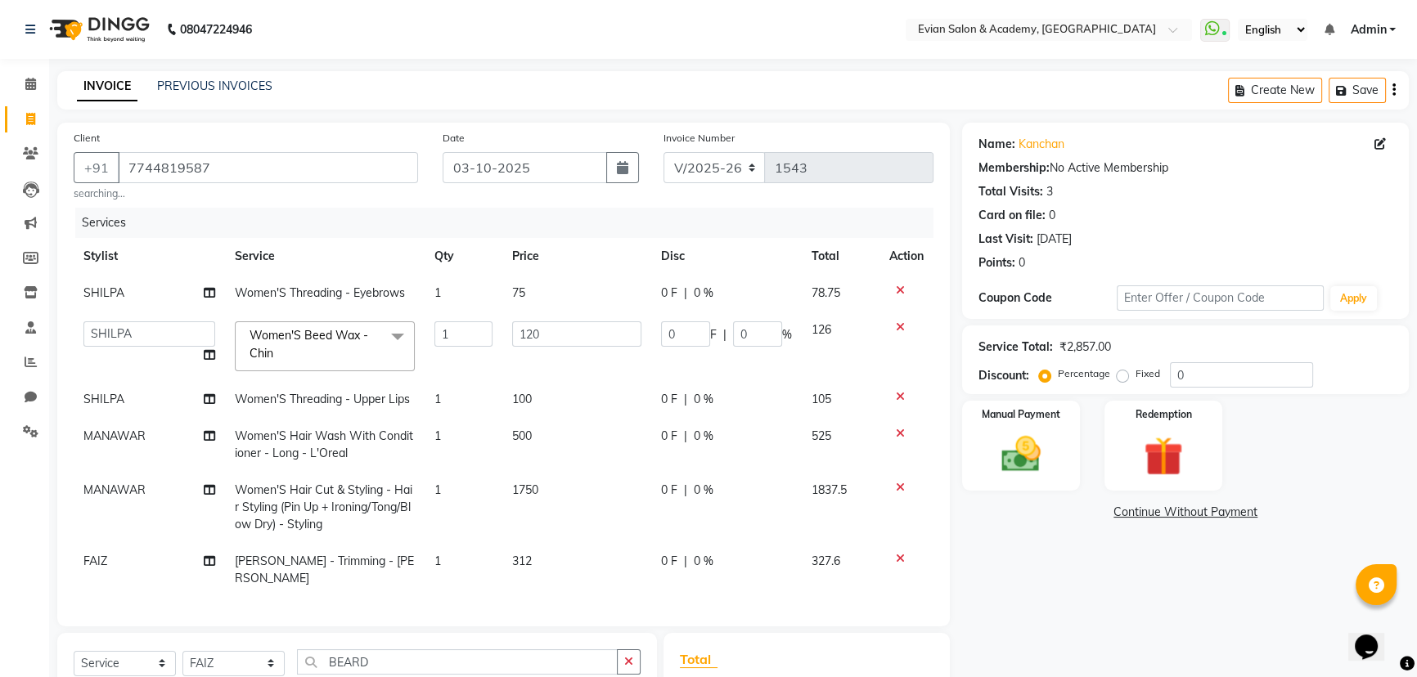
click at [577, 359] on td "120" at bounding box center [576, 347] width 149 height 70
click at [577, 333] on input "120" at bounding box center [576, 333] width 129 height 25
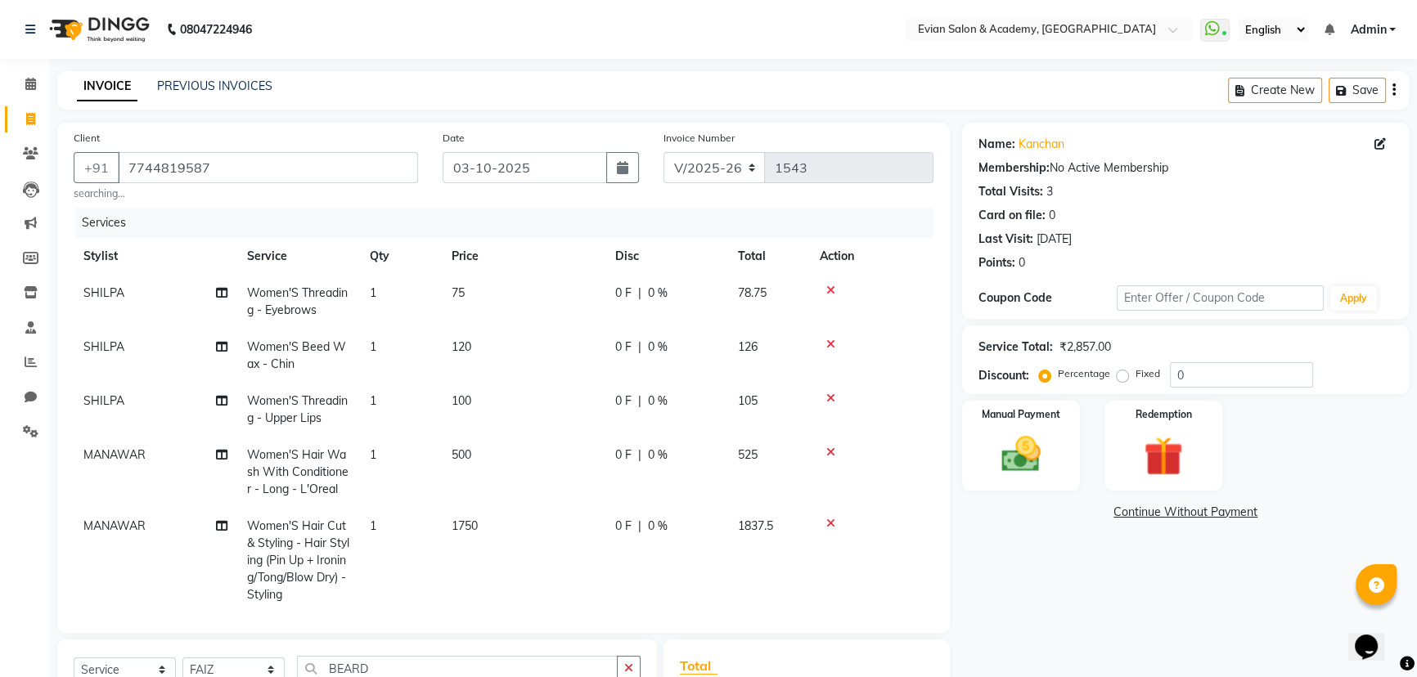
click at [502, 339] on td "120" at bounding box center [524, 356] width 164 height 54
select select "85452"
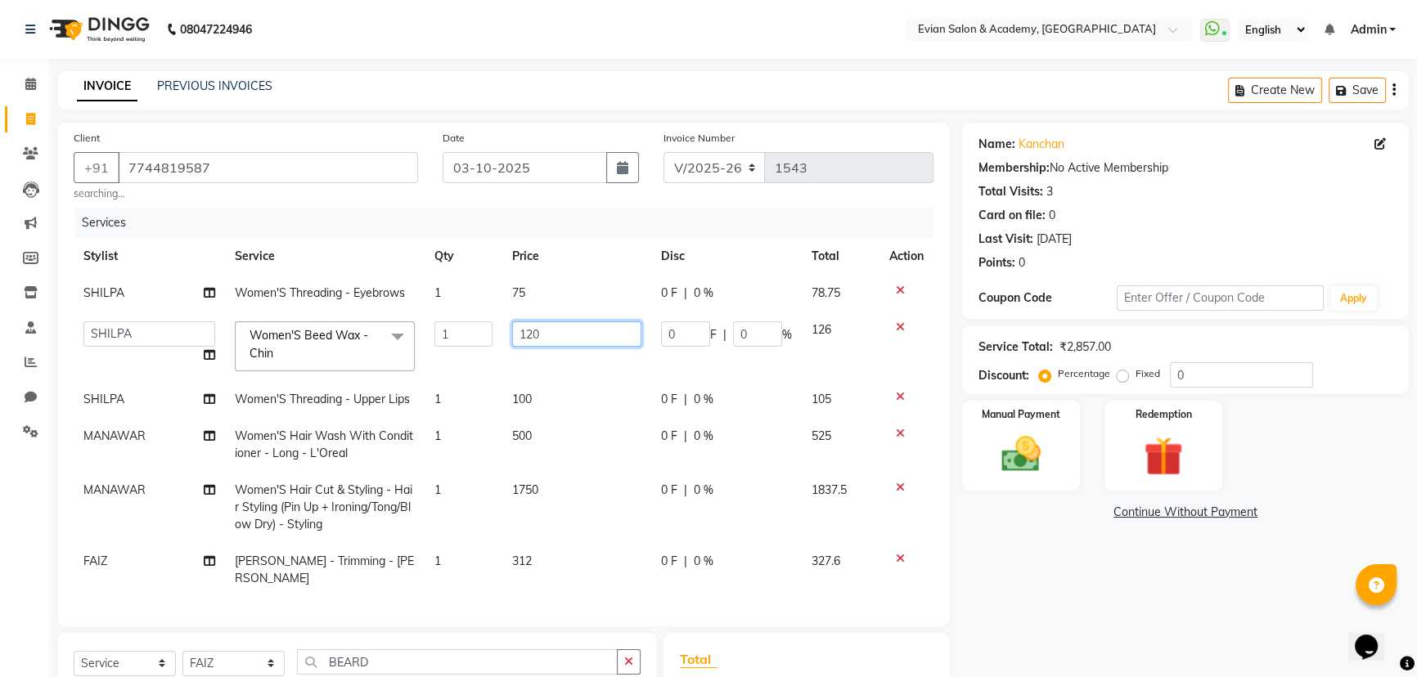
click at [571, 339] on input "120" at bounding box center [576, 333] width 129 height 25
type input "1"
type input "237.5"
click at [551, 411] on td "100" at bounding box center [576, 399] width 149 height 37
select select "85452"
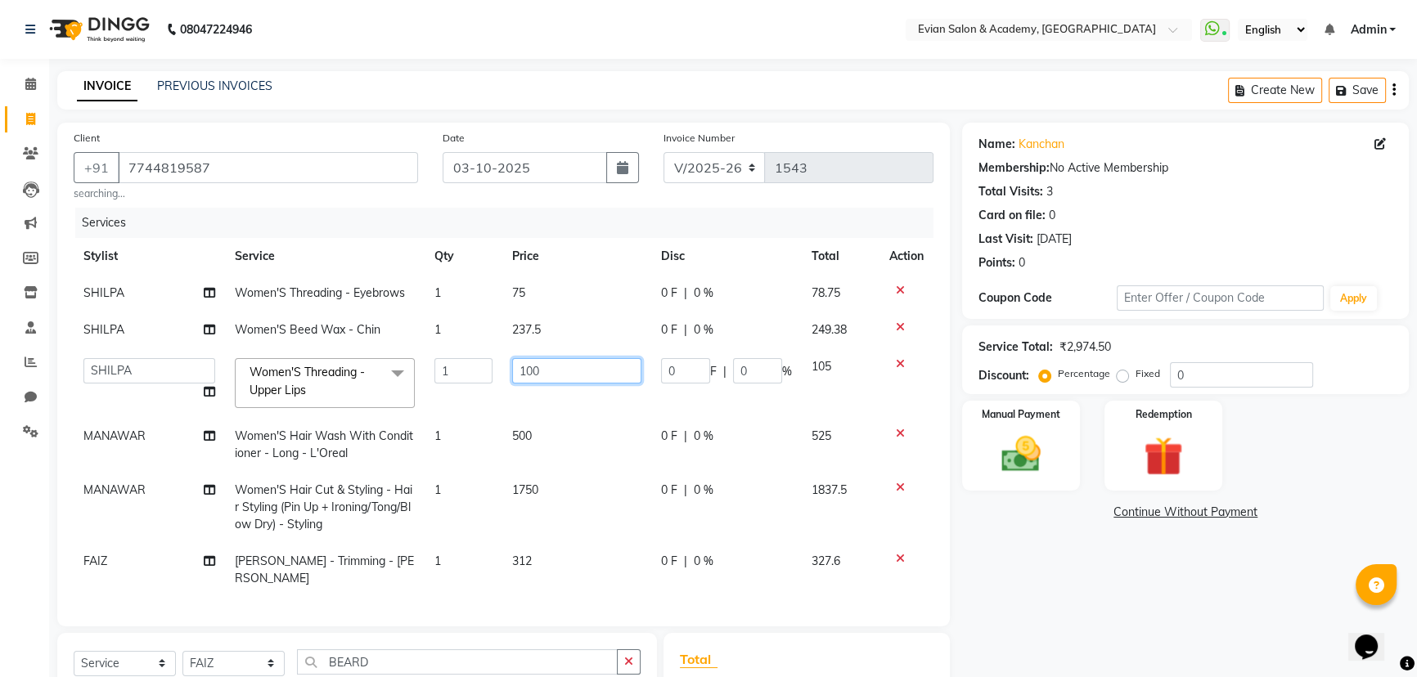
click at [566, 380] on input "100" at bounding box center [576, 370] width 129 height 25
type input "1"
type input "75"
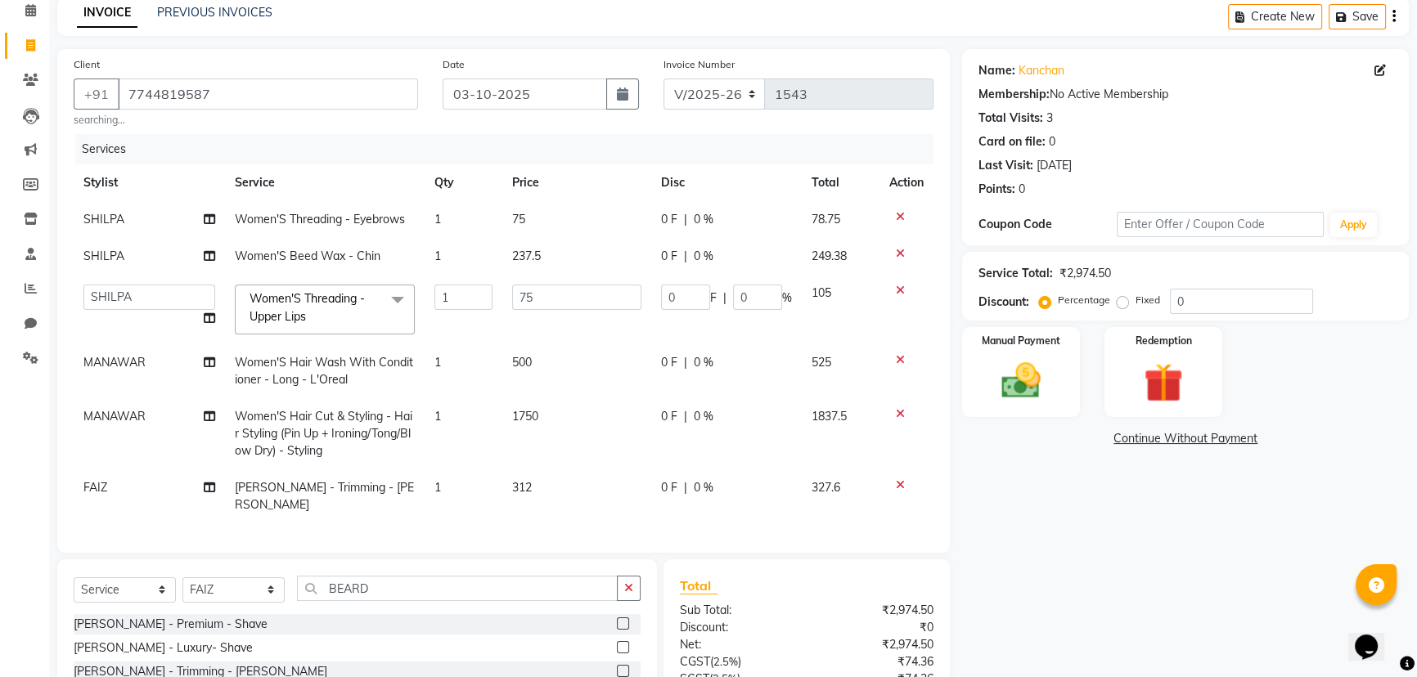
click at [555, 368] on td "500" at bounding box center [576, 371] width 149 height 54
select select "91752"
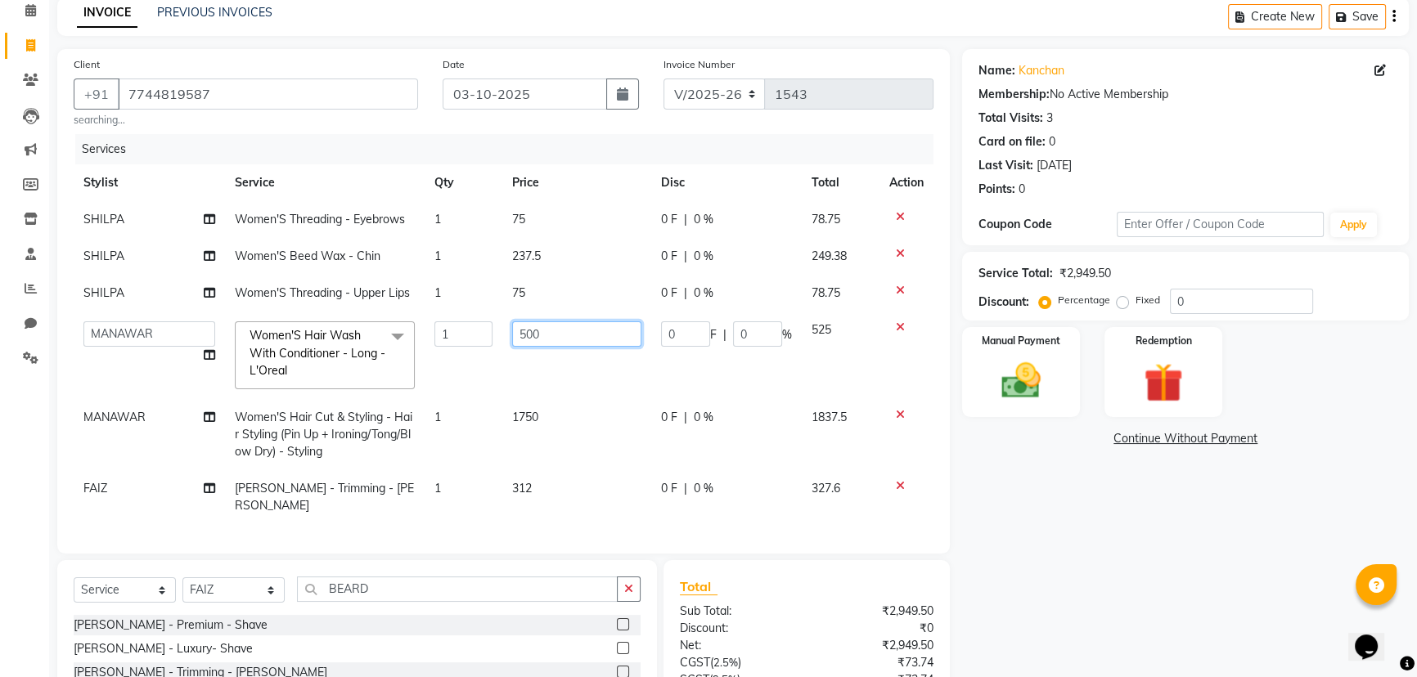
click at [570, 335] on input "500" at bounding box center [576, 333] width 129 height 25
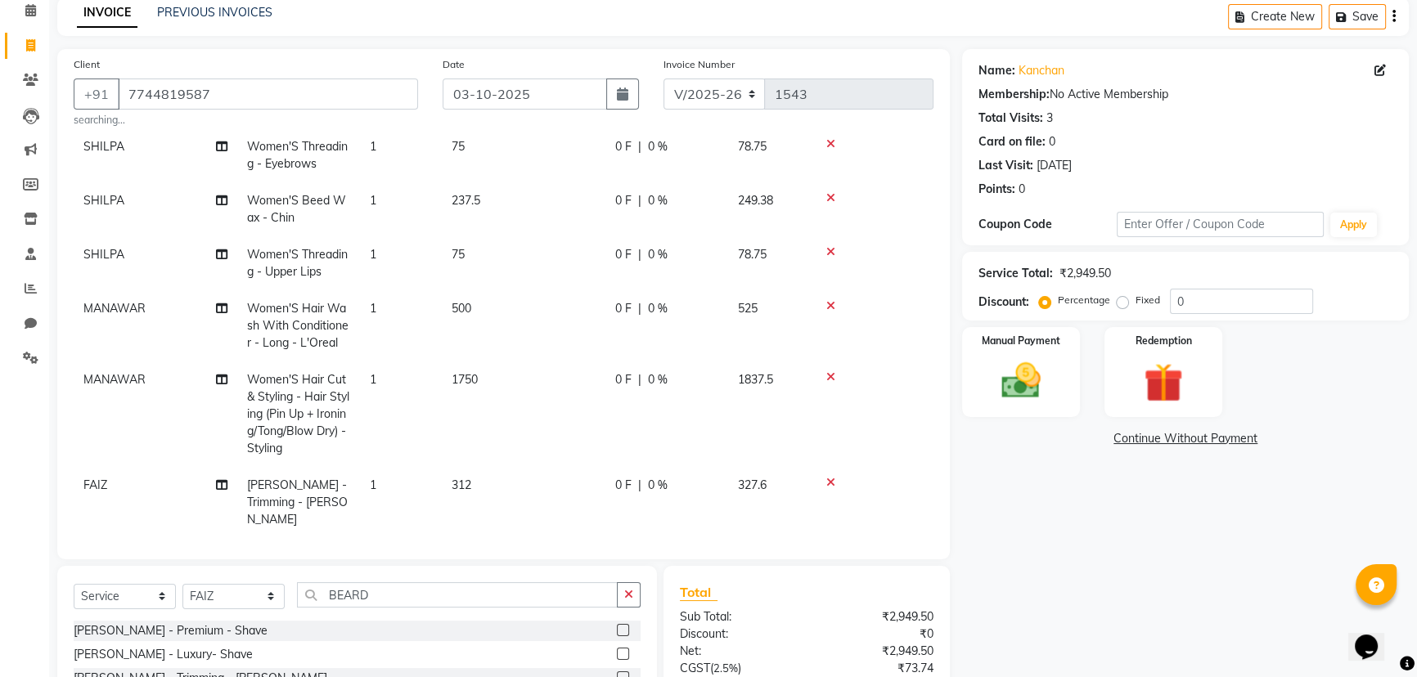
scroll to position [74, 0]
click at [519, 312] on td "500" at bounding box center [524, 324] width 164 height 71
select select "91752"
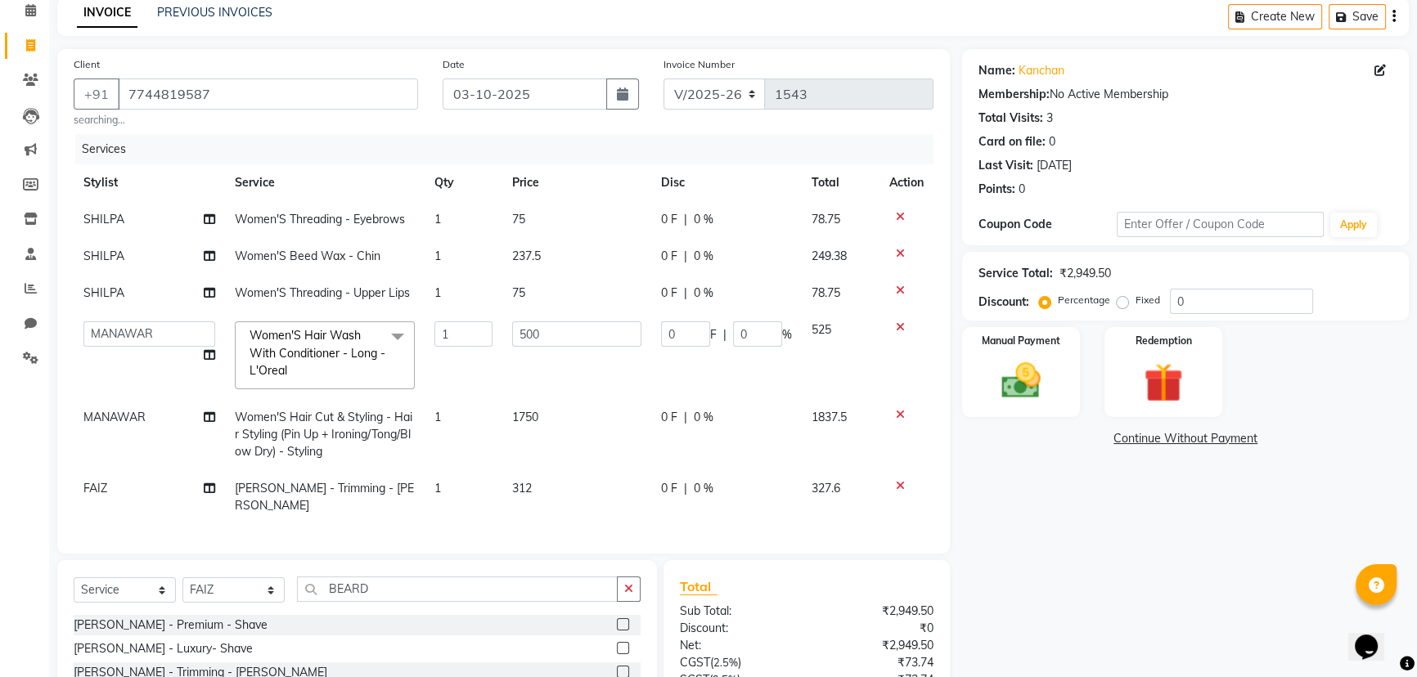
scroll to position [0, 0]
click at [561, 331] on input "500" at bounding box center [576, 333] width 129 height 25
type input "5"
type input "250"
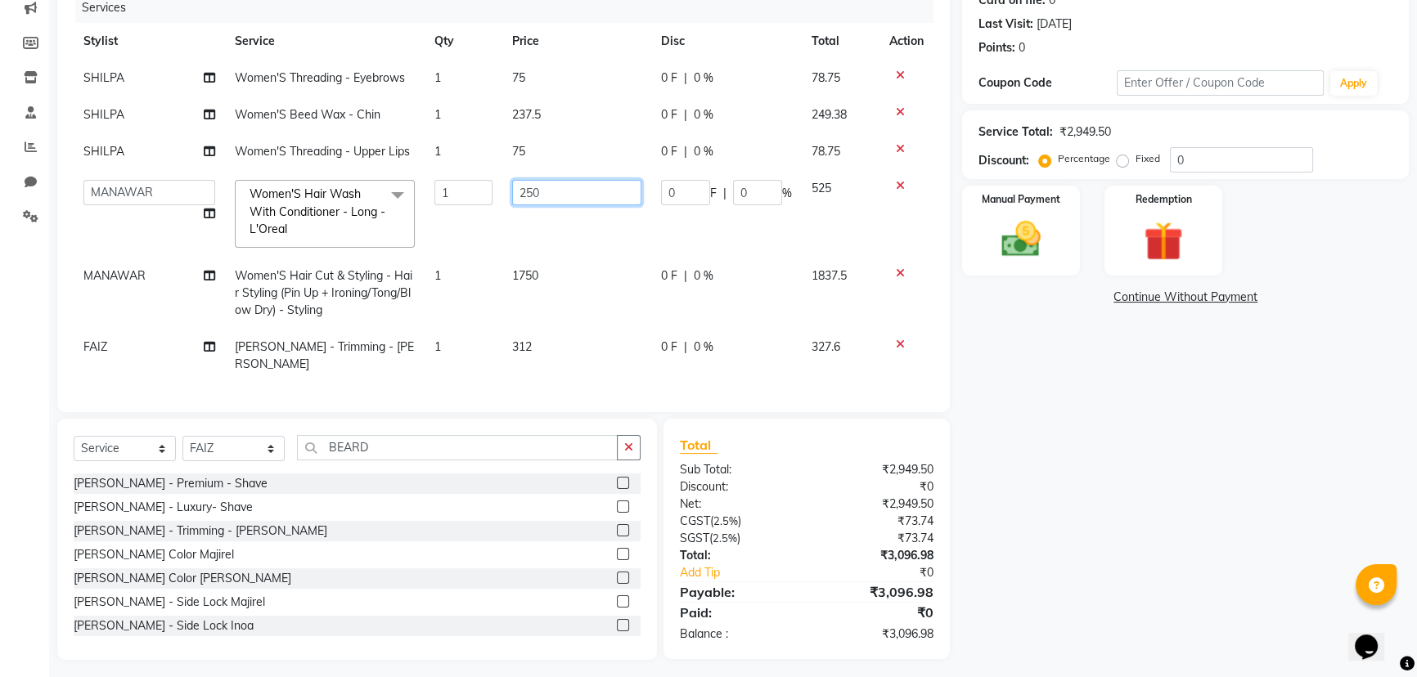
scroll to position [216, 0]
click at [586, 281] on tbody "SHILPA Women'S Threading - Eyebrows 1 75 0 F | 0 % 78.75 SHILPA Women'S Beed Wa…" at bounding box center [504, 220] width 860 height 322
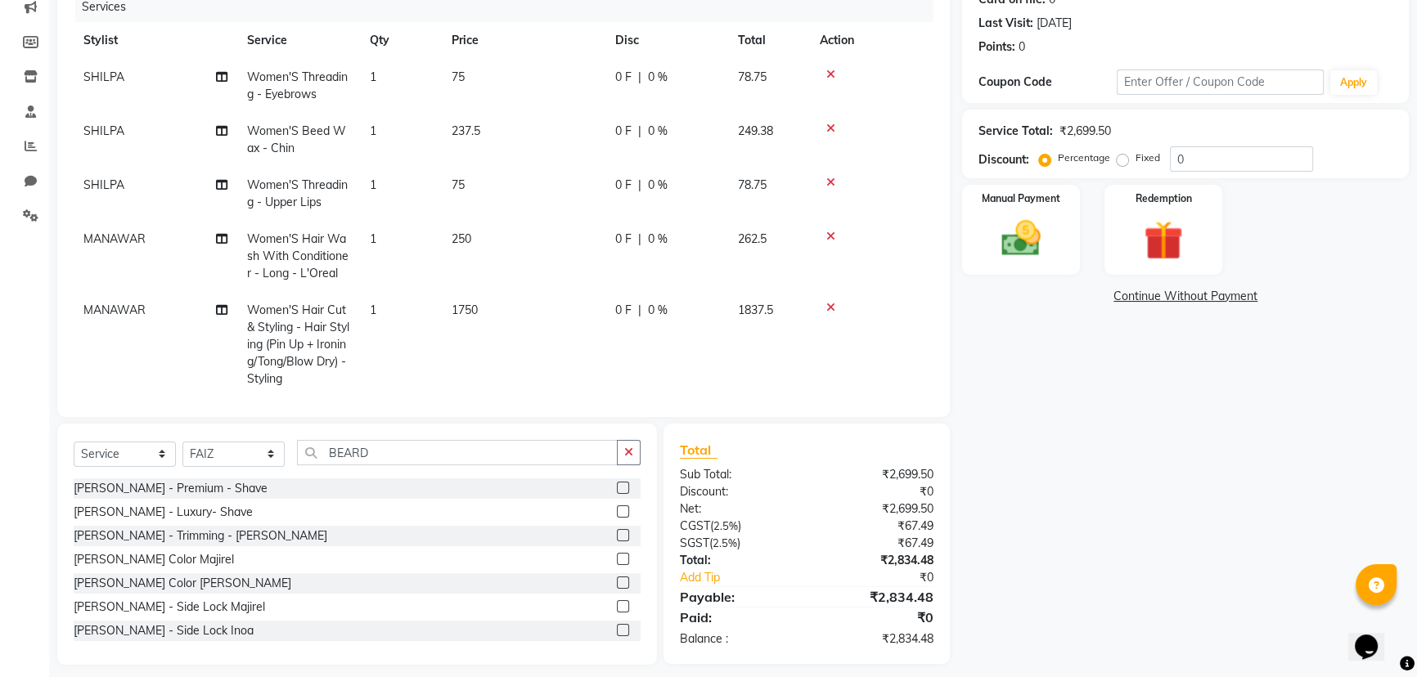
click at [532, 311] on td "1750" at bounding box center [524, 345] width 164 height 106
select select "91752"
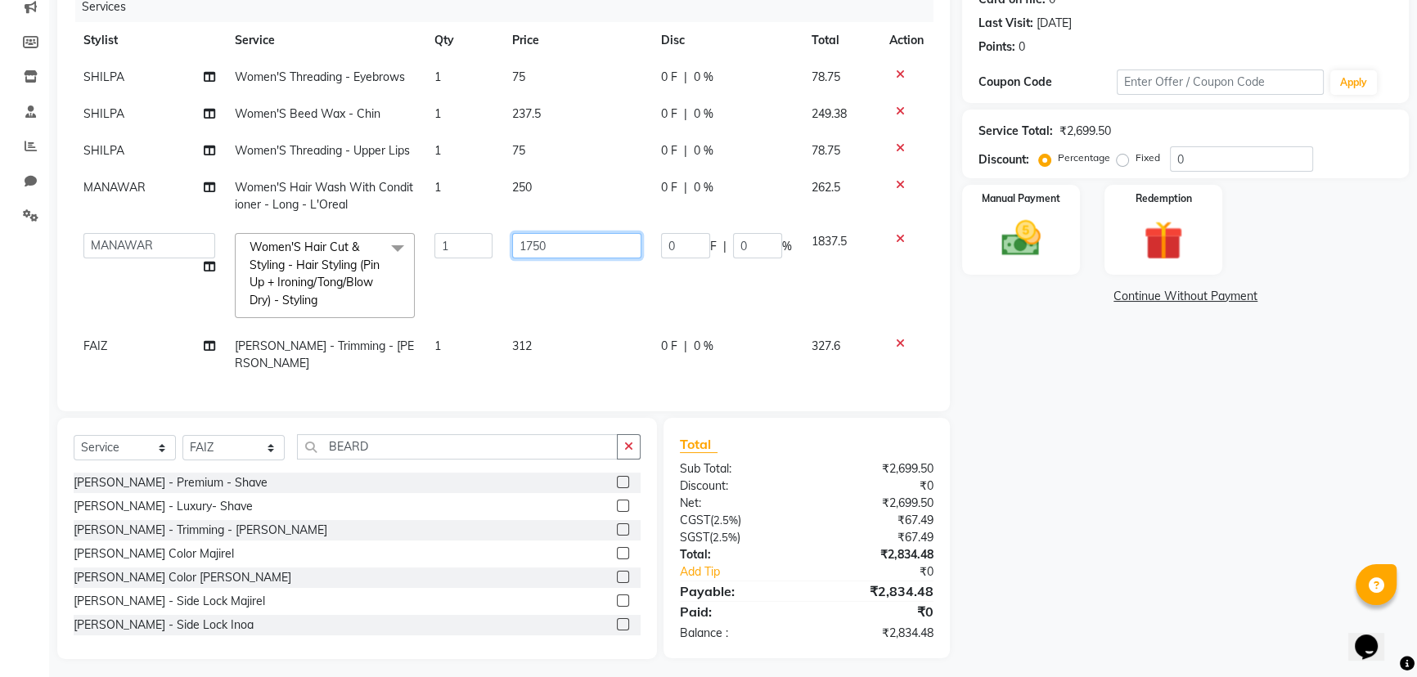
click at [572, 241] on input "1750" at bounding box center [576, 245] width 129 height 25
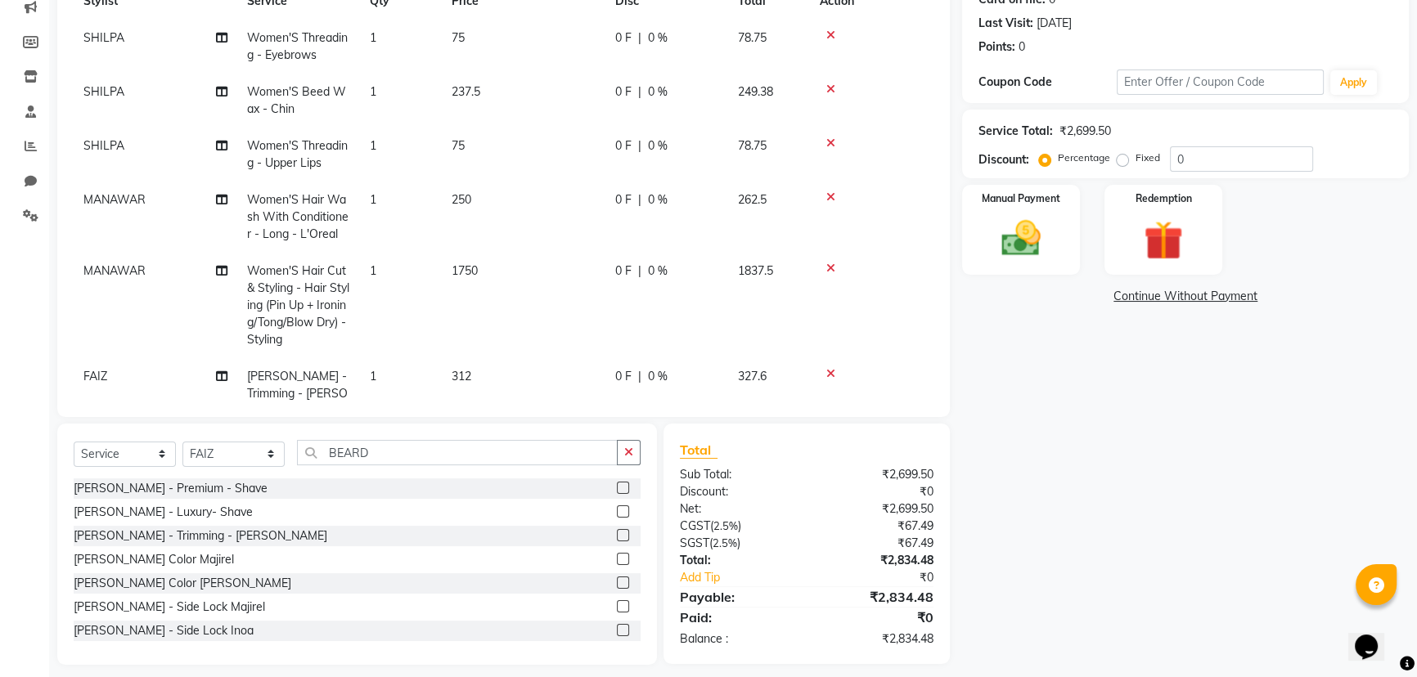
scroll to position [74, 0]
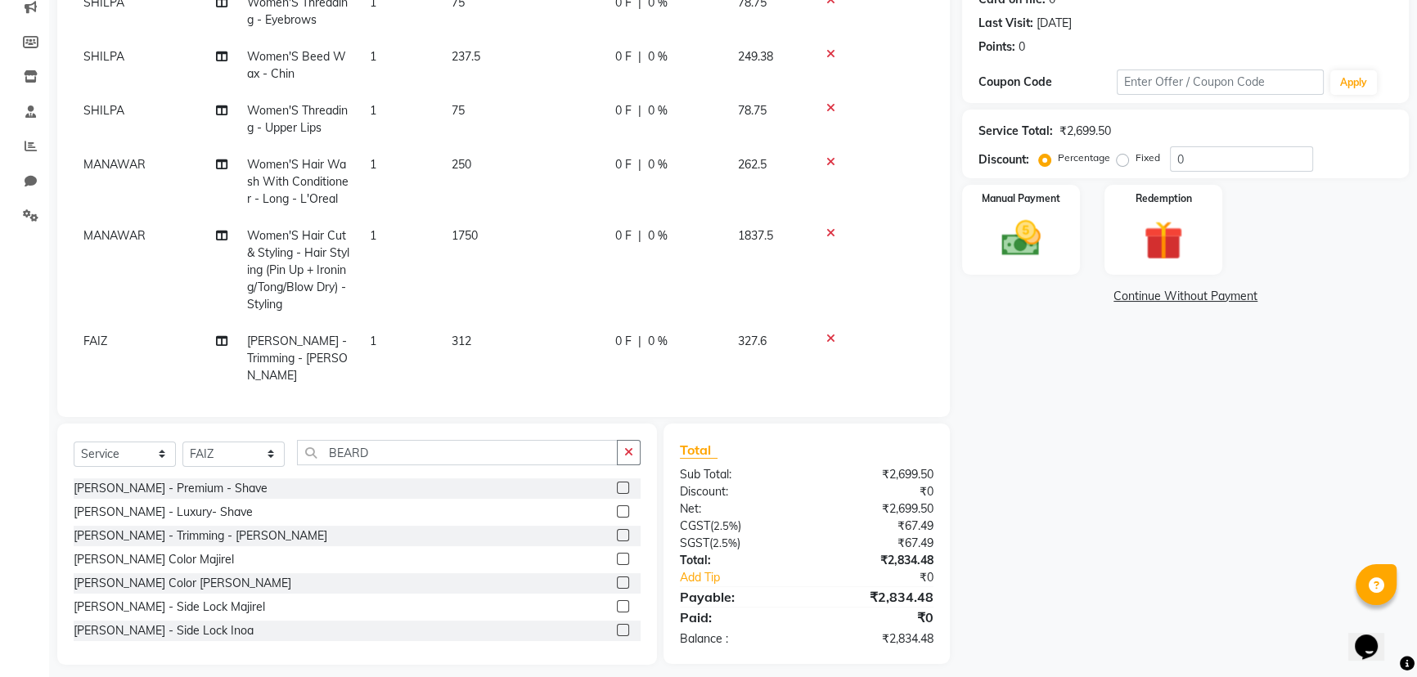
click at [534, 242] on td "1750" at bounding box center [524, 271] width 164 height 106
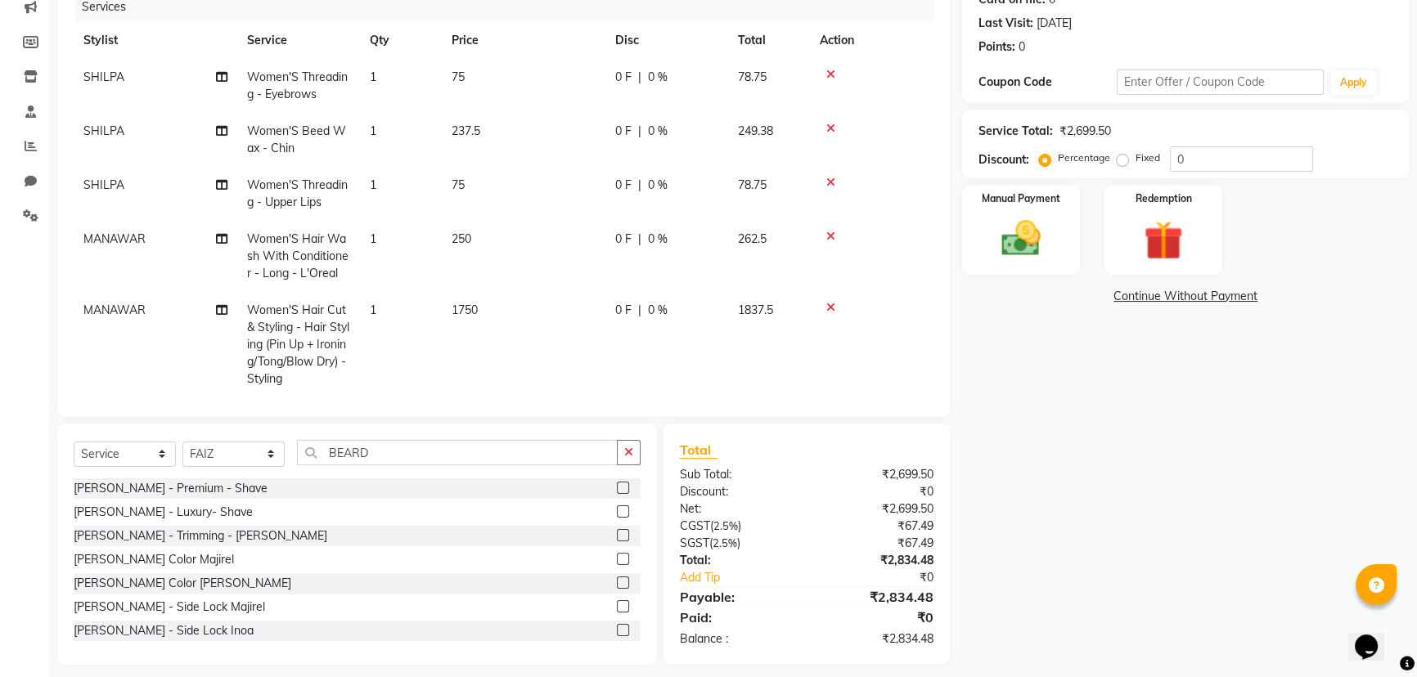
select select "91752"
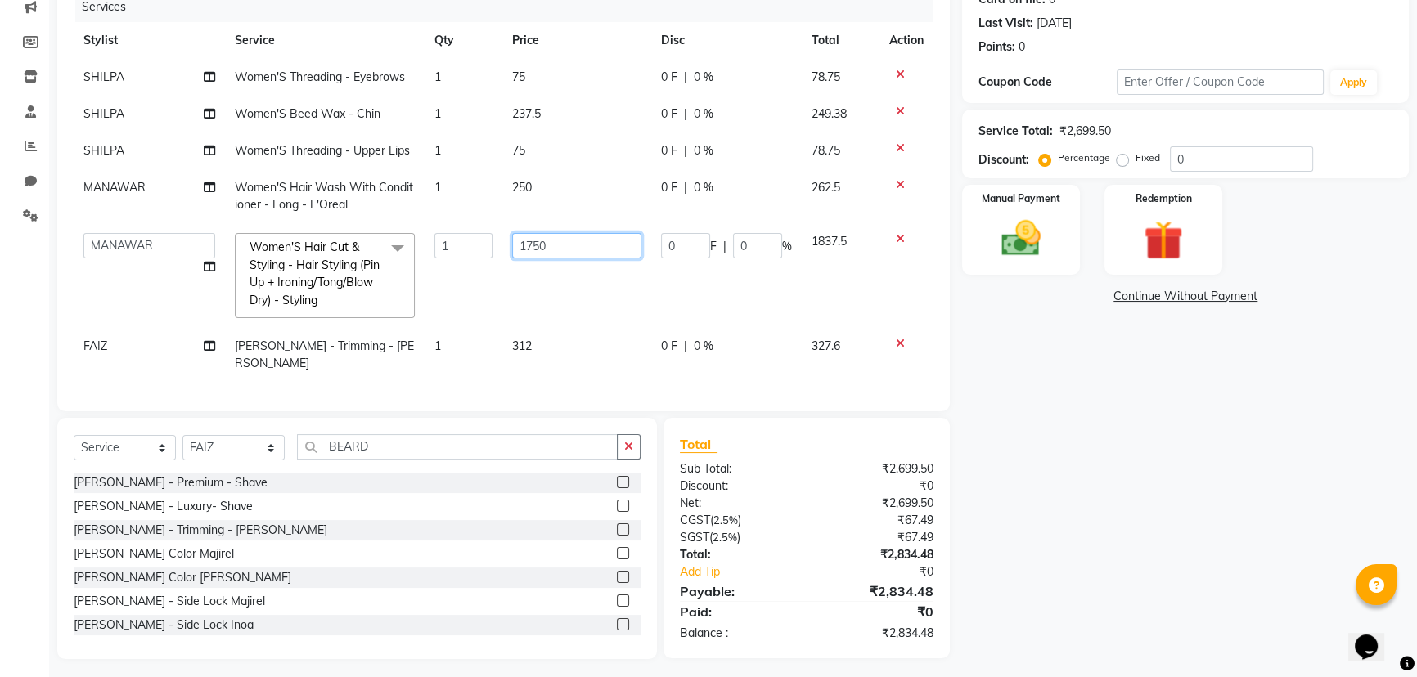
click at [585, 238] on input "1750" at bounding box center [576, 245] width 129 height 25
type input "1"
type input "1100"
click at [595, 343] on tbody "SHILPA Women'S Threading - Eyebrows 1 75 0 F | 0 % 78.75 SHILPA Women'S Beed Wa…" at bounding box center [504, 220] width 860 height 323
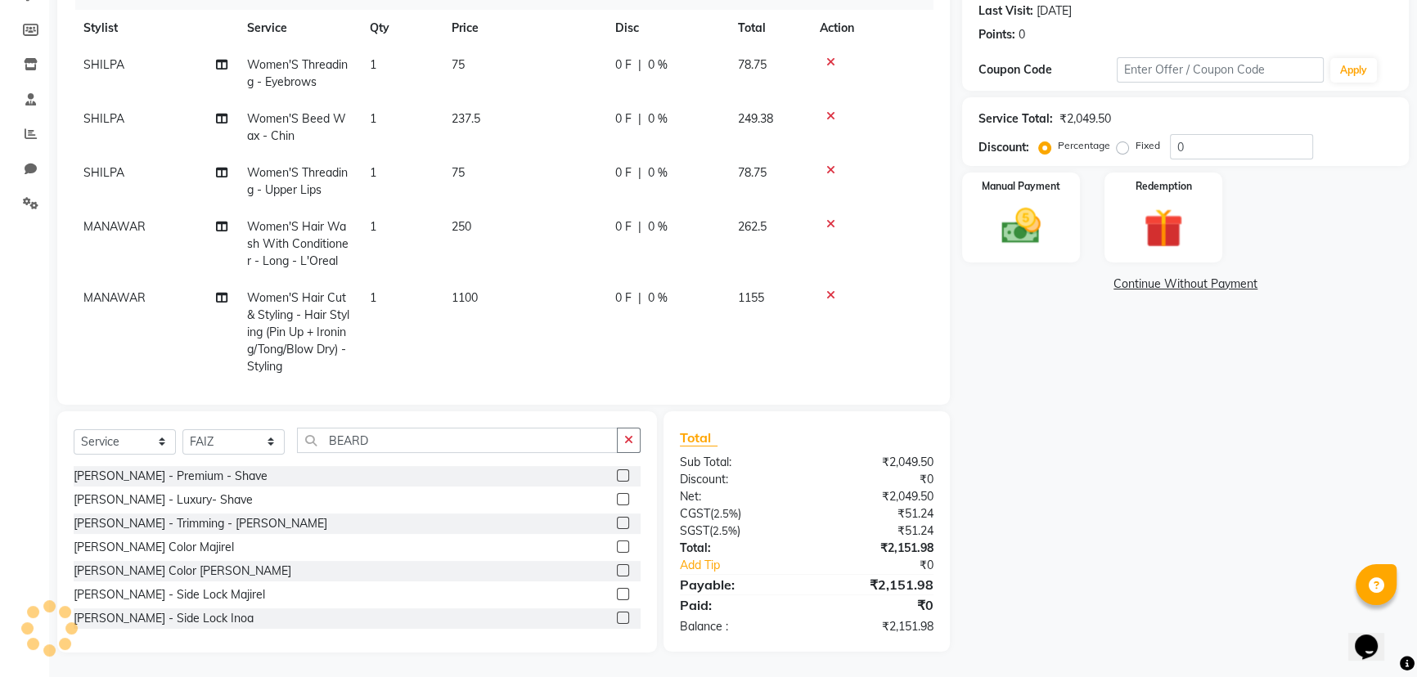
scroll to position [74, 0]
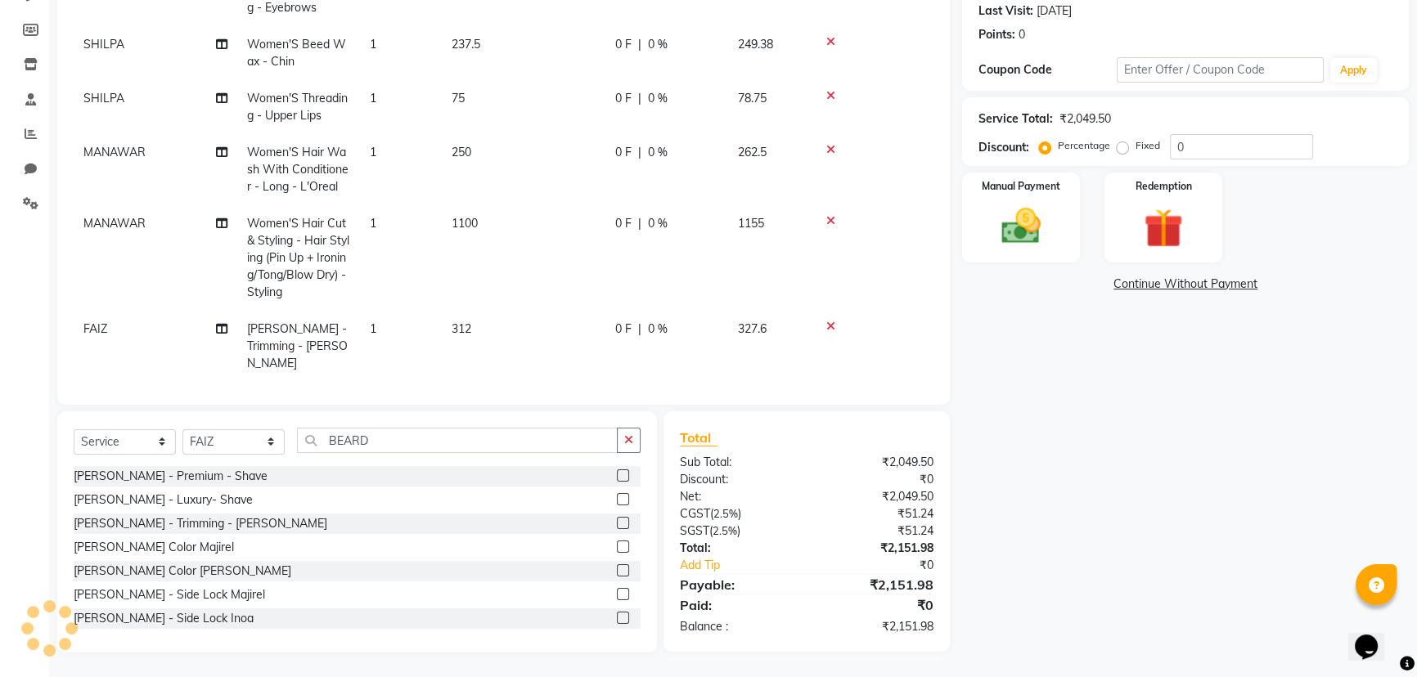
click at [523, 321] on td "312" at bounding box center [524, 346] width 164 height 71
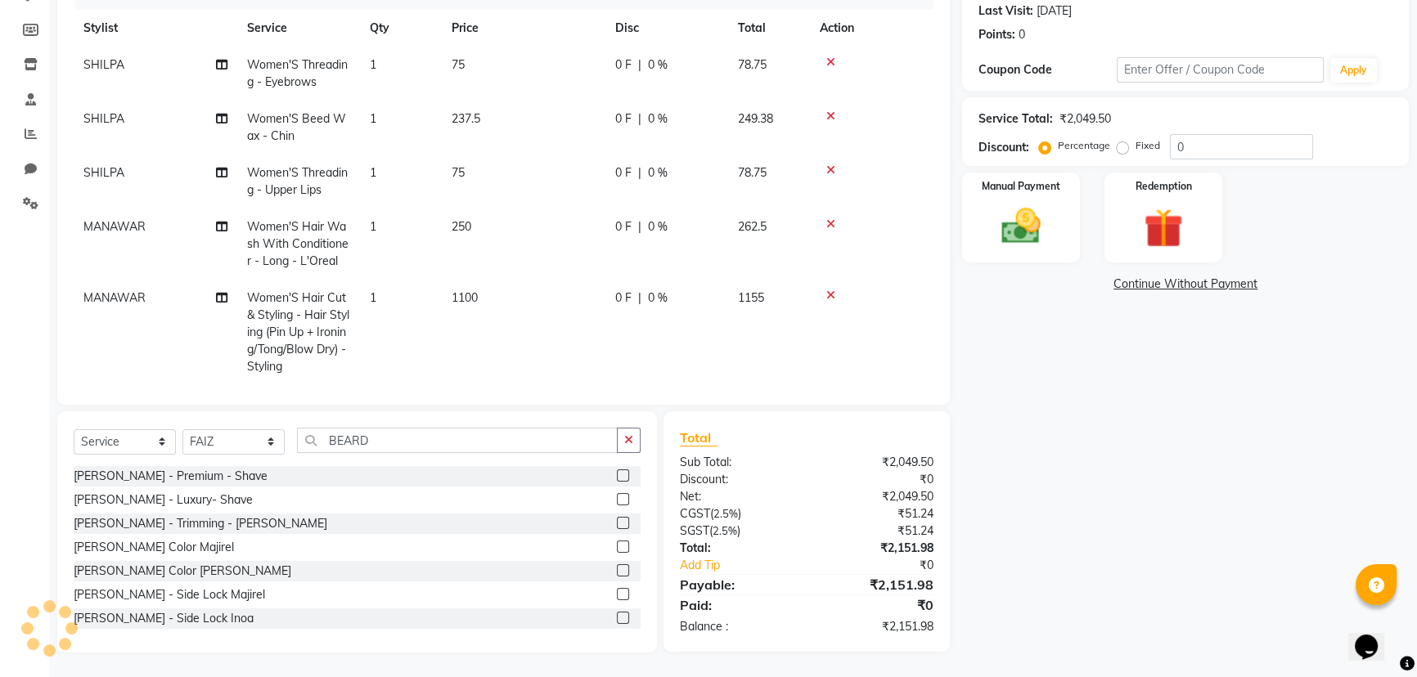
scroll to position [215, 0]
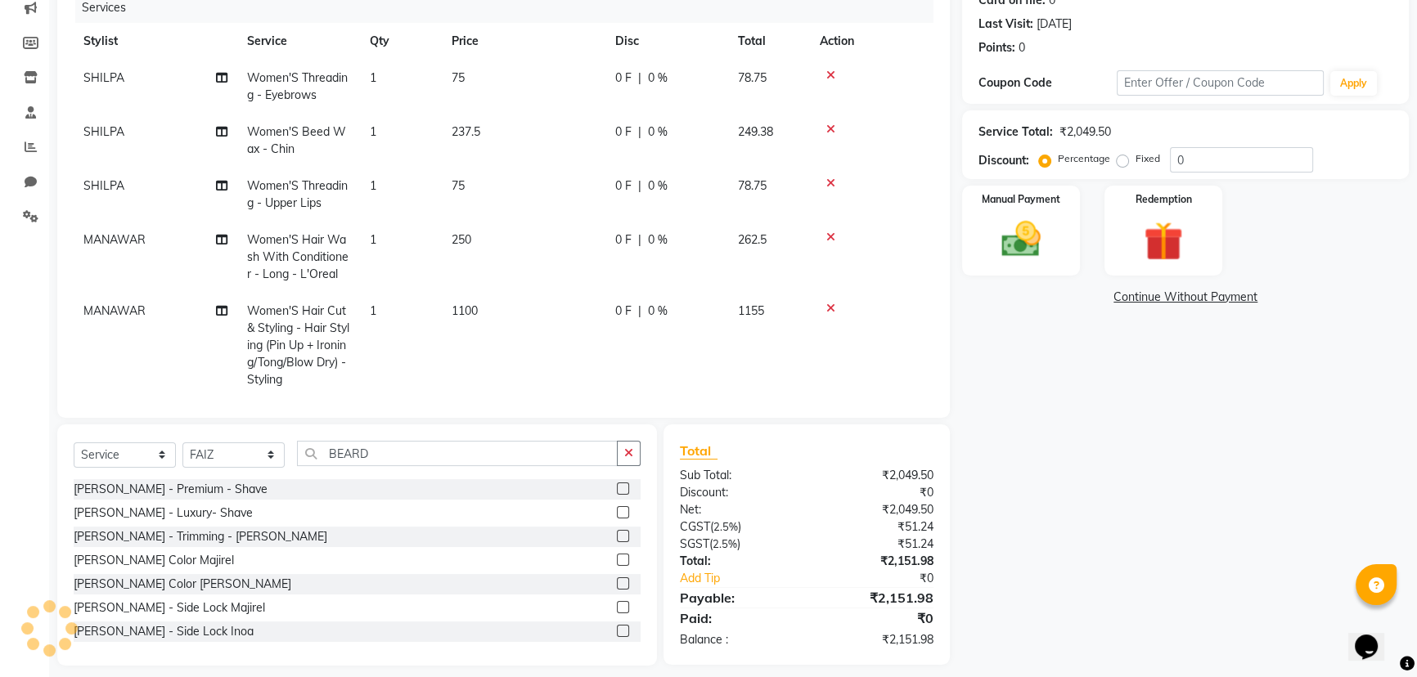
select select "91751"
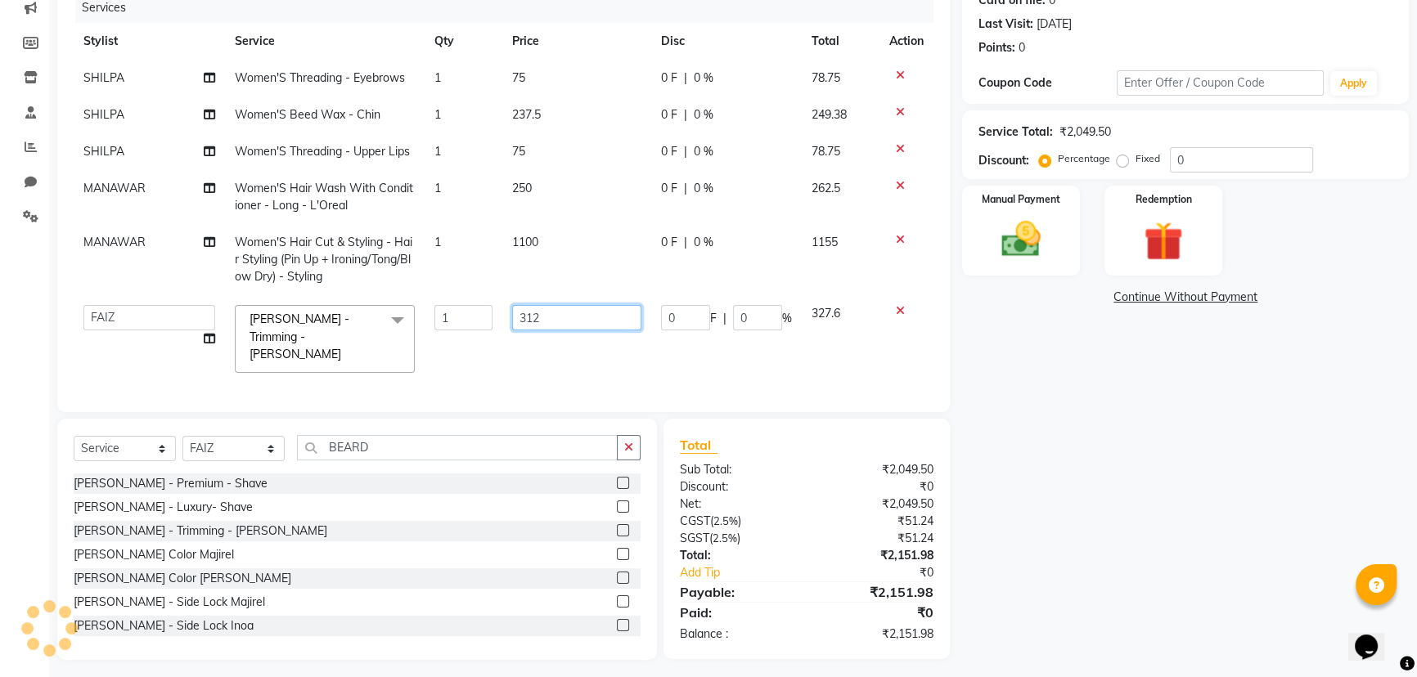
click at [564, 317] on input "312" at bounding box center [576, 317] width 129 height 25
type input "312.5"
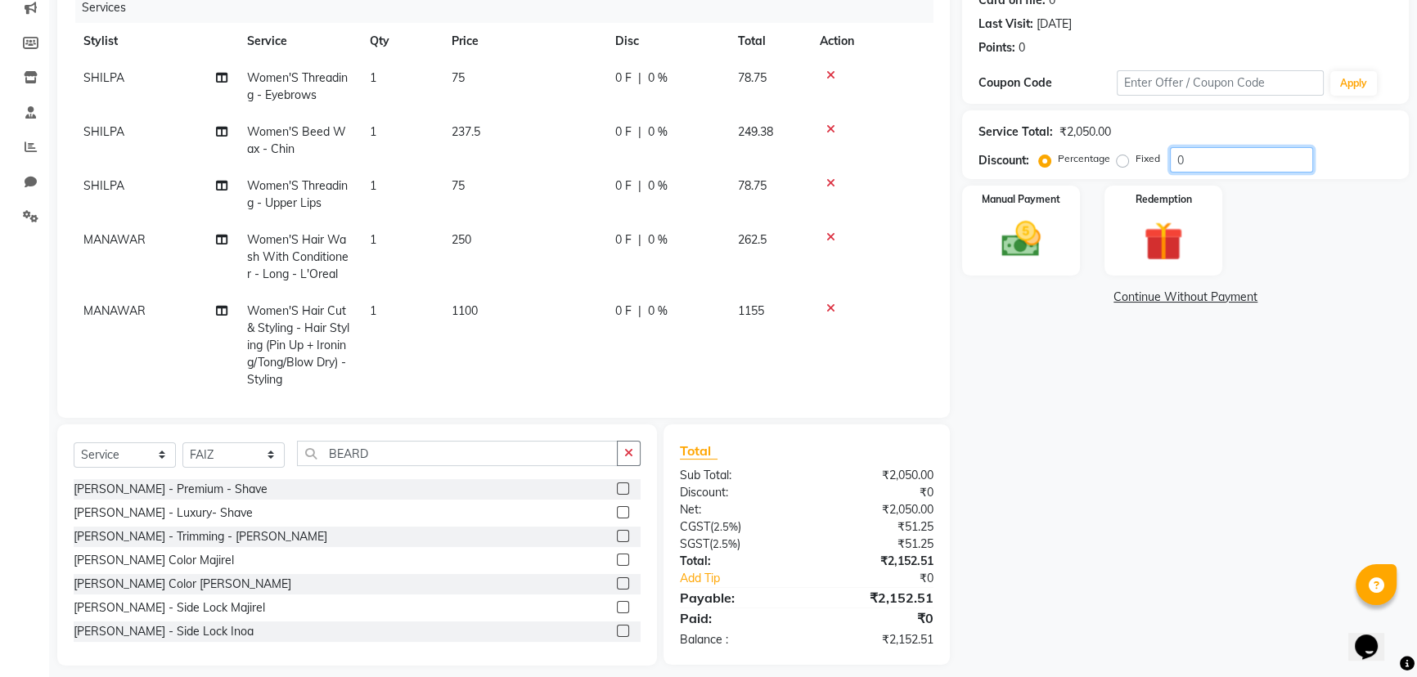
click at [1201, 164] on input "0" at bounding box center [1241, 159] width 143 height 25
type input "20"
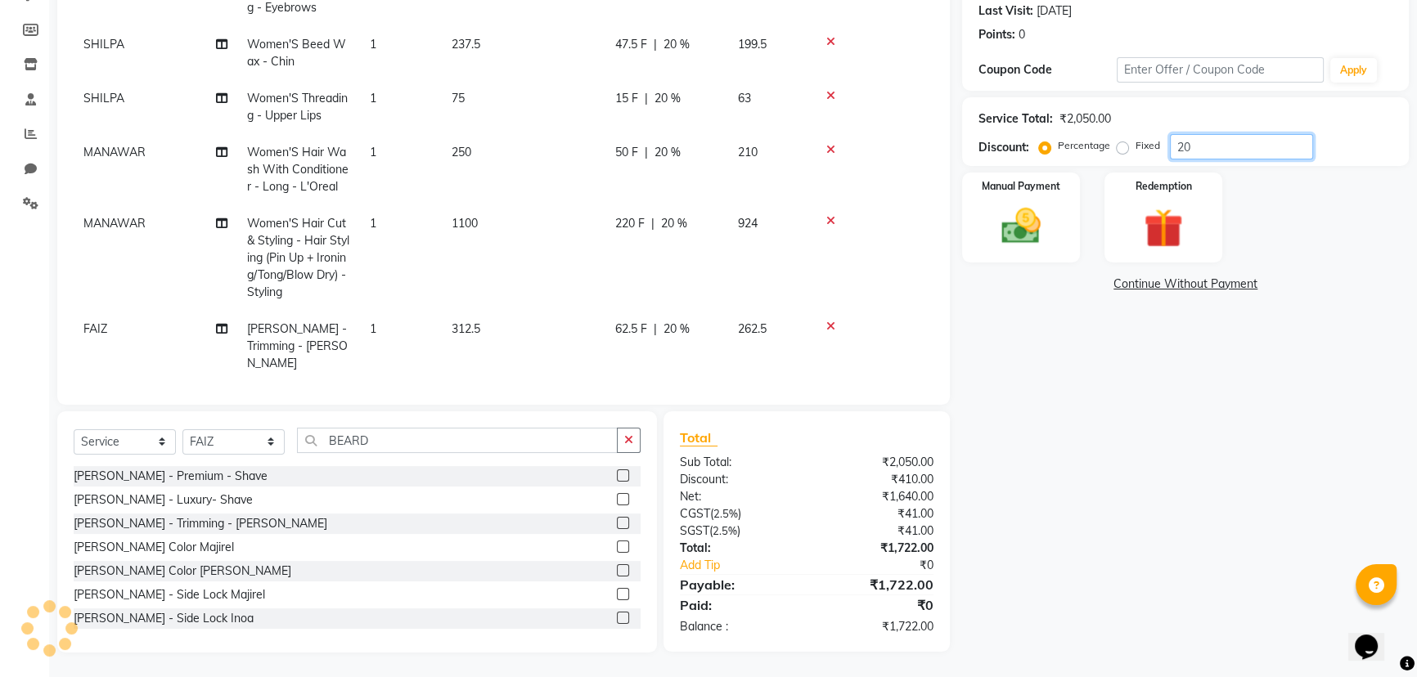
scroll to position [229, 0]
click at [471, 326] on span "312.5" at bounding box center [465, 328] width 29 height 15
select select "91751"
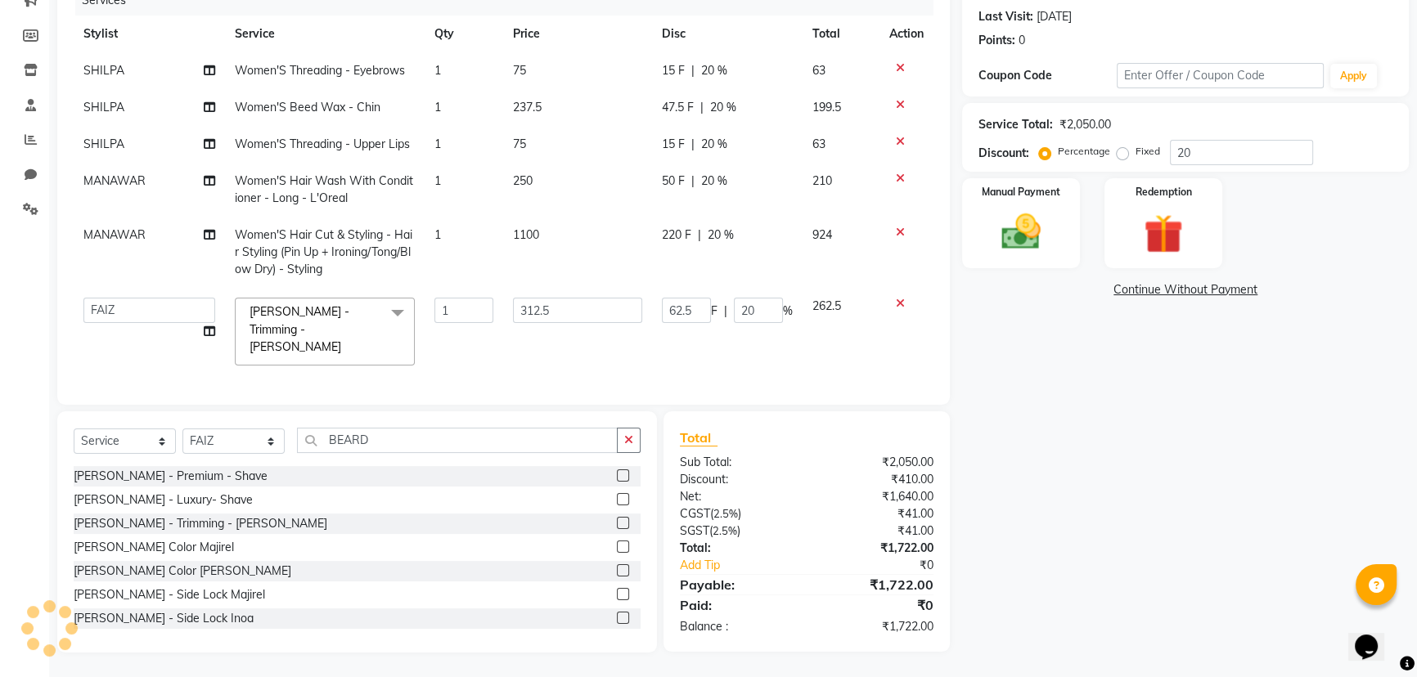
scroll to position [215, 0]
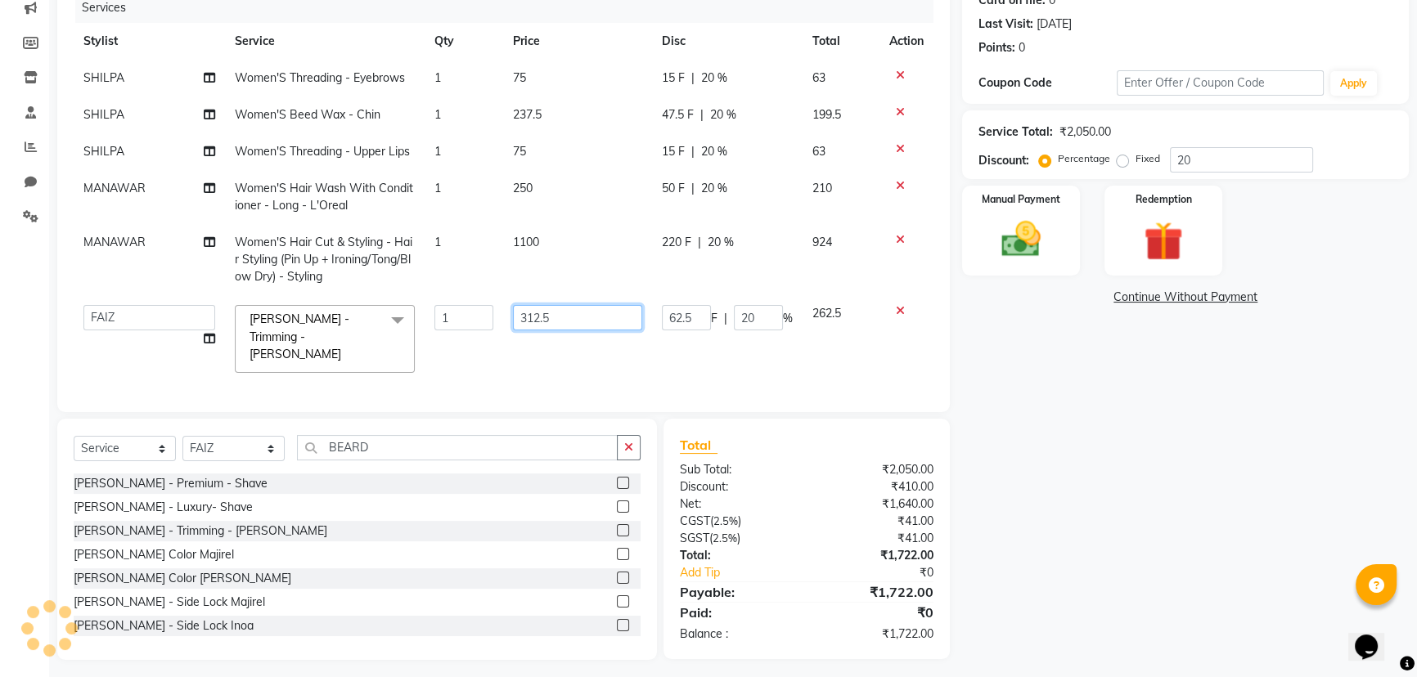
click at [537, 319] on input "312.5" at bounding box center [578, 317] width 130 height 25
type input "313.5"
click at [1051, 489] on div "Name: Kanchan Membership: No Active Membership Total Visits: 3 Card on file: 0 …" at bounding box center [1191, 284] width 459 height 752
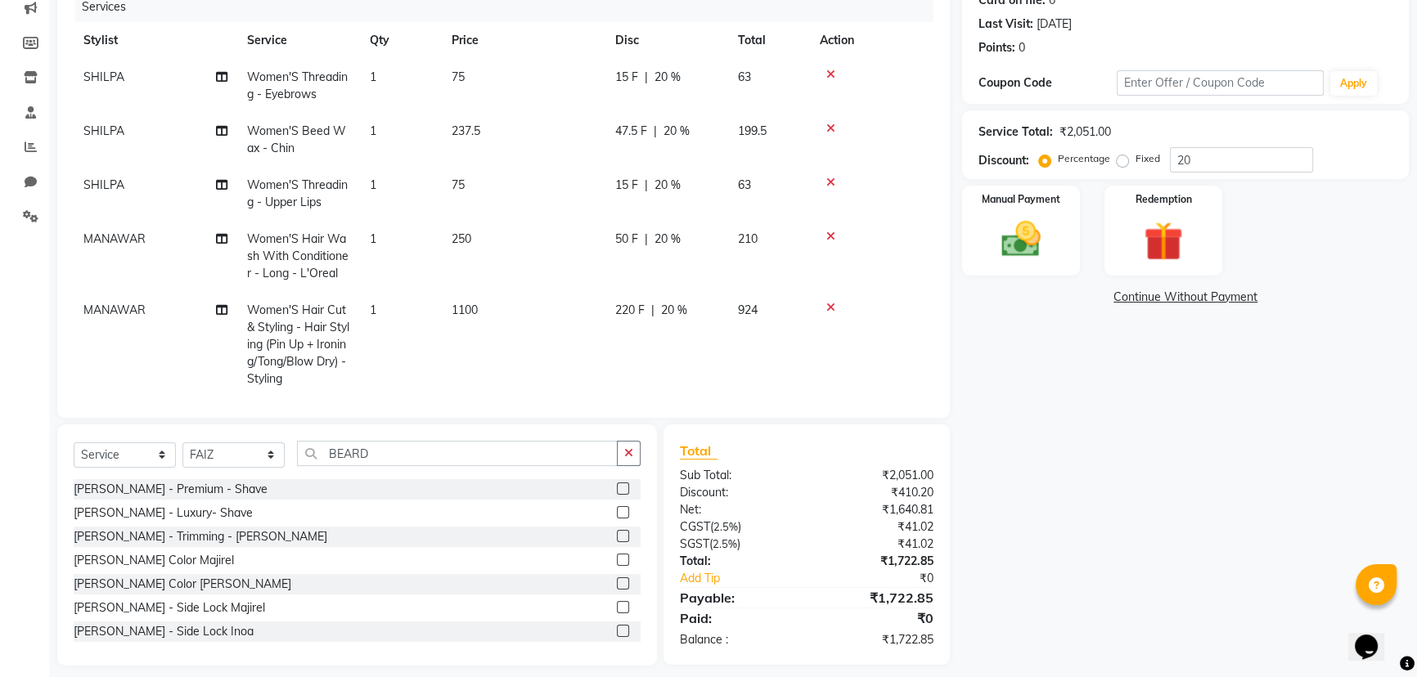
scroll to position [0, 0]
click at [468, 129] on span "237.5" at bounding box center [465, 131] width 29 height 15
select select "85452"
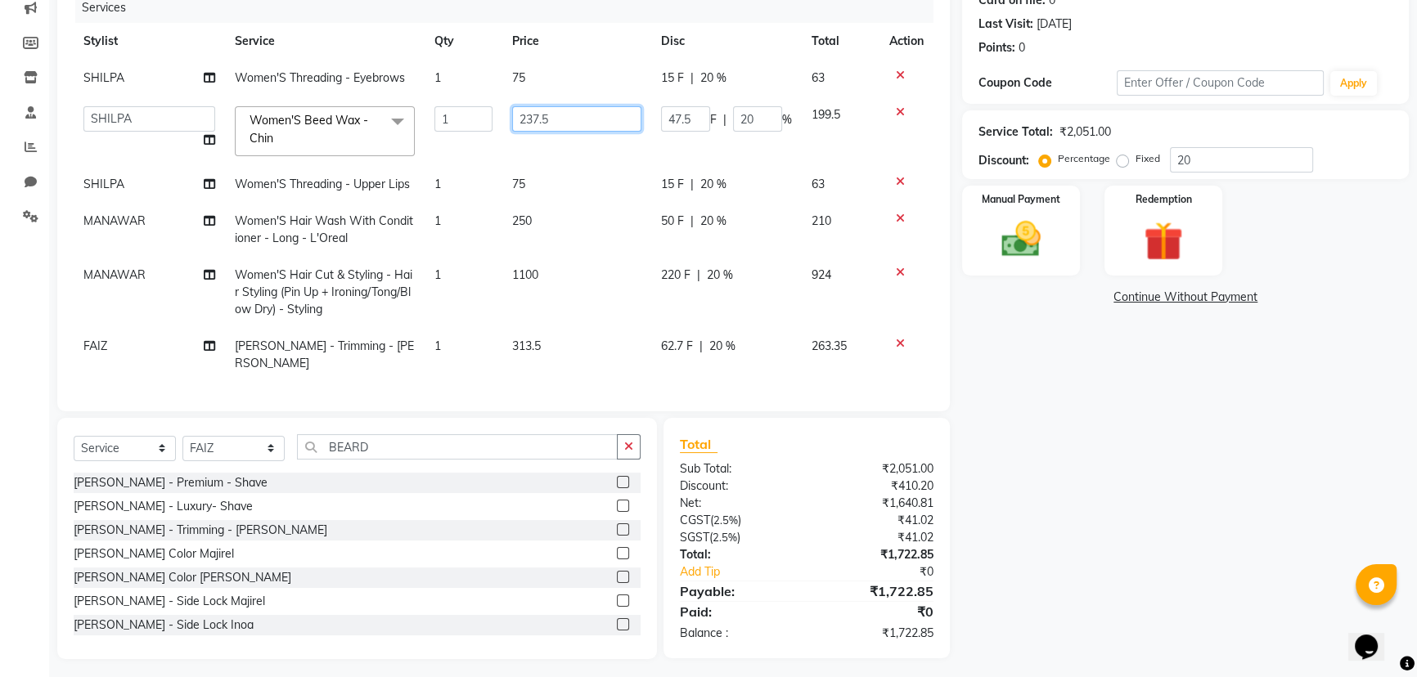
click at [539, 119] on input "237.5" at bounding box center [576, 118] width 129 height 25
type input "238.5"
click at [1071, 394] on div "Name: Kanchan Membership: No Active Membership Total Visits: 3 Card on file: 0 …" at bounding box center [1191, 284] width 459 height 752
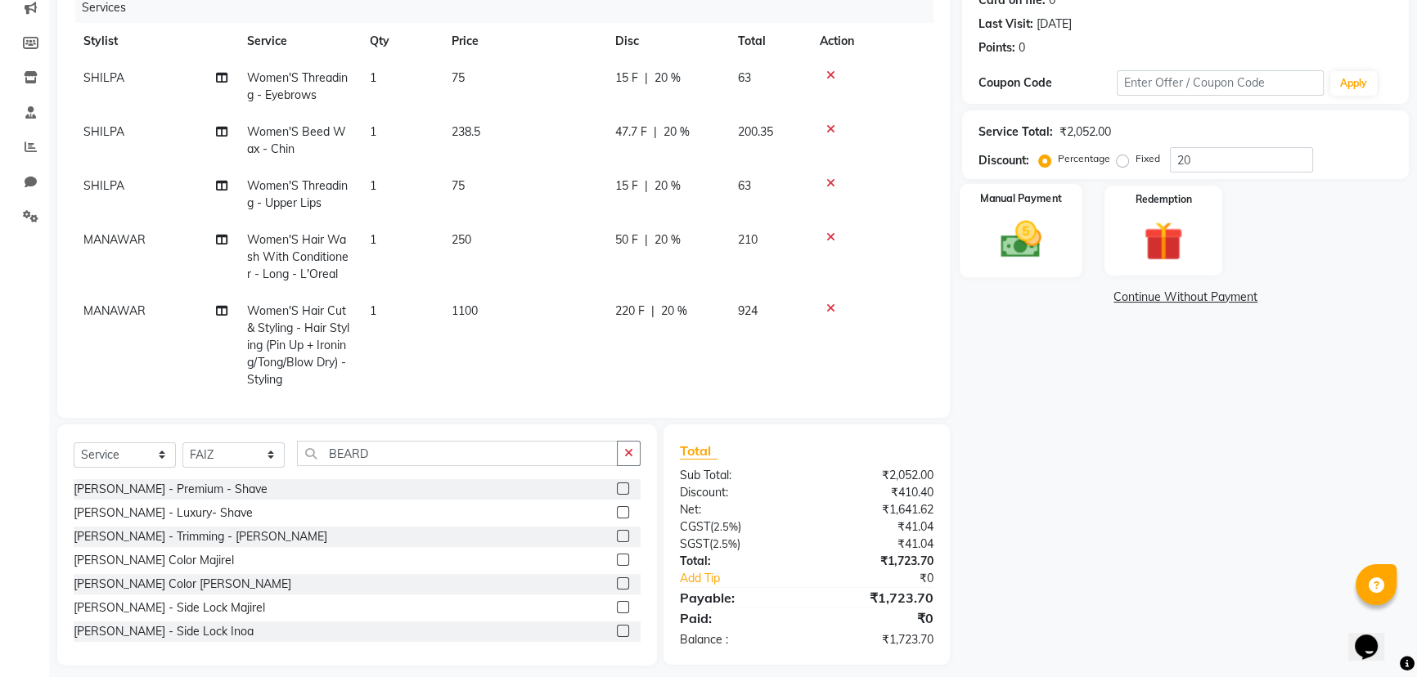
click at [1076, 244] on div "Manual Payment" at bounding box center [1020, 230] width 123 height 93
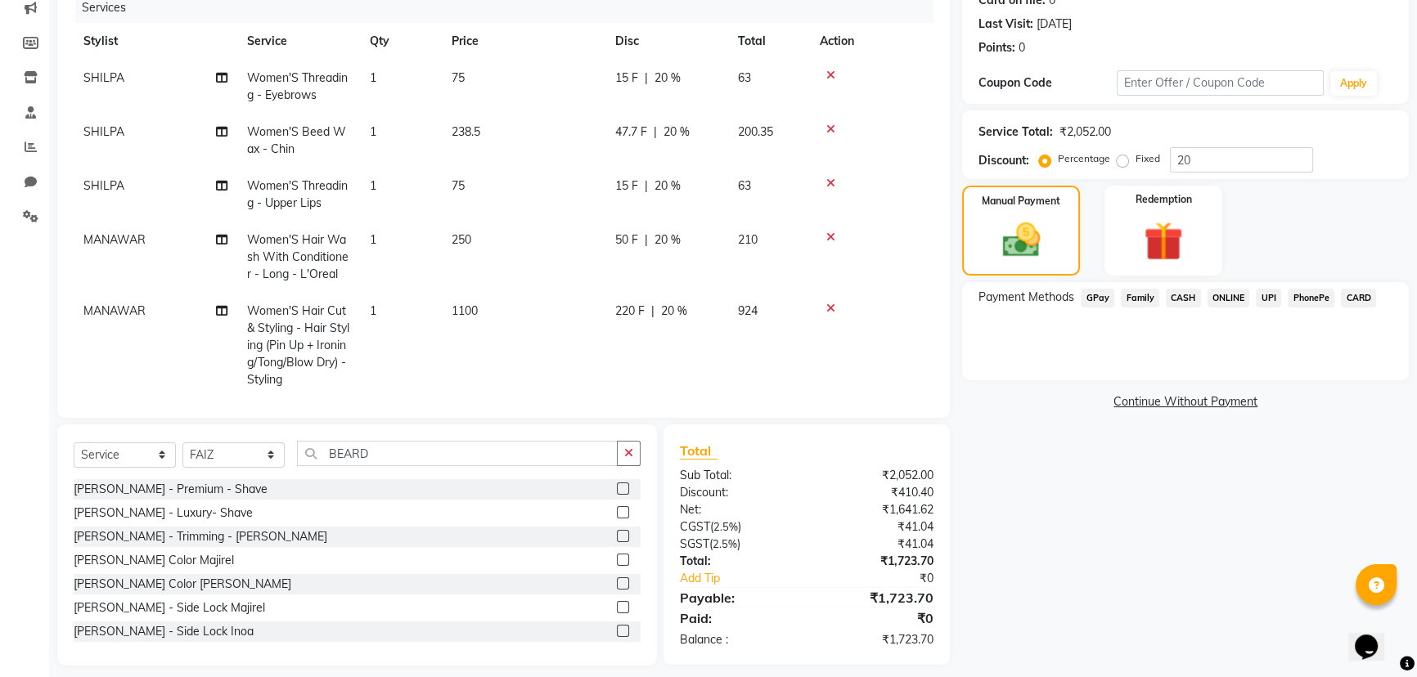
click at [1096, 297] on span "GPay" at bounding box center [1097, 298] width 34 height 19
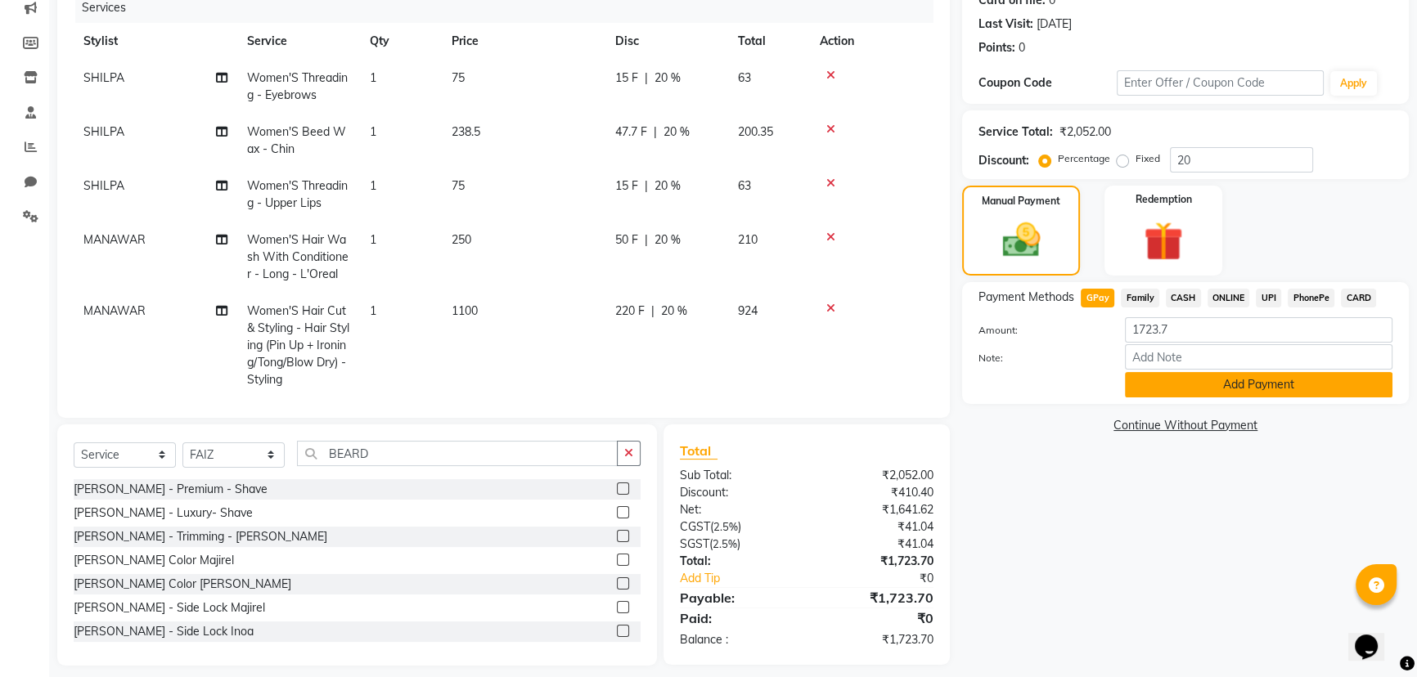
click at [1190, 377] on button "Add Payment" at bounding box center [1258, 384] width 267 height 25
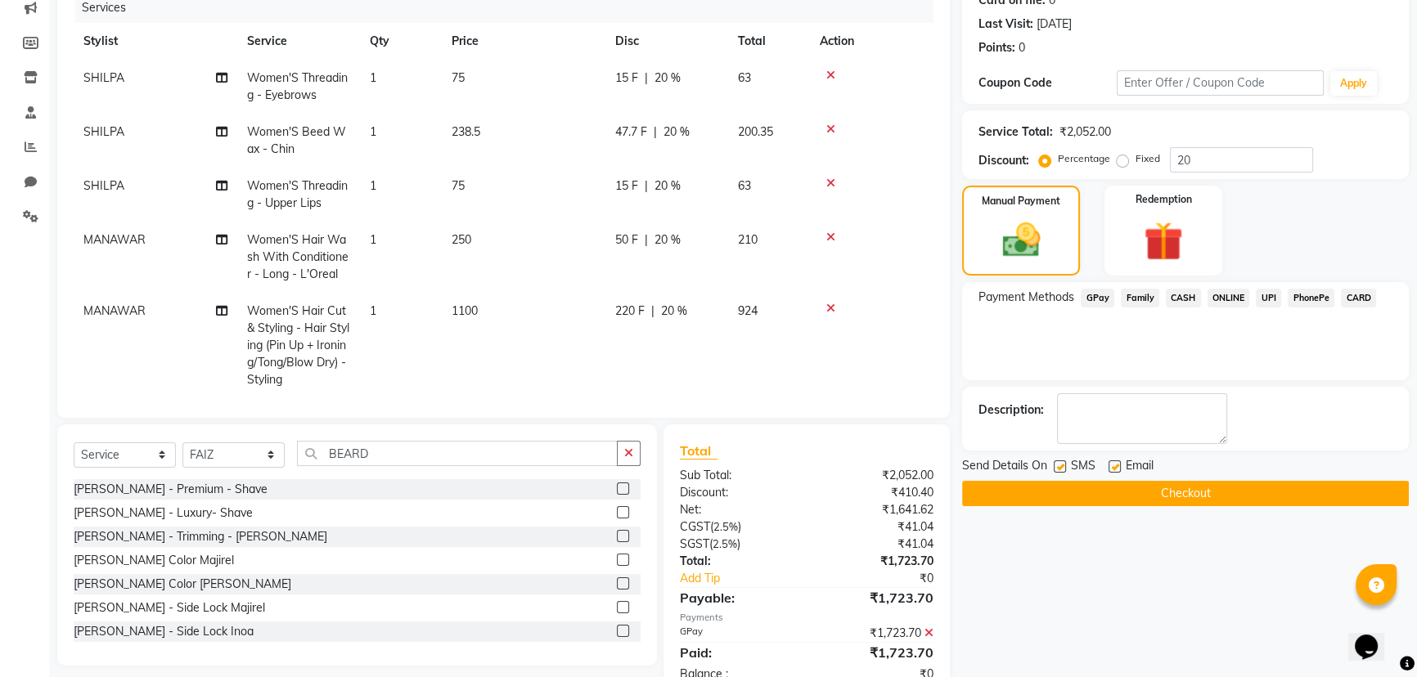
scroll to position [262, 0]
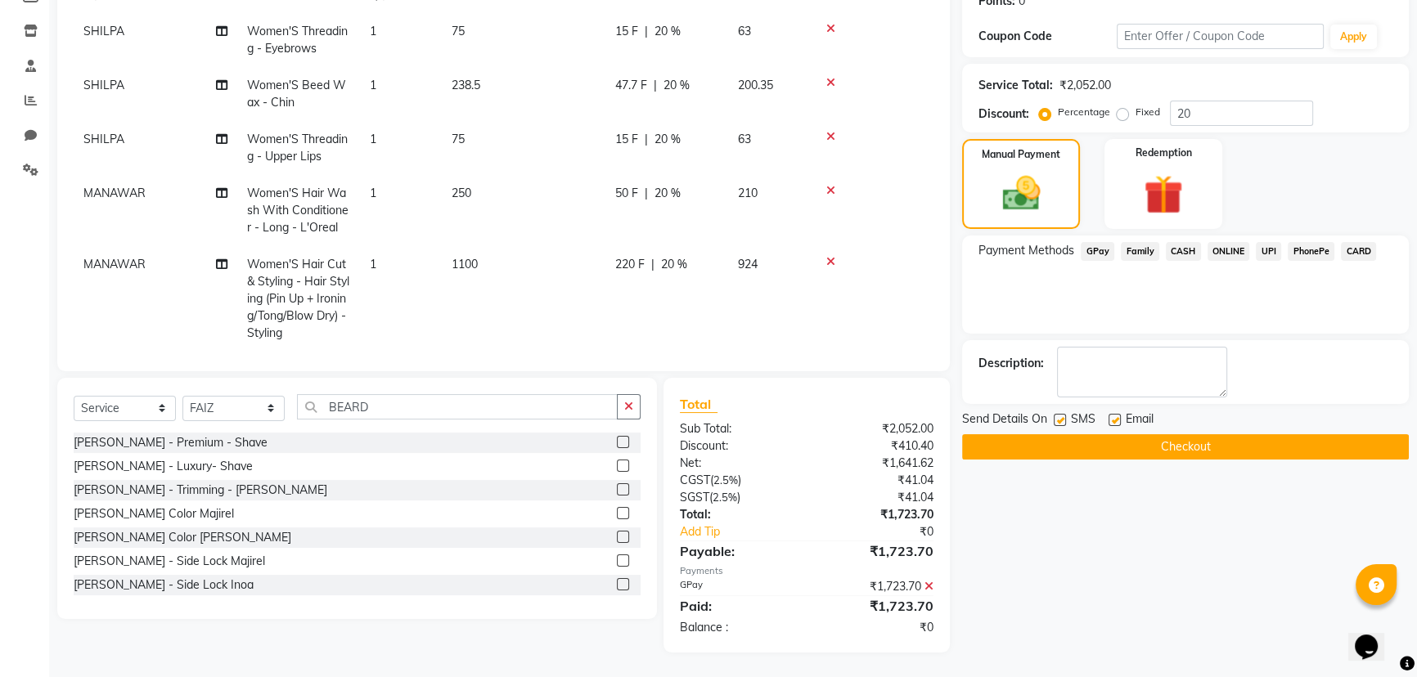
click at [1028, 448] on button "Checkout" at bounding box center [1185, 446] width 447 height 25
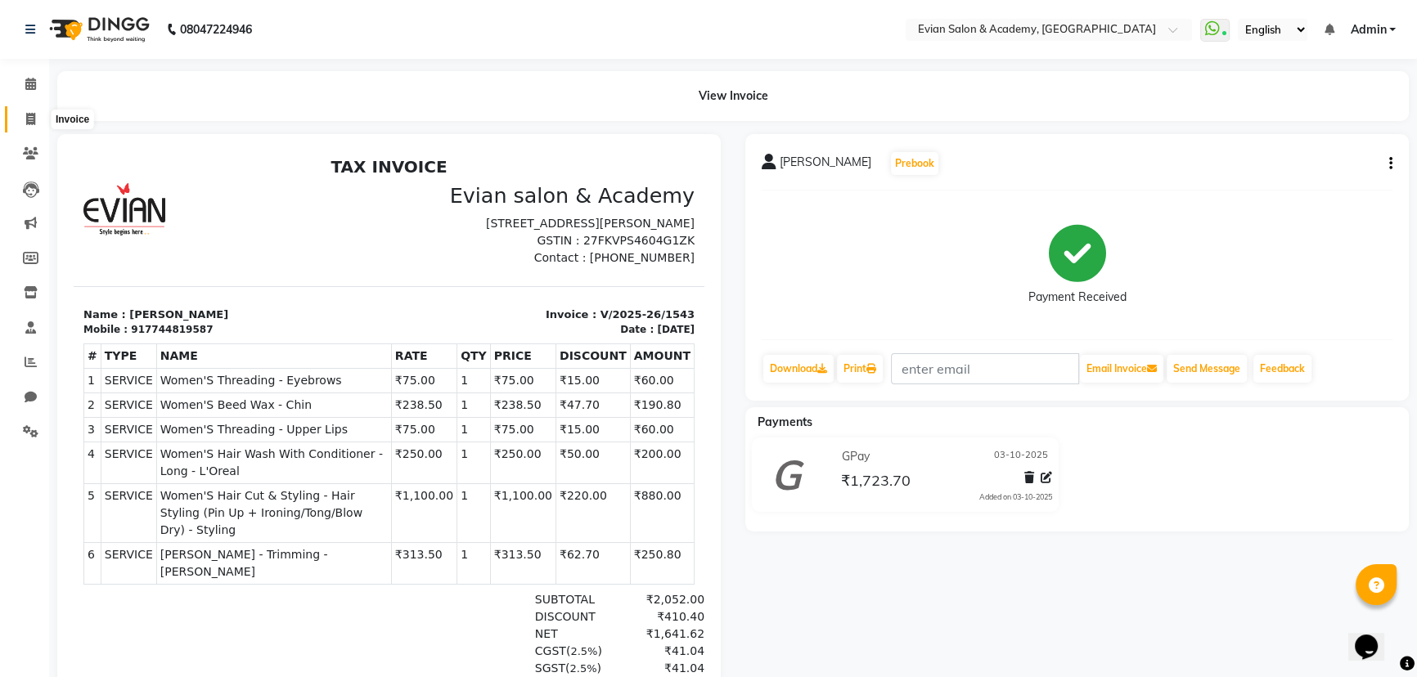
drag, startPoint x: 25, startPoint y: 116, endPoint x: 43, endPoint y: 122, distance: 18.9
click at [26, 116] on icon at bounding box center [30, 119] width 9 height 12
select select "service"
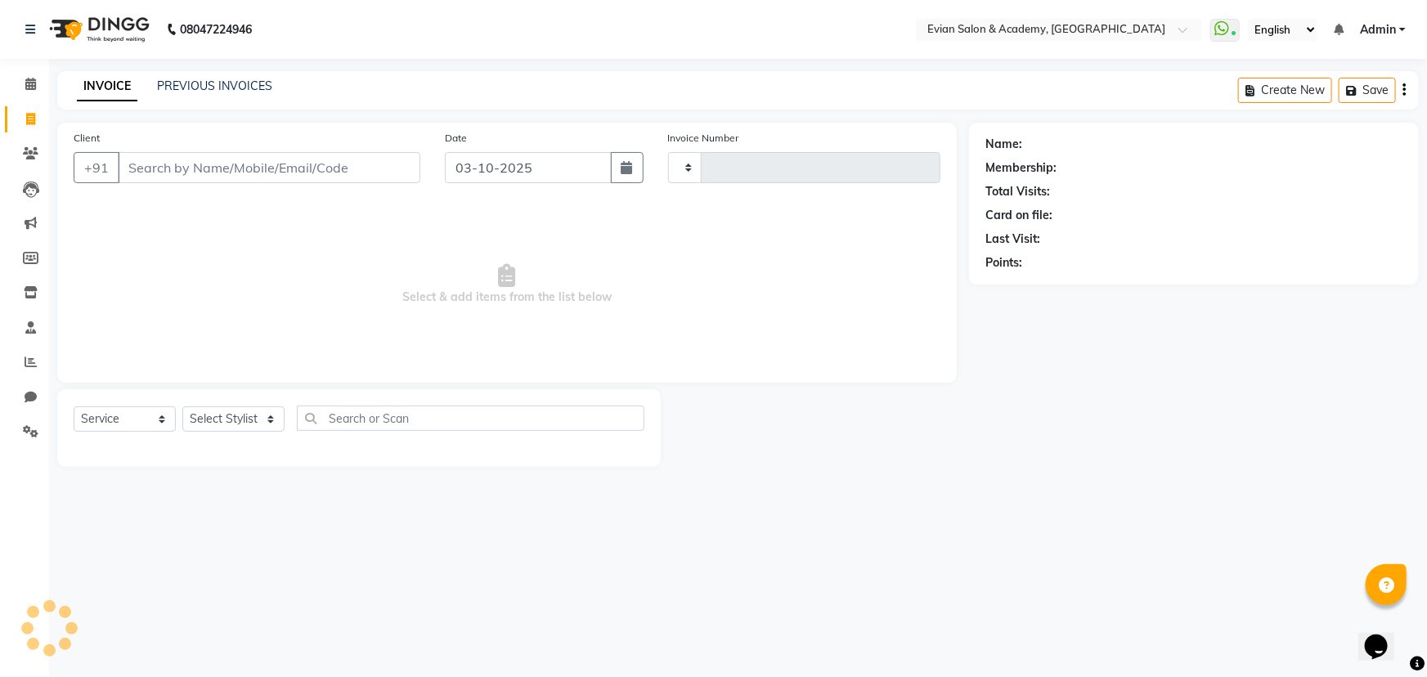
type input "1544"
select select "4688"
type input "9930030915"
select select "2: Object"
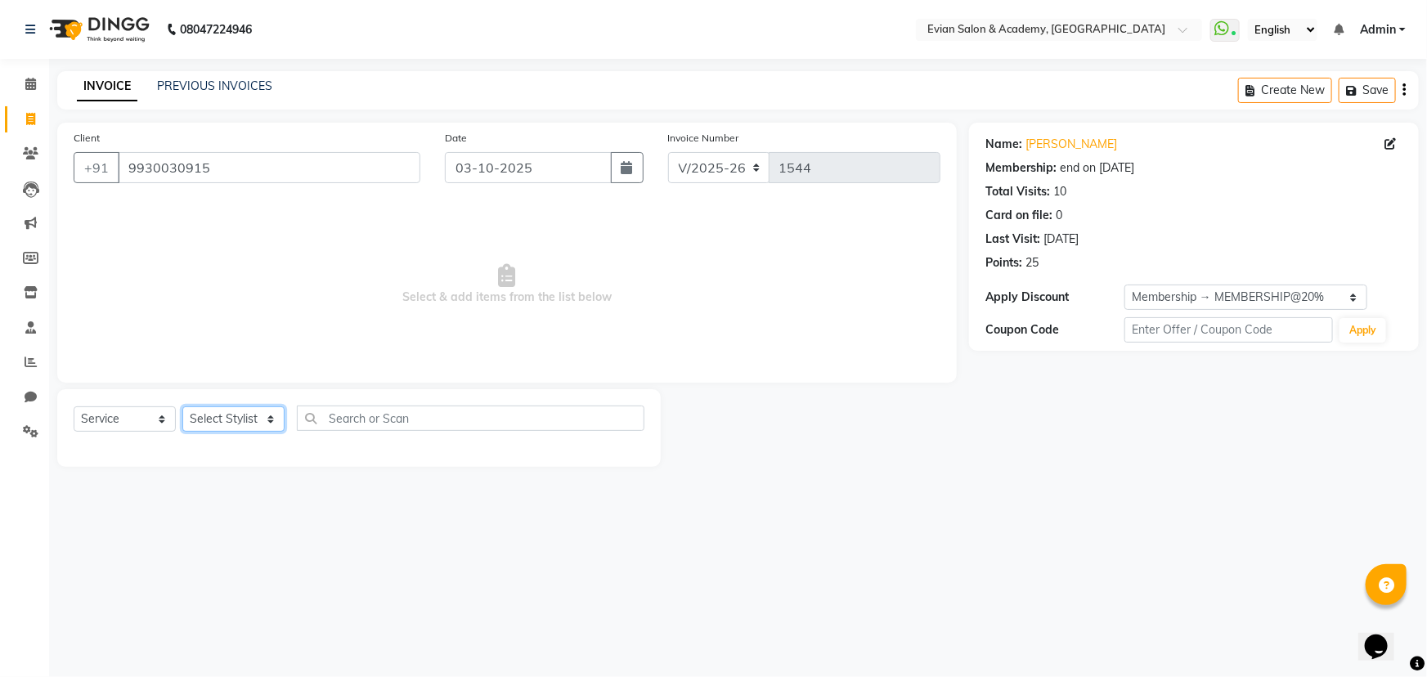
drag, startPoint x: 252, startPoint y: 421, endPoint x: 253, endPoint y: 408, distance: 13.1
click at [251, 422] on select "Select Stylist ABUZAR SIR Admin ANAS ARMAN ARSALAN DISHA FAIZ Ghansoli dsk Mamp…" at bounding box center [233, 418] width 102 height 25
select select "27796"
click at [182, 406] on select "Select Stylist ABUZAR SIR Admin ANAS ARMAN ARSALAN DISHA FAIZ Ghansoli dsk Mamp…" at bounding box center [233, 418] width 102 height 25
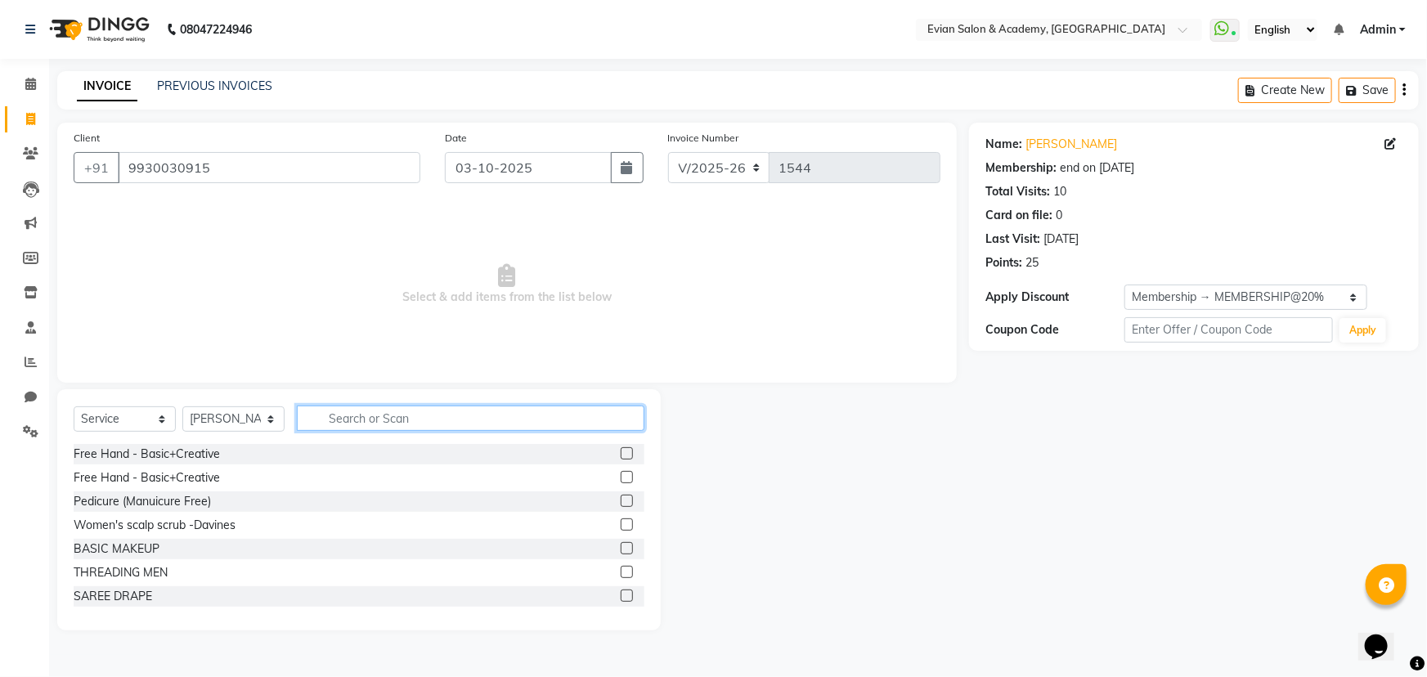
click at [442, 410] on input "text" at bounding box center [471, 418] width 348 height 25
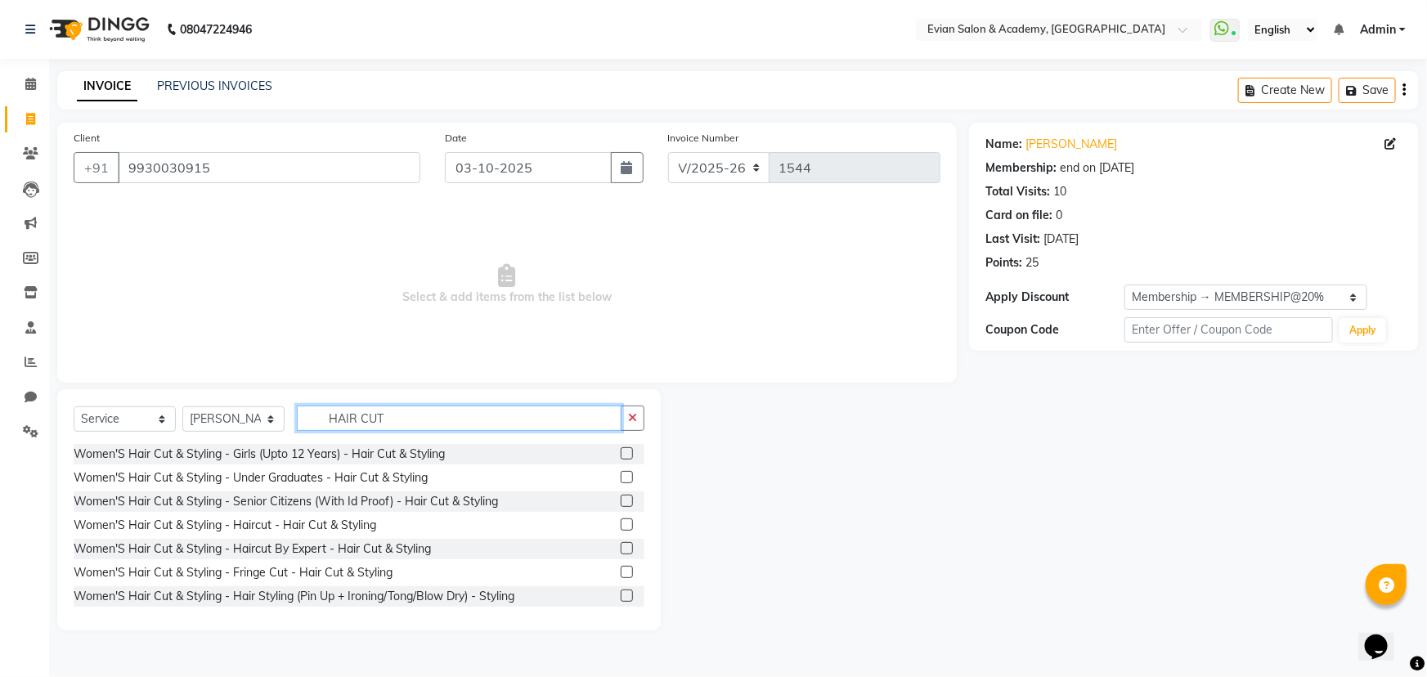
type input "HAIR CUT"
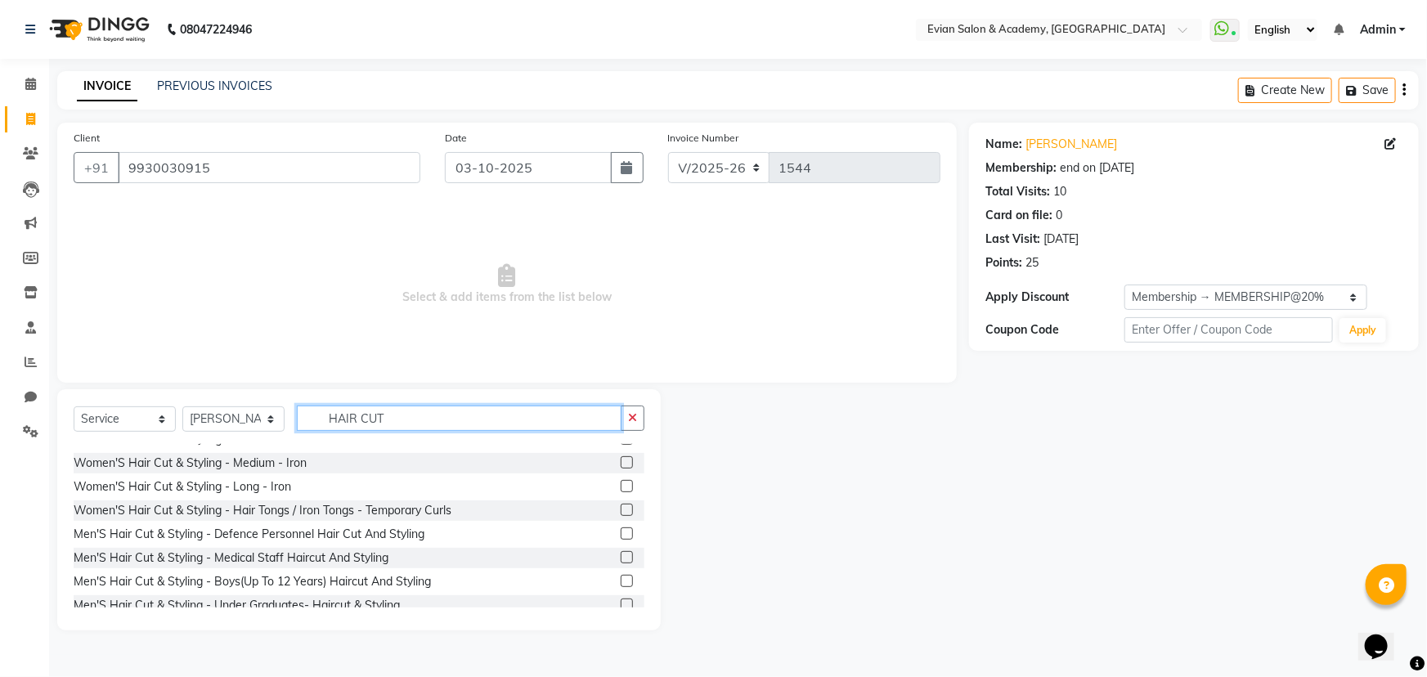
scroll to position [371, 0]
click at [621, 532] on label at bounding box center [627, 533] width 12 height 12
click at [621, 532] on input "checkbox" at bounding box center [626, 533] width 11 height 11
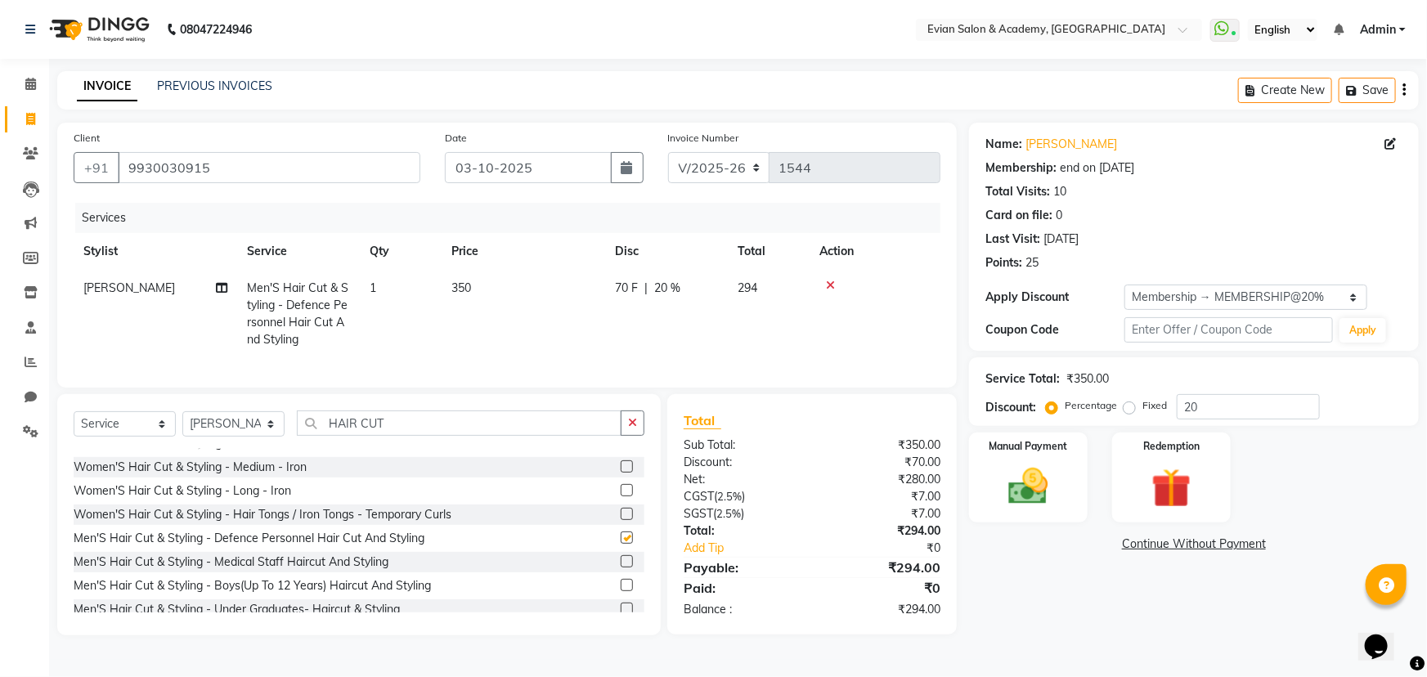
checkbox input "false"
click at [328, 319] on span "Men'S Hair Cut & Styling - Defence Personnel Hair Cut And Styling" at bounding box center [297, 314] width 101 height 66
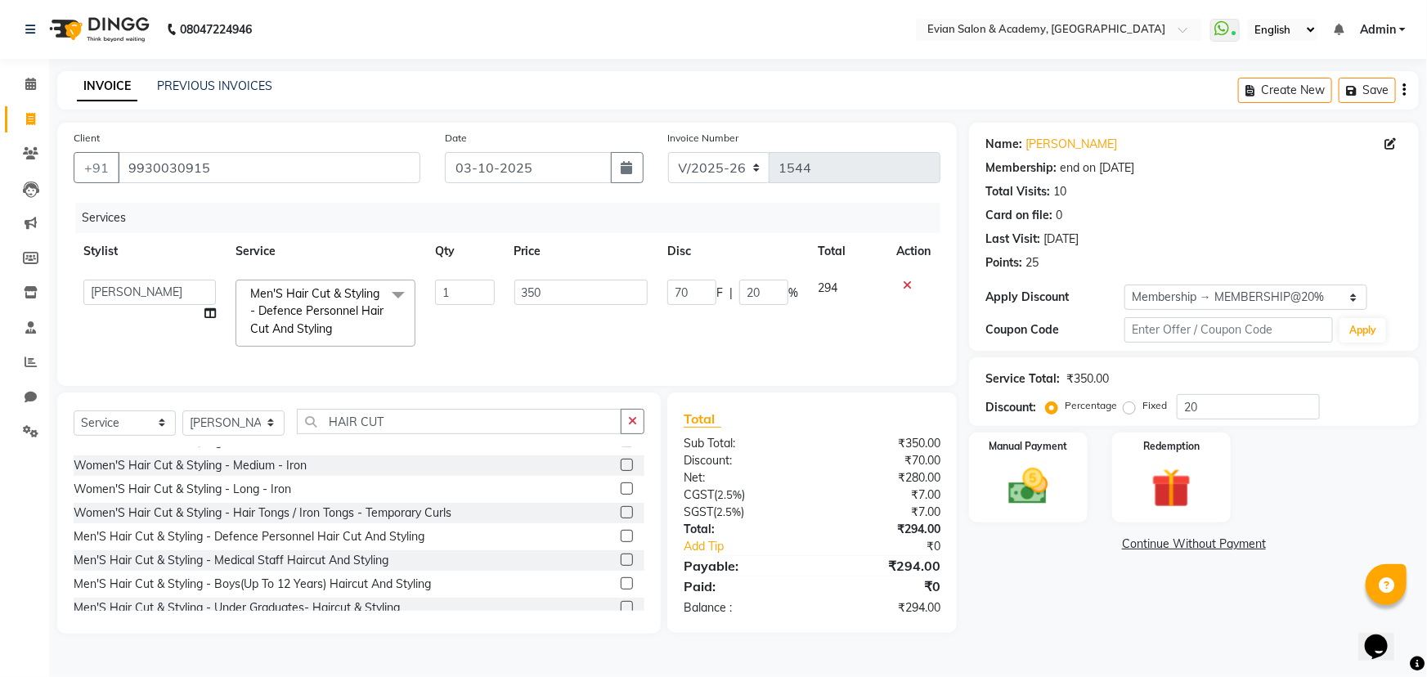
click at [912, 284] on div at bounding box center [913, 285] width 34 height 11
click at [908, 285] on icon at bounding box center [907, 285] width 9 height 11
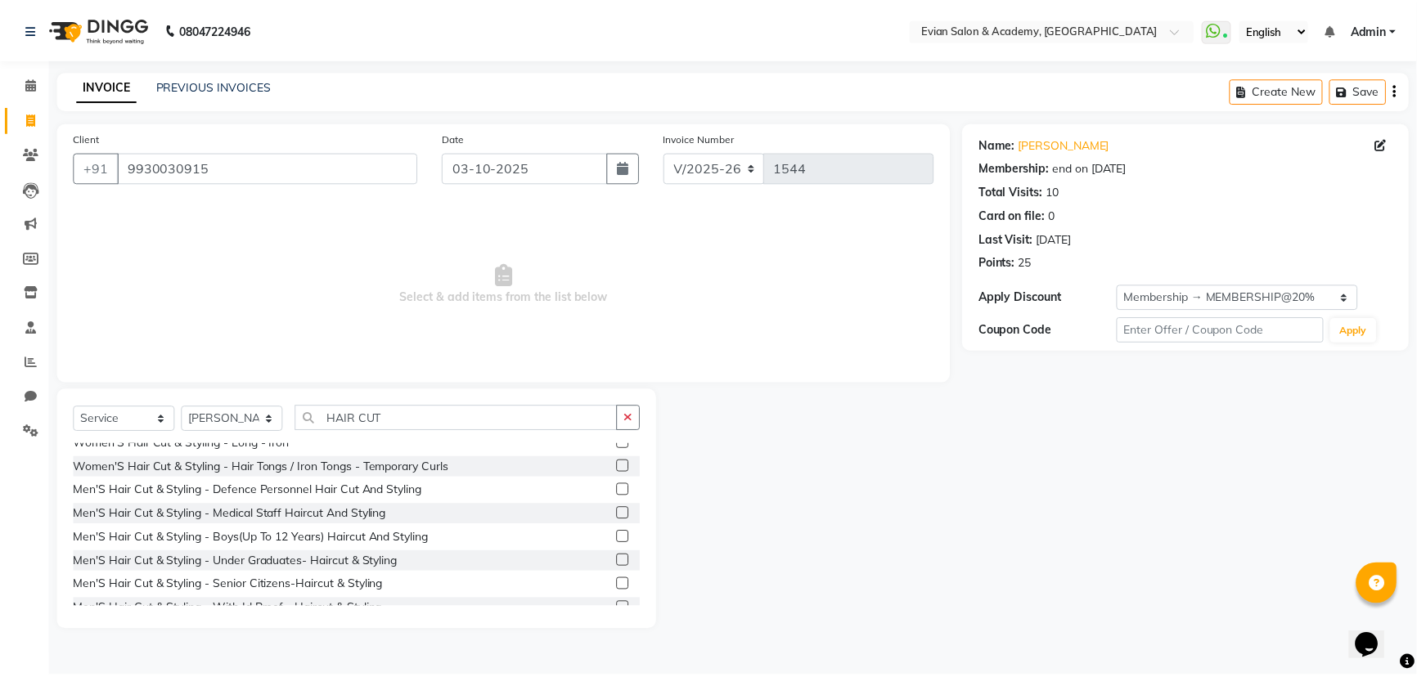
scroll to position [500, 0]
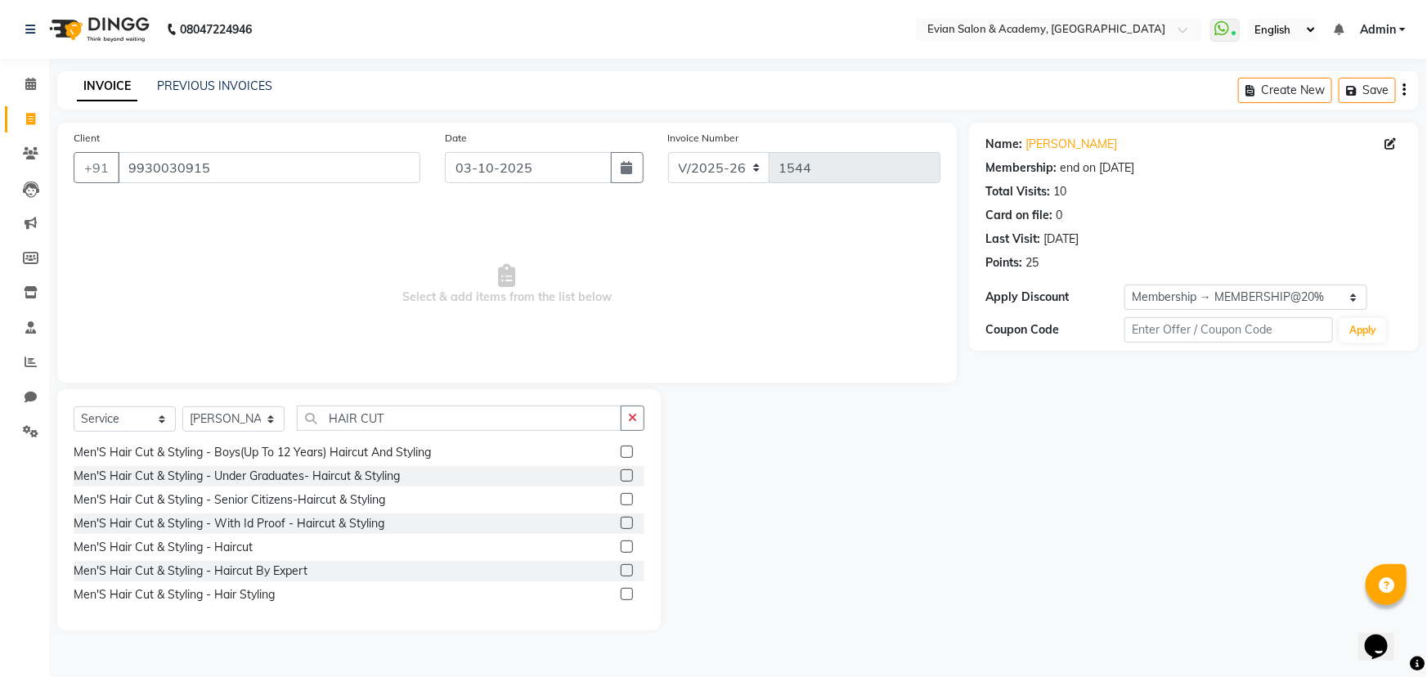
click at [621, 568] on label at bounding box center [627, 570] width 12 height 12
click at [621, 568] on input "checkbox" at bounding box center [626, 571] width 11 height 11
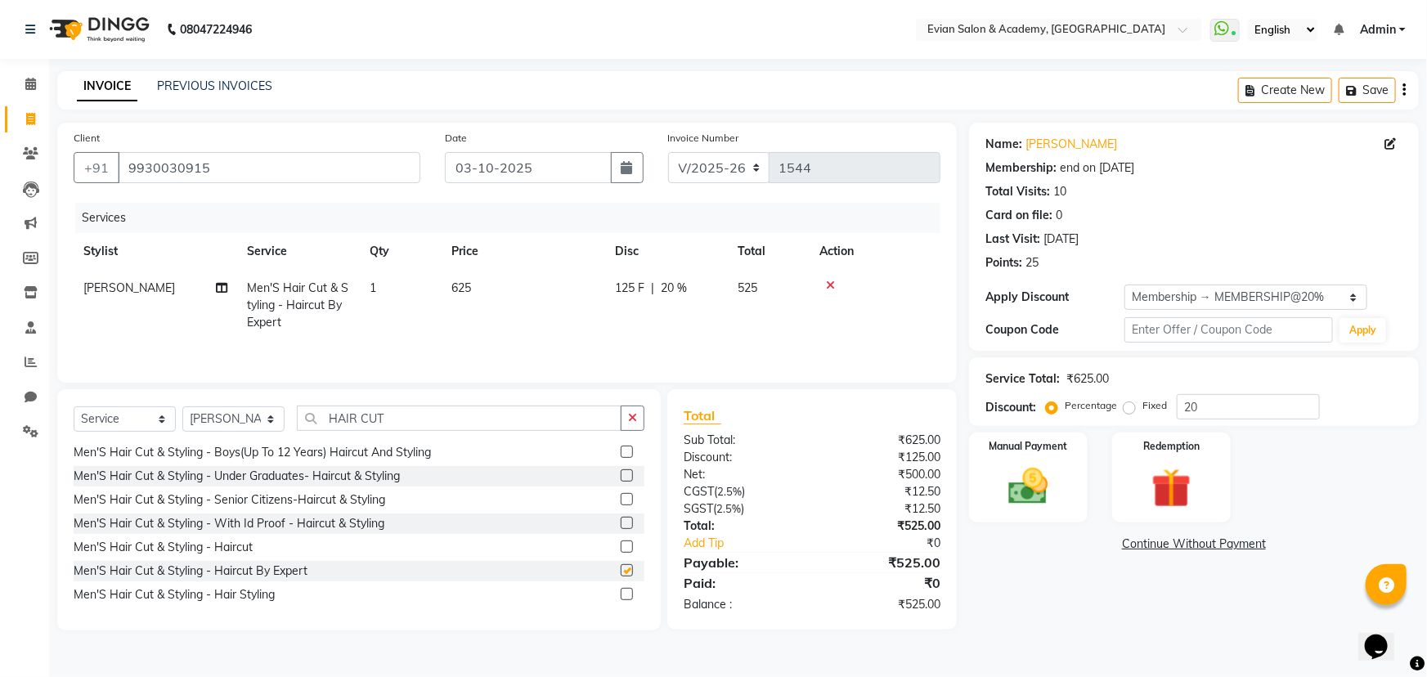
checkbox input "false"
click at [1033, 499] on img at bounding box center [1028, 486] width 67 height 47
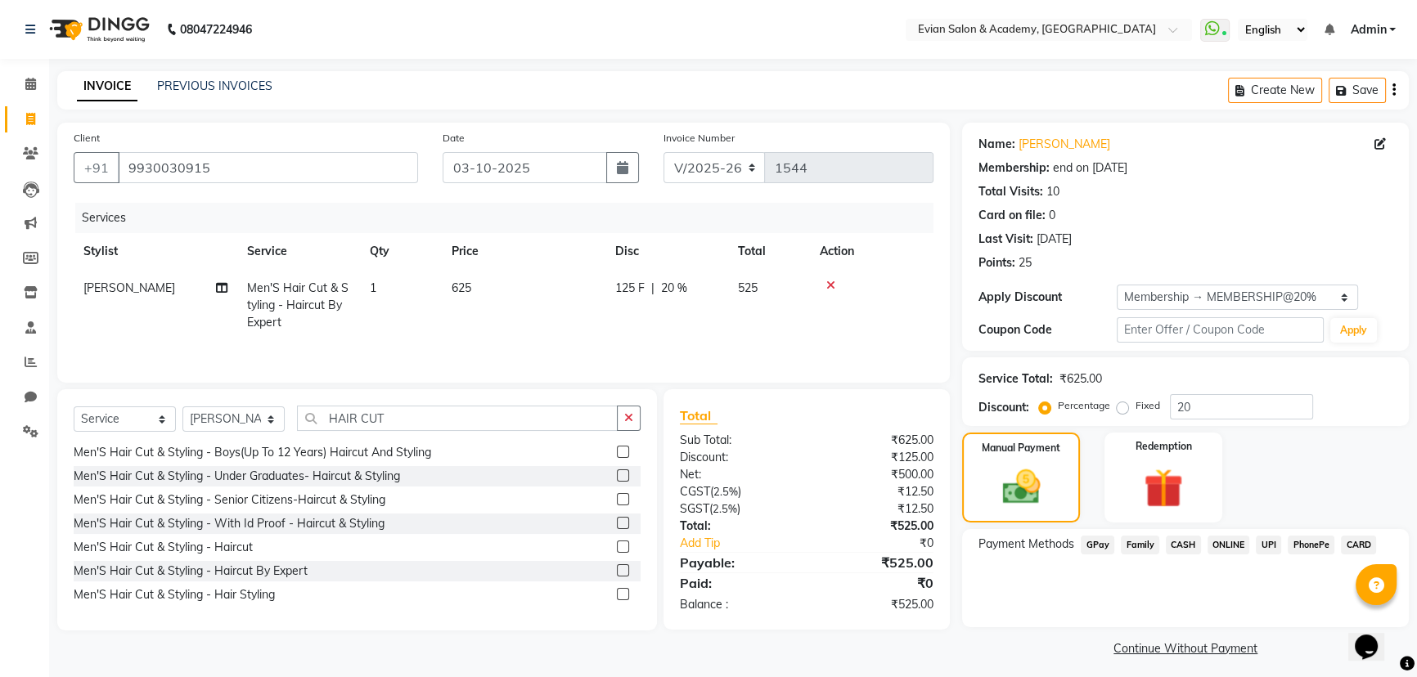
click at [1095, 545] on span "GPay" at bounding box center [1097, 545] width 34 height 19
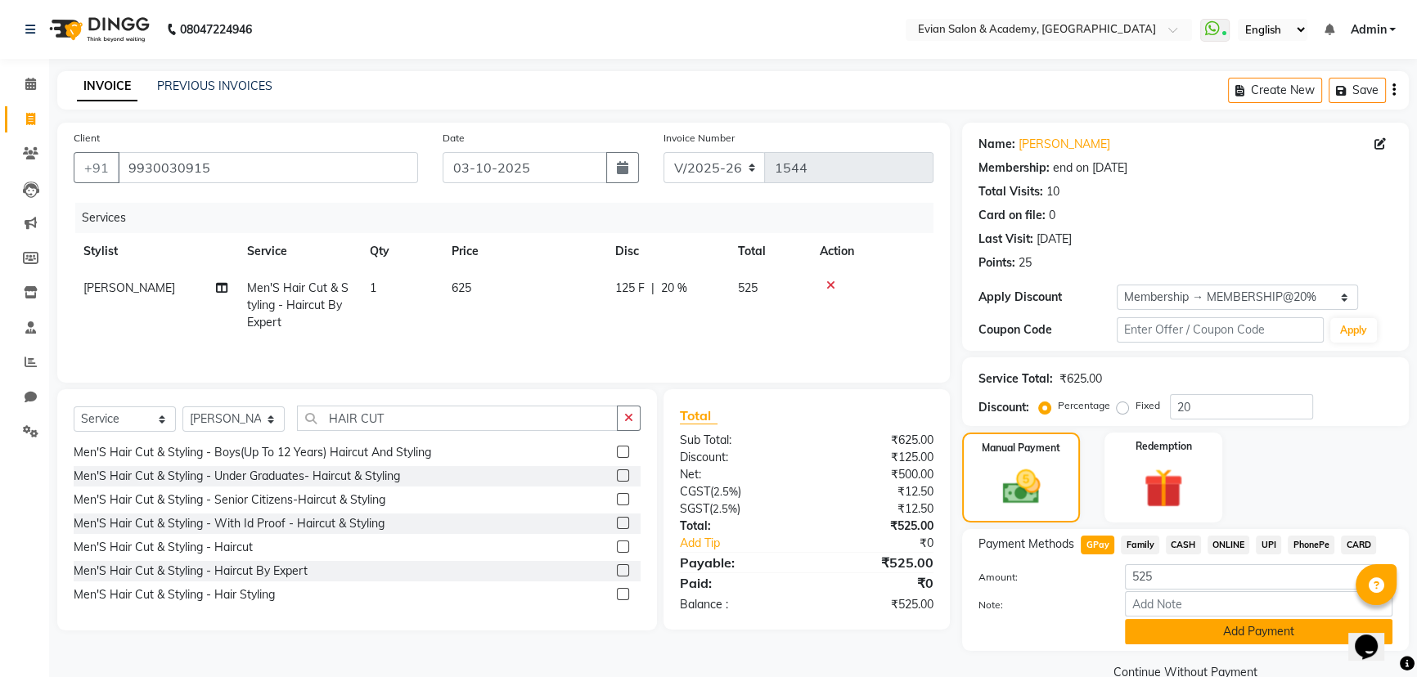
click at [1152, 630] on button "Add Payment" at bounding box center [1258, 631] width 267 height 25
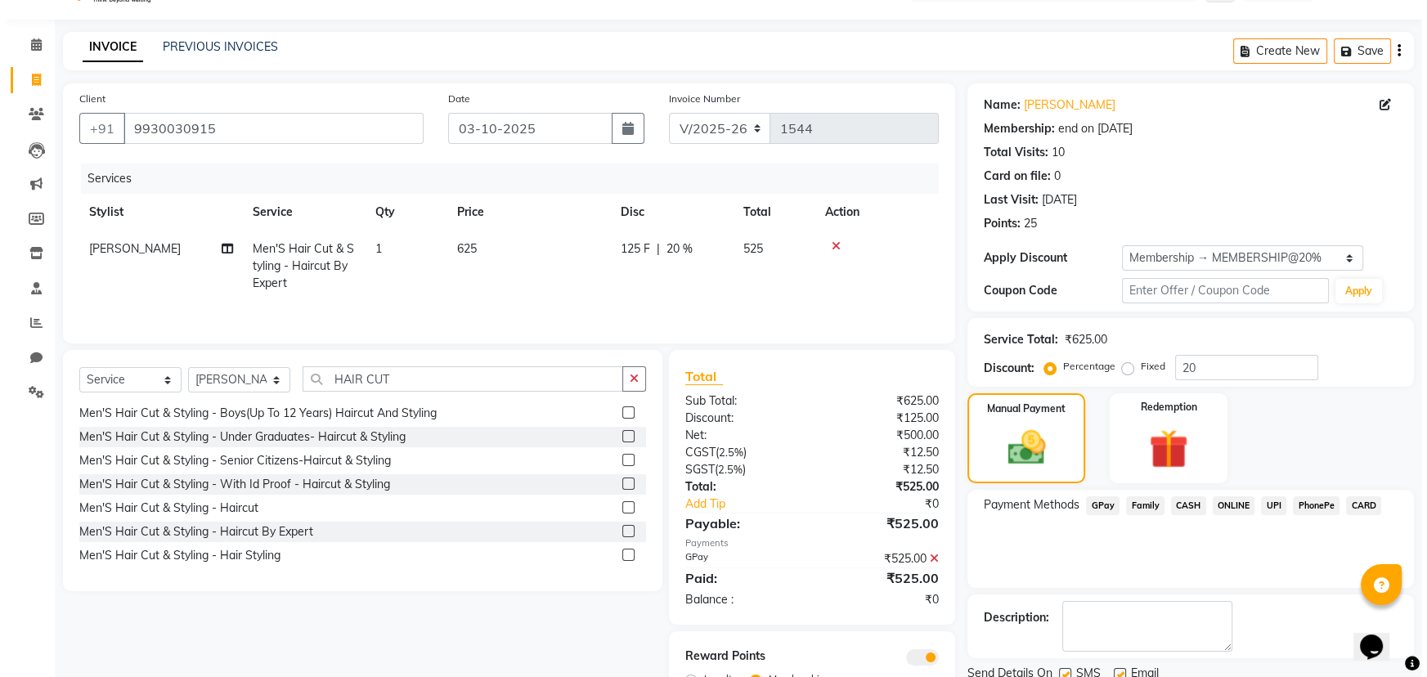
scroll to position [118, 0]
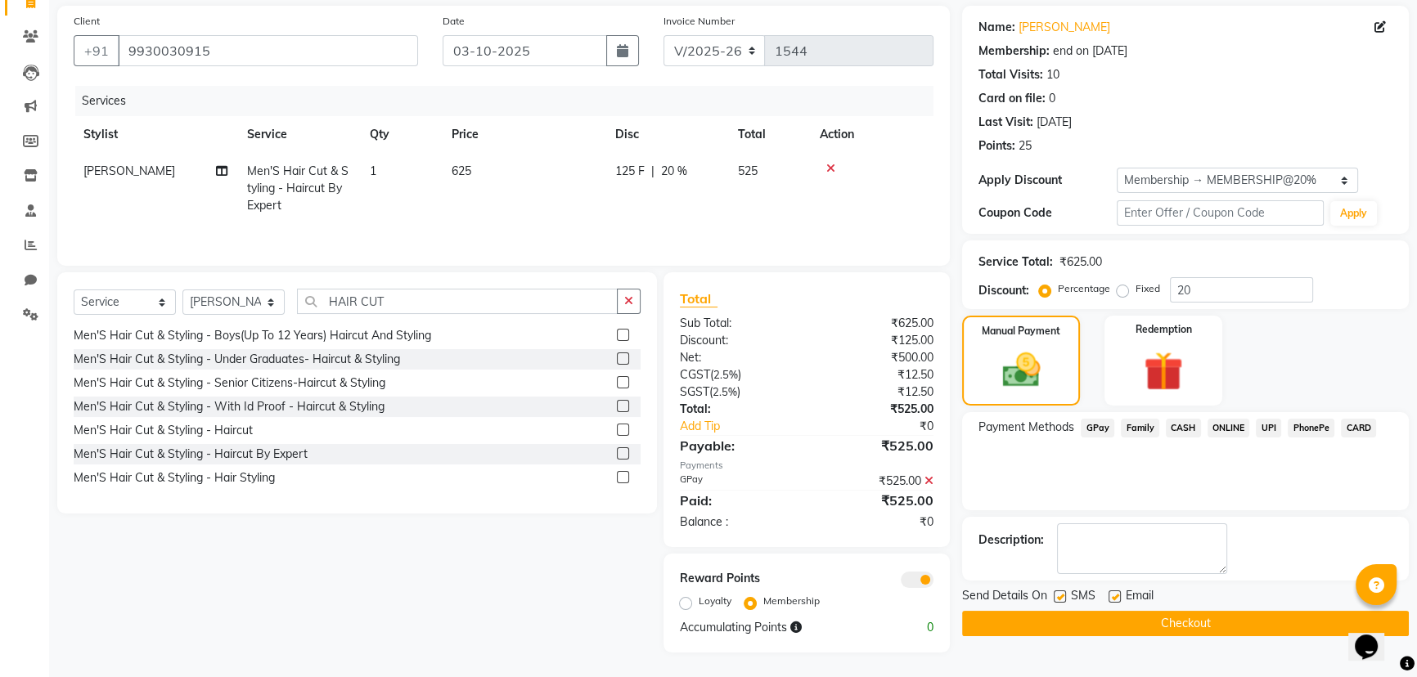
drag, startPoint x: 687, startPoint y: 601, endPoint x: 788, endPoint y: 598, distance: 101.5
click at [698, 600] on label "Loyalty" at bounding box center [714, 601] width 33 height 15
click at [688, 600] on input "Loyalty" at bounding box center [688, 600] width 11 height 11
radio input "true"
click at [919, 577] on span at bounding box center [916, 580] width 33 height 16
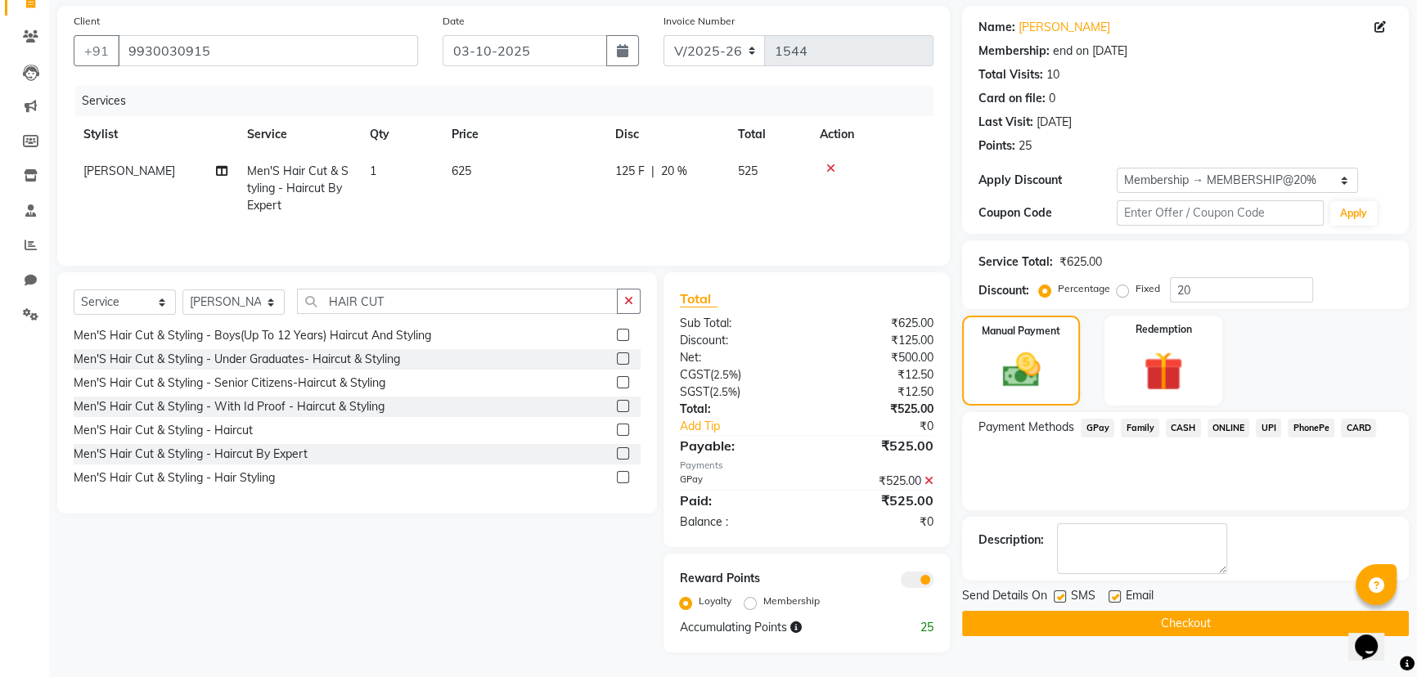
click at [933, 582] on input "checkbox" at bounding box center [933, 582] width 0 height 0
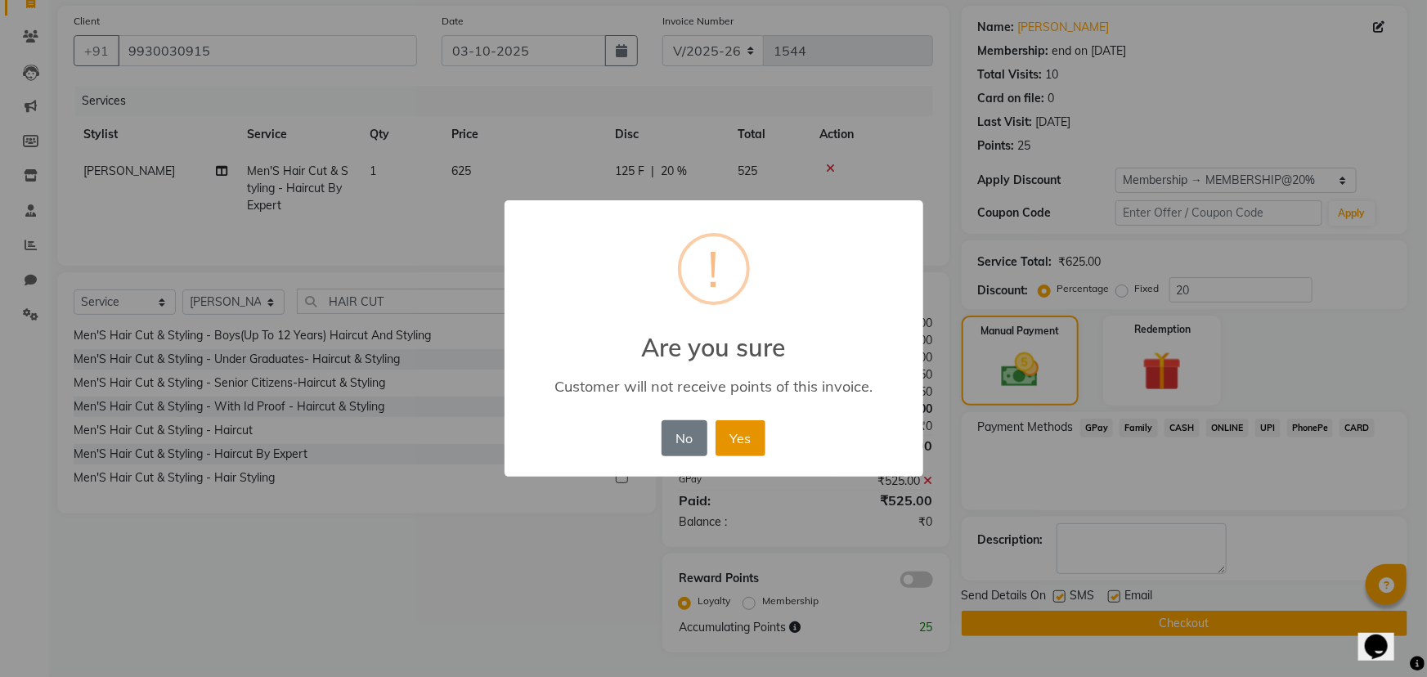
click at [752, 436] on button "Yes" at bounding box center [741, 438] width 50 height 36
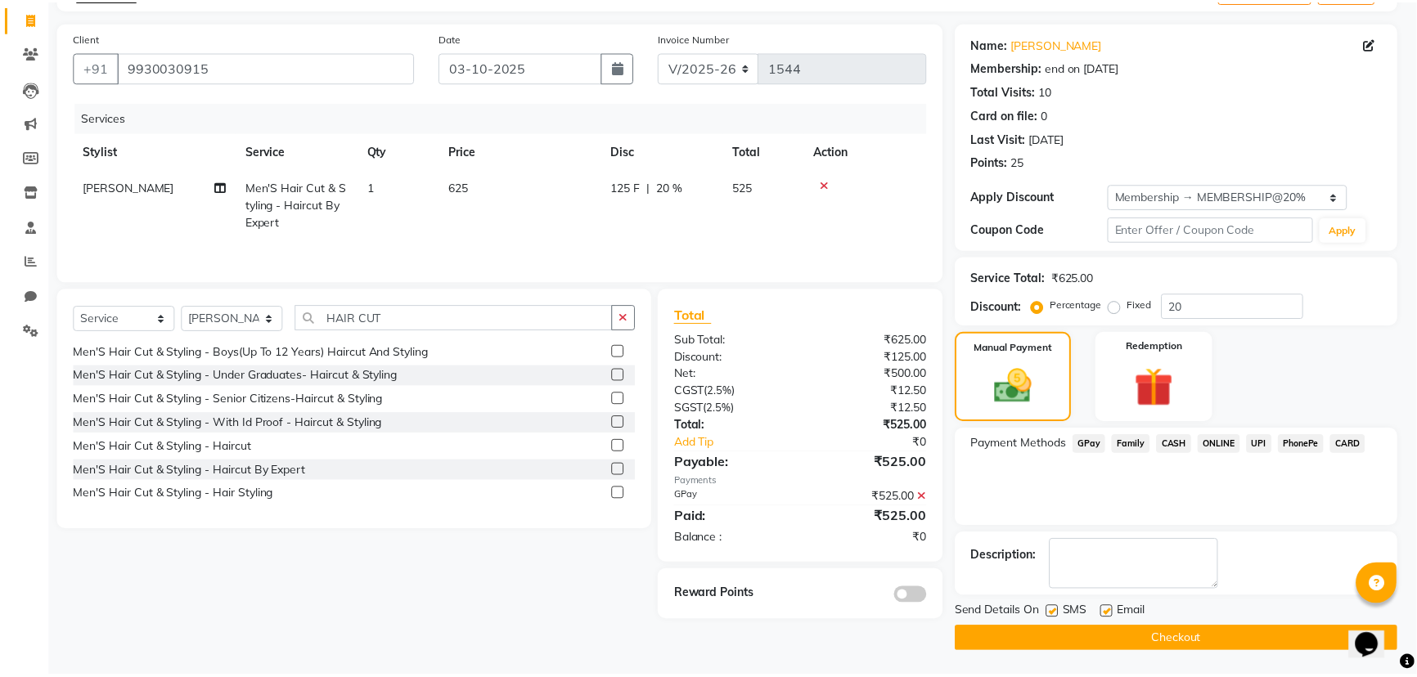
scroll to position [99, 0]
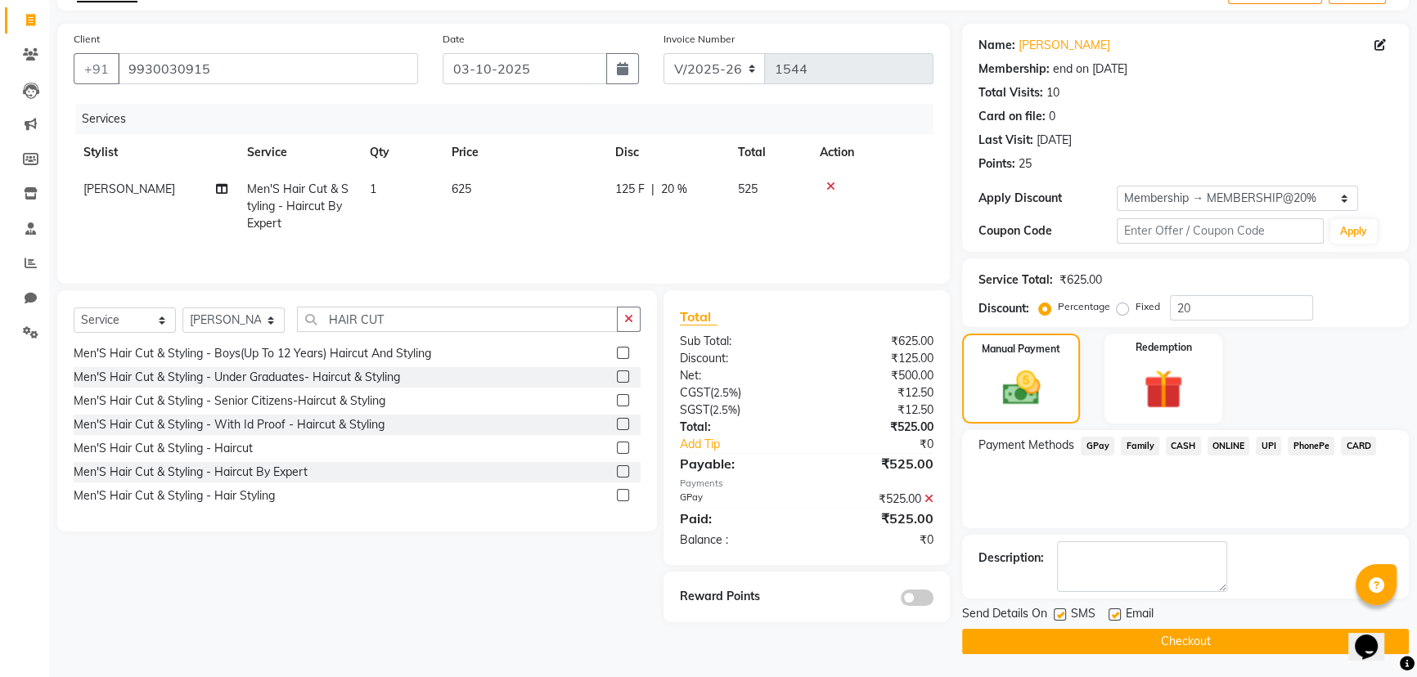
drag, startPoint x: 1022, startPoint y: 645, endPoint x: 1040, endPoint y: 624, distance: 27.3
click at [1022, 646] on button "Checkout" at bounding box center [1185, 641] width 447 height 25
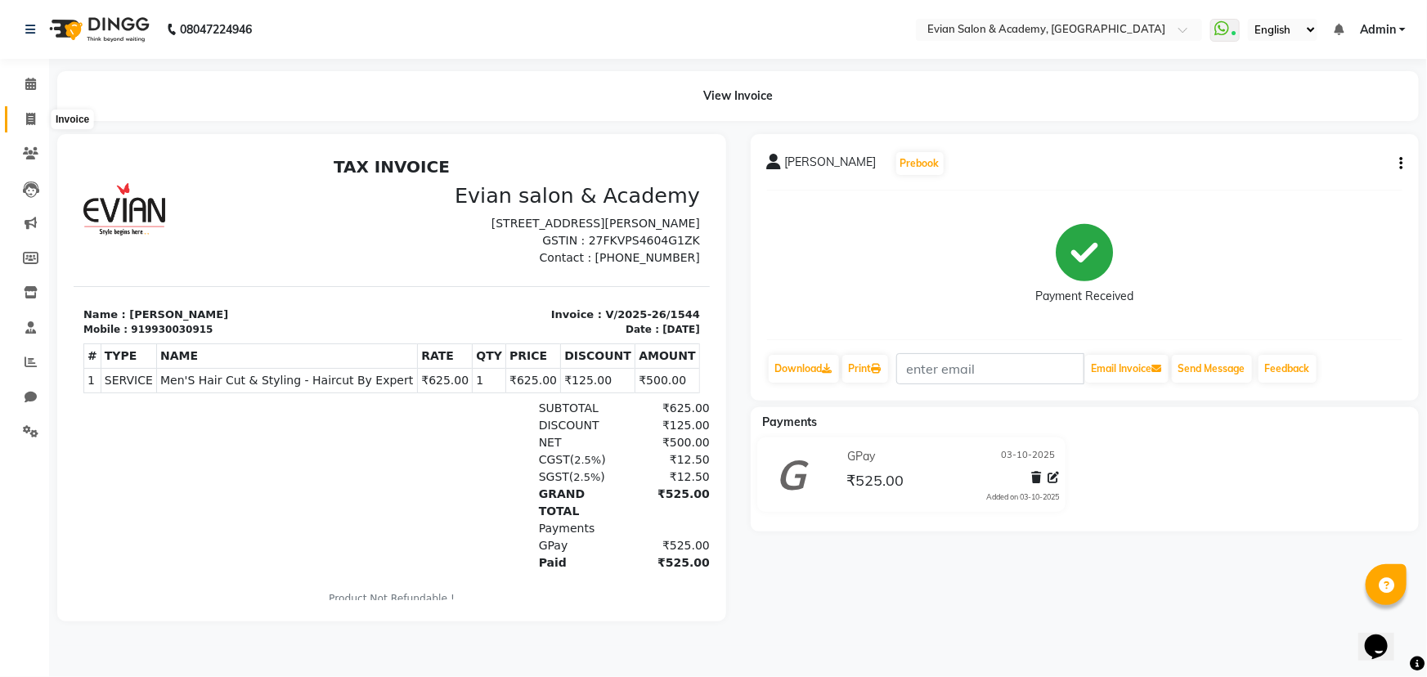
click at [27, 122] on icon at bounding box center [30, 119] width 9 height 12
select select "4688"
select select "service"
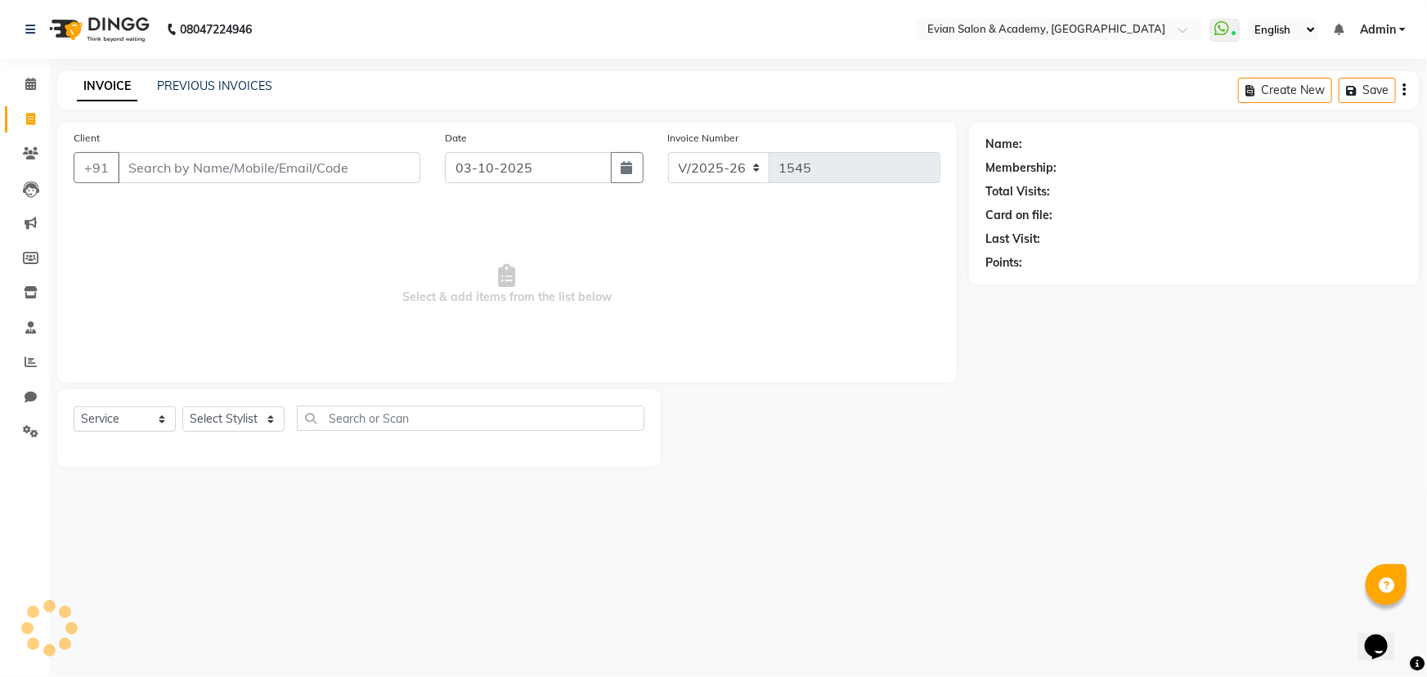
click at [191, 168] on input "Client" at bounding box center [269, 167] width 303 height 31
type input "8850756351"
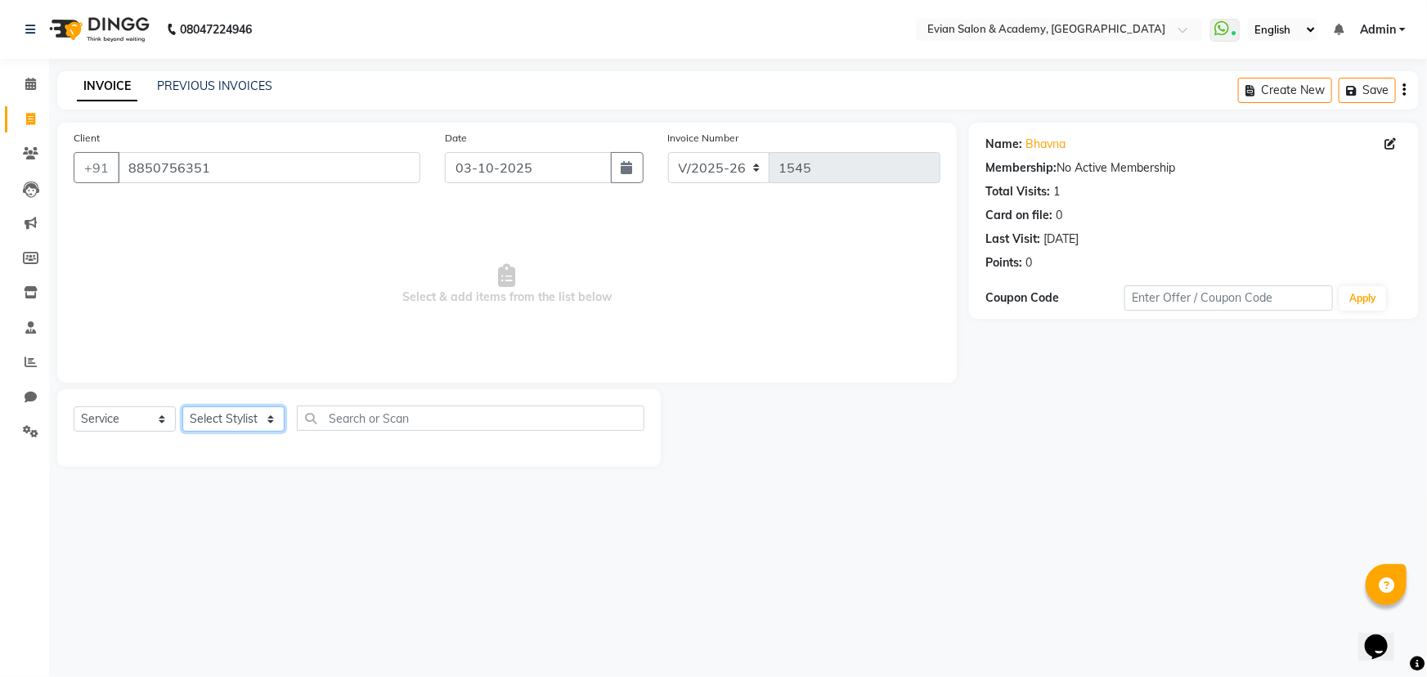
click at [232, 425] on select "Select Stylist ABUZAR SIR Admin ANAS ARMAN ARSALAN DISHA FAIZ Ghansoli dsk Mamp…" at bounding box center [233, 418] width 102 height 25
select select "91752"
click at [182, 406] on select "Select Stylist ABUZAR SIR Admin ANAS ARMAN ARSALAN DISHA FAIZ Ghansoli dsk Mamp…" at bounding box center [233, 418] width 102 height 25
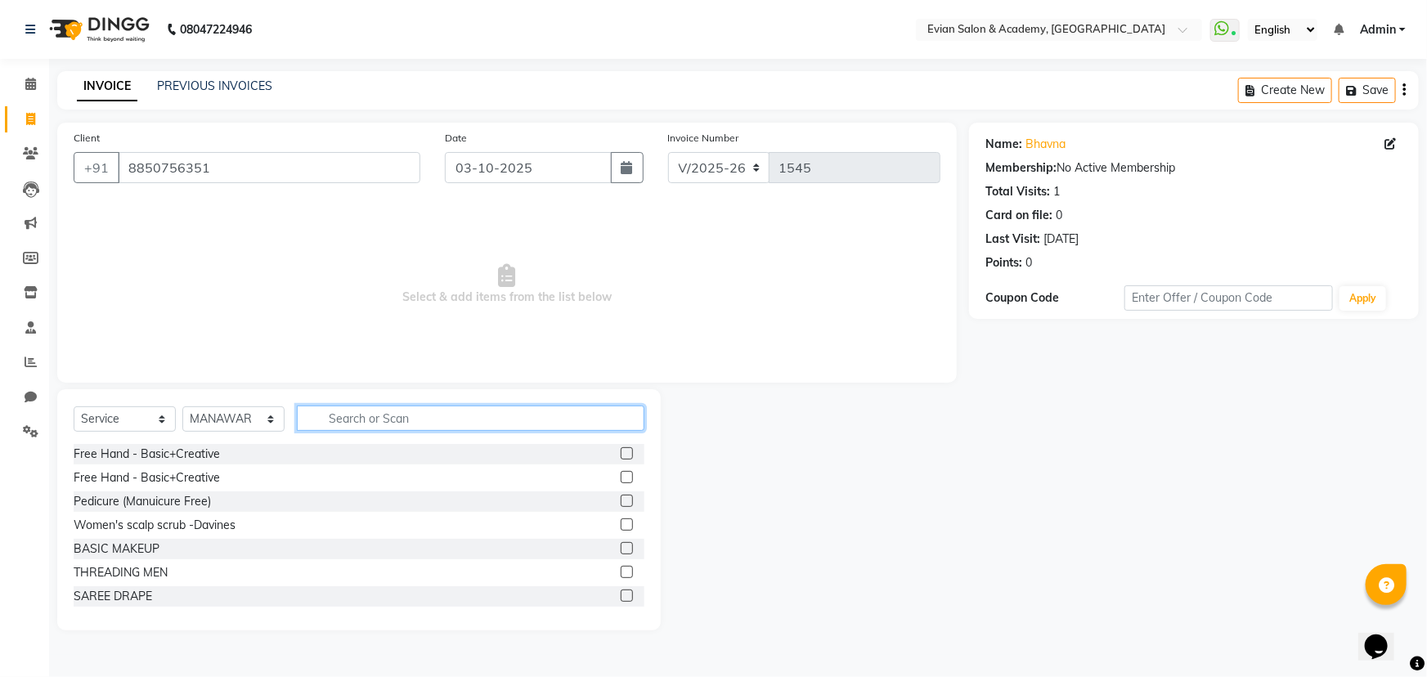
click at [392, 424] on input "text" at bounding box center [471, 418] width 348 height 25
click at [523, 410] on input "text" at bounding box center [471, 418] width 348 height 25
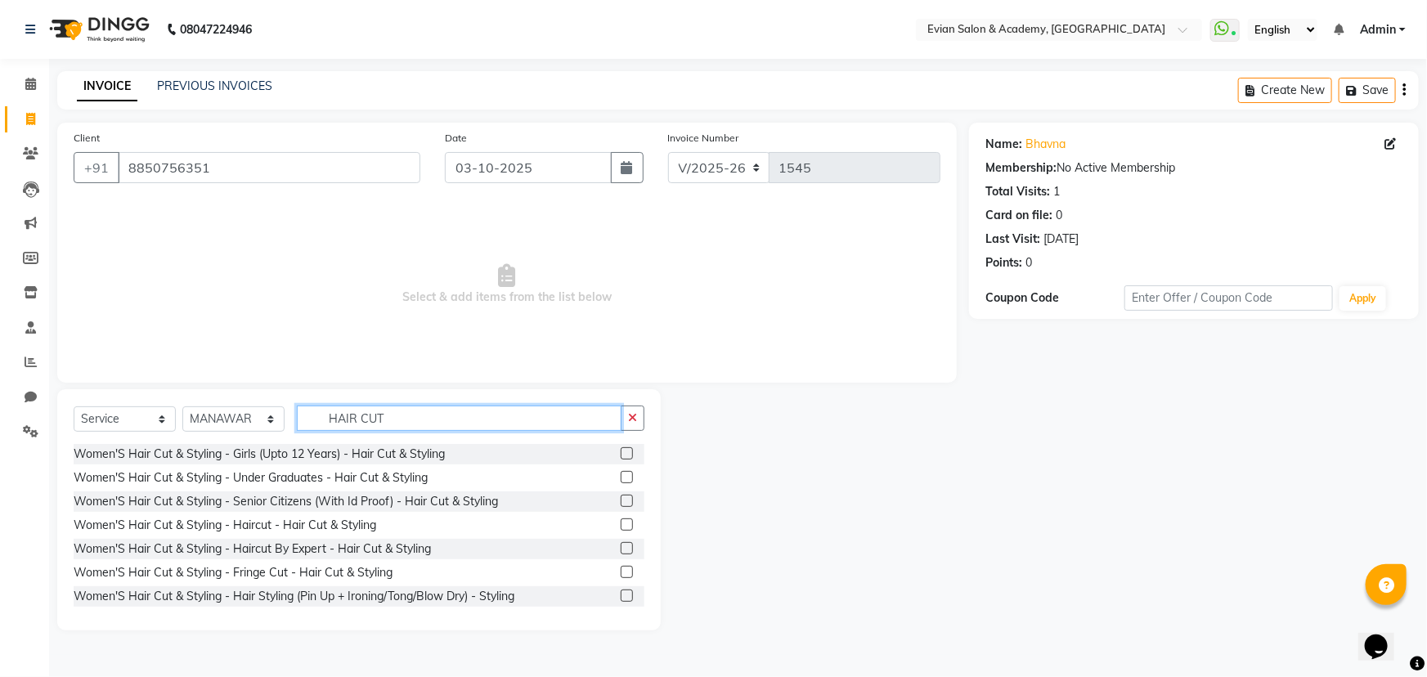
type input "HAIR CUT"
click at [621, 528] on label at bounding box center [627, 525] width 12 height 12
click at [621, 528] on input "checkbox" at bounding box center [626, 525] width 11 height 11
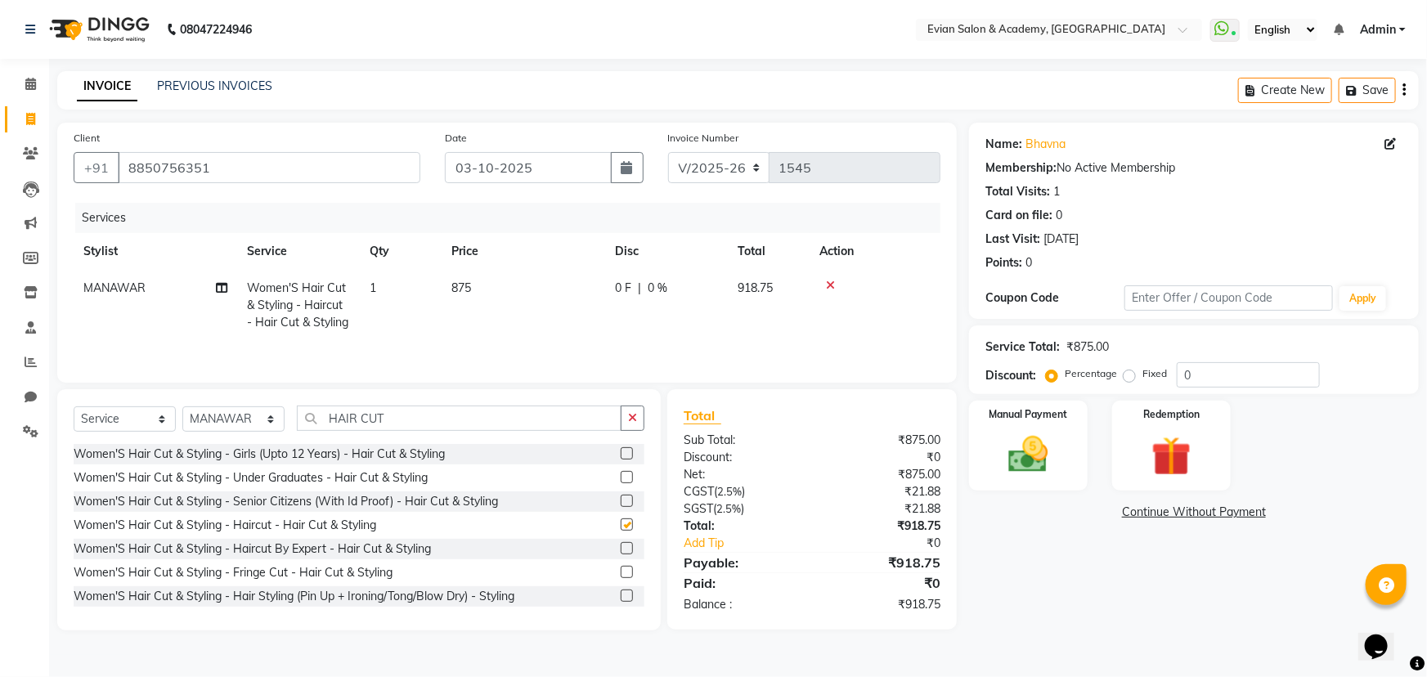
checkbox input "false"
click at [1196, 369] on input "0" at bounding box center [1248, 374] width 143 height 25
type input "20"
click at [529, 301] on td "875" at bounding box center [524, 305] width 164 height 71
select select "91752"
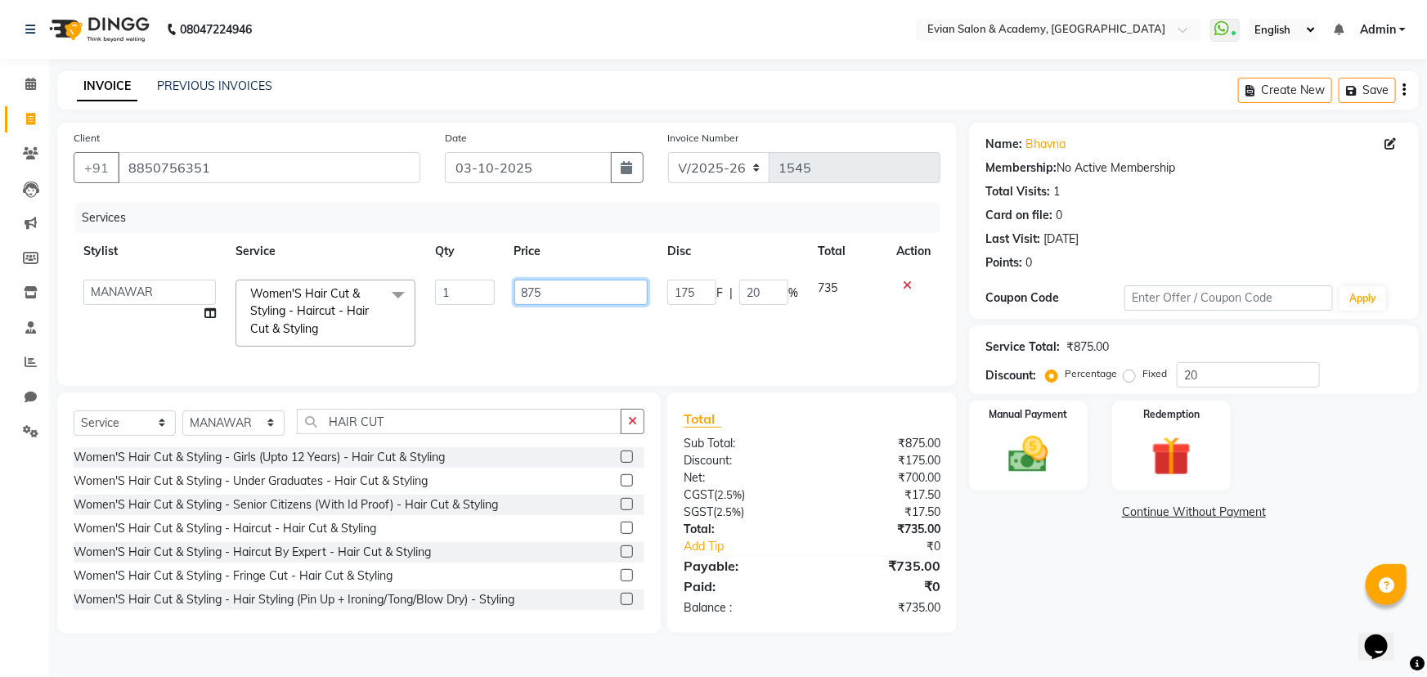
click at [550, 300] on input "875" at bounding box center [581, 292] width 134 height 25
type input "8"
type input "625"
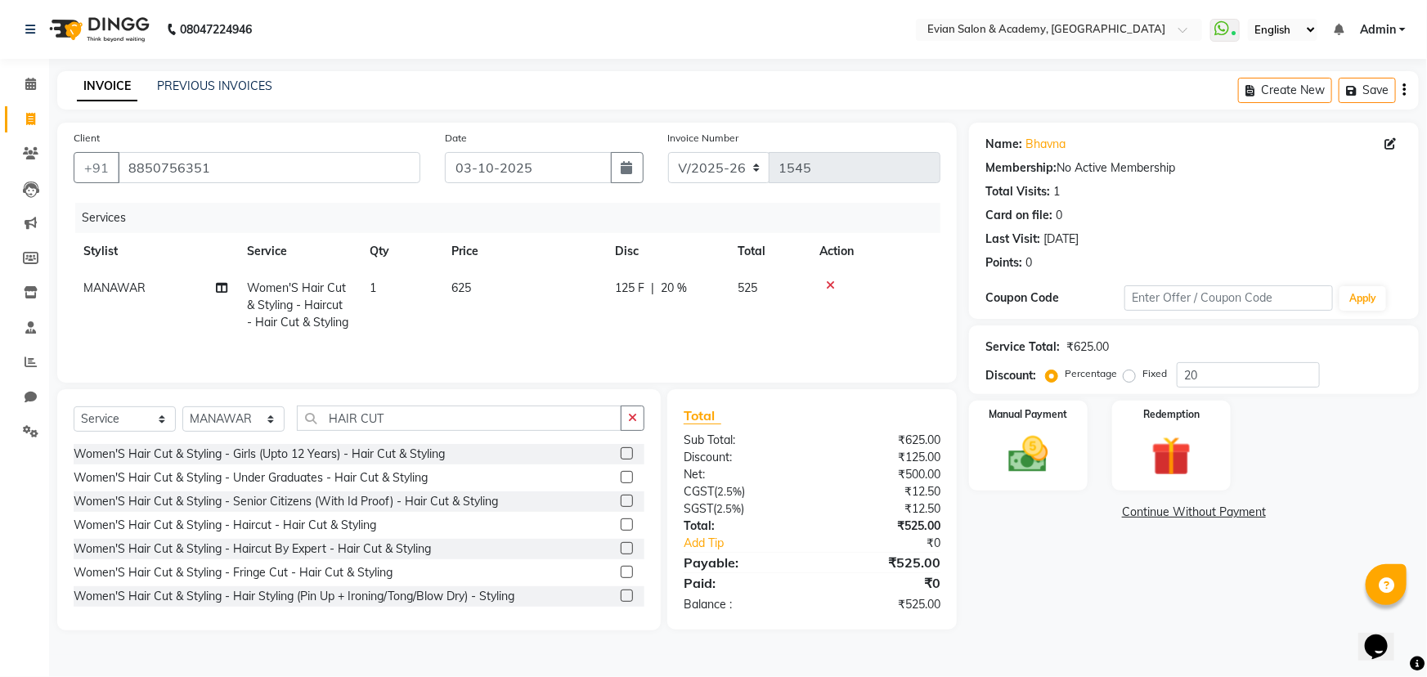
click at [1062, 564] on div "Name: Bhavna Membership: No Active Membership Total Visits: 1 Card on file: 0 L…" at bounding box center [1200, 377] width 462 height 508
click at [1059, 446] on img at bounding box center [1028, 454] width 67 height 47
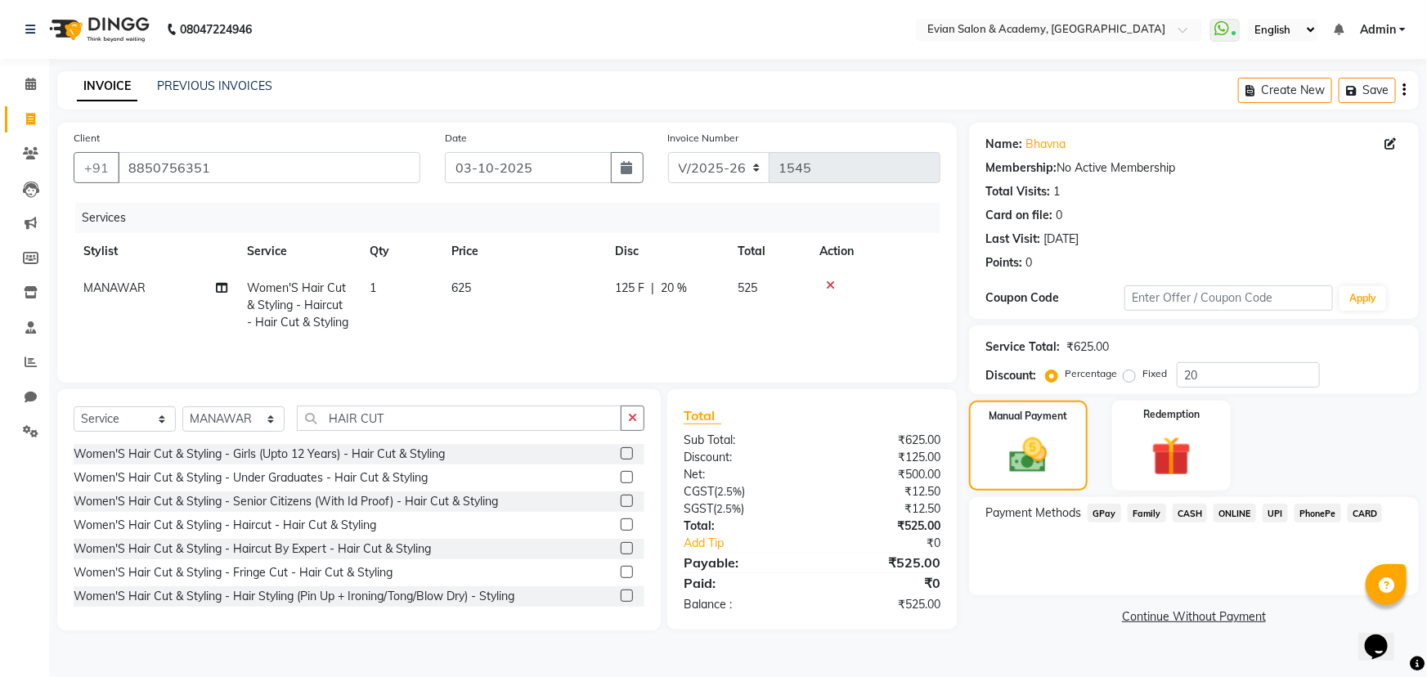
click at [1192, 512] on span "CASH" at bounding box center [1190, 513] width 35 height 19
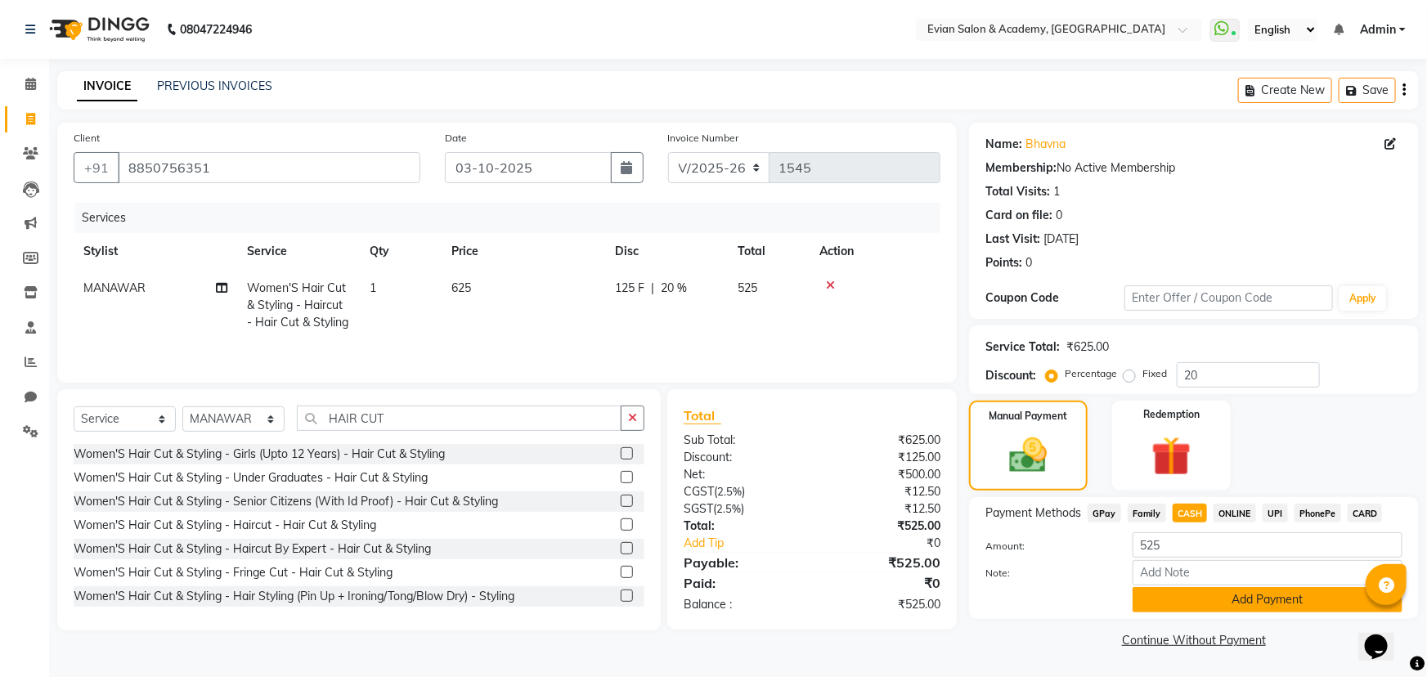
click at [1217, 598] on button "Add Payment" at bounding box center [1268, 599] width 270 height 25
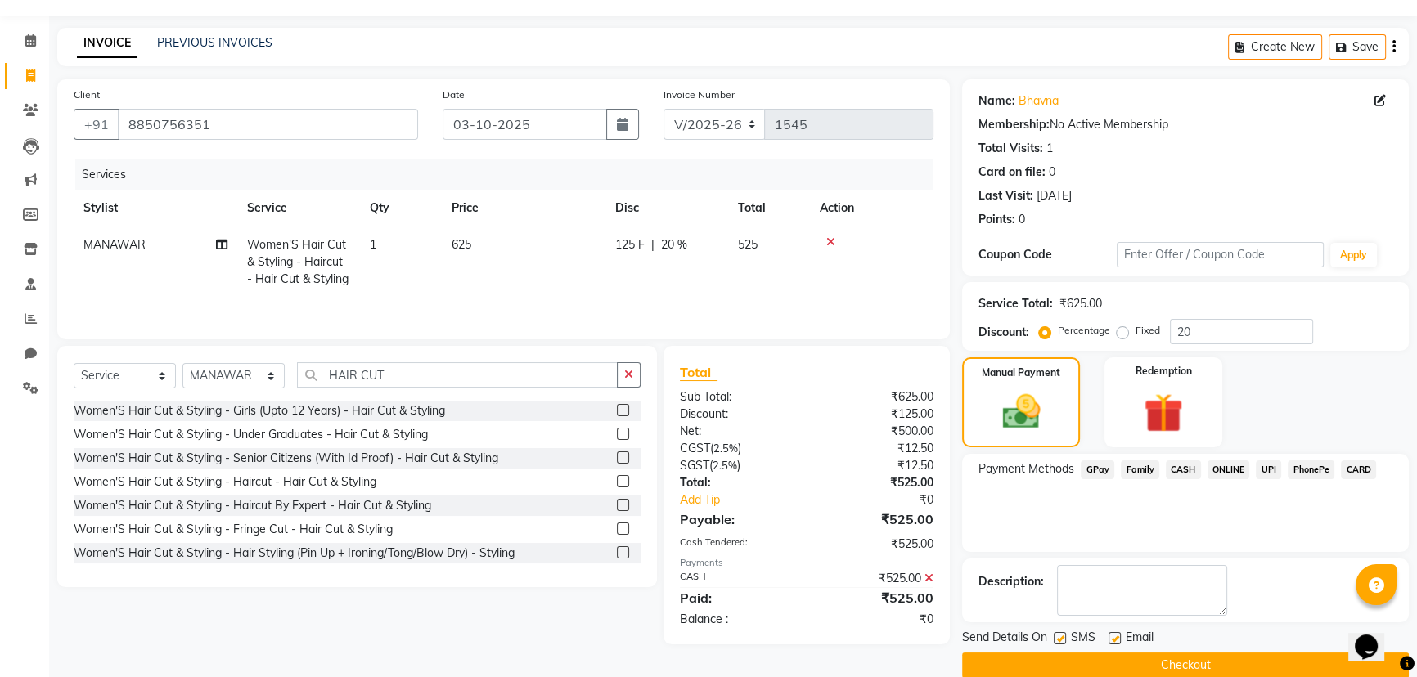
scroll to position [67, 0]
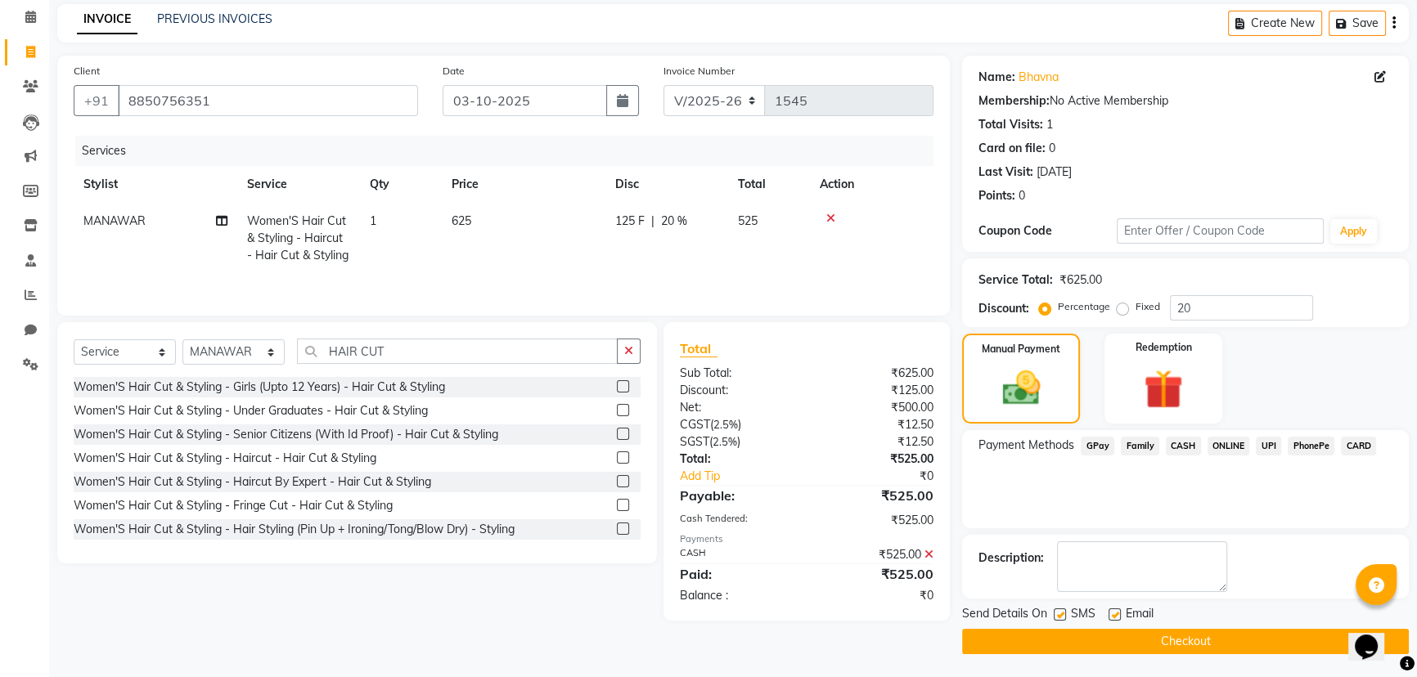
drag, startPoint x: 1008, startPoint y: 638, endPoint x: 1022, endPoint y: 623, distance: 20.2
click at [1009, 638] on button "Checkout" at bounding box center [1185, 641] width 447 height 25
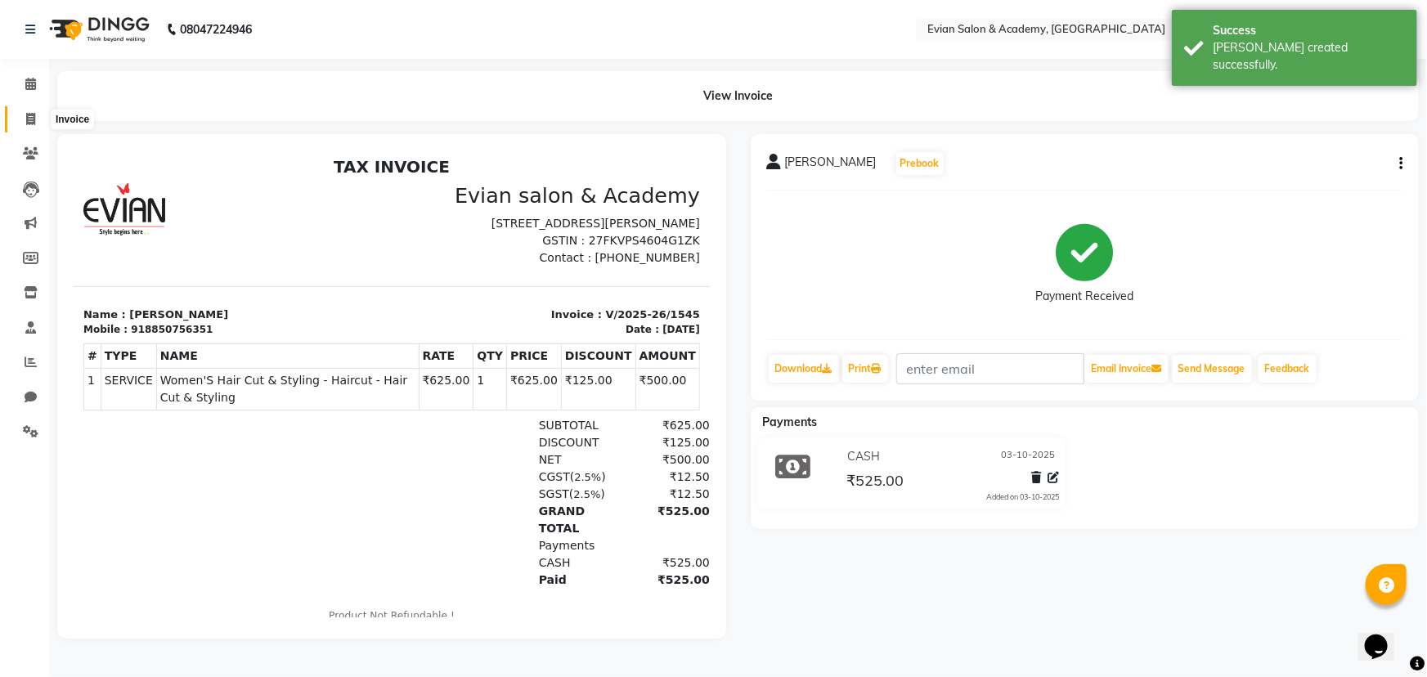
click at [26, 123] on icon at bounding box center [30, 119] width 9 height 12
select select "4688"
select select "service"
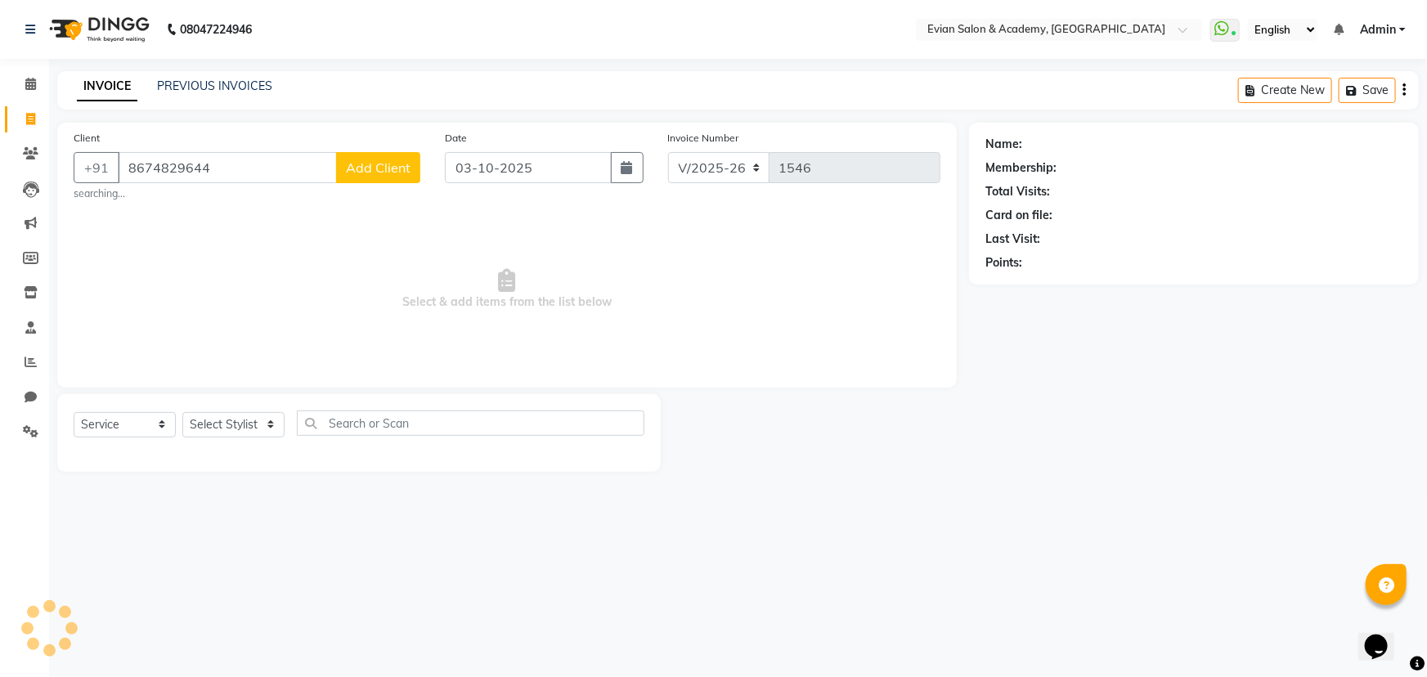
type input "8674829644"
click at [384, 167] on span "Add Client" at bounding box center [378, 167] width 65 height 16
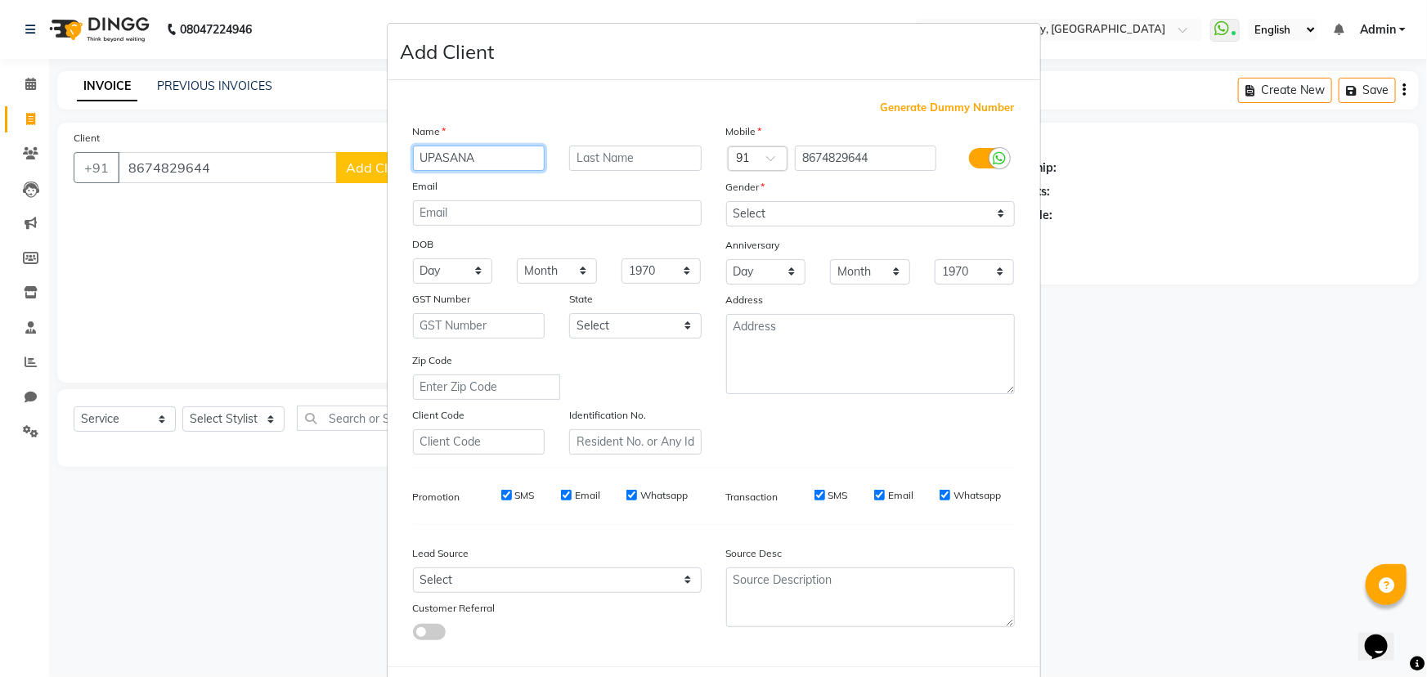
click at [456, 154] on input "UPASANA" at bounding box center [479, 158] width 132 height 25
type input "UPASNA"
click at [762, 220] on select "Select [DEMOGRAPHIC_DATA] [DEMOGRAPHIC_DATA] Other Prefer Not To Say" at bounding box center [870, 213] width 289 height 25
select select "[DEMOGRAPHIC_DATA]"
click at [726, 201] on select "Select [DEMOGRAPHIC_DATA] [DEMOGRAPHIC_DATA] Other Prefer Not To Say" at bounding box center [870, 213] width 289 height 25
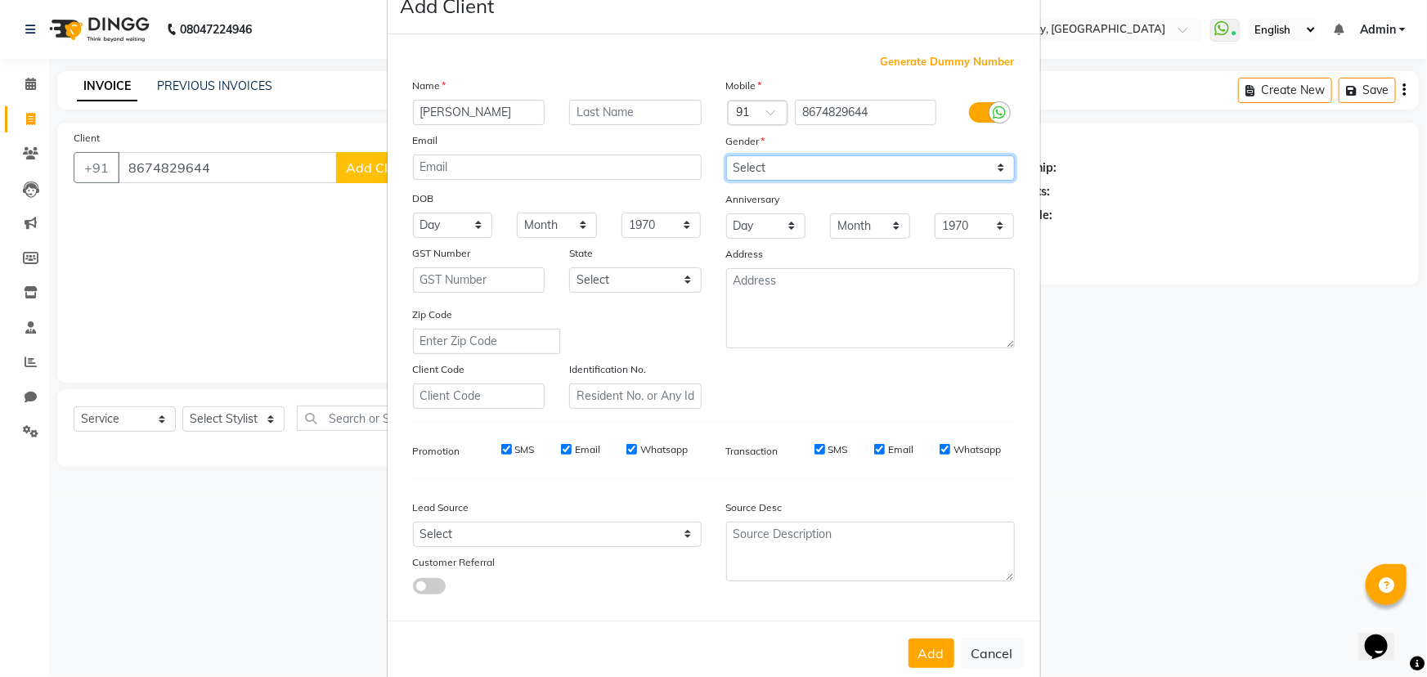
scroll to position [82, 0]
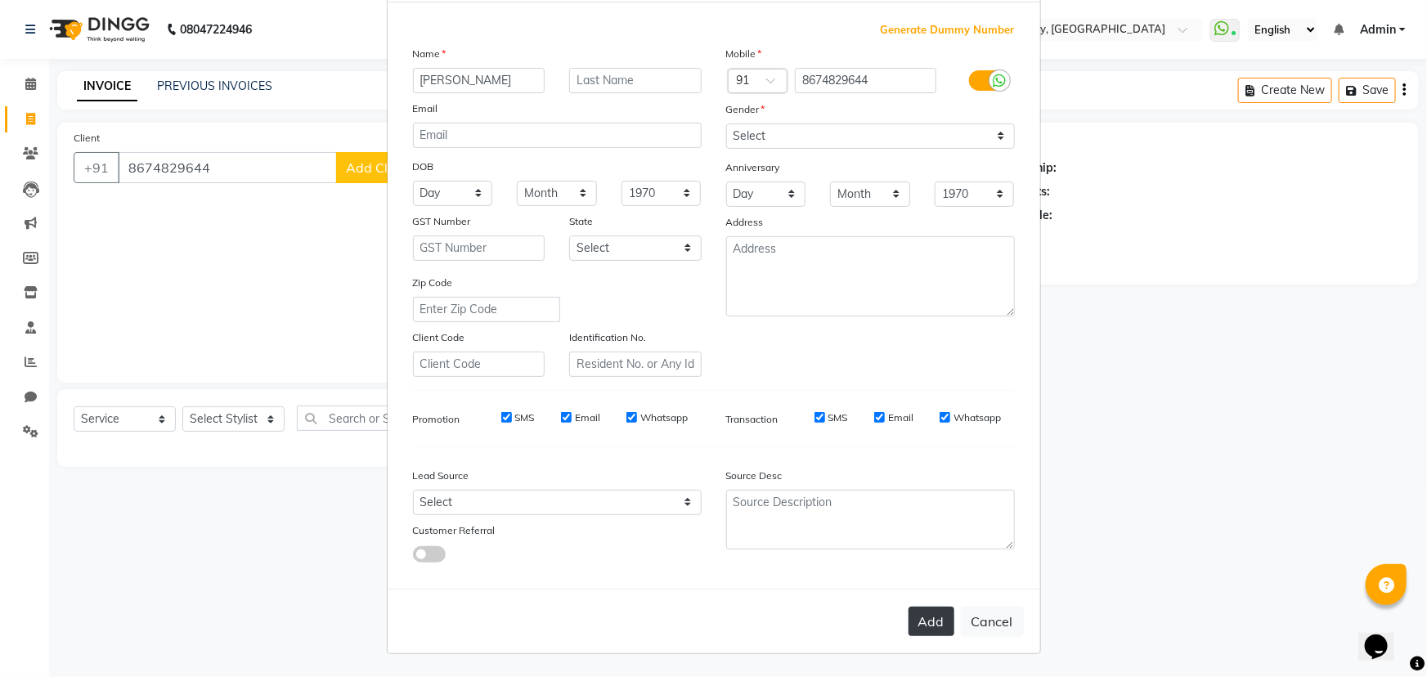
click at [921, 610] on button "Add" at bounding box center [932, 621] width 46 height 29
select select
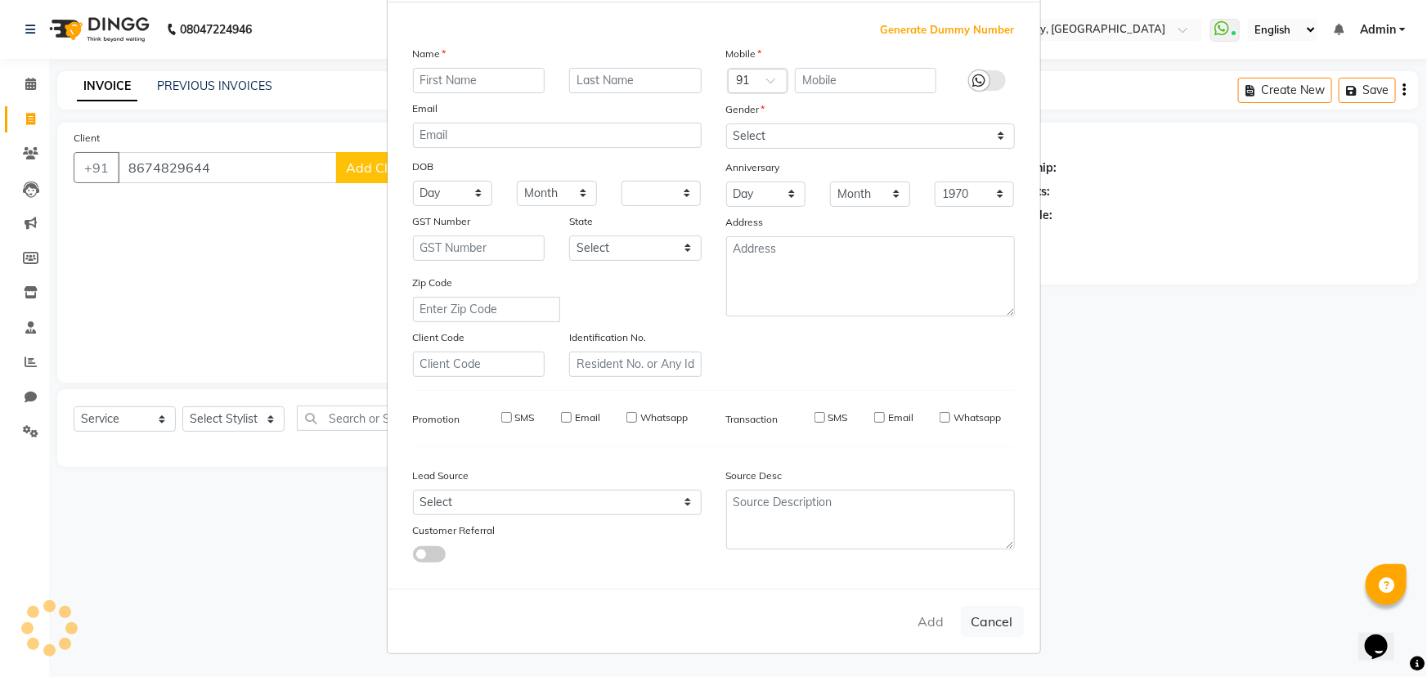
select select
checkbox input "false"
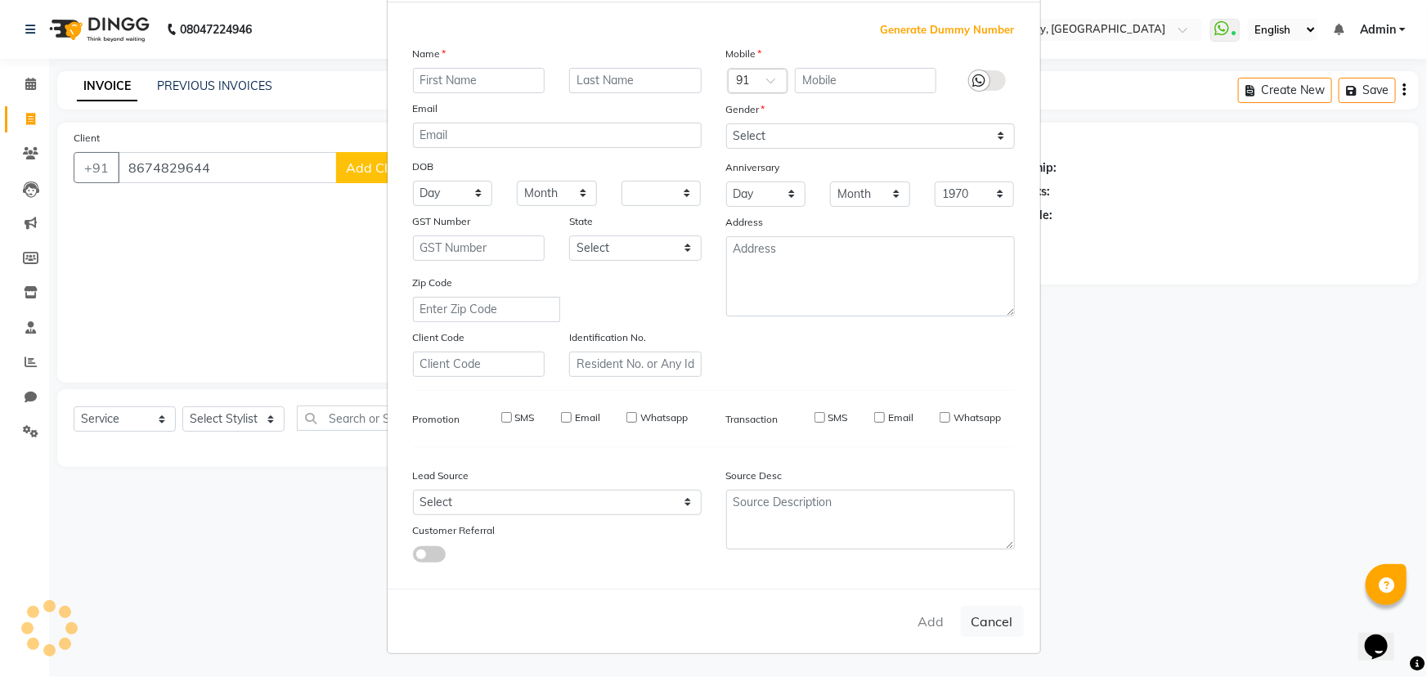
checkbox input "false"
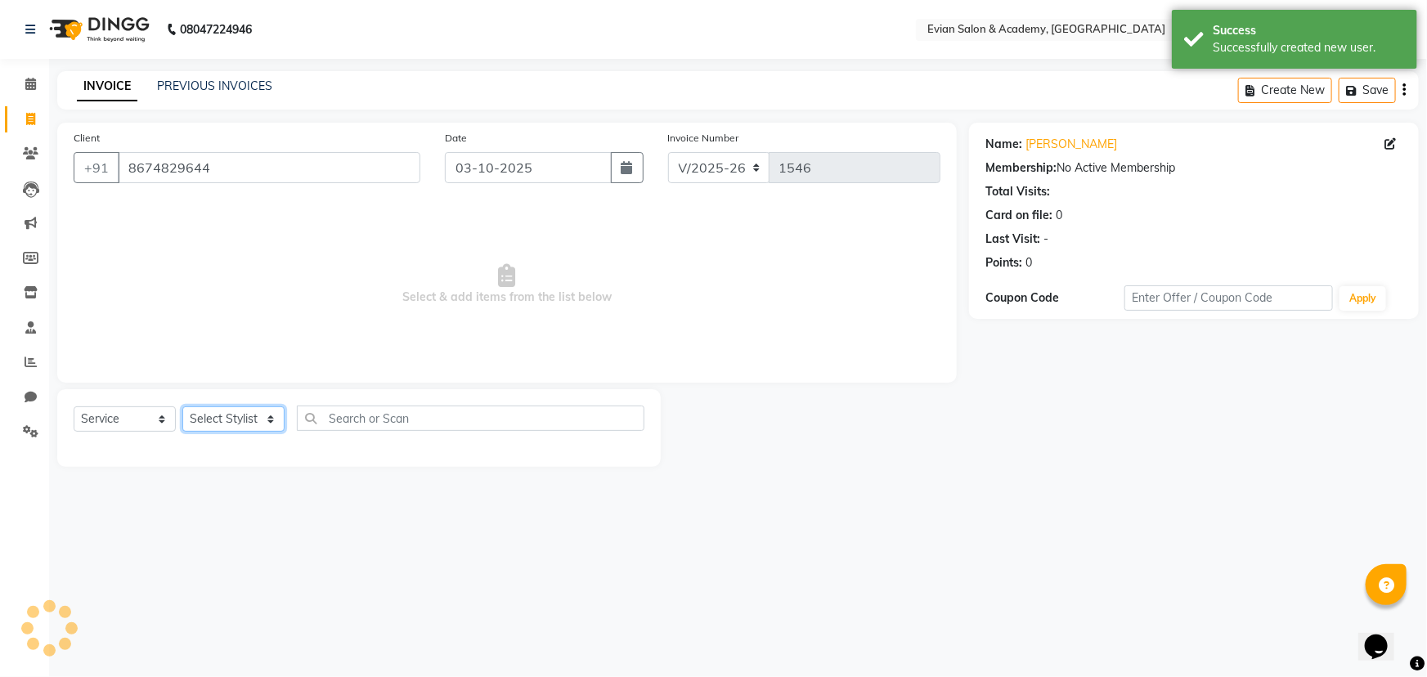
click at [222, 418] on select "Select Stylist ABUZAR SIR Admin ANAS ARMAN ARSALAN DISHA FAIZ Ghansoli dsk Mamp…" at bounding box center [233, 418] width 102 height 25
select select "27796"
click at [182, 406] on select "Select Stylist ABUZAR SIR Admin ANAS ARMAN ARSALAN DISHA FAIZ Ghansoli dsk Mamp…" at bounding box center [233, 418] width 102 height 25
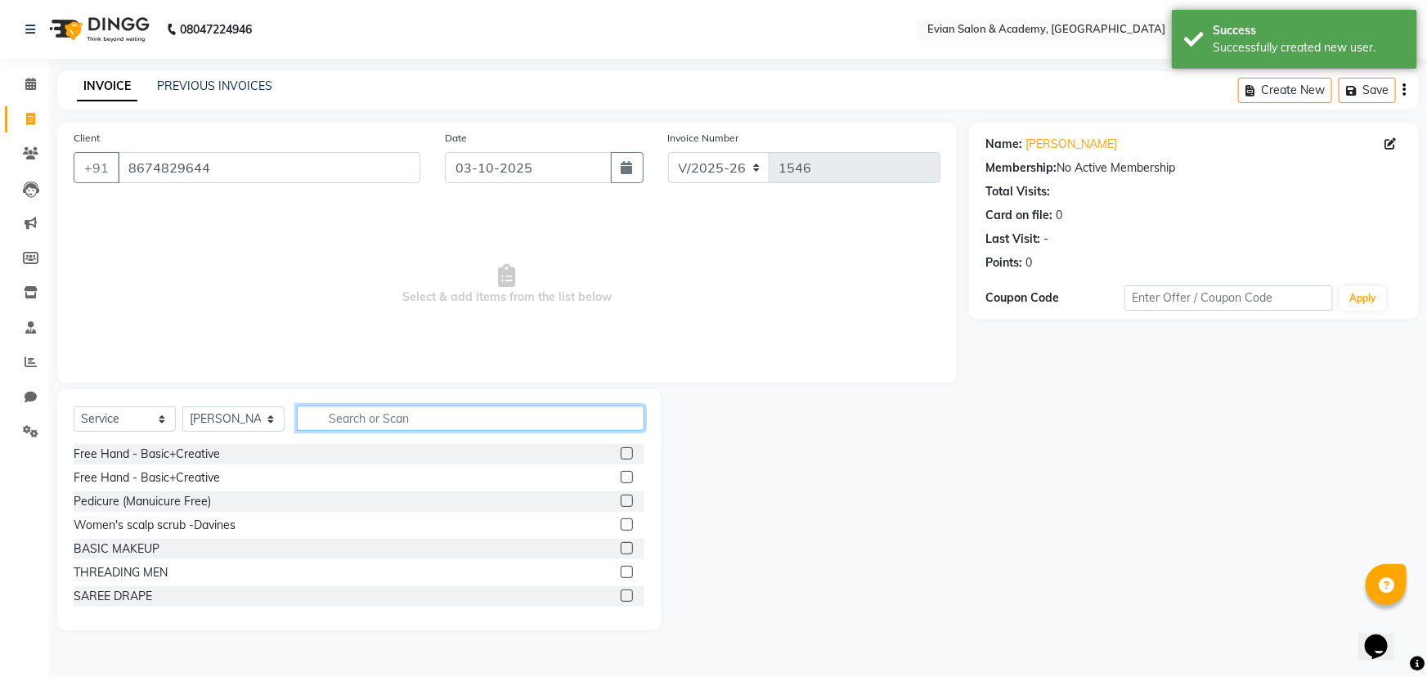
click at [379, 416] on input "text" at bounding box center [471, 418] width 348 height 25
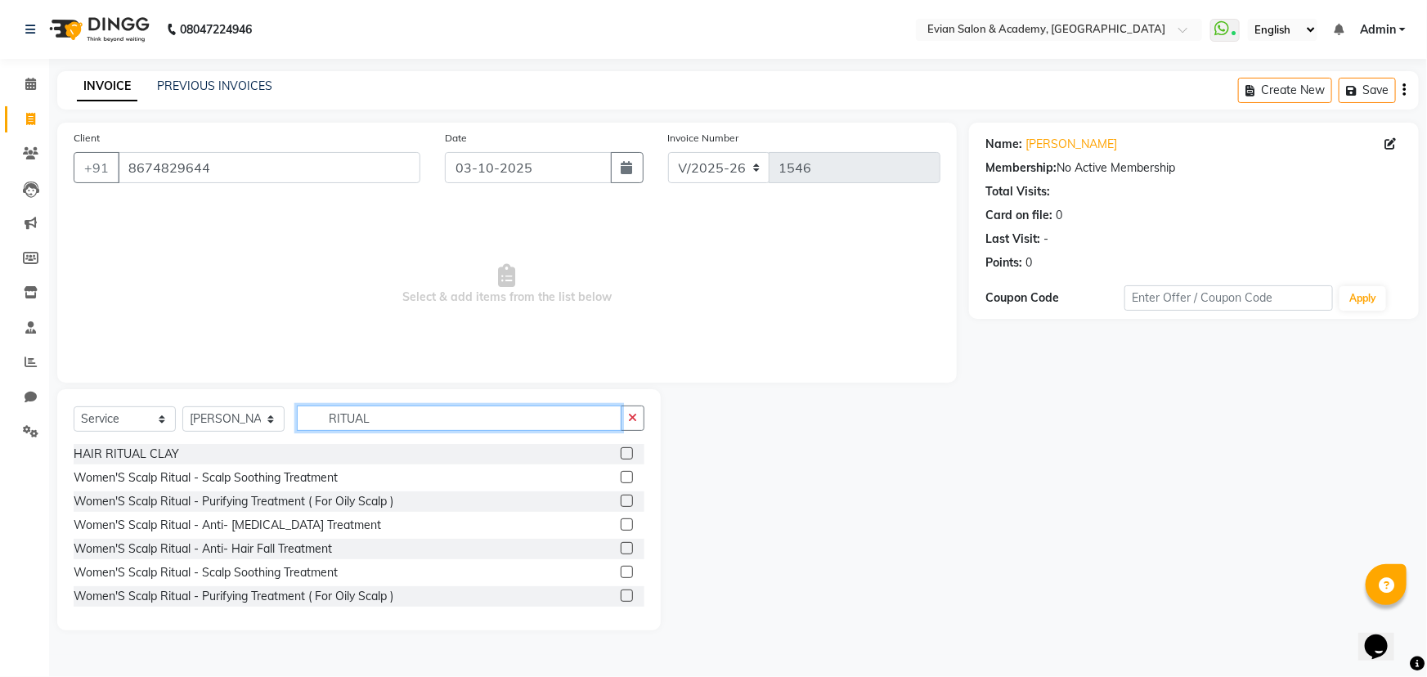
scroll to position [0, 0]
type input "R"
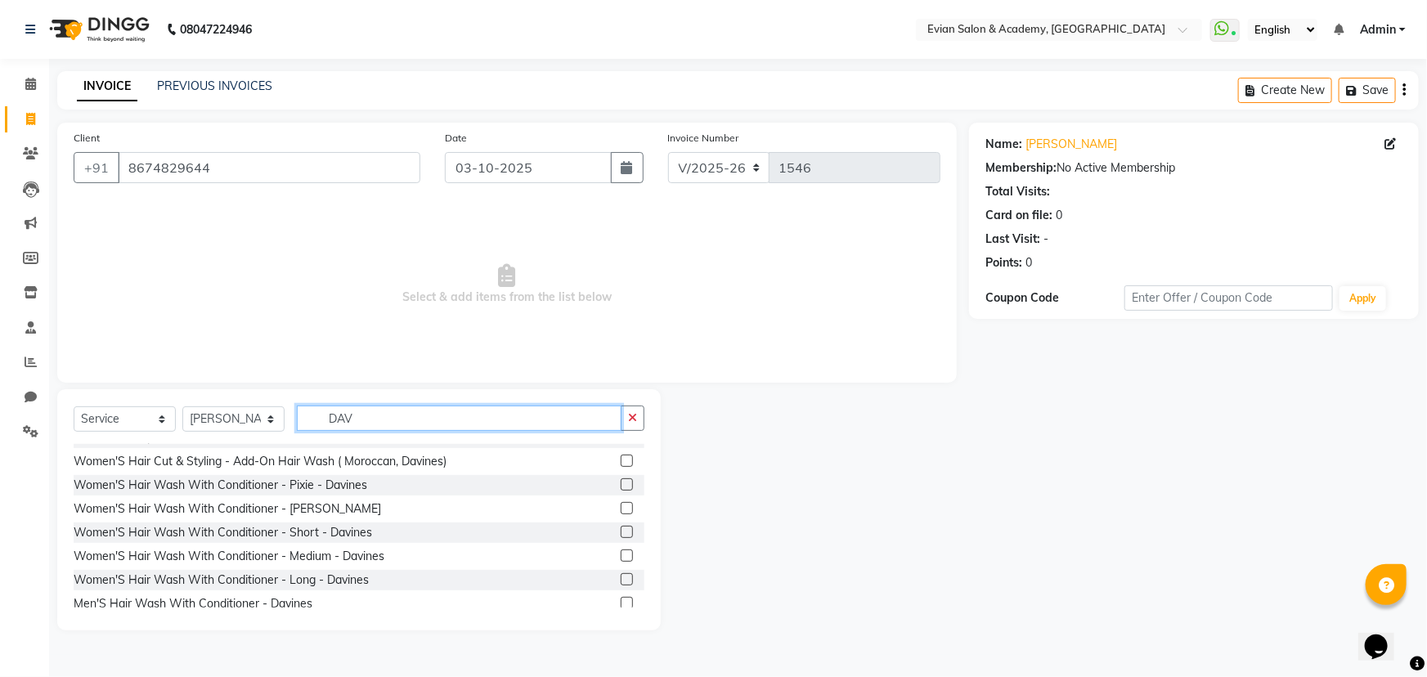
scroll to position [25, 0]
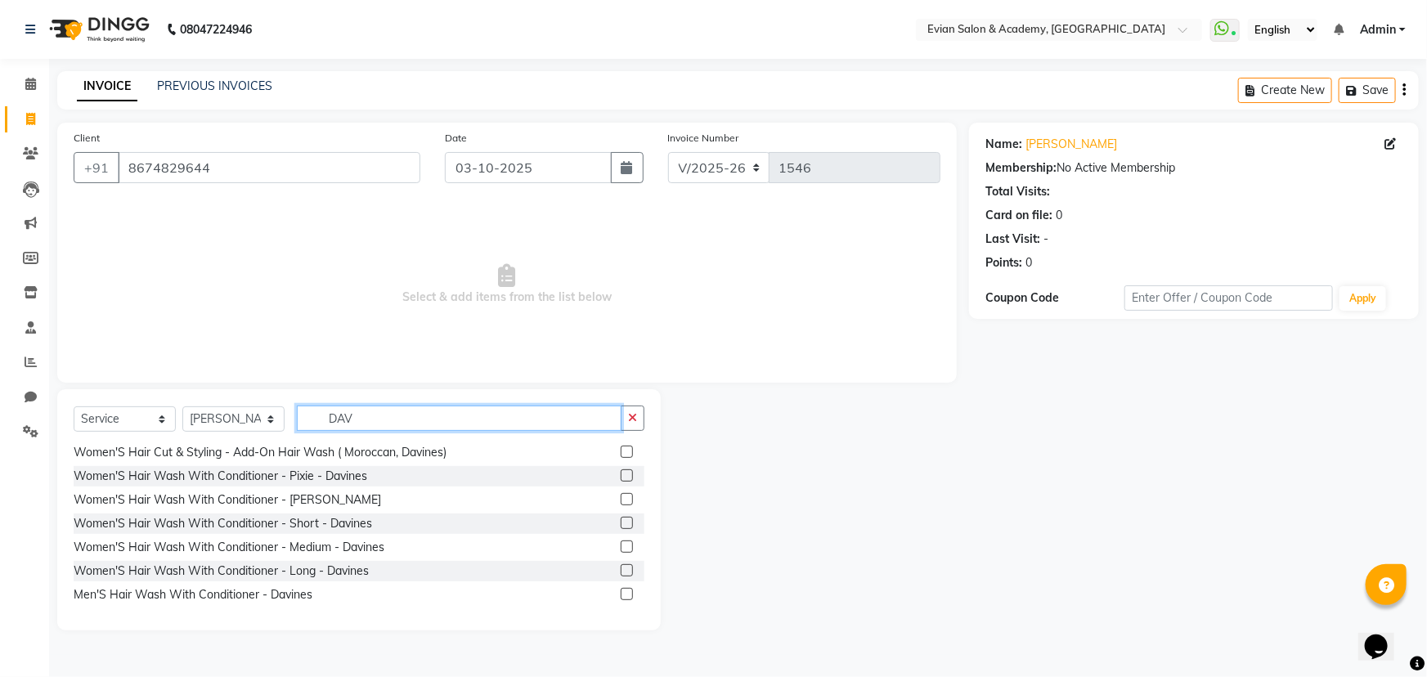
click at [381, 421] on input "DAV" at bounding box center [459, 418] width 325 height 25
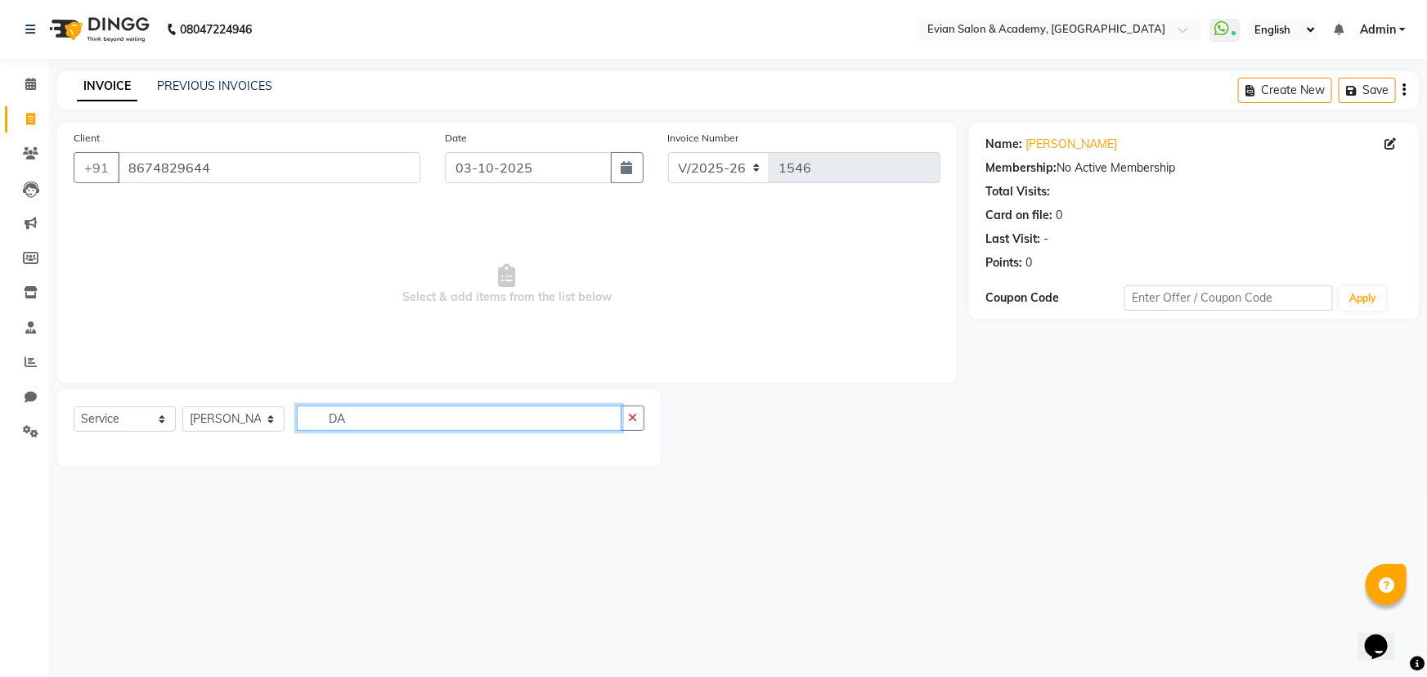
type input "D"
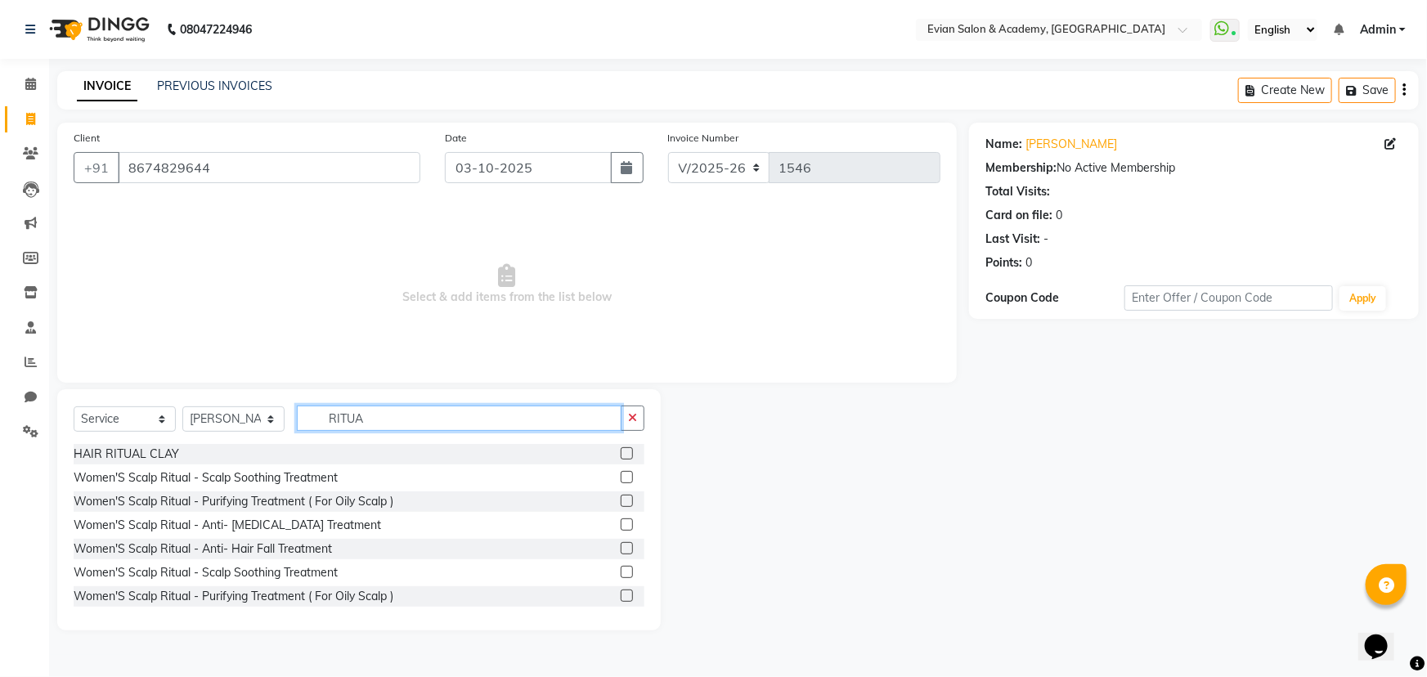
type input "RITUAL"
click at [621, 477] on label at bounding box center [627, 477] width 12 height 12
click at [621, 477] on input "checkbox" at bounding box center [626, 478] width 11 height 11
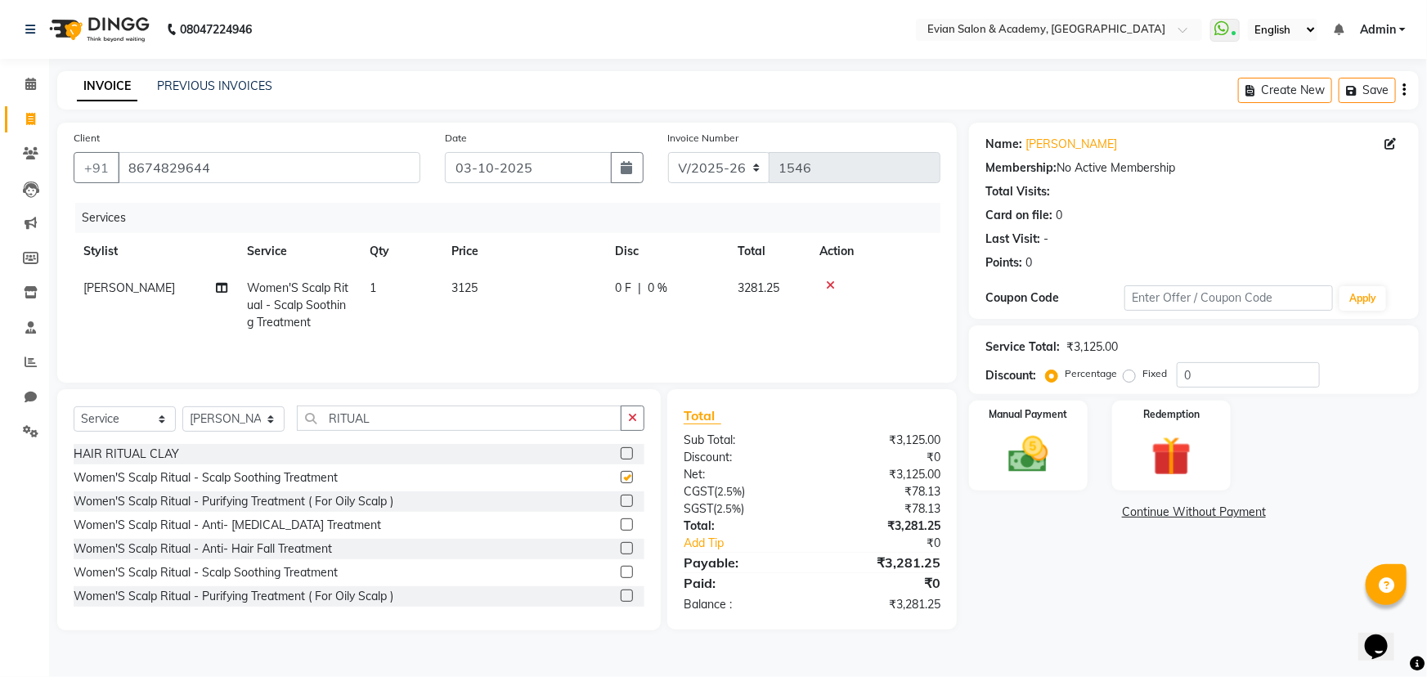
checkbox input "false"
click at [514, 303] on td "3125" at bounding box center [524, 305] width 164 height 71
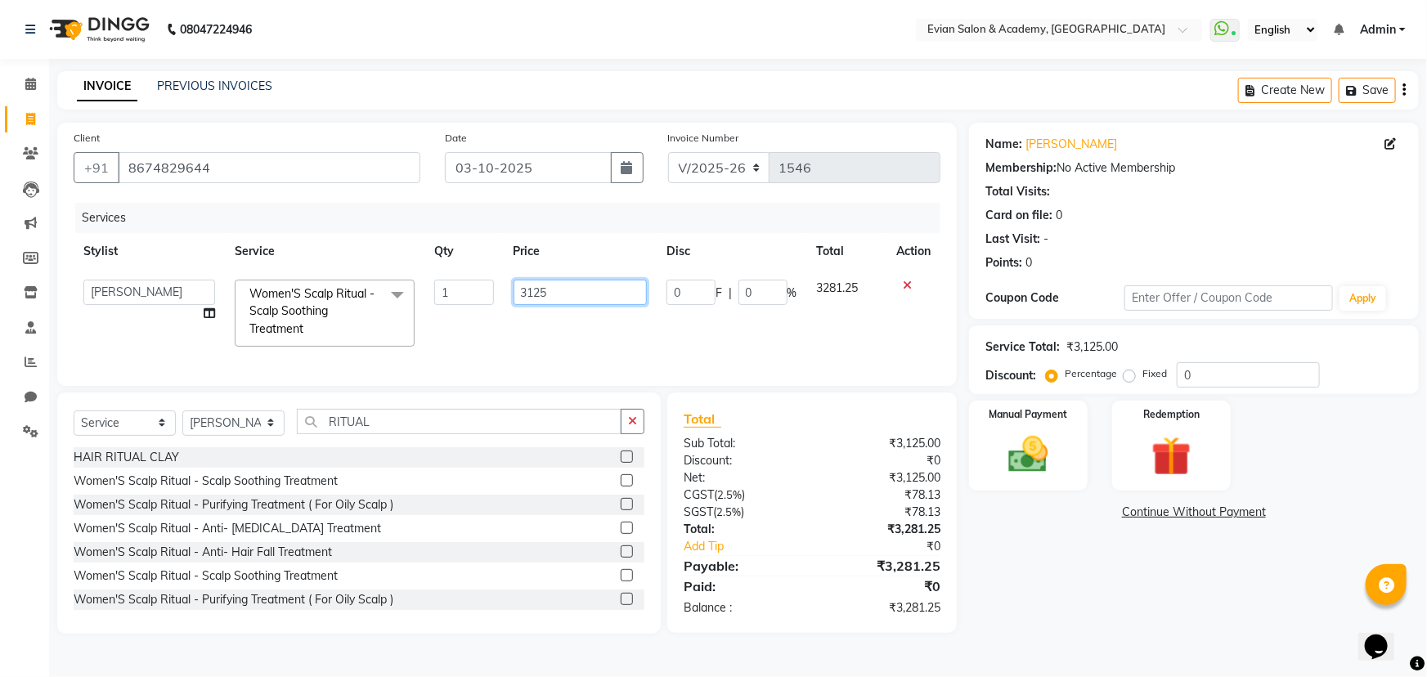
click at [548, 294] on input "3125" at bounding box center [580, 292] width 133 height 25
type input "3"
type input "2750"
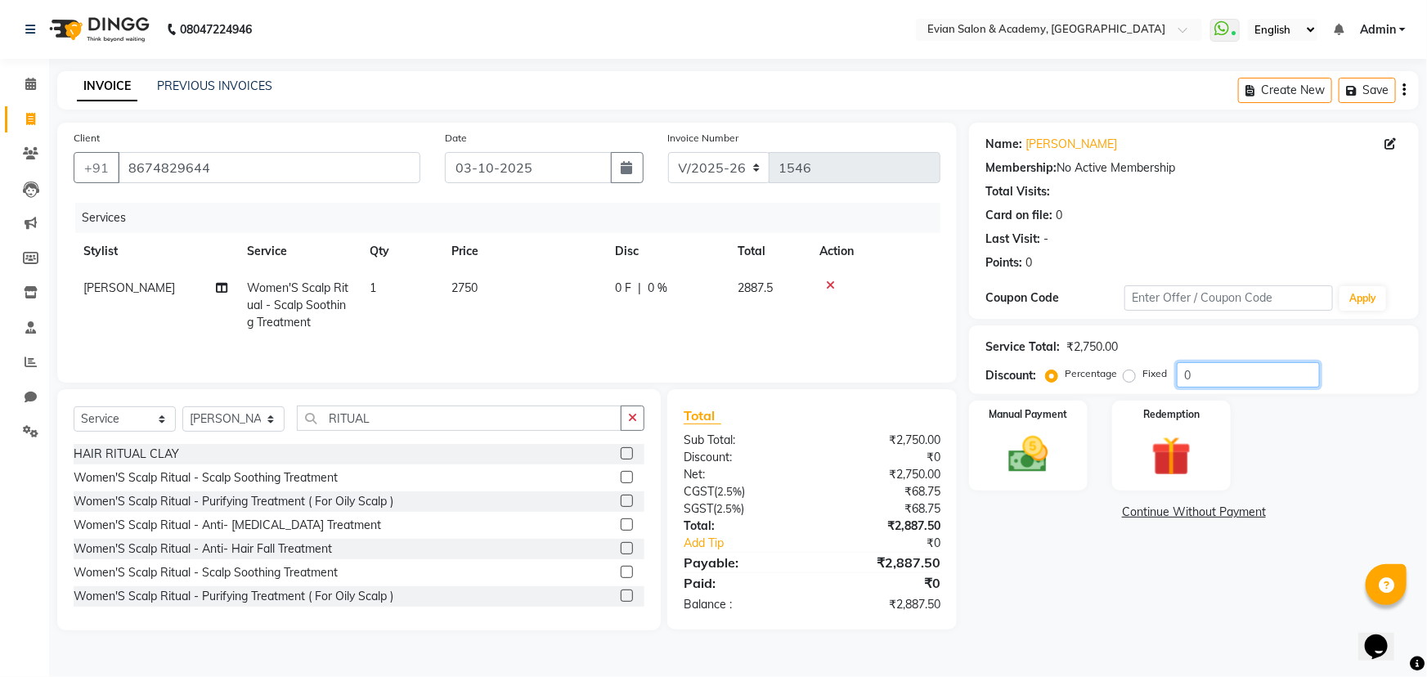
click at [1214, 377] on input "0" at bounding box center [1248, 374] width 143 height 25
type input "0"
type input "20"
drag, startPoint x: 1063, startPoint y: 483, endPoint x: 1080, endPoint y: 491, distance: 19.0
click at [1063, 483] on div "Manual Payment" at bounding box center [1028, 446] width 123 height 94
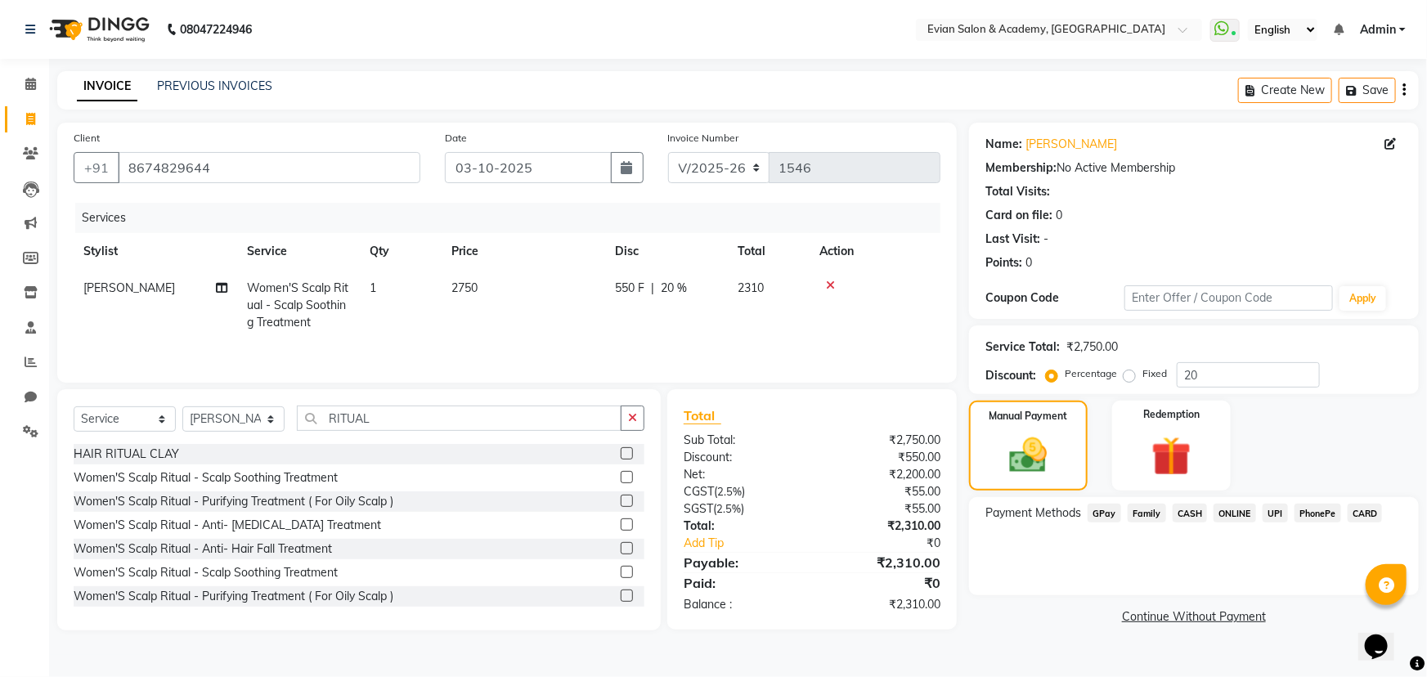
click at [1370, 514] on span "CARD" at bounding box center [1365, 513] width 35 height 19
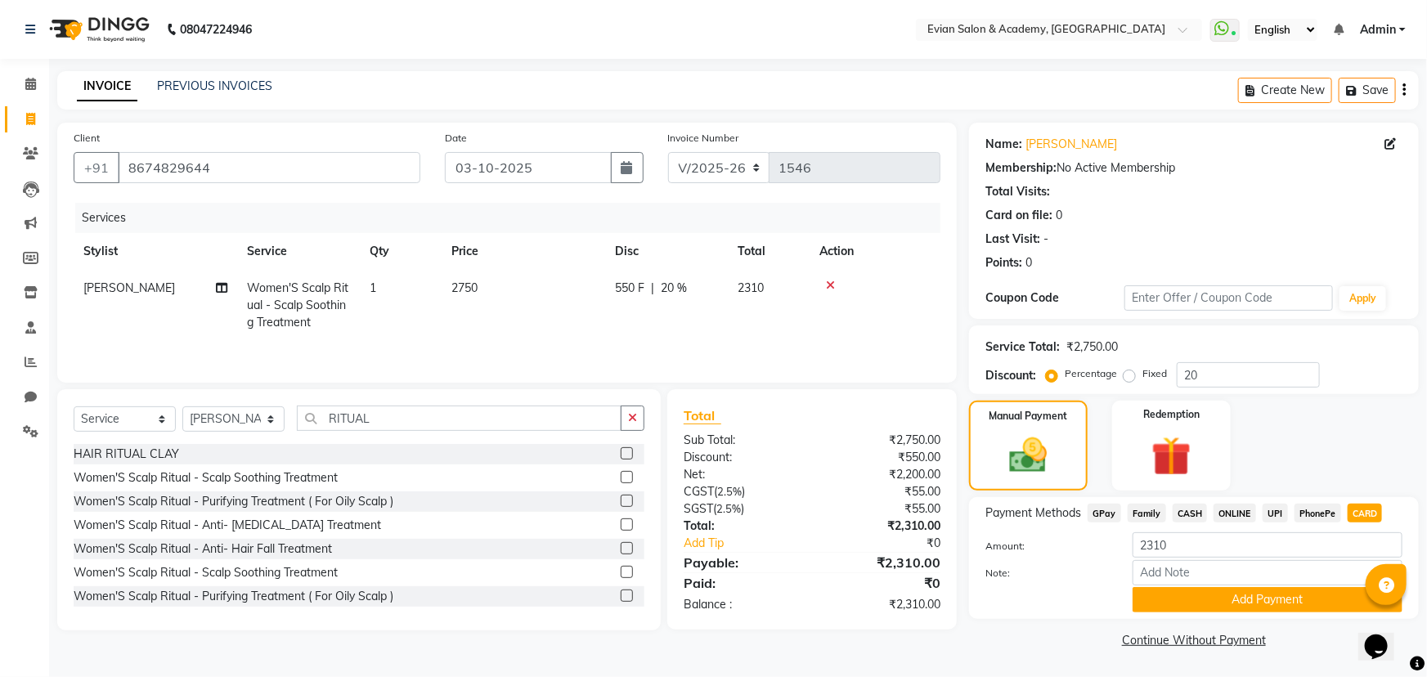
drag, startPoint x: 1303, startPoint y: 589, endPoint x: 1266, endPoint y: 596, distance: 37.5
click at [1302, 589] on button "Add Payment" at bounding box center [1268, 599] width 270 height 25
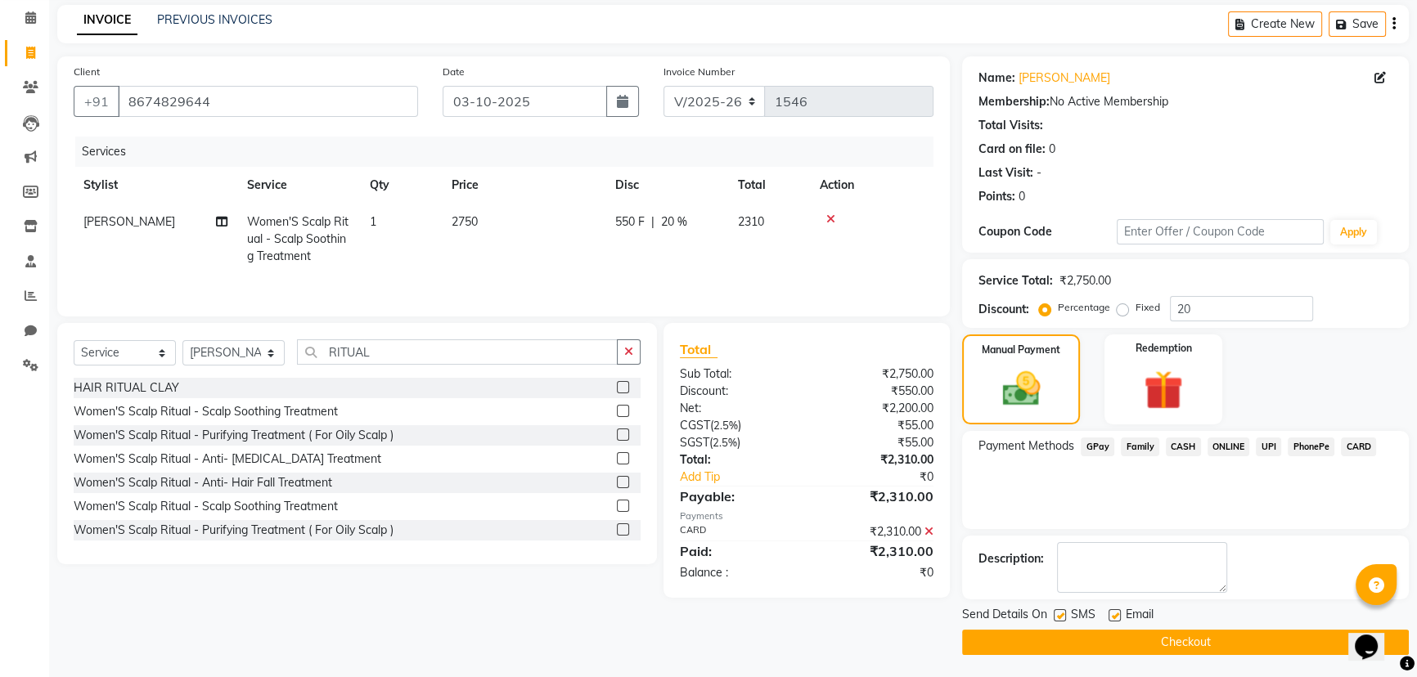
scroll to position [67, 0]
click at [1002, 631] on button "Checkout" at bounding box center [1185, 641] width 447 height 25
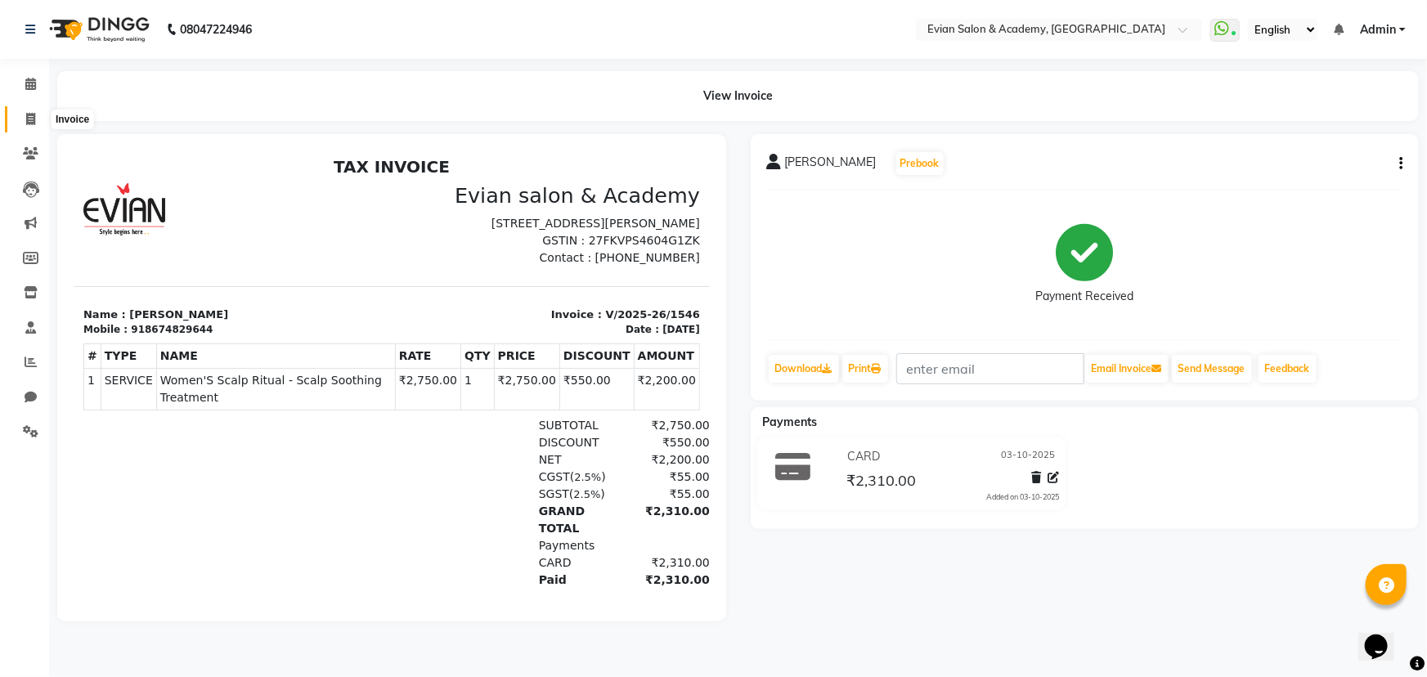
drag, startPoint x: 26, startPoint y: 119, endPoint x: 41, endPoint y: 128, distance: 17.7
click at [26, 119] on icon at bounding box center [30, 119] width 9 height 12
select select "service"
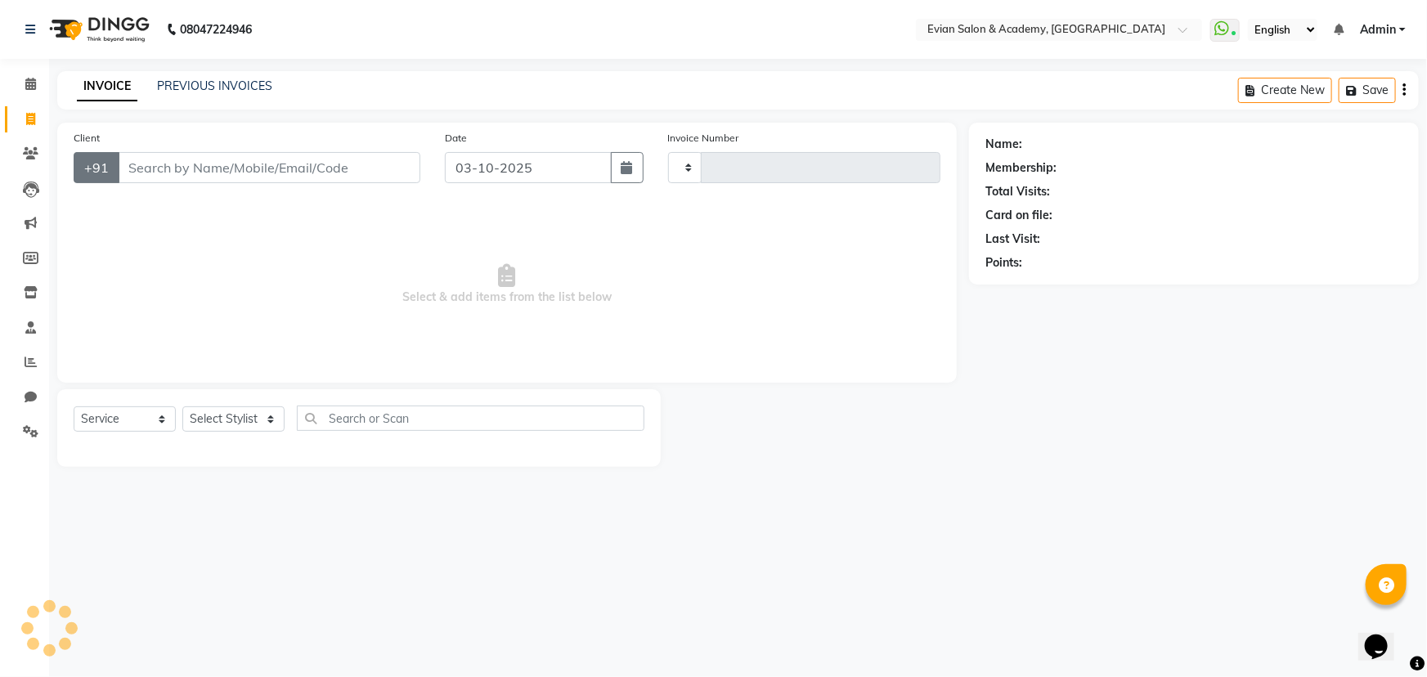
type input "1547"
select select "4688"
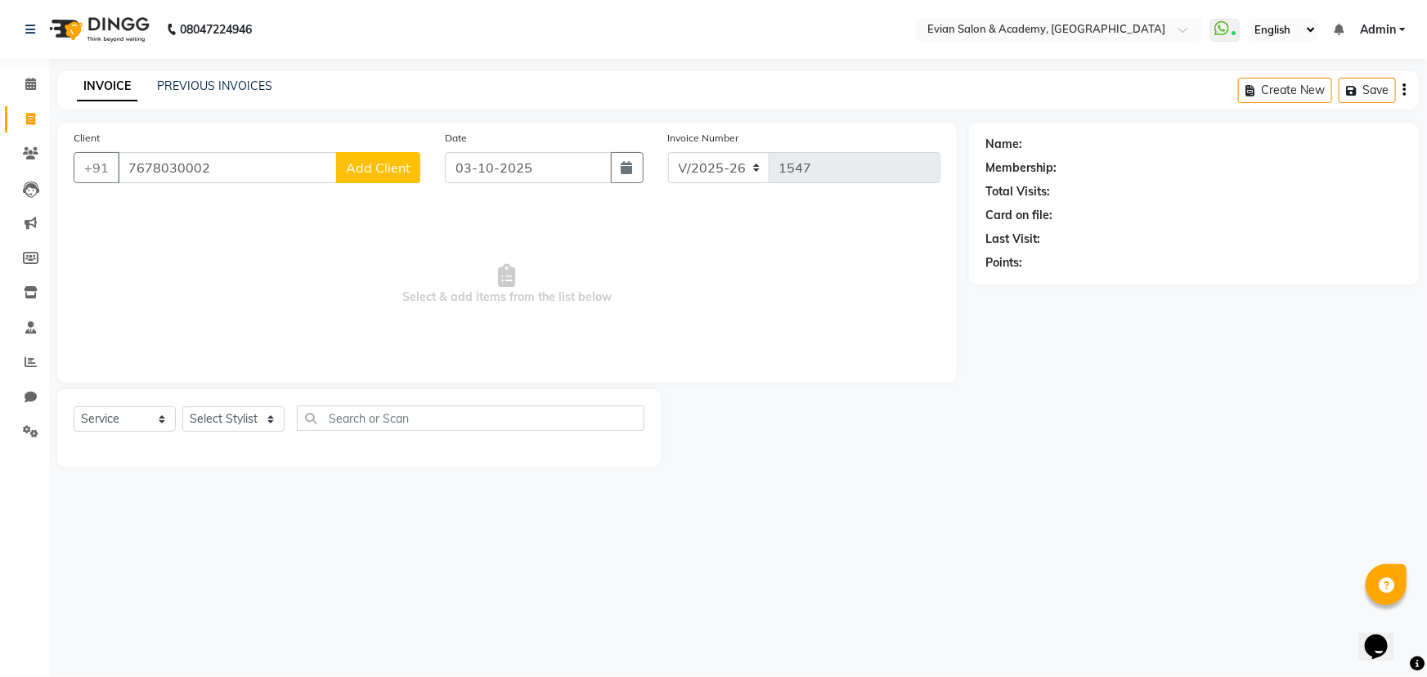
type input "7678030002"
click at [151, 168] on input "7678030002" at bounding box center [227, 167] width 219 height 31
click at [1009, 38] on div "Select Location × Evian Salon & Academy, Ghansoli" at bounding box center [1059, 30] width 286 height 22
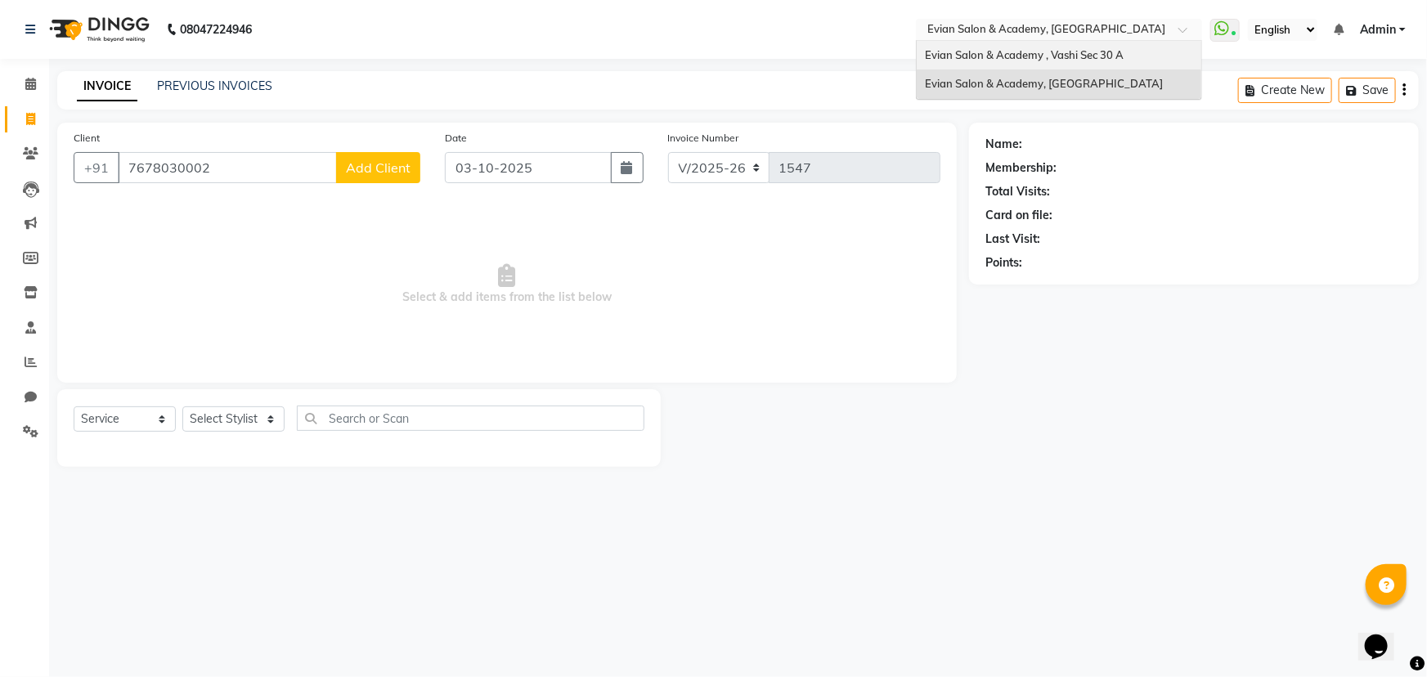
click at [1017, 56] on span "Evian Salon & Academy , Vashi Sec 30 A" at bounding box center [1024, 54] width 199 height 13
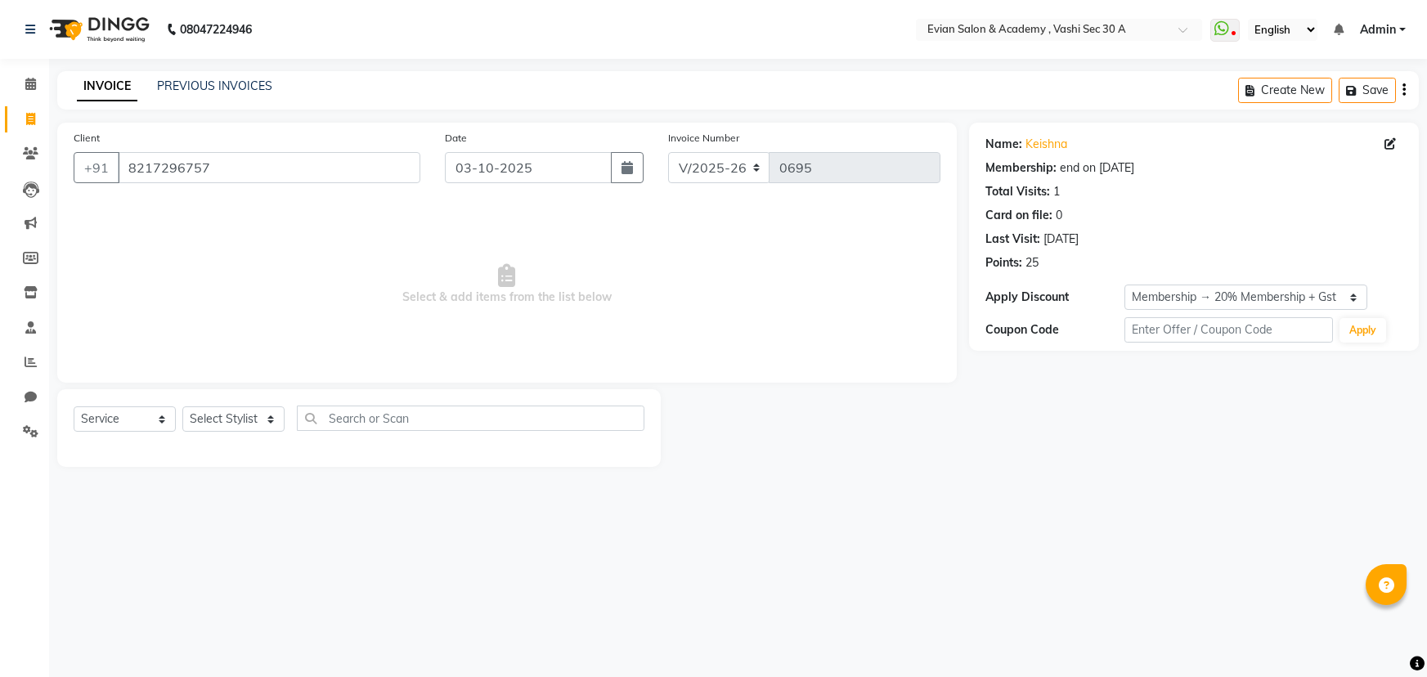
select select "4961"
select select "service"
select select "1: Object"
